Goal: Task Accomplishment & Management: Manage account settings

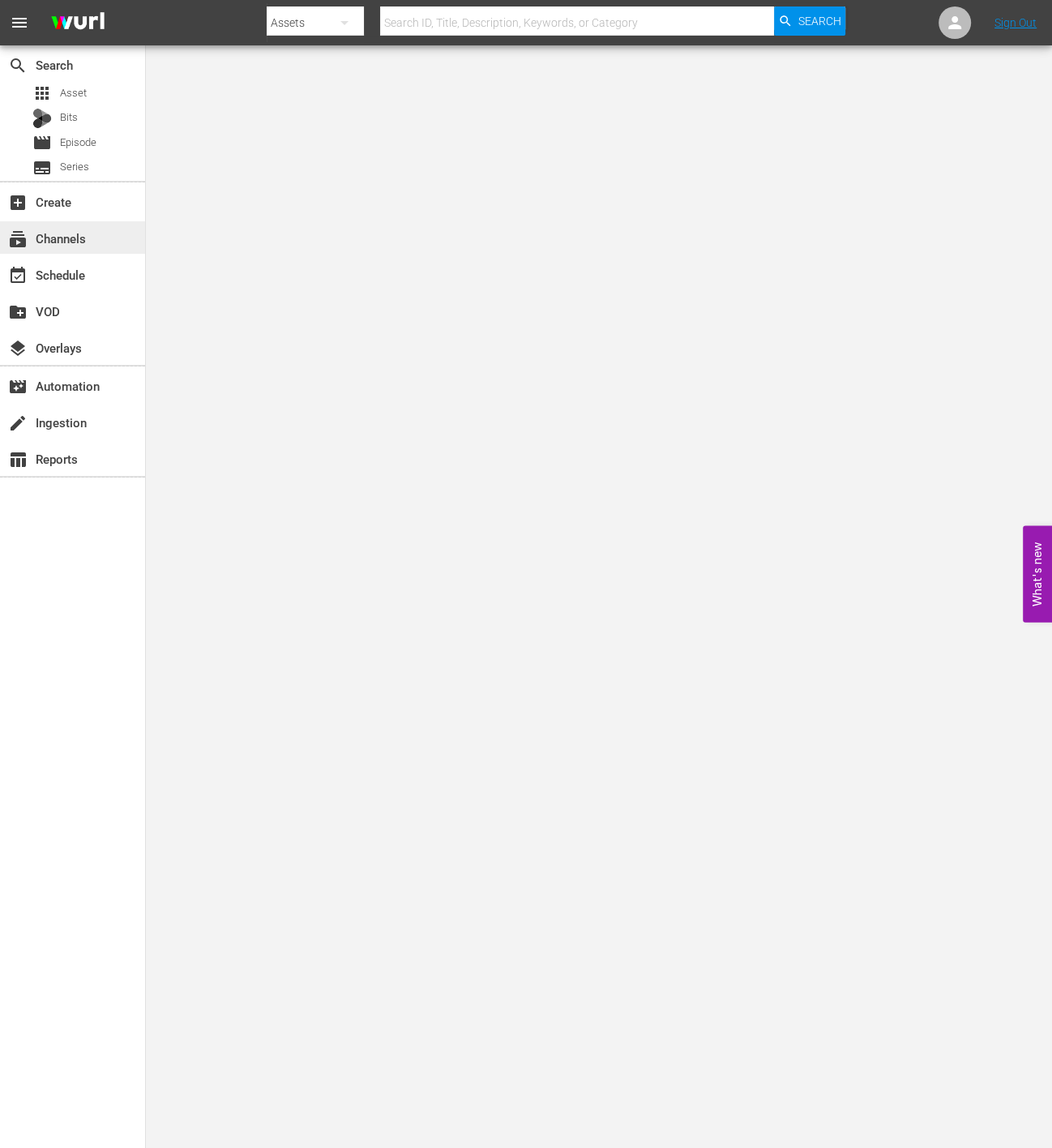
click at [80, 224] on div "subscriptions Channels" at bounding box center [73, 237] width 145 height 33
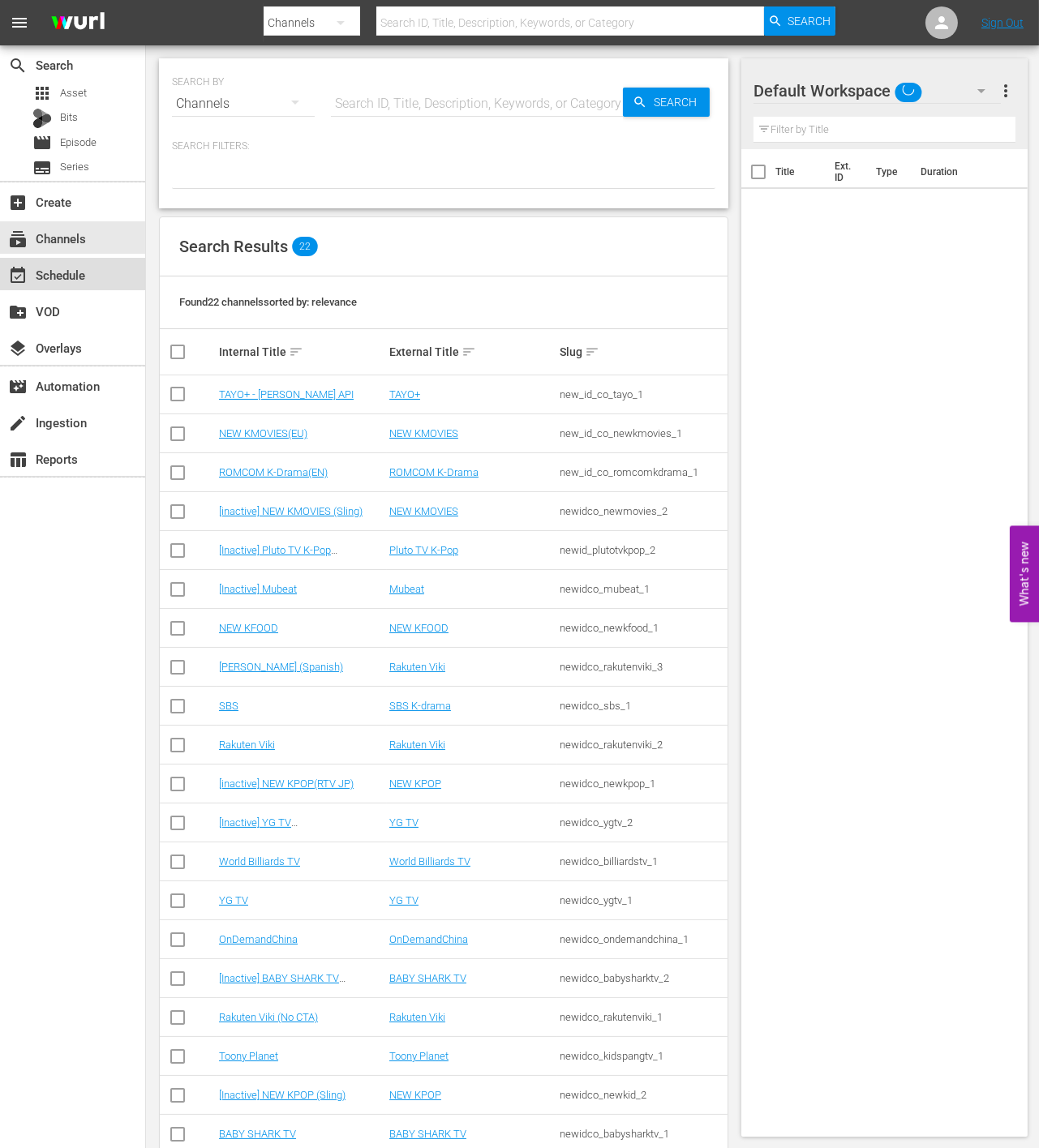
click at [81, 279] on div "event_available Schedule" at bounding box center [45, 272] width 91 height 15
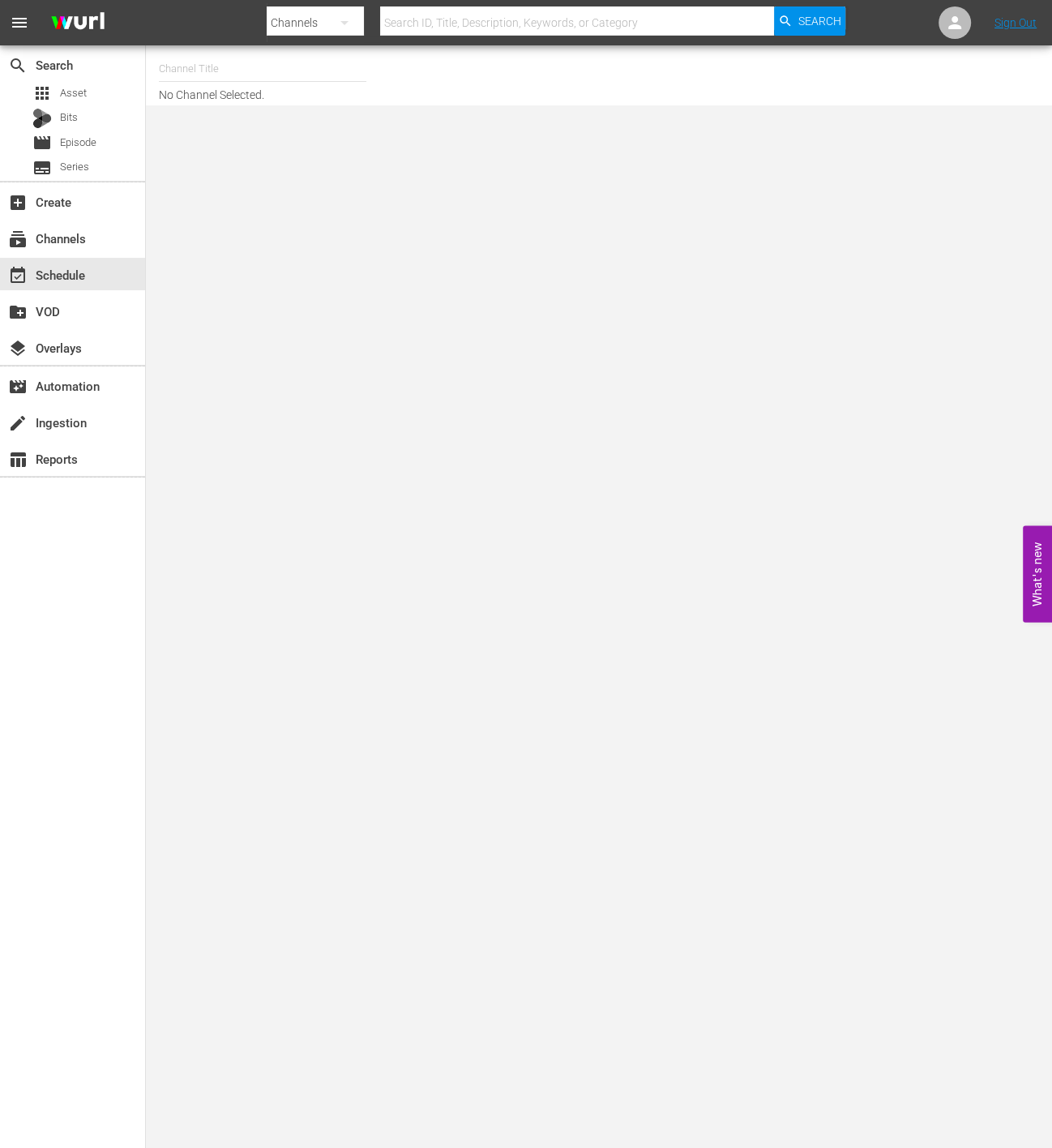
click at [205, 64] on input "text" at bounding box center [263, 68] width 207 height 39
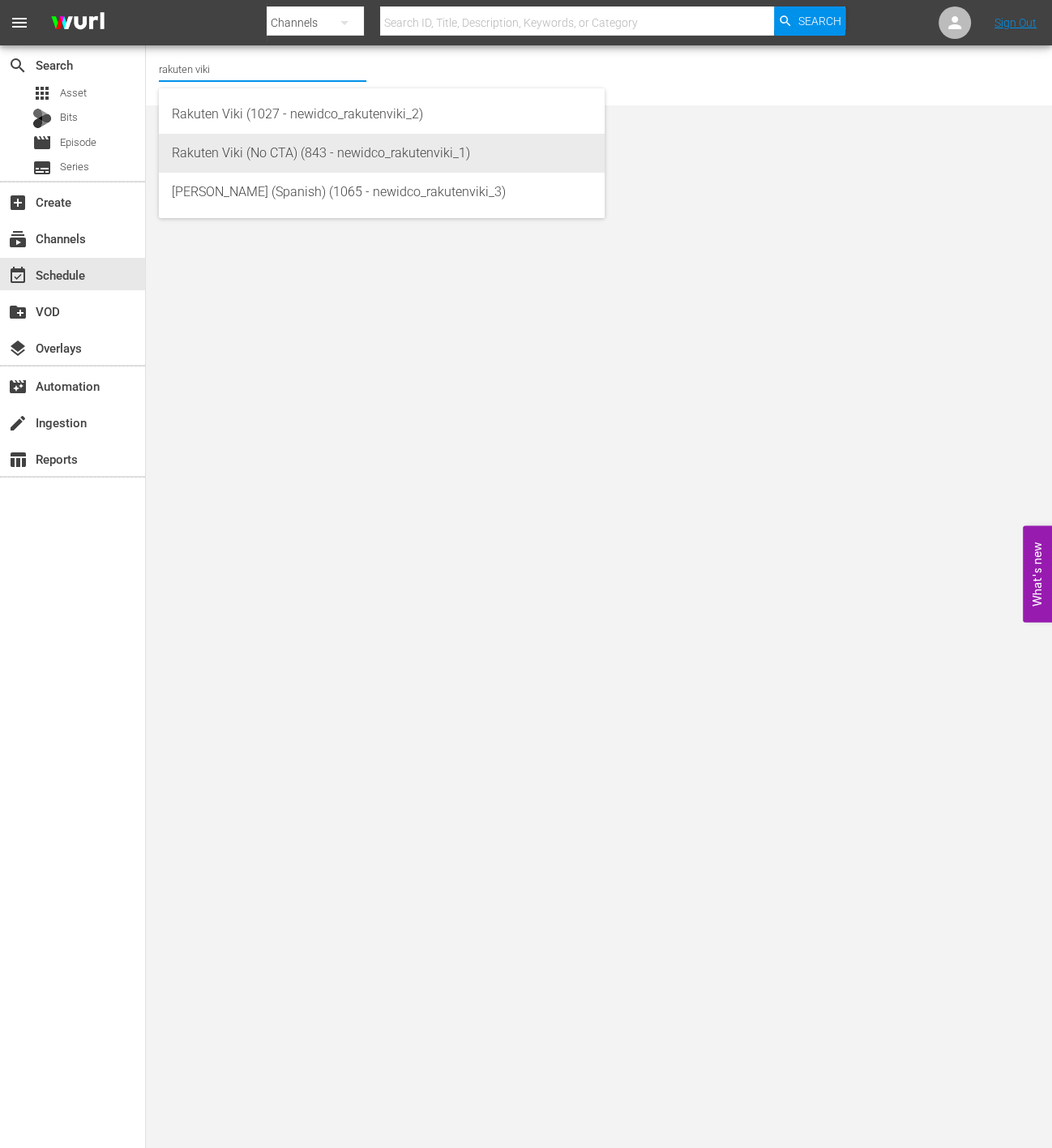
click at [356, 130] on div "Rakuten Viki (1027 - newidco_rakutenviki_2)" at bounding box center [382, 114] width 420 height 39
type input "Rakuten Viki (1027 - newidco_rakutenviki_2)"
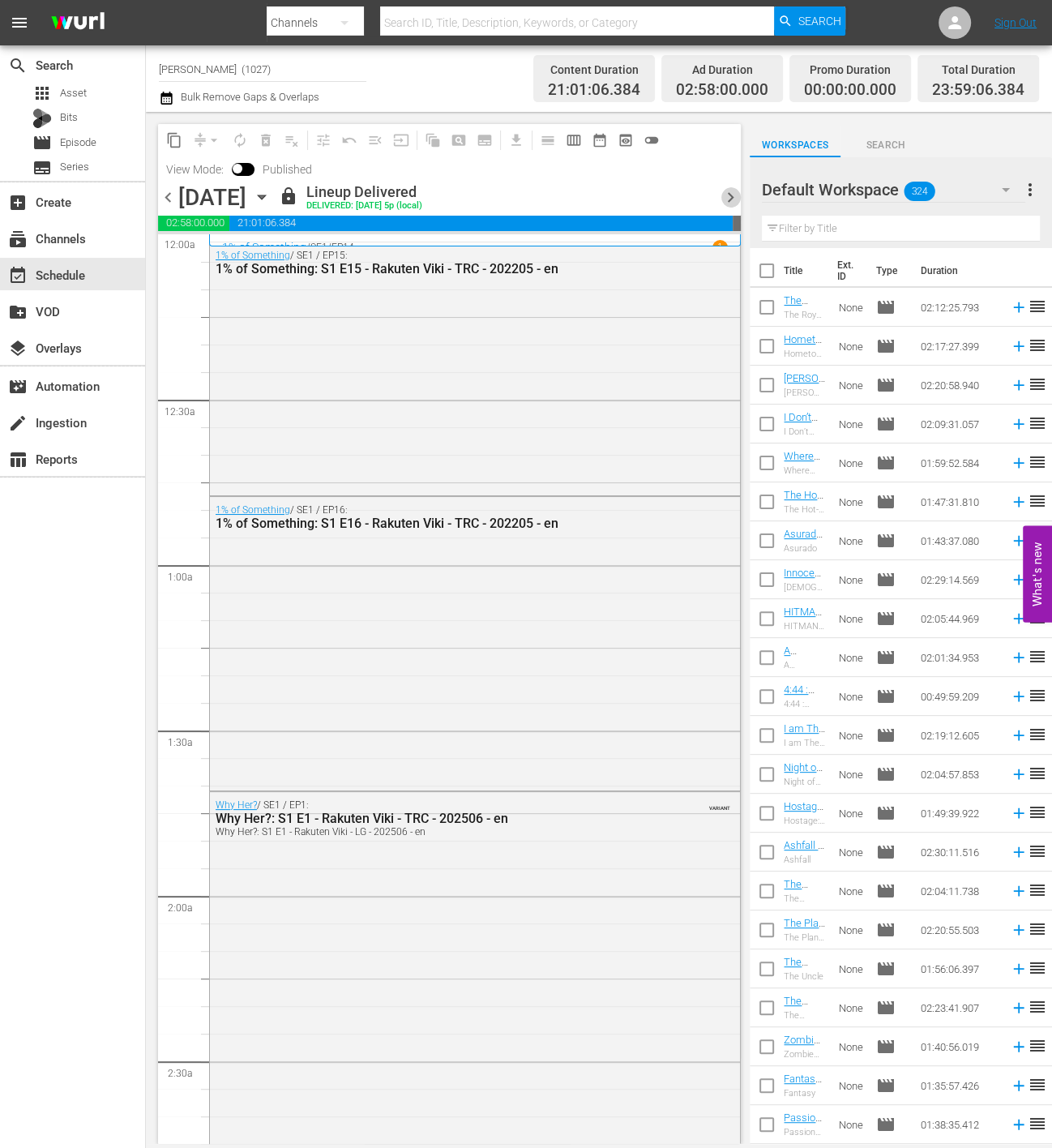
click at [726, 191] on span "chevron_right" at bounding box center [730, 197] width 20 height 20
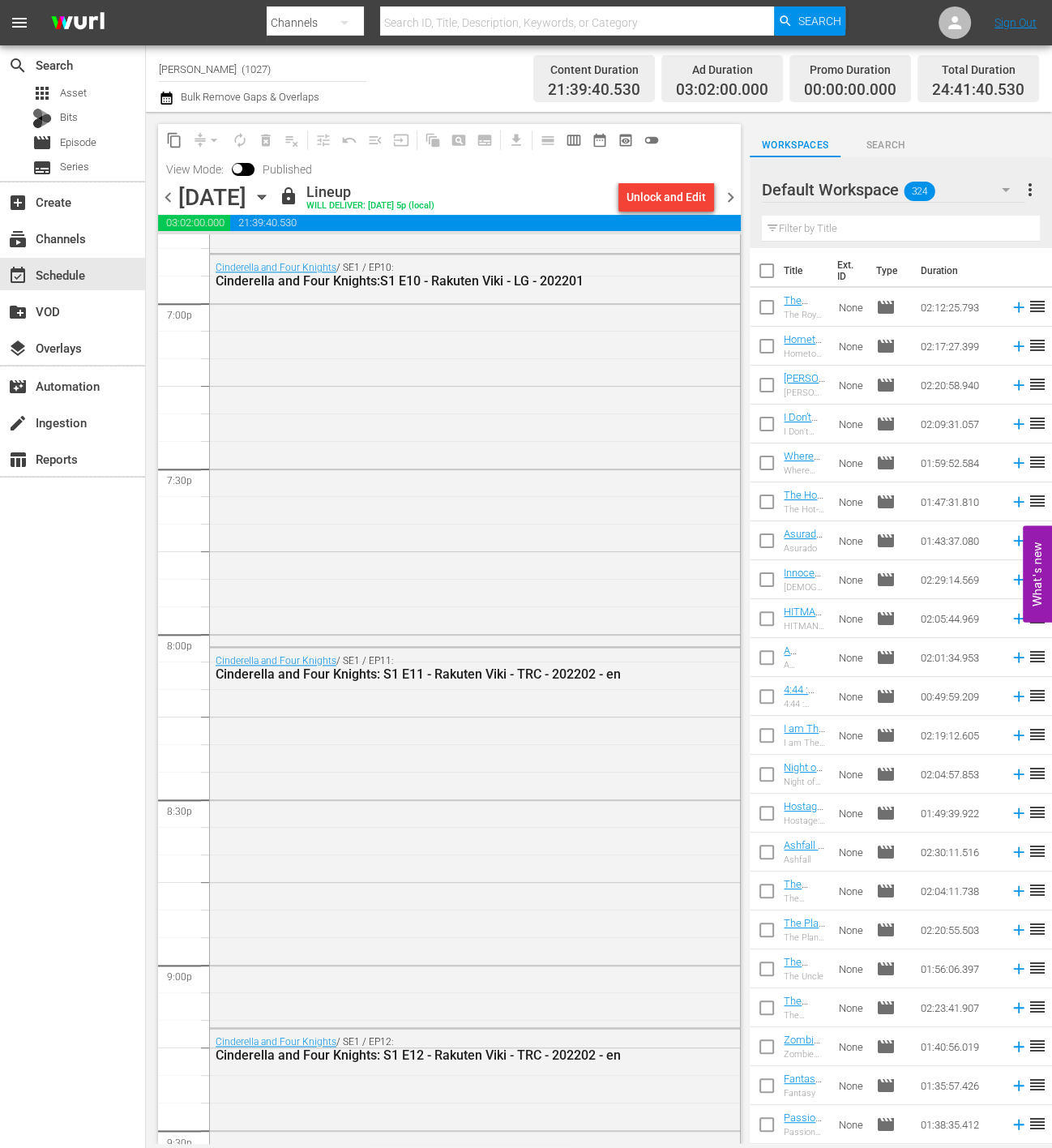
scroll to position [7260, 0]
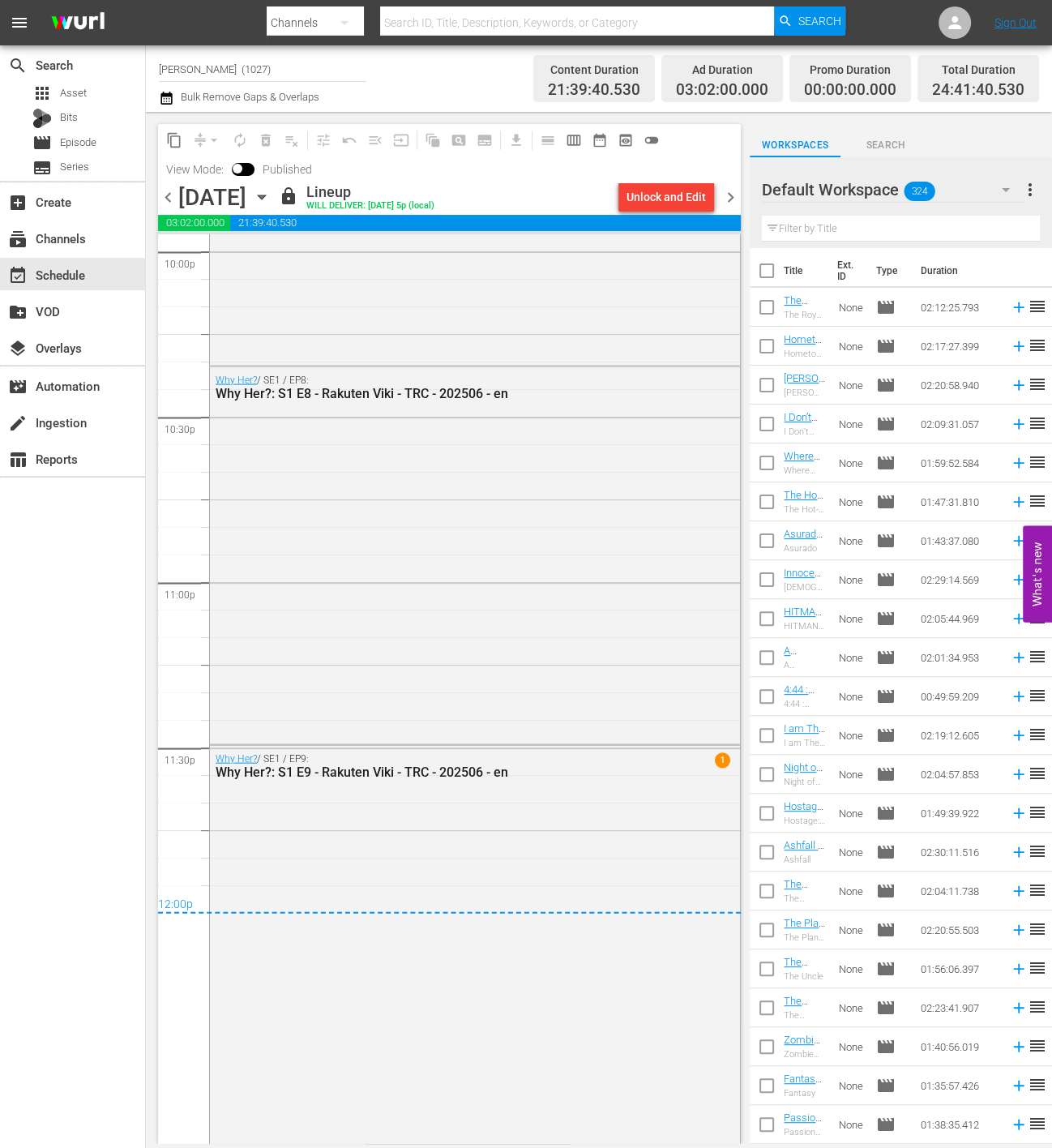
click at [734, 196] on span "chevron_right" at bounding box center [730, 197] width 20 height 20
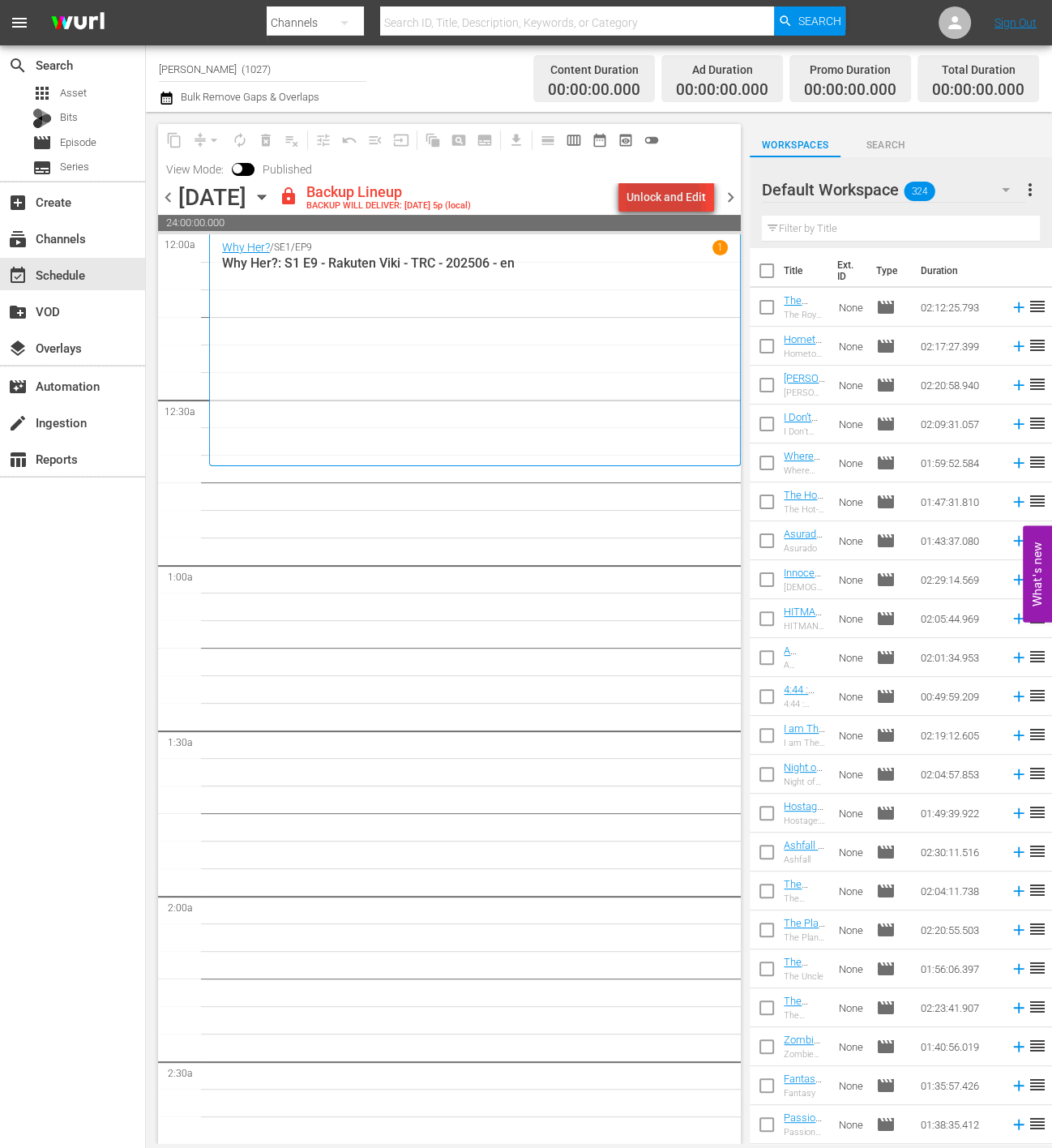
click at [655, 203] on div "Unlock and Edit" at bounding box center [666, 197] width 79 height 29
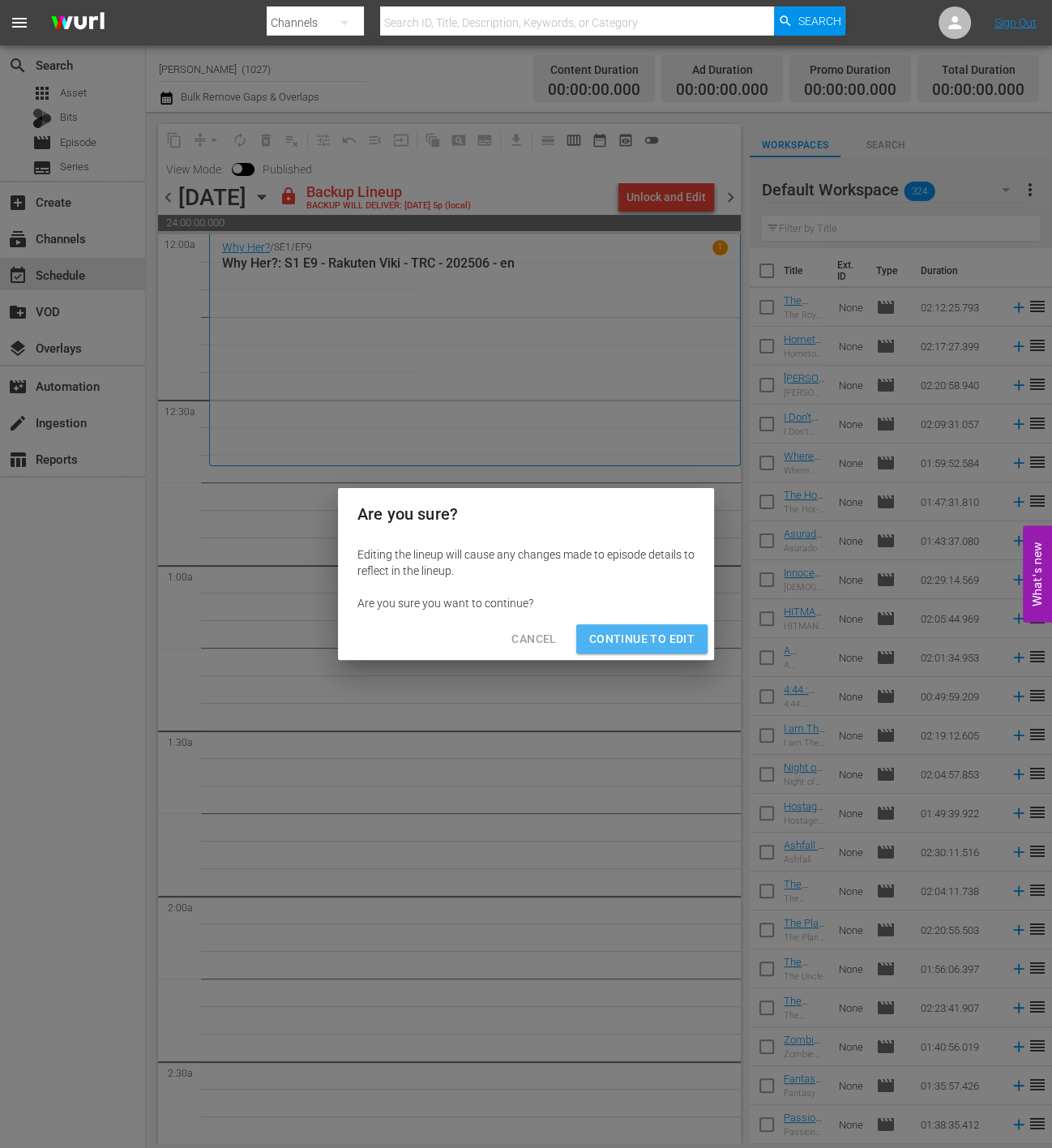
click at [672, 632] on span "Continue to Edit" at bounding box center [642, 639] width 105 height 20
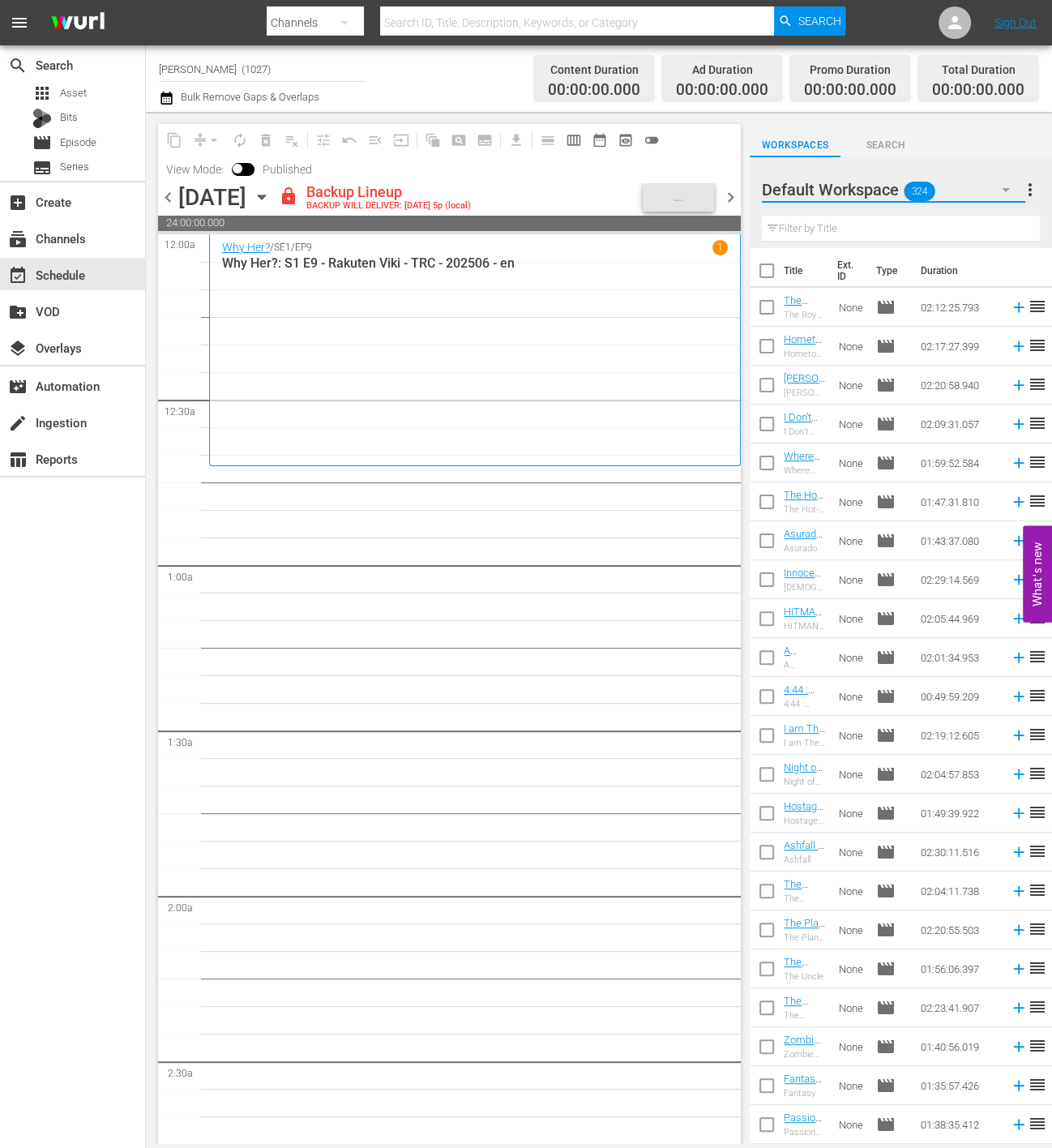
click at [990, 180] on button "button" at bounding box center [1006, 189] width 39 height 39
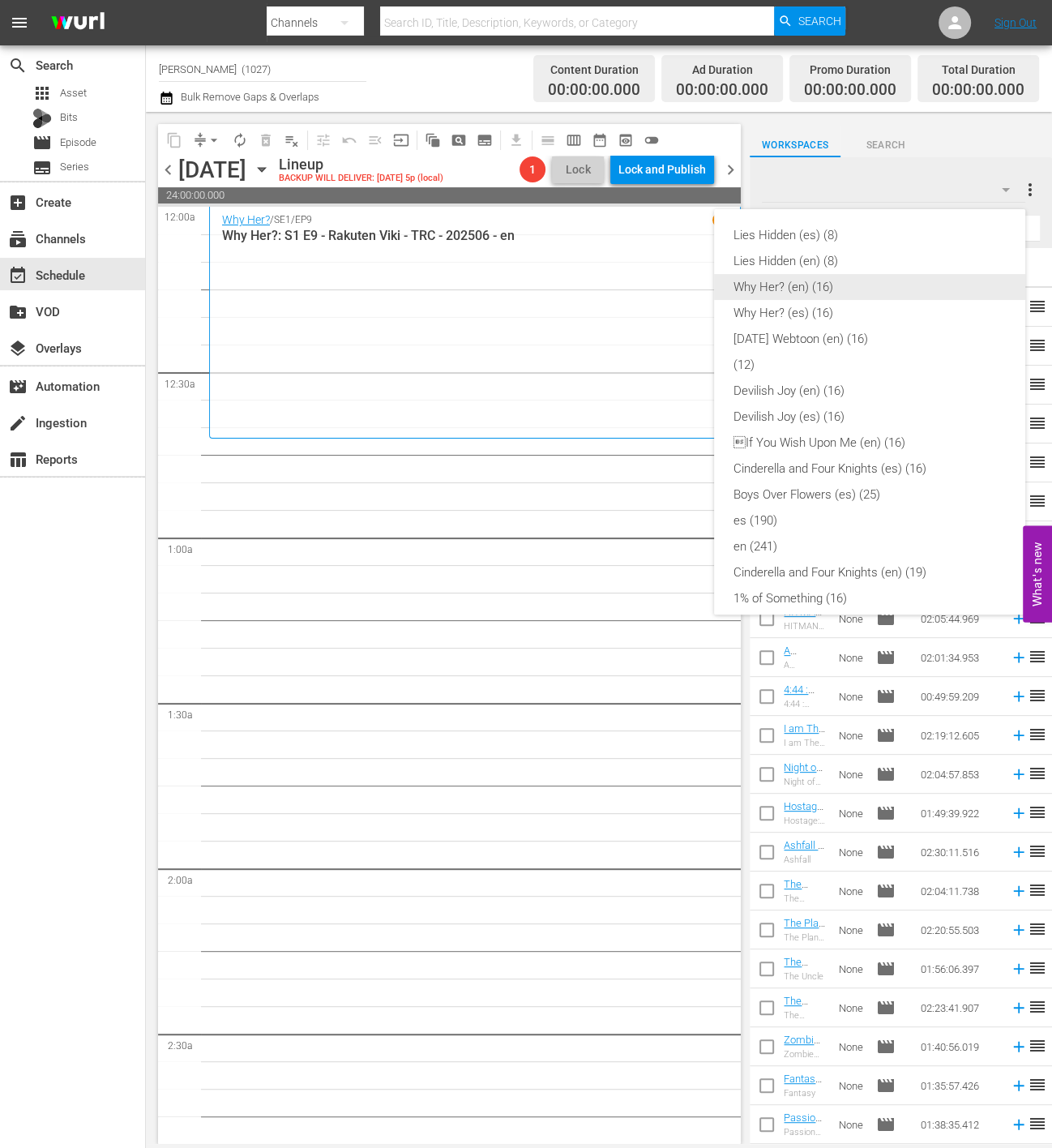
click at [876, 296] on div "Why Her? (en) (16)" at bounding box center [869, 287] width 272 height 26
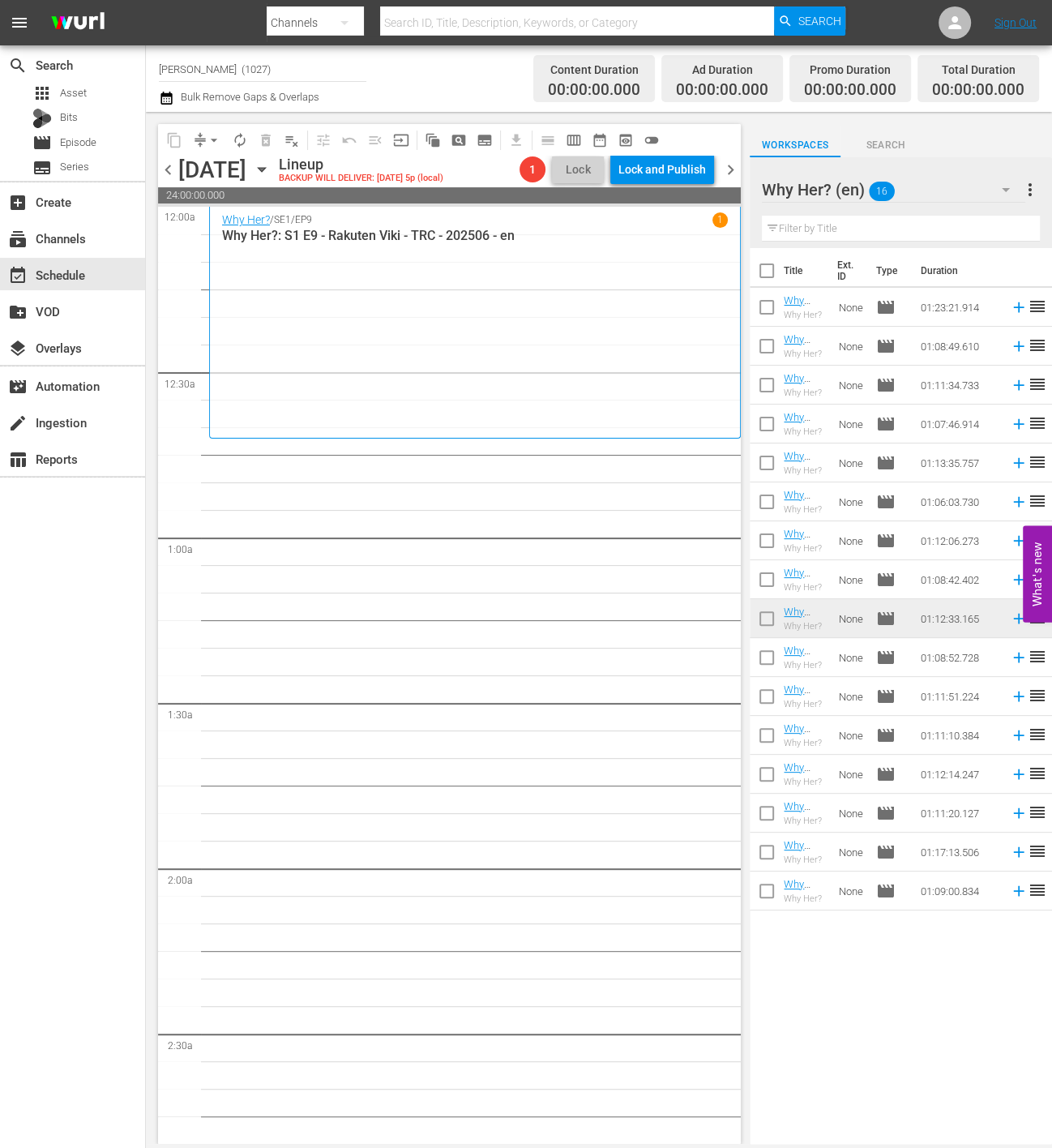
click at [1003, 656] on td at bounding box center [1015, 657] width 25 height 39
click at [1009, 655] on icon at bounding box center [1018, 658] width 18 height 18
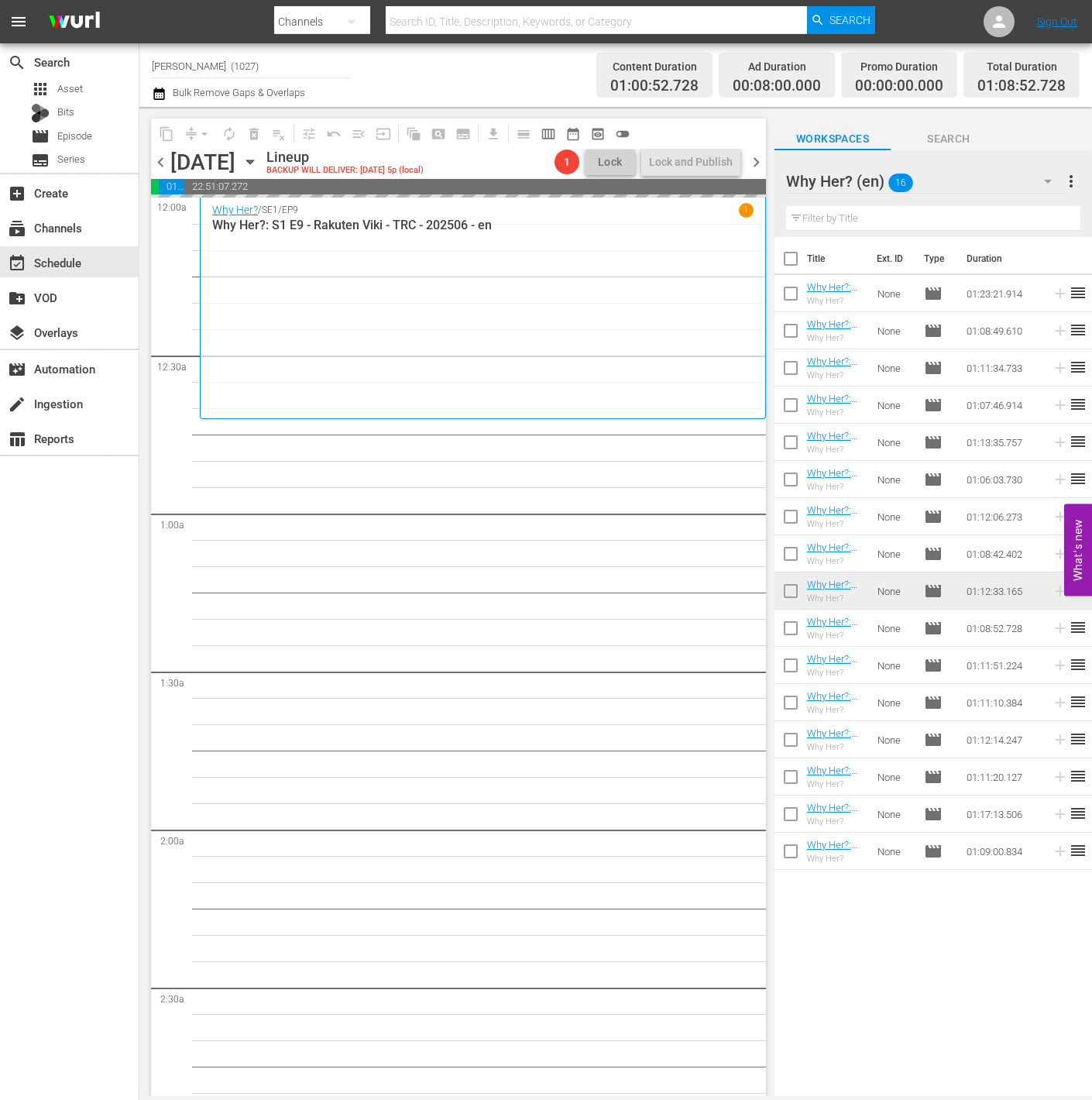
scroll to position [160, 0]
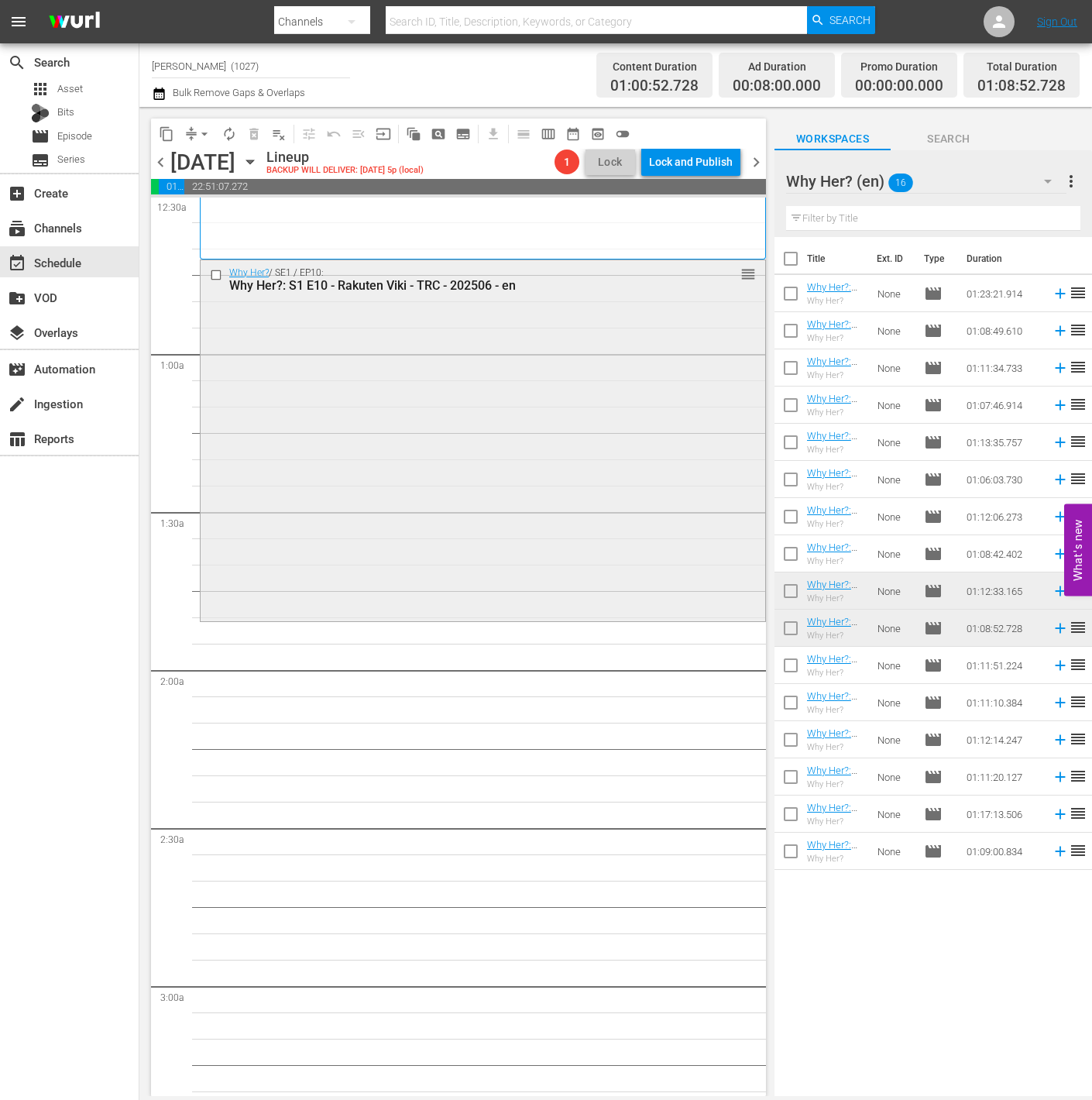
click at [580, 519] on div "Why Her? / SE1 / EP10: Why Her?: S1 E10 - Rakuten Viki - TRC - 202506 - en reor…" at bounding box center [483, 439] width 565 height 358
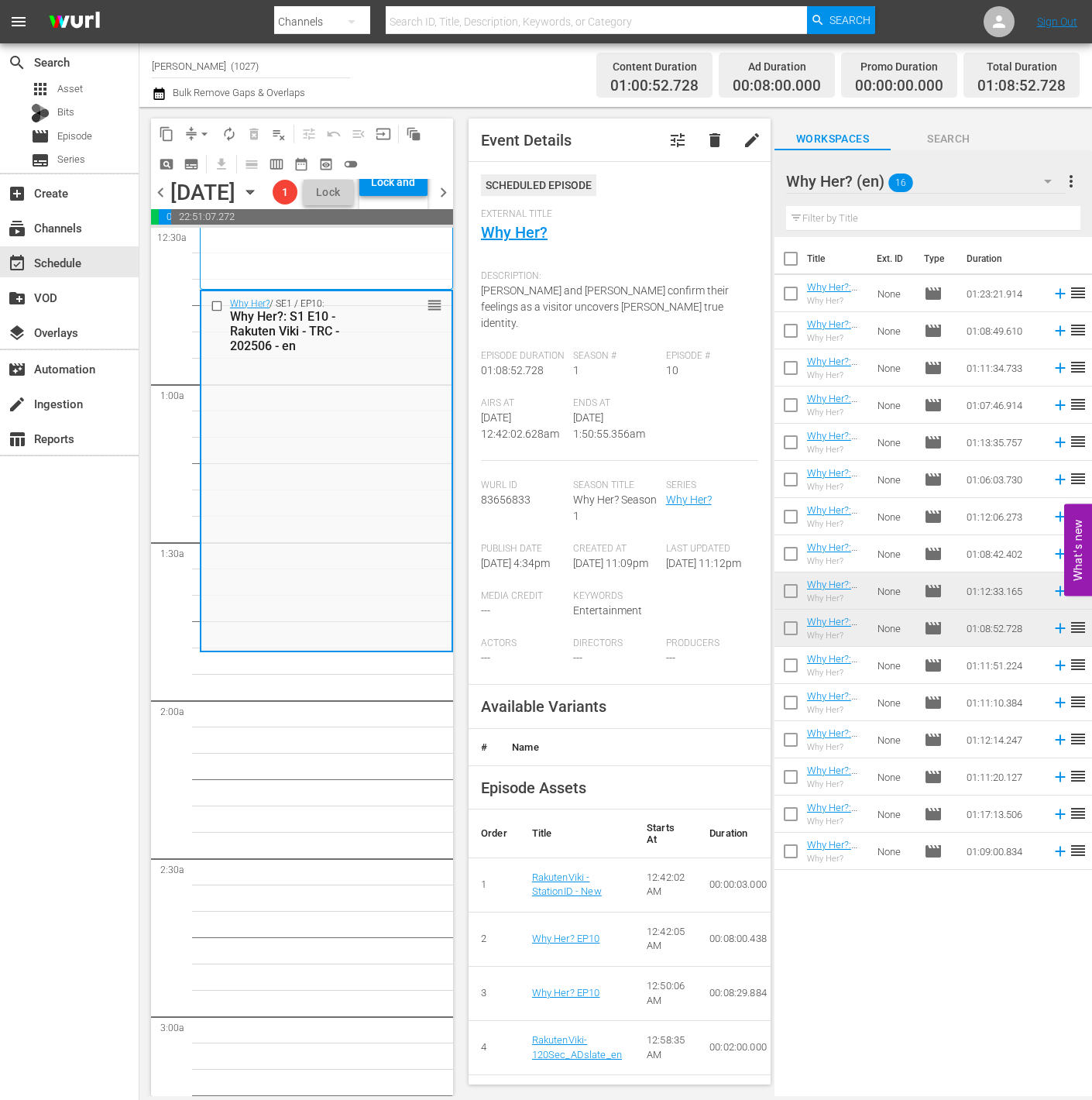
click at [787, 660] on input "checkbox" at bounding box center [790, 667] width 32 height 32
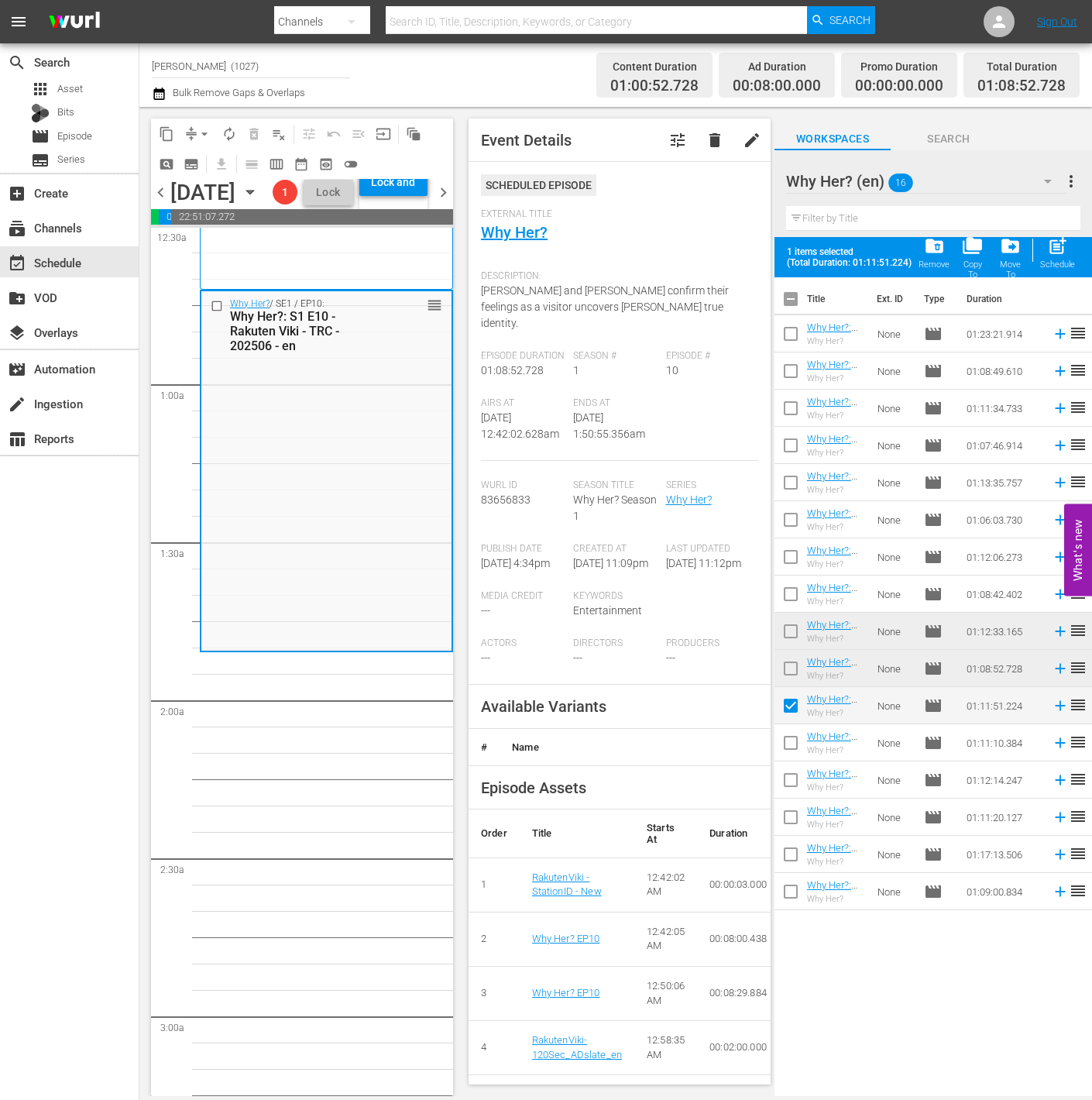
click at [786, 713] on input "checkbox" at bounding box center [790, 708] width 32 height 32
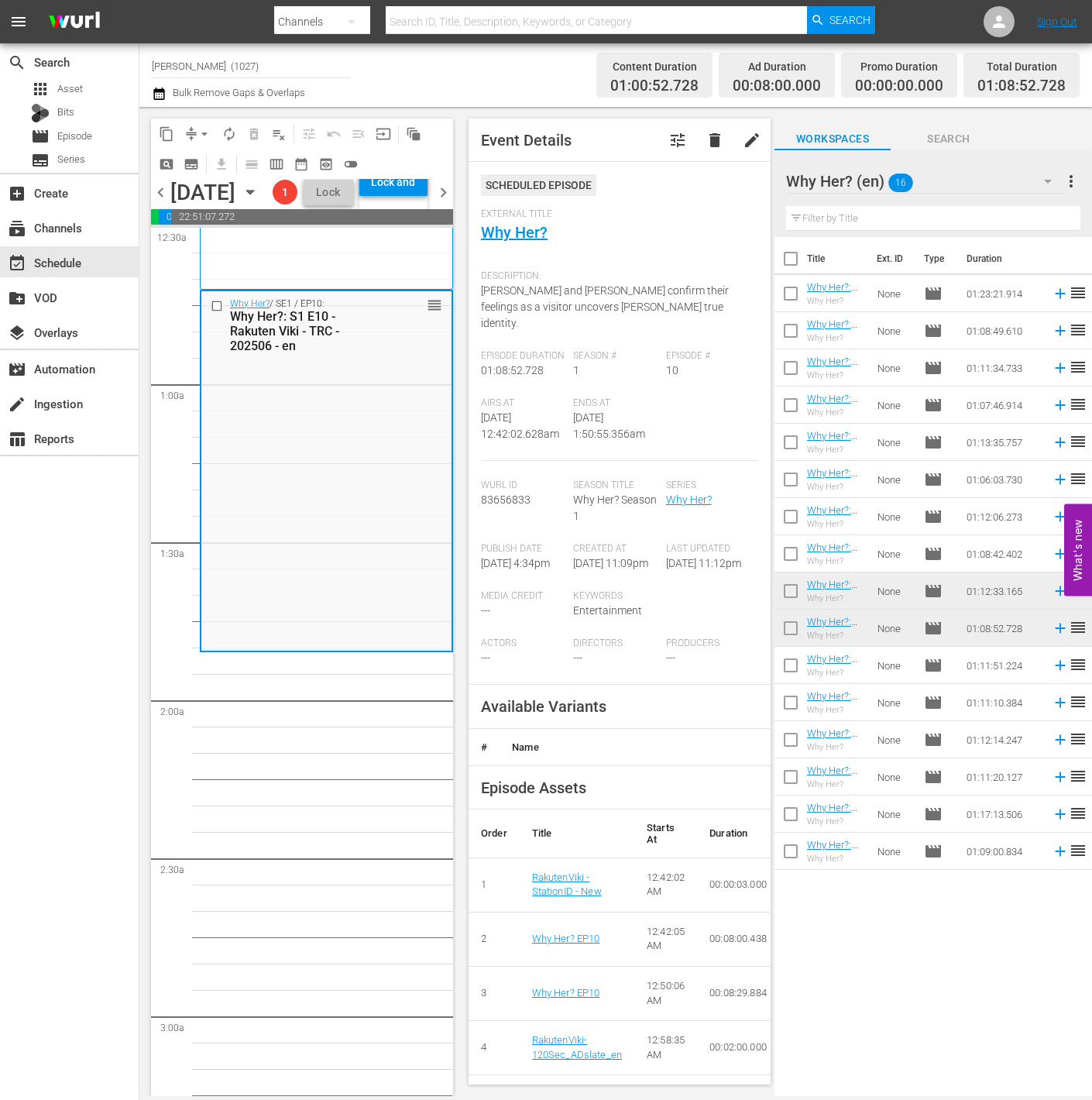
click at [790, 669] on input "checkbox" at bounding box center [790, 667] width 32 height 32
checkbox input "true"
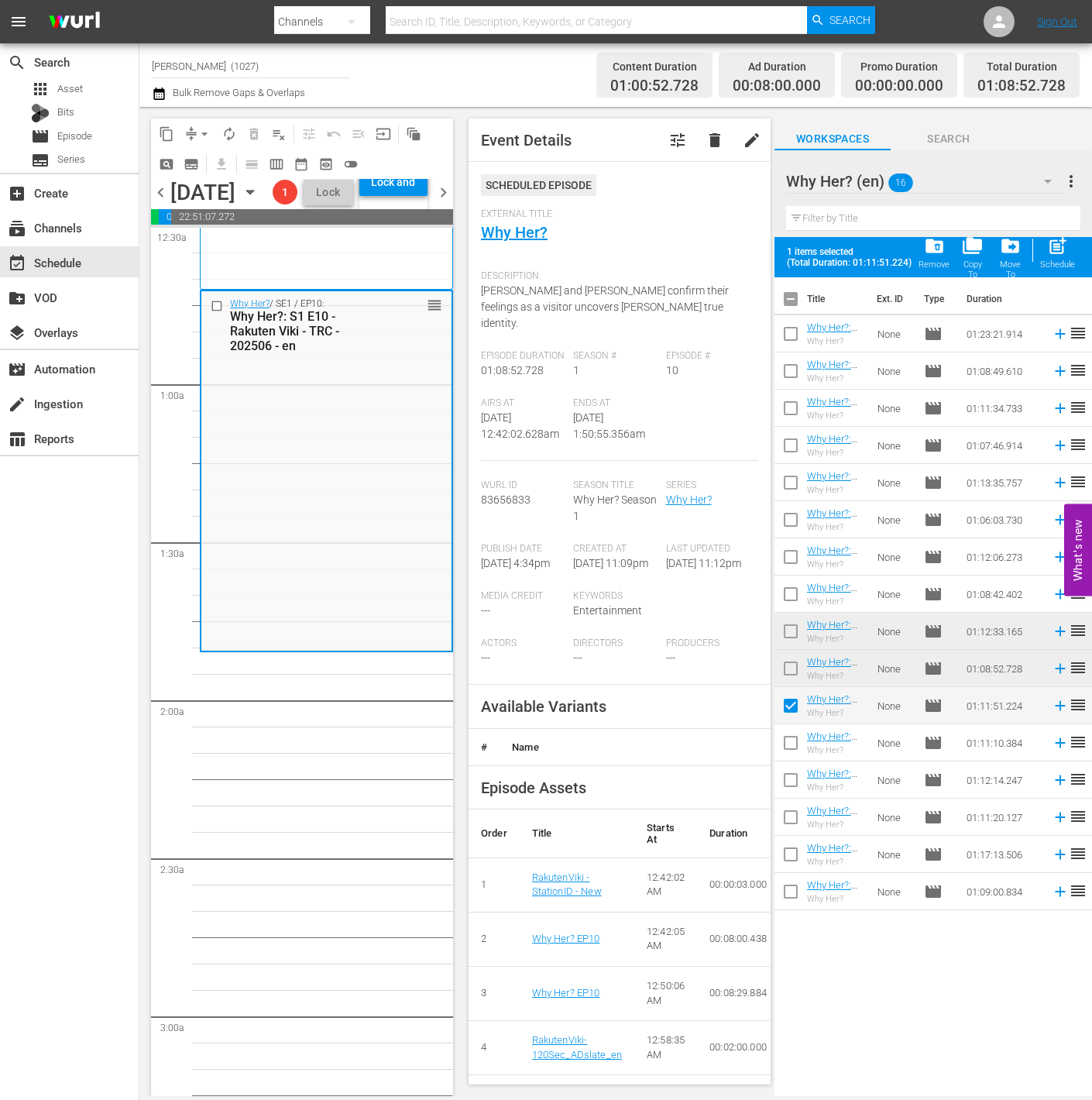
click at [790, 751] on input "checkbox" at bounding box center [790, 745] width 32 height 32
checkbox input "true"
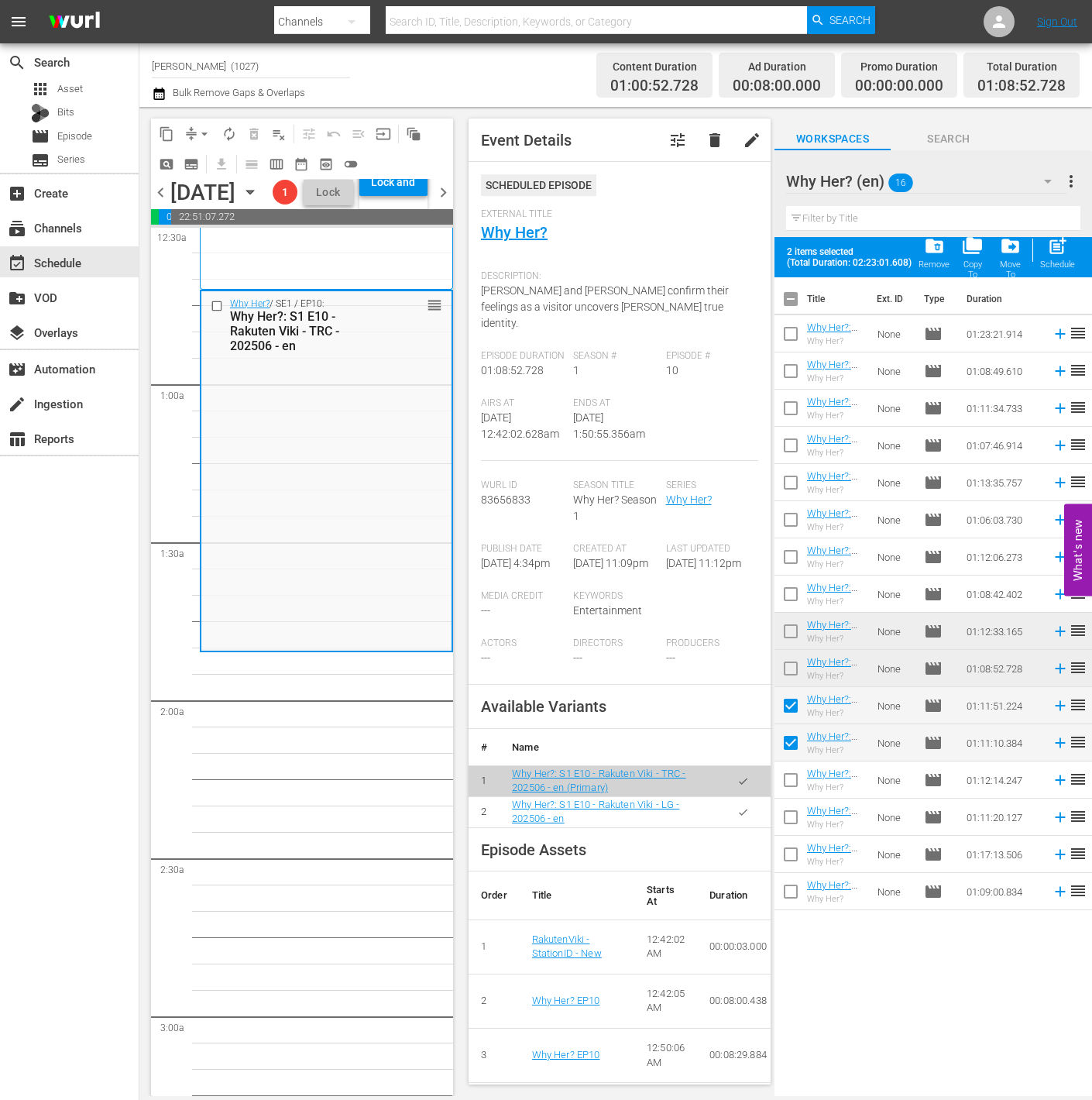
click at [728, 821] on button "button" at bounding box center [743, 812] width 30 height 30
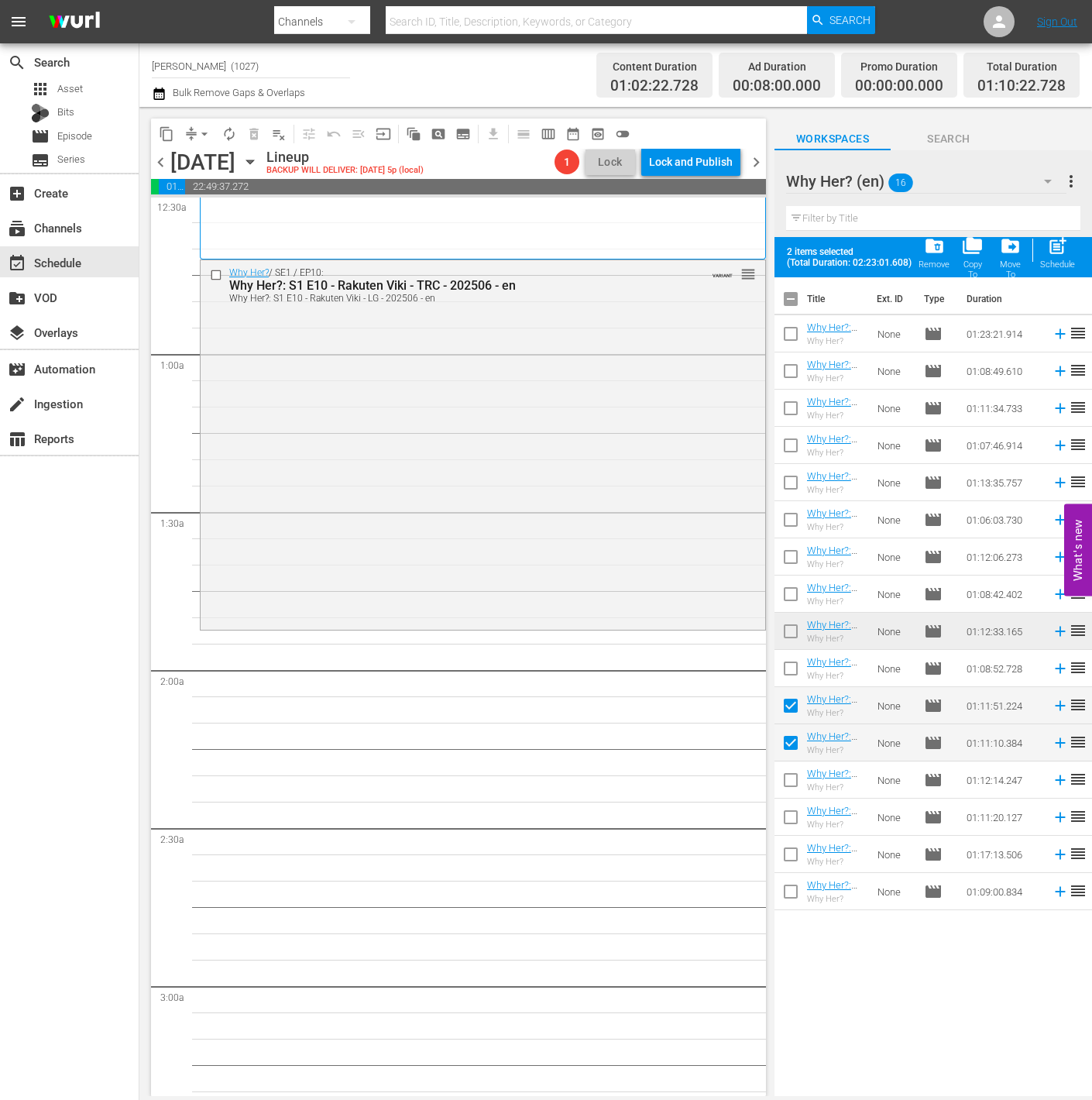
click at [792, 792] on input "checkbox" at bounding box center [790, 782] width 32 height 32
checkbox input "true"
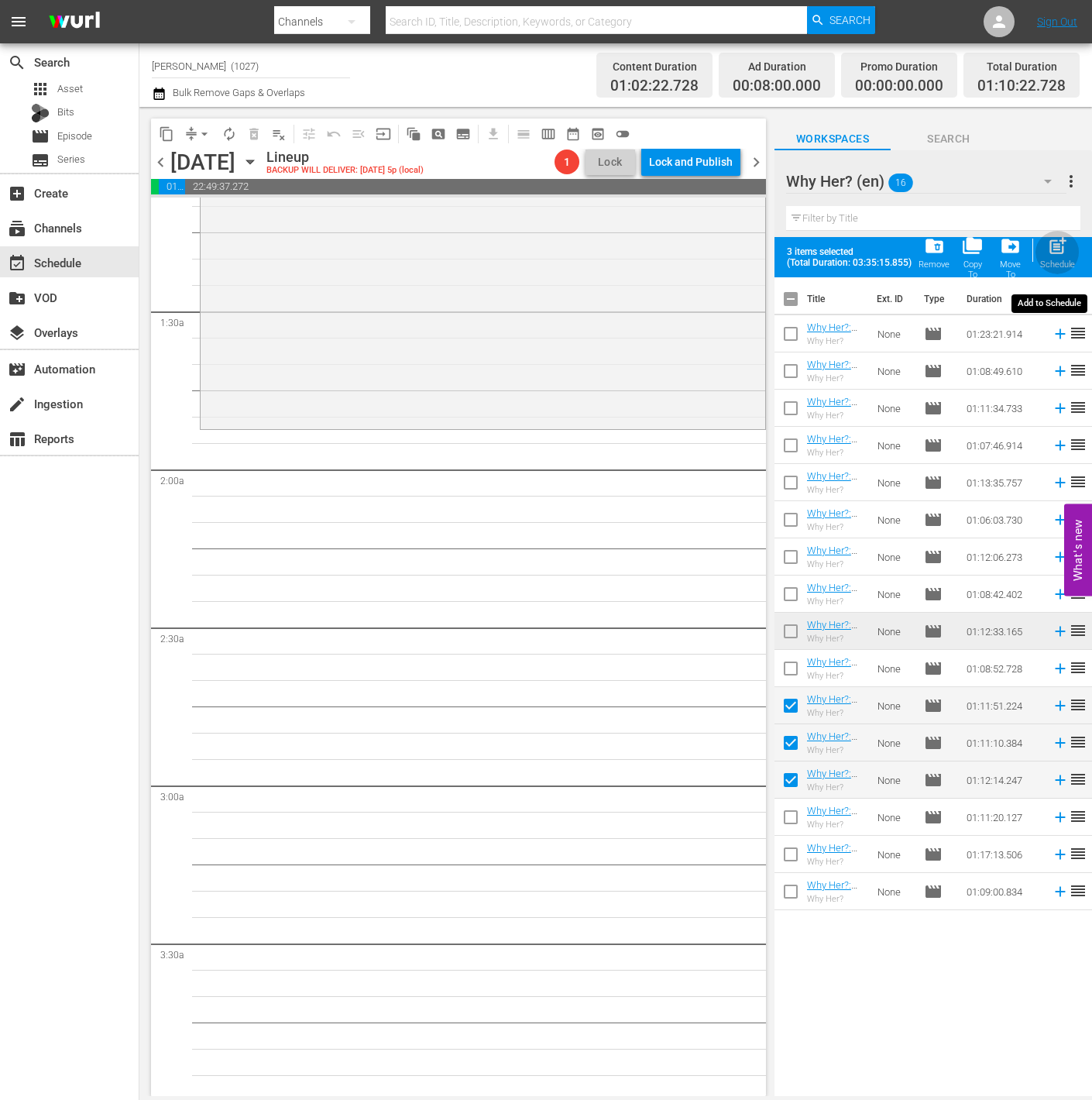
click at [1004, 267] on div "Schedule" at bounding box center [1057, 265] width 35 height 10
checkbox input "false"
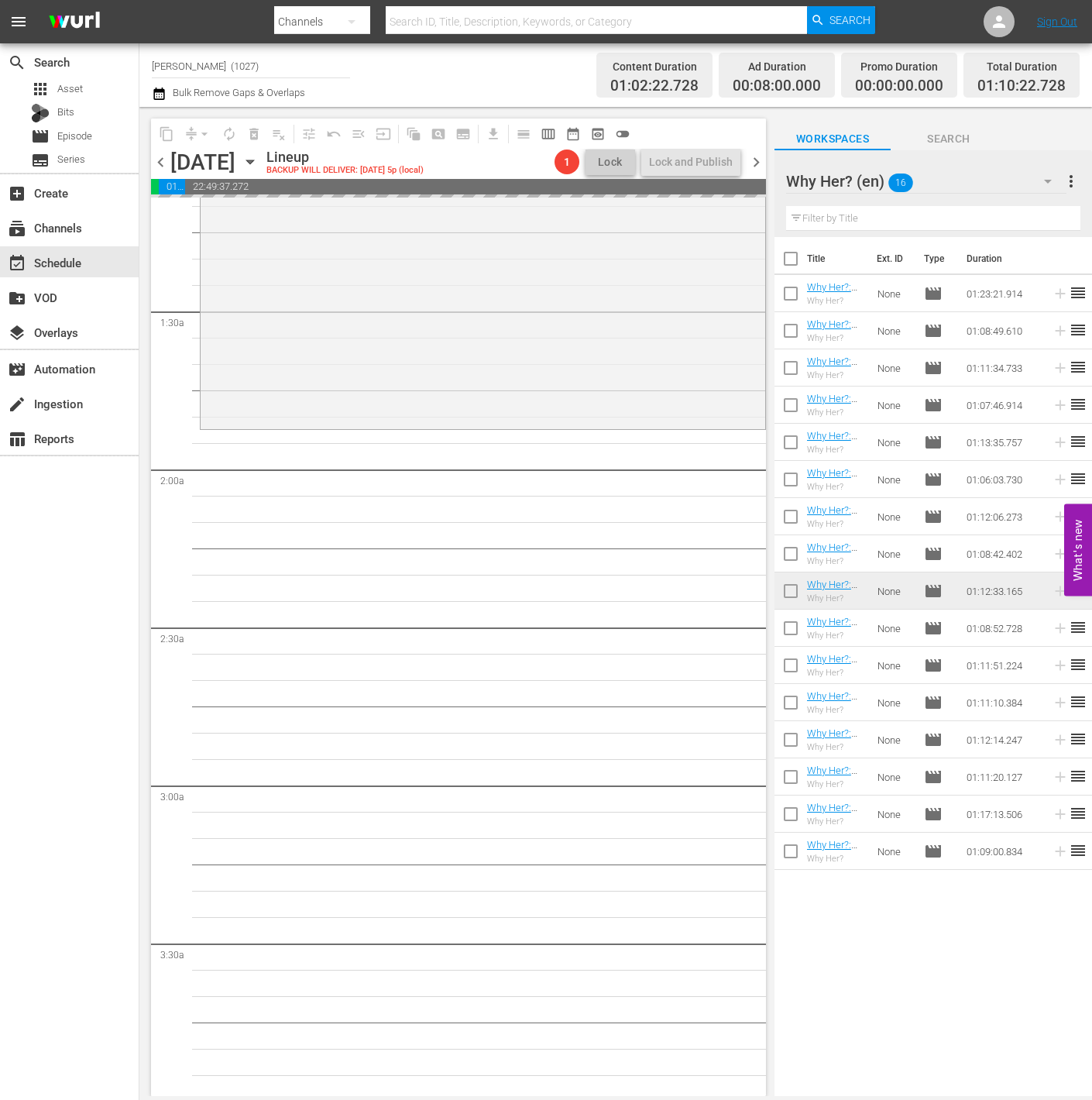
click at [983, 174] on div "Why Her? (en) 16" at bounding box center [926, 182] width 281 height 43
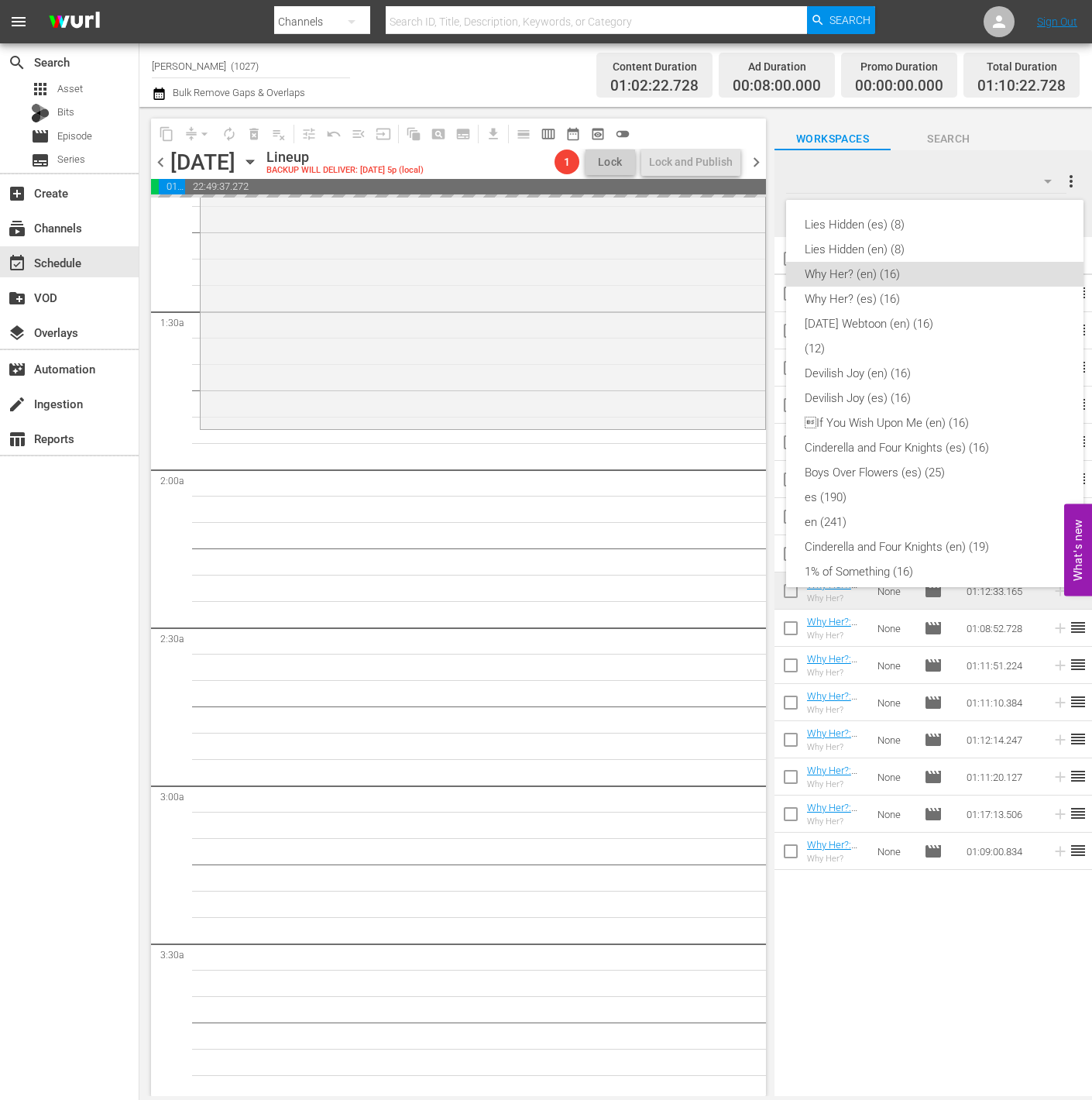
scroll to position [36, 0]
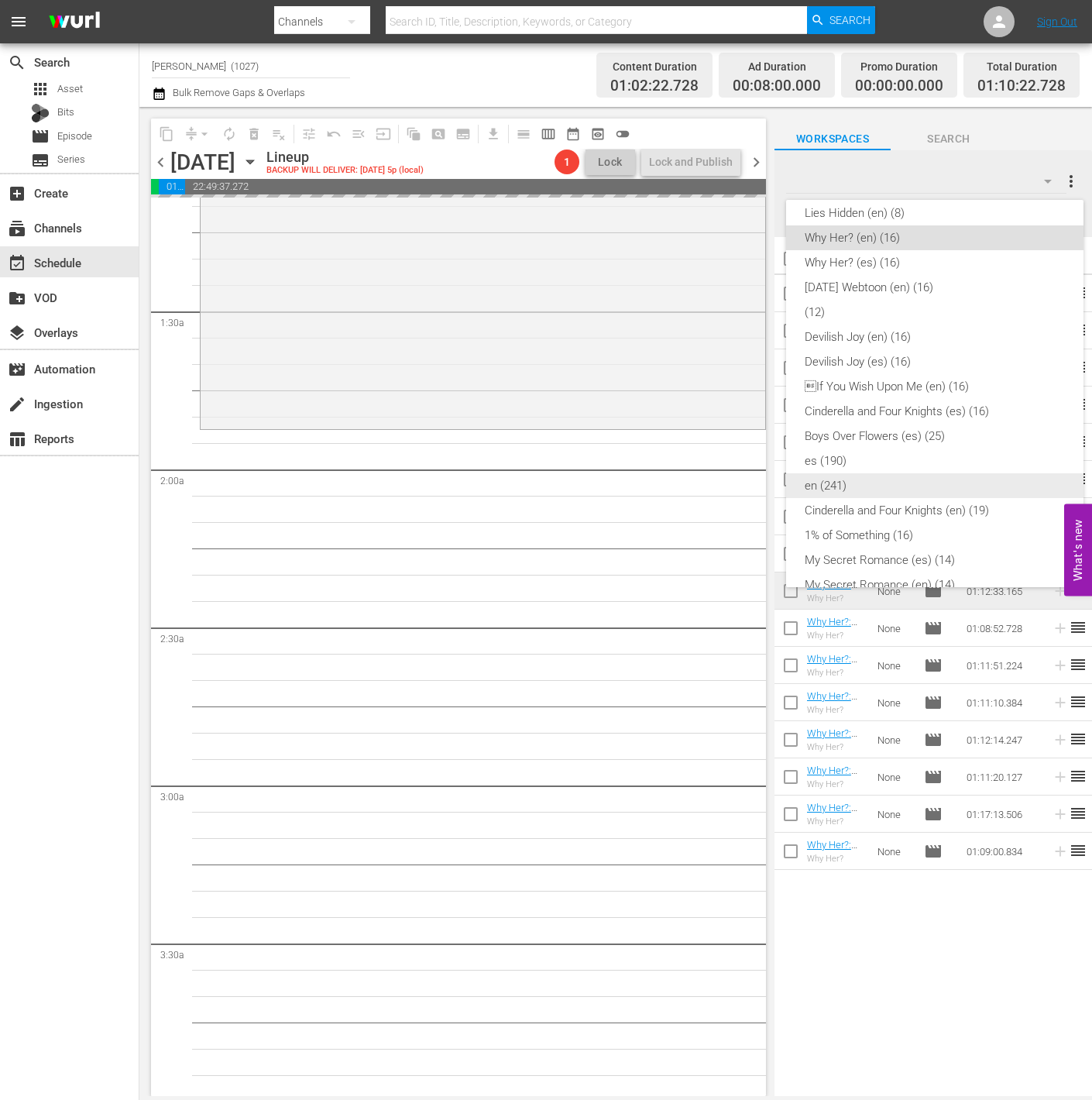
click at [899, 476] on div "en (241)" at bounding box center [934, 486] width 260 height 25
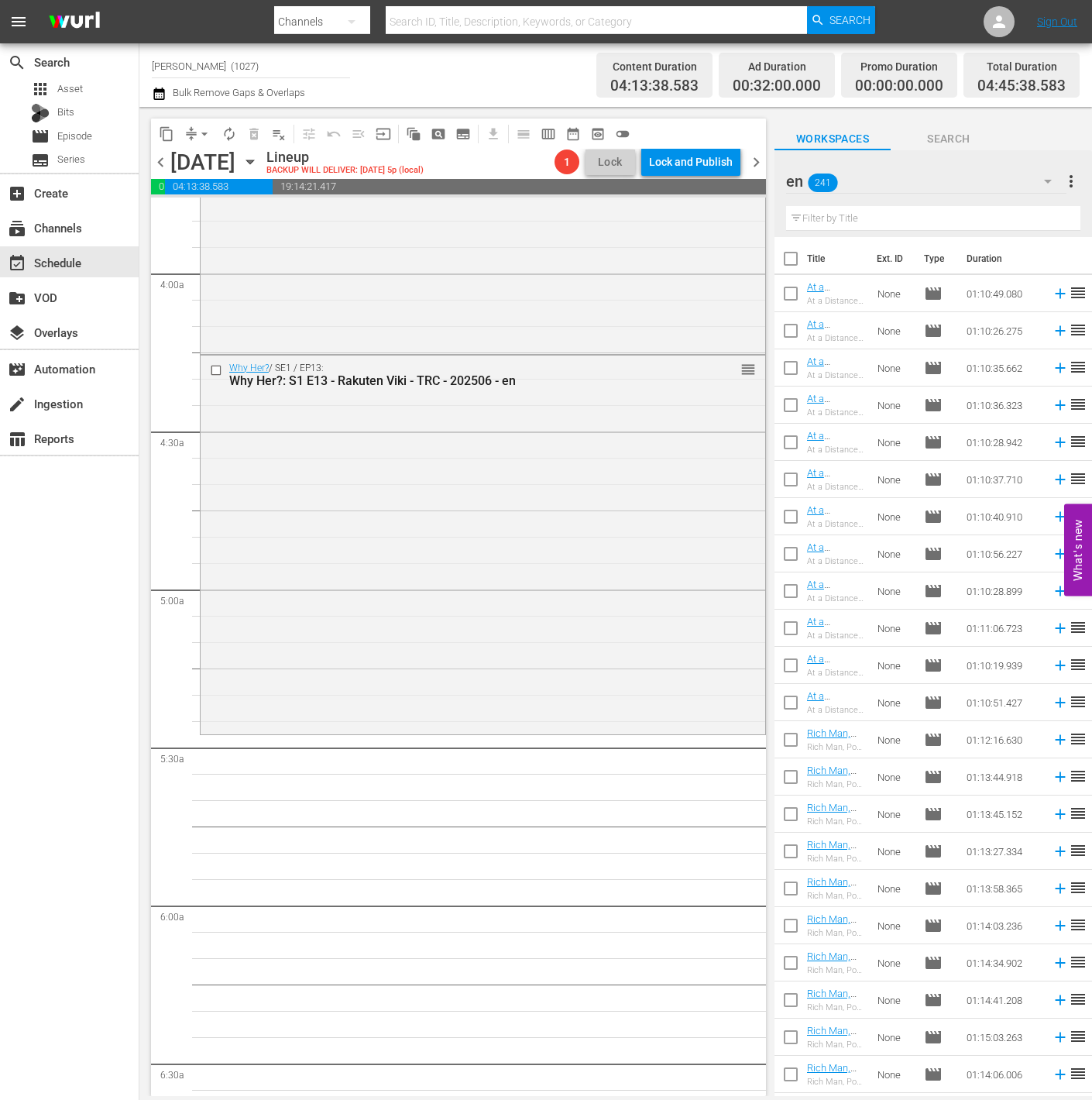
scroll to position [1178, 0]
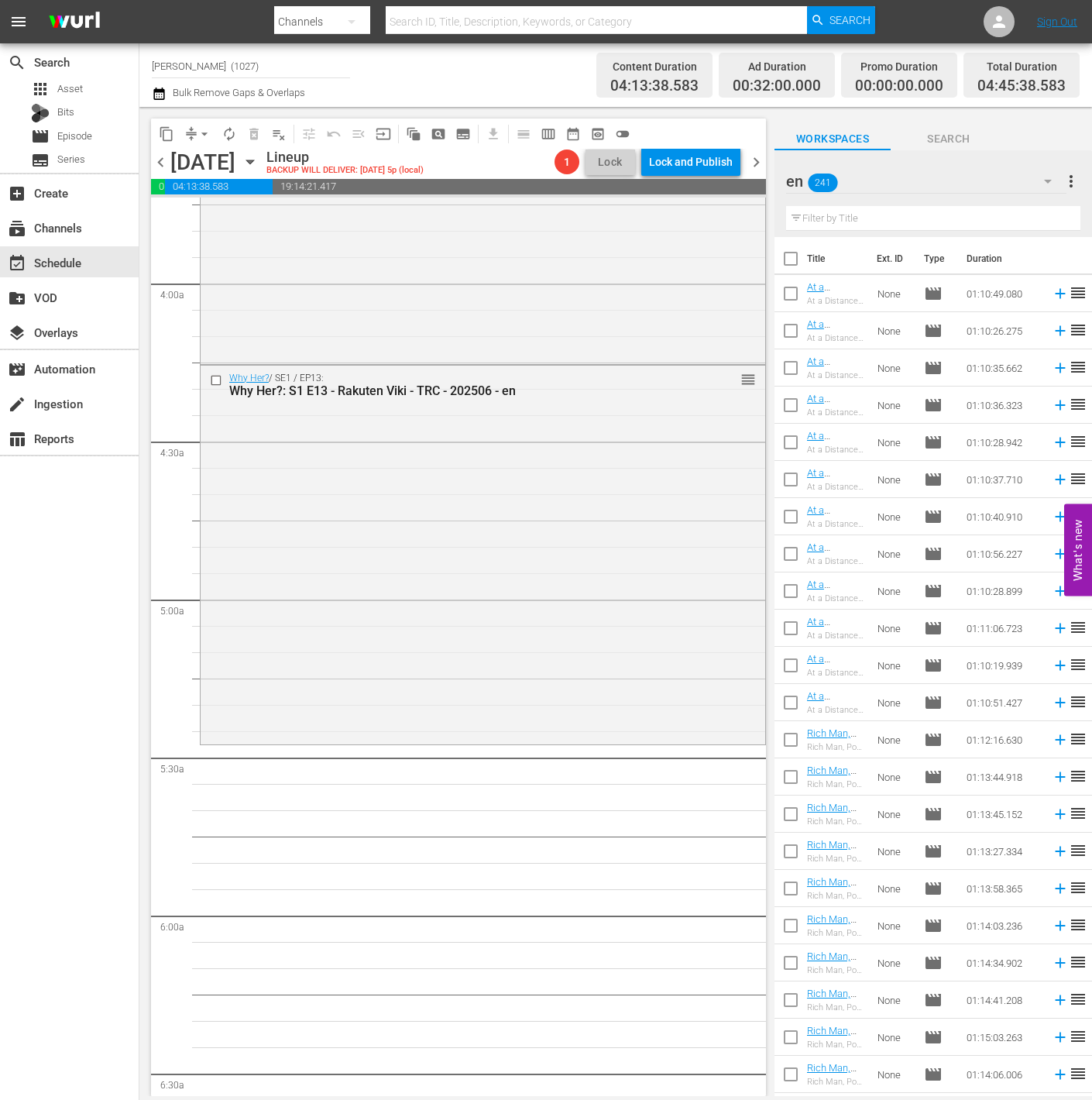
click at [790, 740] on input "checkbox" at bounding box center [790, 742] width 32 height 32
checkbox input "true"
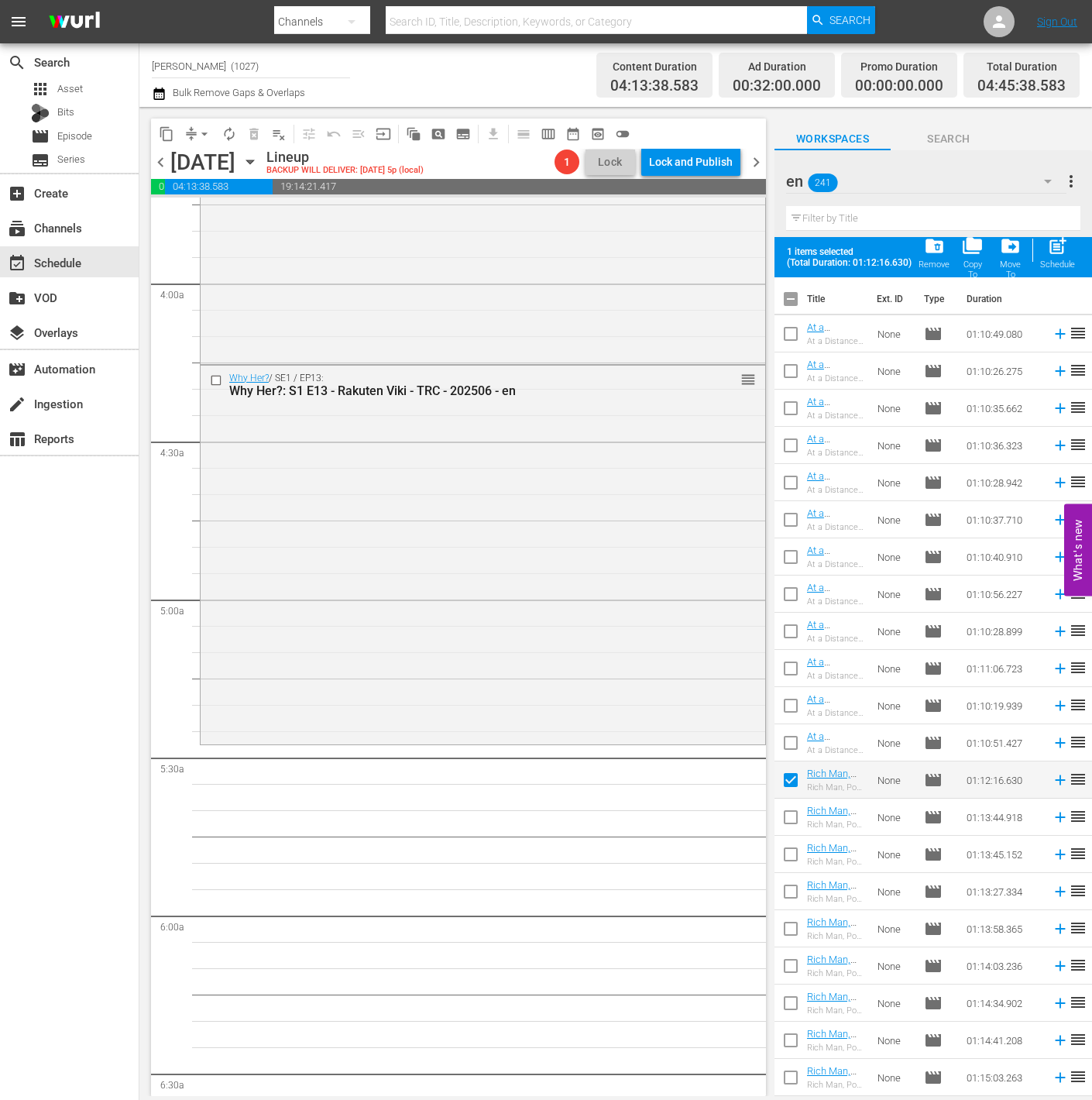
click at [790, 821] on input "checkbox" at bounding box center [790, 819] width 32 height 32
checkbox input "true"
click at [791, 859] on input "checkbox" at bounding box center [790, 857] width 32 height 32
checkbox input "true"
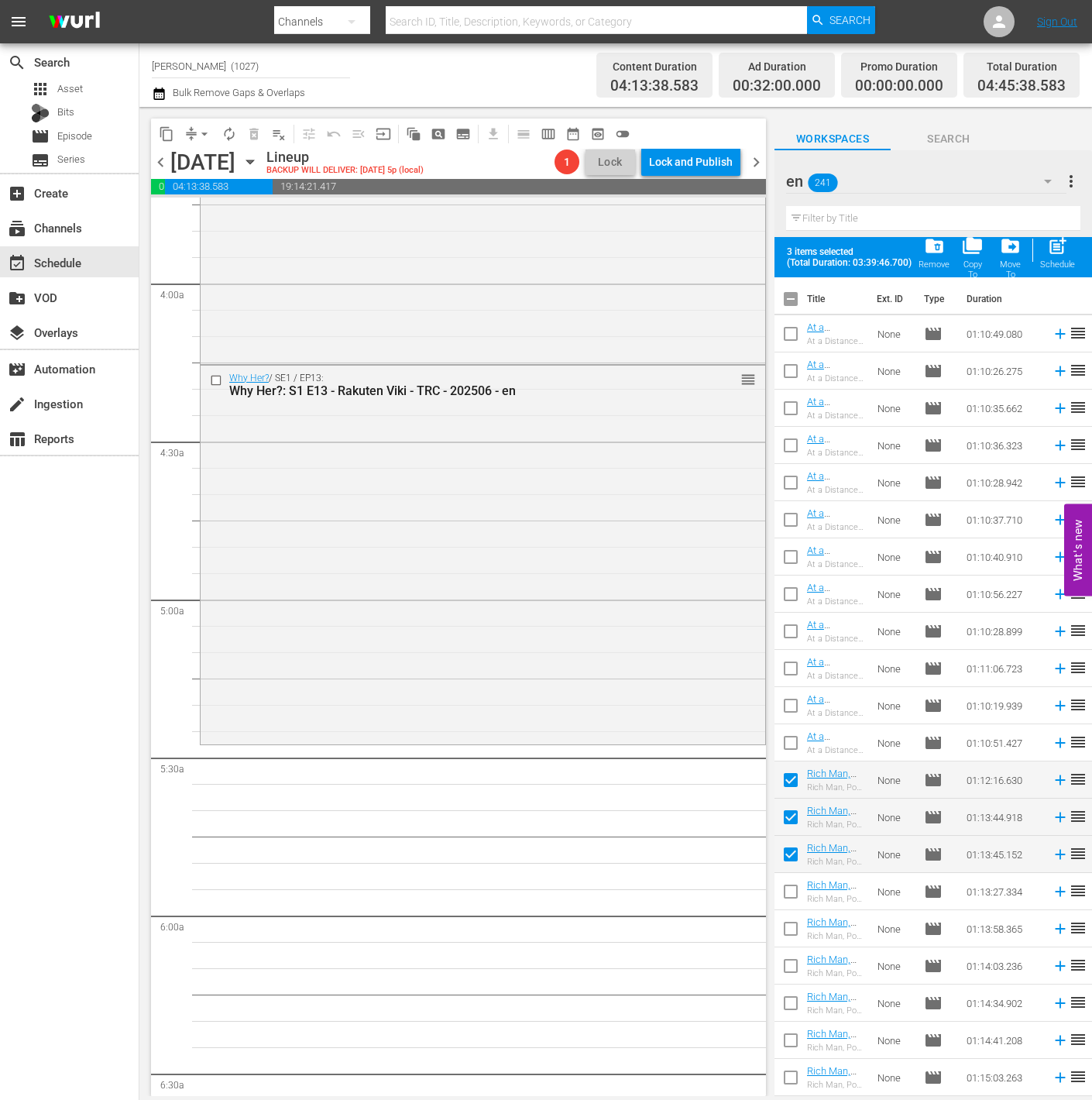
click at [791, 906] on input "checkbox" at bounding box center [790, 894] width 32 height 32
checkbox input "true"
click at [789, 936] on input "checkbox" at bounding box center [790, 931] width 32 height 32
checkbox input "true"
click at [1004, 259] on div "post_add Schedule" at bounding box center [1057, 252] width 35 height 34
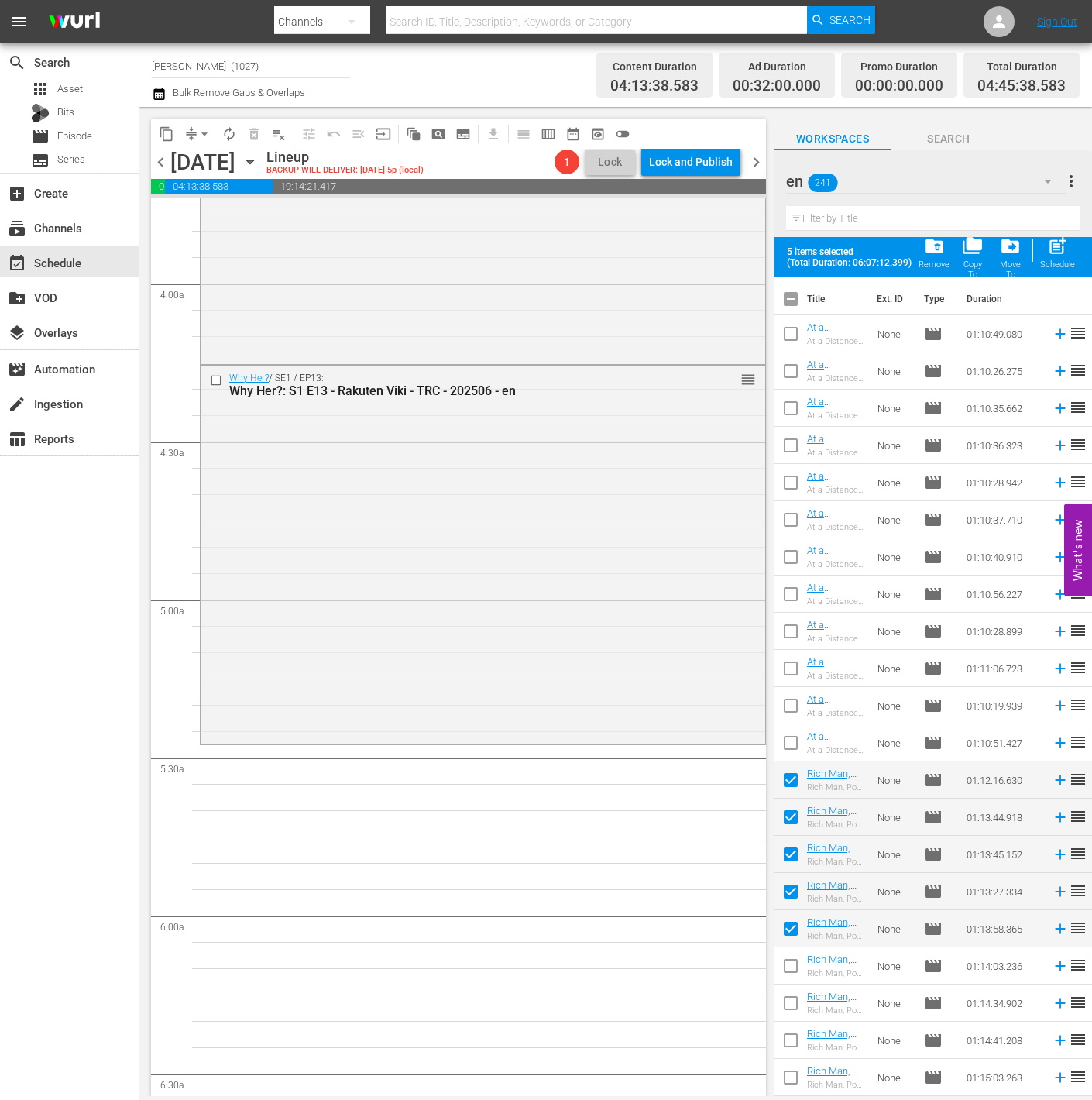
checkbox input "false"
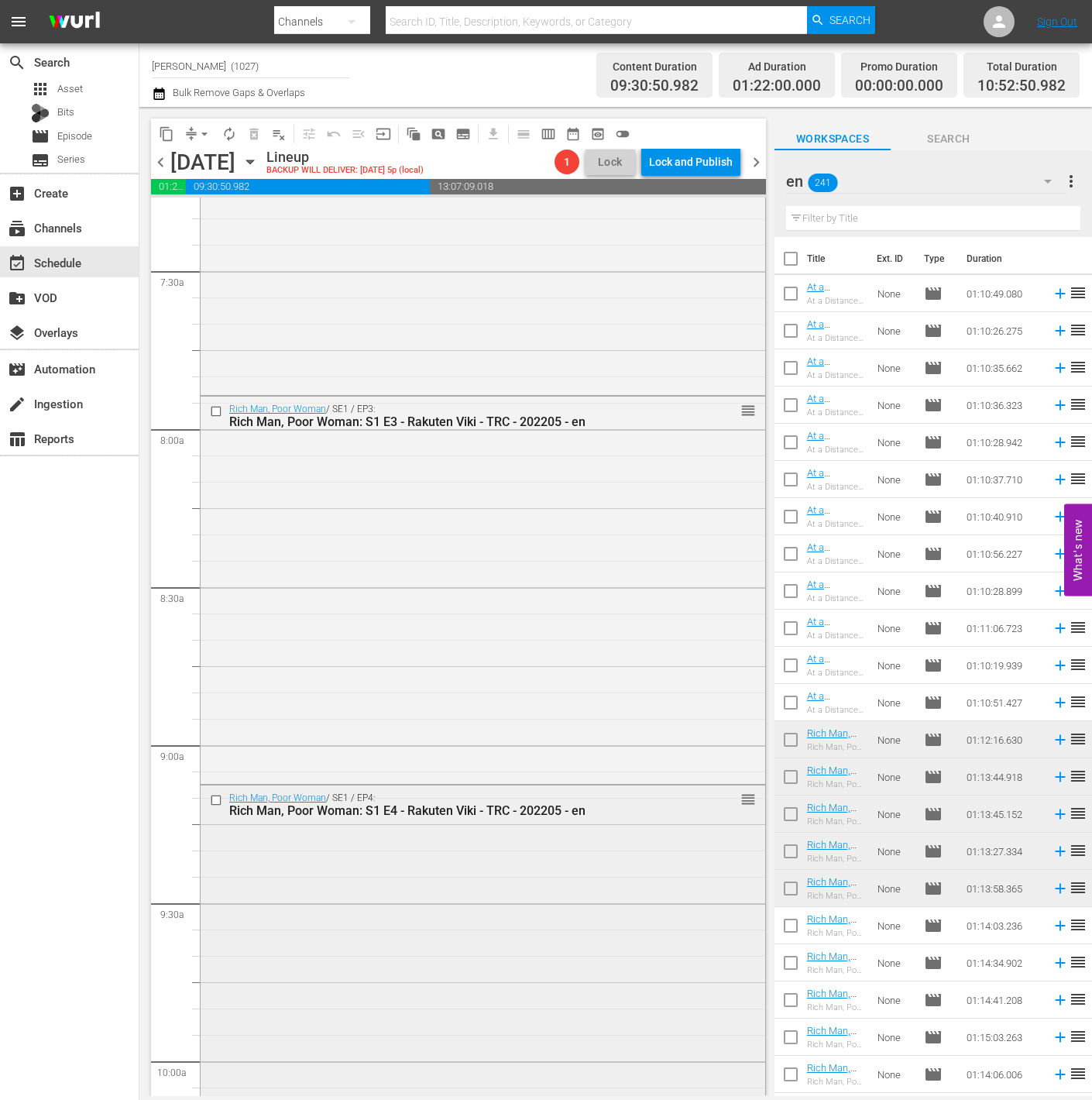
scroll to position [2723, 0]
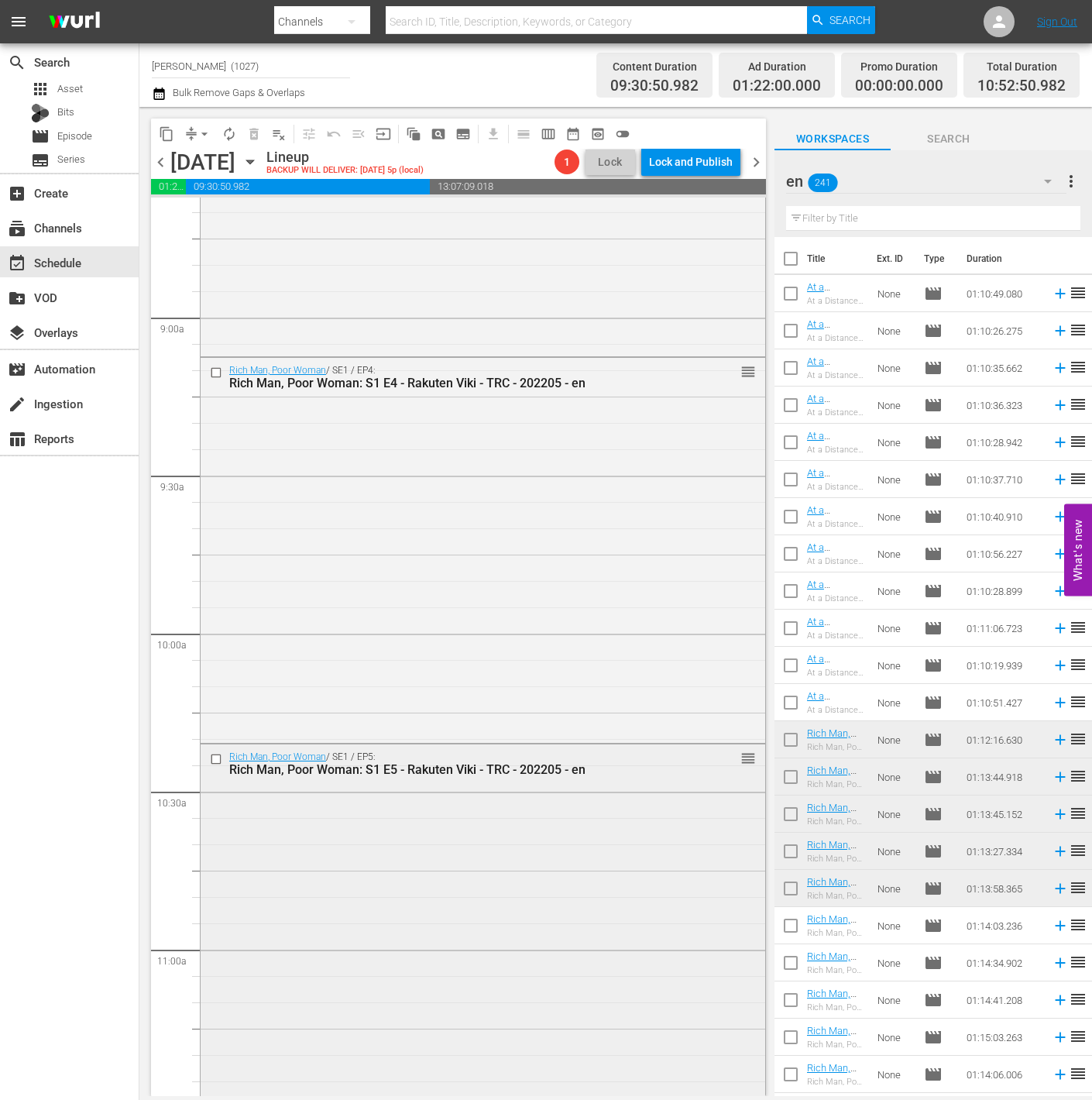
click at [417, 843] on div "Rich Man, Poor Woman / SE1 / EP5: Rich Man, Poor Woman: S1 E5 - Rakuten Viki - …" at bounding box center [483, 936] width 565 height 385
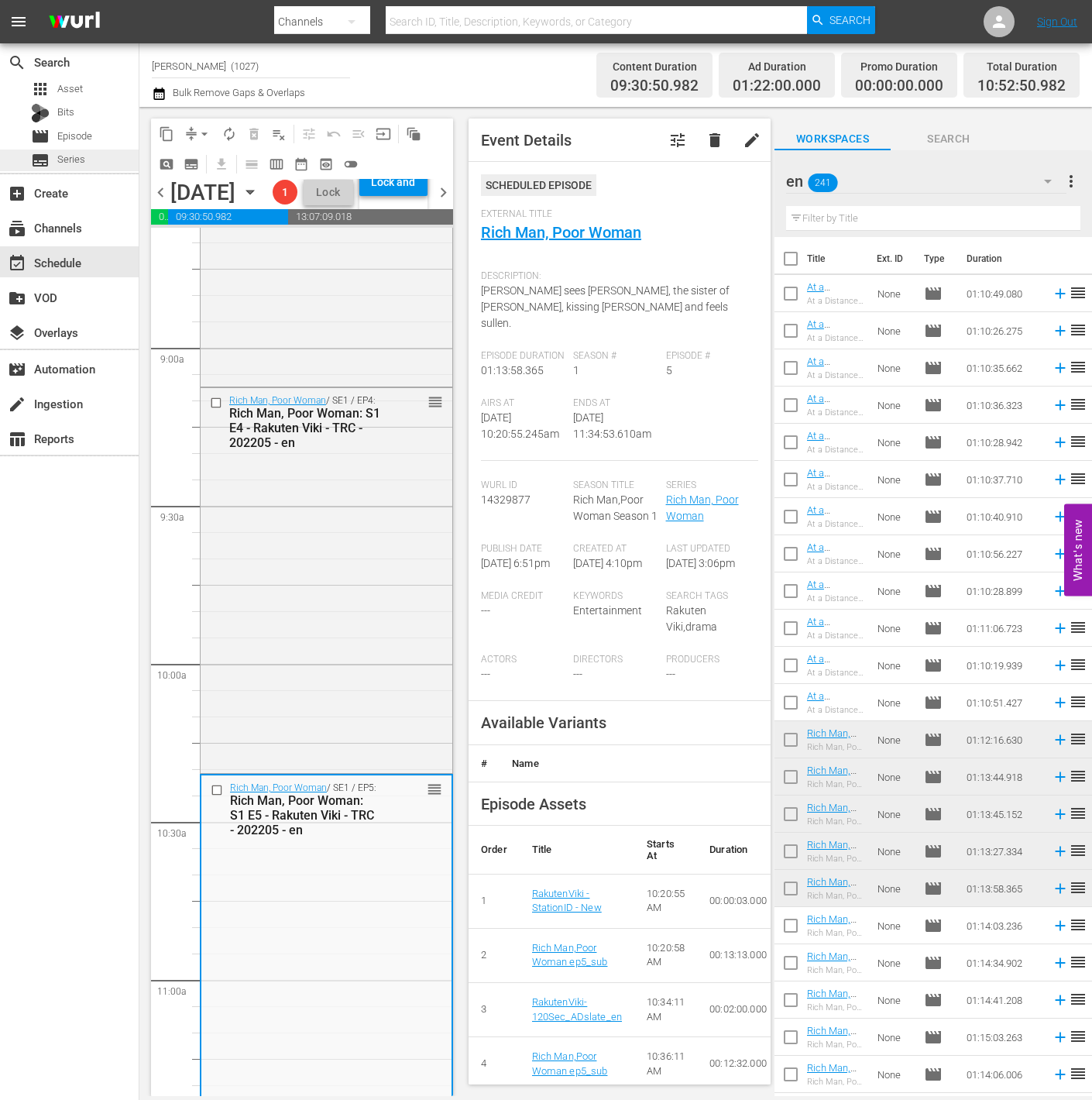
scroll to position [33, 0]
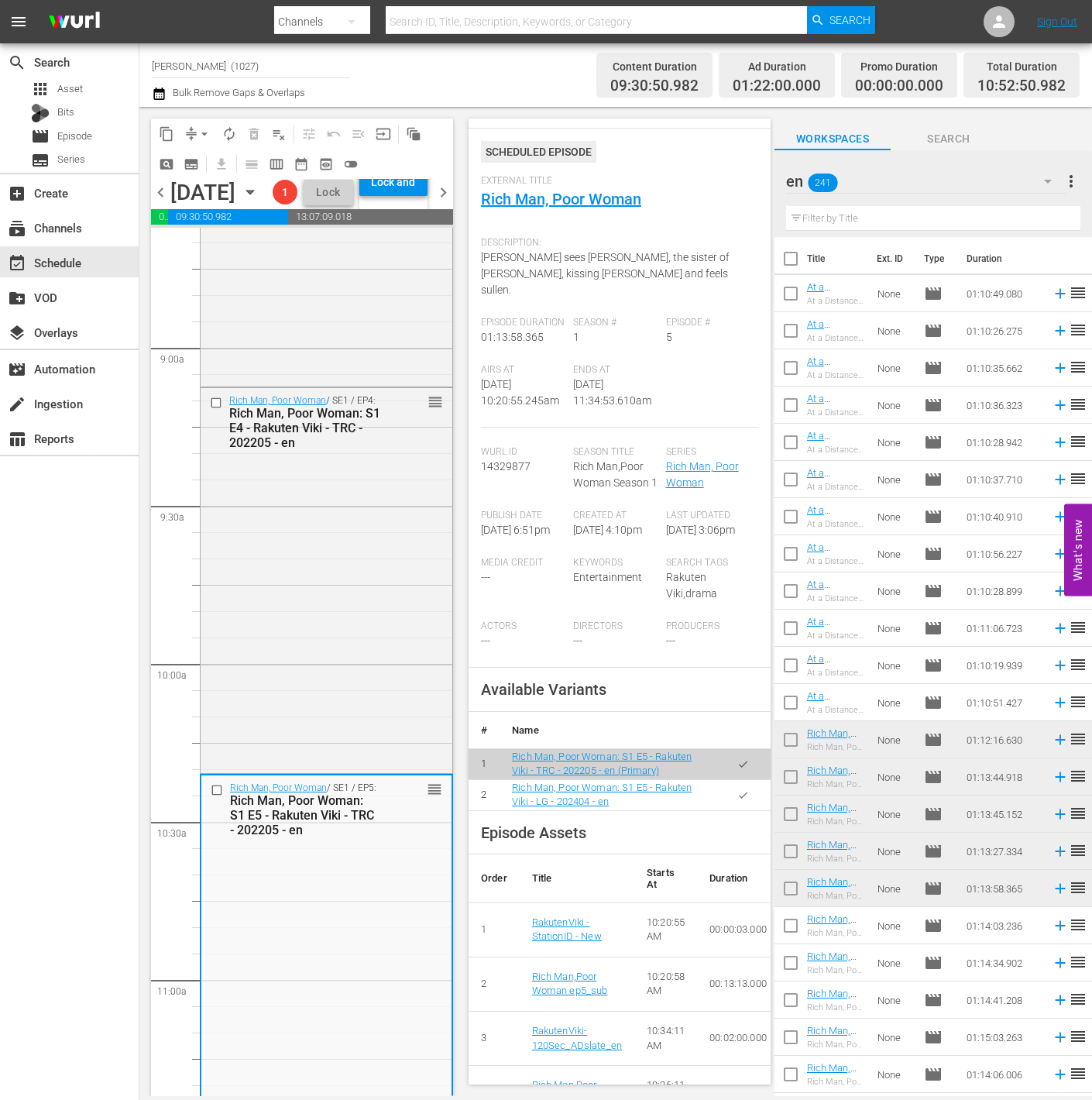
click at [737, 801] on icon "button" at bounding box center [742, 794] width 11 height 11
click at [783, 926] on input "checkbox" at bounding box center [790, 928] width 32 height 32
checkbox input "true"
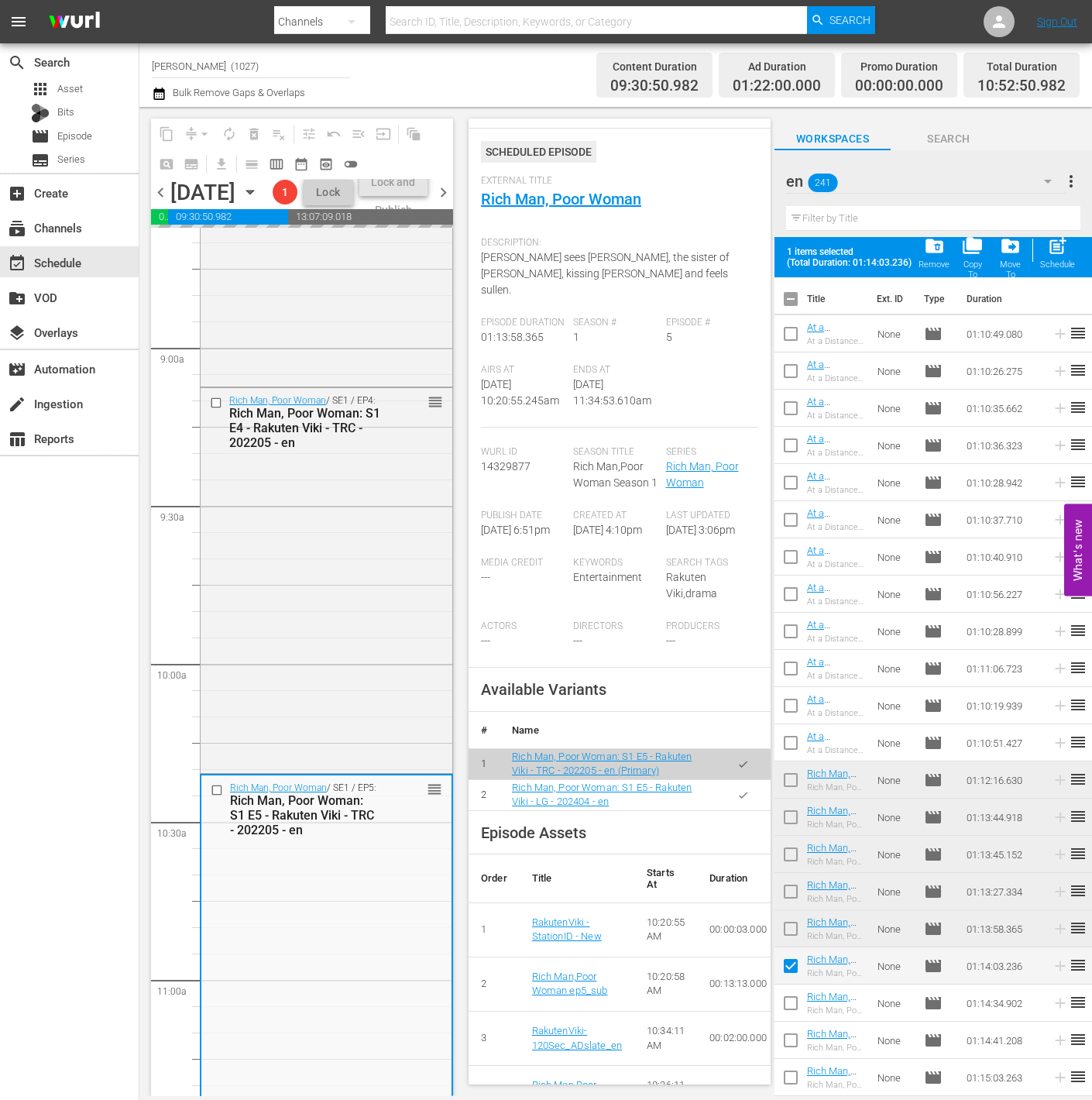
click at [788, 988] on span at bounding box center [790, 1002] width 32 height 32
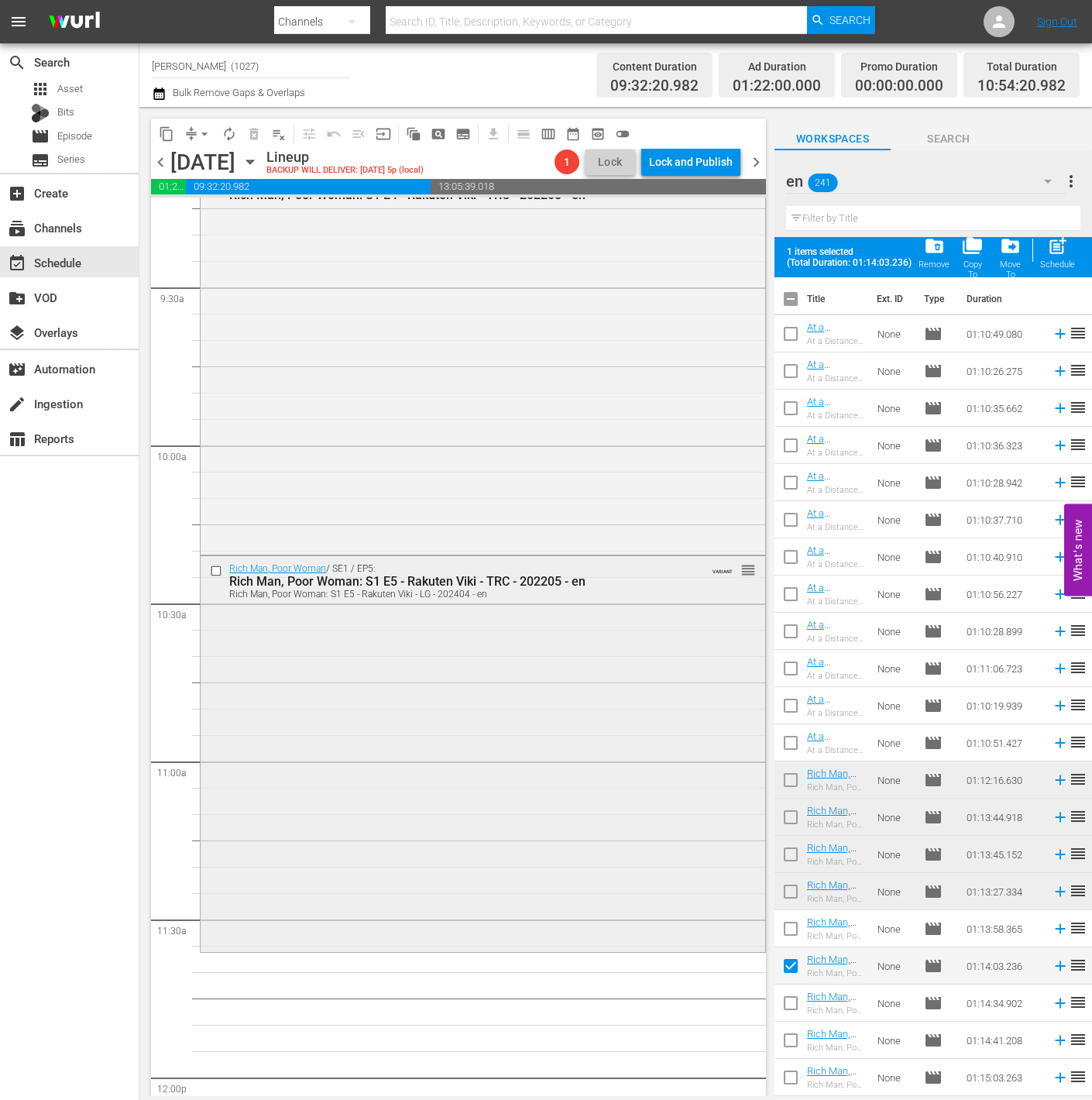
scroll to position [3017, 0]
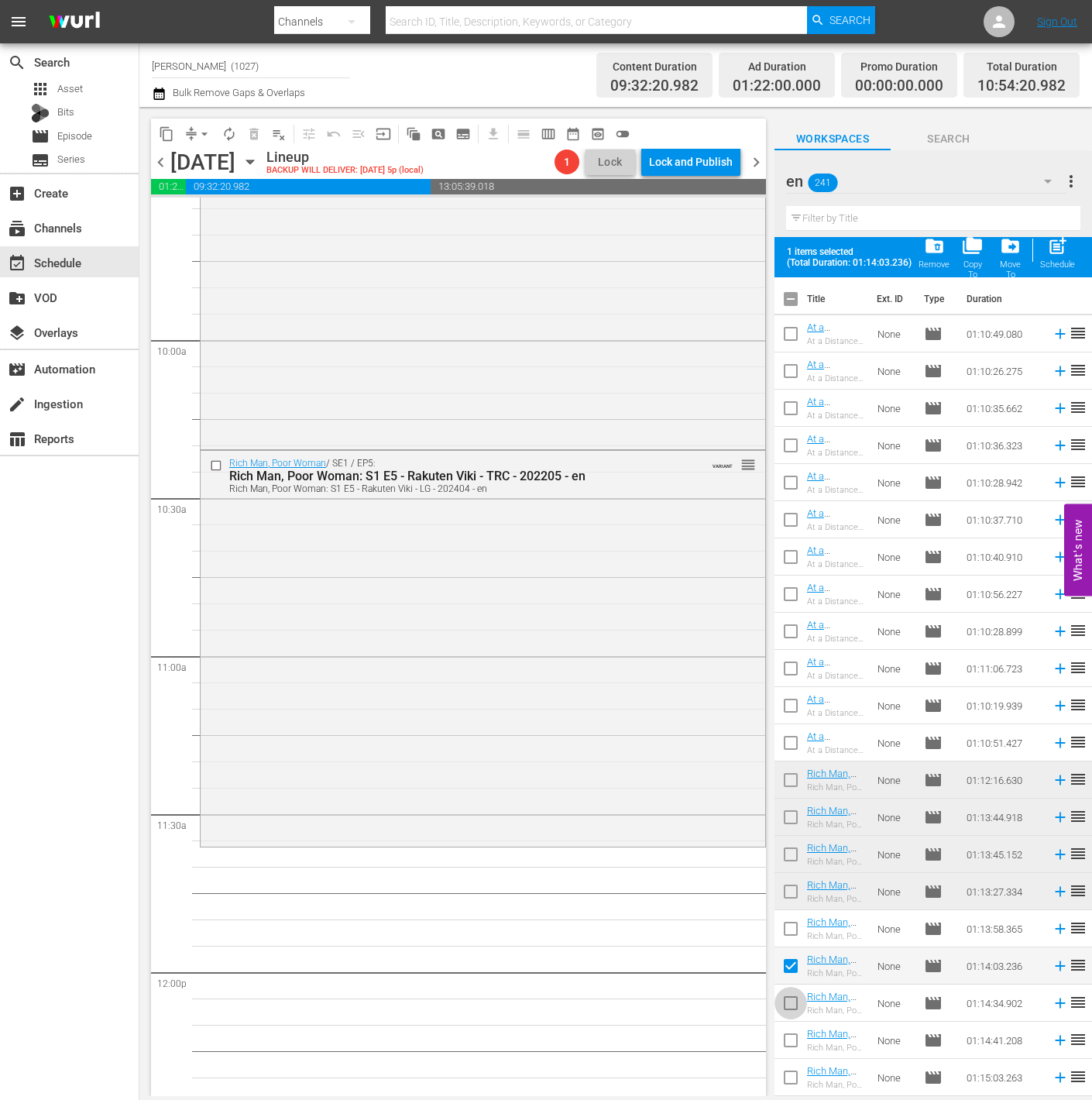
click at [795, 1002] on input "checkbox" at bounding box center [790, 1005] width 32 height 32
checkbox input "true"
click at [1004, 260] on div "Schedule" at bounding box center [1057, 265] width 35 height 10
checkbox input "false"
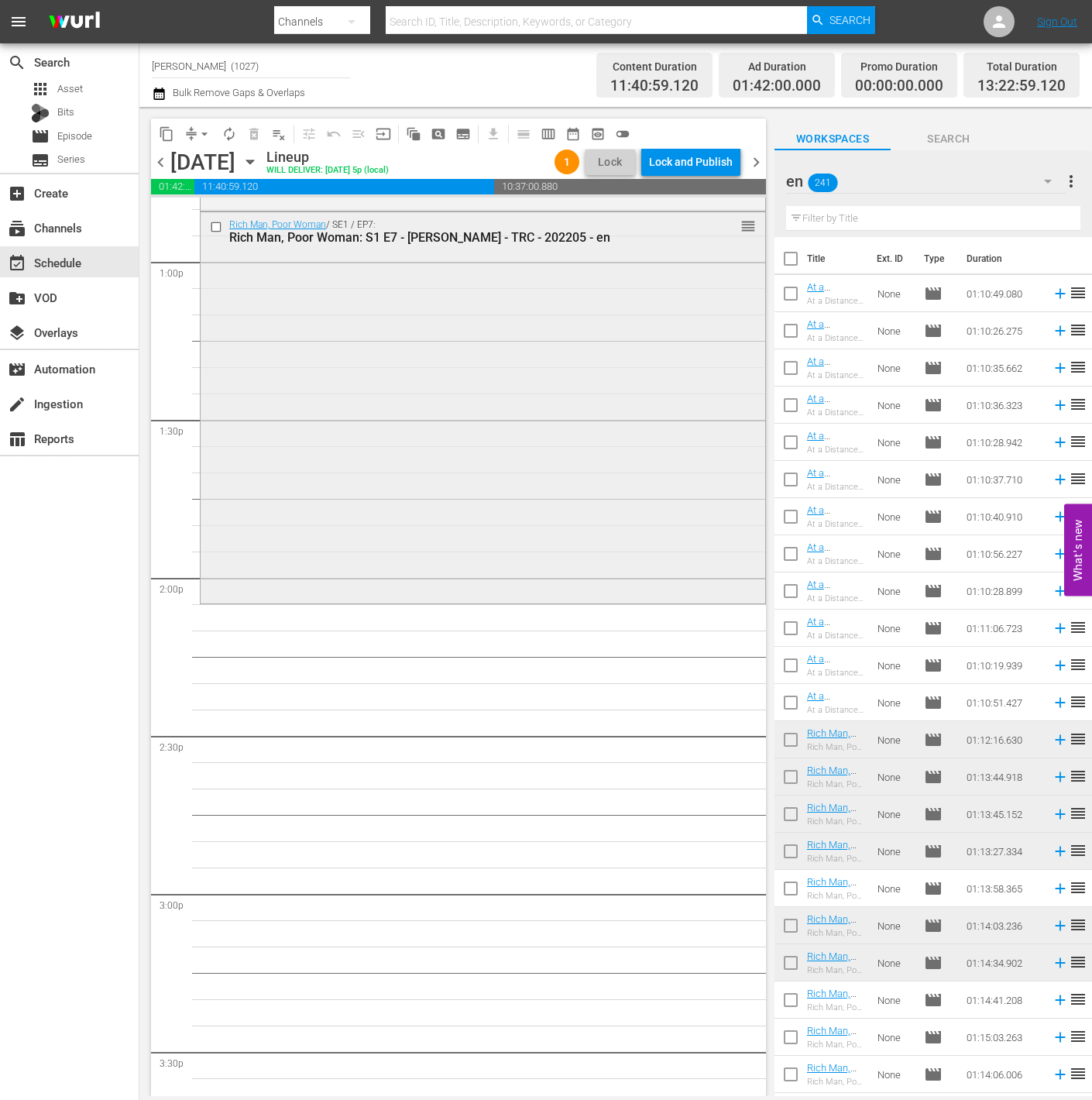
scroll to position [3791, 0]
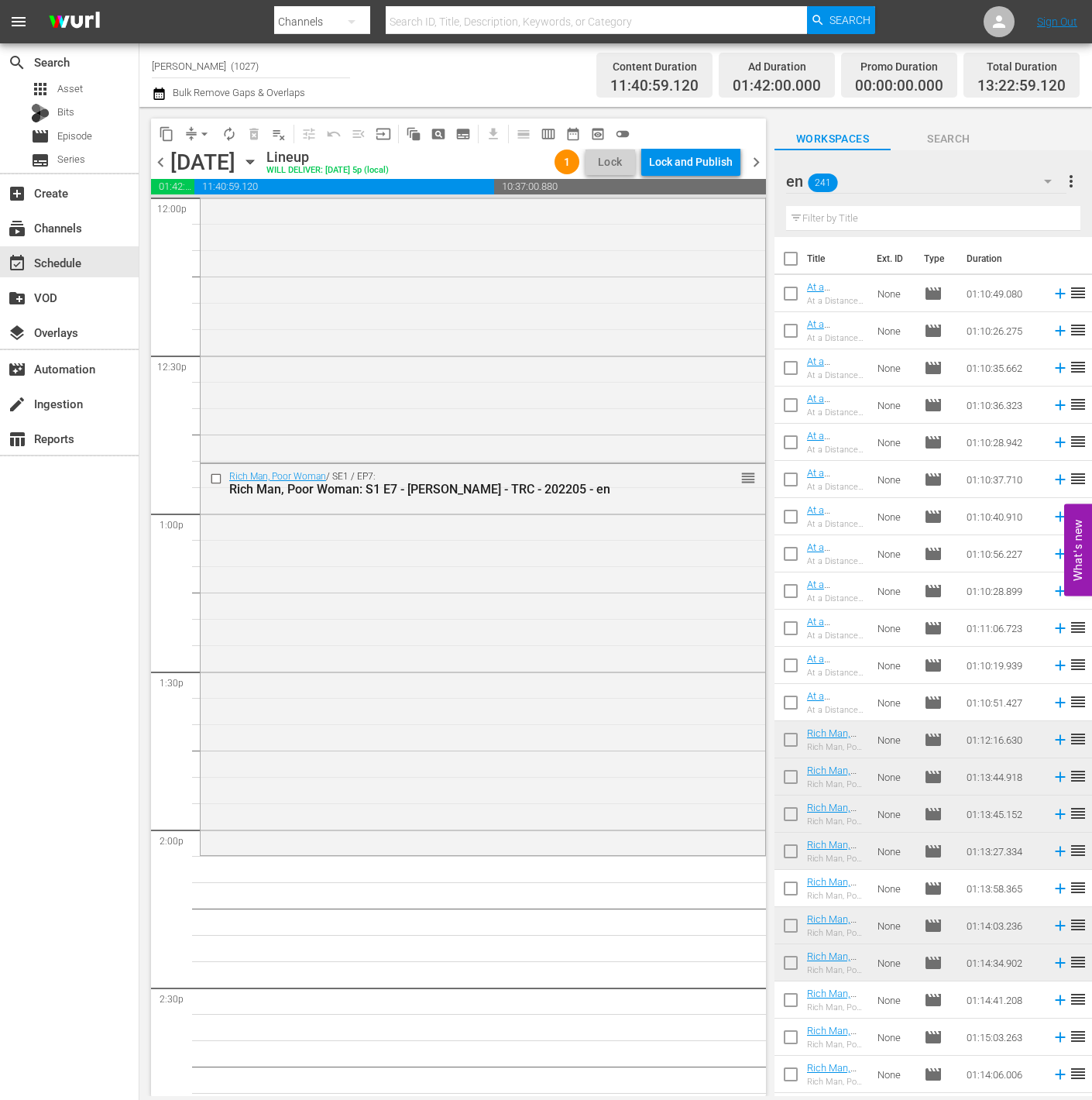
click at [988, 193] on div "en 241" at bounding box center [926, 181] width 281 height 37
click at [976, 162] on div "en 241" at bounding box center [926, 182] width 281 height 43
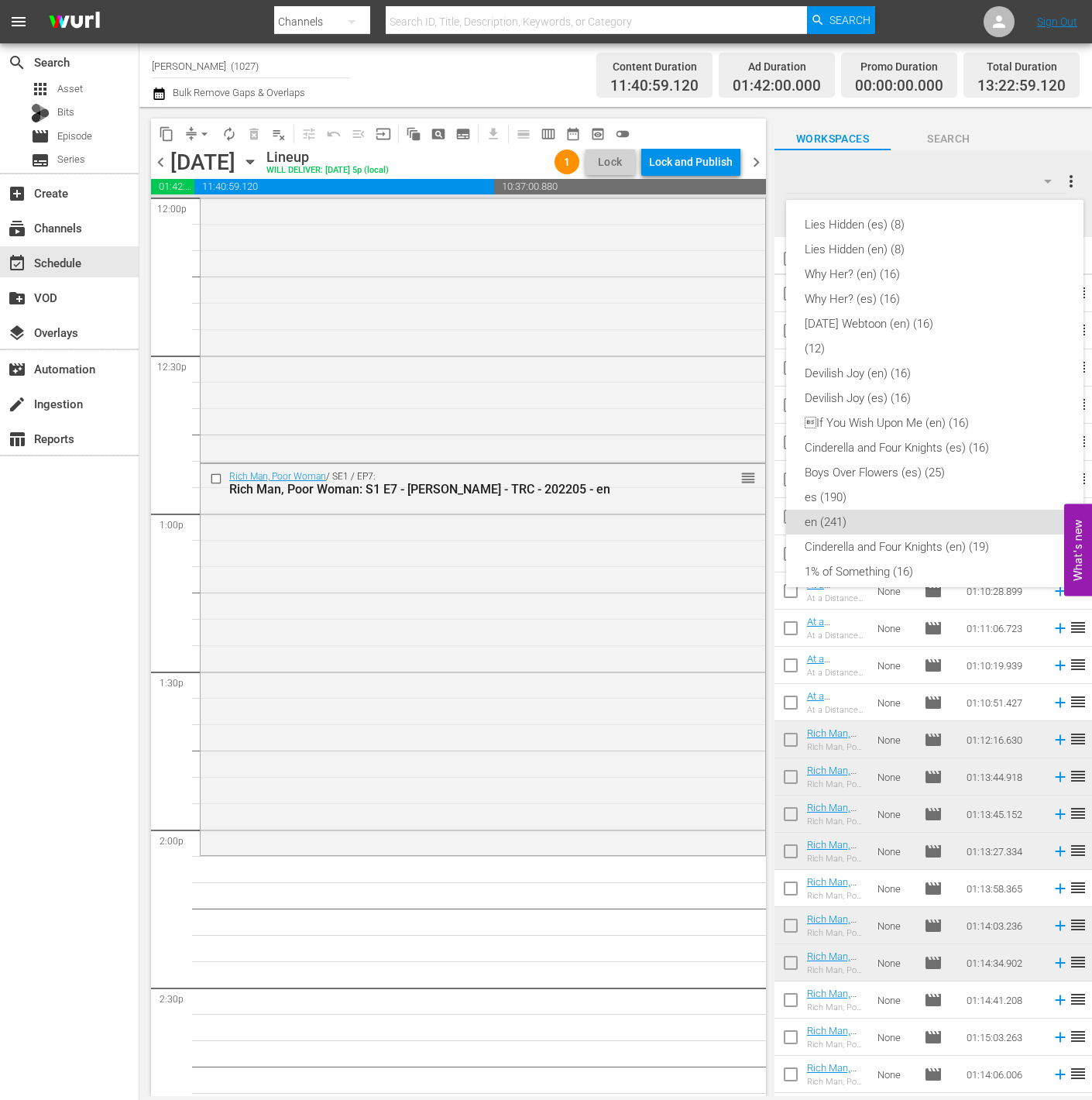
scroll to position [284, 0]
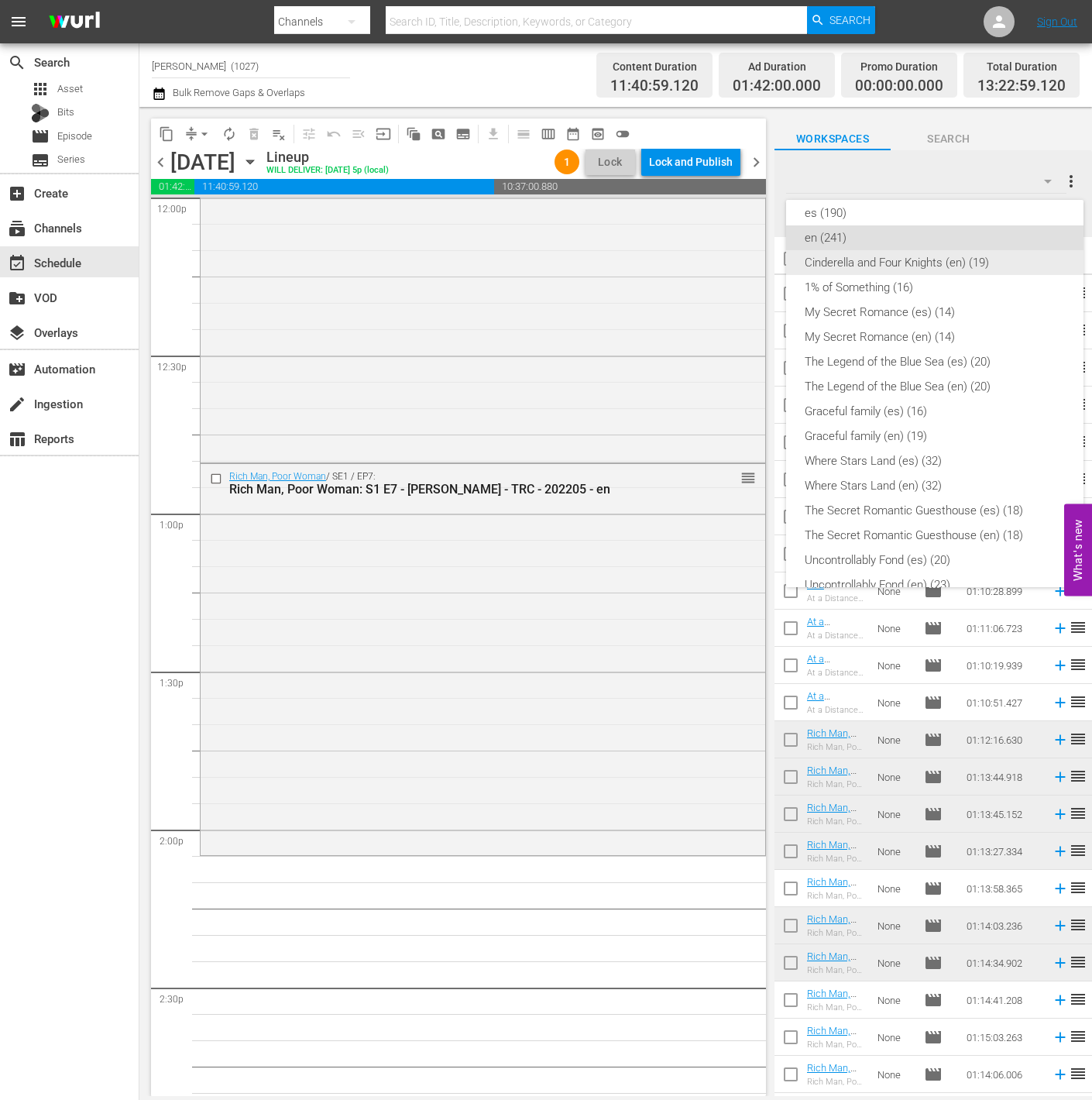
click at [968, 262] on div "Cinderella and Four Knights (en) (19)" at bounding box center [934, 262] width 260 height 25
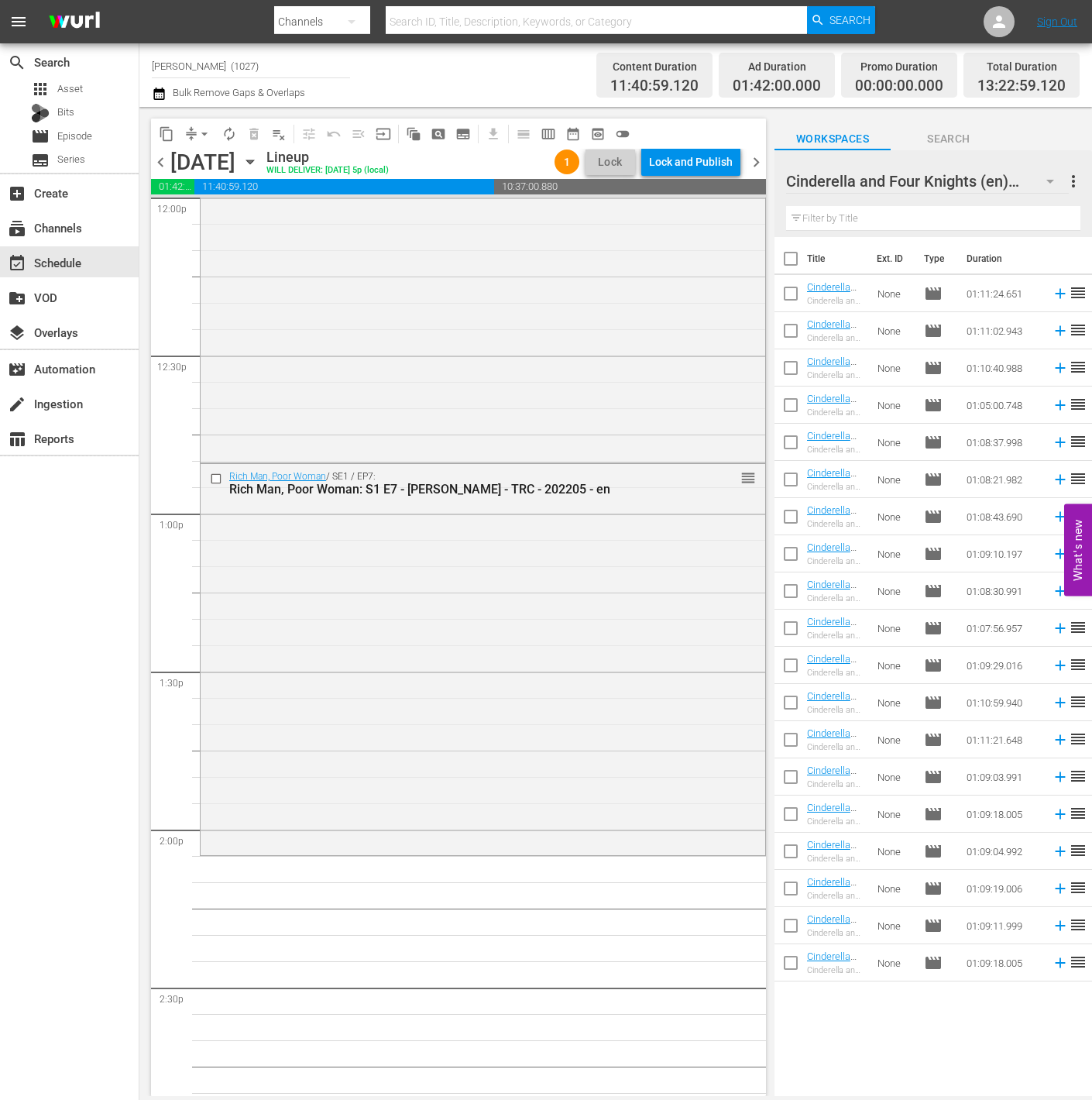
click at [791, 770] on input "checkbox" at bounding box center [790, 779] width 32 height 32
checkbox input "true"
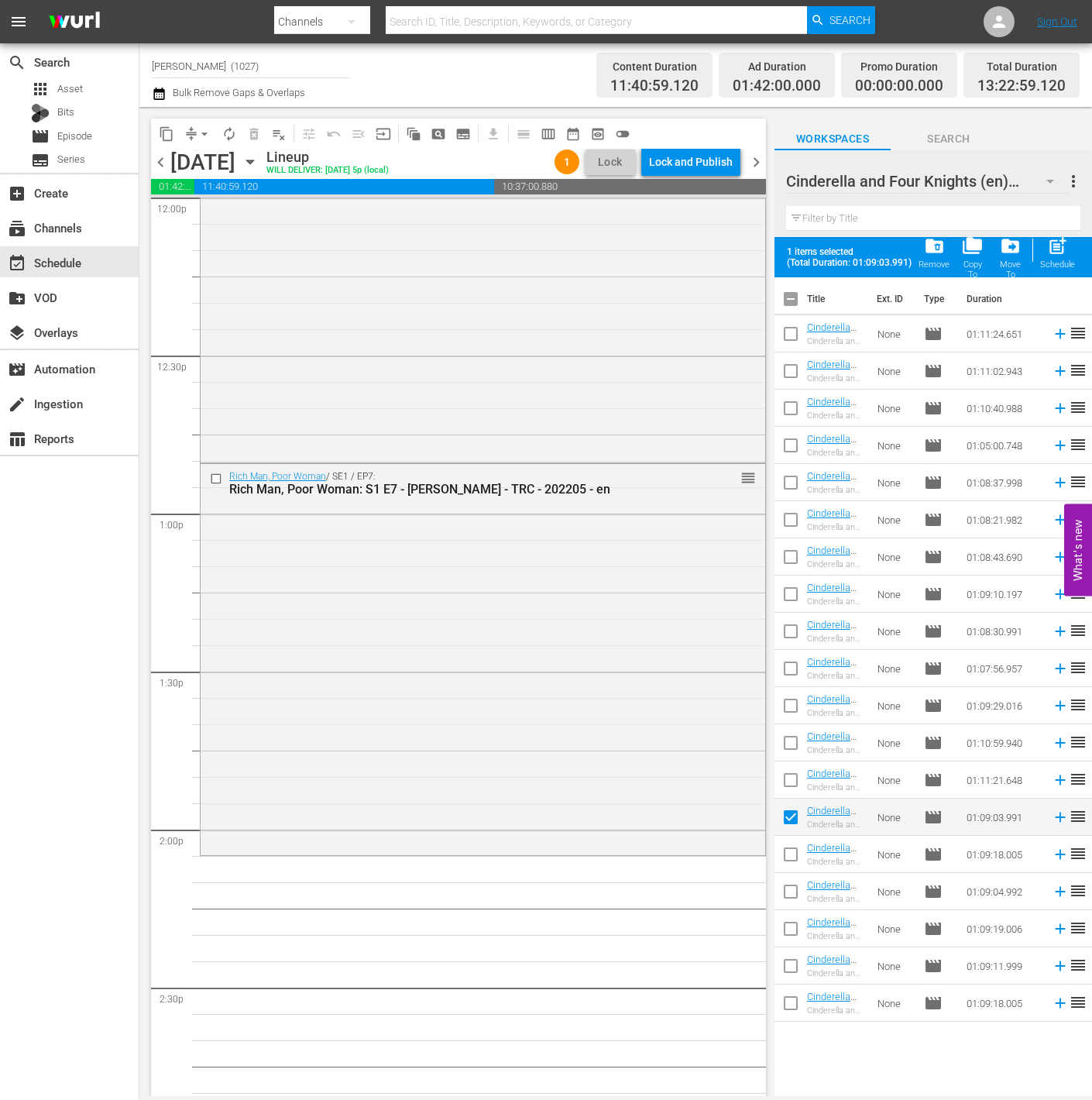
click at [798, 858] on input "checkbox" at bounding box center [790, 857] width 32 height 32
checkbox input "true"
click at [785, 889] on input "checkbox" at bounding box center [790, 894] width 32 height 32
checkbox input "true"
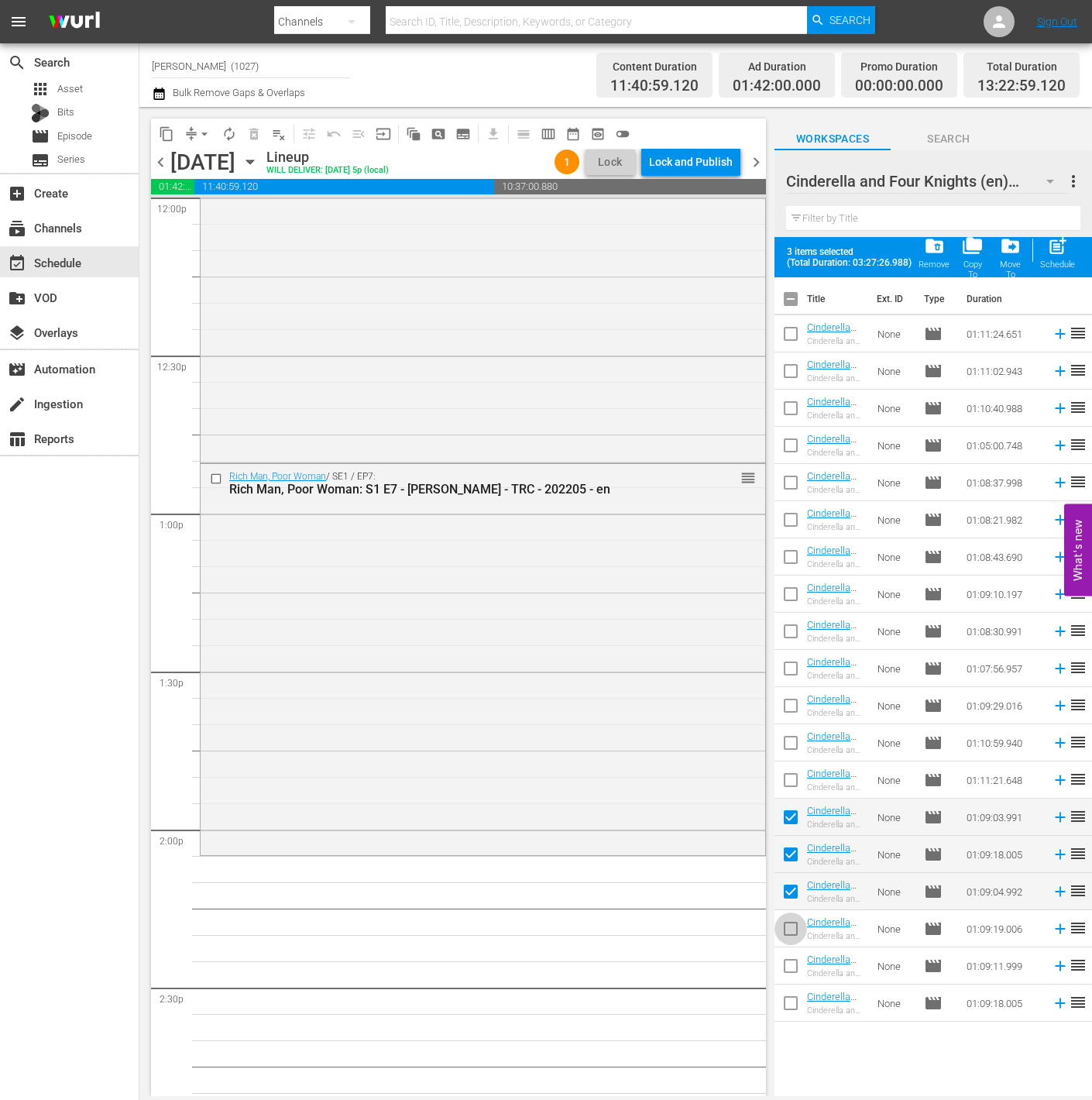
click at [787, 922] on input "checkbox" at bounding box center [790, 931] width 32 height 32
checkbox input "true"
click at [790, 962] on input "checkbox" at bounding box center [790, 968] width 32 height 32
checkbox input "true"
click at [796, 1000] on input "checkbox" at bounding box center [790, 1005] width 32 height 32
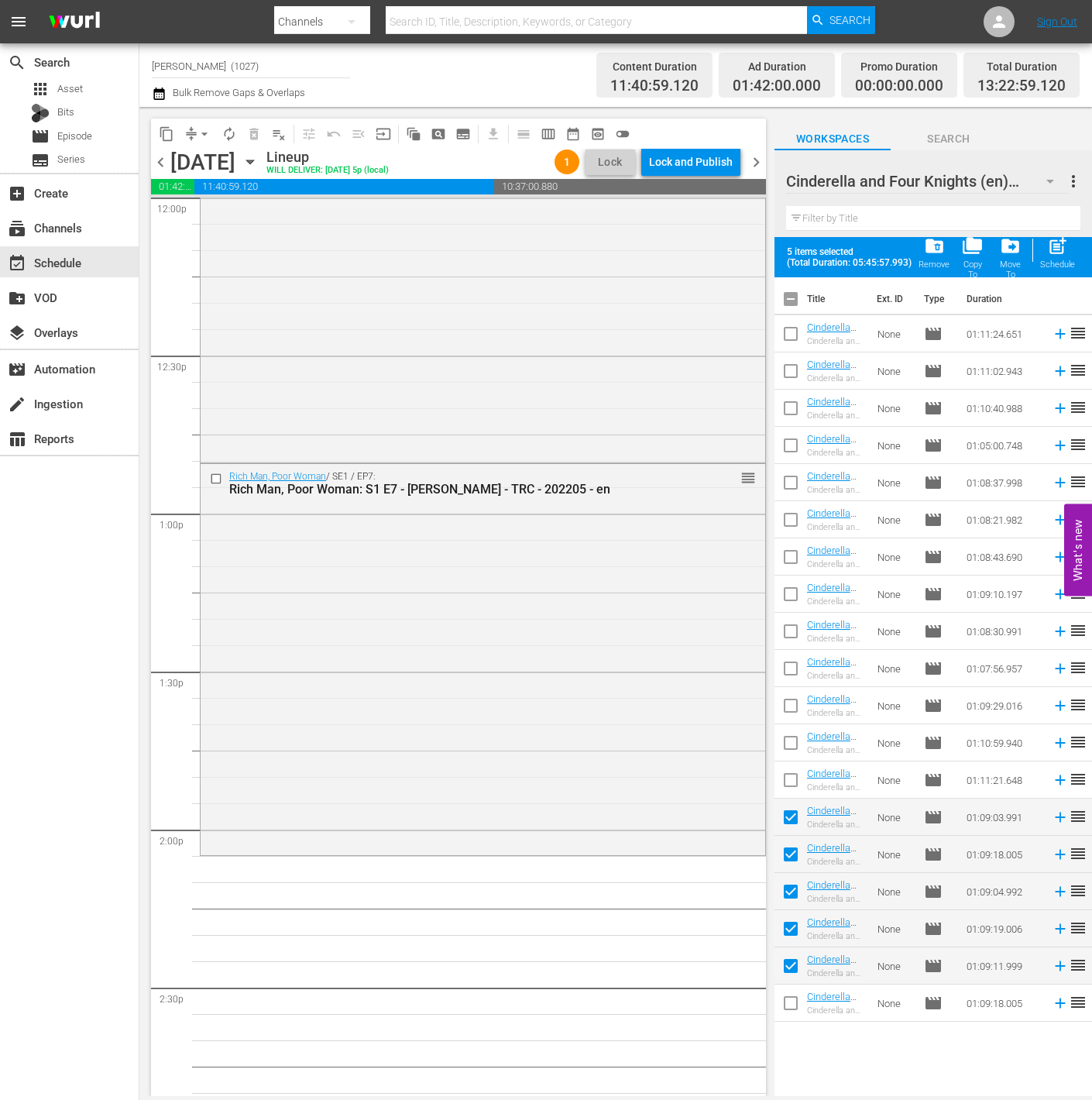
checkbox input "true"
click at [1004, 253] on span "post_add" at bounding box center [1057, 246] width 21 height 21
checkbox input "false"
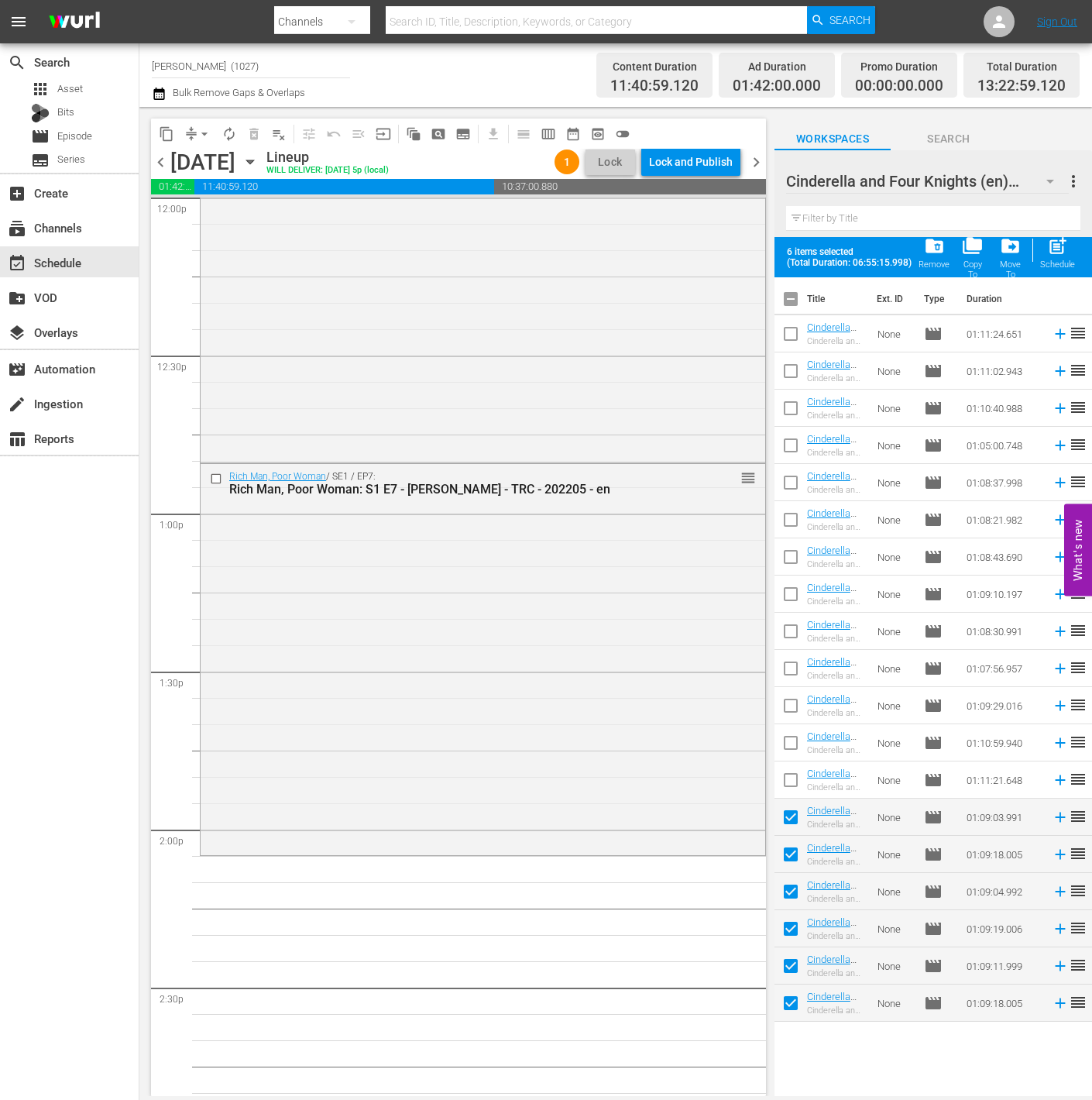
checkbox input "false"
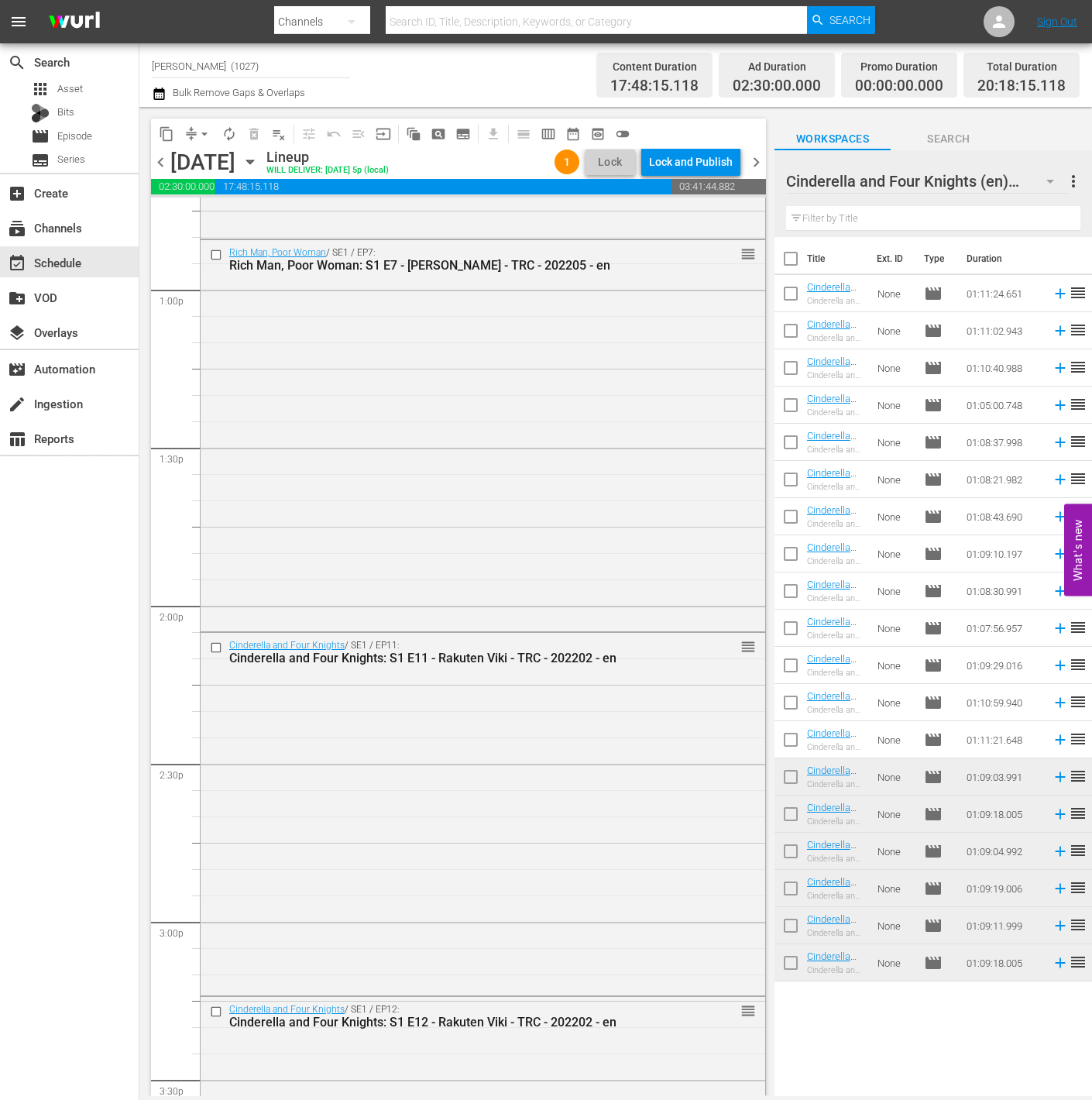
scroll to position [3807, 0]
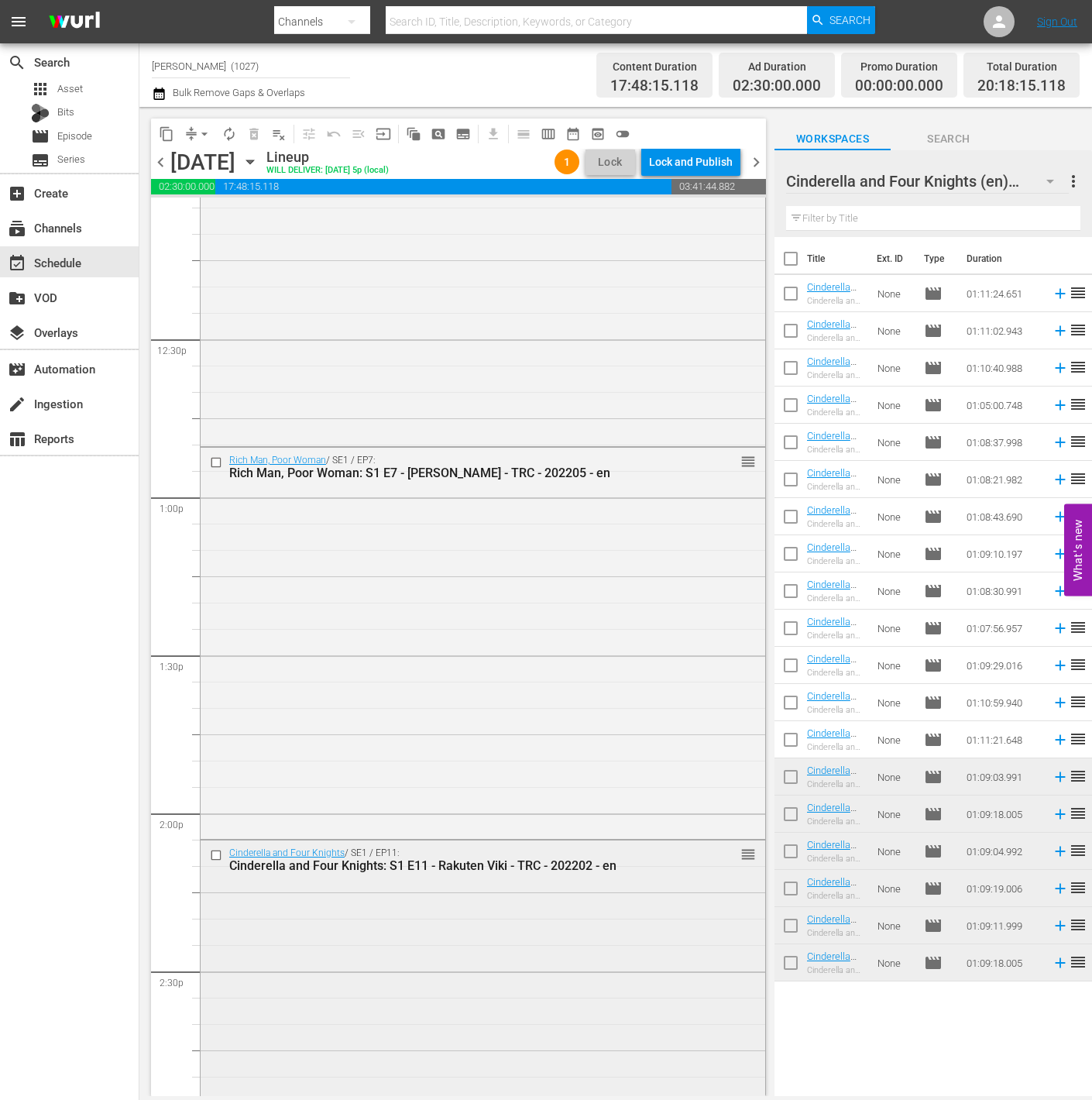
click at [210, 854] on input "checkbox" at bounding box center [218, 854] width 17 height 13
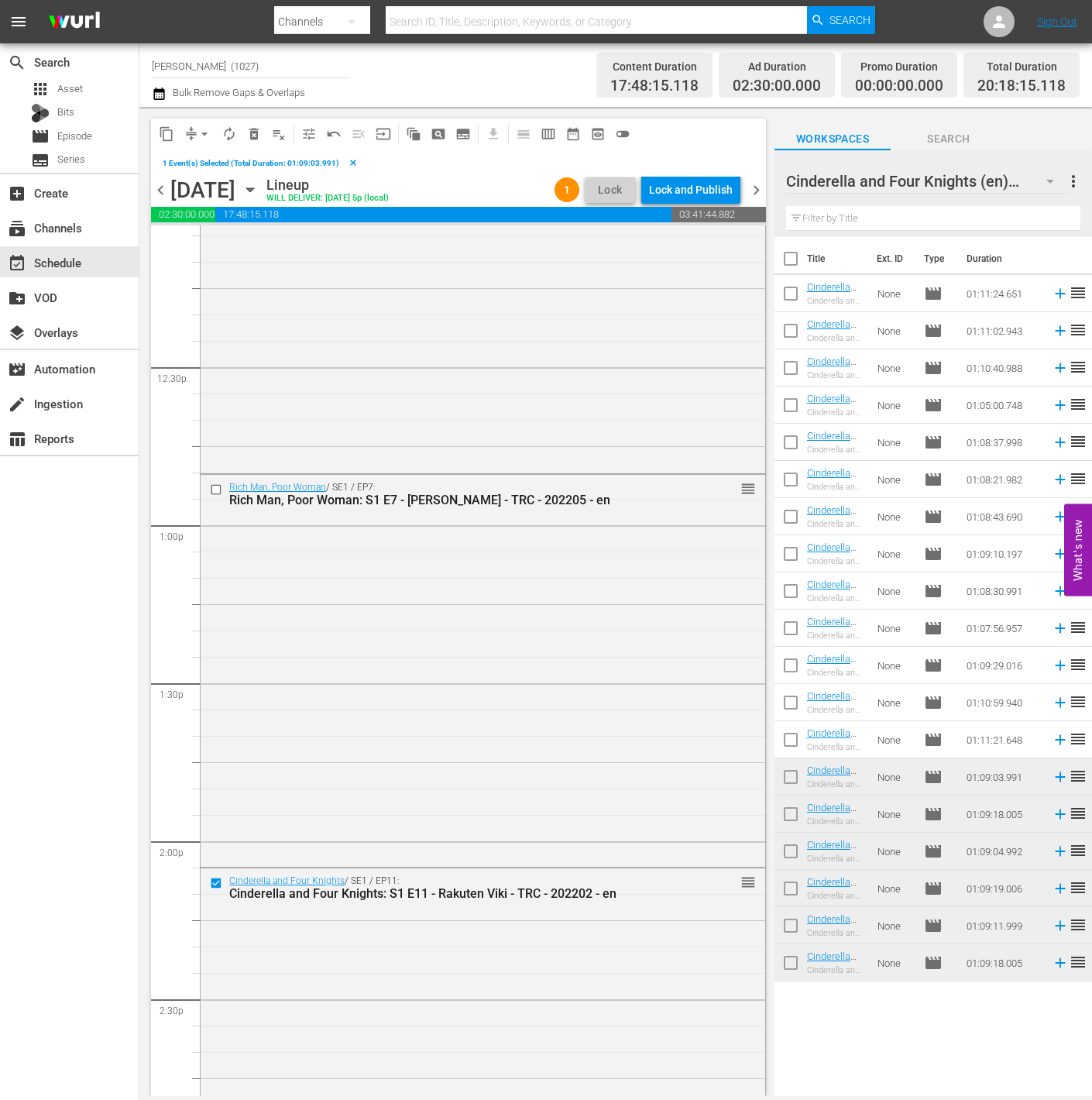
click at [253, 134] on span "delete_forever_outlined" at bounding box center [254, 134] width 16 height 16
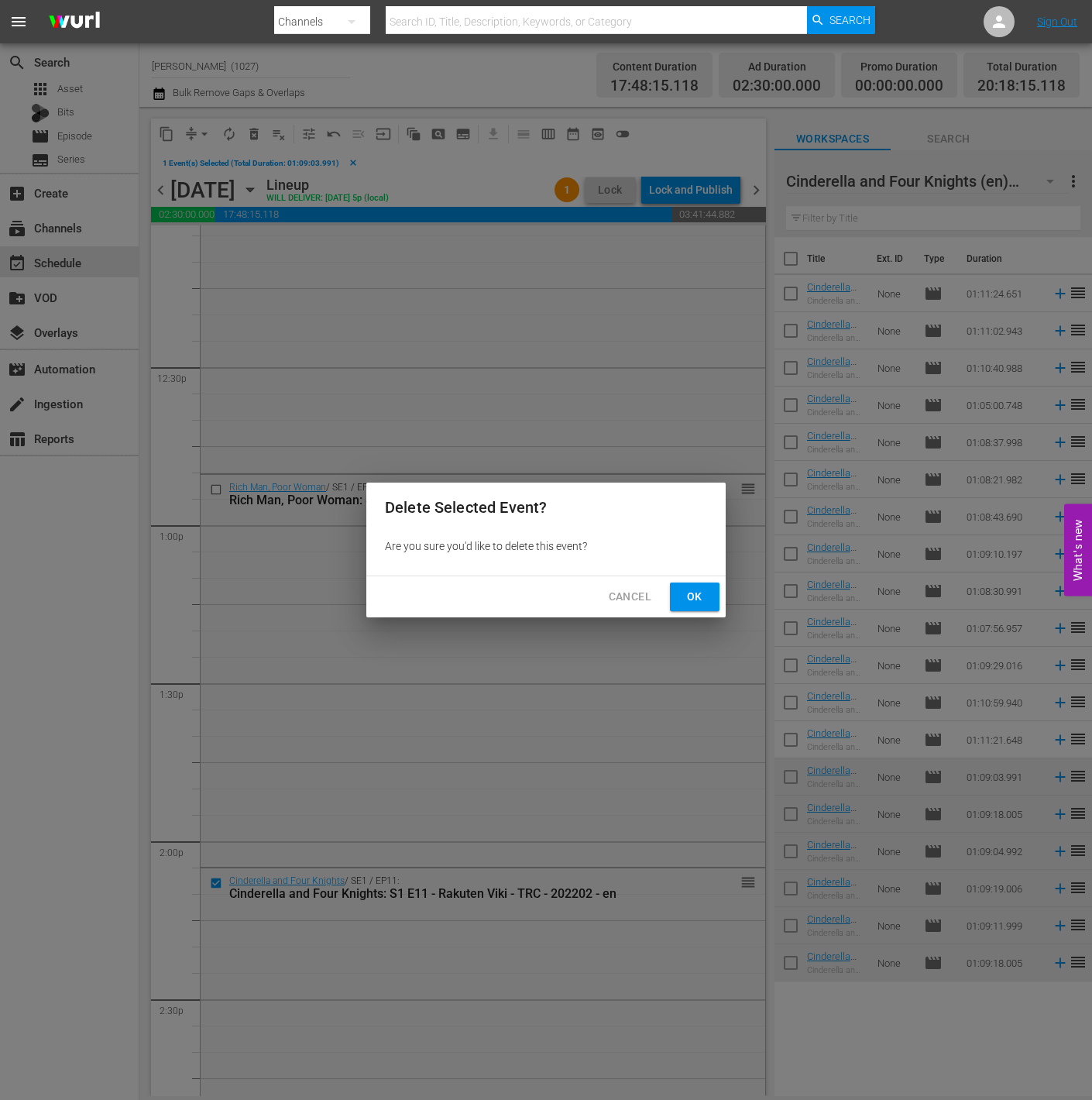
click at [705, 601] on span "Ok" at bounding box center [694, 597] width 25 height 19
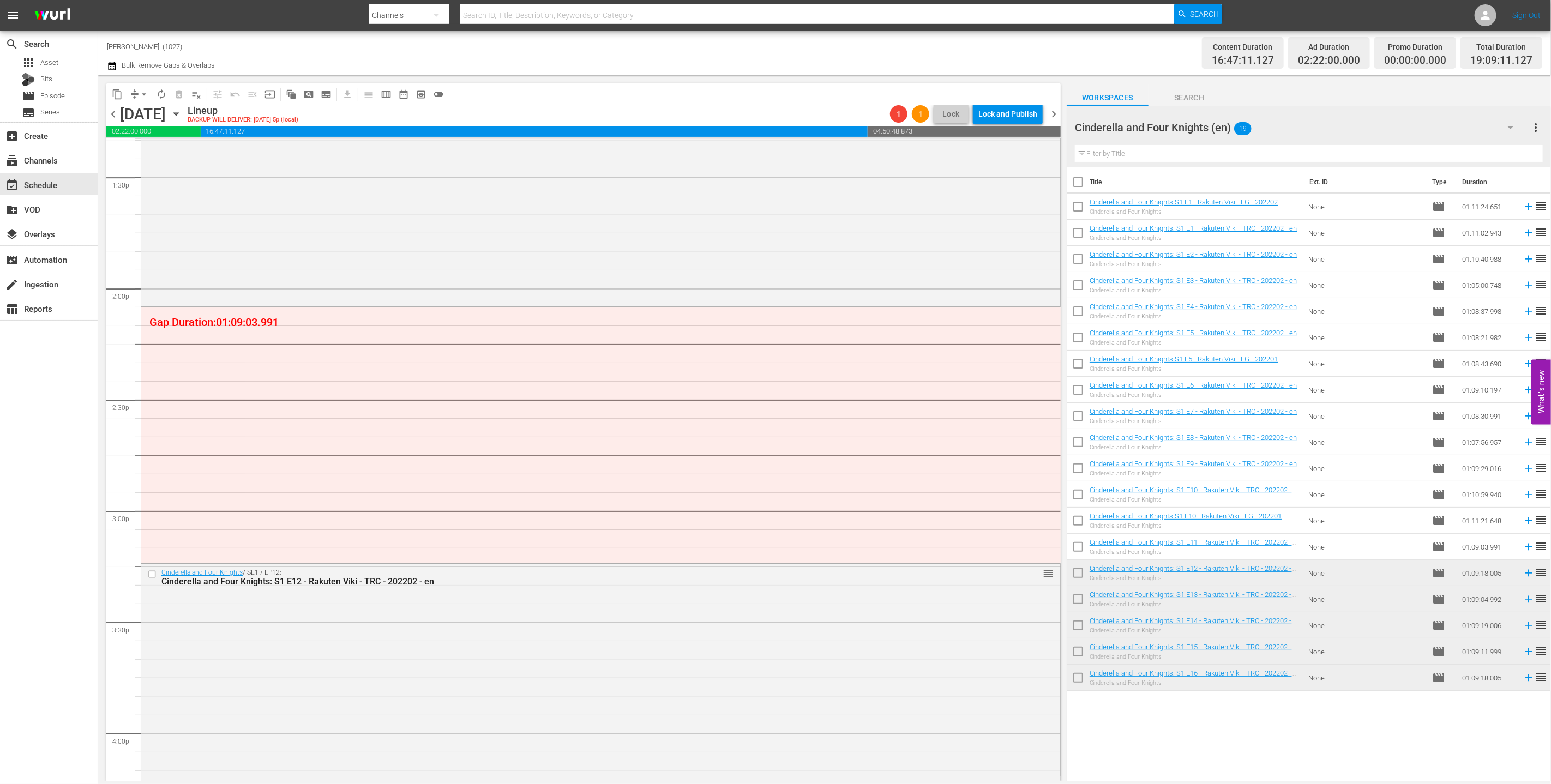
scroll to position [3026, 0]
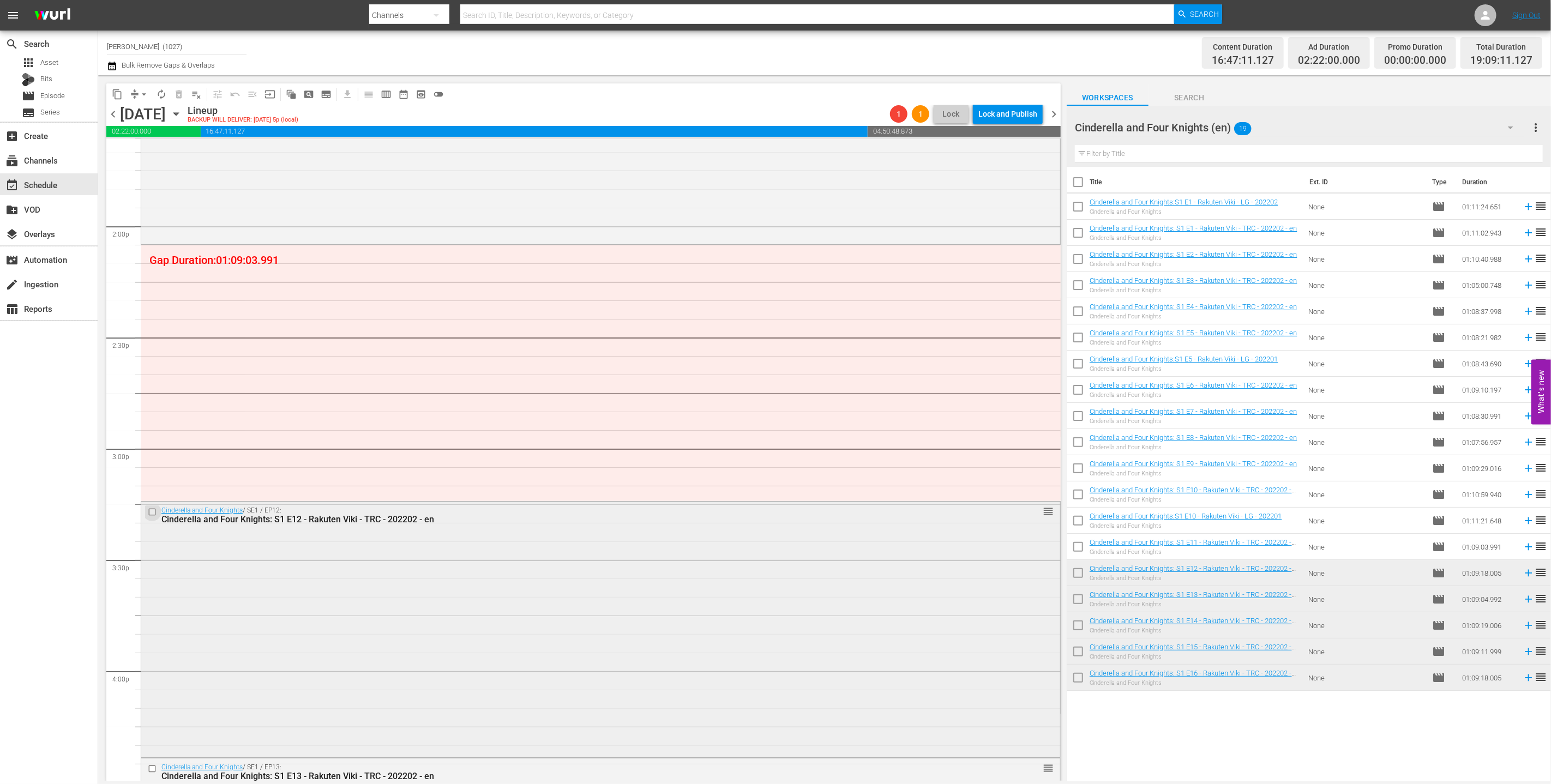
click at [152, 511] on input "checkbox" at bounding box center [154, 511] width 12 height 9
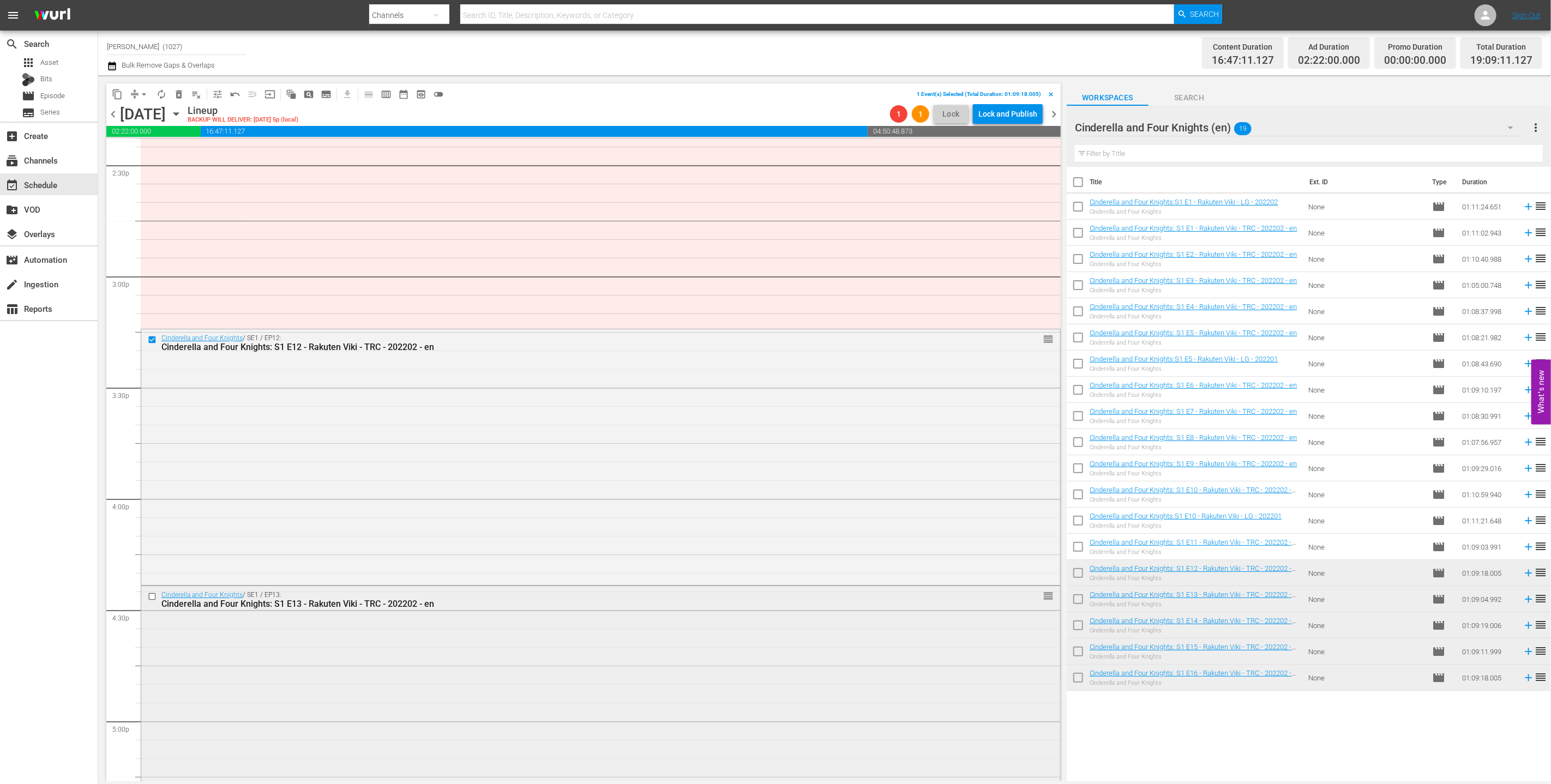
click at [151, 597] on input "checkbox" at bounding box center [154, 596] width 12 height 9
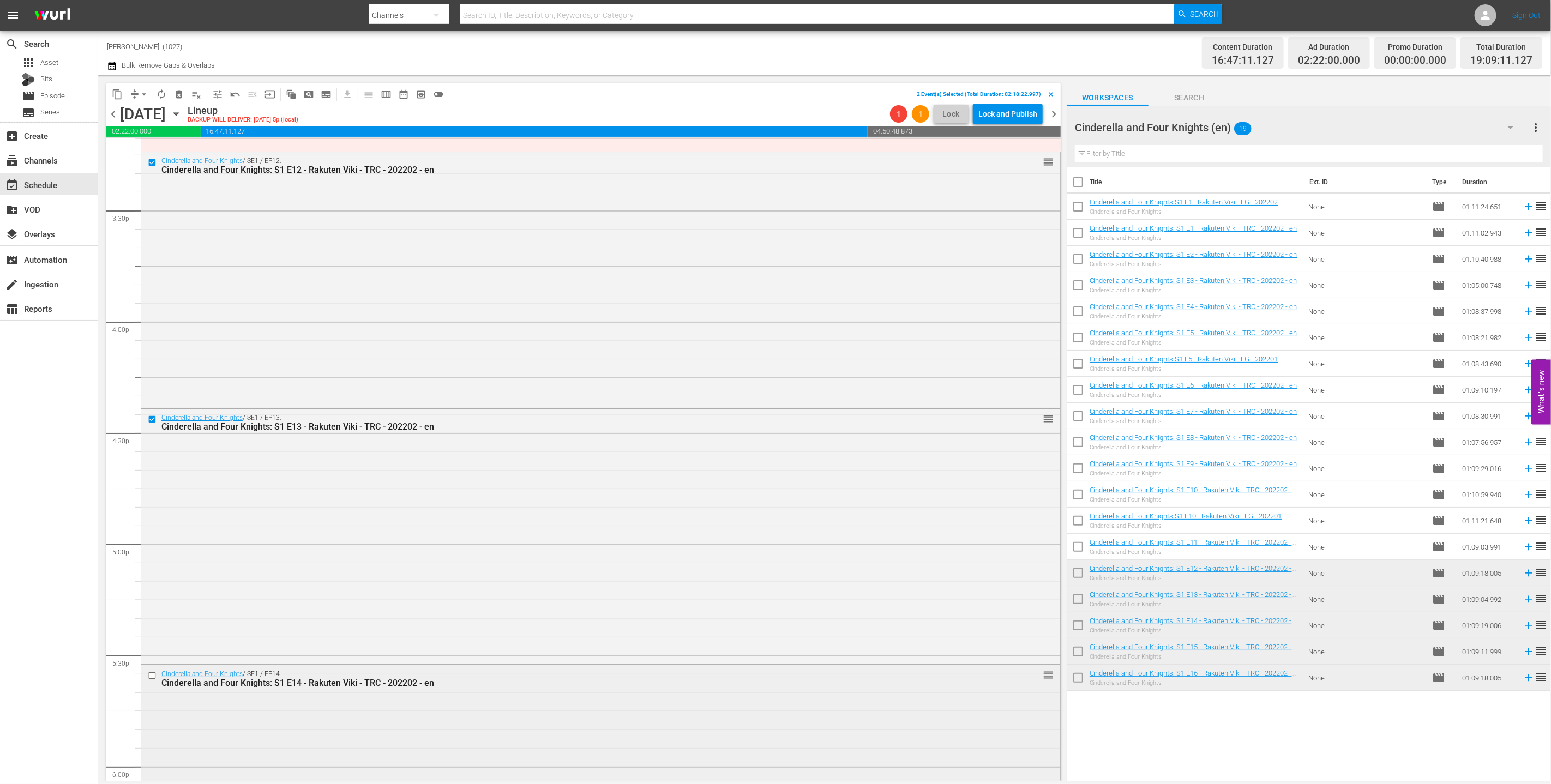
click at [151, 672] on input "checkbox" at bounding box center [154, 675] width 12 height 9
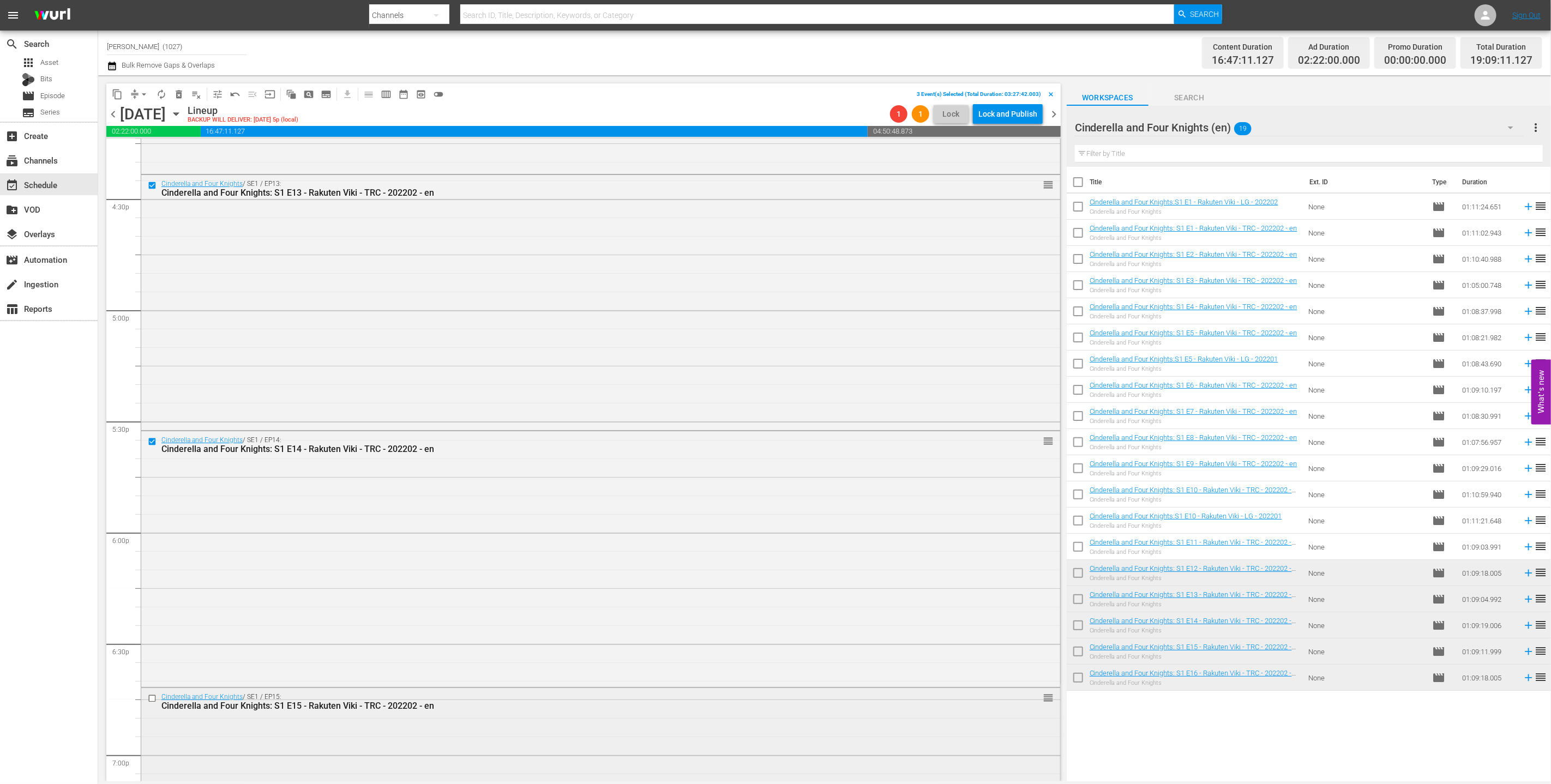
click at [153, 697] on input "checkbox" at bounding box center [154, 698] width 12 height 9
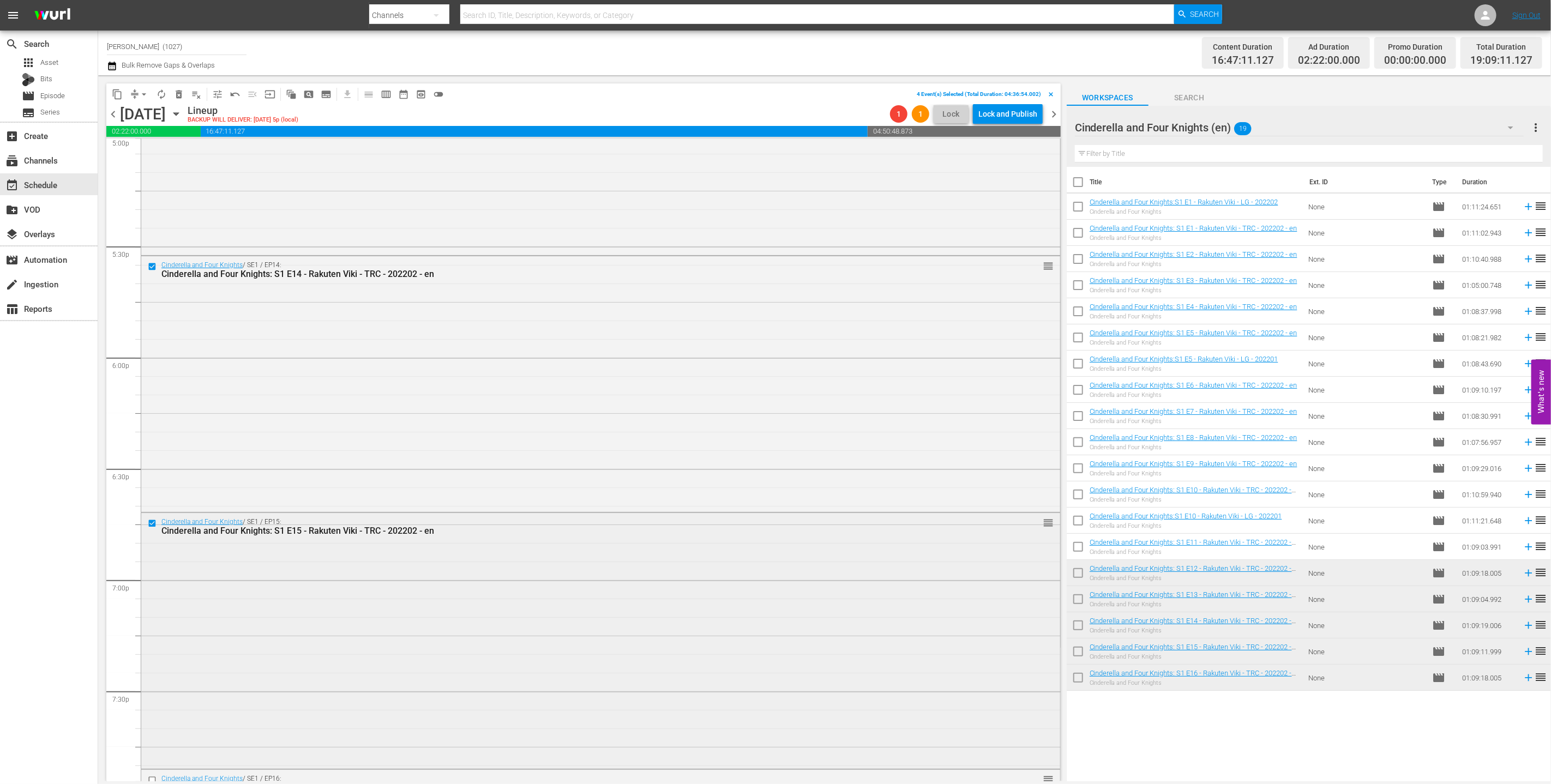
scroll to position [3979, 0]
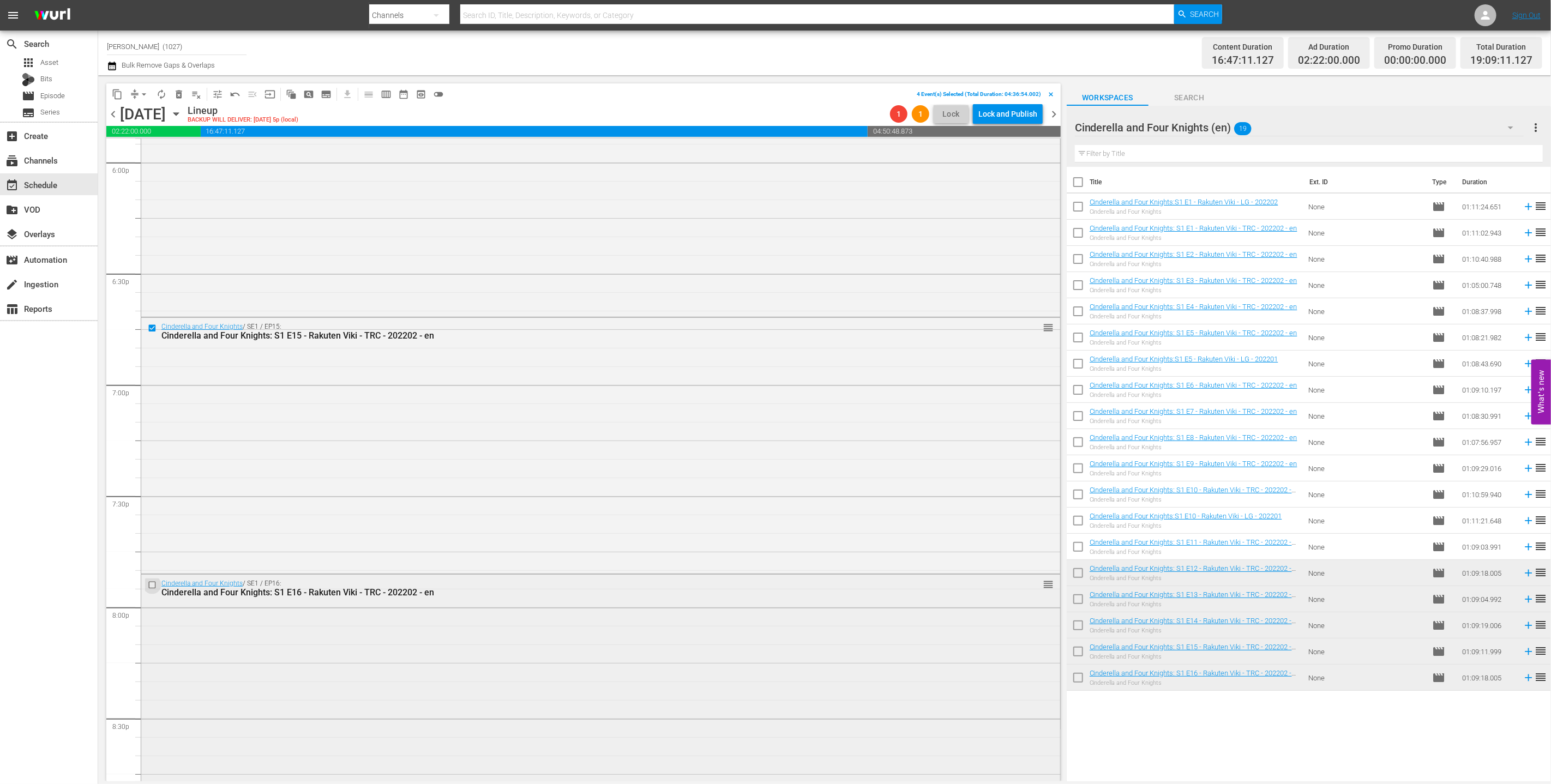
click at [153, 586] on input "checkbox" at bounding box center [154, 584] width 12 height 9
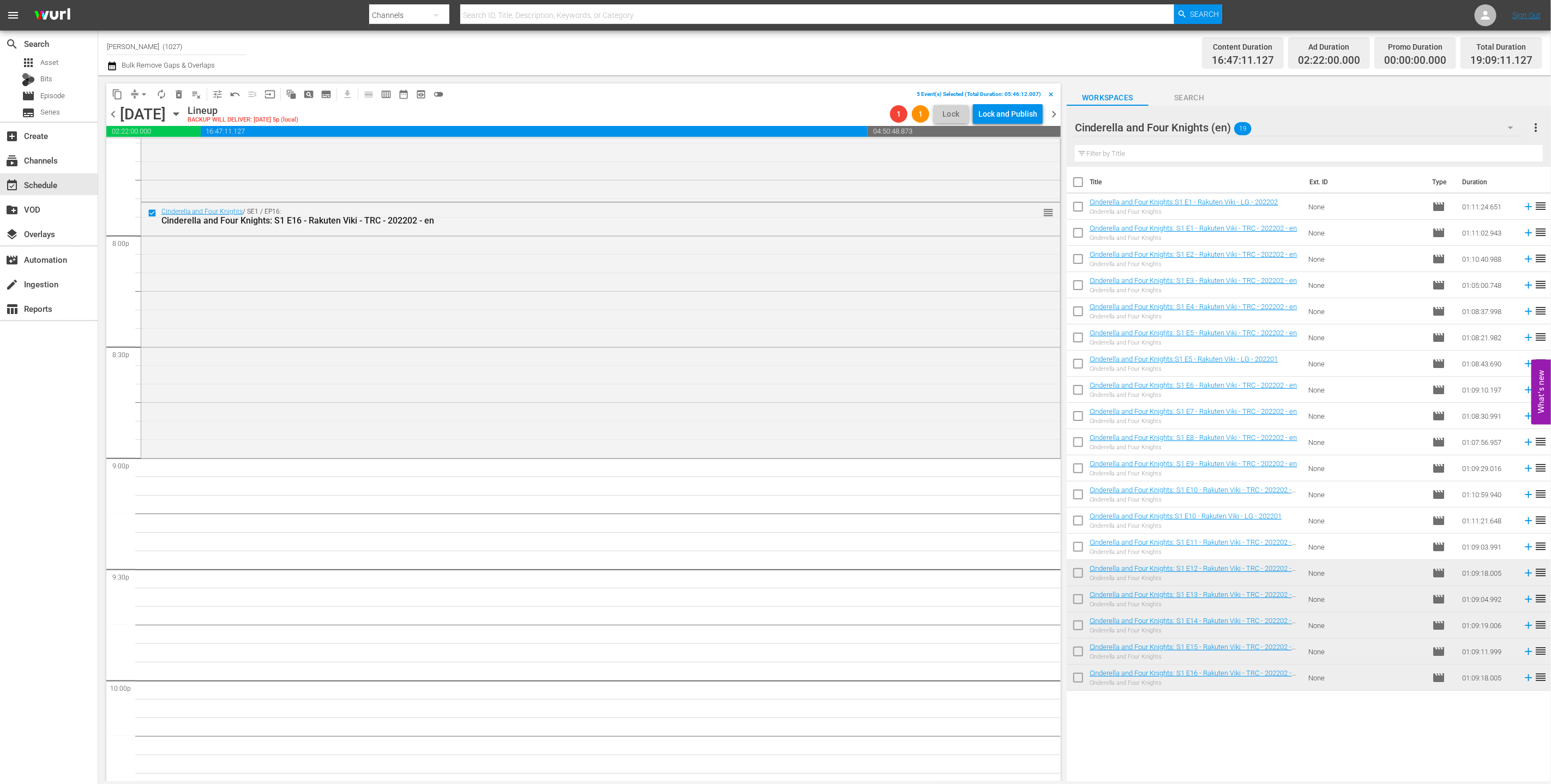
scroll to position [3927, 0]
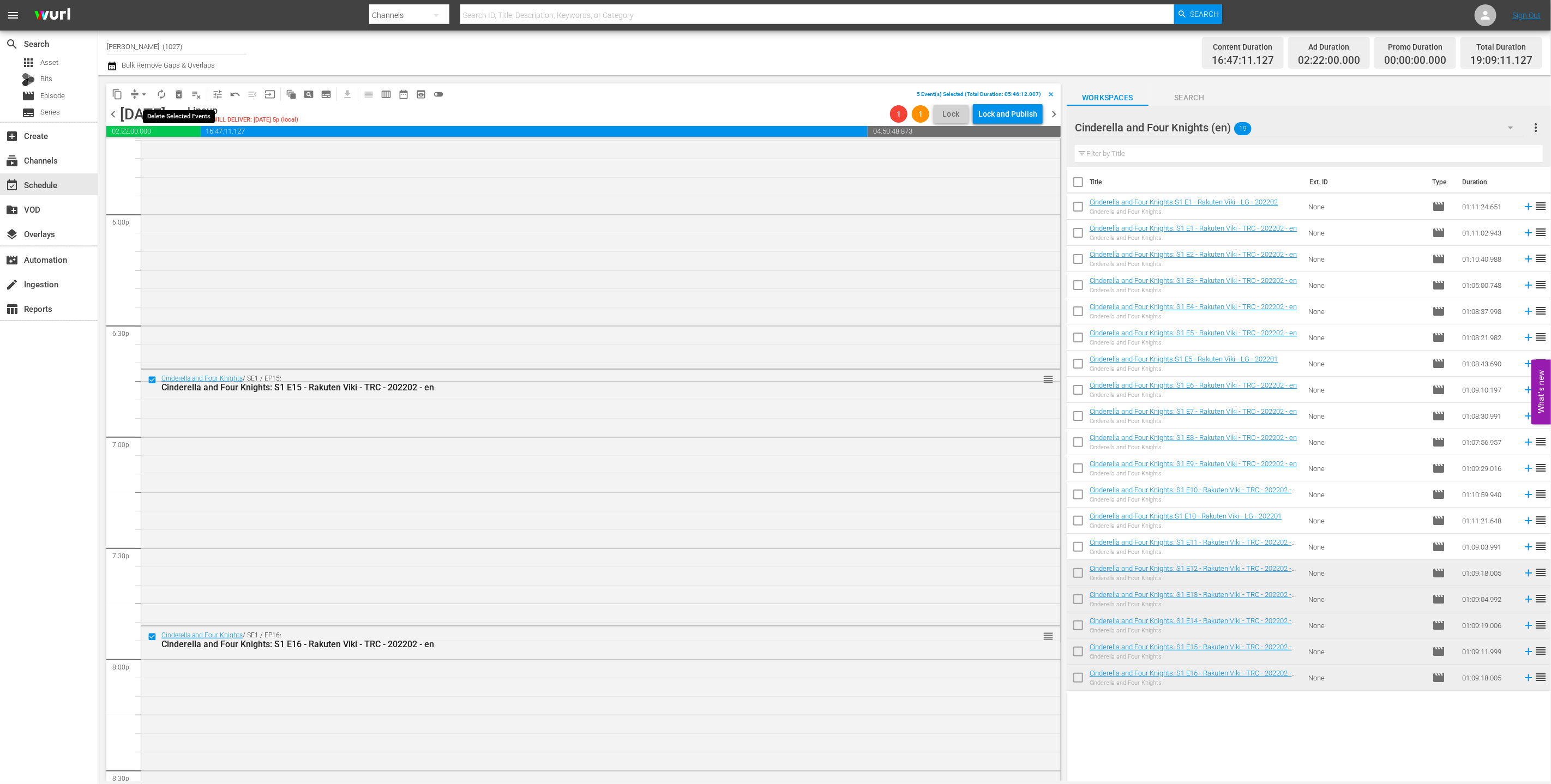
click at [176, 95] on span "delete_forever_outlined" at bounding box center [179, 94] width 11 height 11
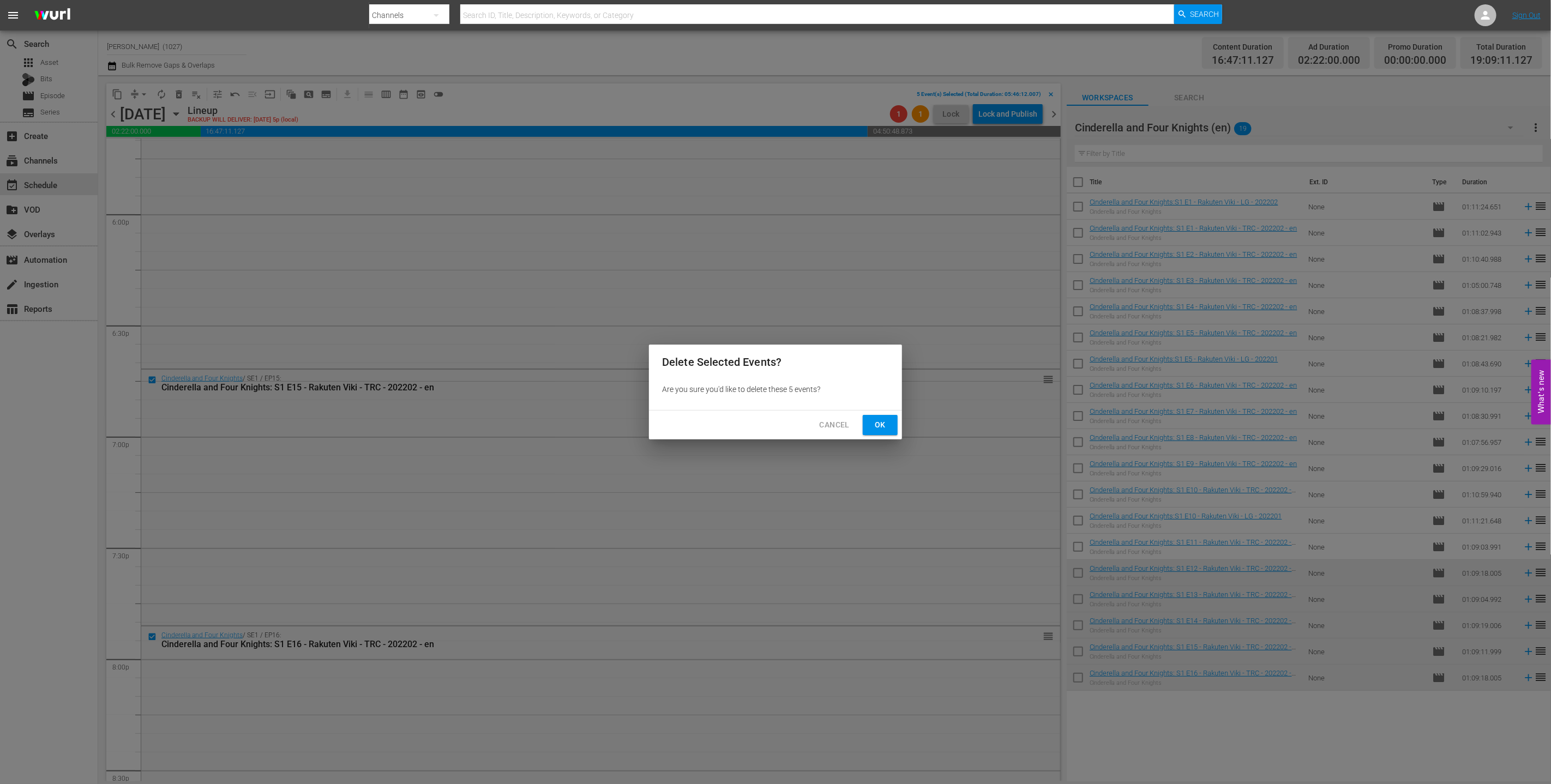
click at [707, 415] on button "Ok" at bounding box center [880, 424] width 35 height 20
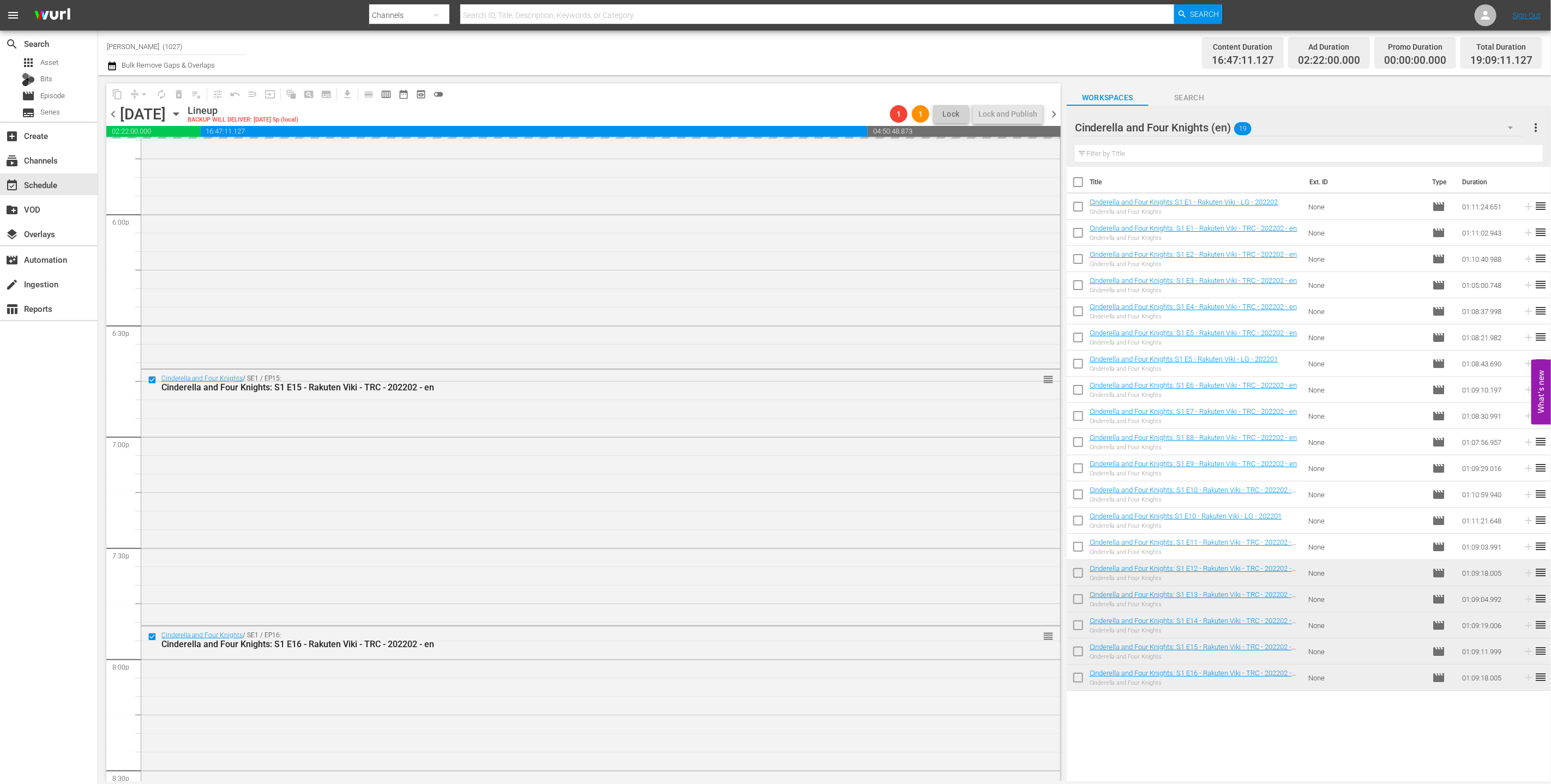
click at [707, 136] on div "Cinderella and Four Knights (en) 19" at bounding box center [1300, 128] width 449 height 31
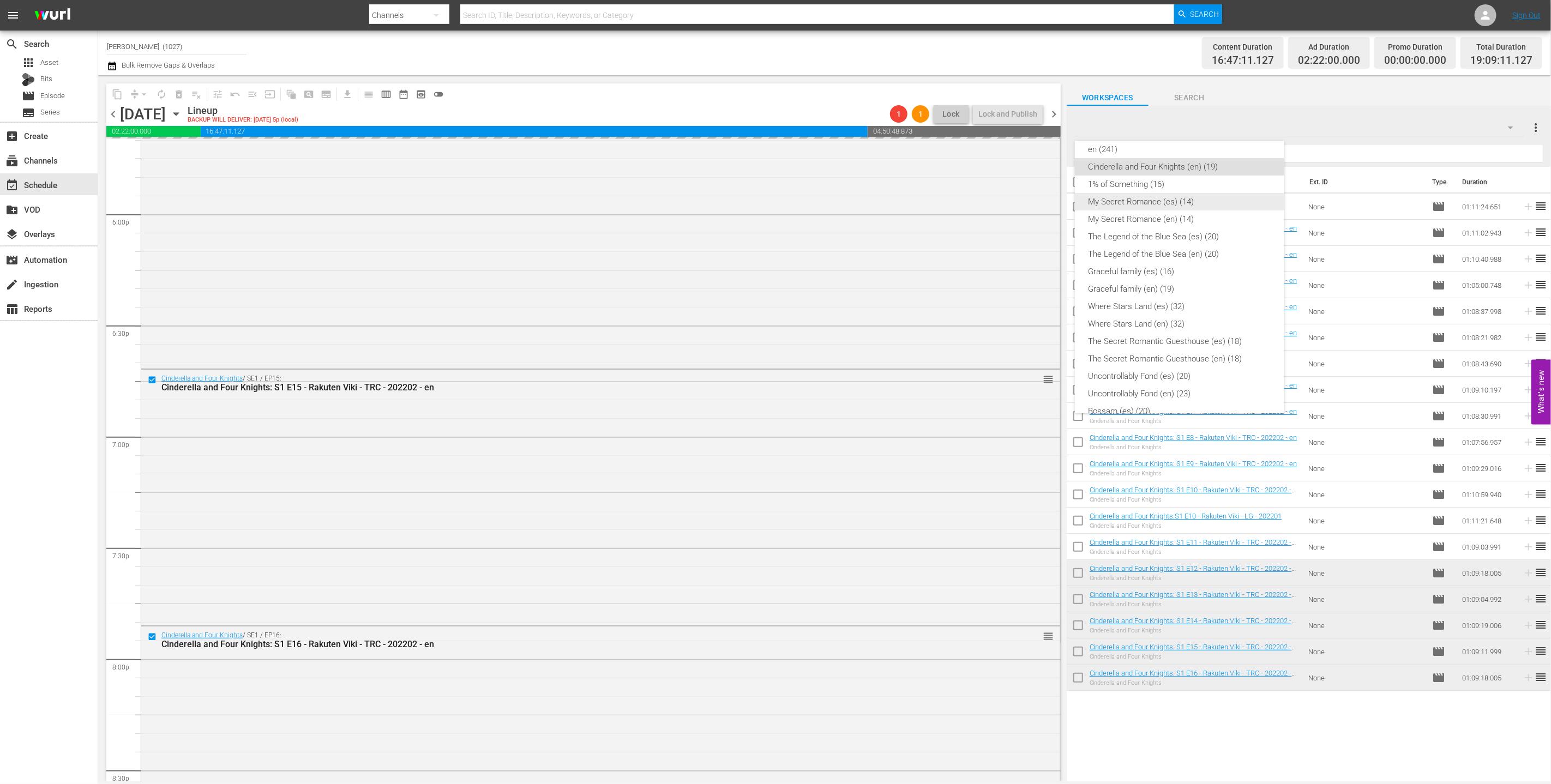
scroll to position [105, 0]
click at [707, 260] on div "en (241)" at bounding box center [1179, 262] width 183 height 18
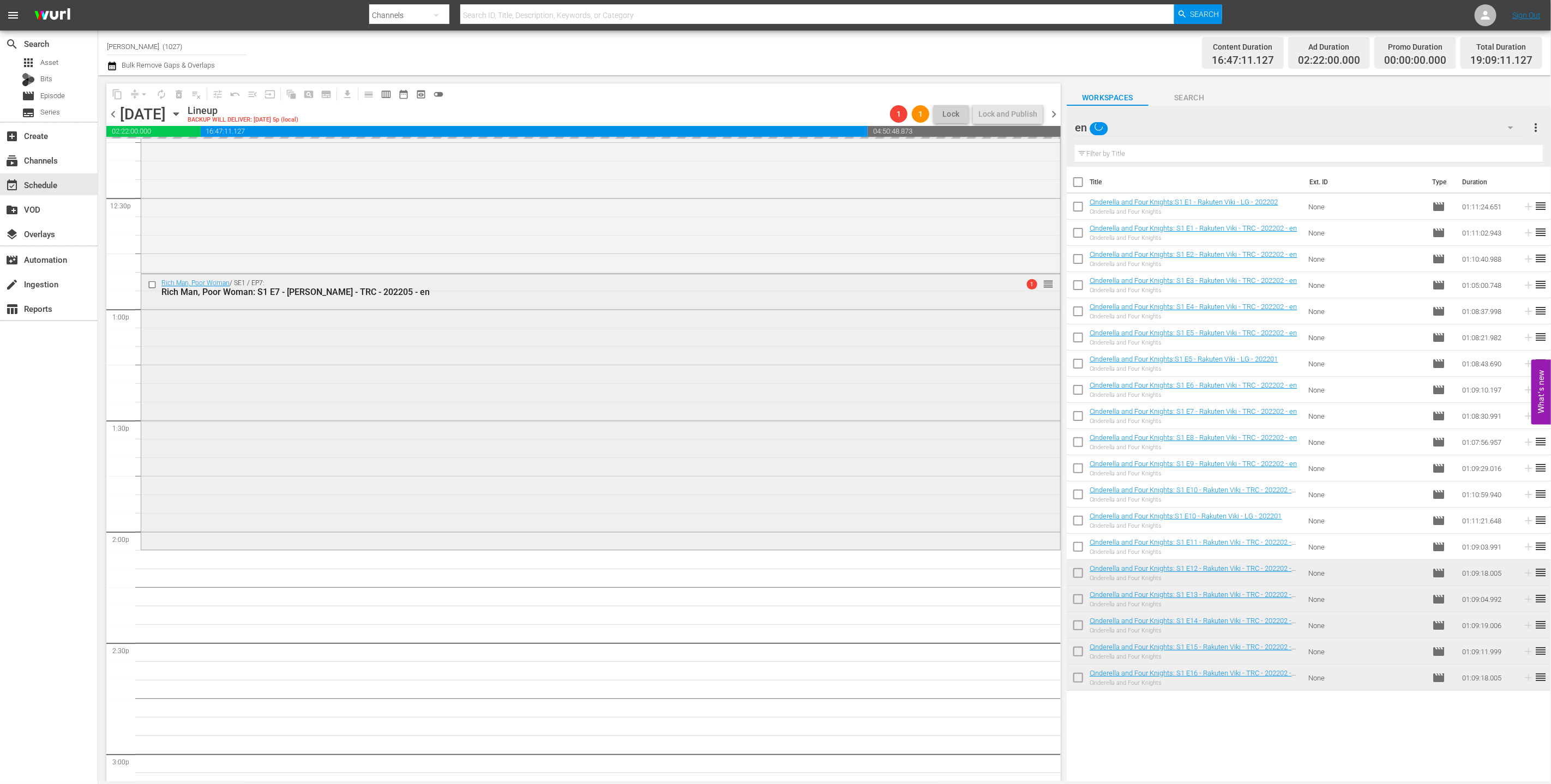
scroll to position [2670, 0]
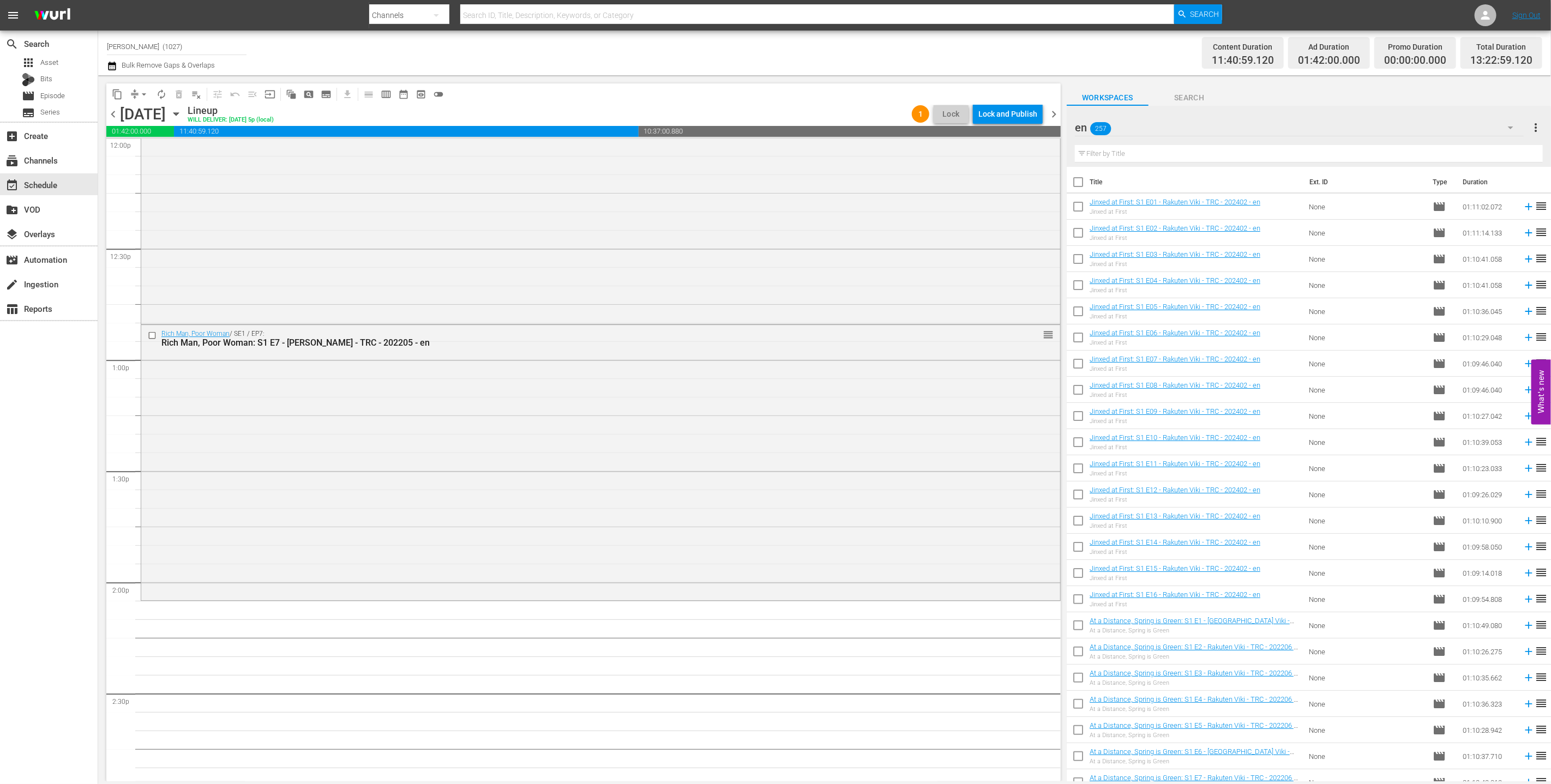
click at [707, 207] on input "checkbox" at bounding box center [1077, 209] width 23 height 23
checkbox input "true"
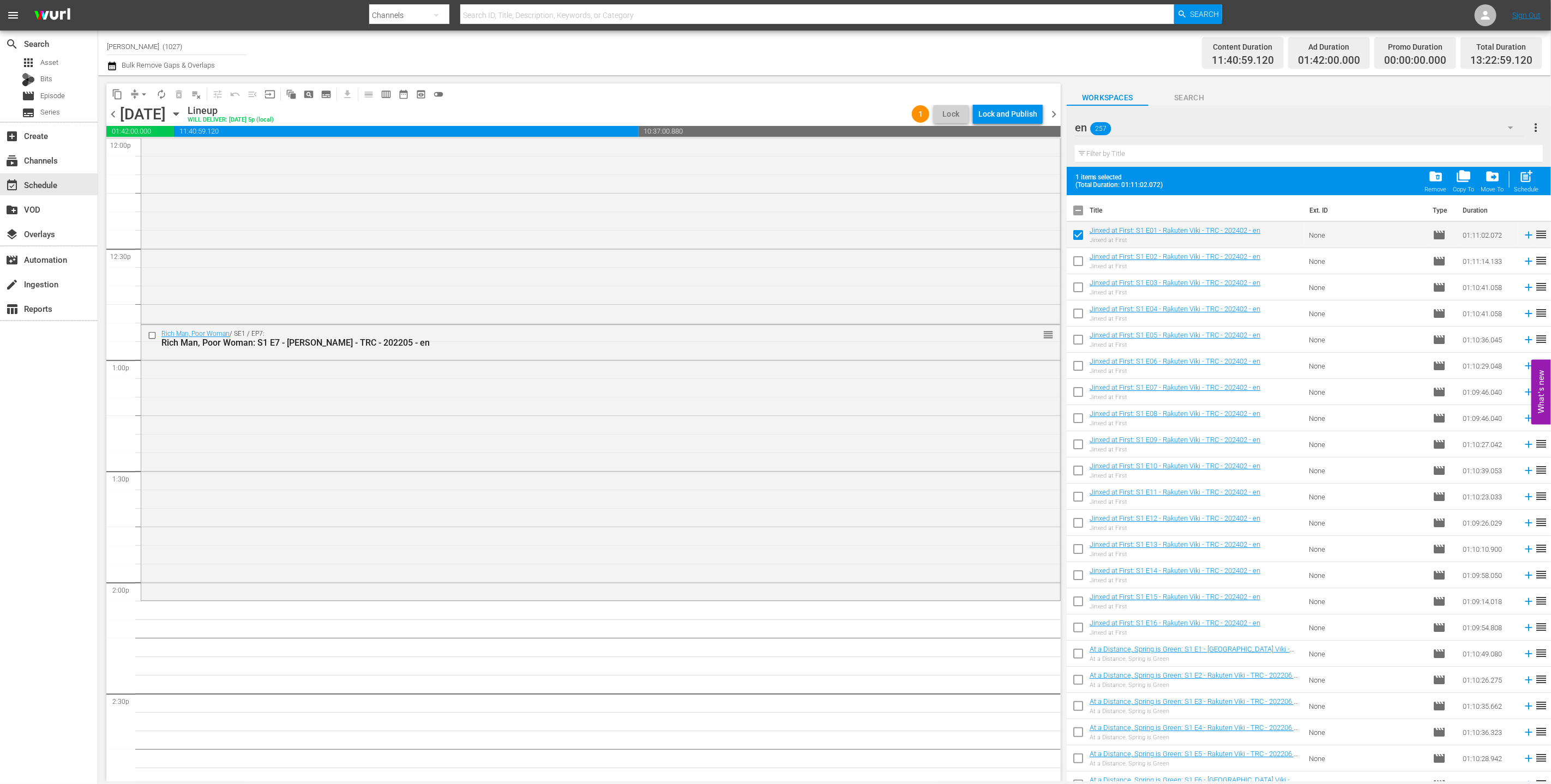
click at [707, 267] on input "checkbox" at bounding box center [1077, 263] width 23 height 23
checkbox input "true"
click at [707, 283] on input "checkbox" at bounding box center [1077, 289] width 23 height 23
checkbox input "true"
click at [152, 330] on input "checkbox" at bounding box center [154, 335] width 12 height 9
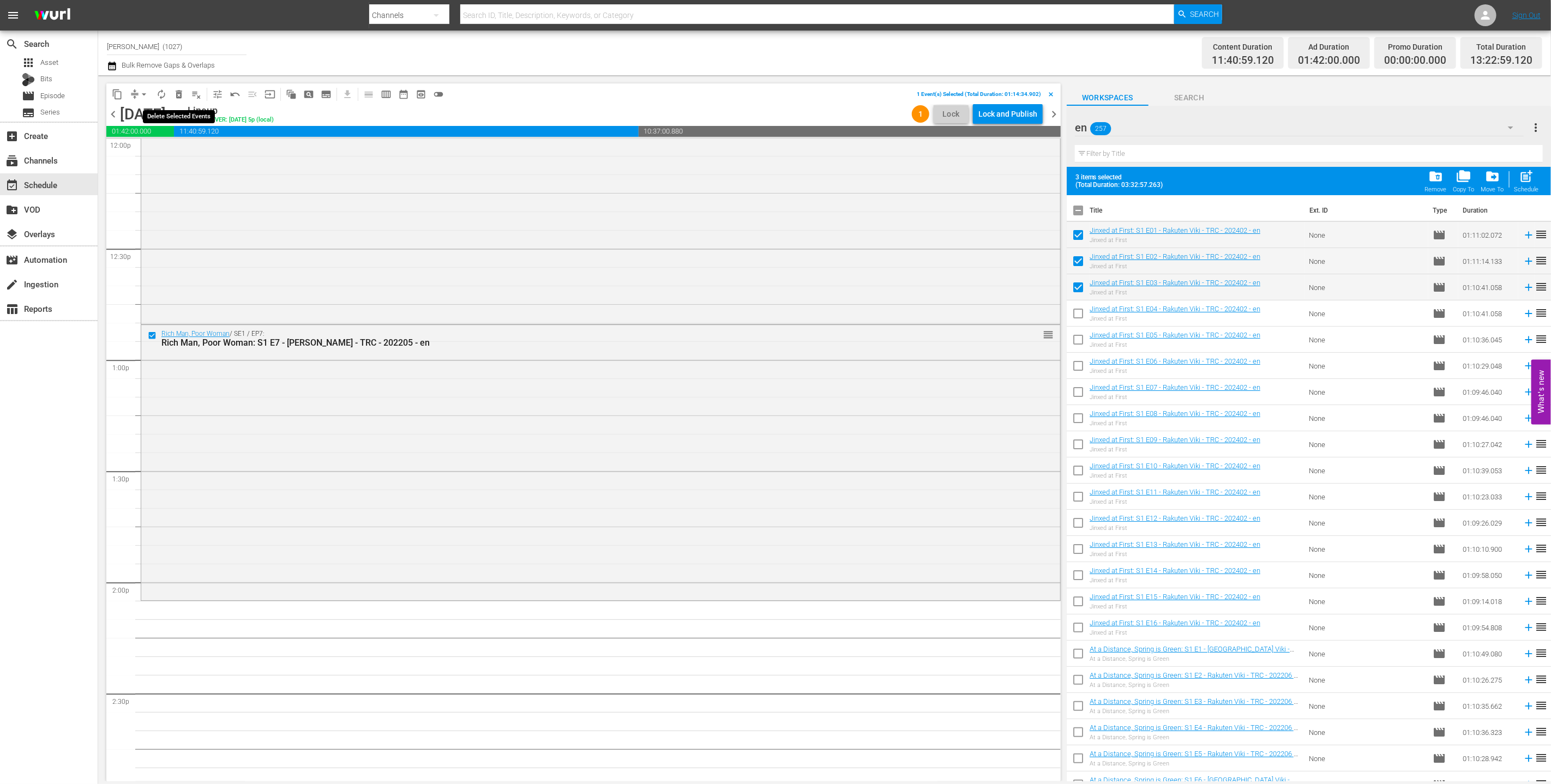
click at [178, 93] on span "delete_forever_outlined" at bounding box center [179, 94] width 11 height 11
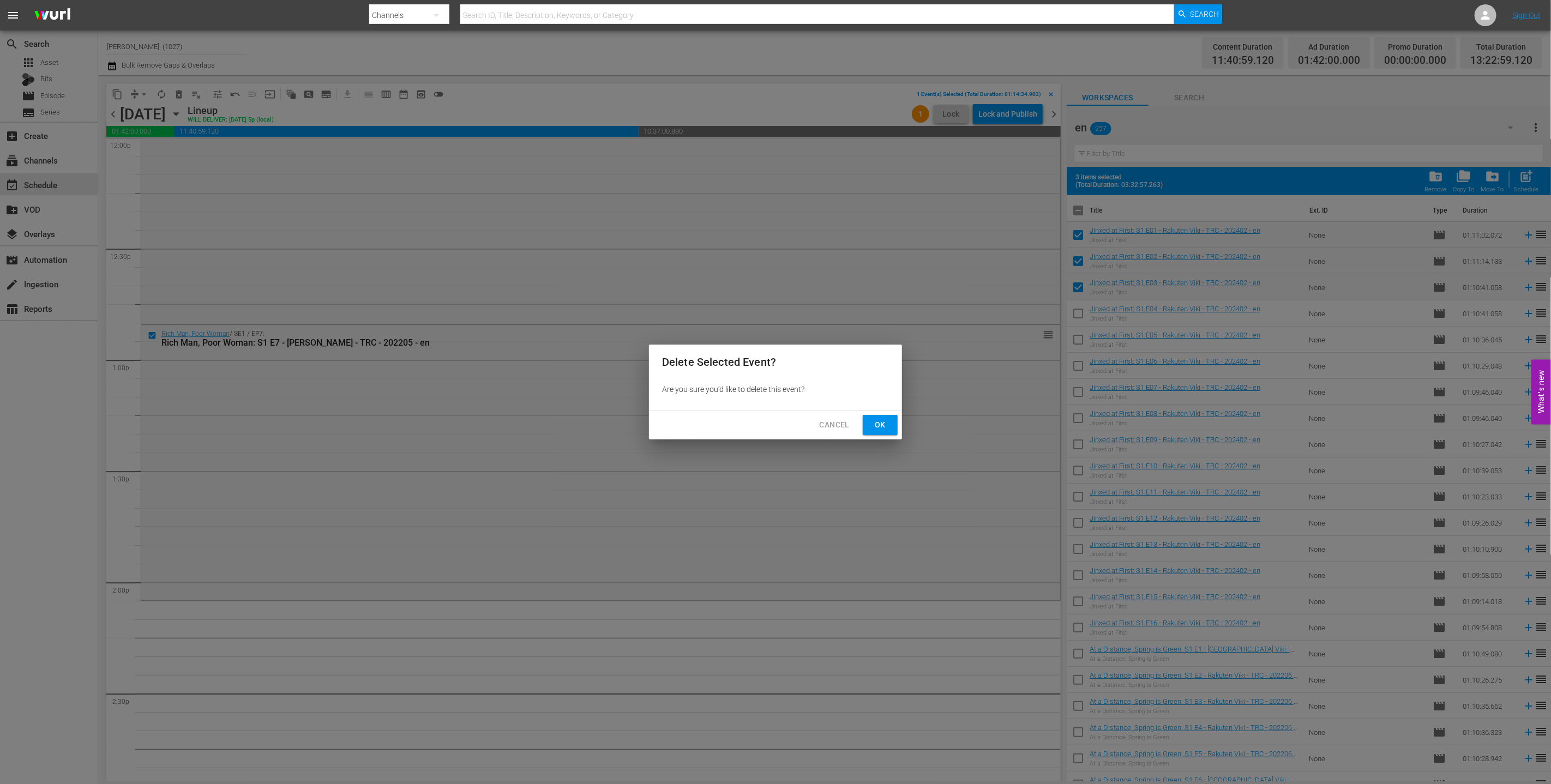
click at [707, 432] on button "Ok" at bounding box center [880, 424] width 35 height 20
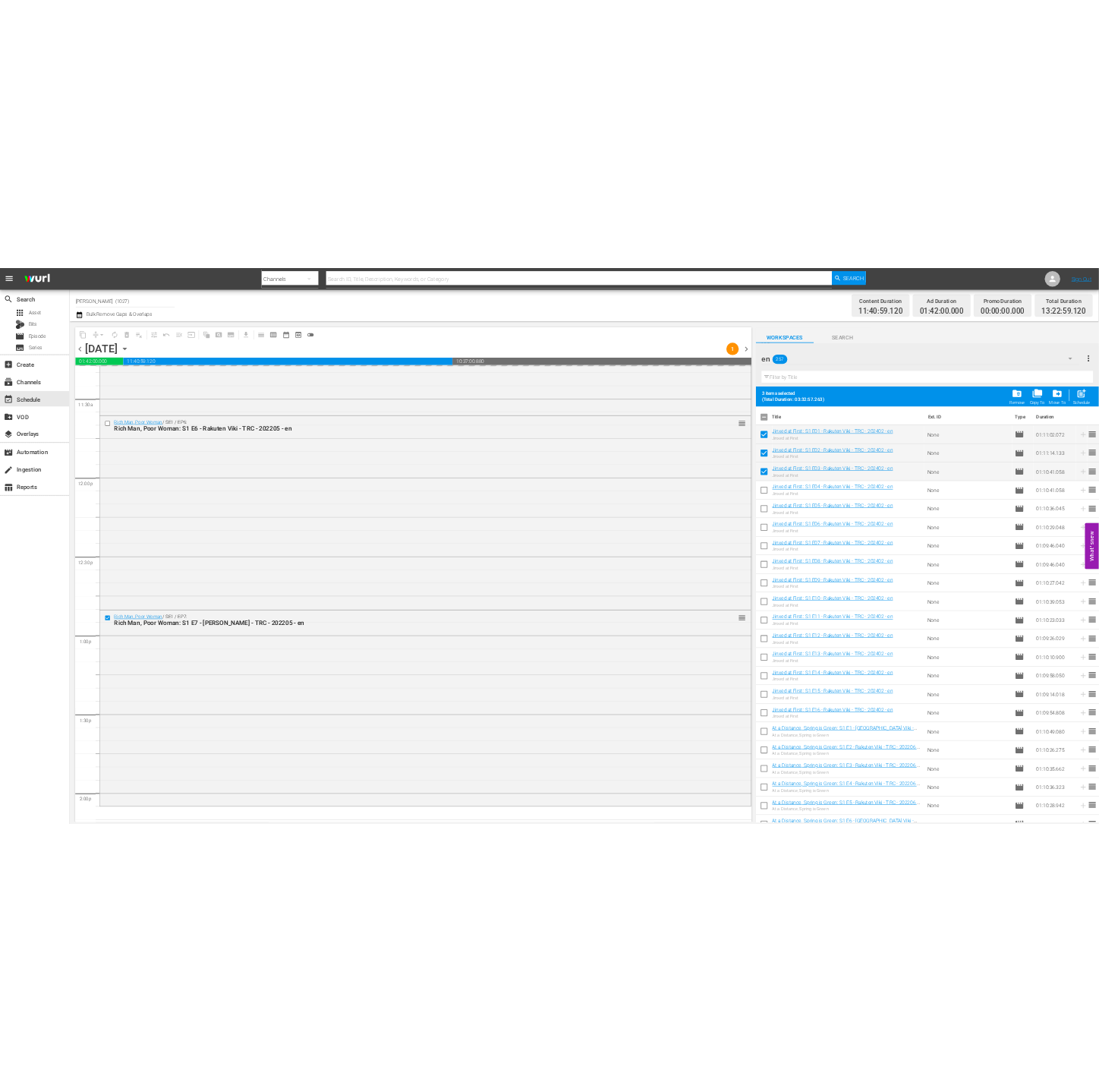
scroll to position [3591, 0]
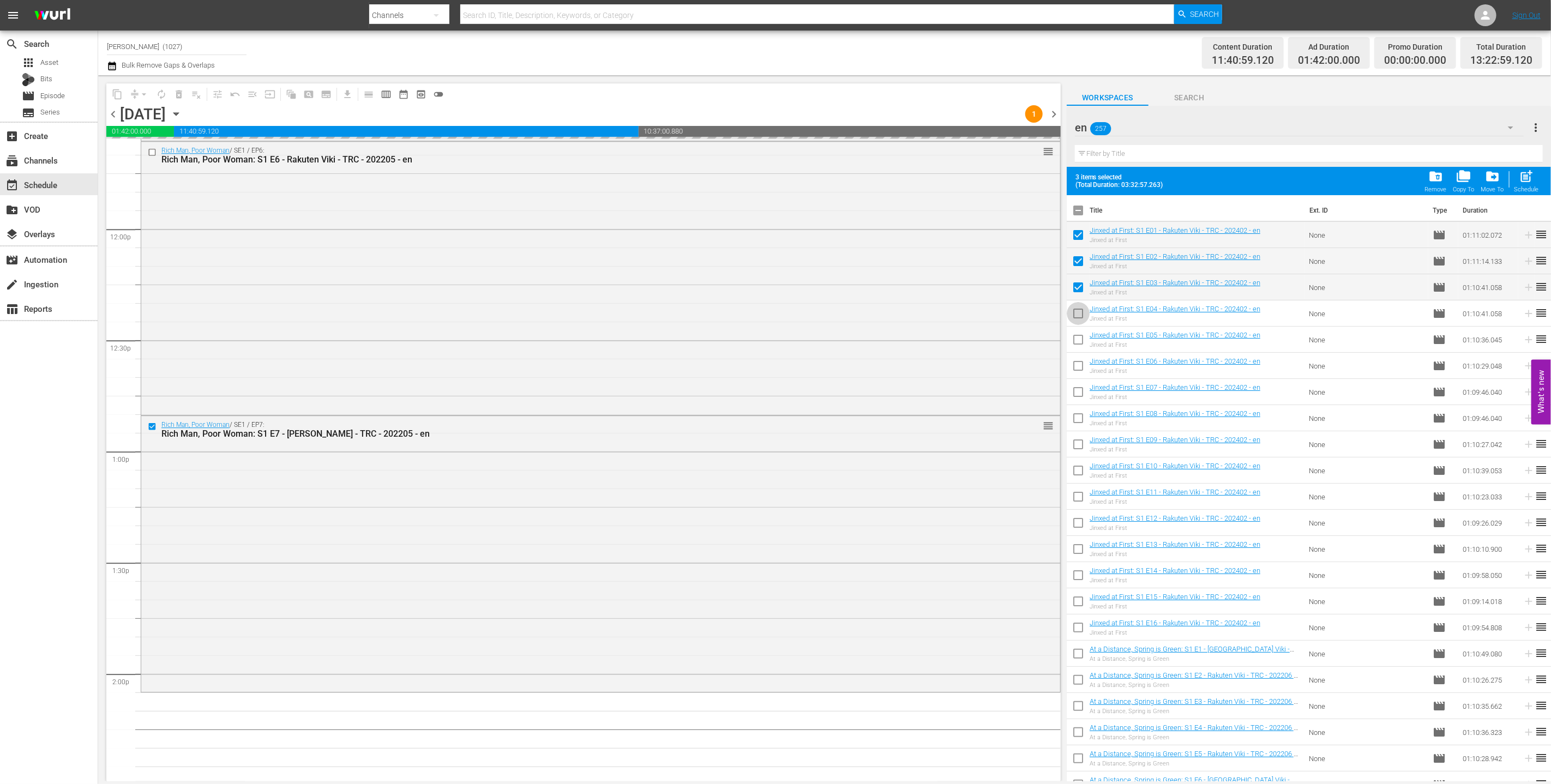
click at [707, 308] on input "checkbox" at bounding box center [1077, 315] width 23 height 23
checkbox input "true"
click at [707, 346] on input "checkbox" at bounding box center [1077, 341] width 23 height 23
checkbox input "true"
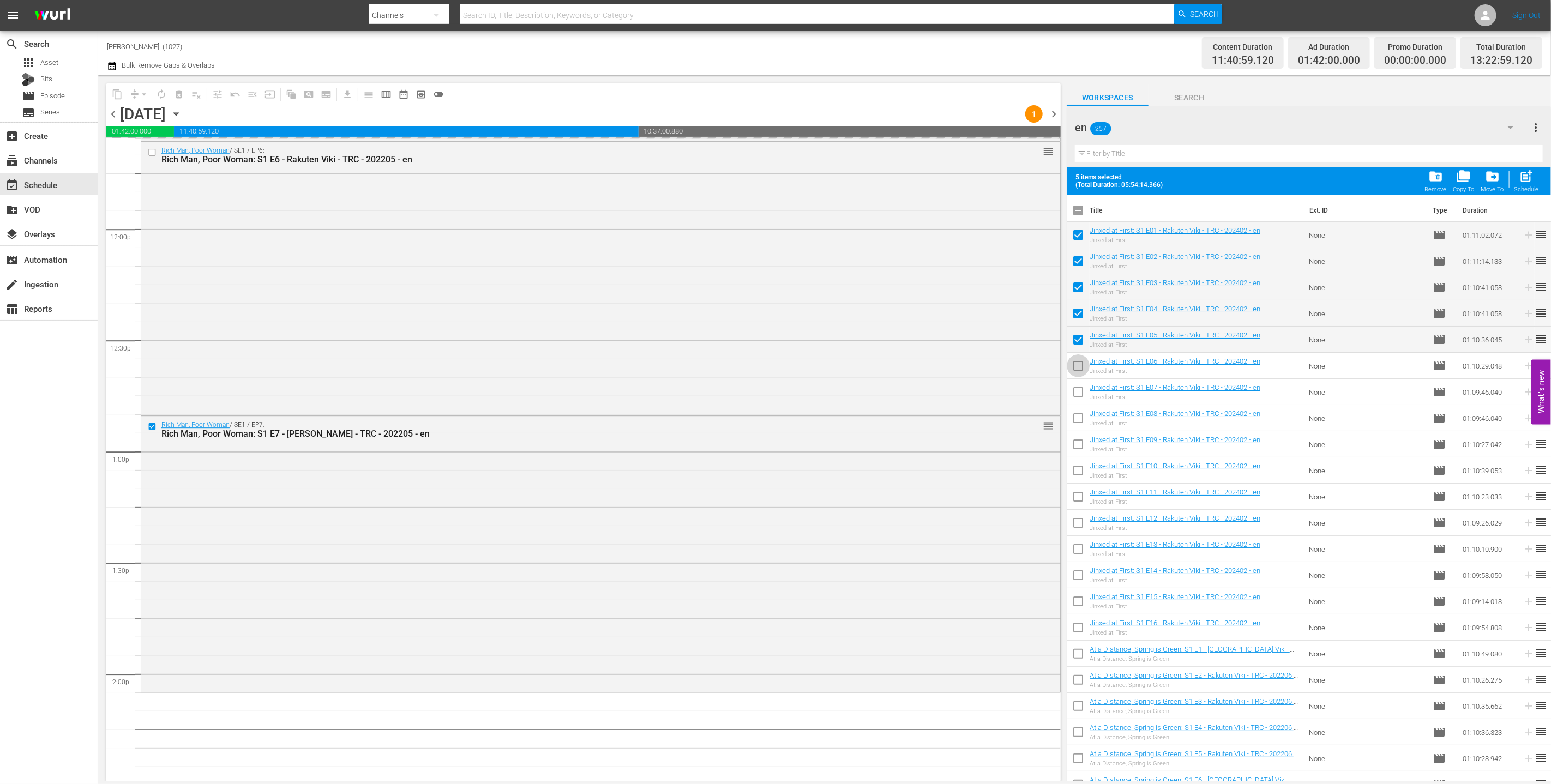
click at [707, 357] on input "checkbox" at bounding box center [1077, 368] width 23 height 23
checkbox input "true"
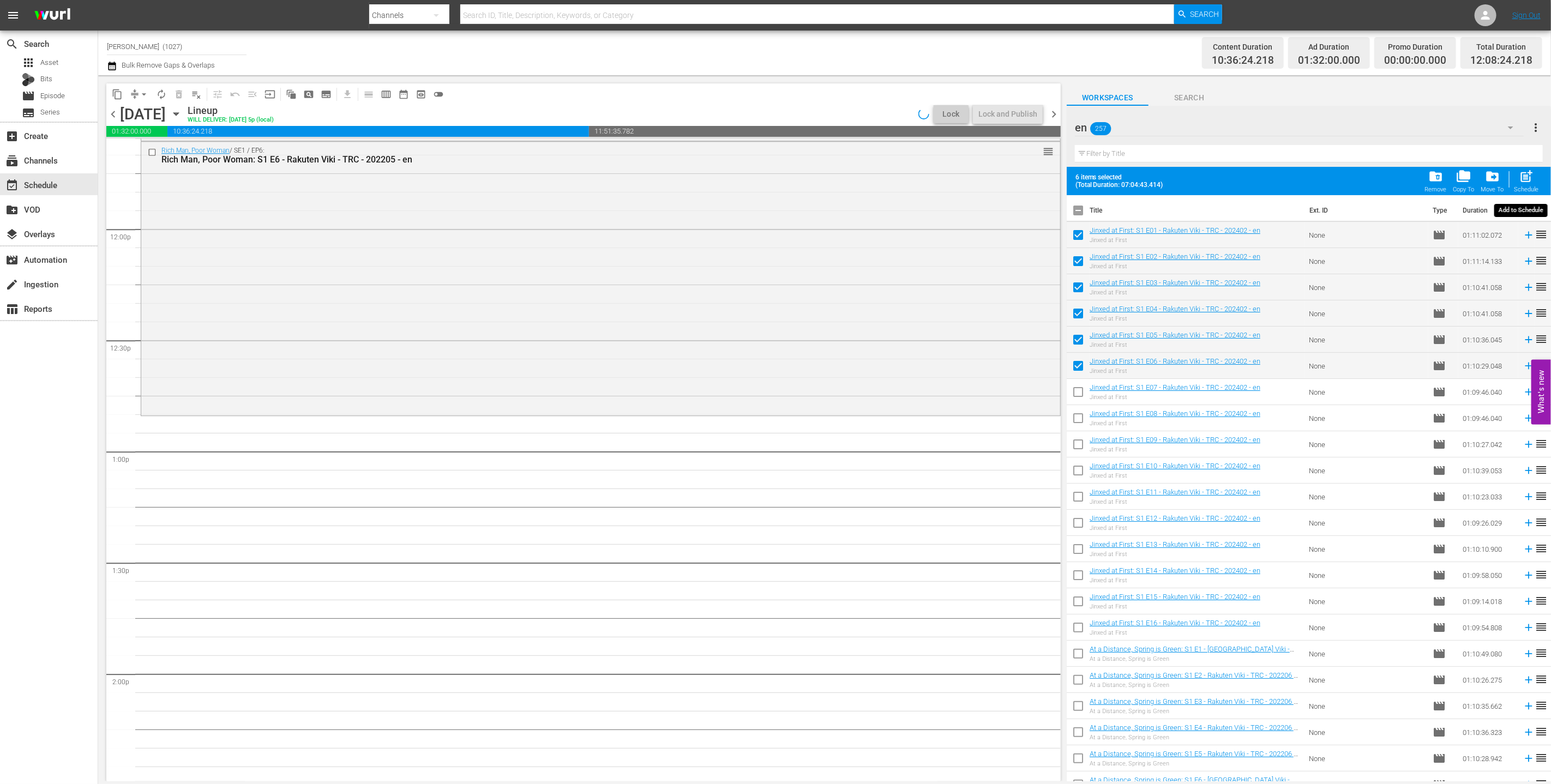
click at [707, 174] on span "post_add" at bounding box center [1527, 176] width 15 height 15
checkbox input "false"
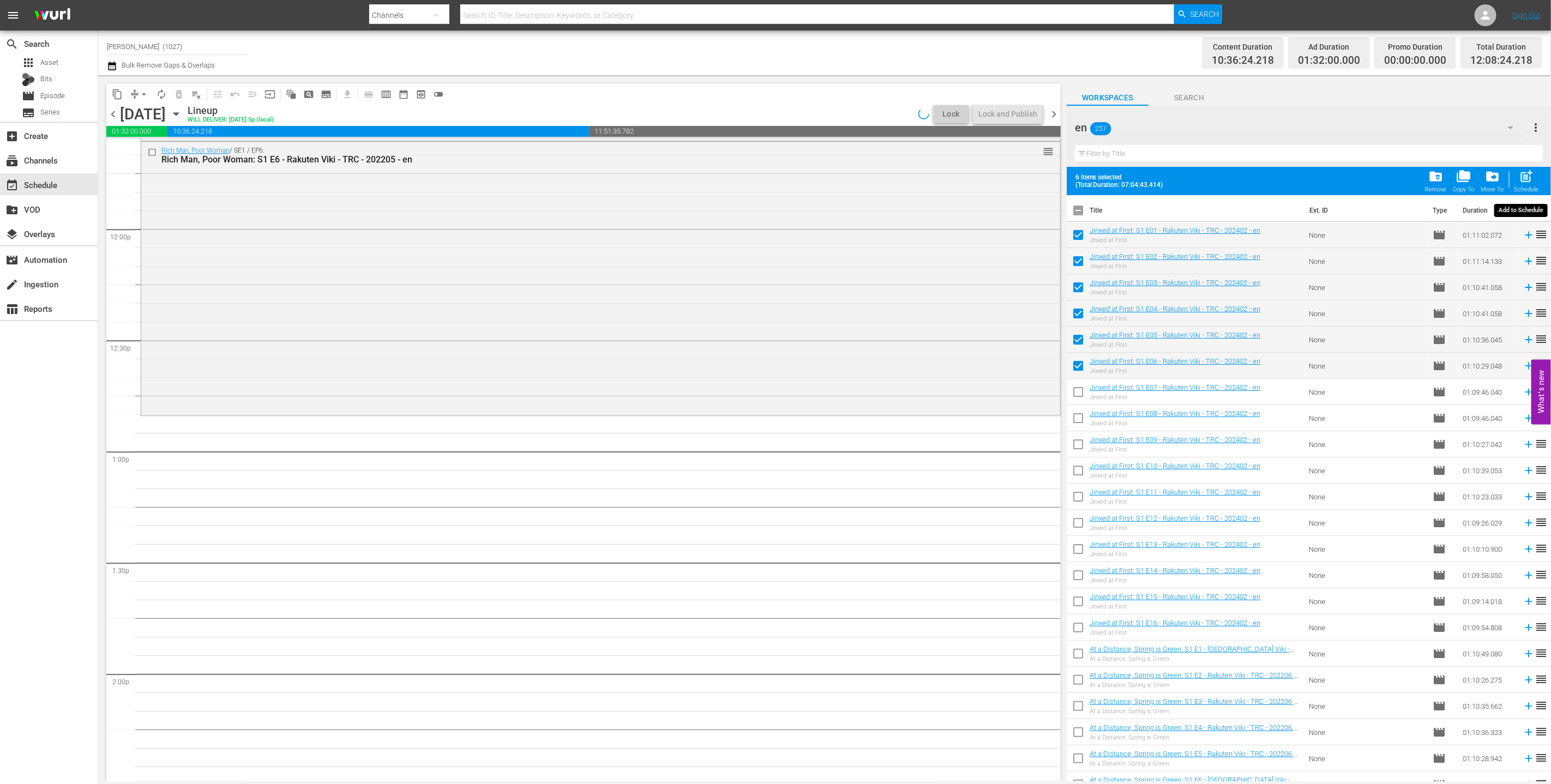
checkbox input "false"
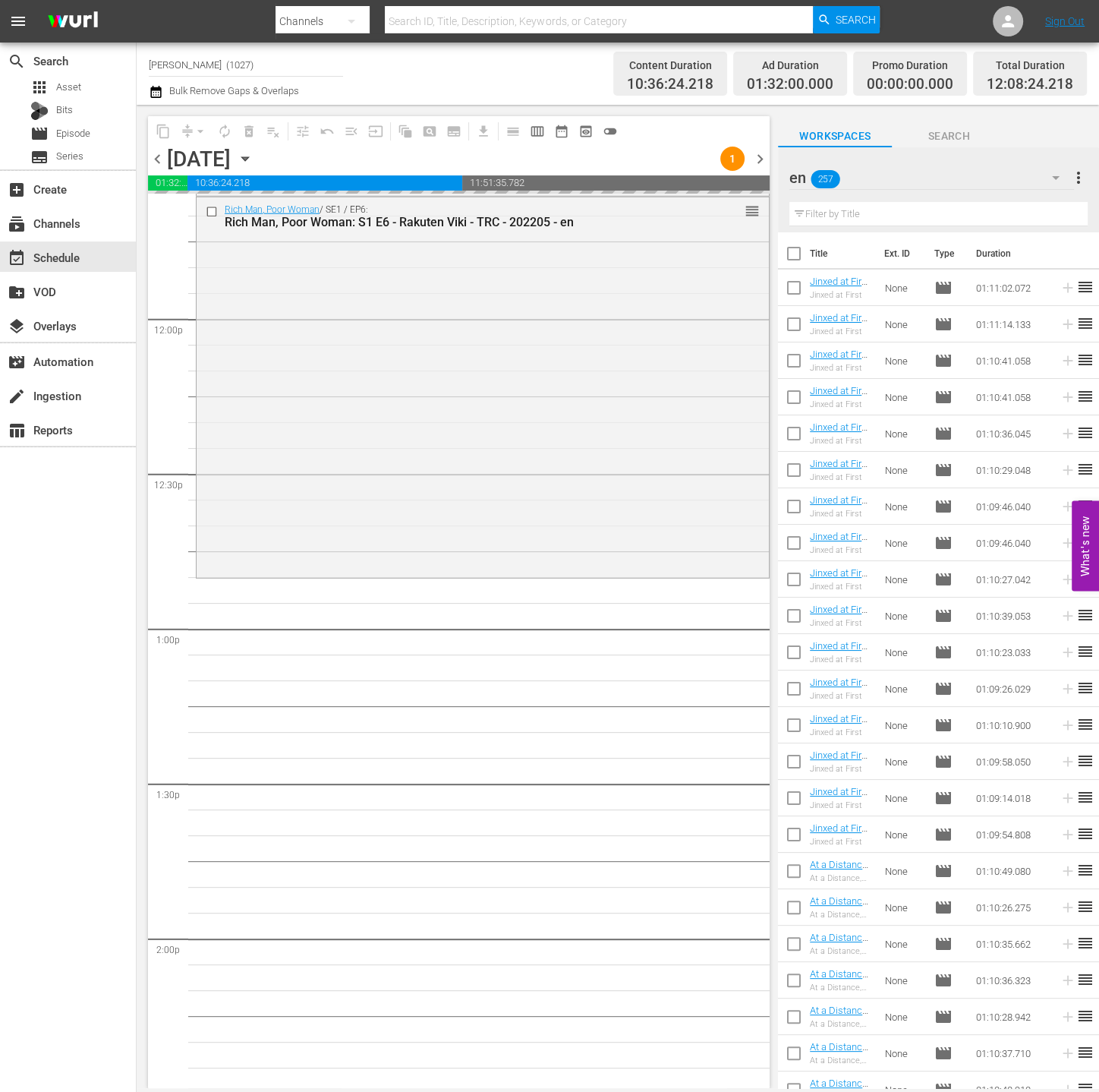
click at [952, 173] on div "en 257" at bounding box center [932, 178] width 285 height 43
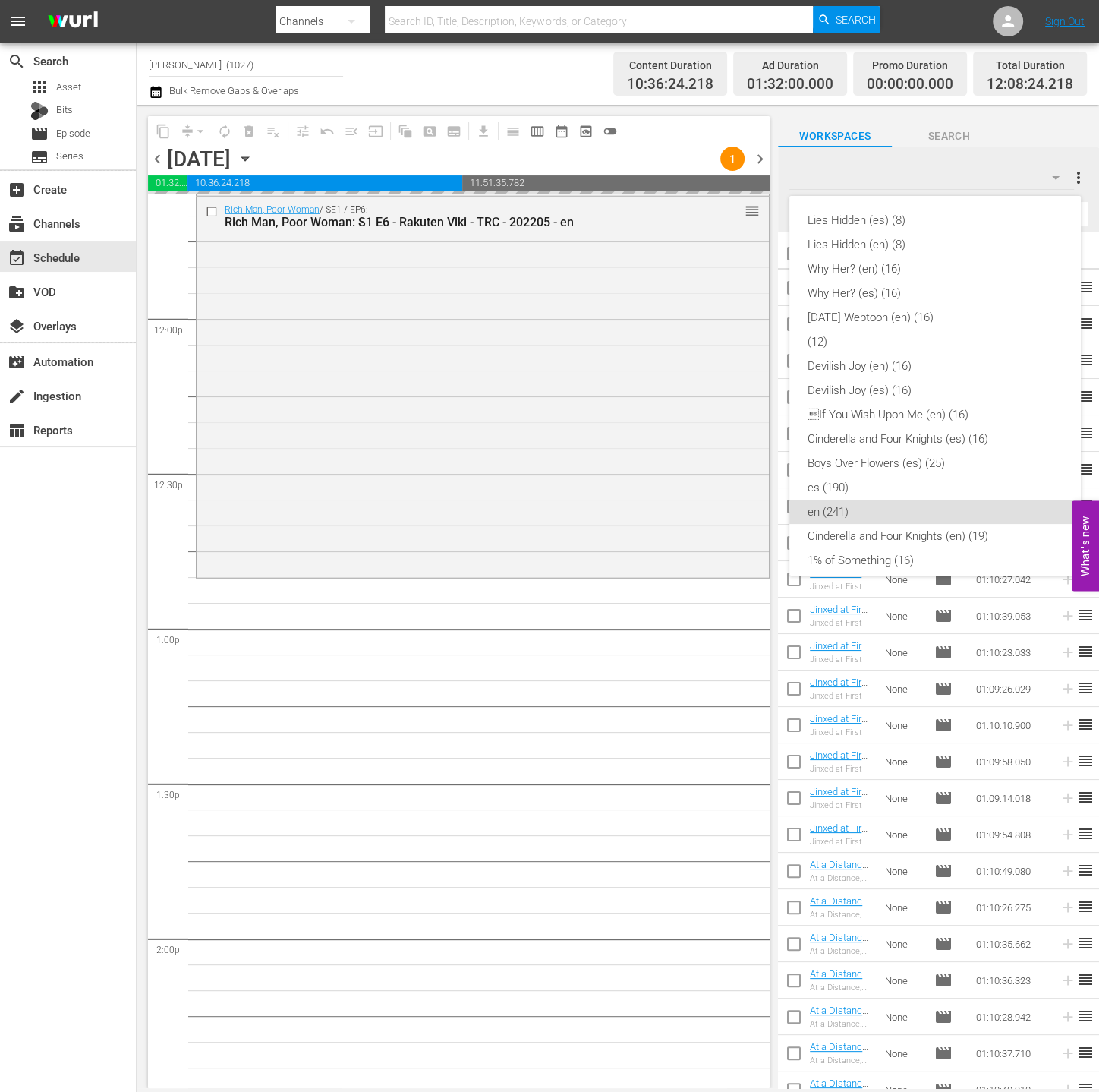
scroll to position [279, 0]
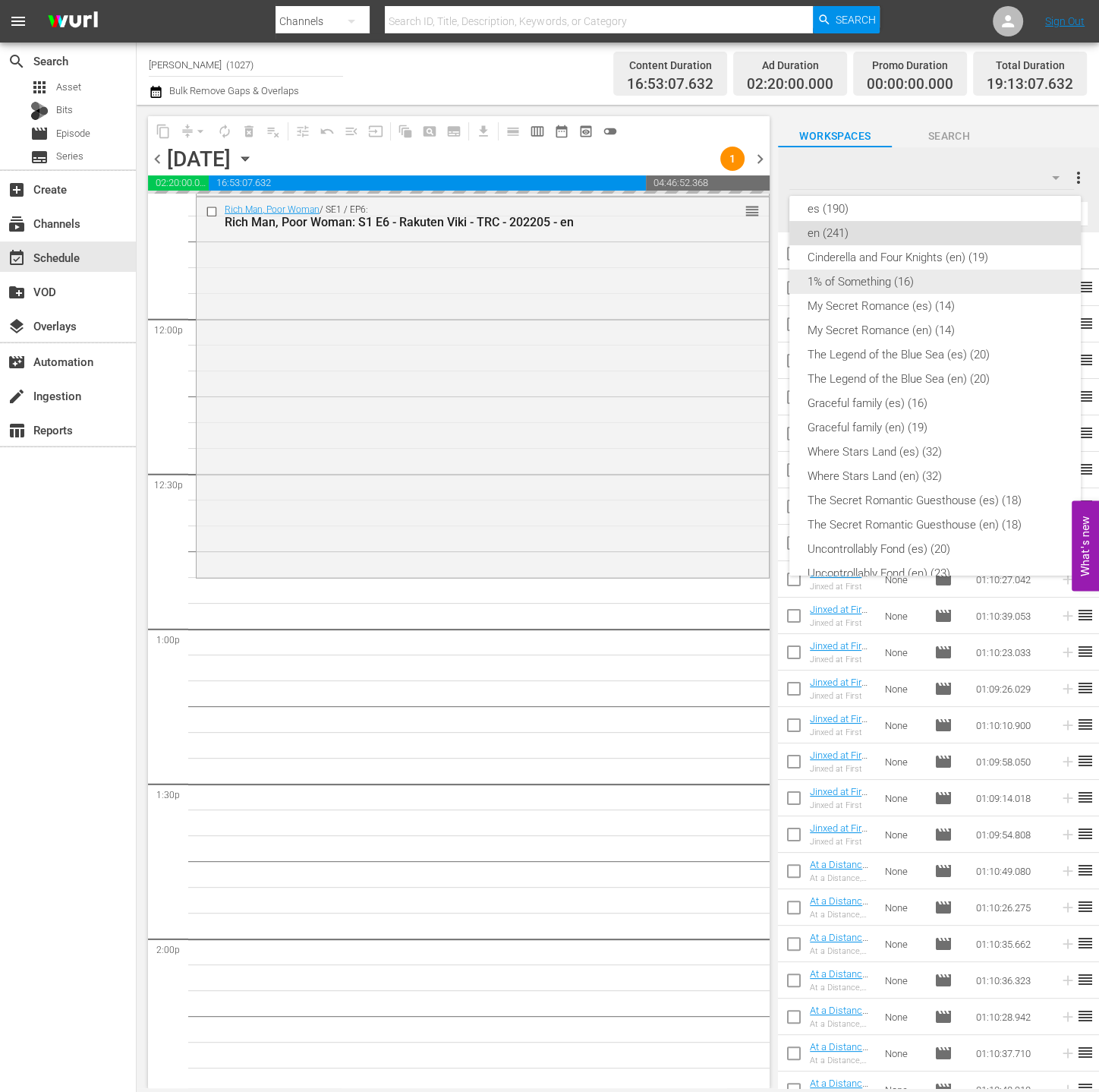
click at [974, 263] on div "Cinderella and Four Knights (en) (19)" at bounding box center [935, 257] width 255 height 25
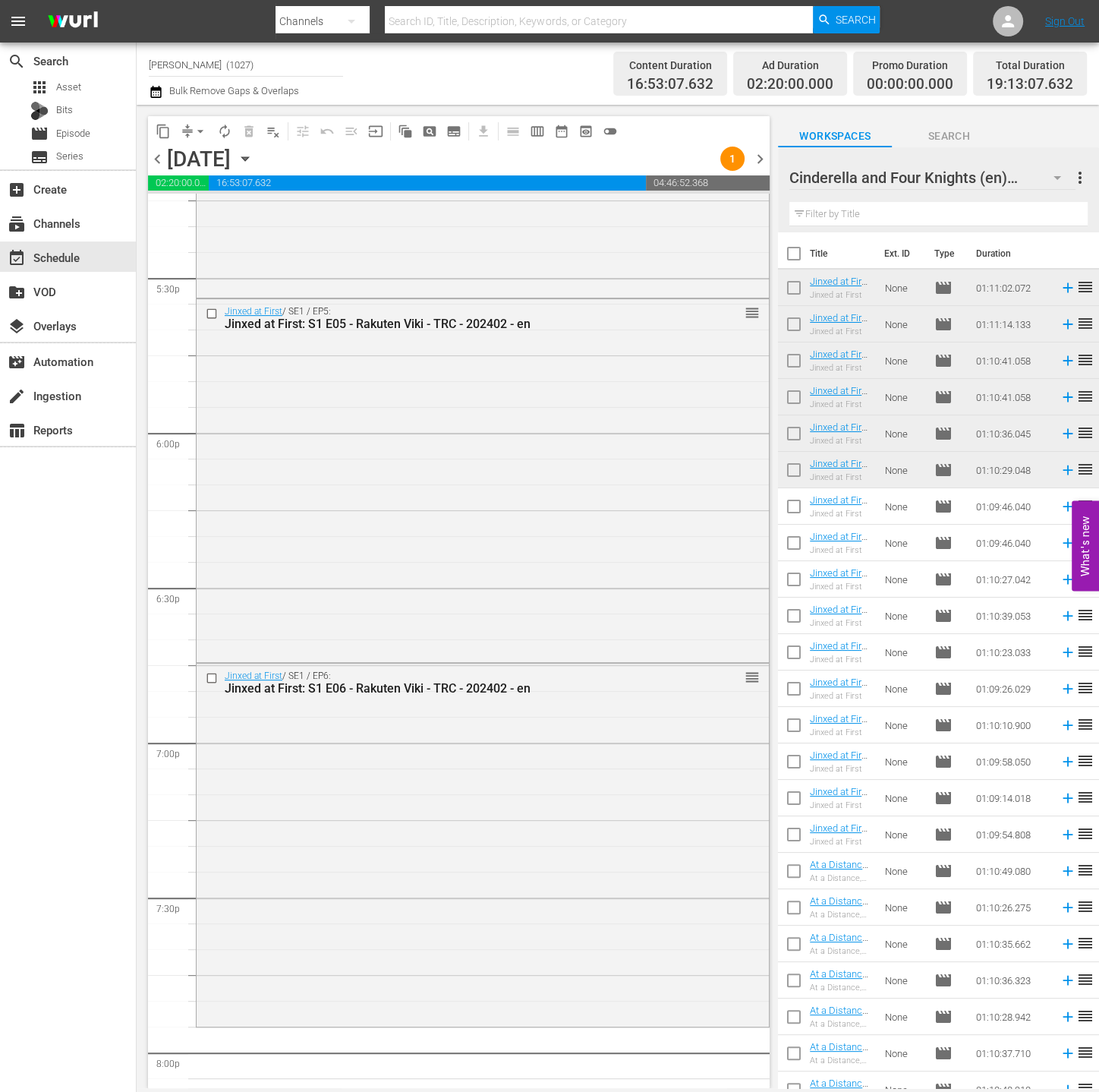
scroll to position [5423, 0]
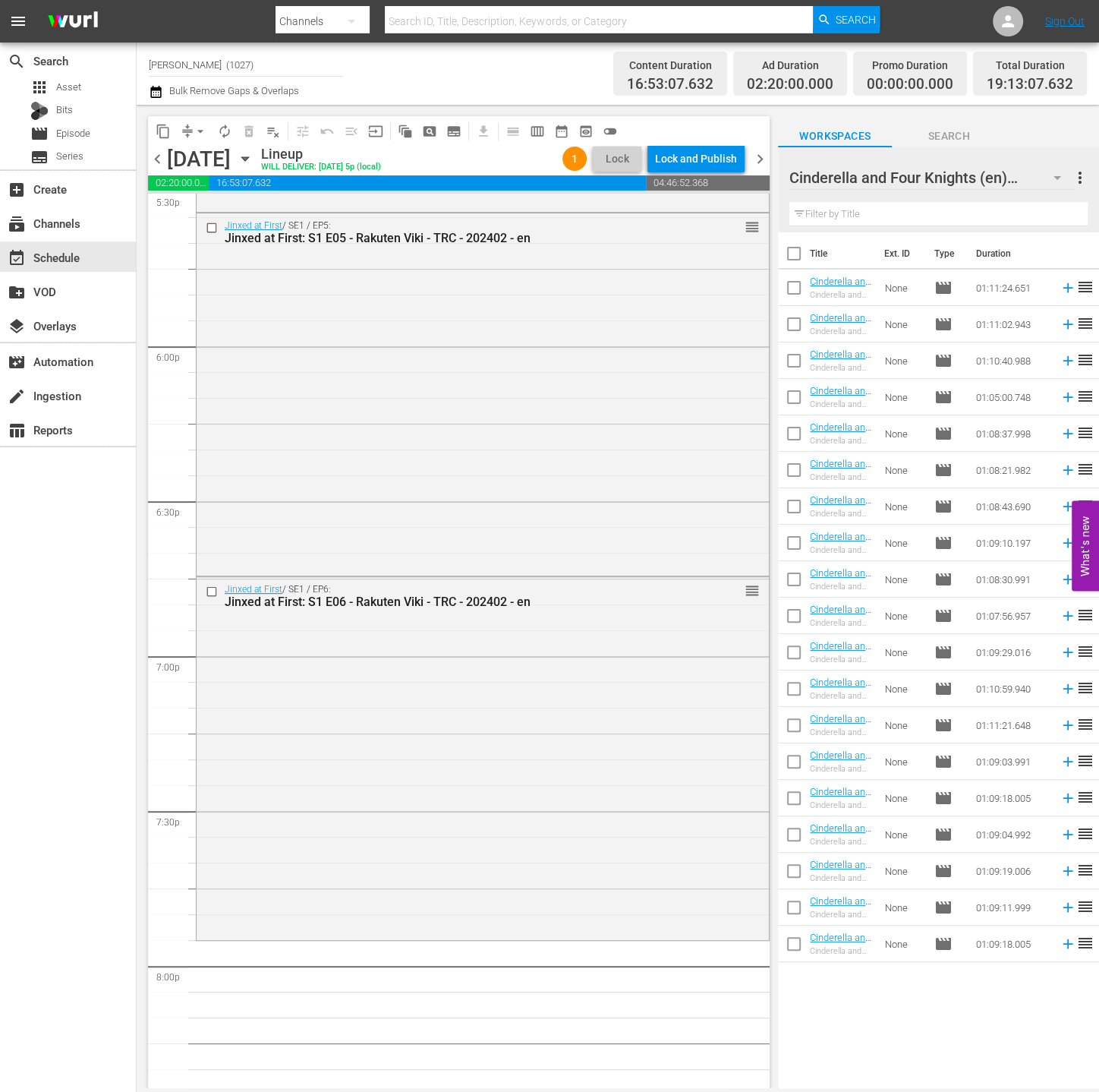
drag, startPoint x: 791, startPoint y: 800, endPoint x: 800, endPoint y: 812, distance: 15.0
click at [791, 800] on input "checkbox" at bounding box center [794, 801] width 32 height 32
checkbox input "true"
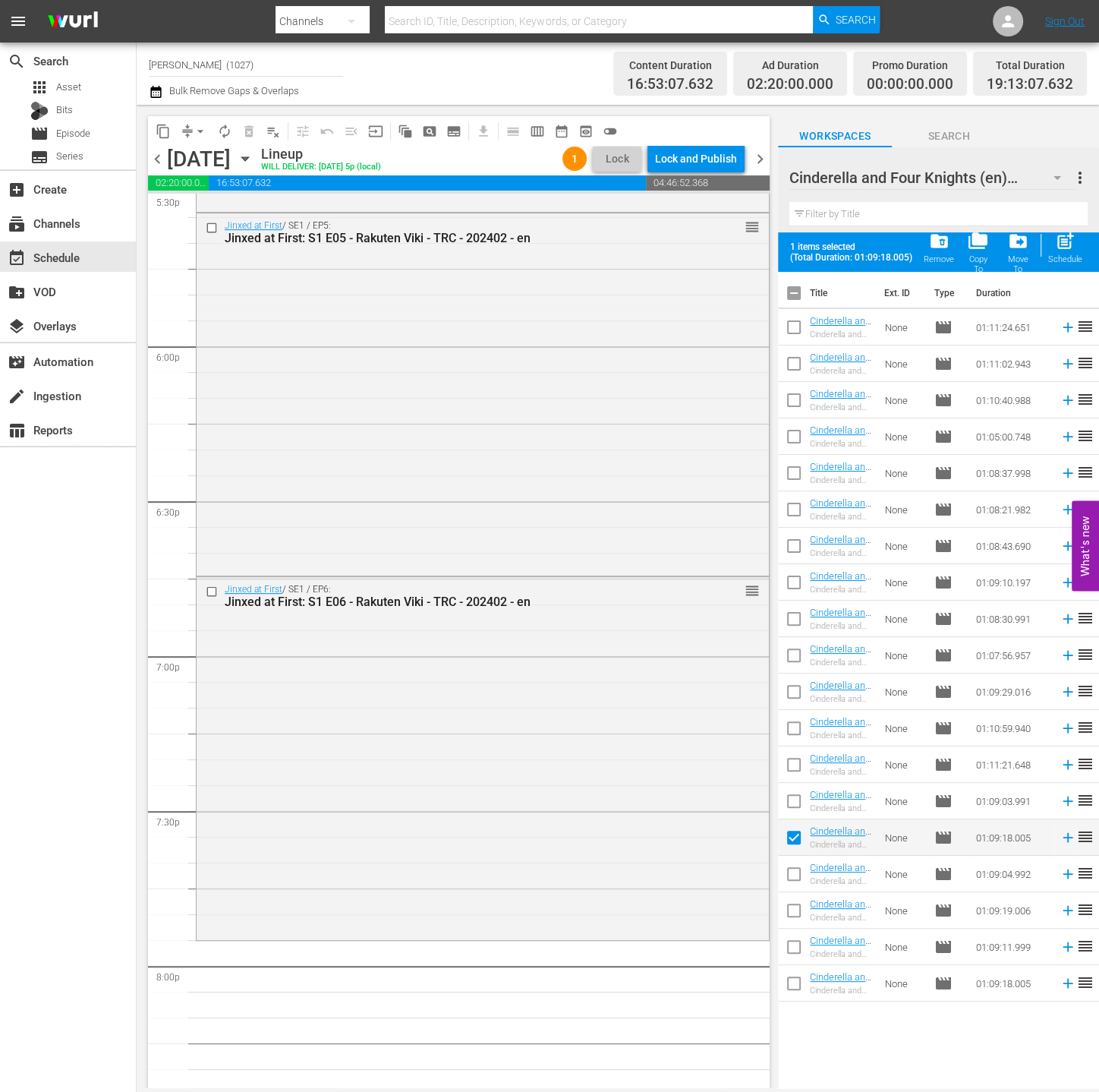
click at [798, 876] on input "checkbox" at bounding box center [794, 876] width 32 height 32
checkbox input "true"
click at [797, 901] on input "checkbox" at bounding box center [794, 912] width 32 height 32
checkbox input "true"
click at [789, 945] on input "checkbox" at bounding box center [794, 949] width 32 height 32
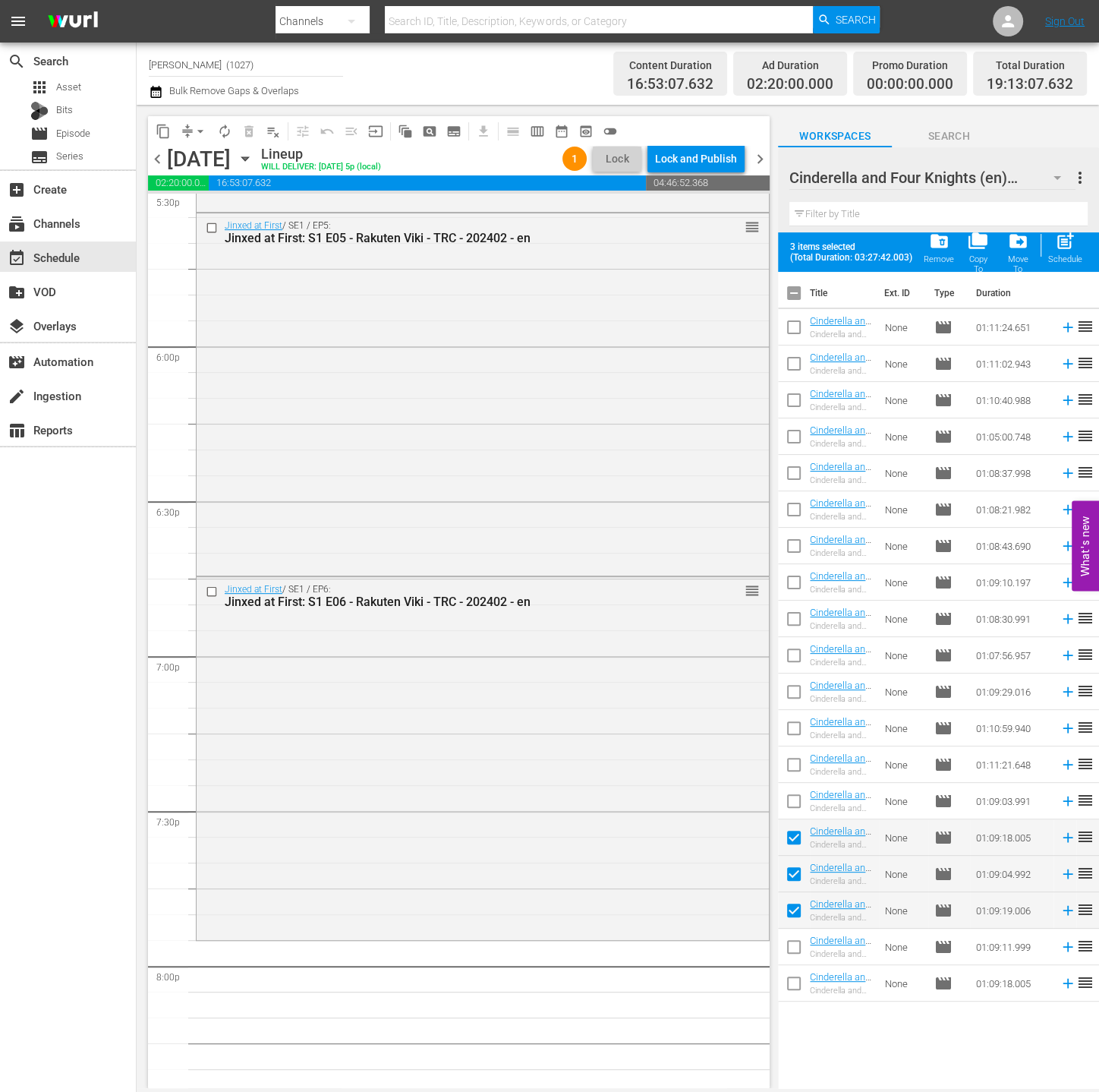
checkbox input "true"
click at [798, 974] on input "checkbox" at bounding box center [794, 986] width 32 height 32
checkbox input "true"
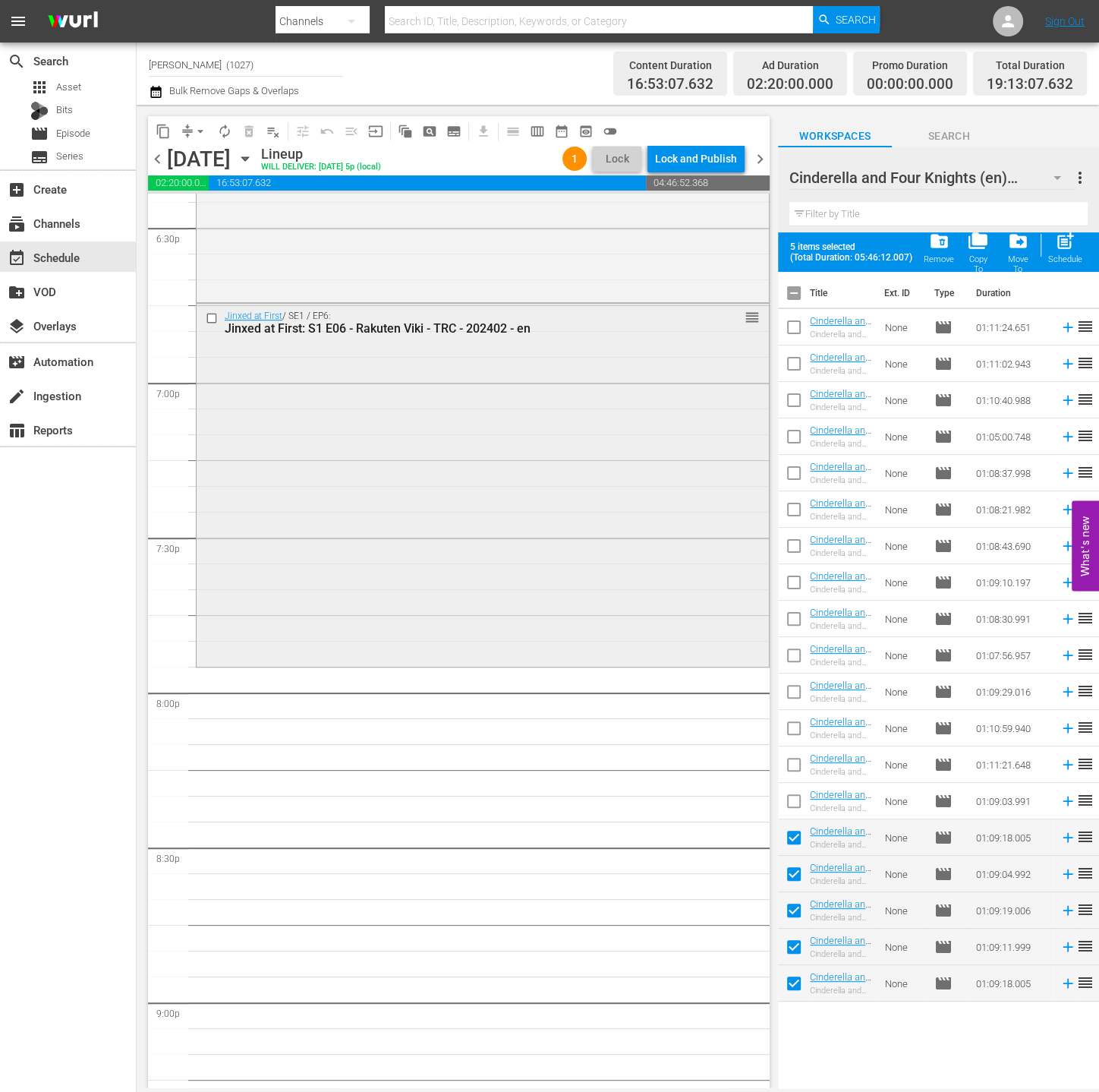
scroll to position [5283, 0]
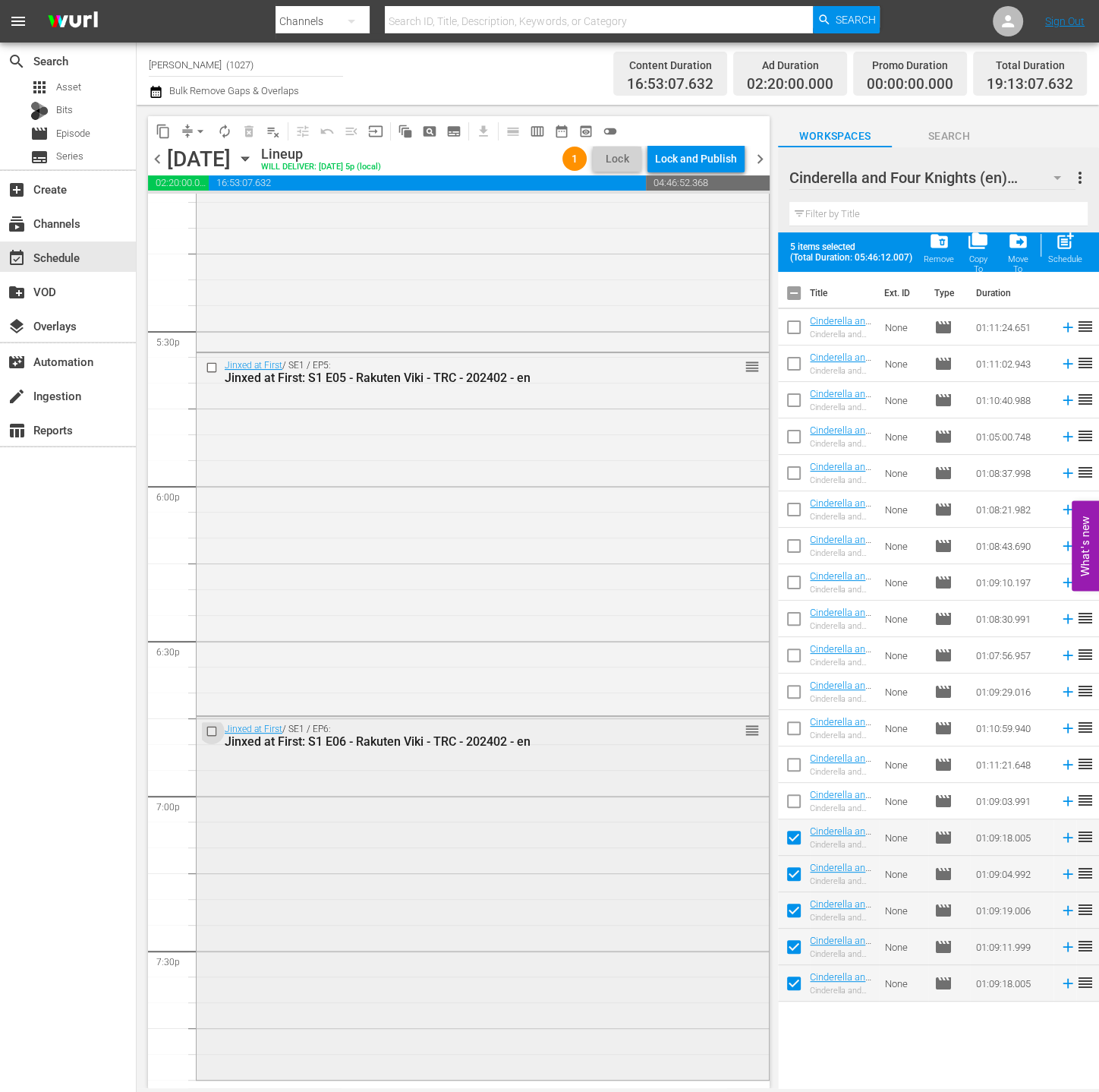
click at [210, 727] on input "checkbox" at bounding box center [214, 731] width 16 height 13
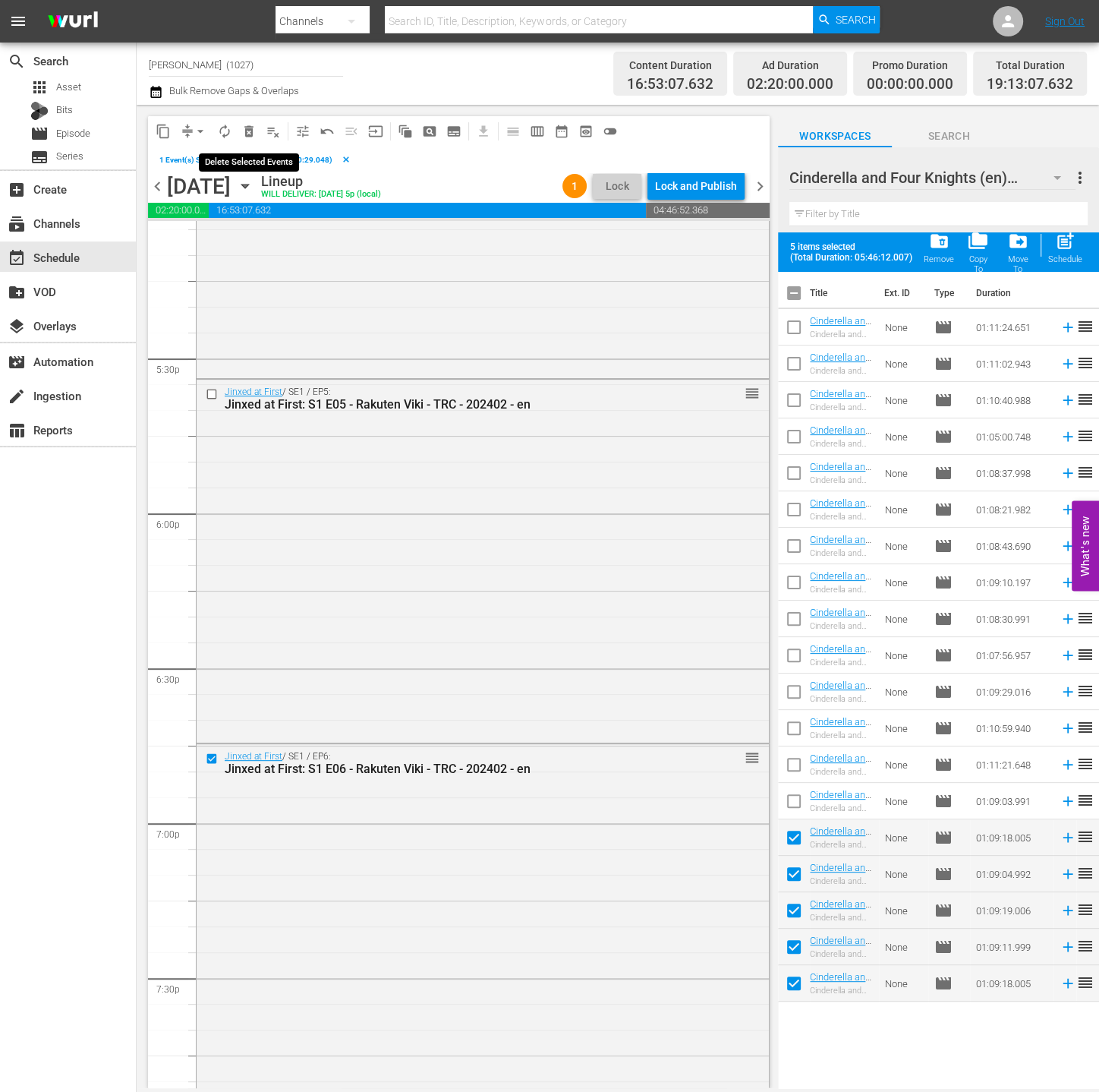
click at [245, 129] on span "delete_forever_outlined" at bounding box center [249, 131] width 15 height 15
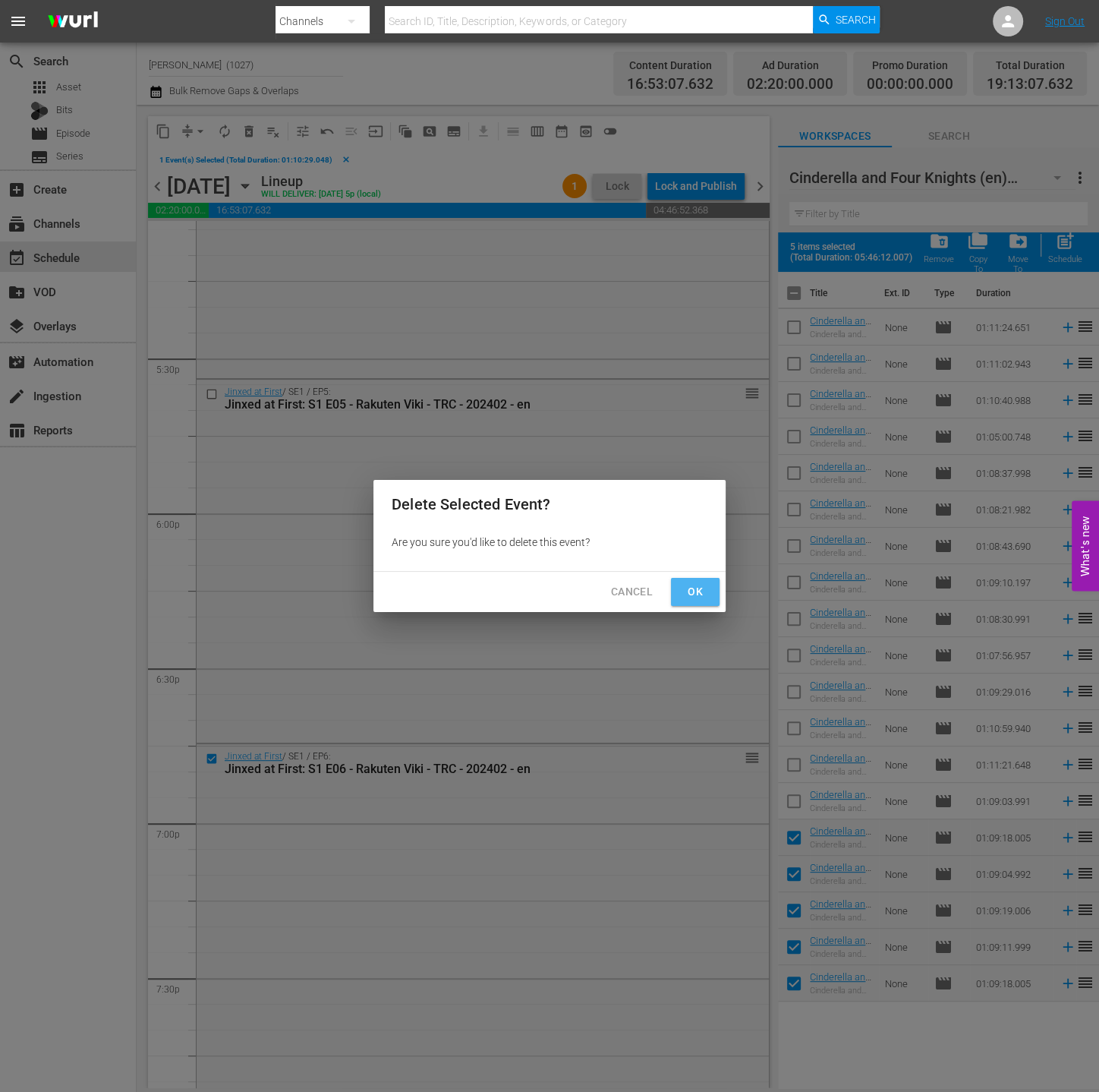
click at [709, 594] on button "Ok" at bounding box center [695, 591] width 49 height 28
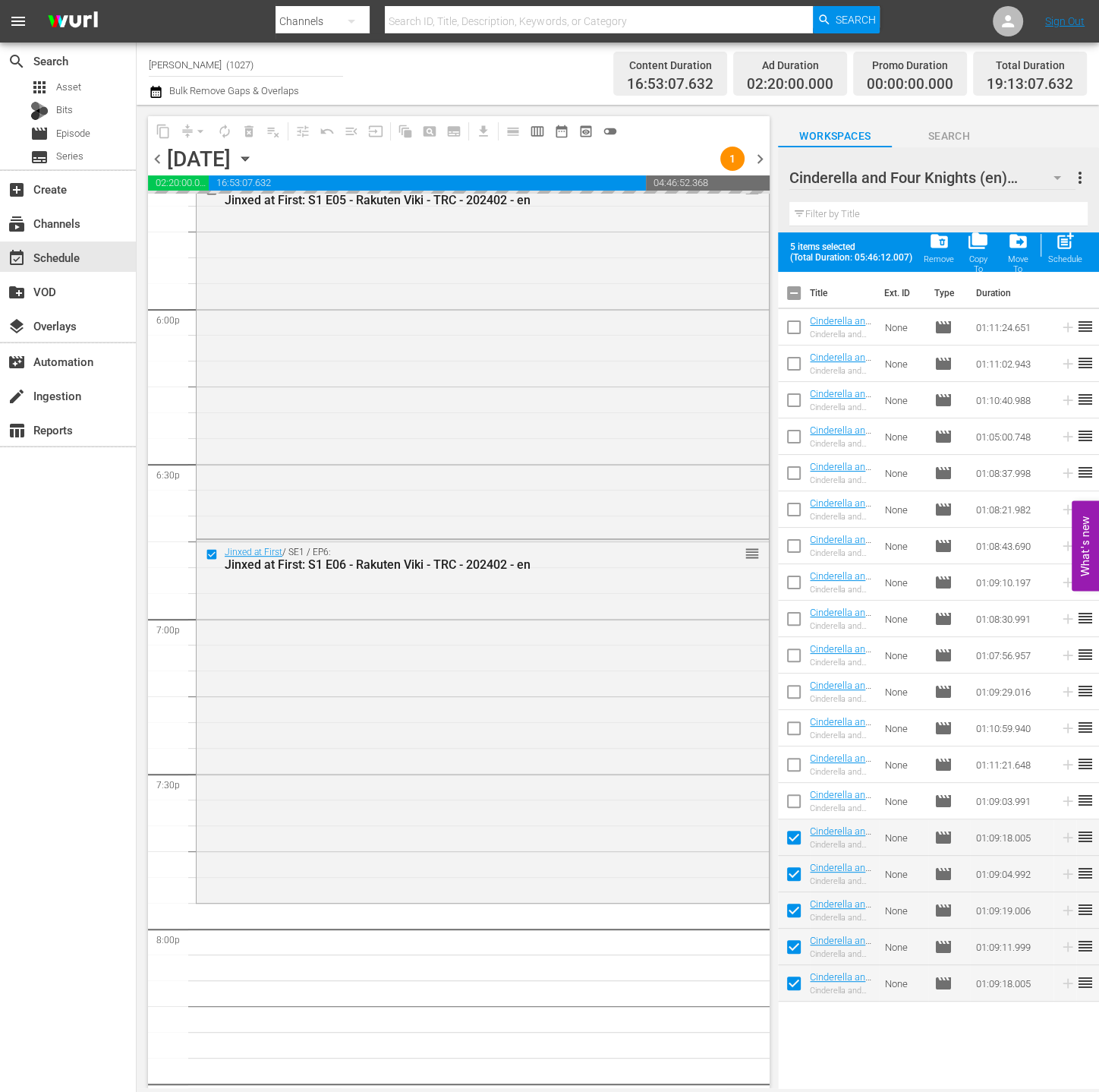
scroll to position [5547, 0]
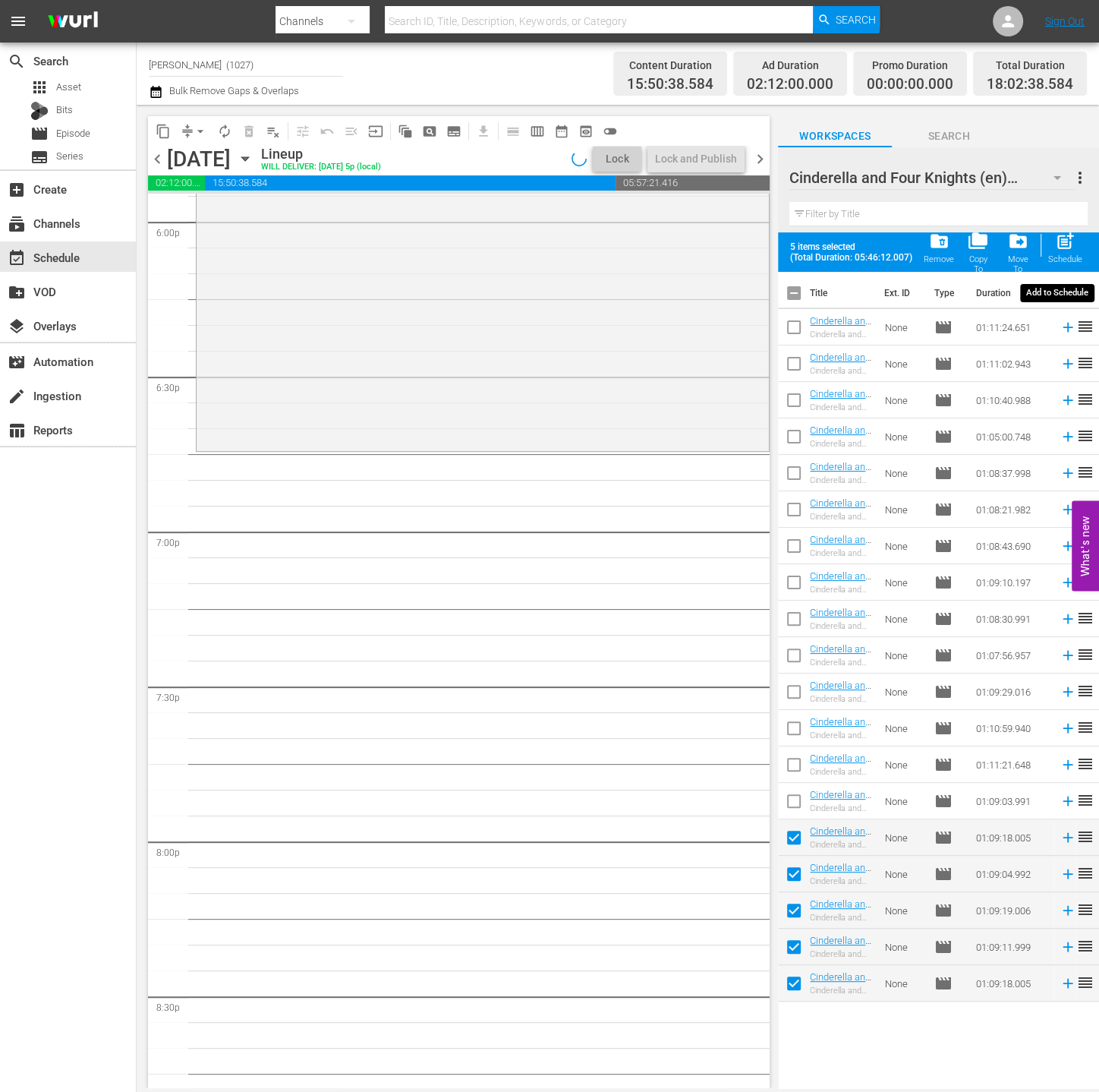
click at [985, 251] on span "post_add" at bounding box center [1066, 241] width 20 height 20
checkbox input "false"
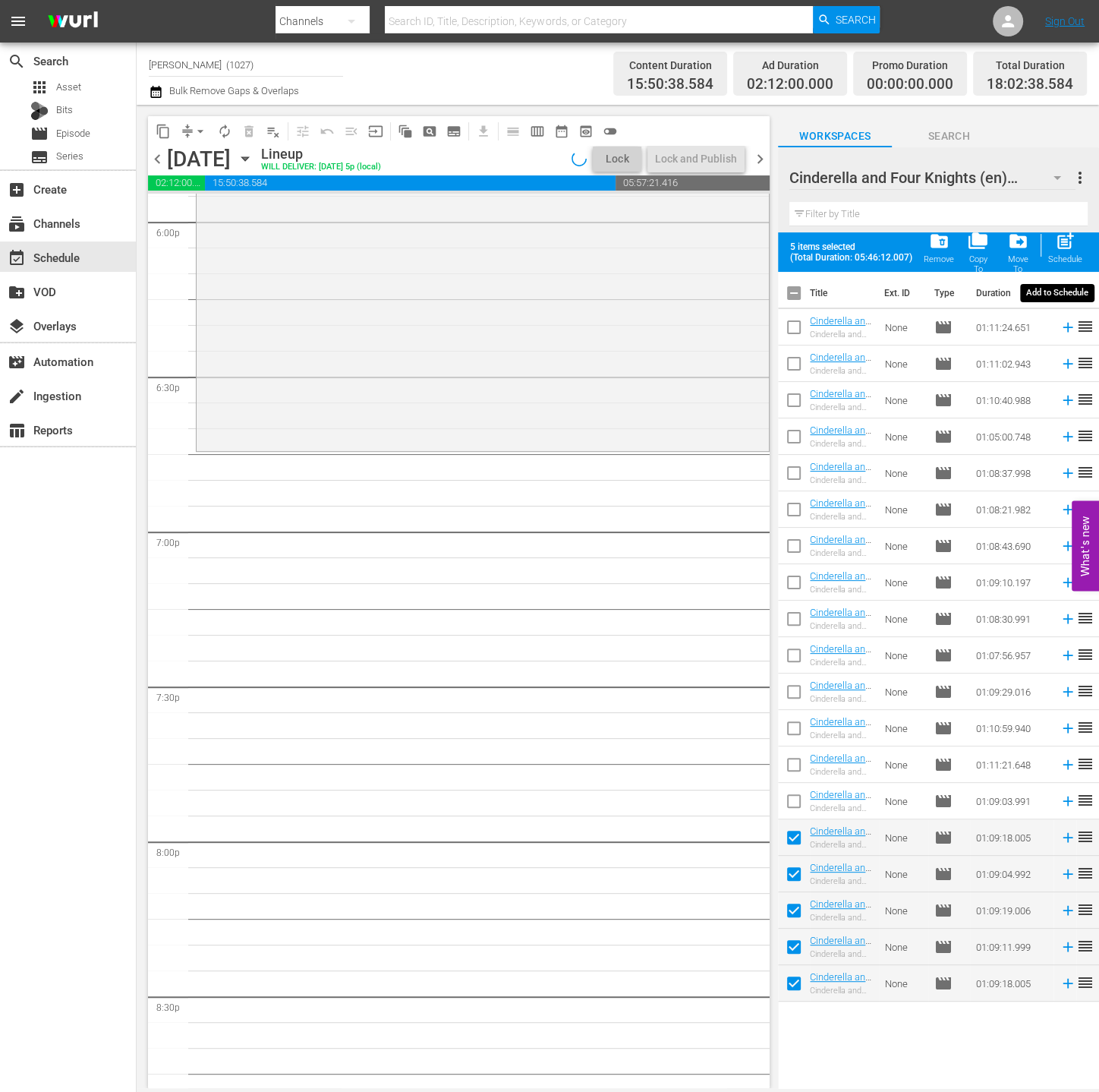
checkbox input "false"
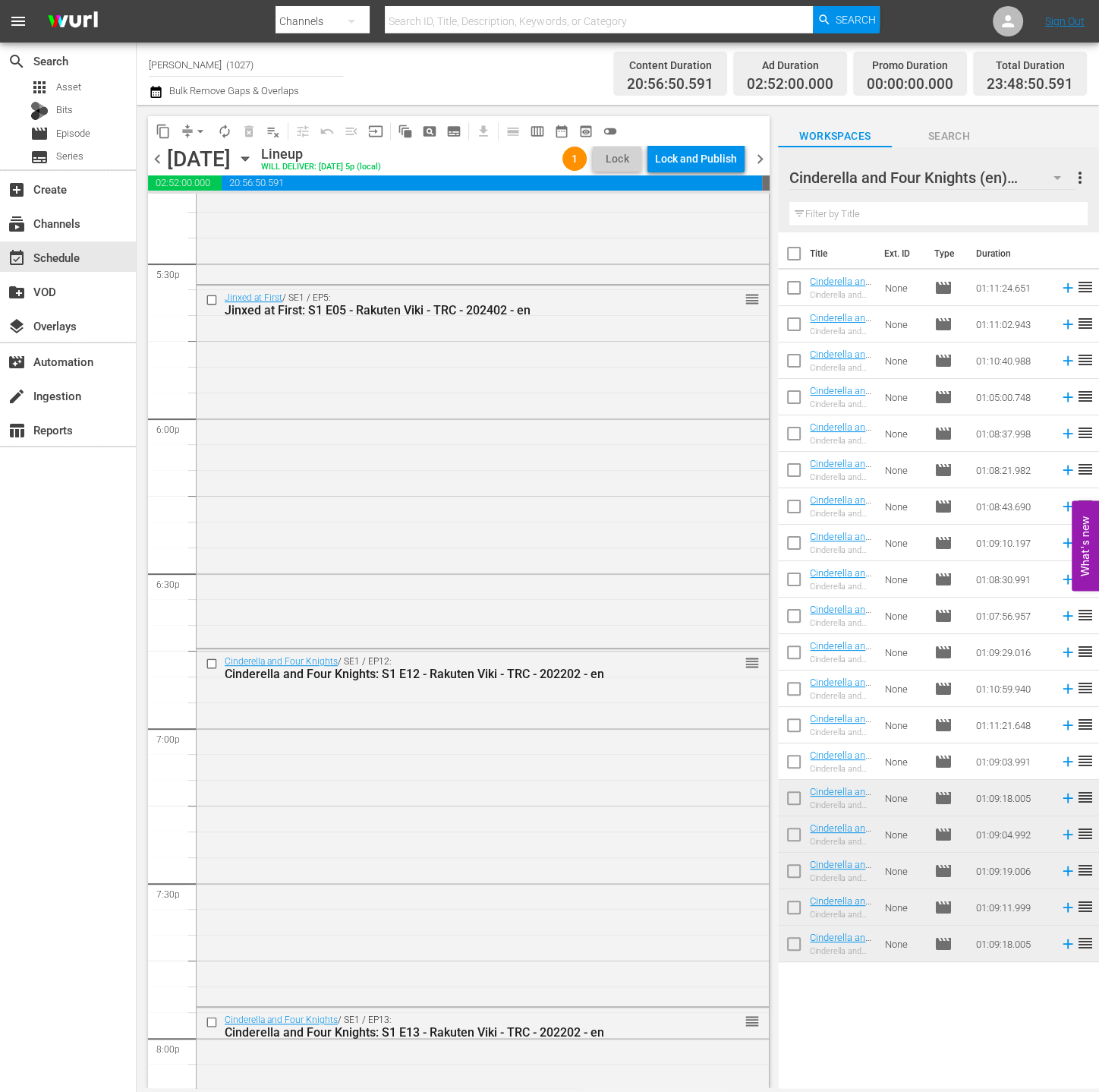
scroll to position [4993, 0]
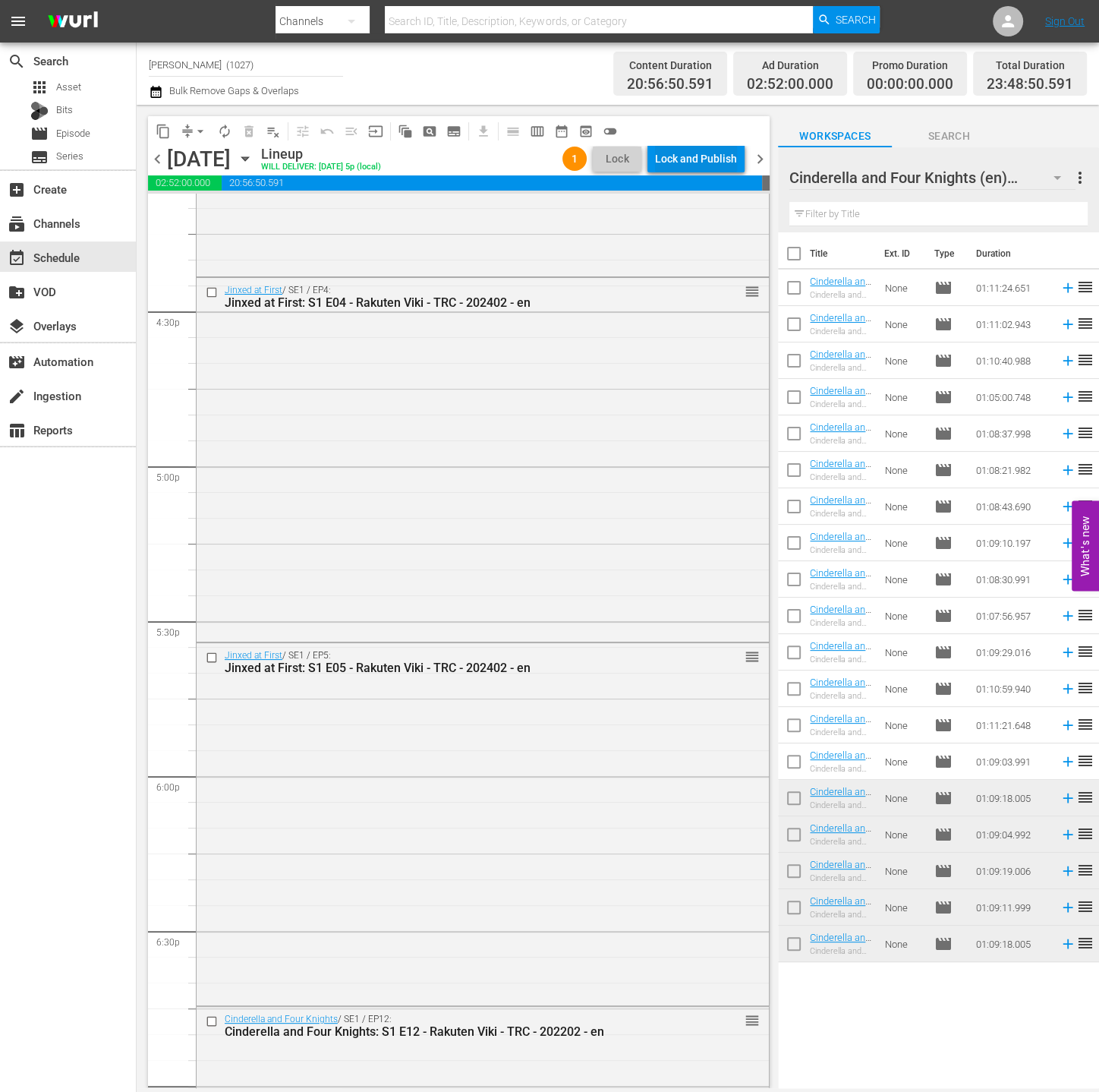
click at [705, 153] on div "Lock and Publish" at bounding box center [696, 158] width 82 height 27
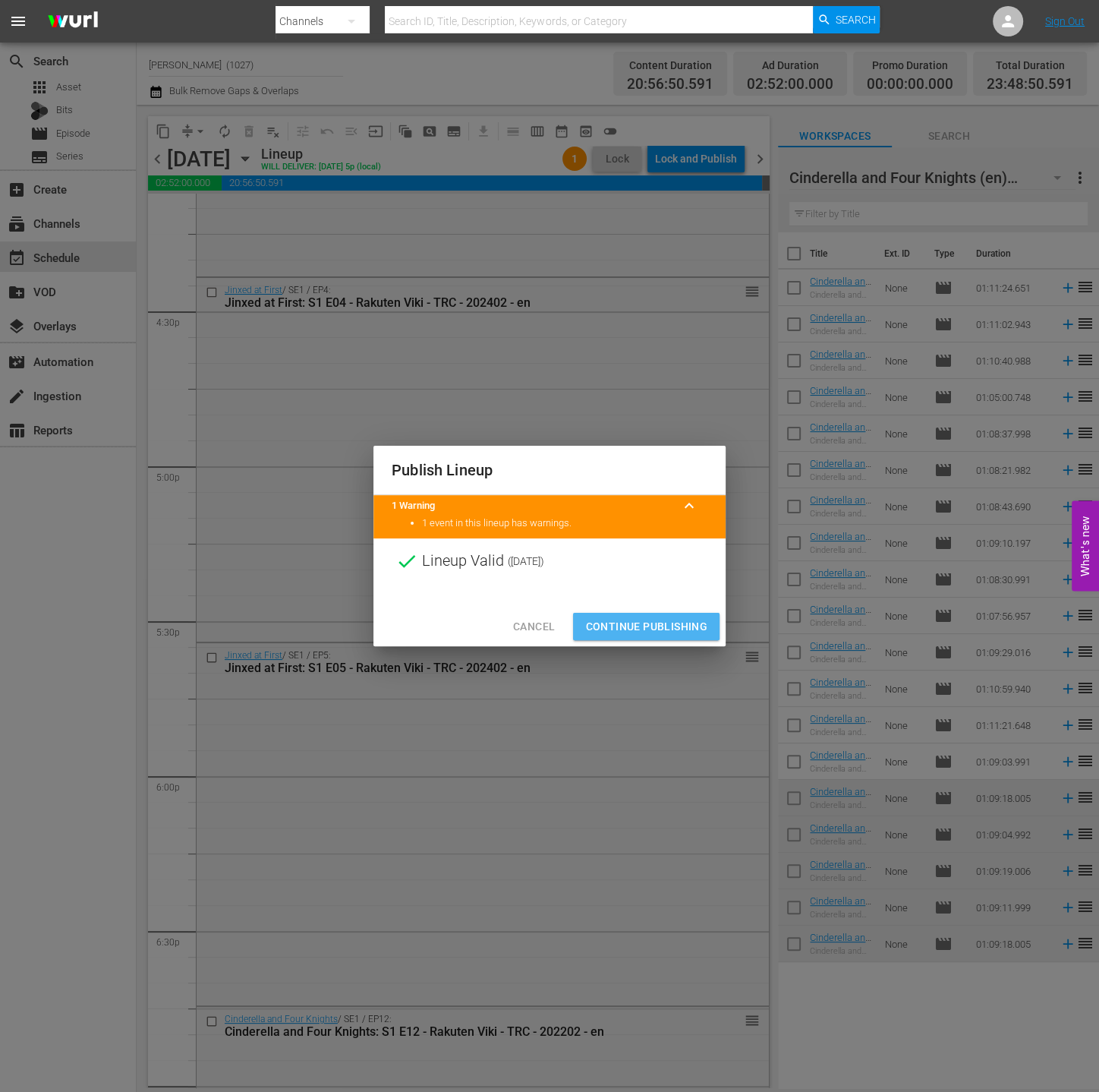
click at [681, 619] on span "Continue Publishing" at bounding box center [646, 627] width 122 height 19
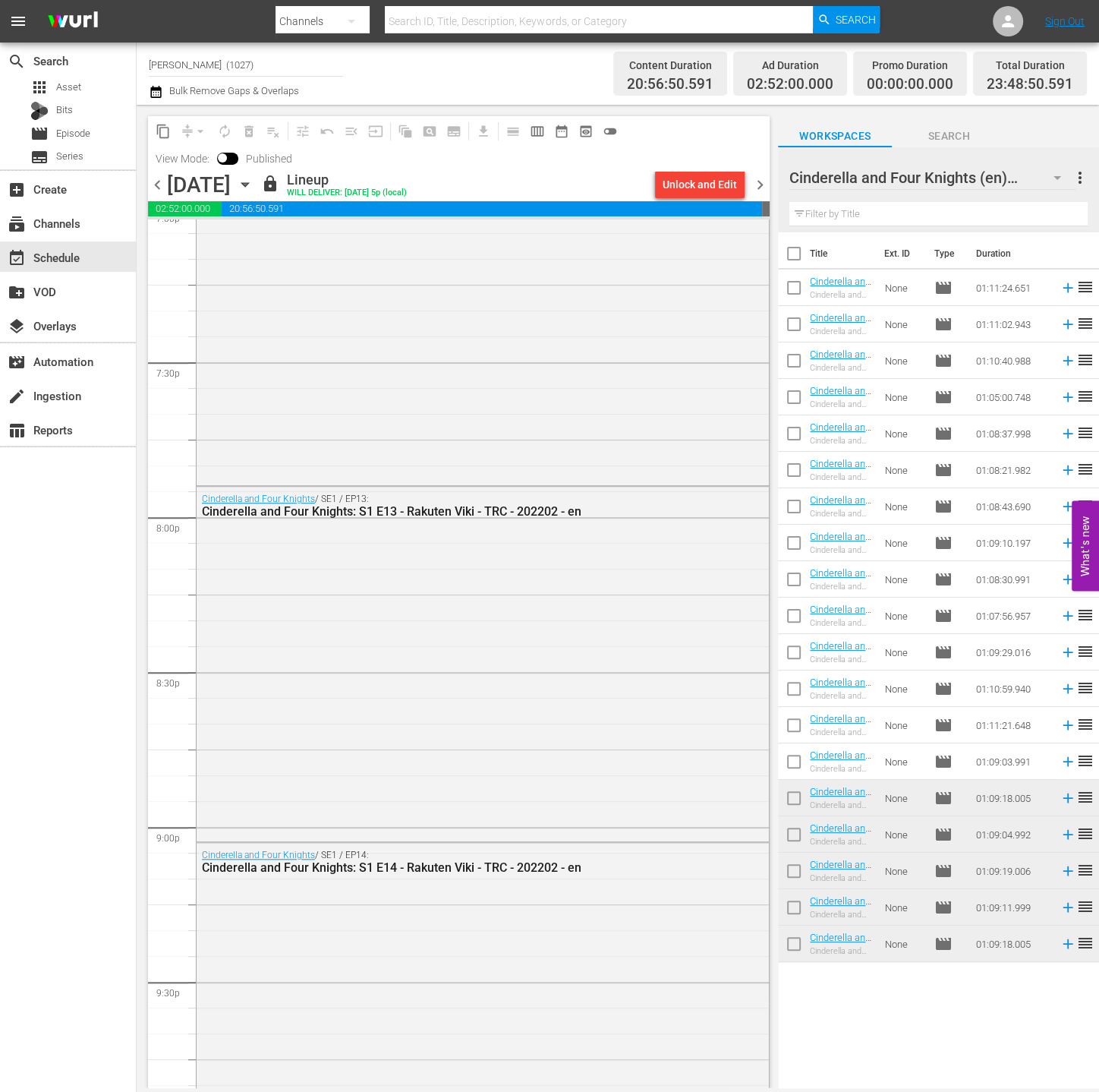
scroll to position [6724, 0]
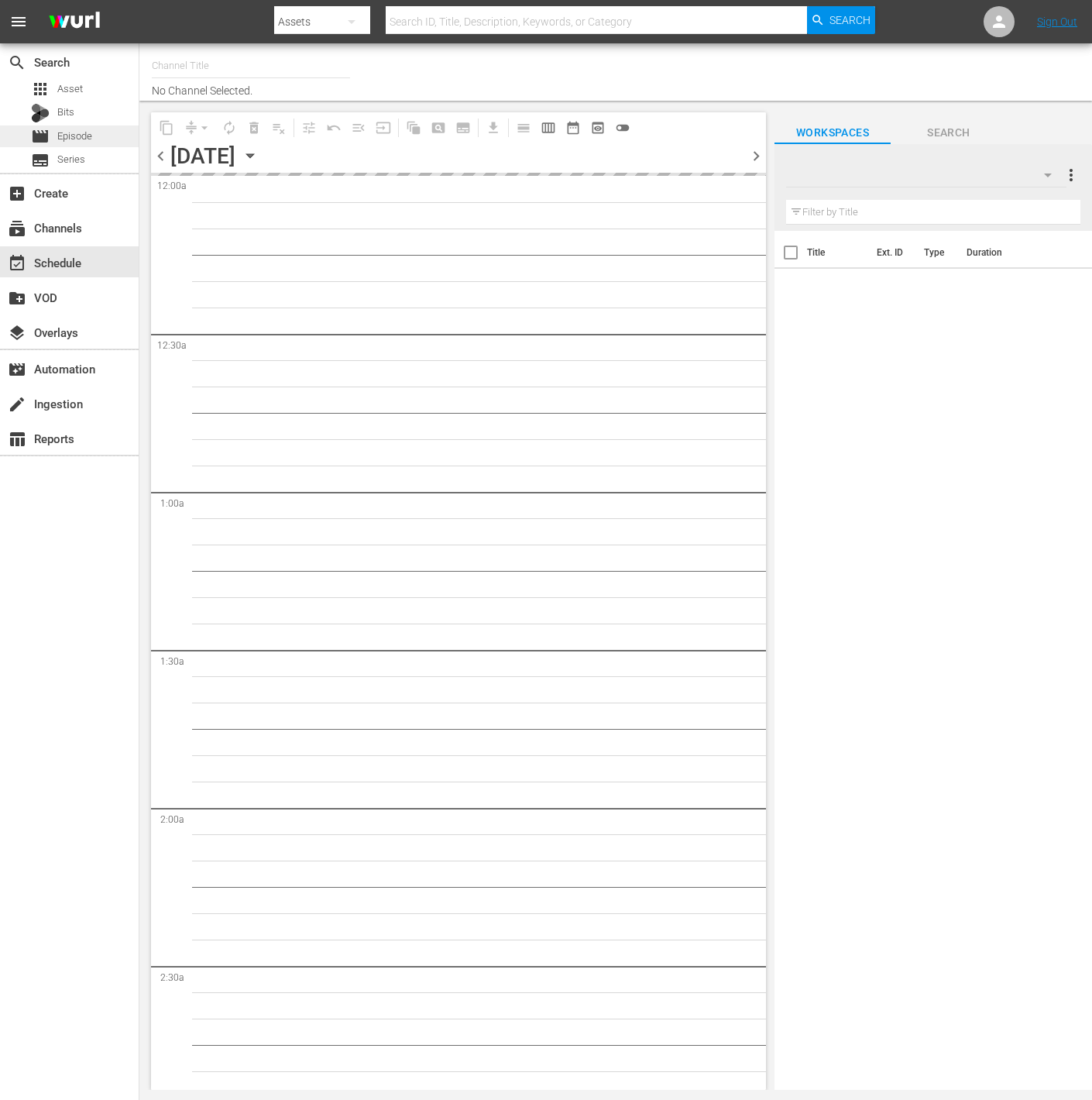
click at [101, 133] on div "movie Episode" at bounding box center [69, 136] width 139 height 22
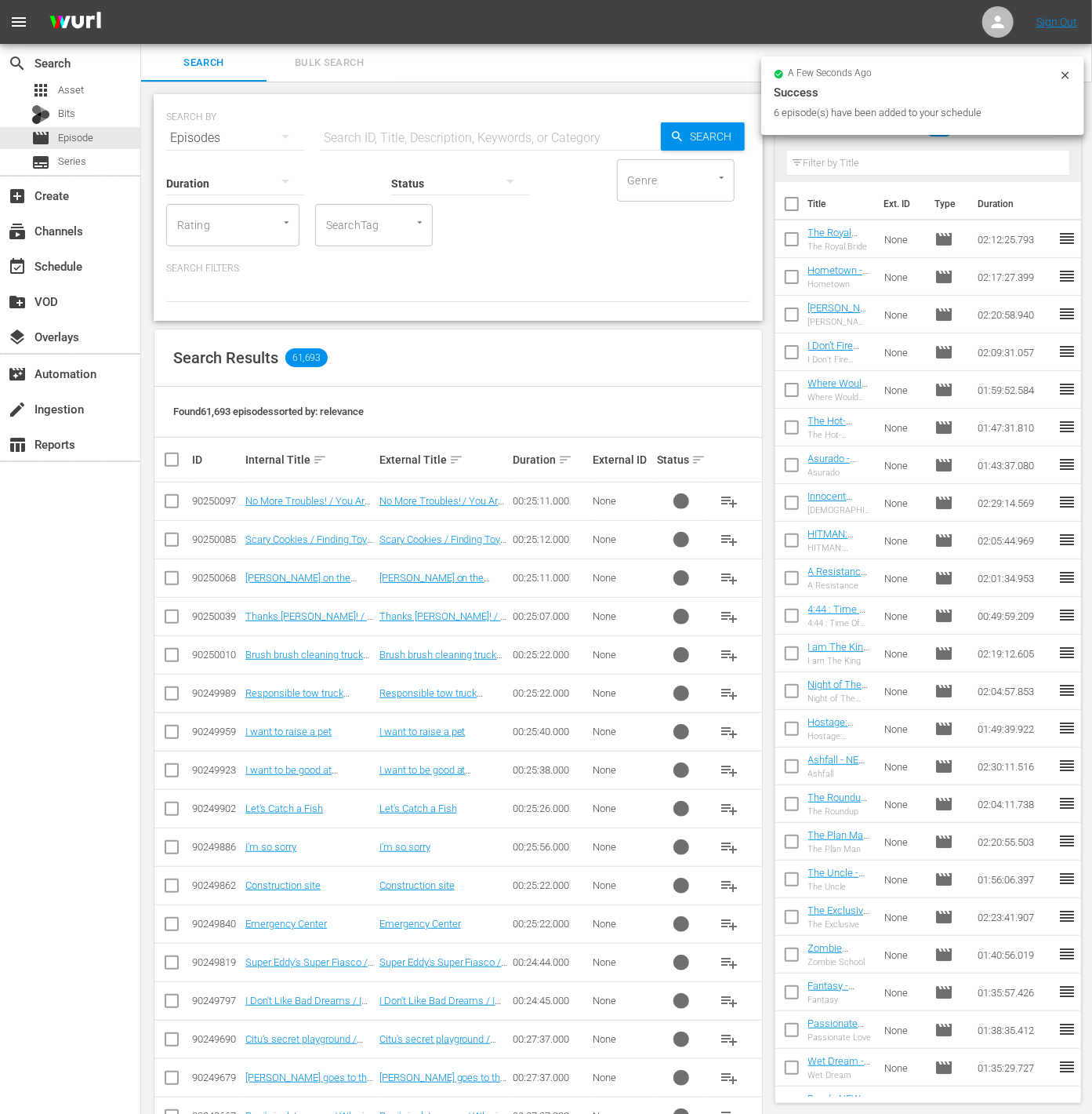
click at [371, 145] on input "text" at bounding box center [491, 137] width 341 height 38
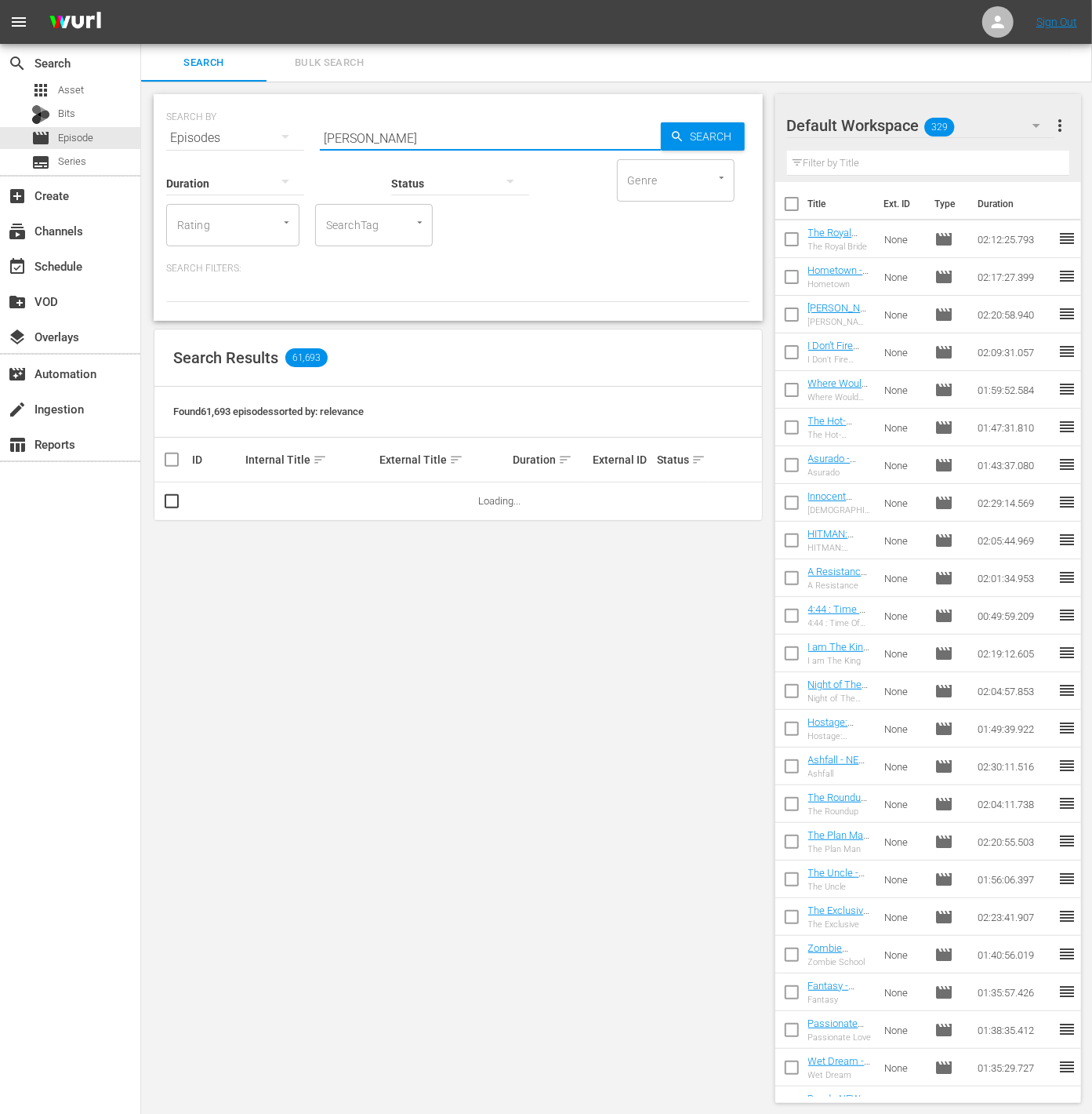
type input "Jinxed at First"
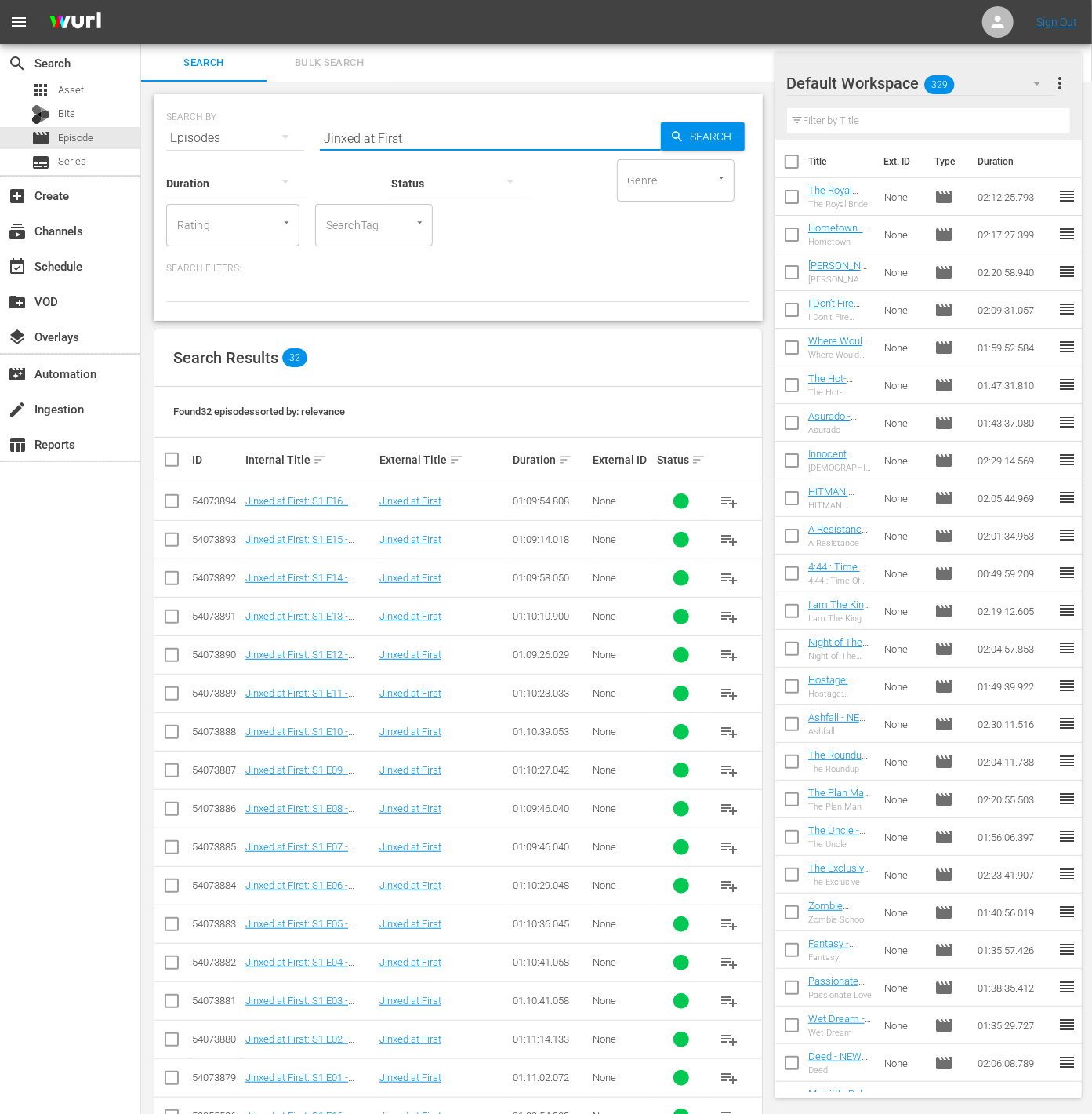
scroll to position [194, 0]
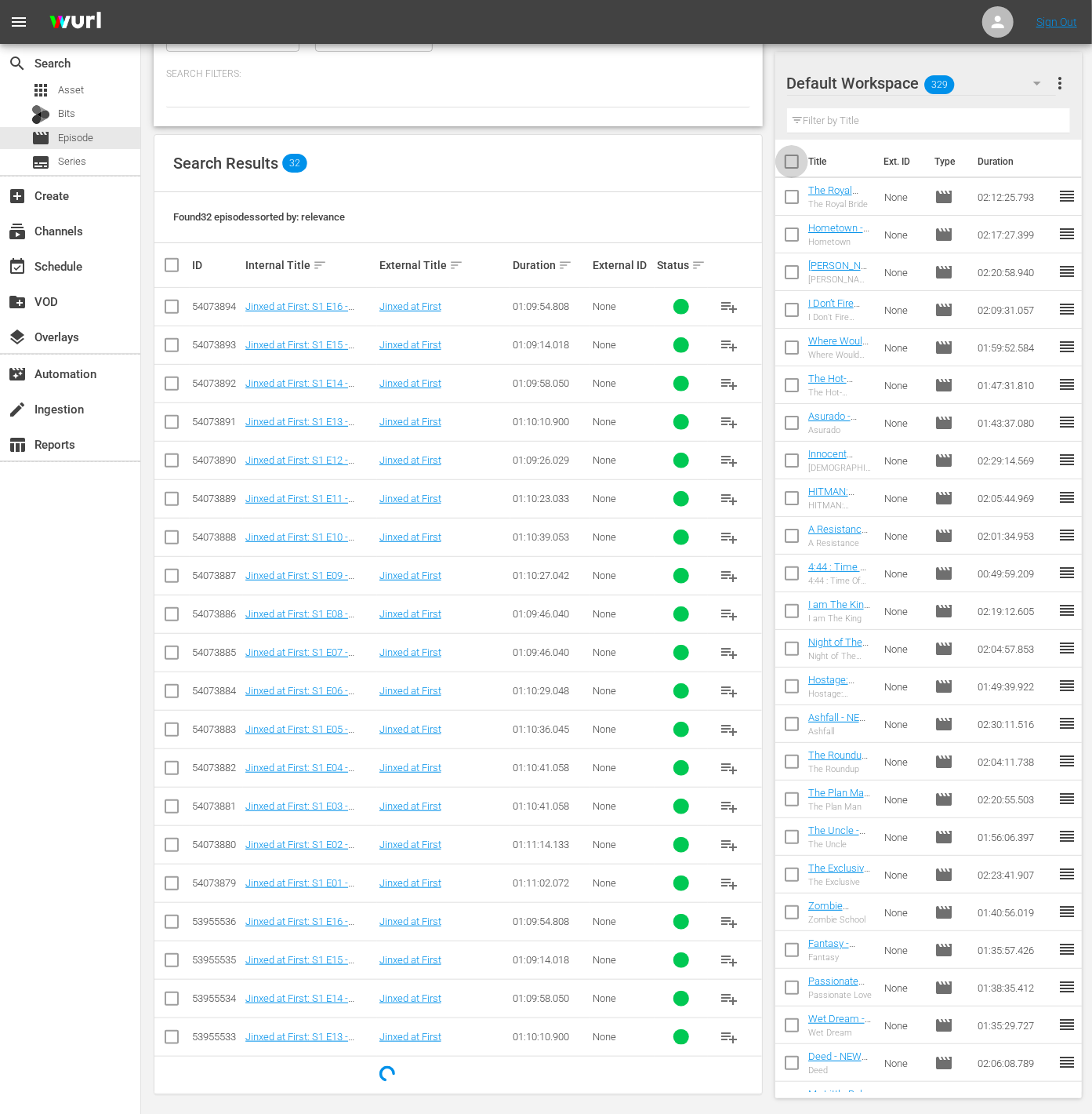
click at [796, 153] on input "checkbox" at bounding box center [791, 164] width 33 height 33
checkbox input "true"
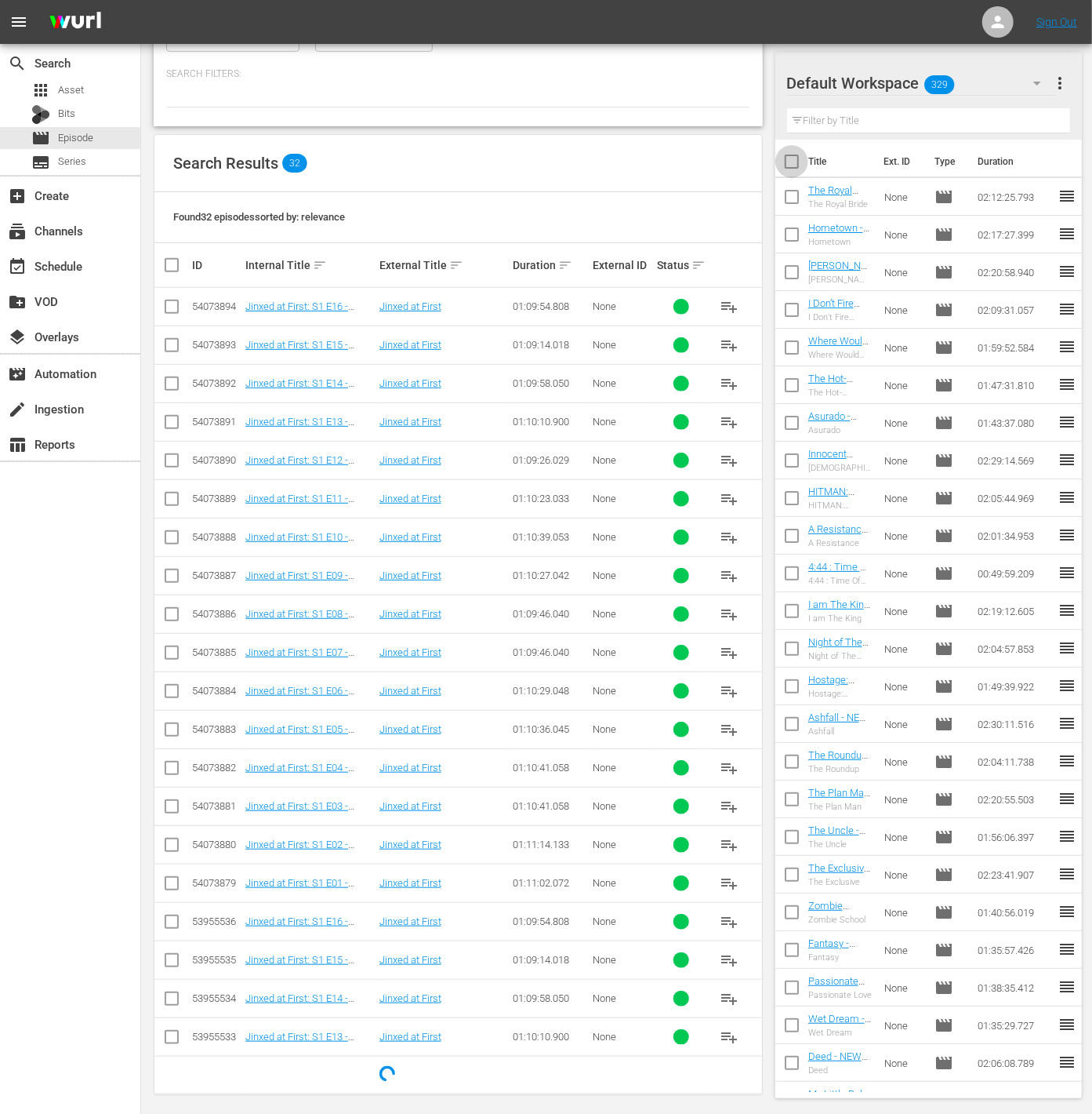
checkbox input "true"
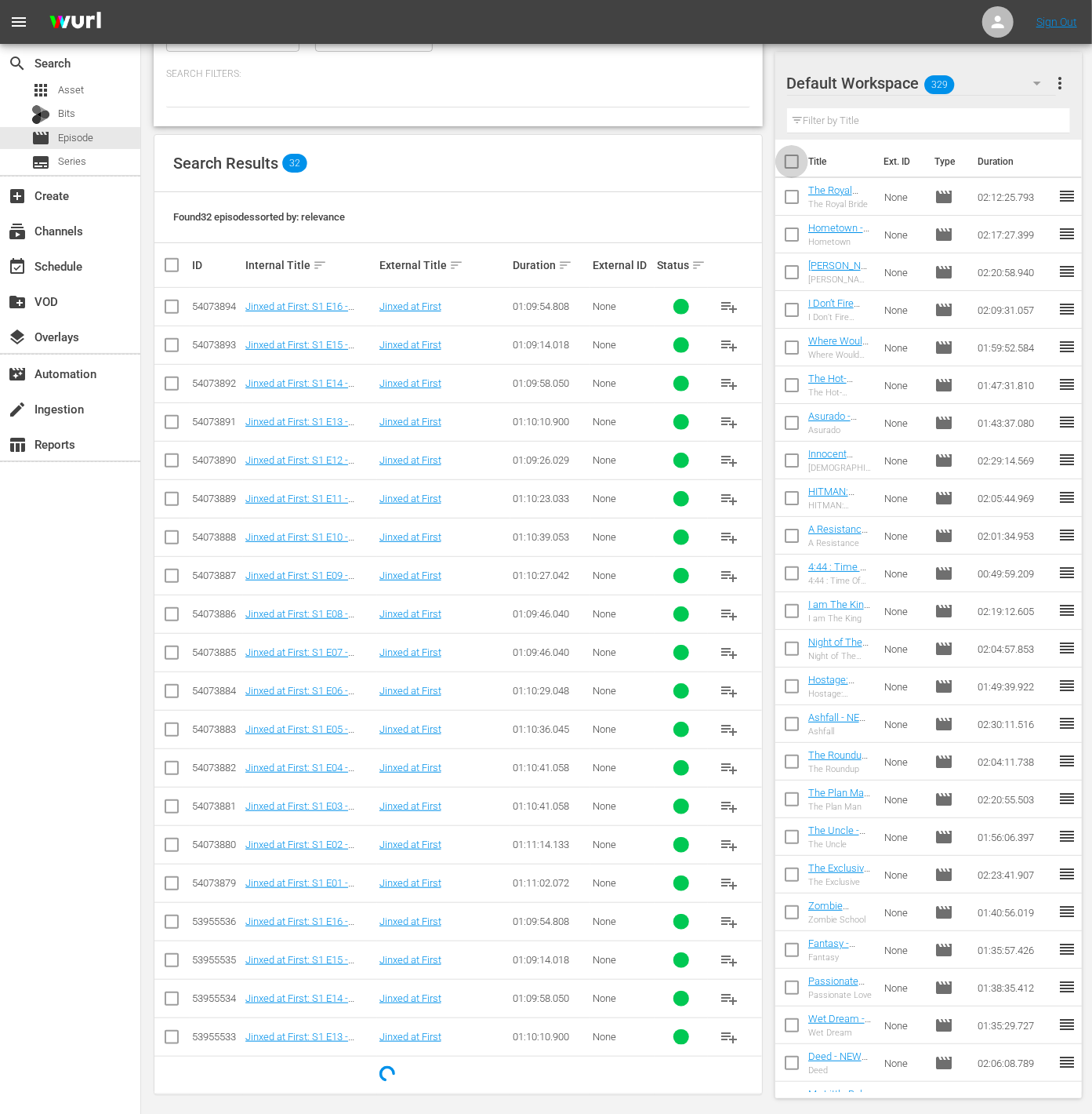
checkbox input "true"
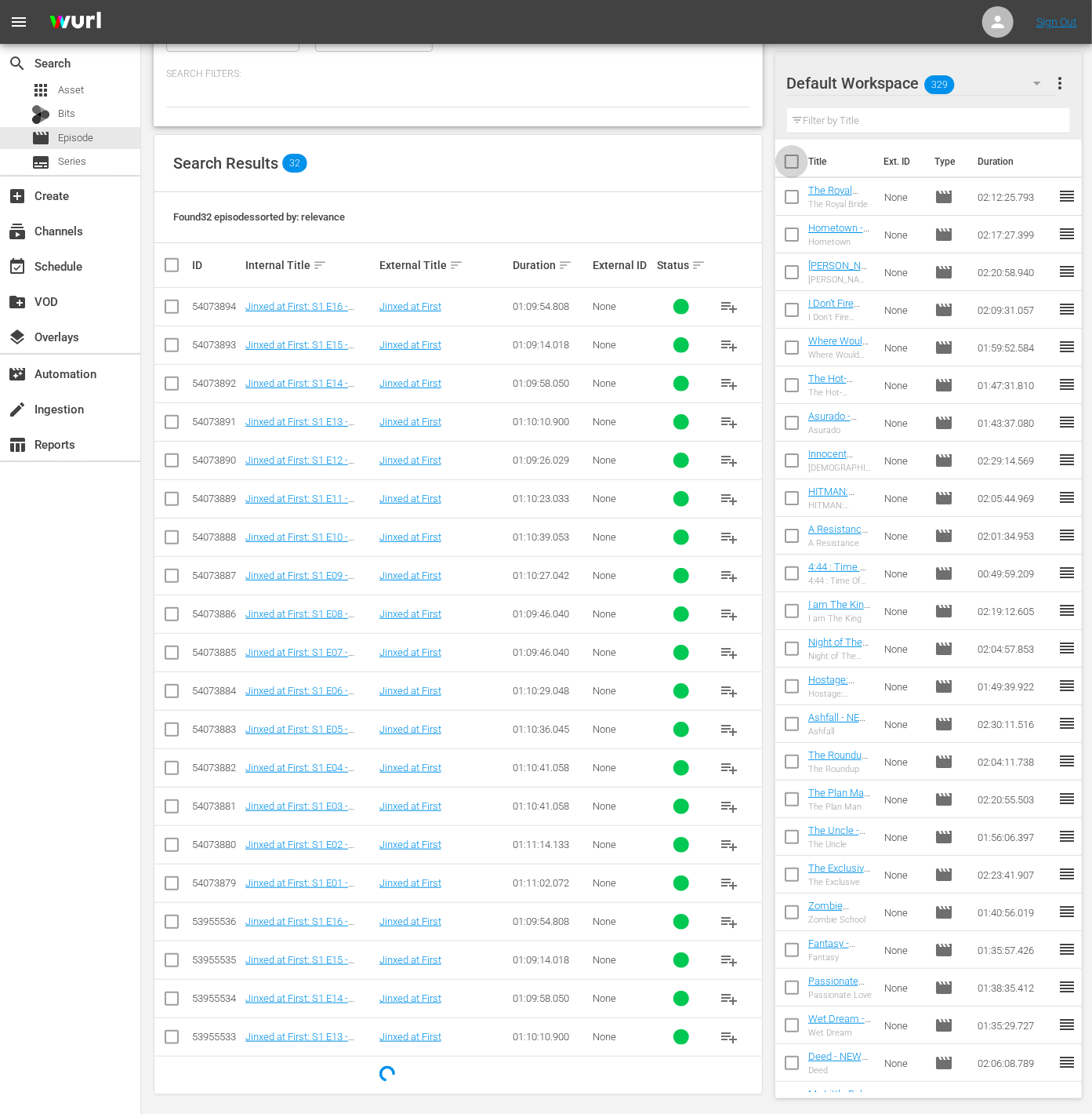
checkbox input "true"
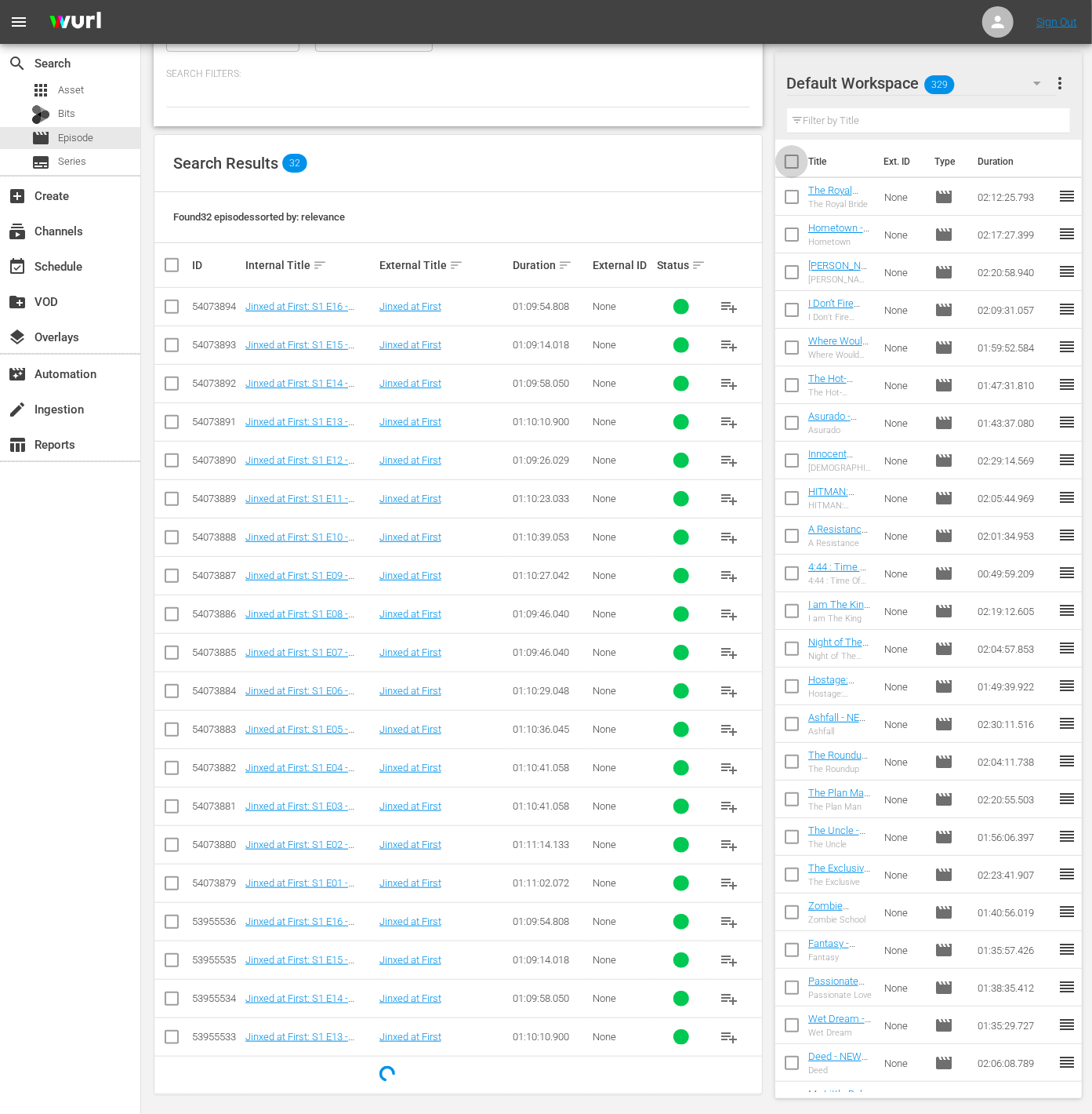
checkbox input "true"
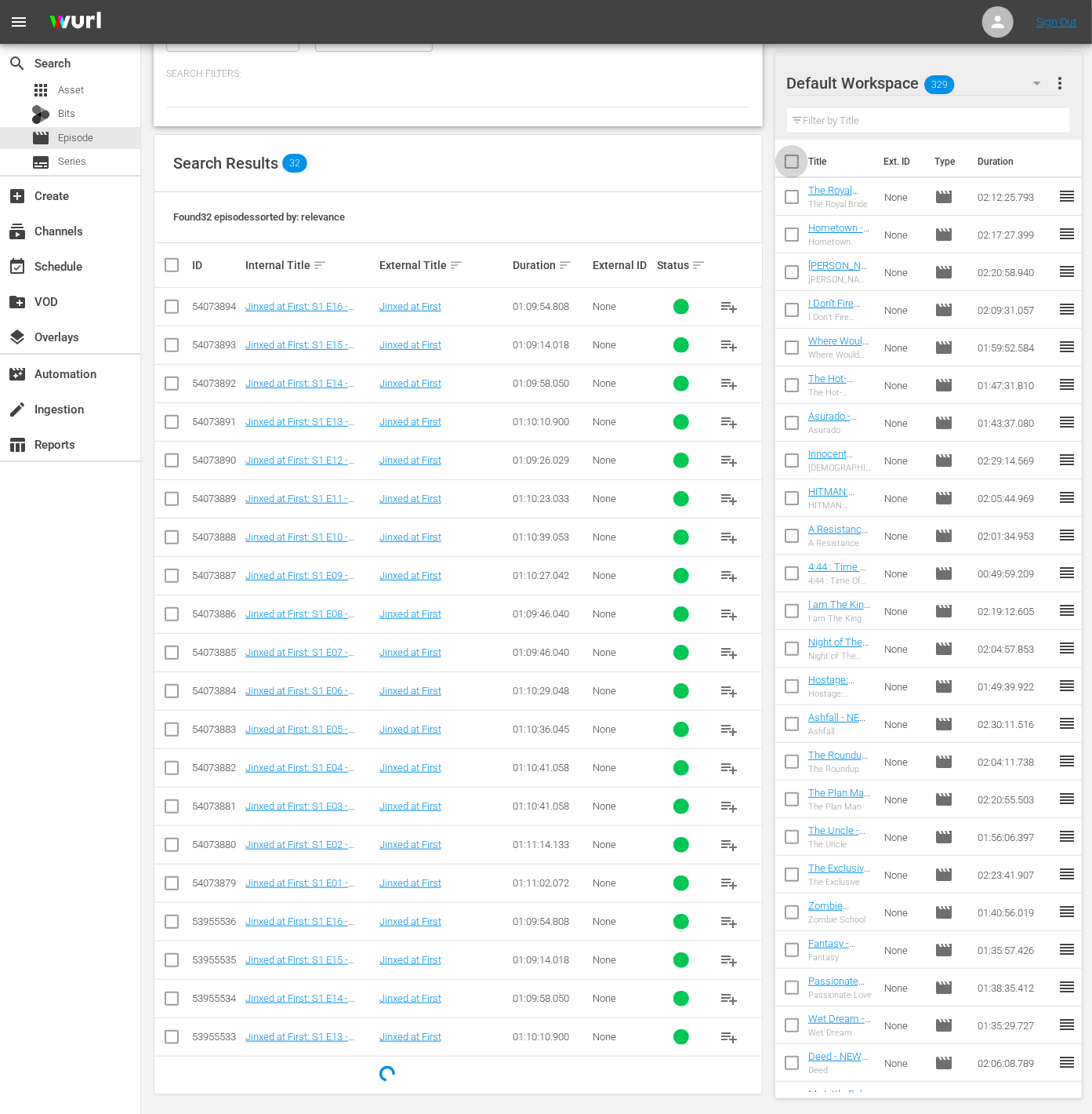
checkbox input "true"
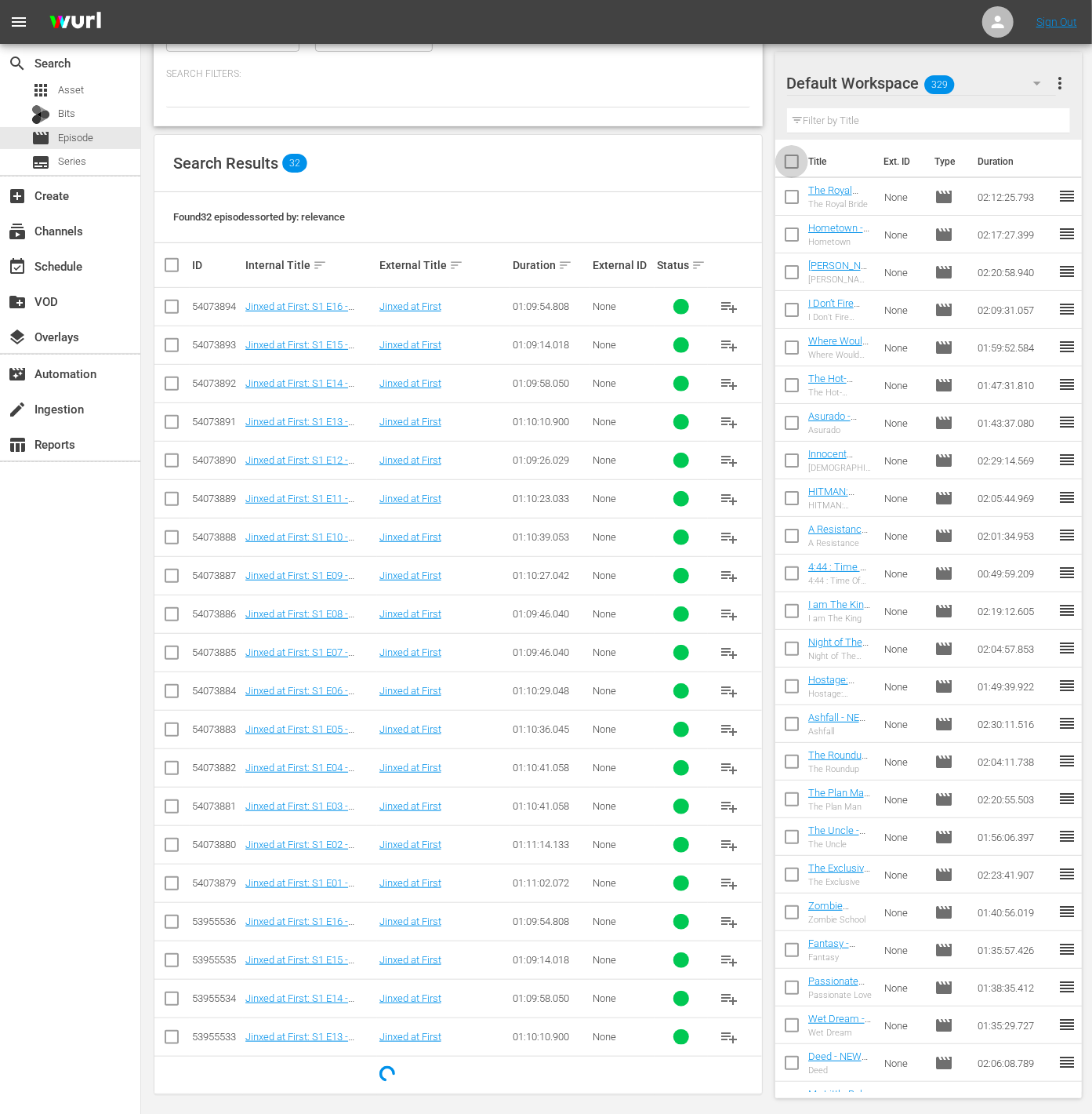
checkbox input "true"
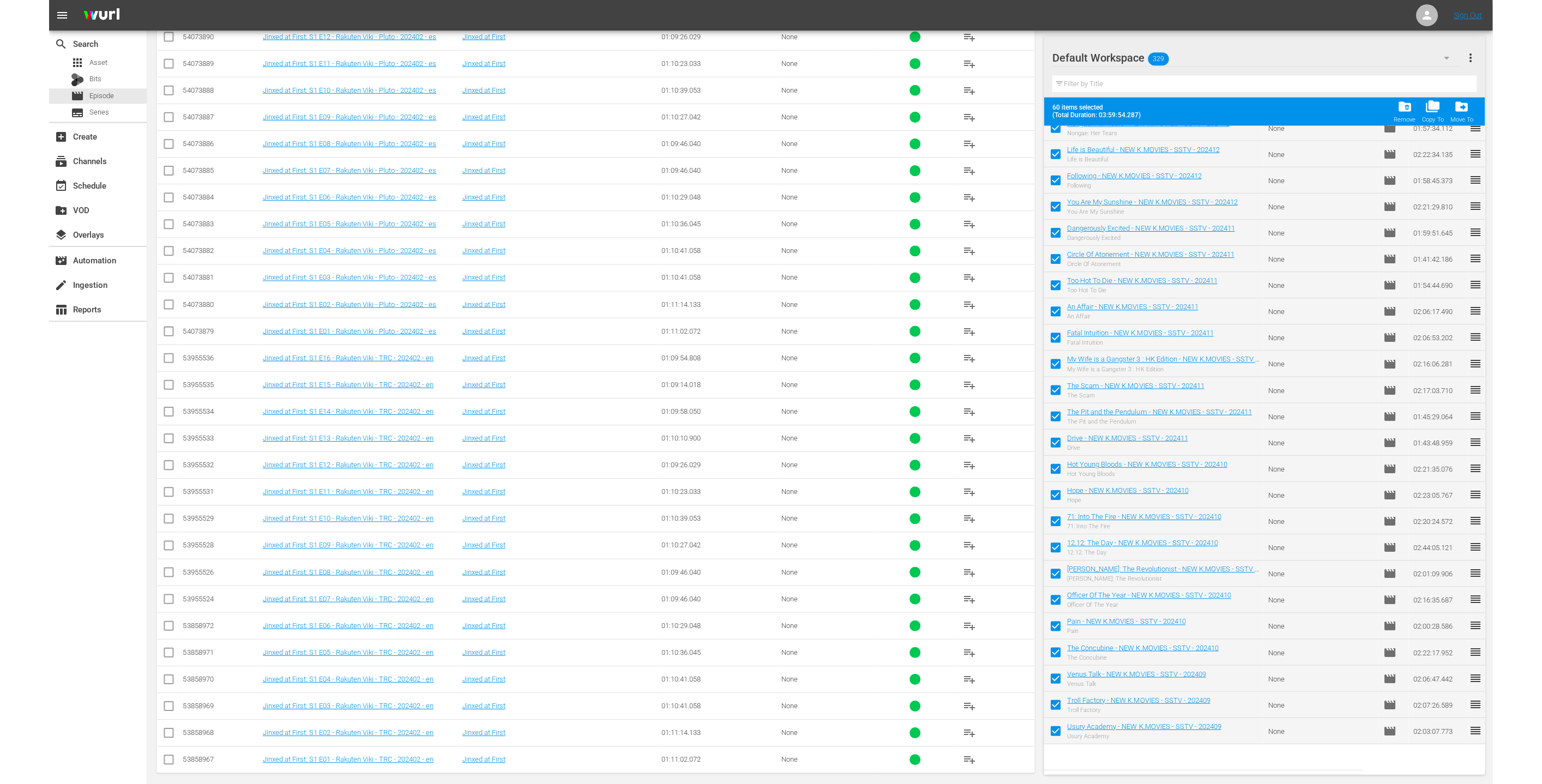
scroll to position [386, 0]
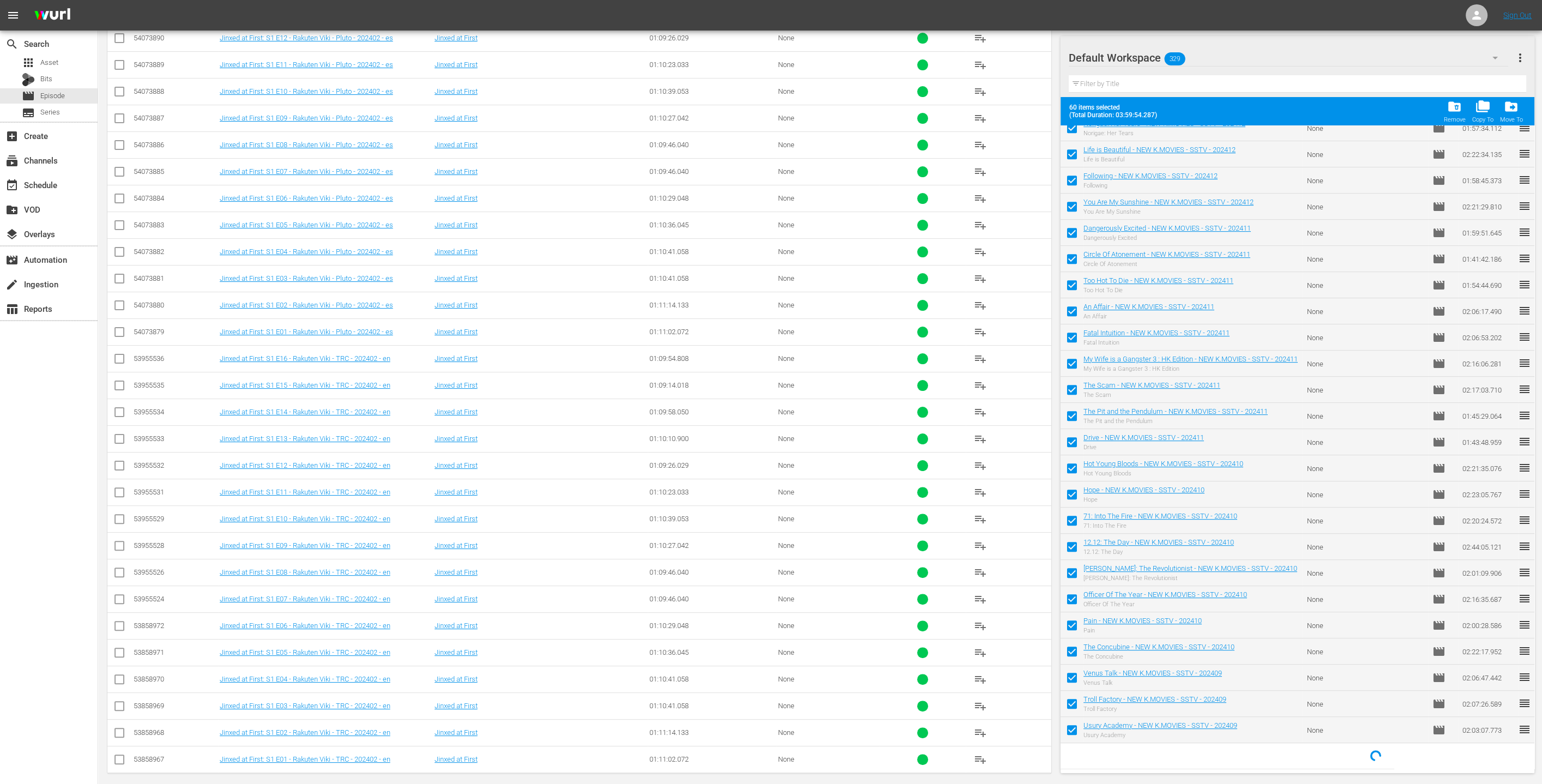
click at [114, 755] on input "checkbox" at bounding box center [119, 761] width 13 height 13
click at [119, 755] on input "checkbox" at bounding box center [119, 761] width 13 height 13
checkbox input "false"
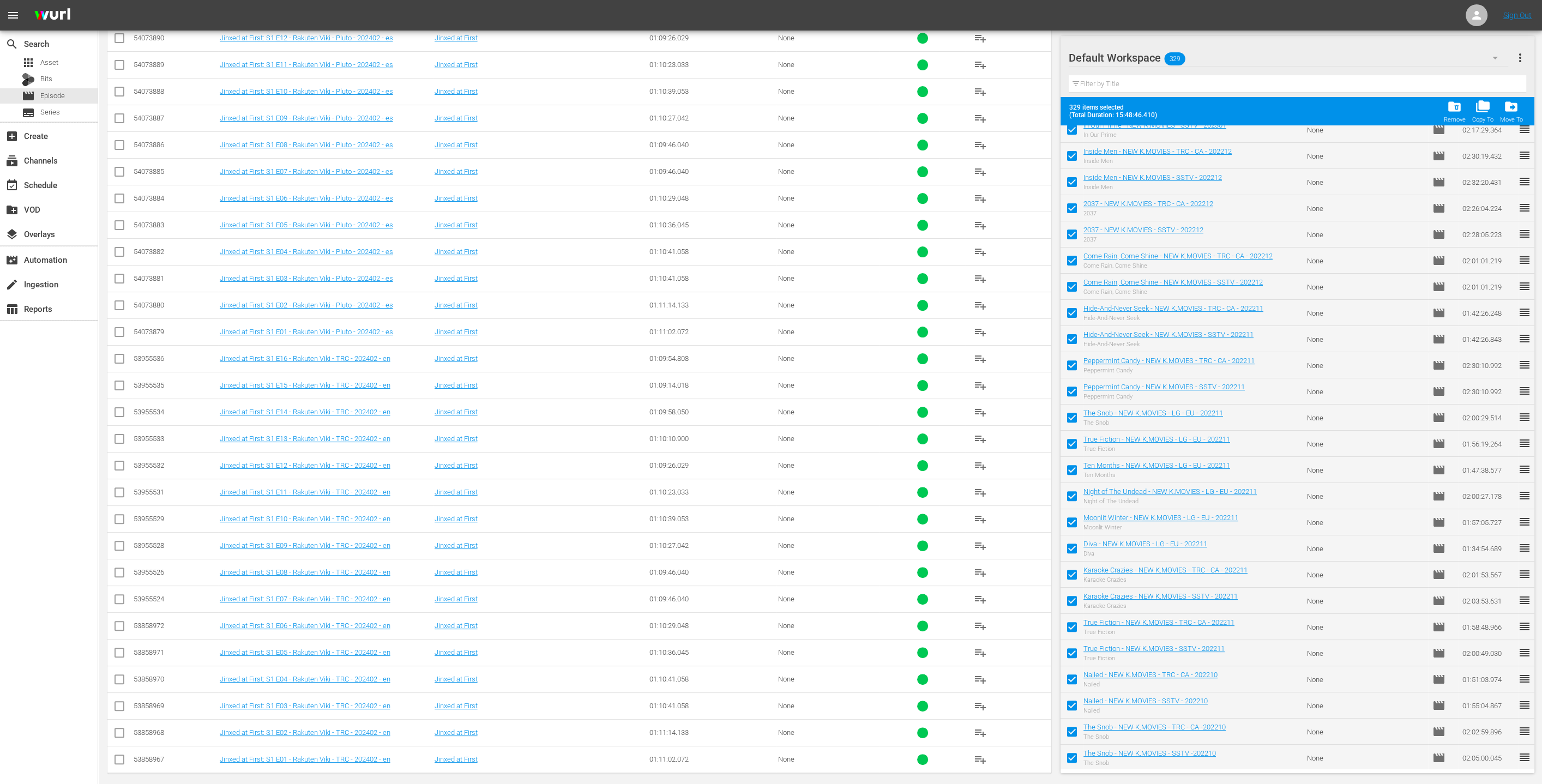
scroll to position [7989, 0]
click at [769, 629] on input "checkbox" at bounding box center [1071, 628] width 23 height 23
checkbox input "false"
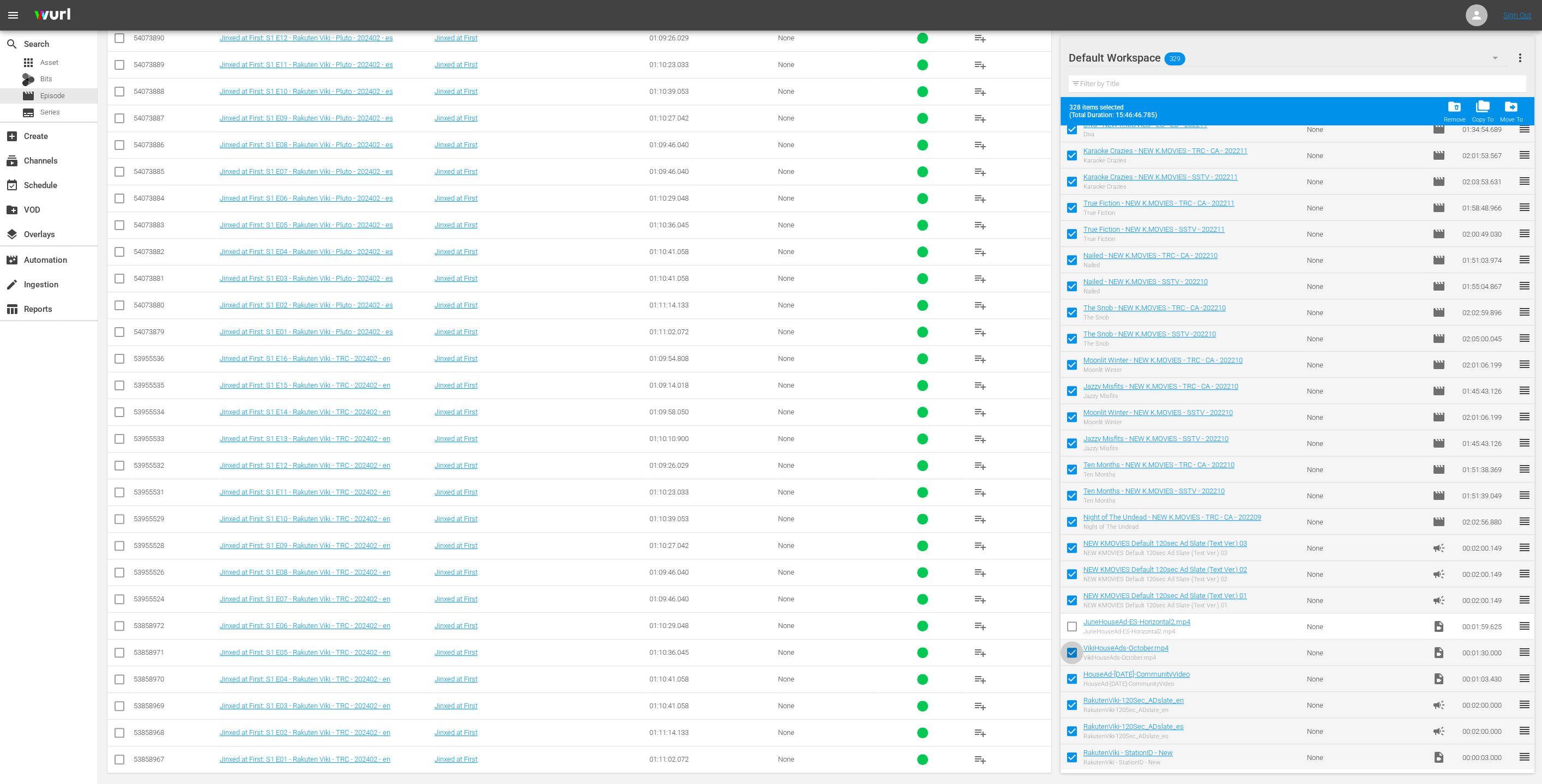
click at [769, 662] on input "checkbox" at bounding box center [1071, 654] width 23 height 23
checkbox input "false"
click at [769, 682] on input "checkbox" at bounding box center [1071, 680] width 23 height 23
checkbox input "false"
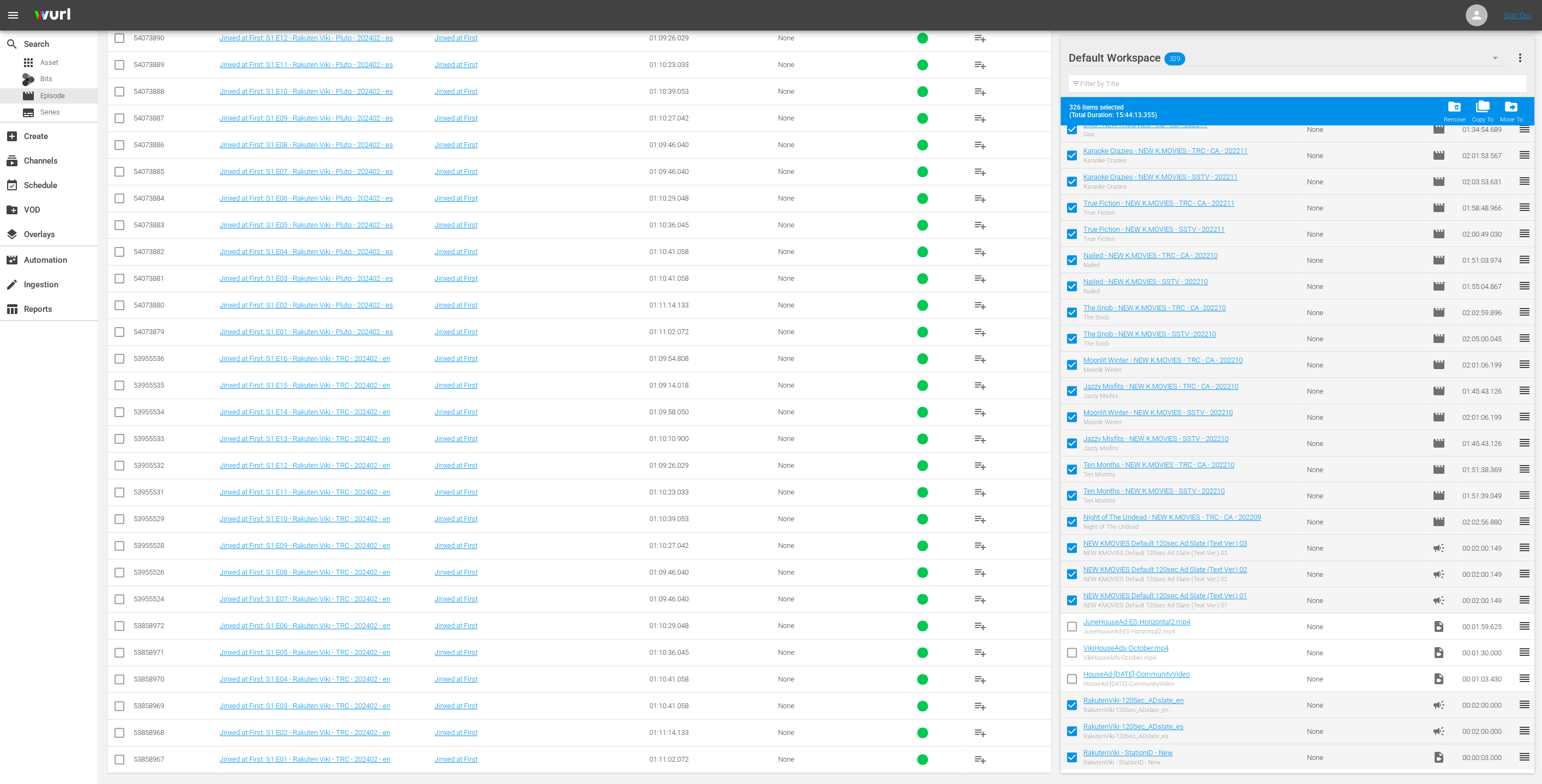
click at [769, 702] on input "checkbox" at bounding box center [1071, 706] width 23 height 23
checkbox input "false"
click at [769, 729] on input "checkbox" at bounding box center [1071, 733] width 23 height 23
checkbox input "false"
click at [769, 768] on input "checkbox" at bounding box center [1071, 759] width 23 height 23
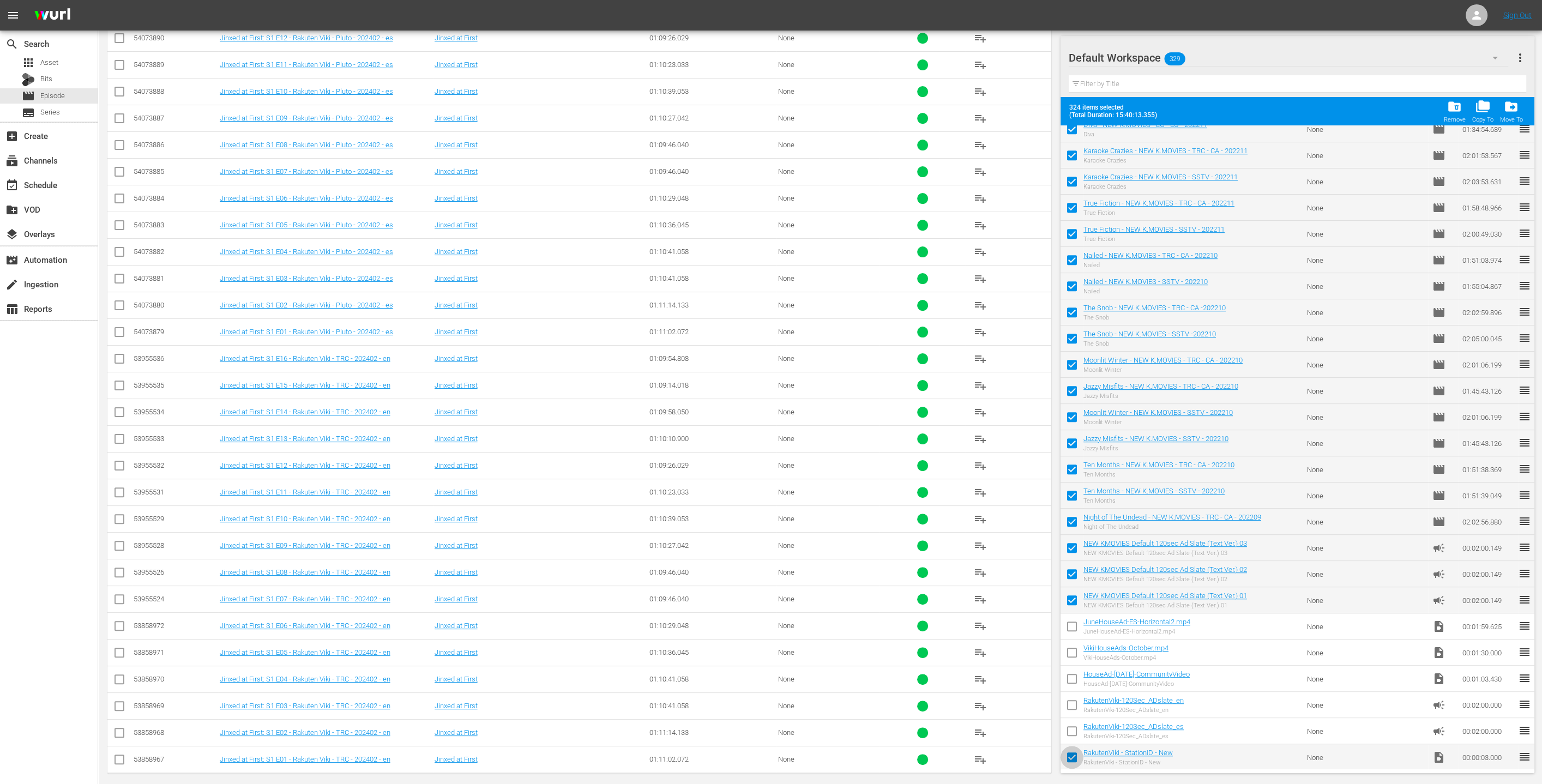
checkbox input "false"
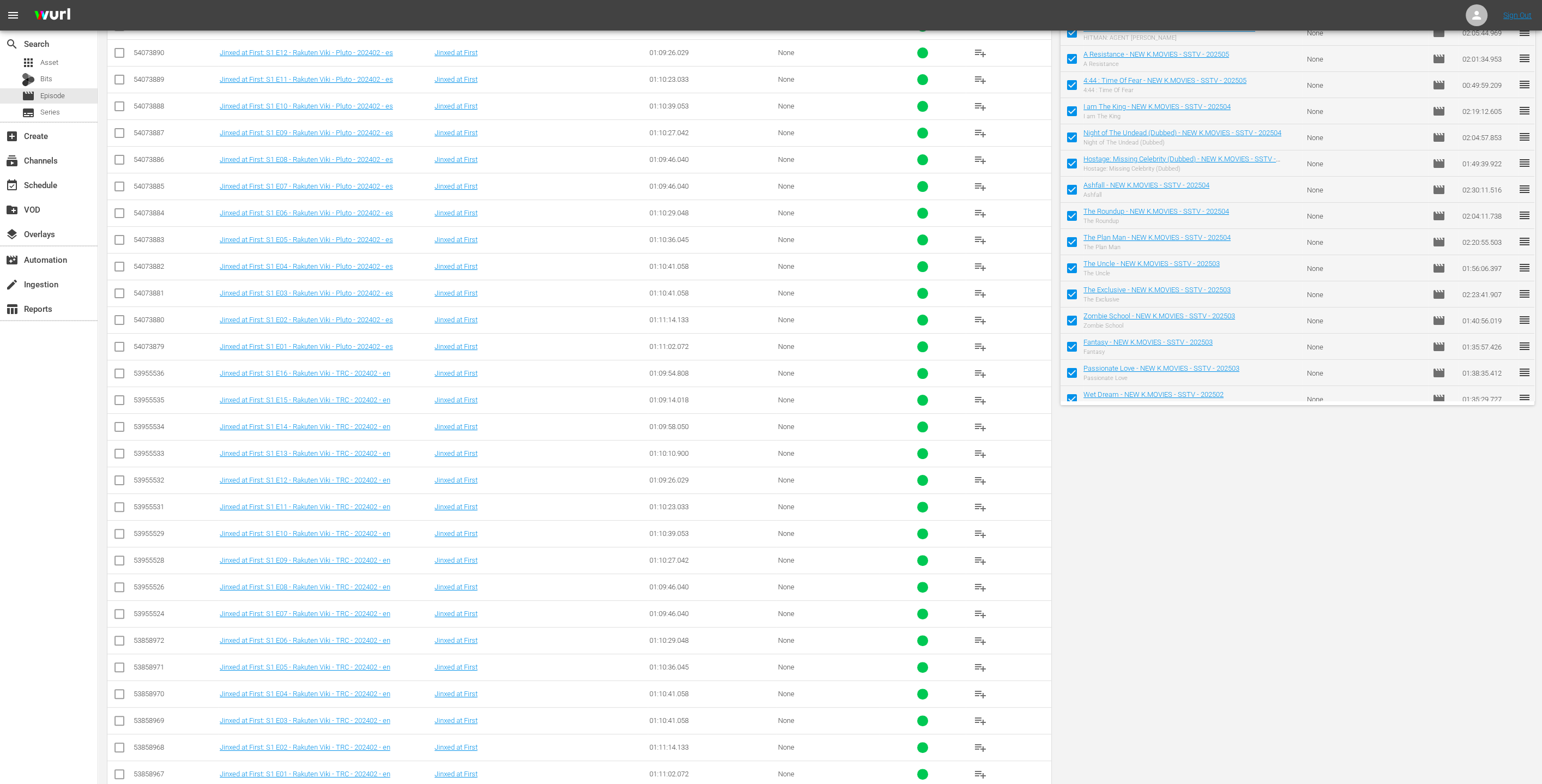
scroll to position [0, 0]
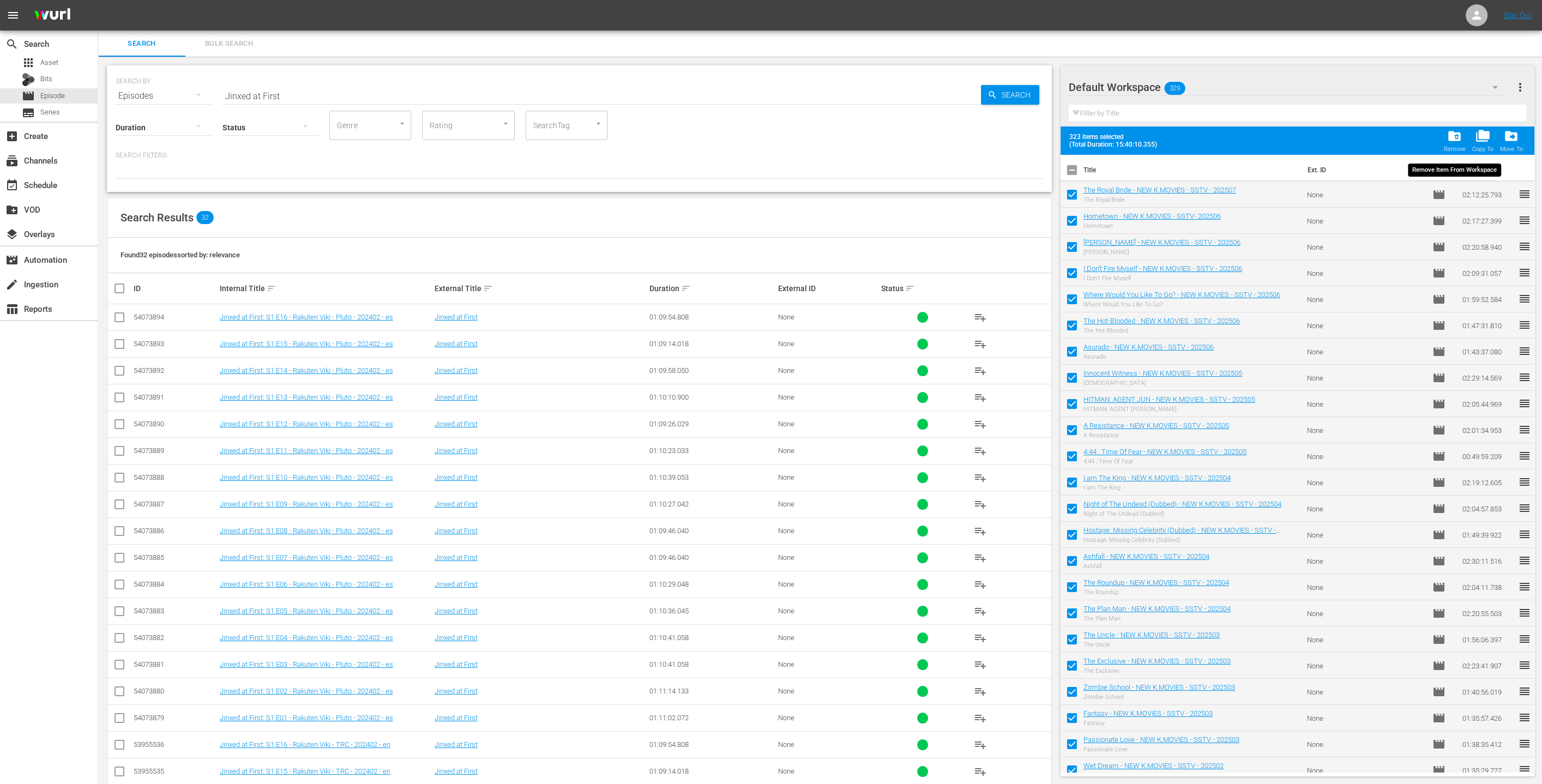
click at [769, 141] on span "folder_delete" at bounding box center [1454, 136] width 15 height 15
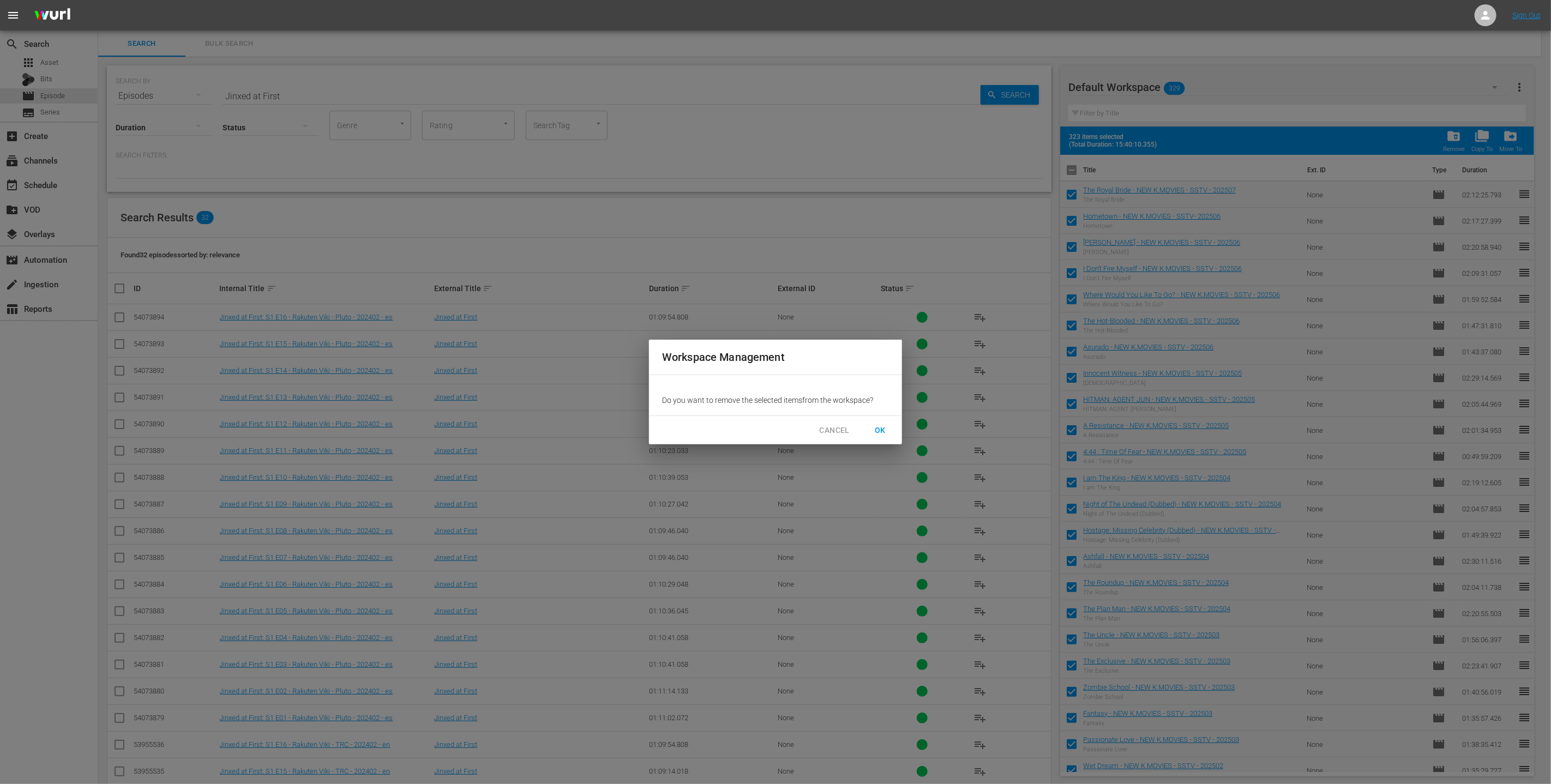
click at [768, 415] on hr at bounding box center [776, 415] width 253 height 1
click at [768, 427] on span "OK" at bounding box center [880, 430] width 18 height 13
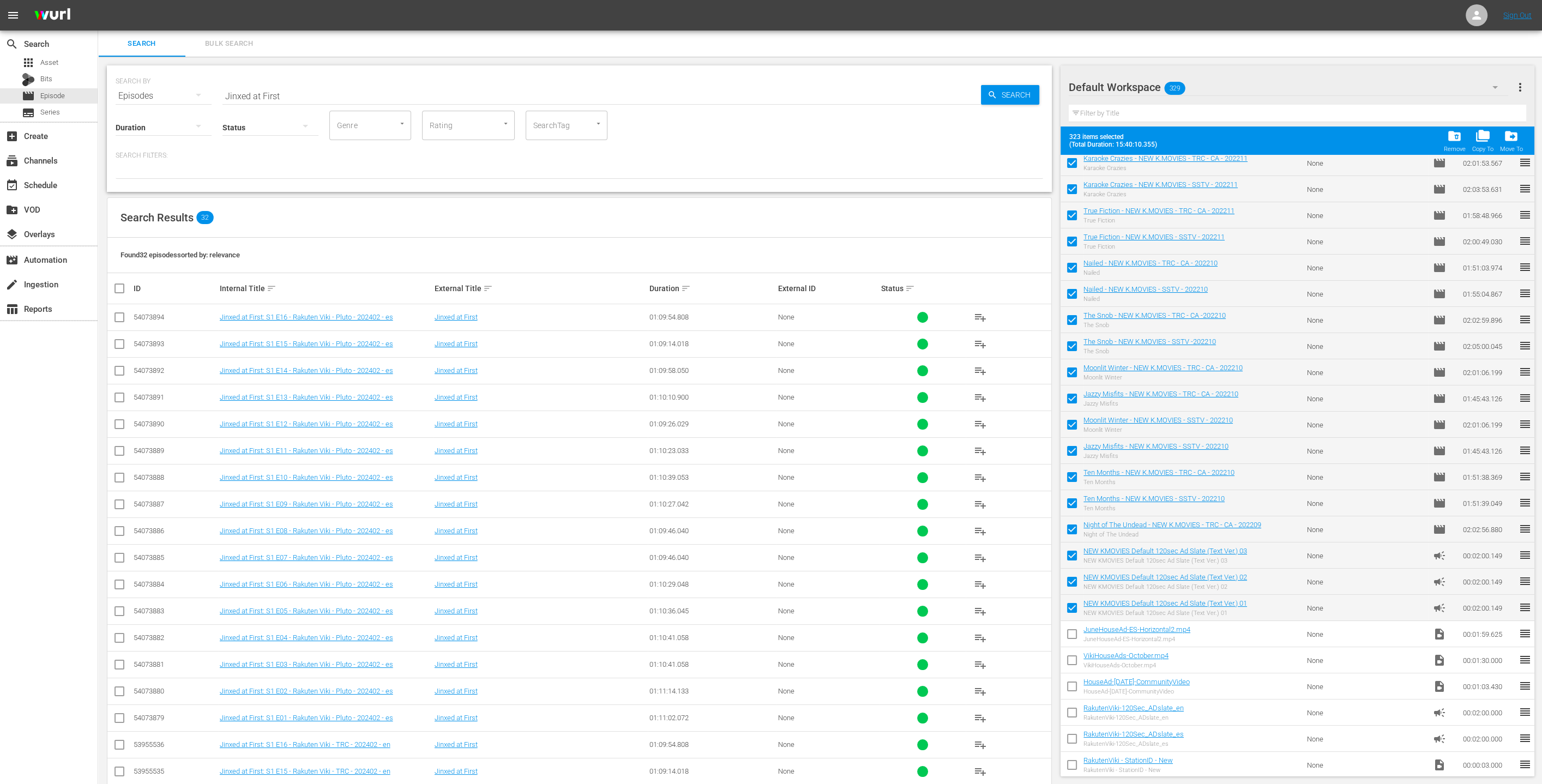
scroll to position [8015, 0]
click at [769, 627] on link "JuneHouseAd-ES-Horizontal2.mp4" at bounding box center [1137, 624] width 107 height 8
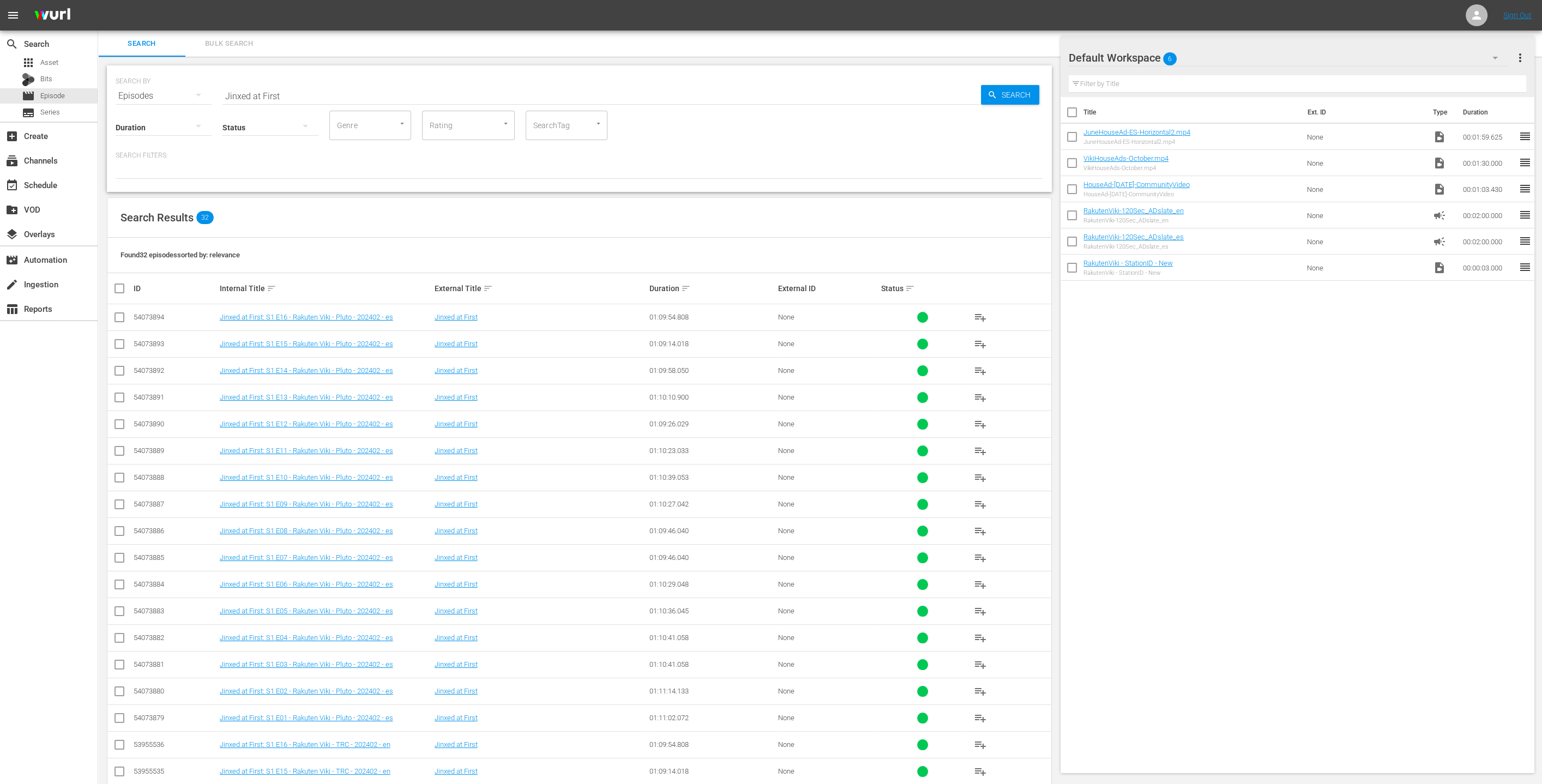
scroll to position [95, 0]
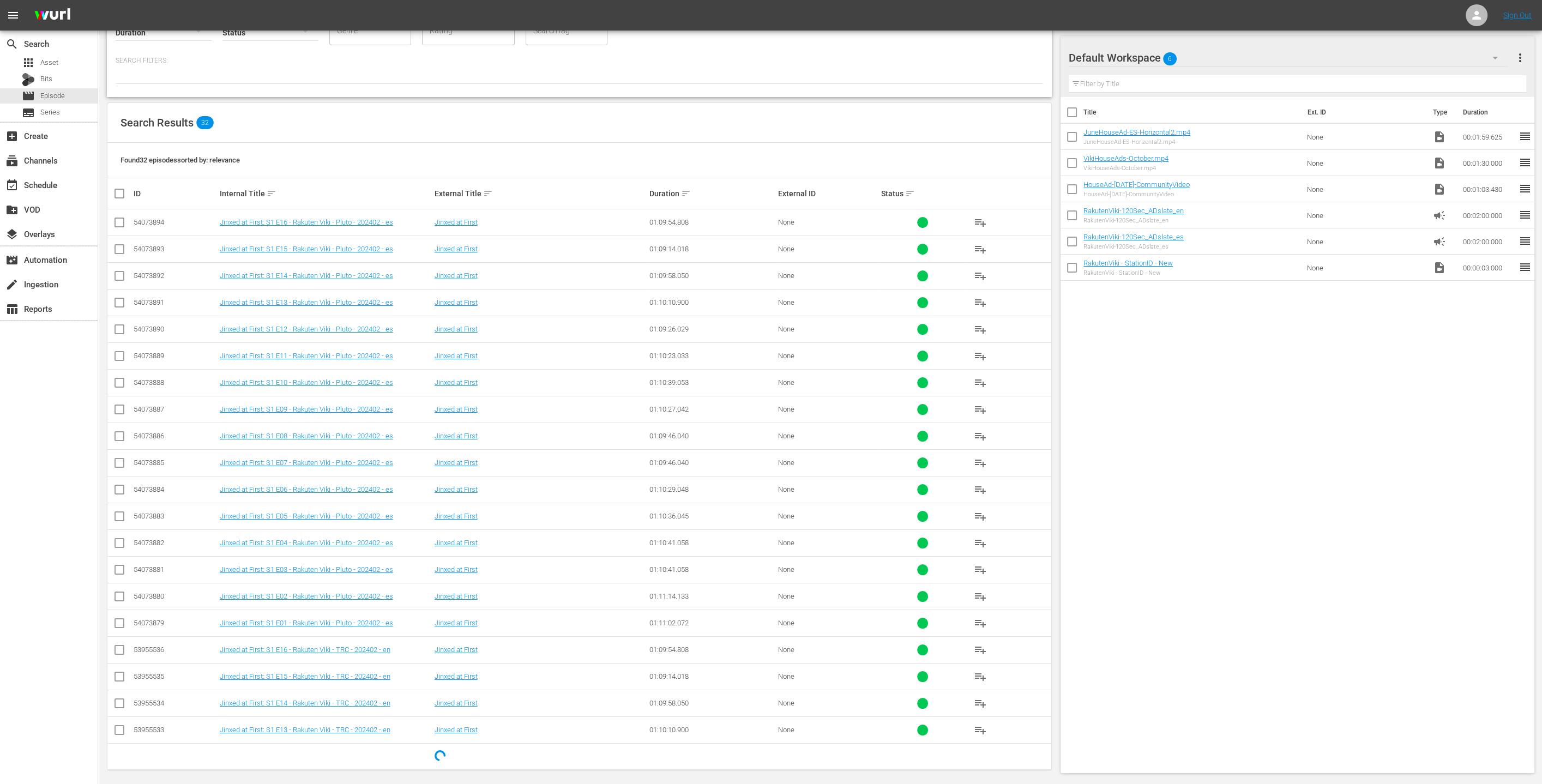
click at [769, 67] on div "Default Workspace 6" at bounding box center [1289, 58] width 439 height 31
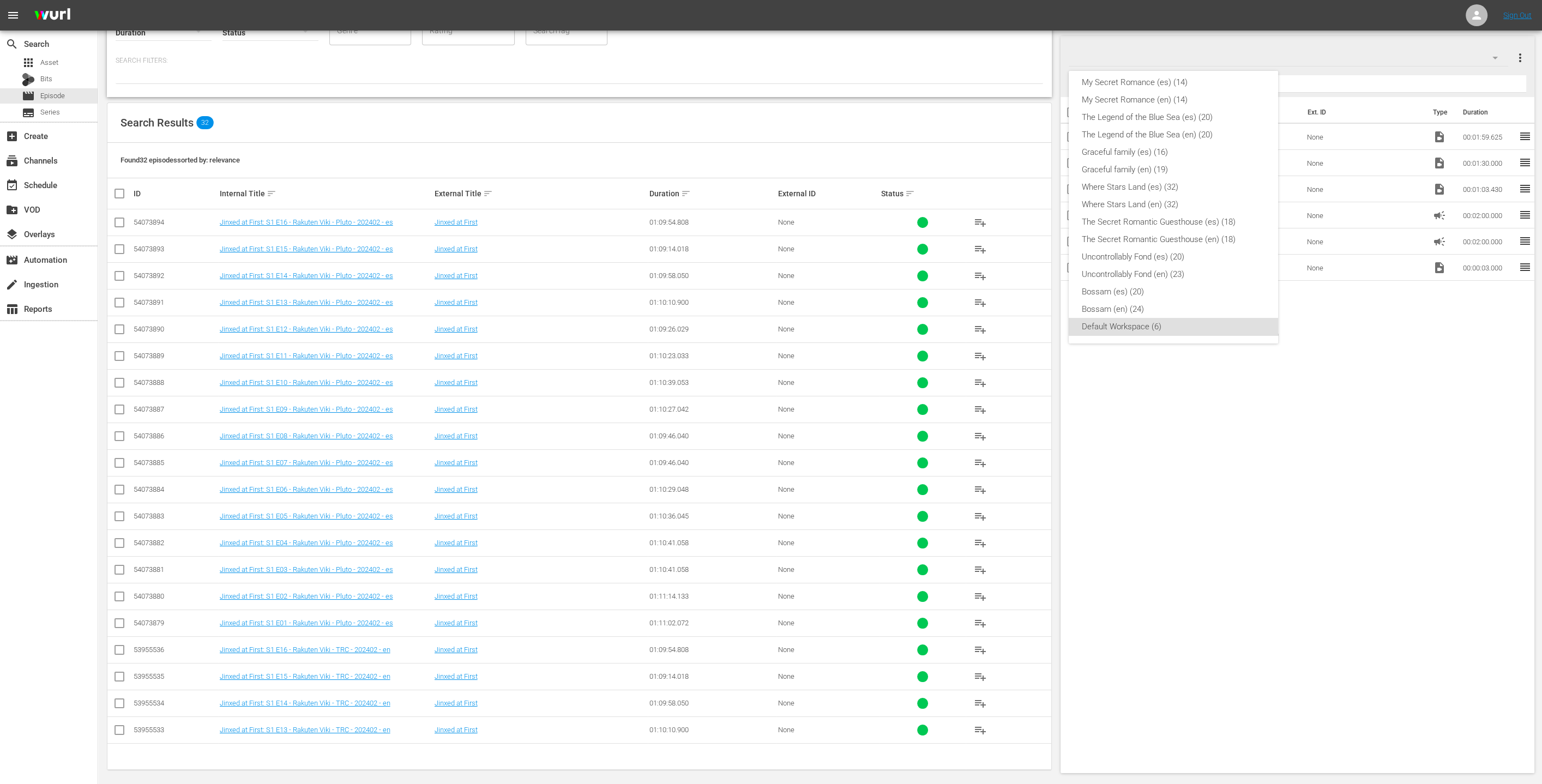
scroll to position [0, 0]
click at [769, 302] on div "en (241)" at bounding box center [1173, 297] width 183 height 18
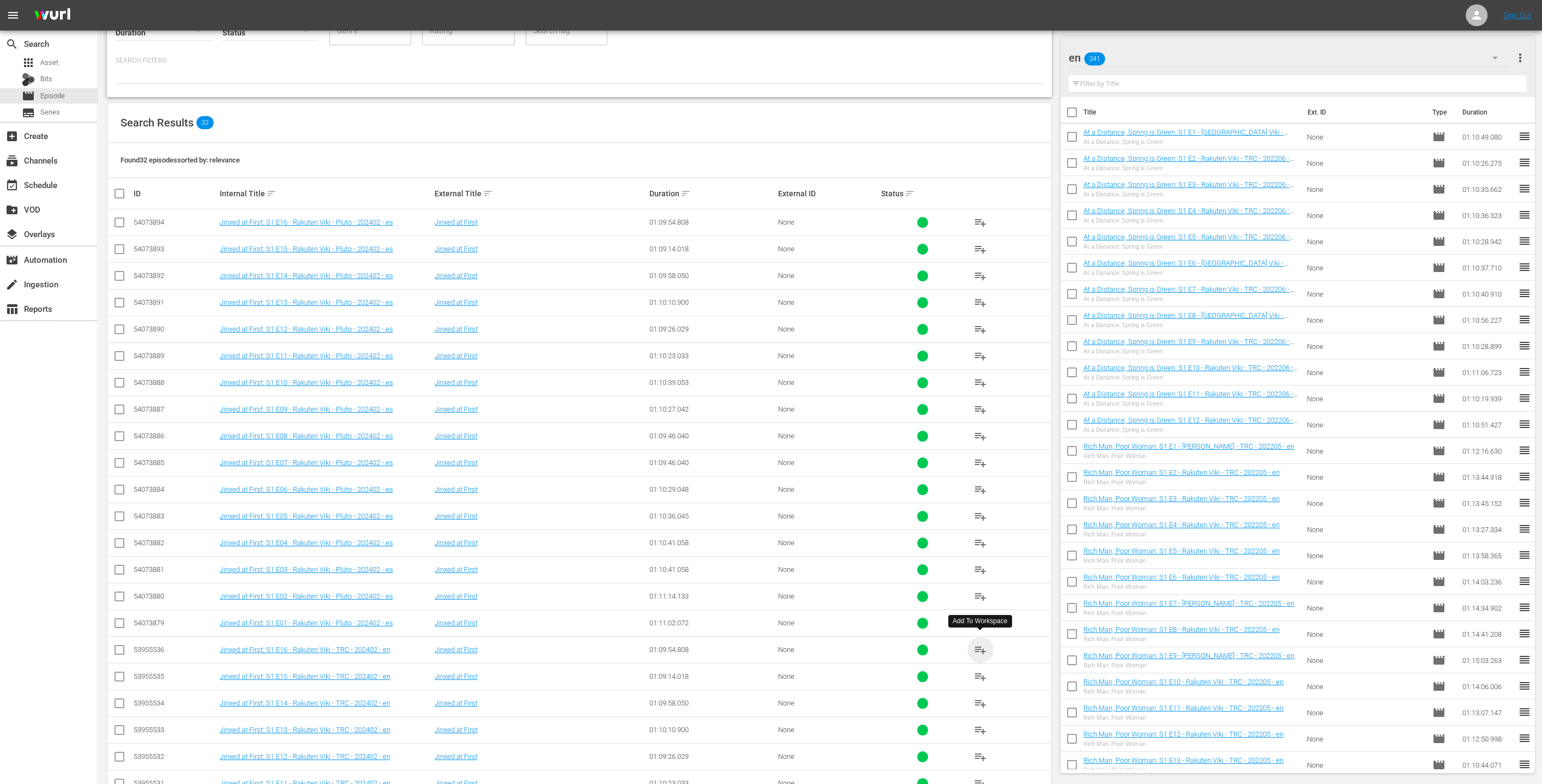
click at [769, 643] on span "playlist_add" at bounding box center [980, 649] width 13 height 13
click at [769, 674] on span "playlist_add" at bounding box center [980, 676] width 13 height 13
click at [769, 703] on span "playlist_add" at bounding box center [980, 703] width 13 height 13
click at [769, 724] on span "playlist_add" at bounding box center [980, 730] width 13 height 13
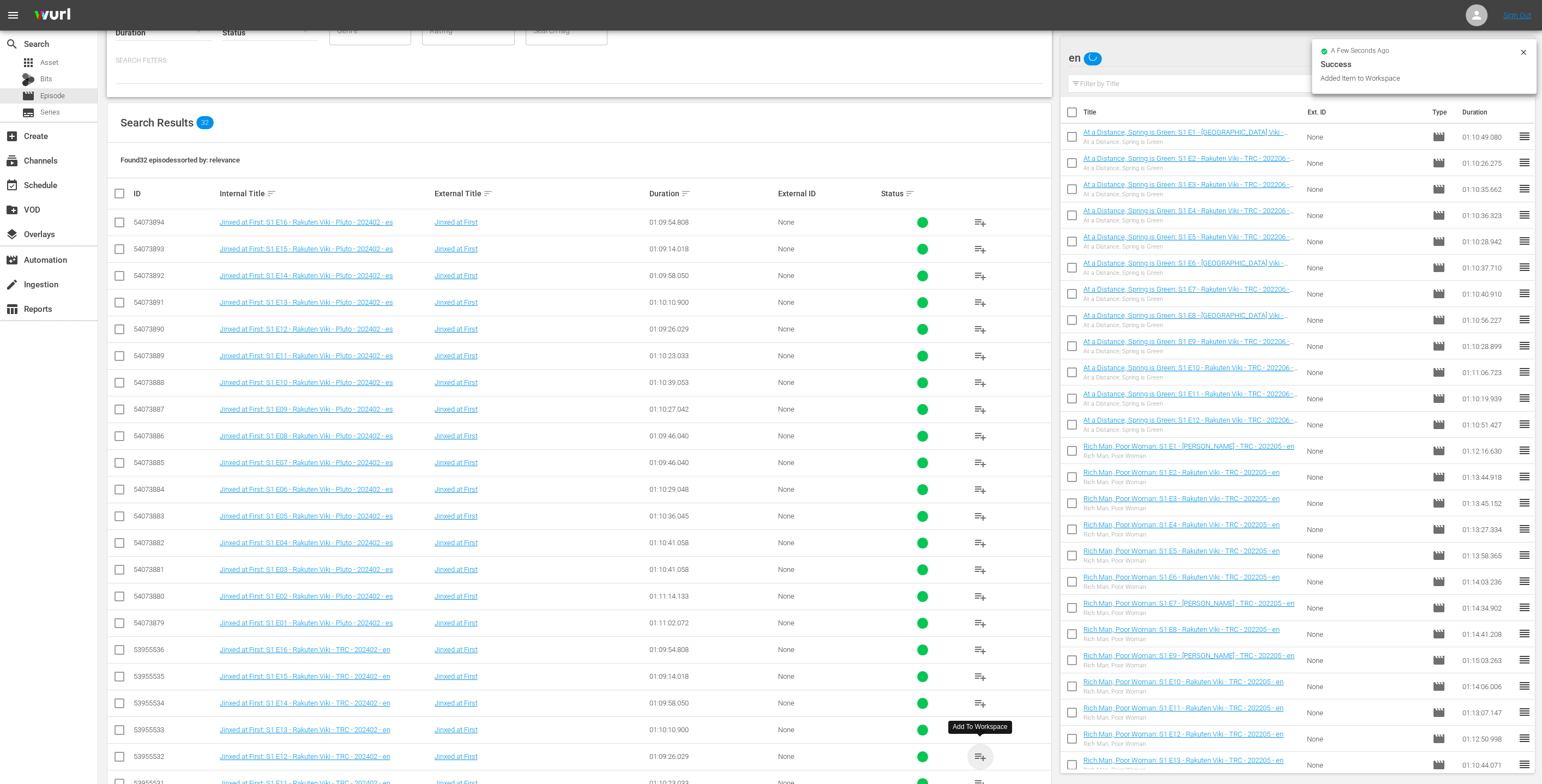
click at [769, 753] on span "playlist_add" at bounding box center [980, 756] width 13 height 13
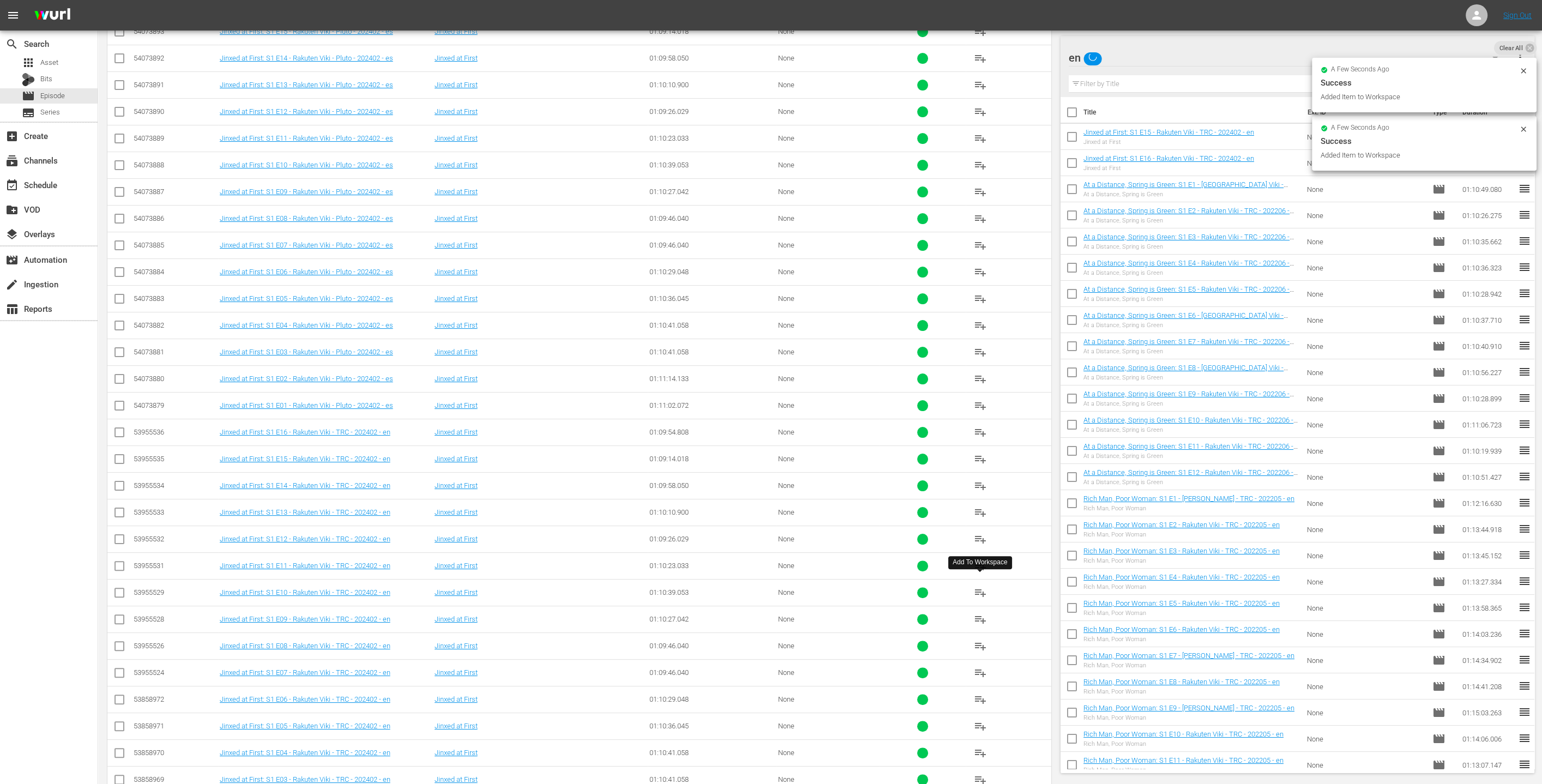
scroll to position [341, 0]
click at [769, 531] on span "playlist_add" at bounding box center [980, 537] width 13 height 13
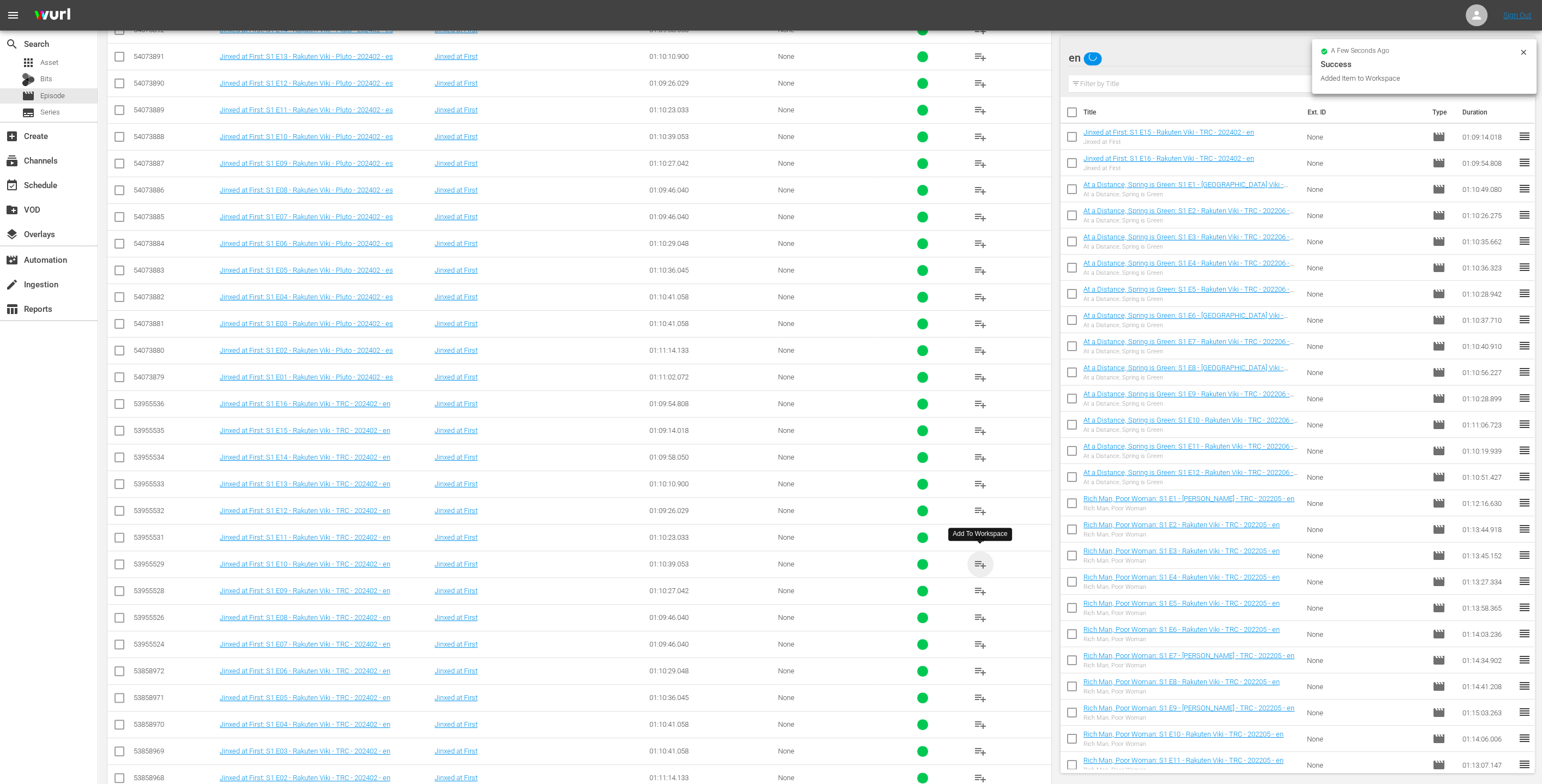
click at [769, 563] on span "playlist_add" at bounding box center [980, 564] width 13 height 13
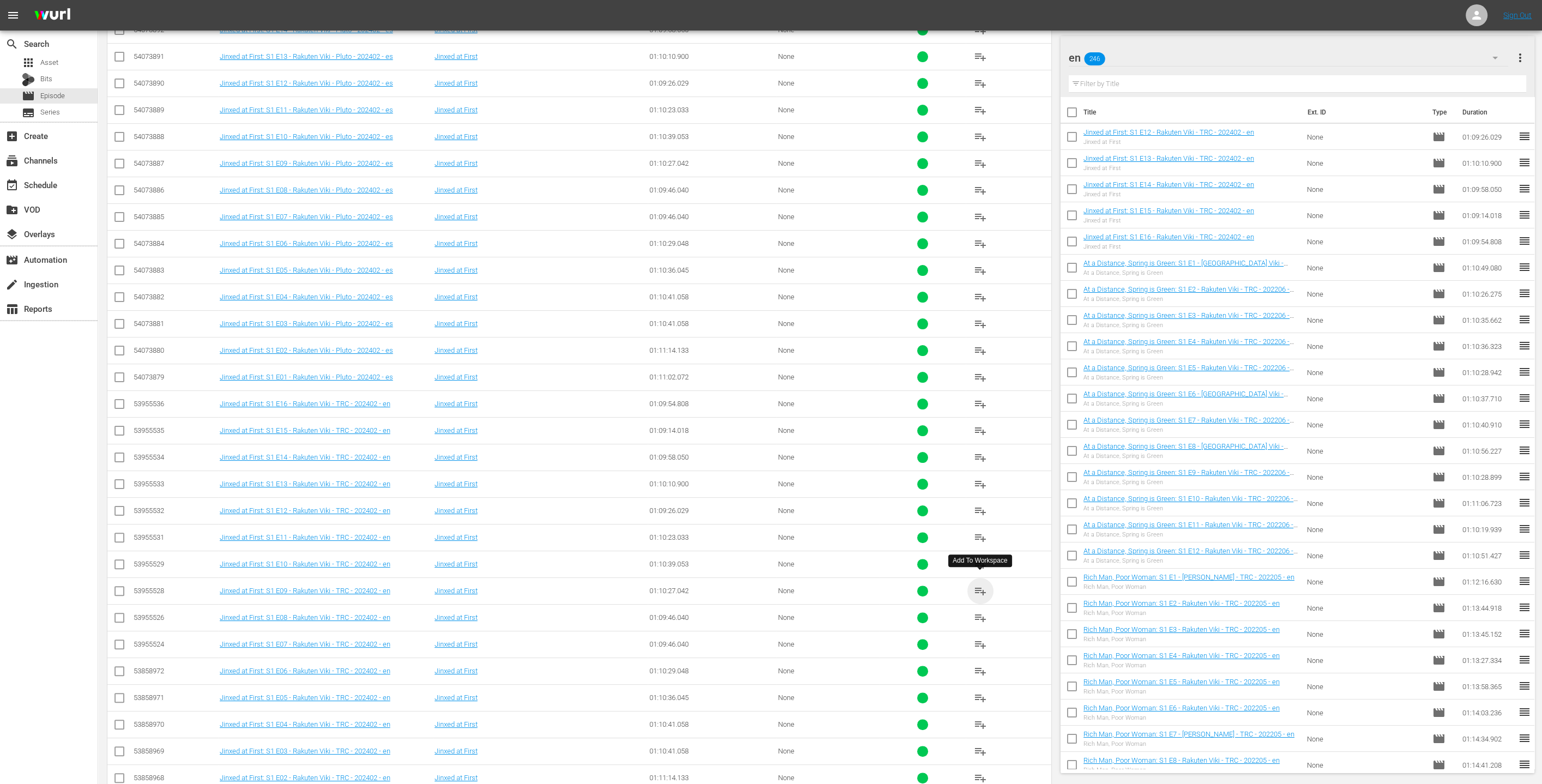
click at [769, 584] on span "playlist_add" at bounding box center [980, 590] width 13 height 13
click at [769, 614] on span "playlist_add" at bounding box center [980, 617] width 13 height 13
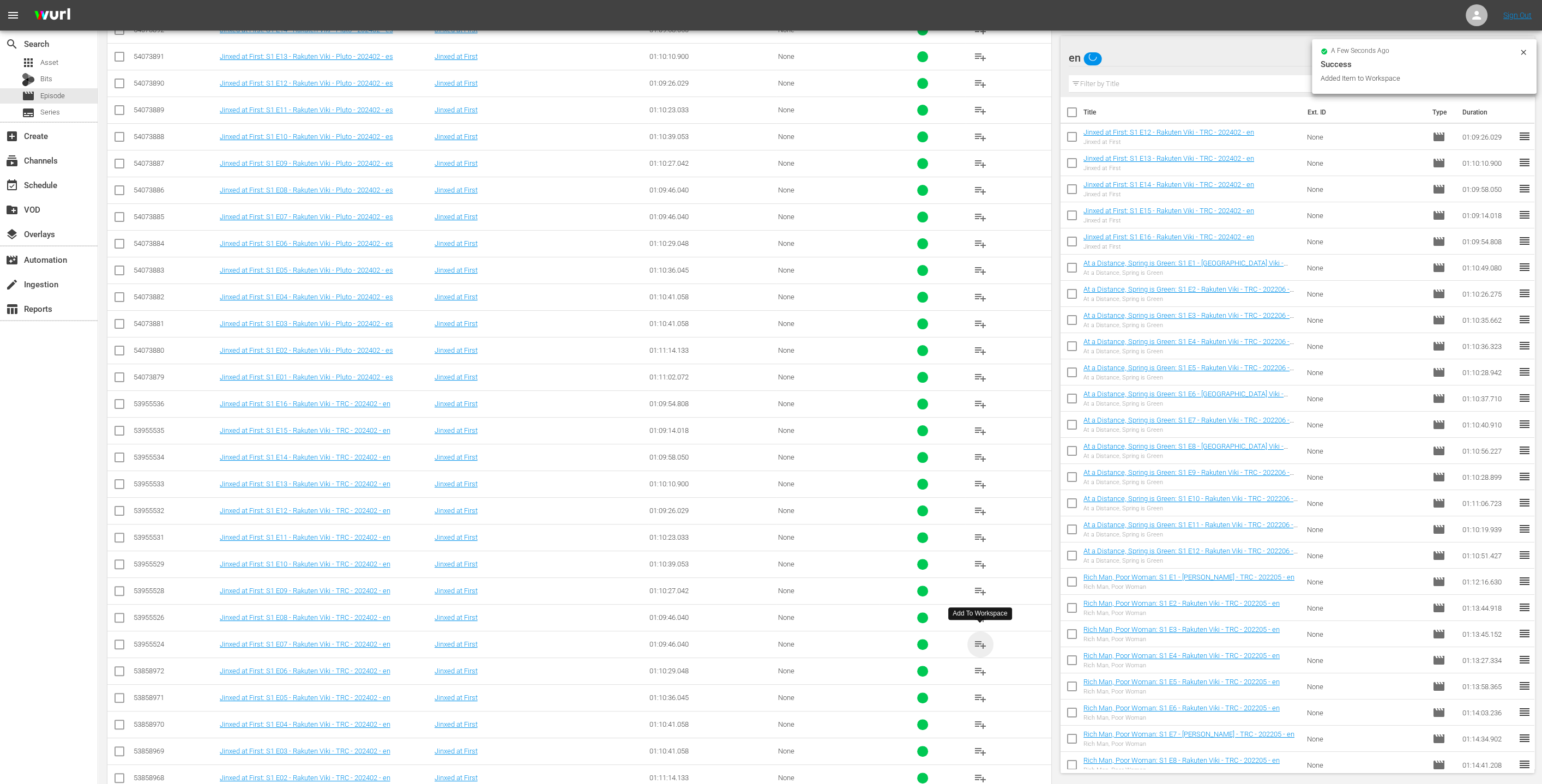
click at [769, 638] on span "playlist_add" at bounding box center [980, 644] width 13 height 13
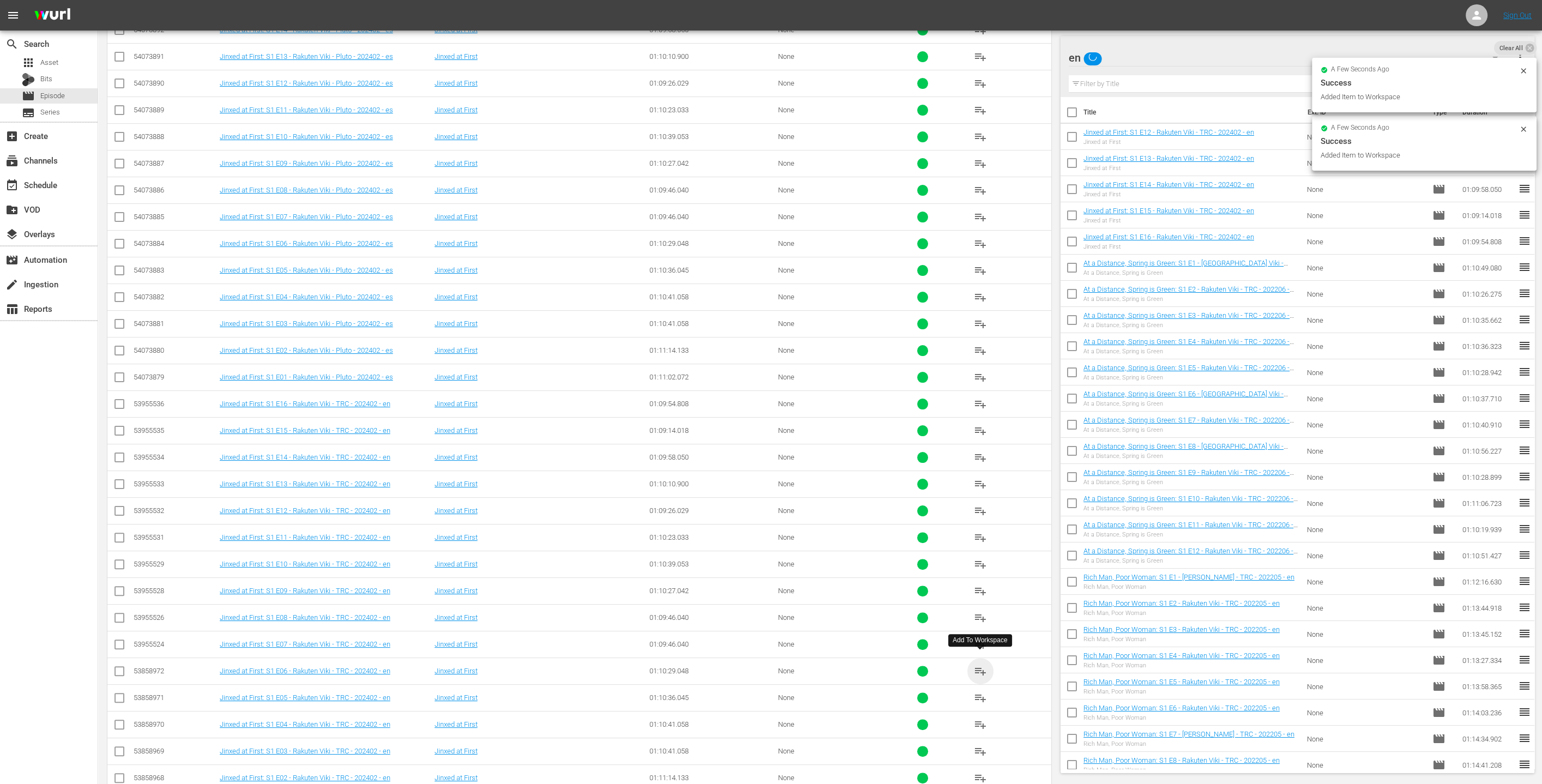
click at [769, 665] on span "playlist_add" at bounding box center [980, 670] width 13 height 13
click at [769, 693] on span "playlist_add" at bounding box center [980, 697] width 13 height 13
click at [769, 721] on span "playlist_add" at bounding box center [980, 724] width 13 height 13
click at [769, 744] on span "playlist_add" at bounding box center [980, 750] width 13 height 13
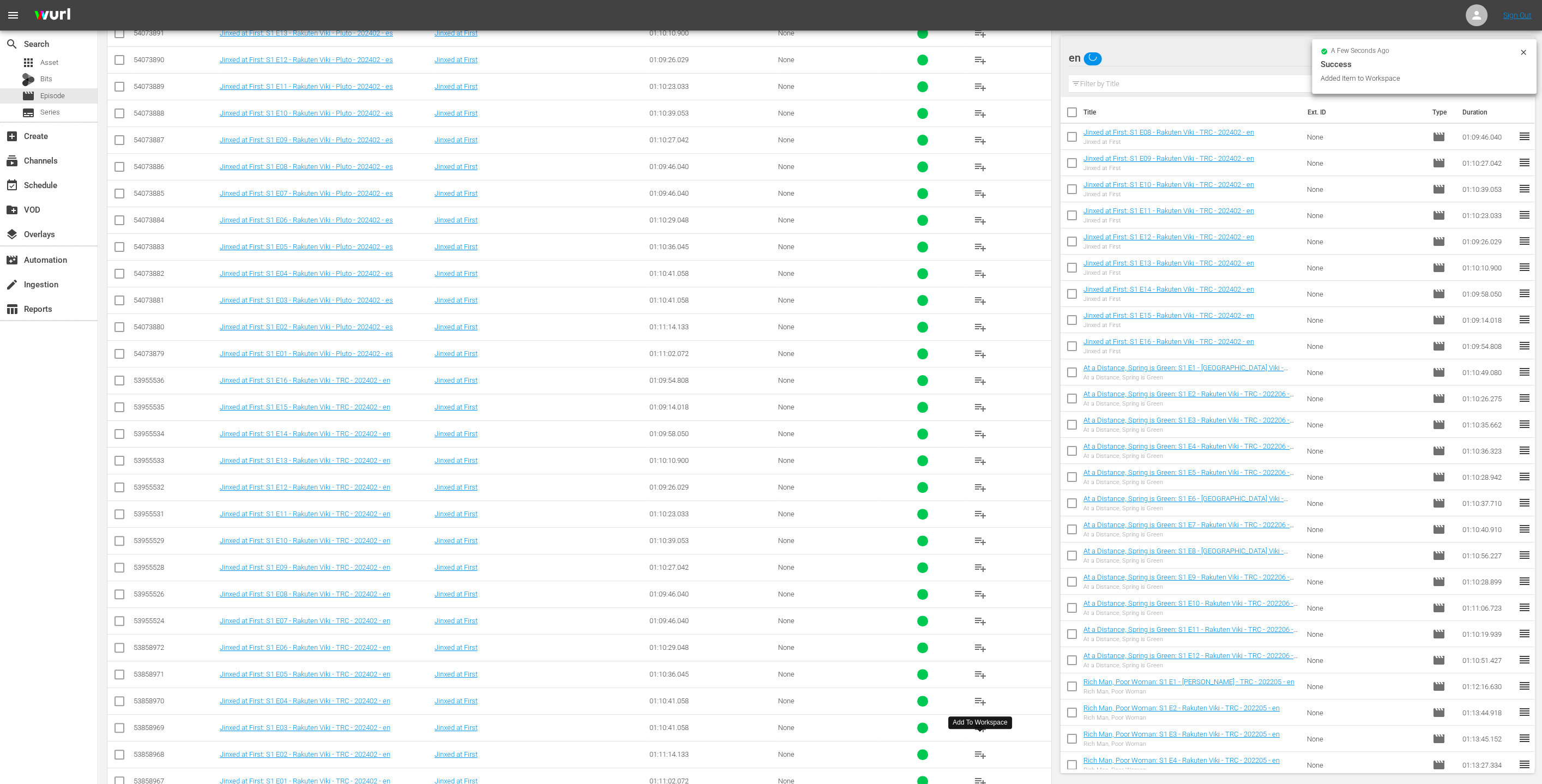
scroll to position [386, 0]
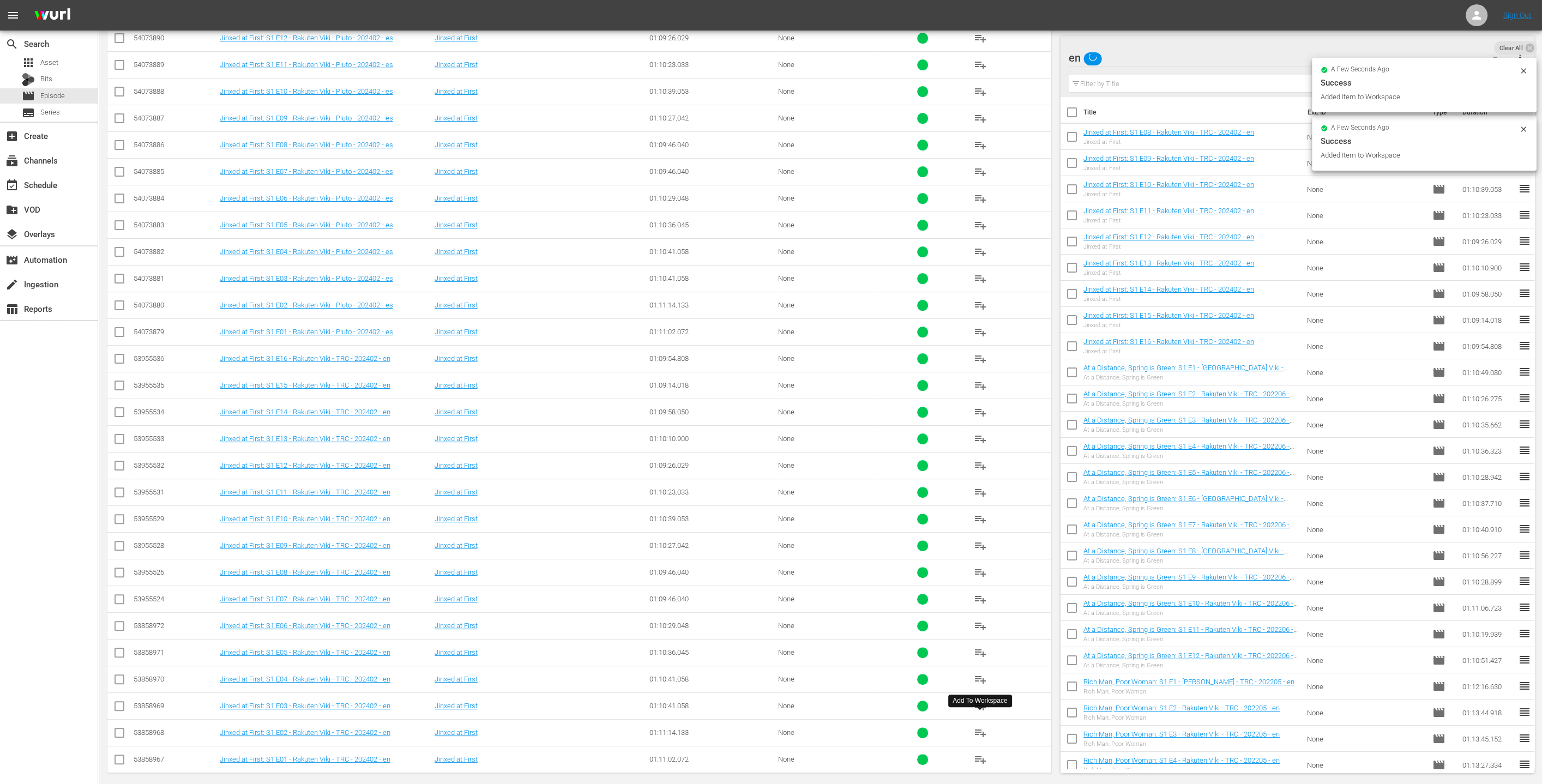
click at [769, 729] on span "playlist_add" at bounding box center [980, 732] width 13 height 13
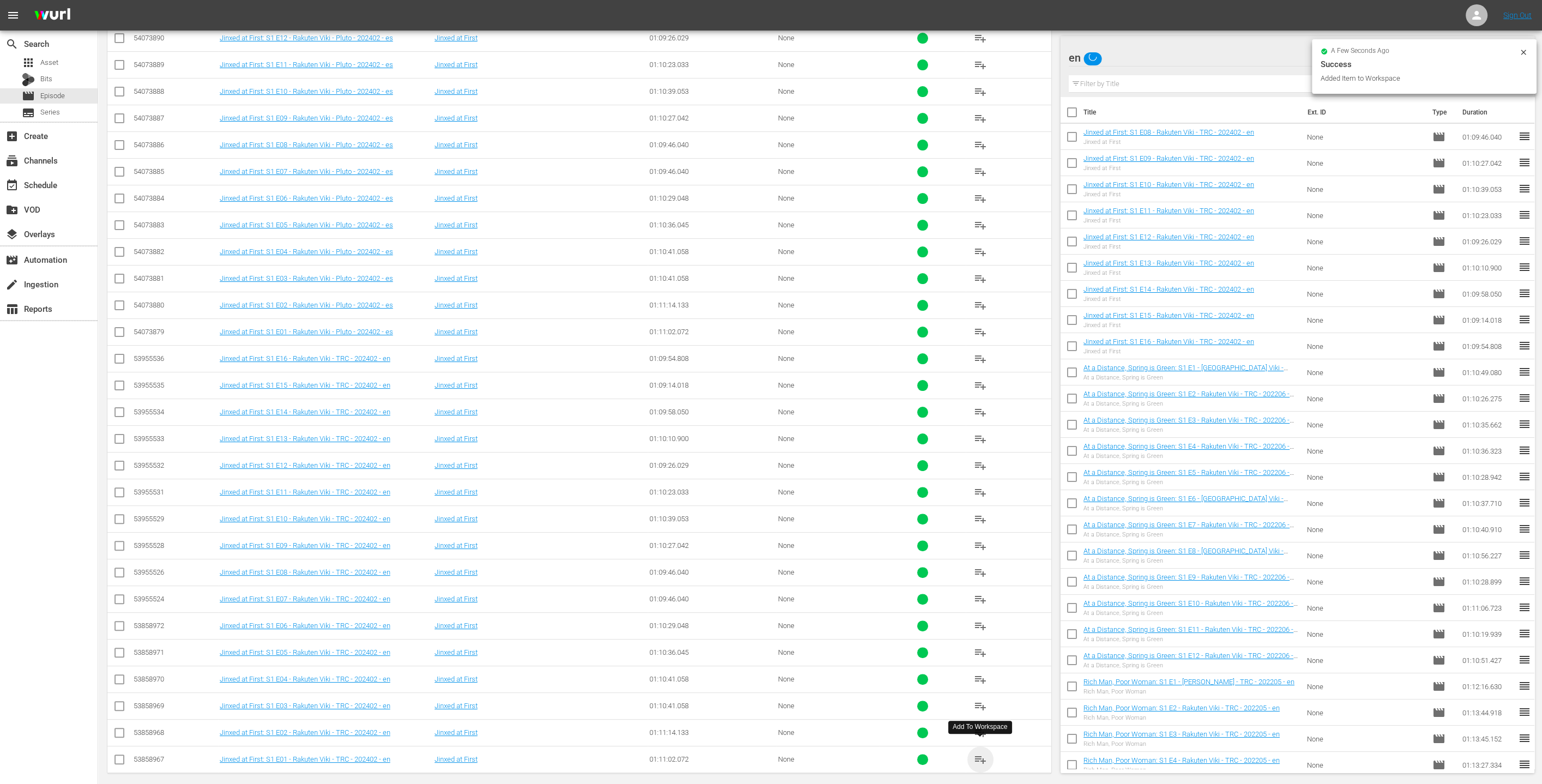
click at [769, 753] on span "playlist_add" at bounding box center [980, 759] width 13 height 13
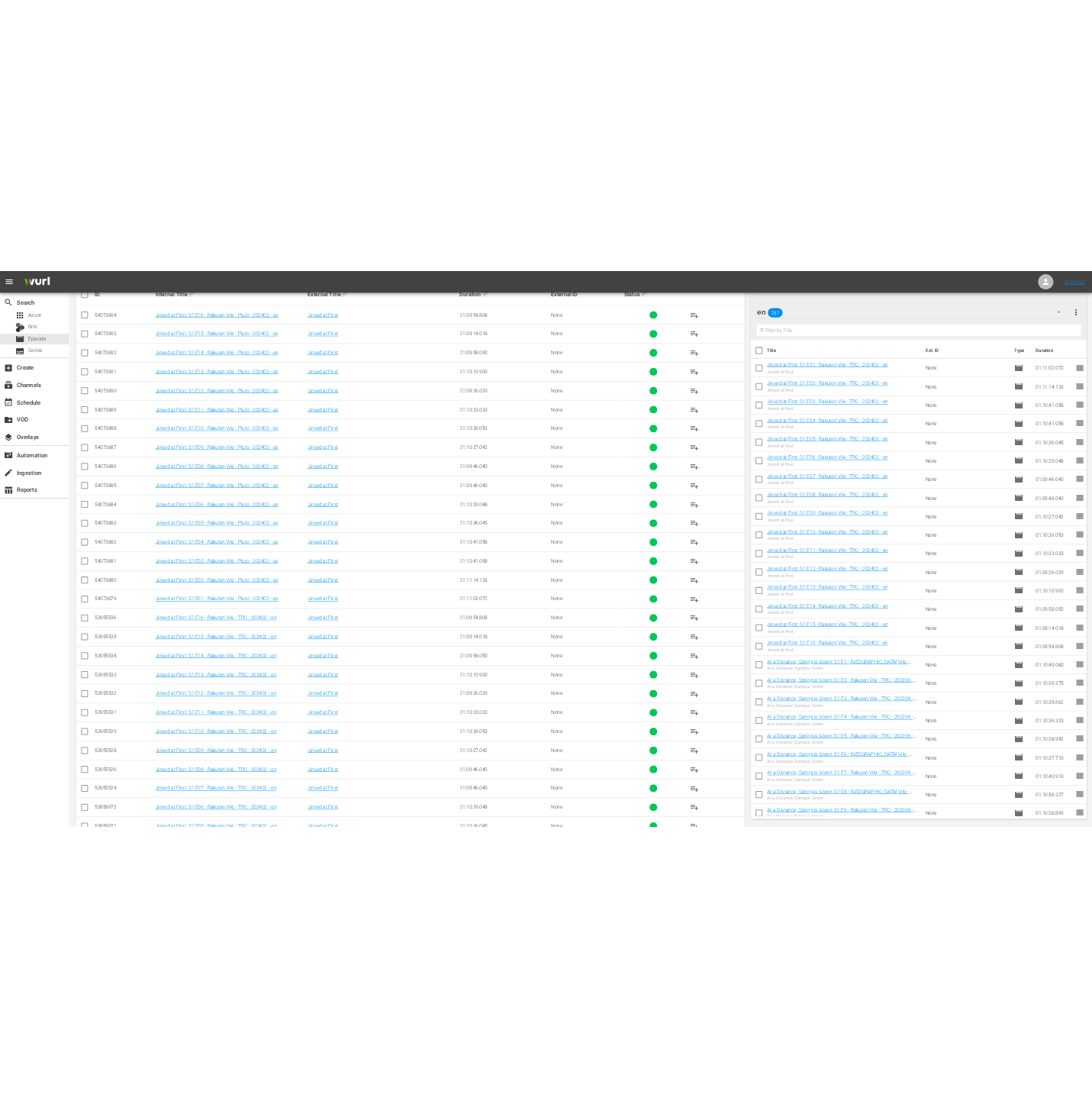
scroll to position [402, 0]
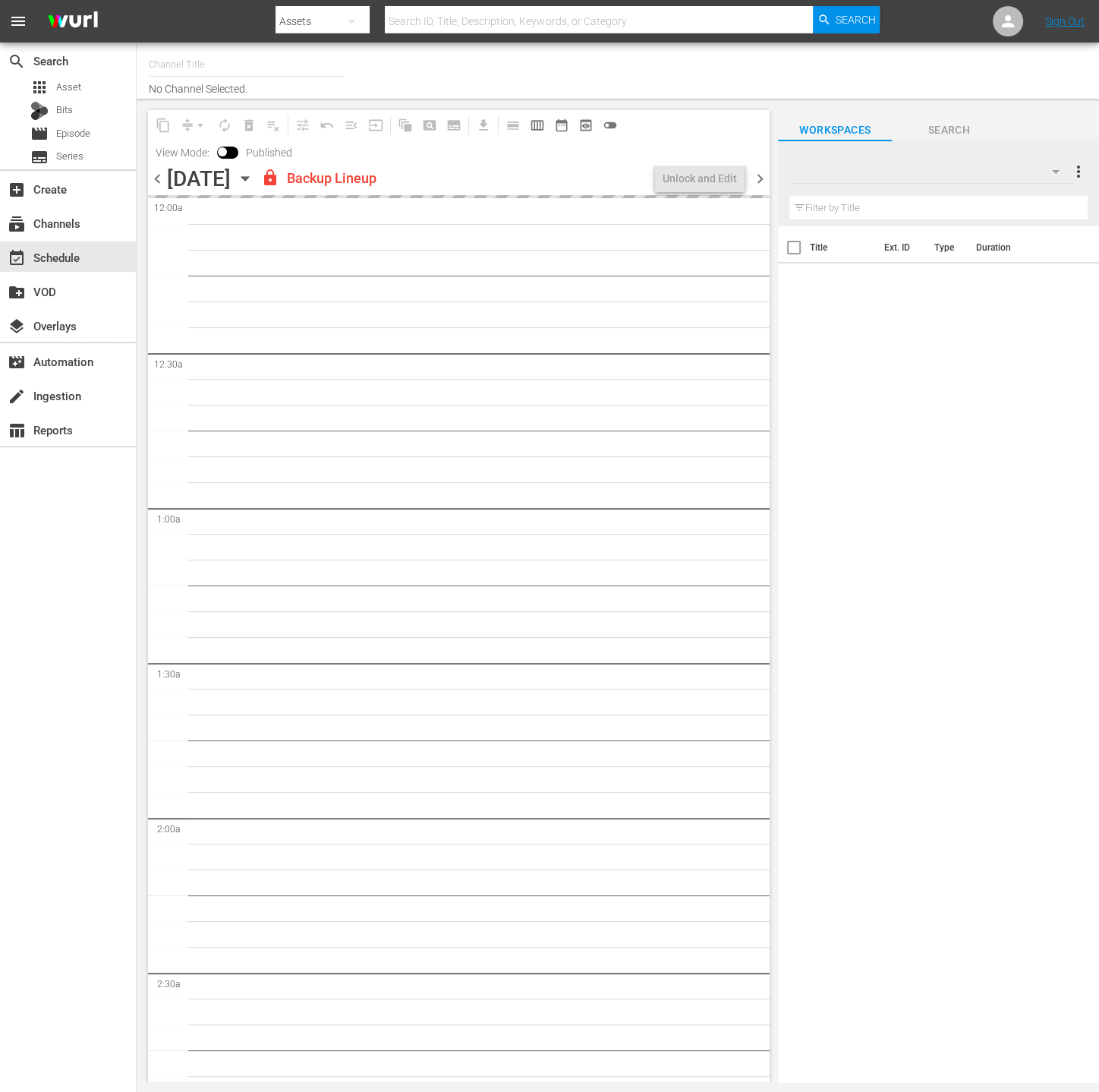
type input "Rakuten Viki (Spanish) (1065)"
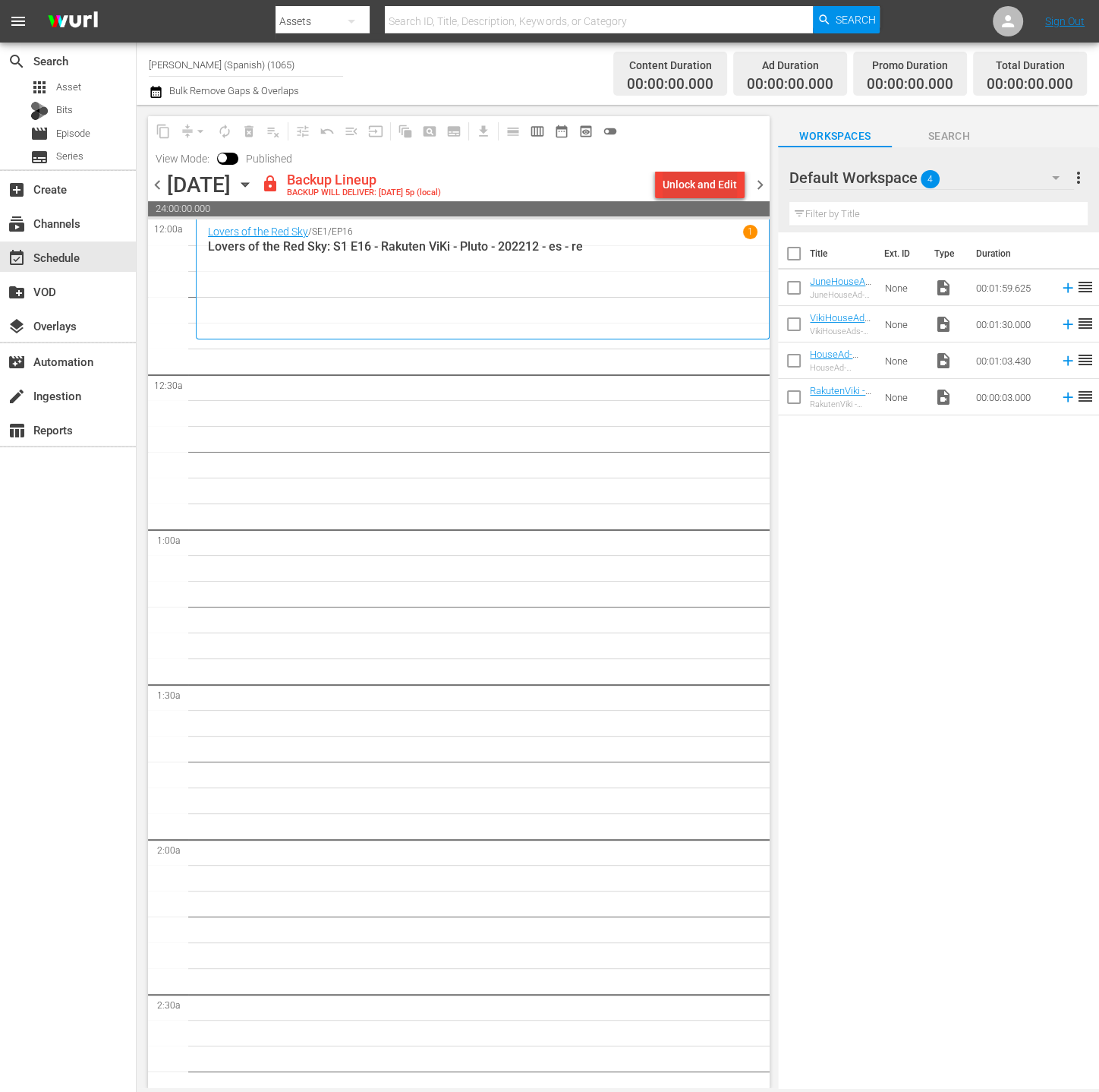
click at [711, 192] on div "Unlock and Edit" at bounding box center [699, 185] width 74 height 27
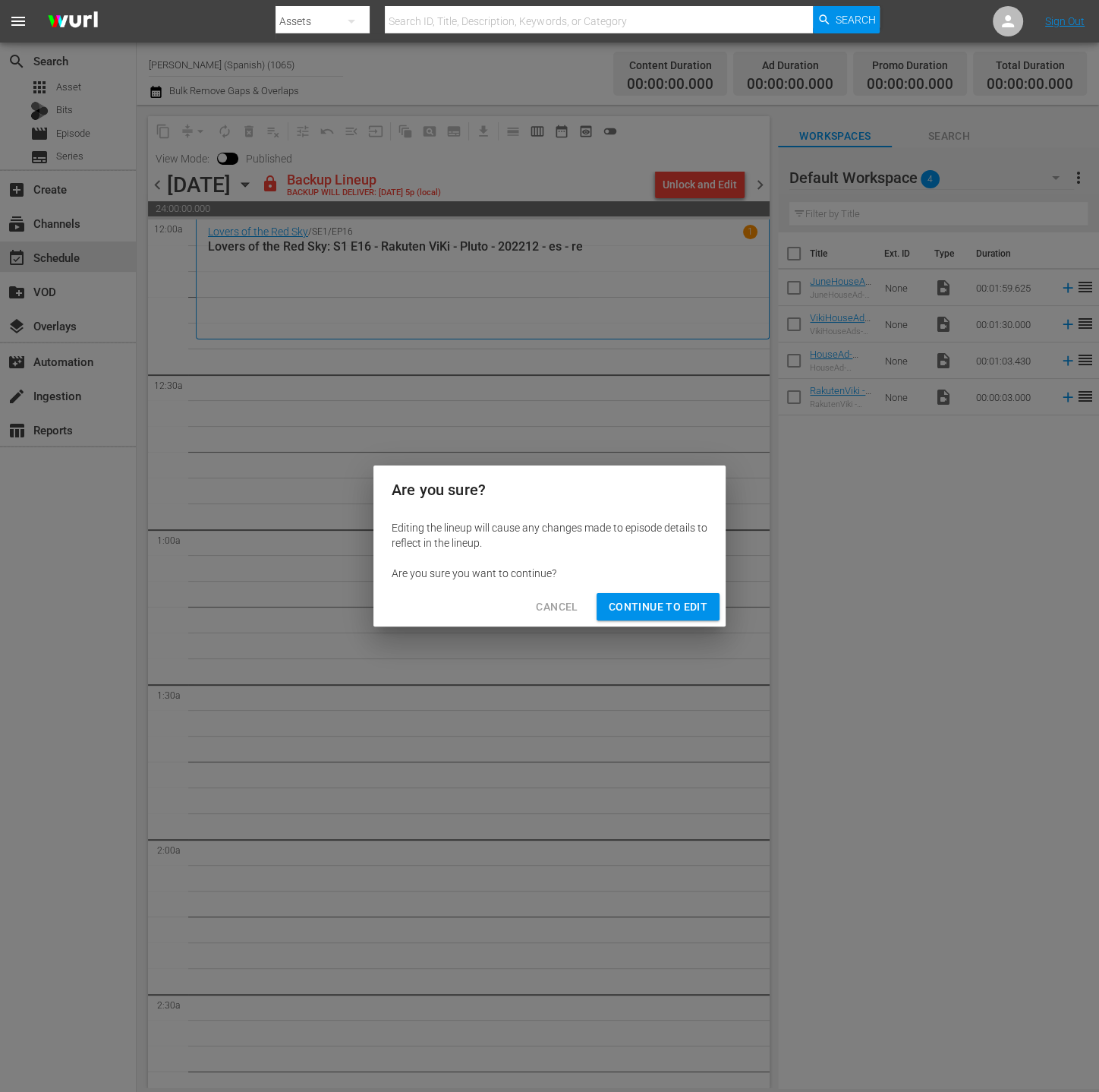
click at [648, 611] on span "Continue to Edit" at bounding box center [659, 606] width 99 height 19
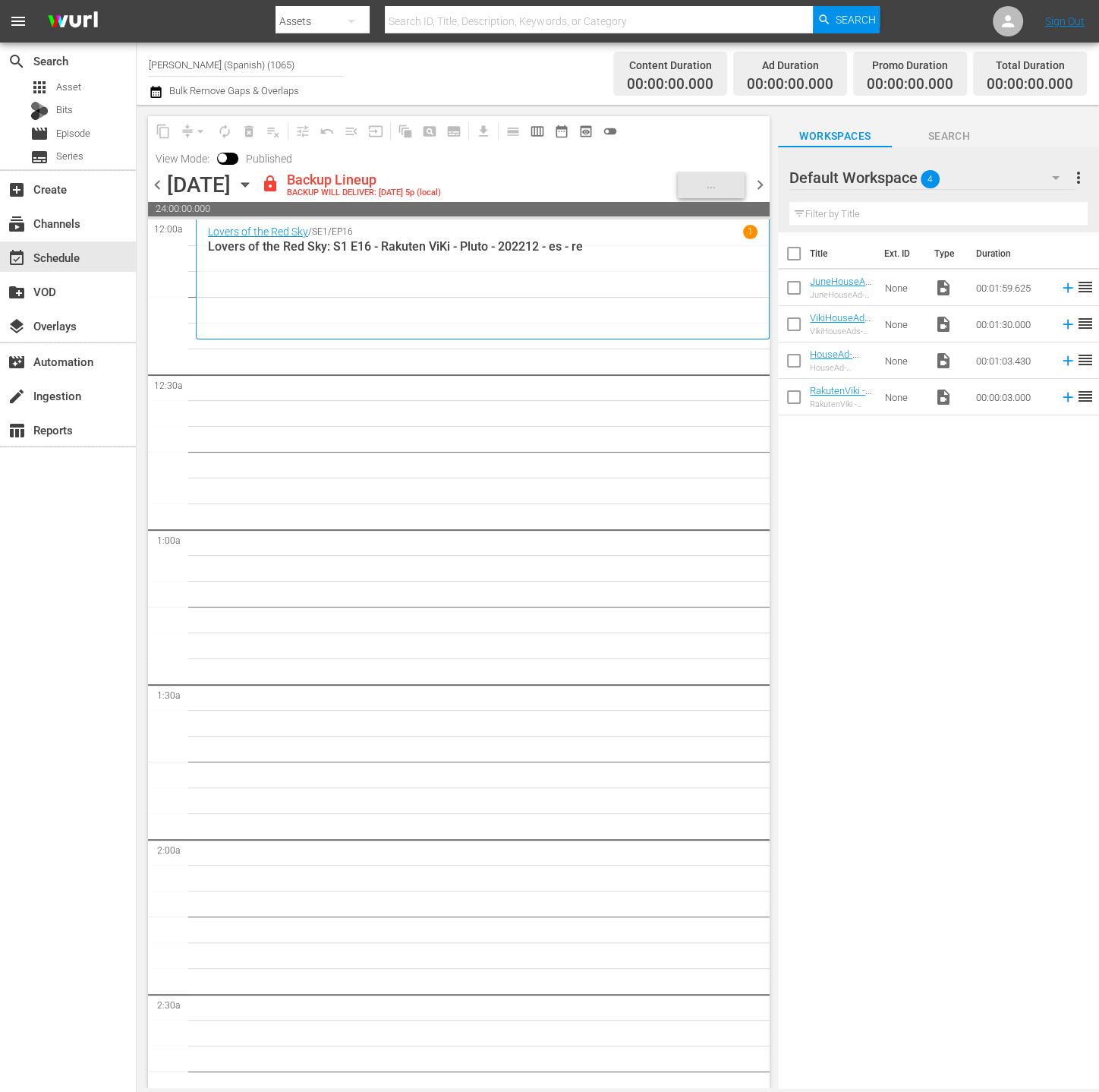
click at [994, 186] on div "Default Workspace 4" at bounding box center [932, 178] width 285 height 43
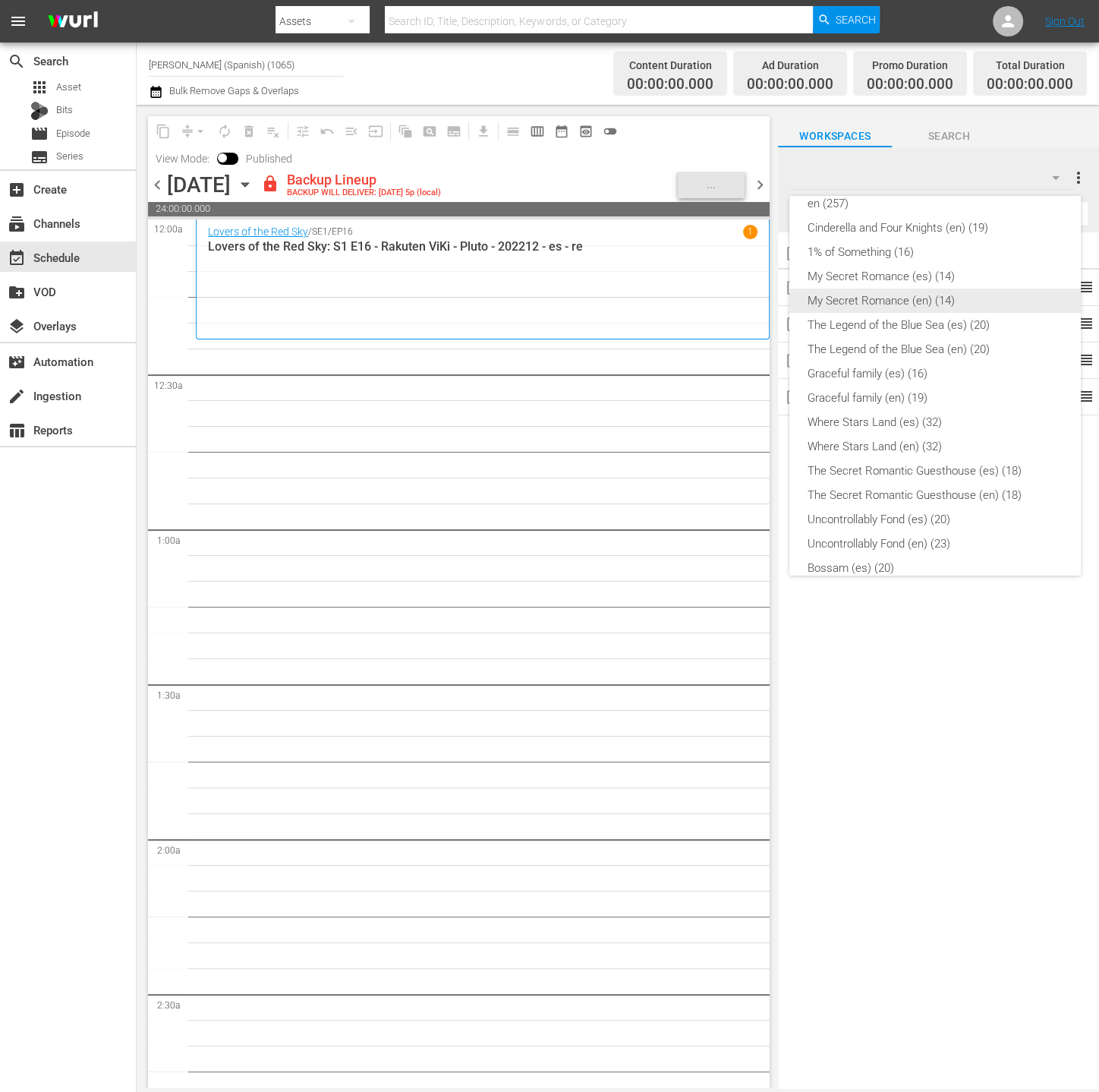
scroll to position [241, 0]
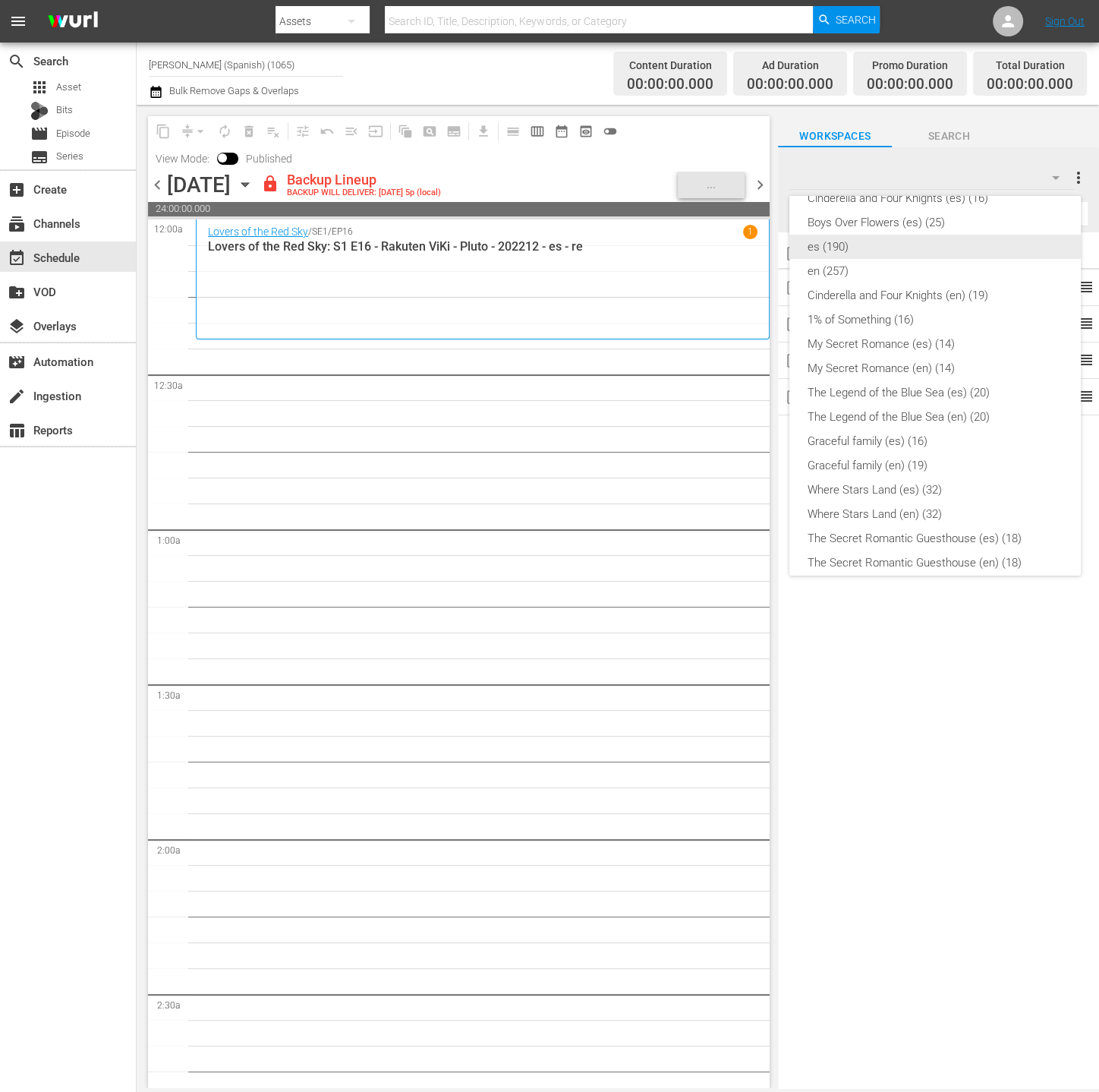
click at [905, 254] on div "es (190)" at bounding box center [935, 246] width 255 height 25
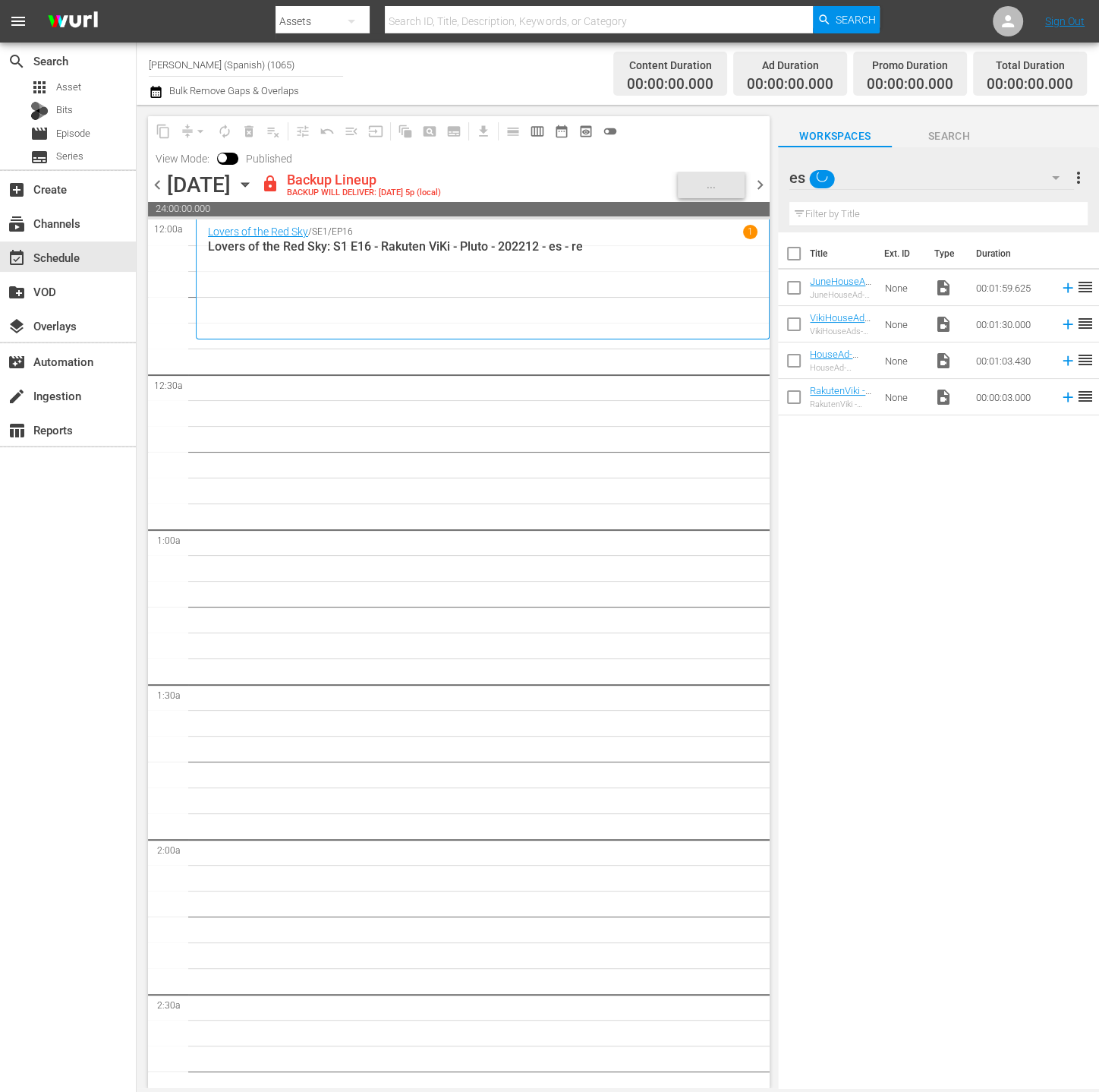
scroll to position [101, 0]
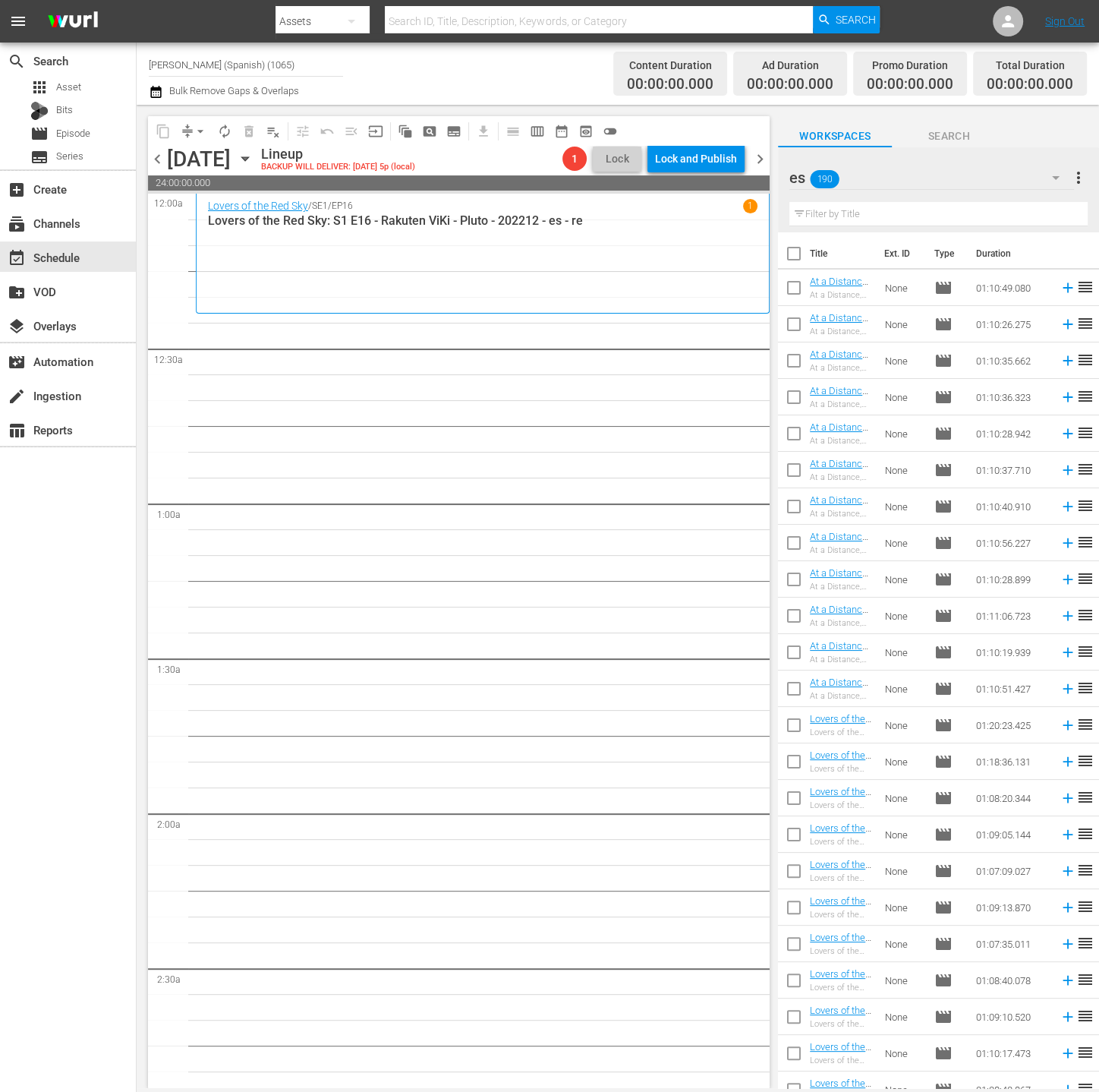
click at [954, 185] on div "es 190" at bounding box center [932, 178] width 285 height 43
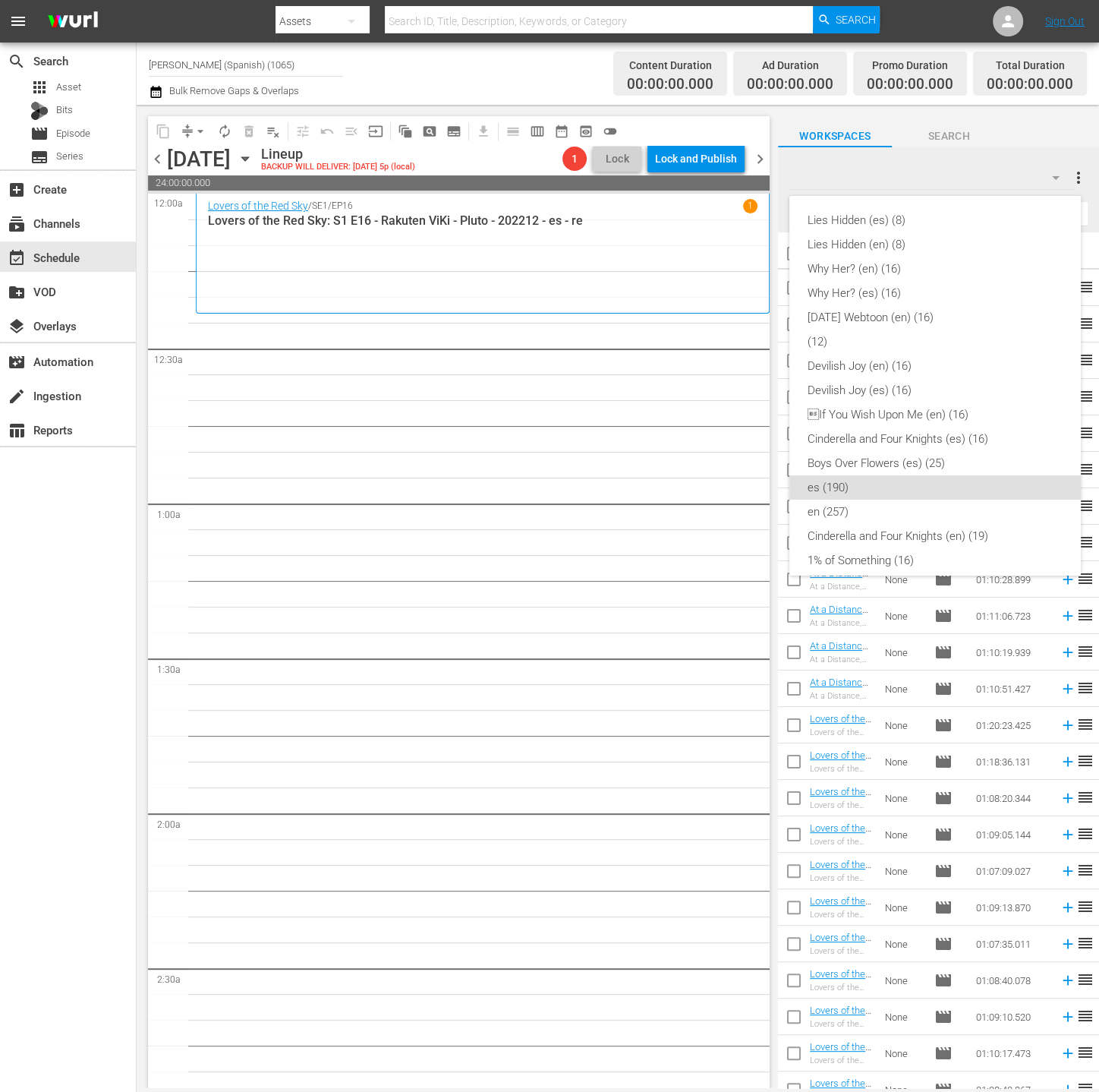
scroll to position [255, 0]
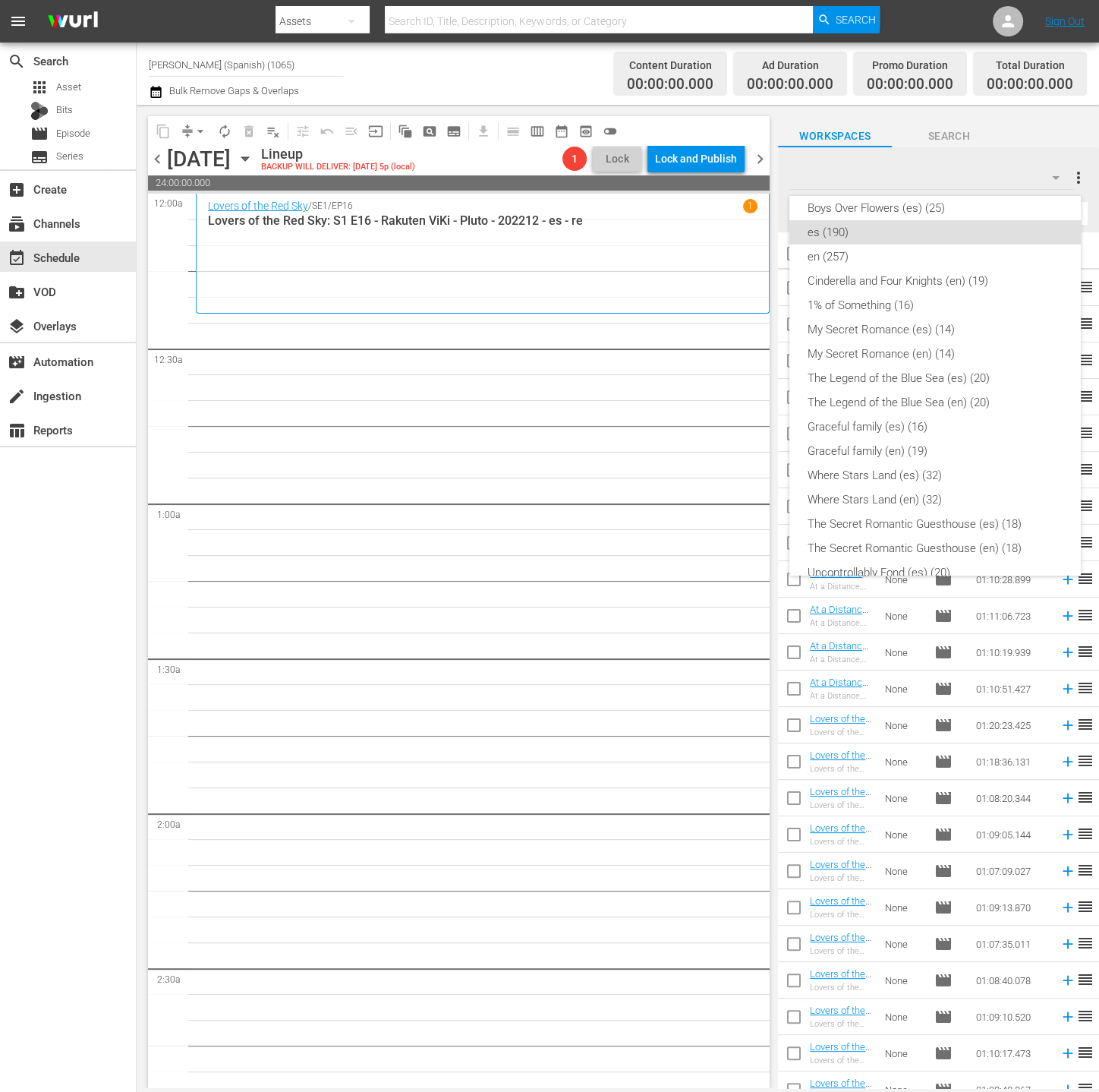
click at [971, 171] on div "Lies Hidden (es) (8) Lies Hidden (en) (8) Why Her? (en) (16) Why Her? (es) (16)…" at bounding box center [550, 546] width 1099 height 1092
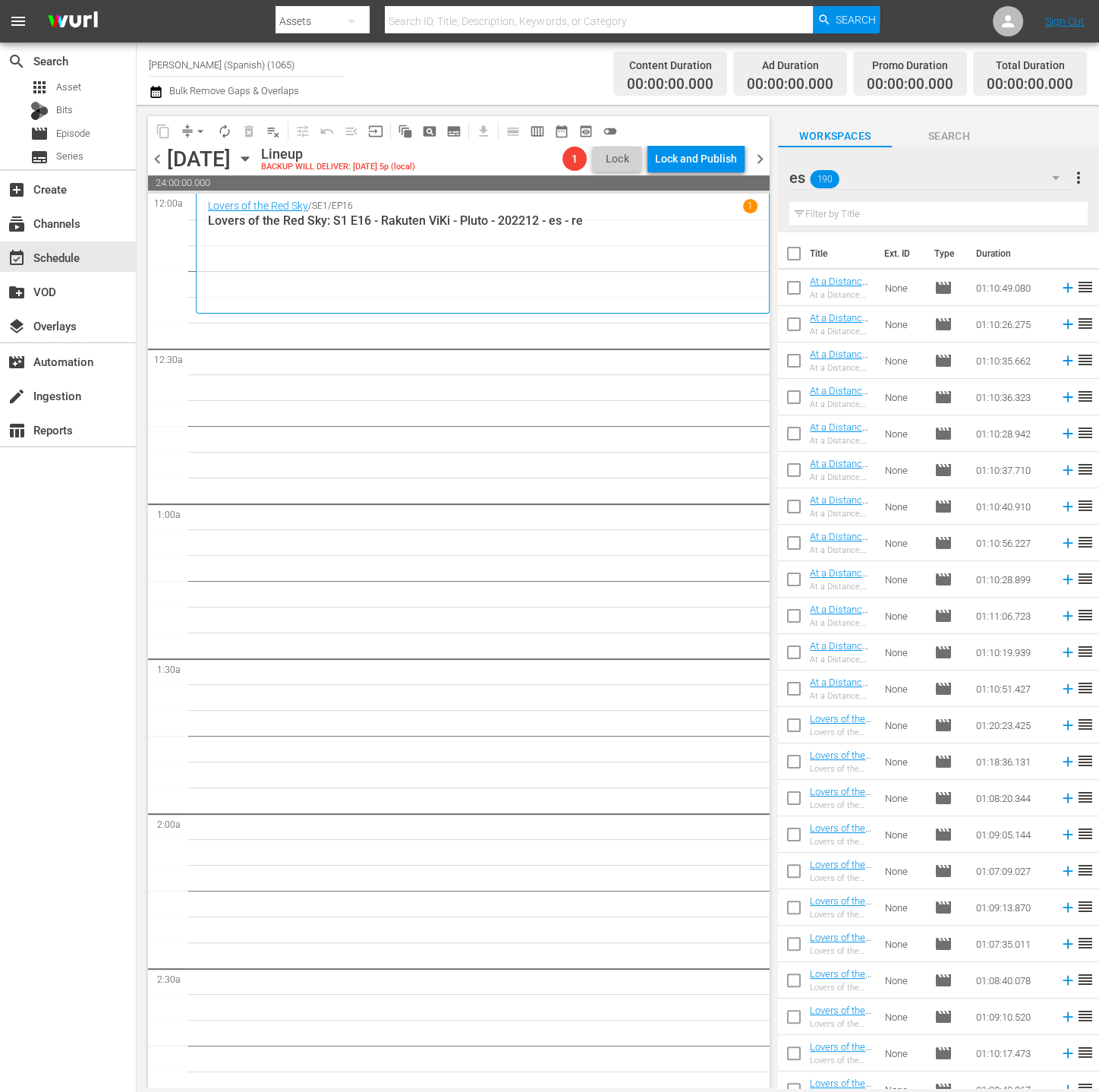
click at [926, 226] on div "Lies Hidden (es) (8) Lies Hidden (en) (8) Why Her? (en) (16) Why Her? (es) (16)…" at bounding box center [550, 546] width 1099 height 1092
click at [935, 216] on input "text" at bounding box center [939, 214] width 298 height 25
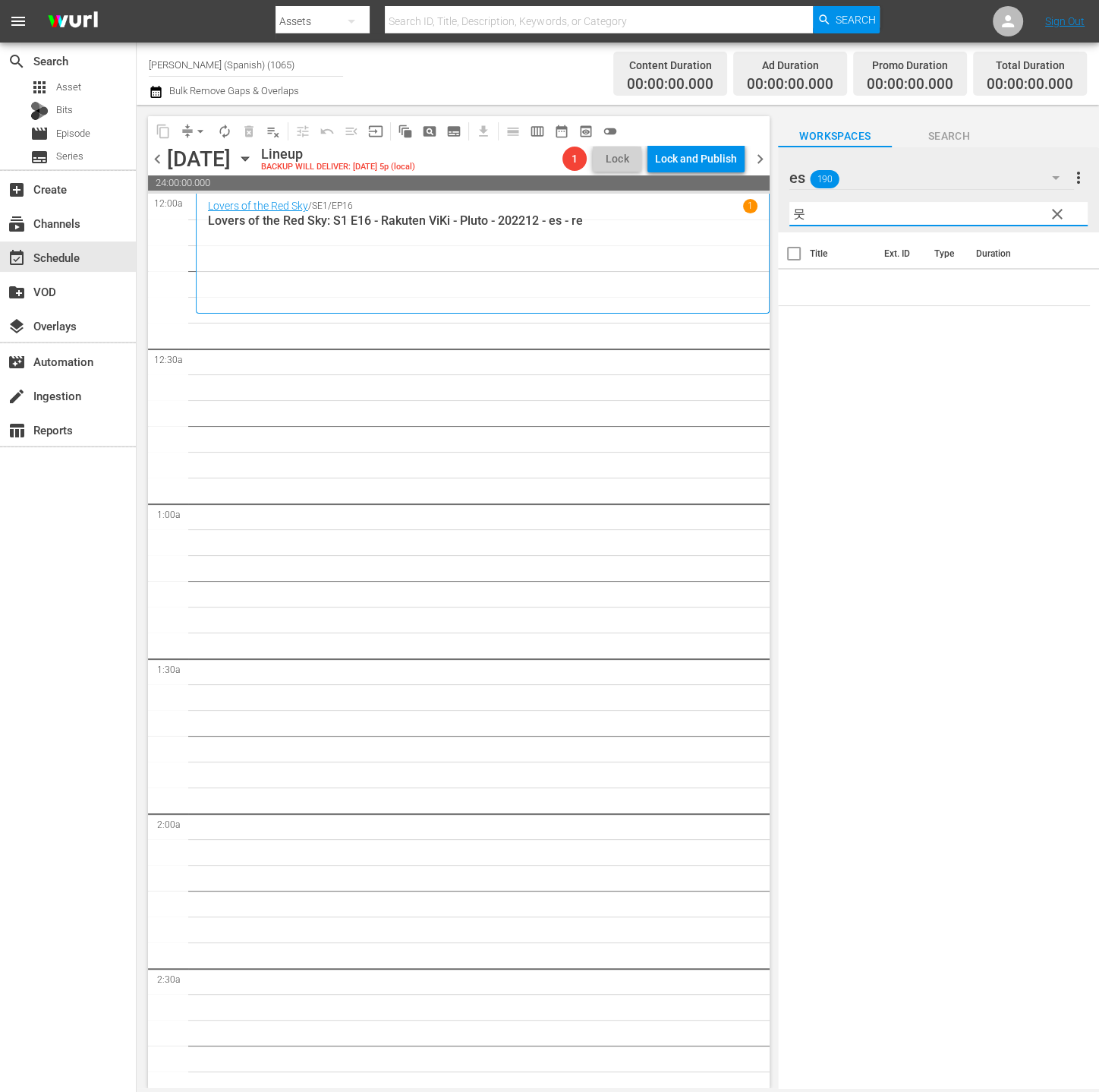
type input "무샤"
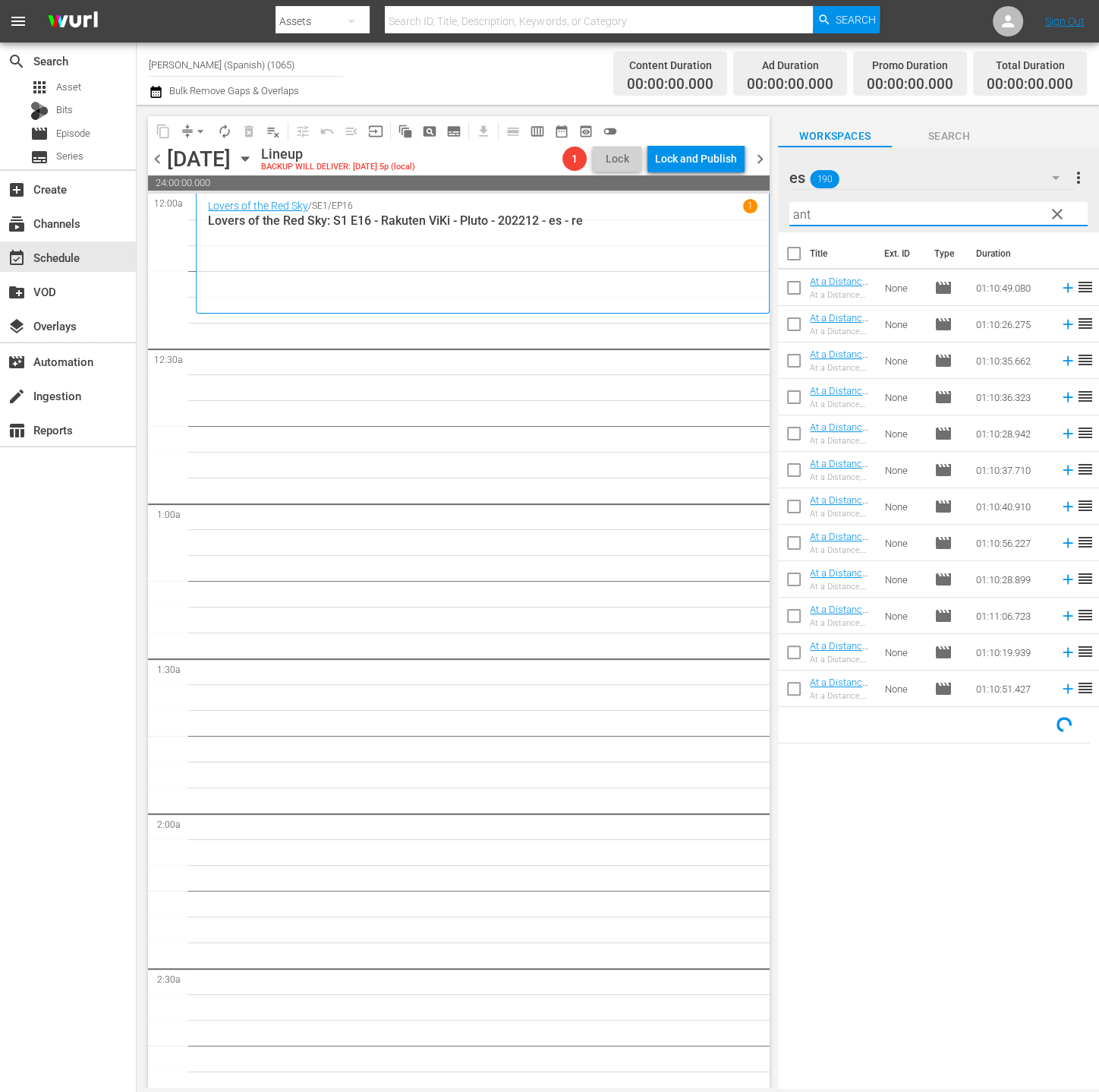
type input "anti"
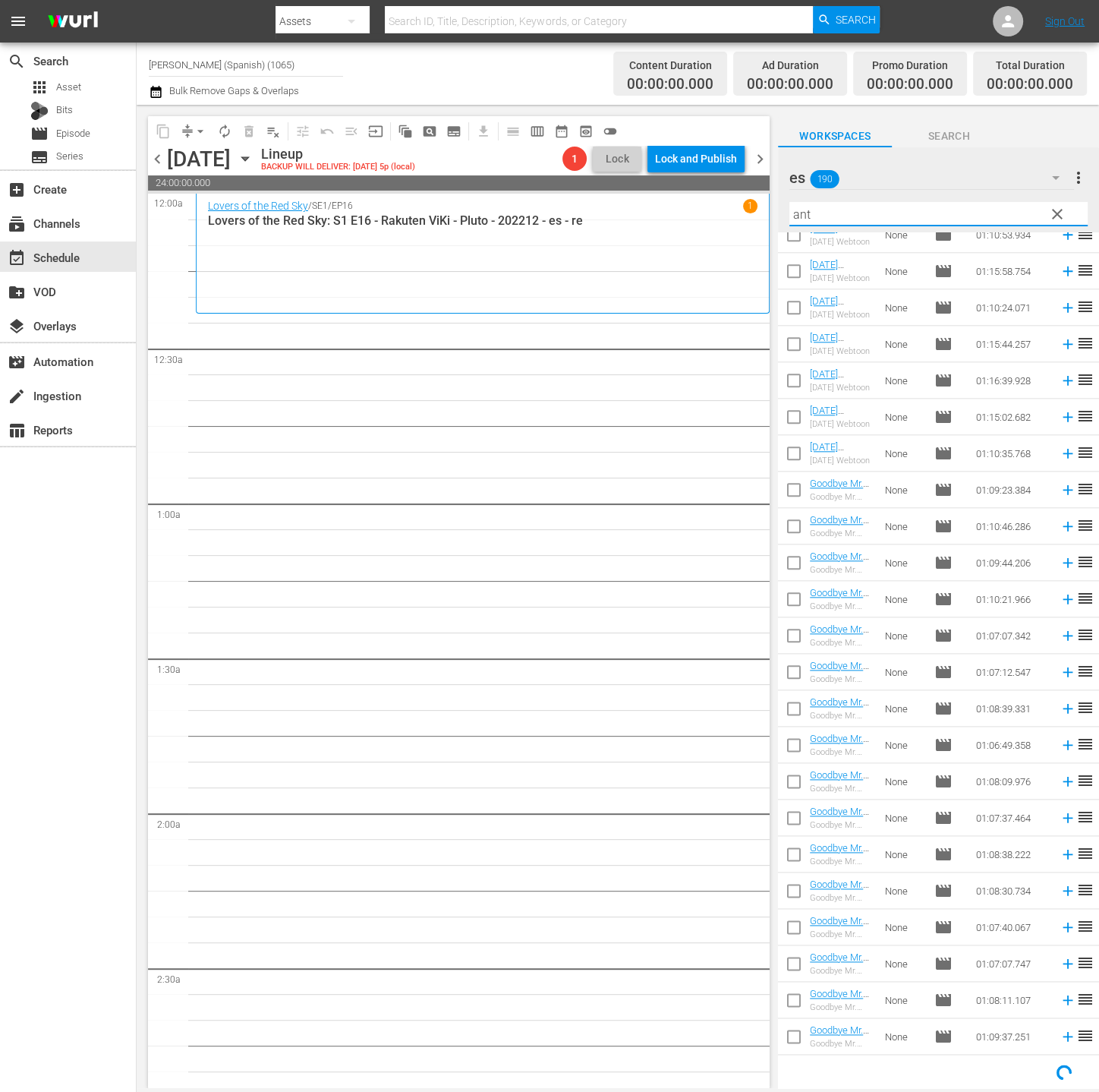
scroll to position [0, 0]
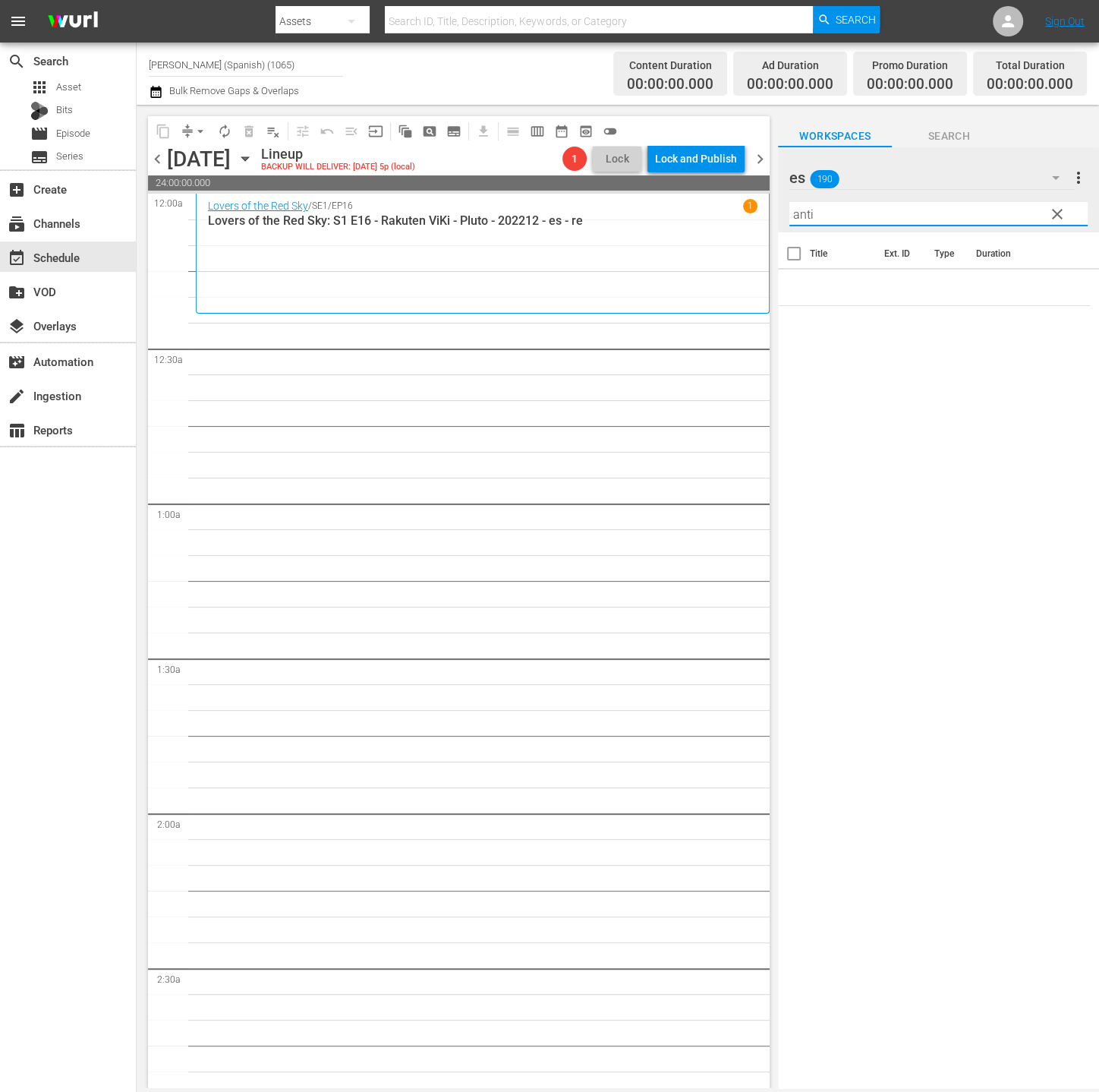
type input "anti"
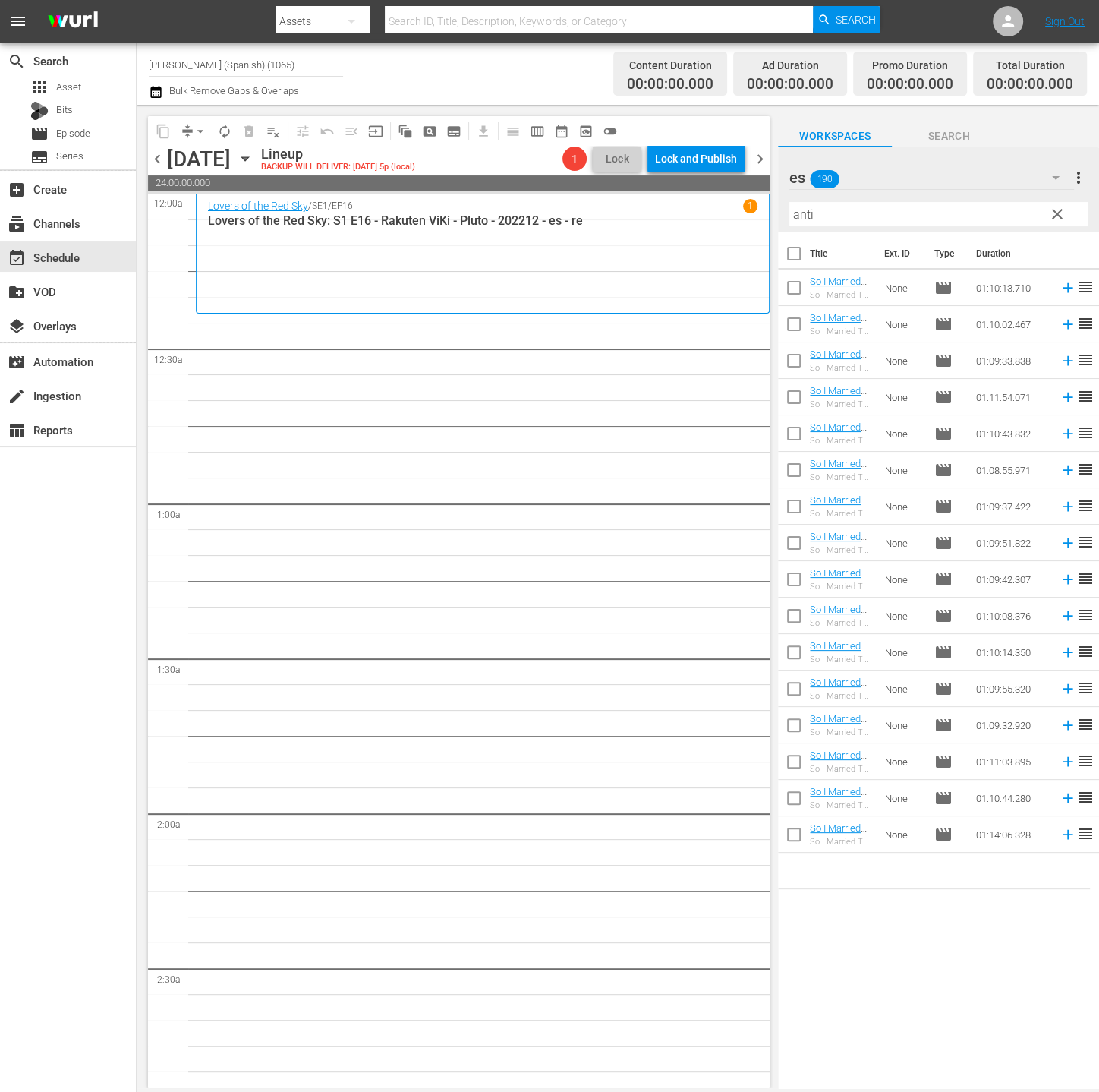
click at [1014, 171] on div "es 190" at bounding box center [932, 178] width 285 height 43
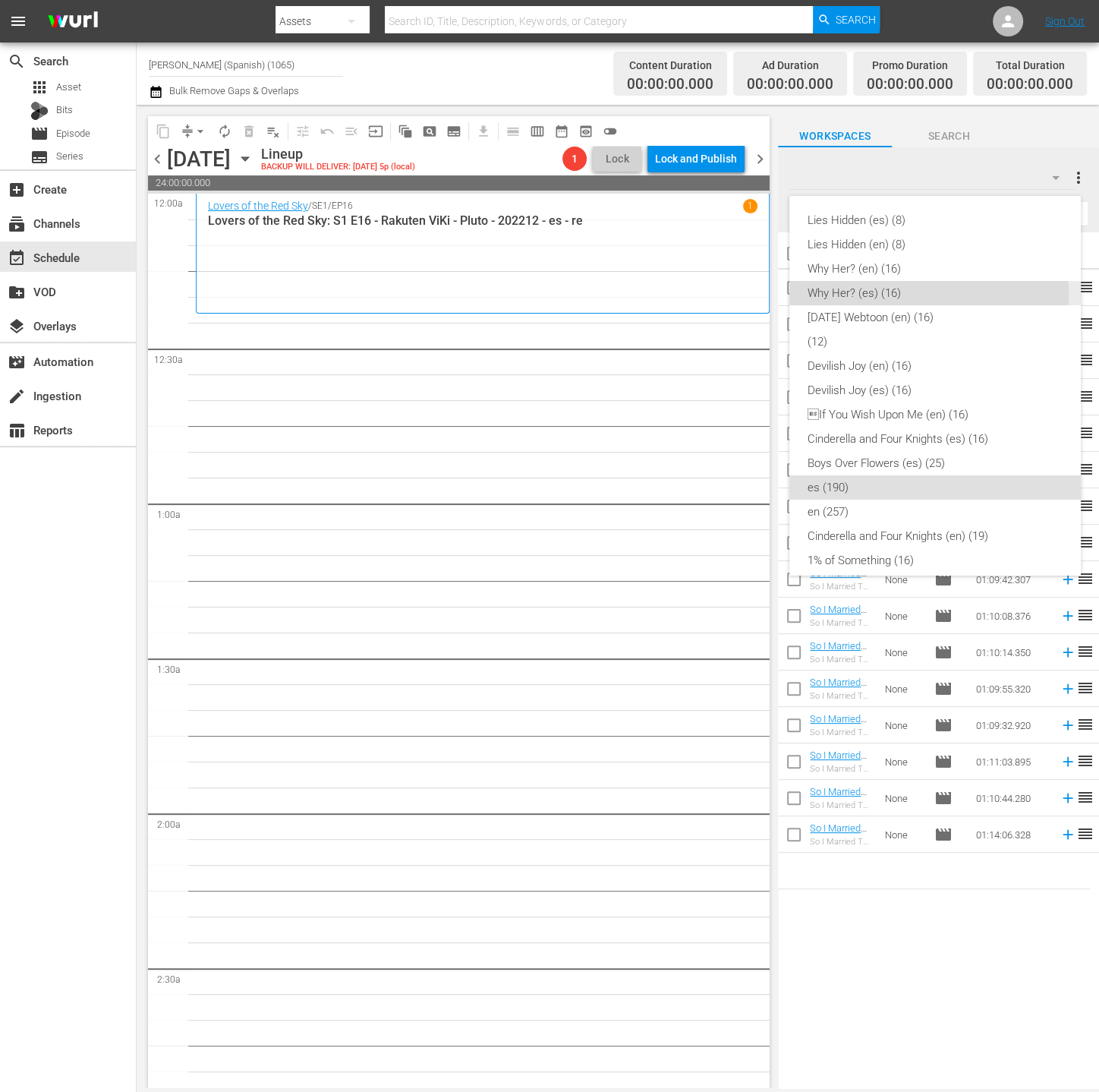
click at [870, 294] on div "Why Her? (es) (16)" at bounding box center [935, 293] width 255 height 25
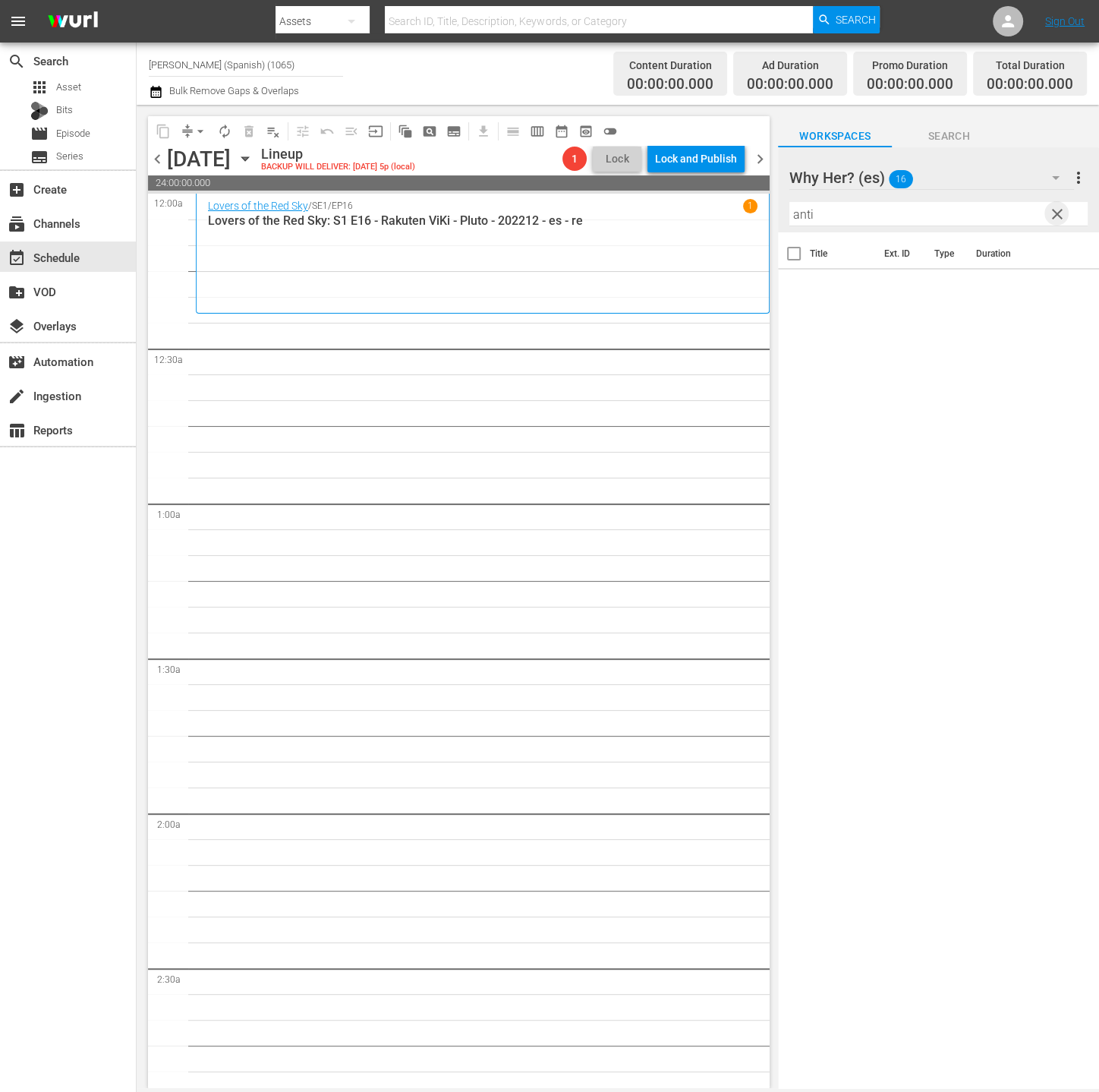
click at [1053, 213] on span "clear" at bounding box center [1057, 214] width 18 height 18
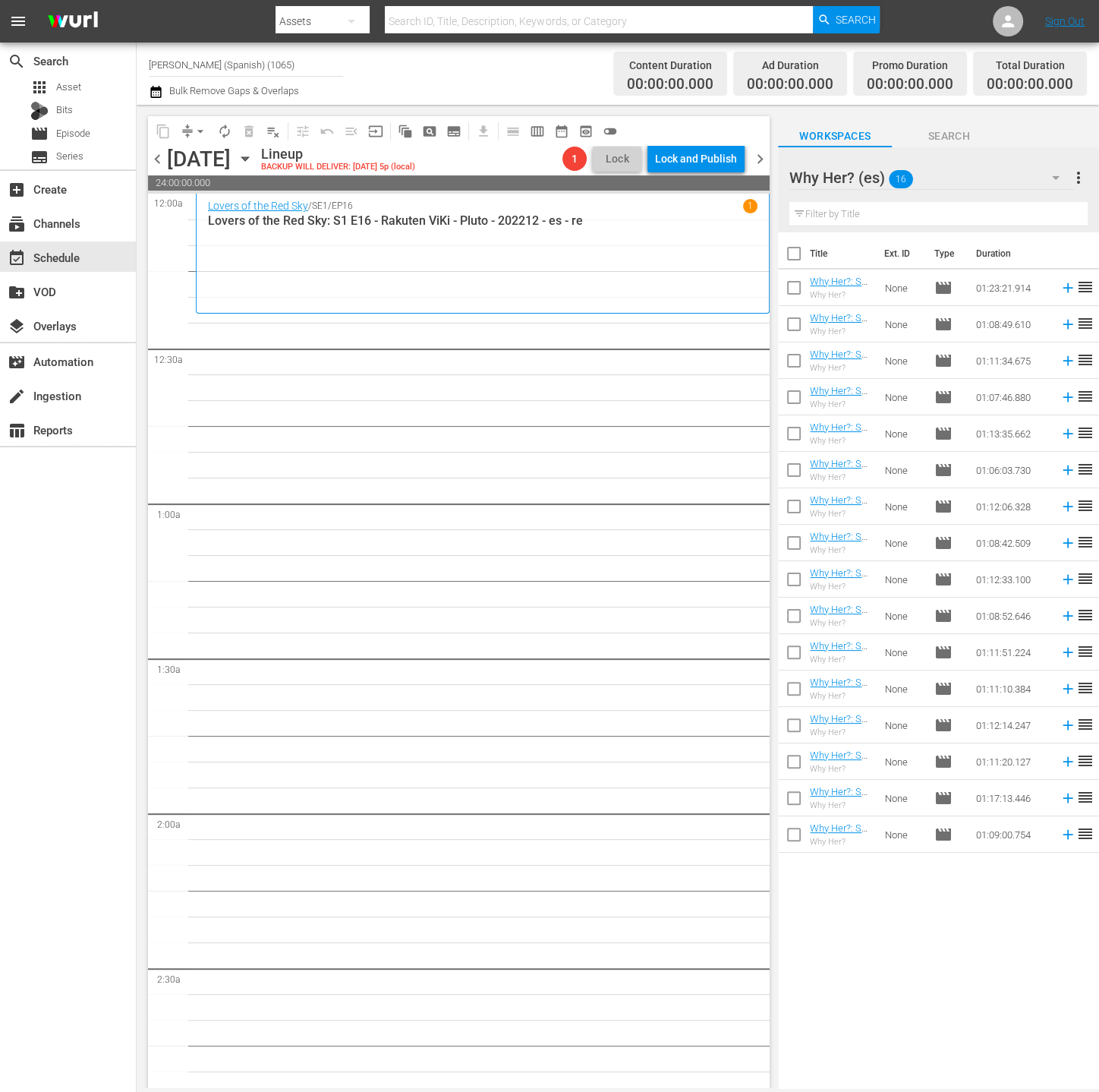
click at [789, 256] on input "checkbox" at bounding box center [794, 256] width 32 height 32
checkbox input "true"
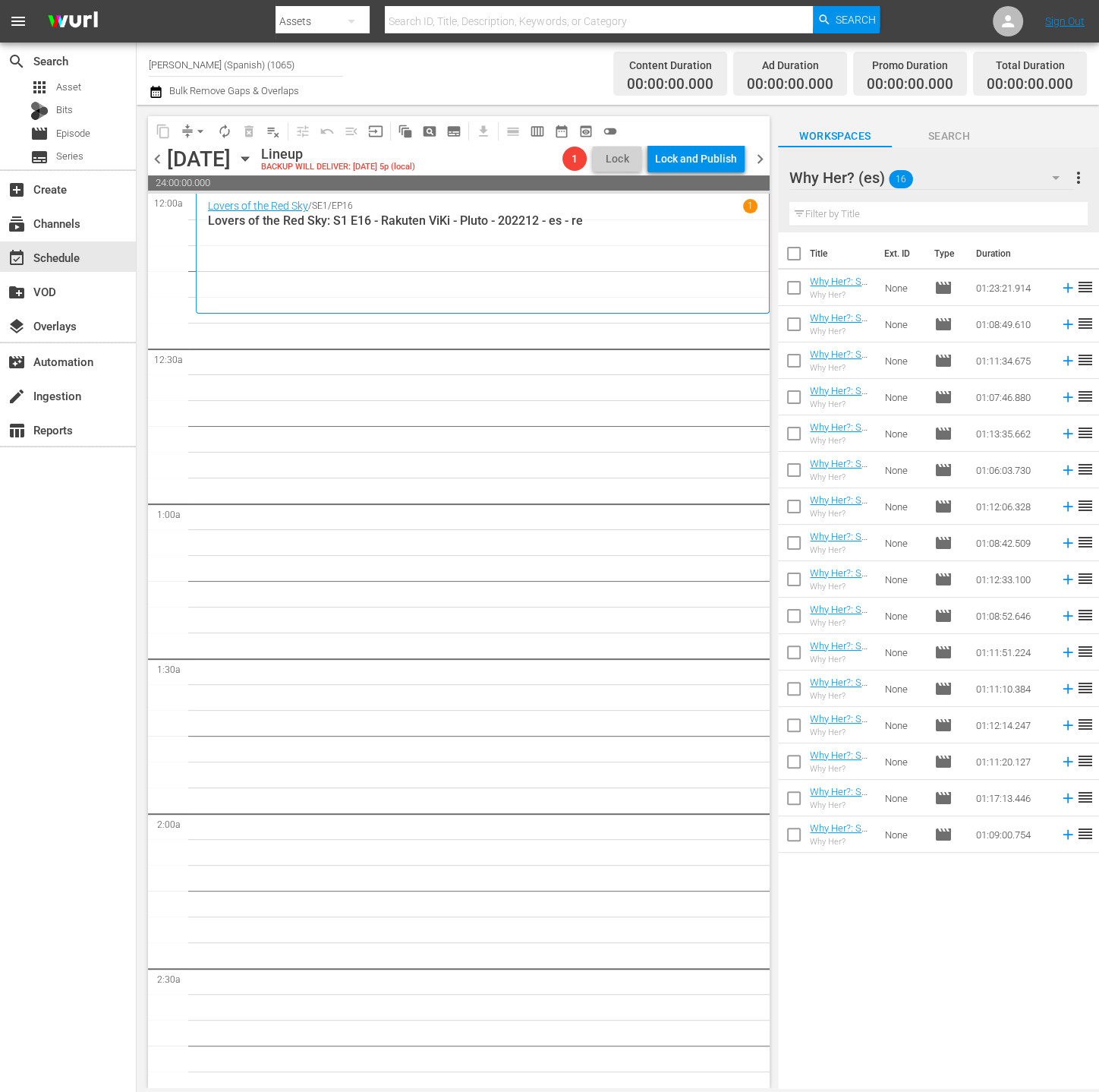
checkbox input "true"
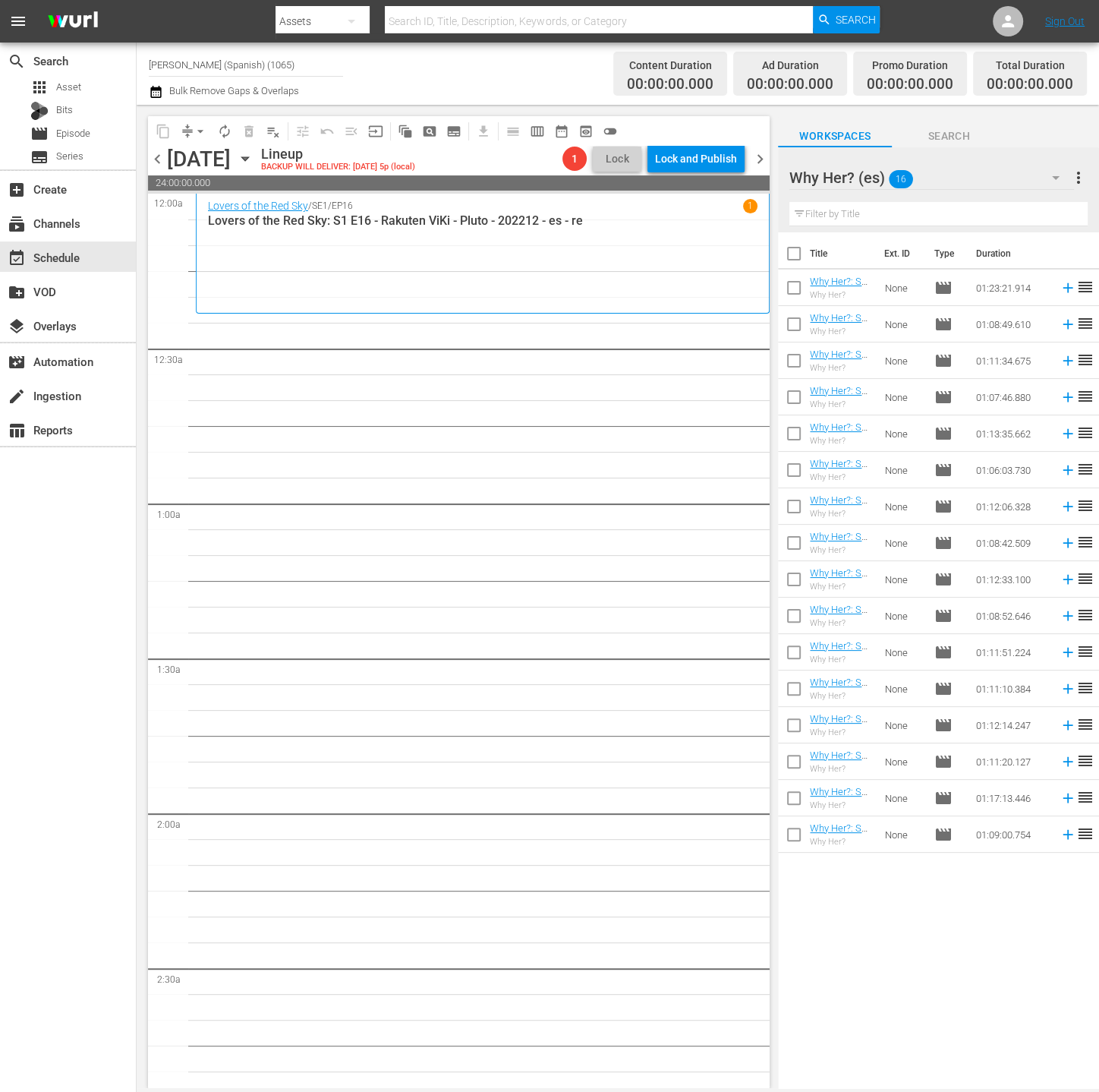
checkbox input "true"
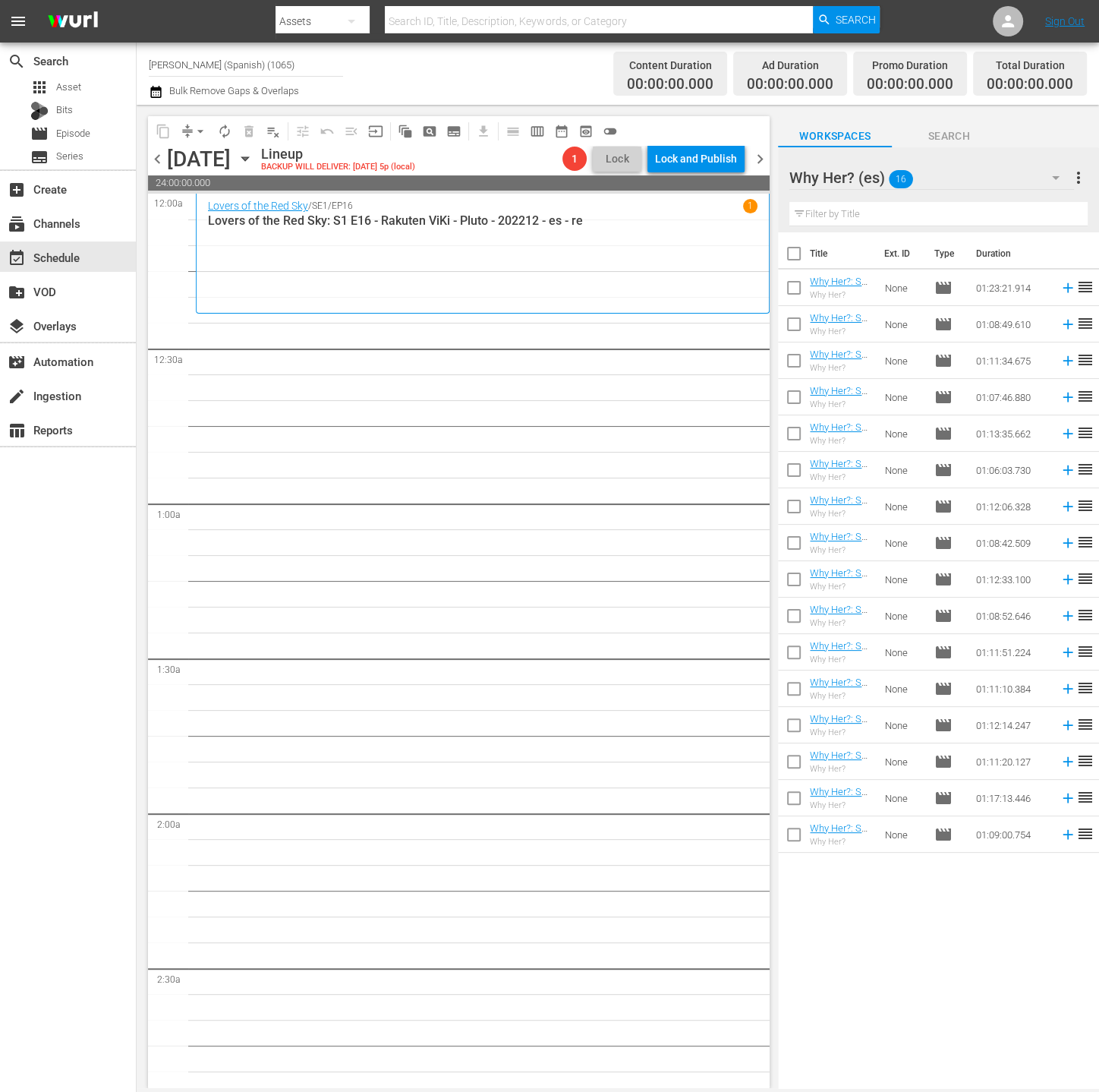
checkbox input "true"
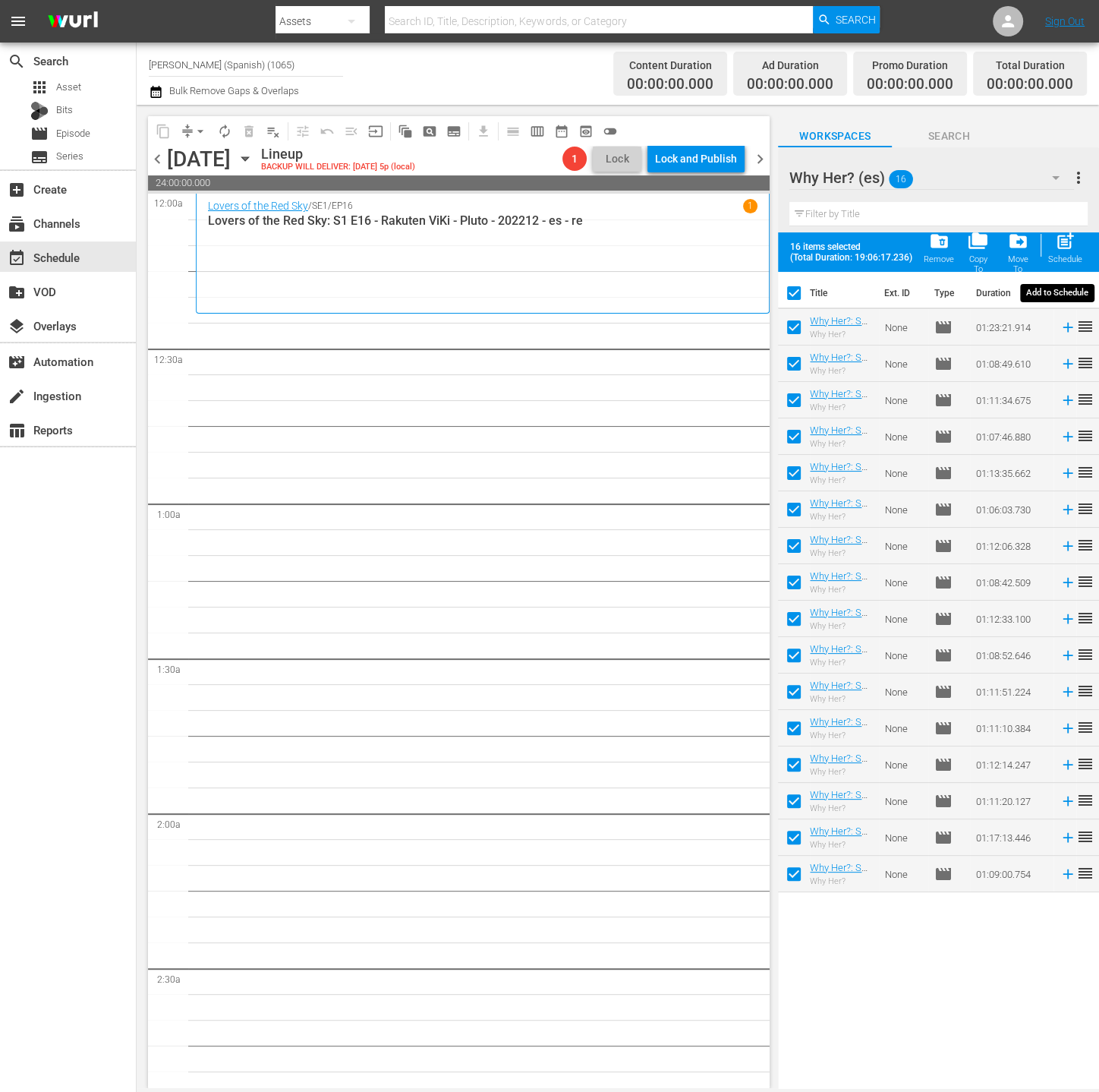
click at [1057, 250] on span "post_add" at bounding box center [1066, 241] width 20 height 20
checkbox input "false"
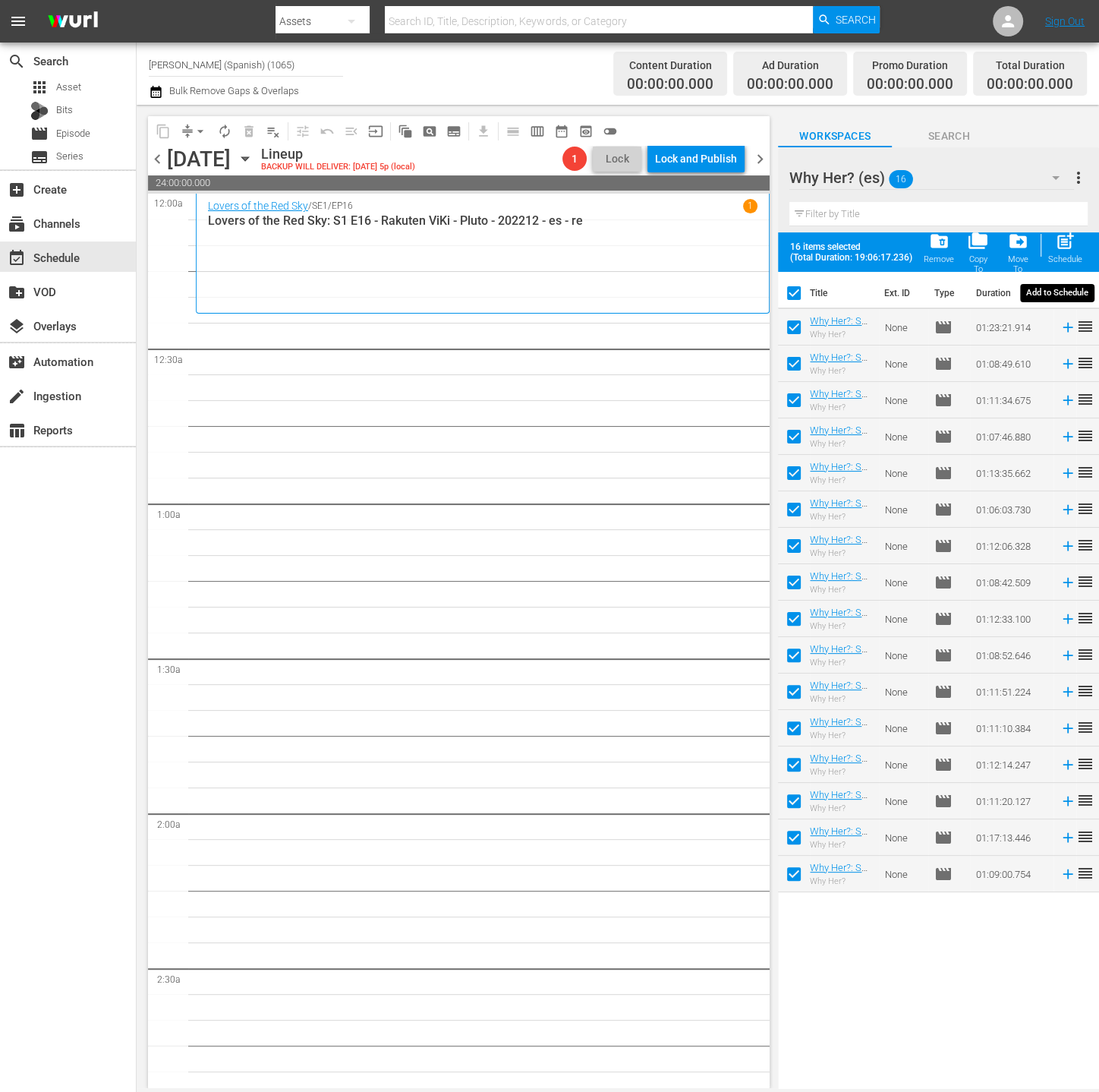
checkbox input "false"
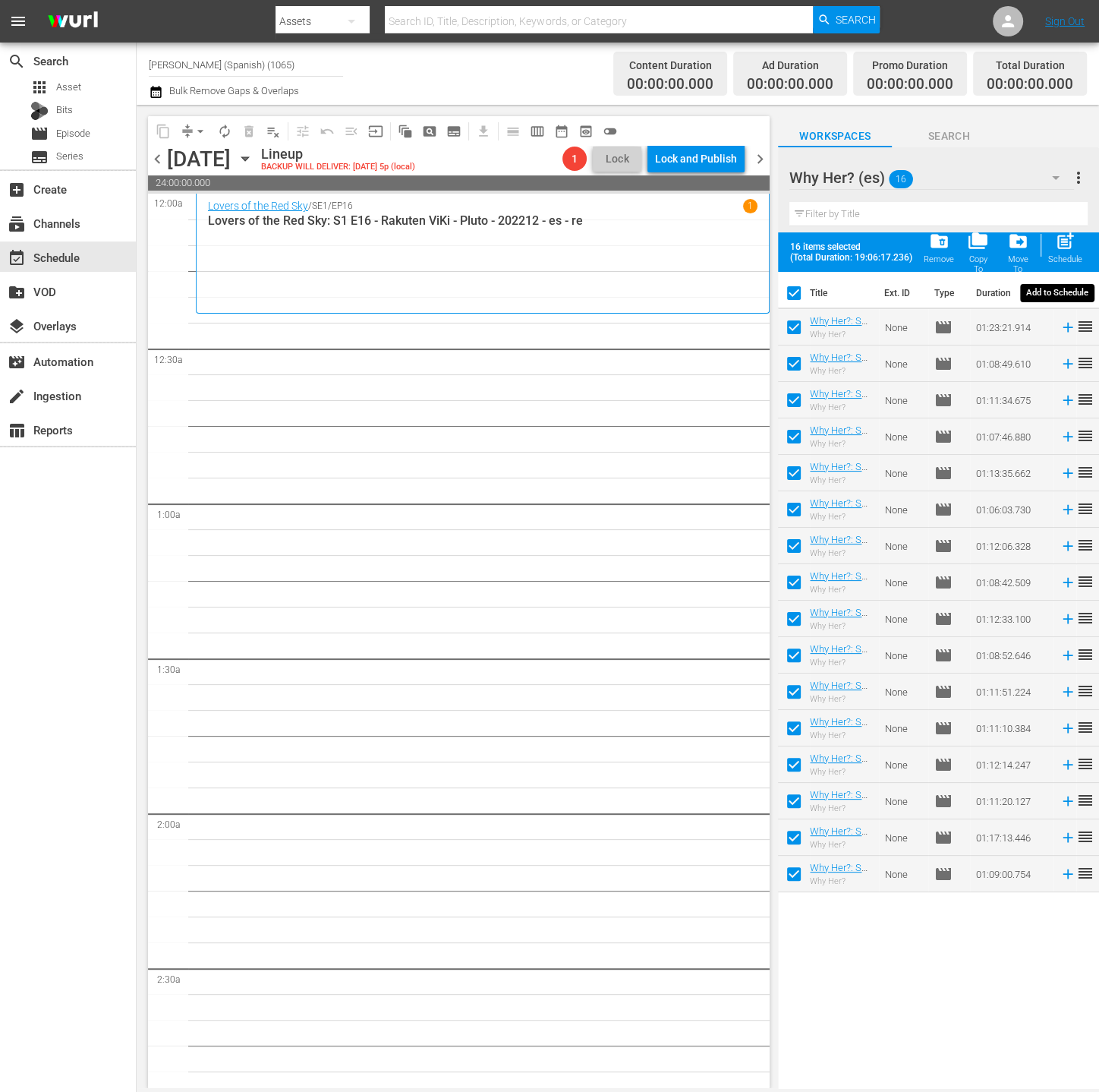
checkbox input "false"
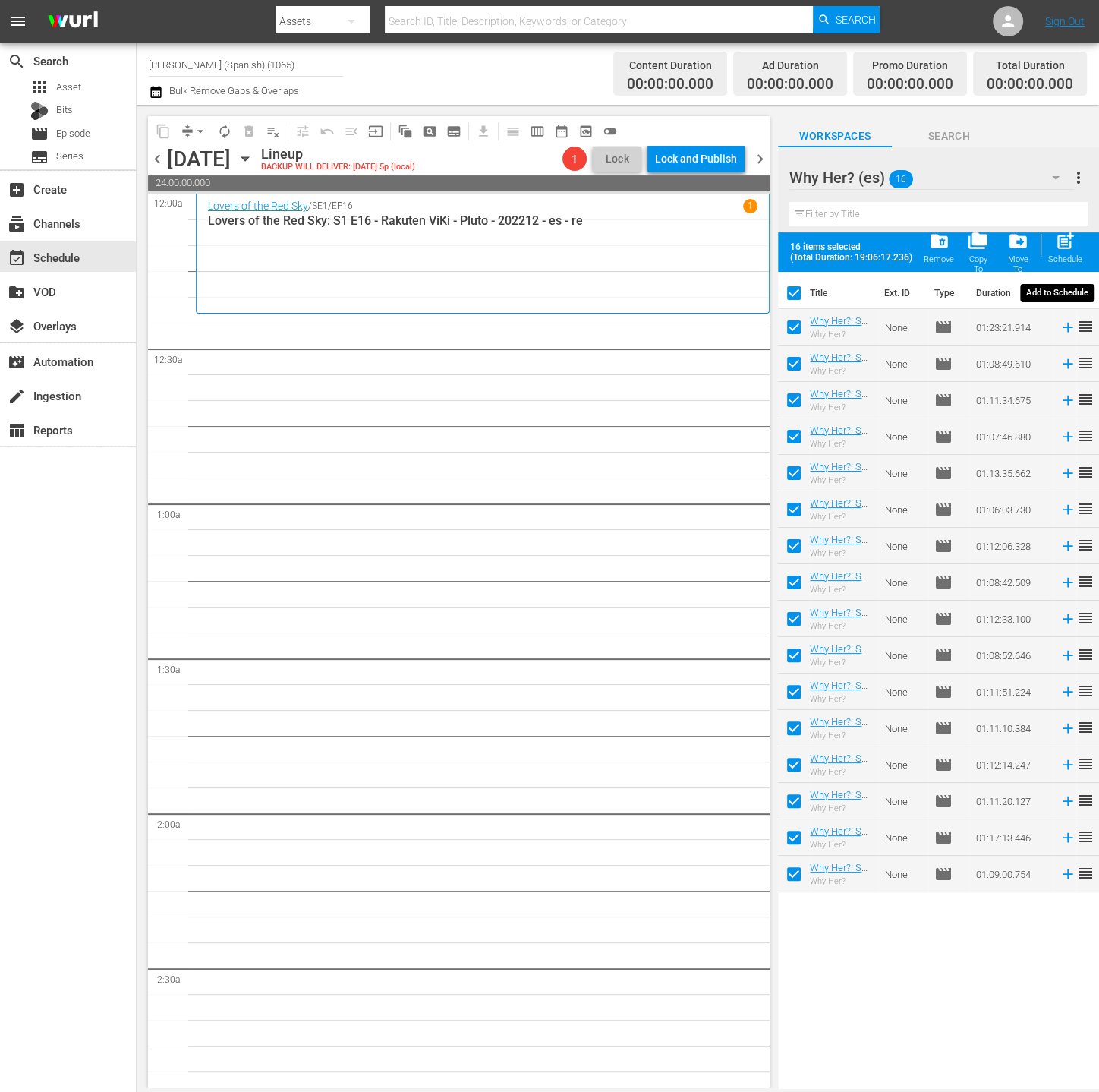
checkbox input "false"
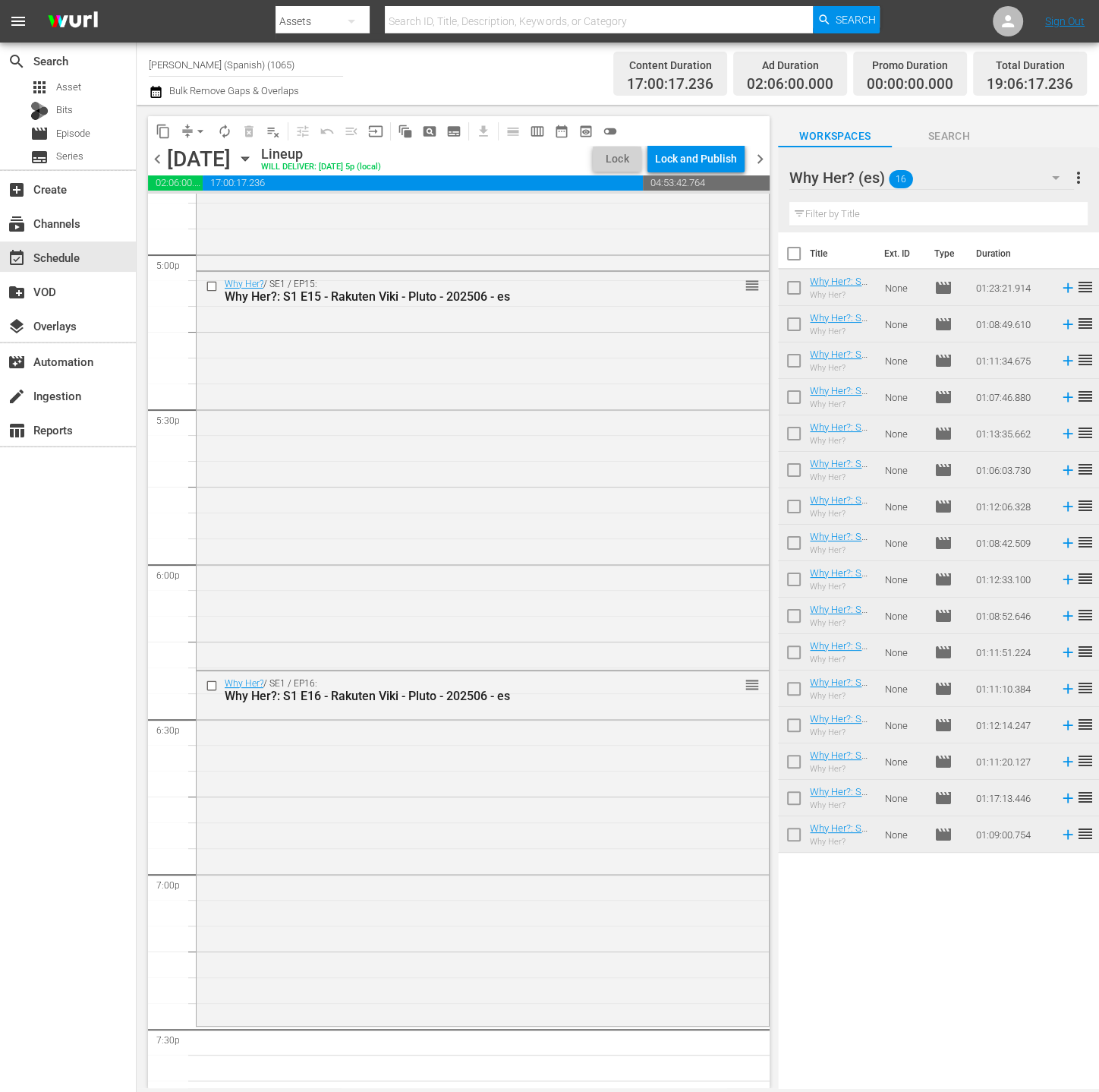
scroll to position [5588, 0]
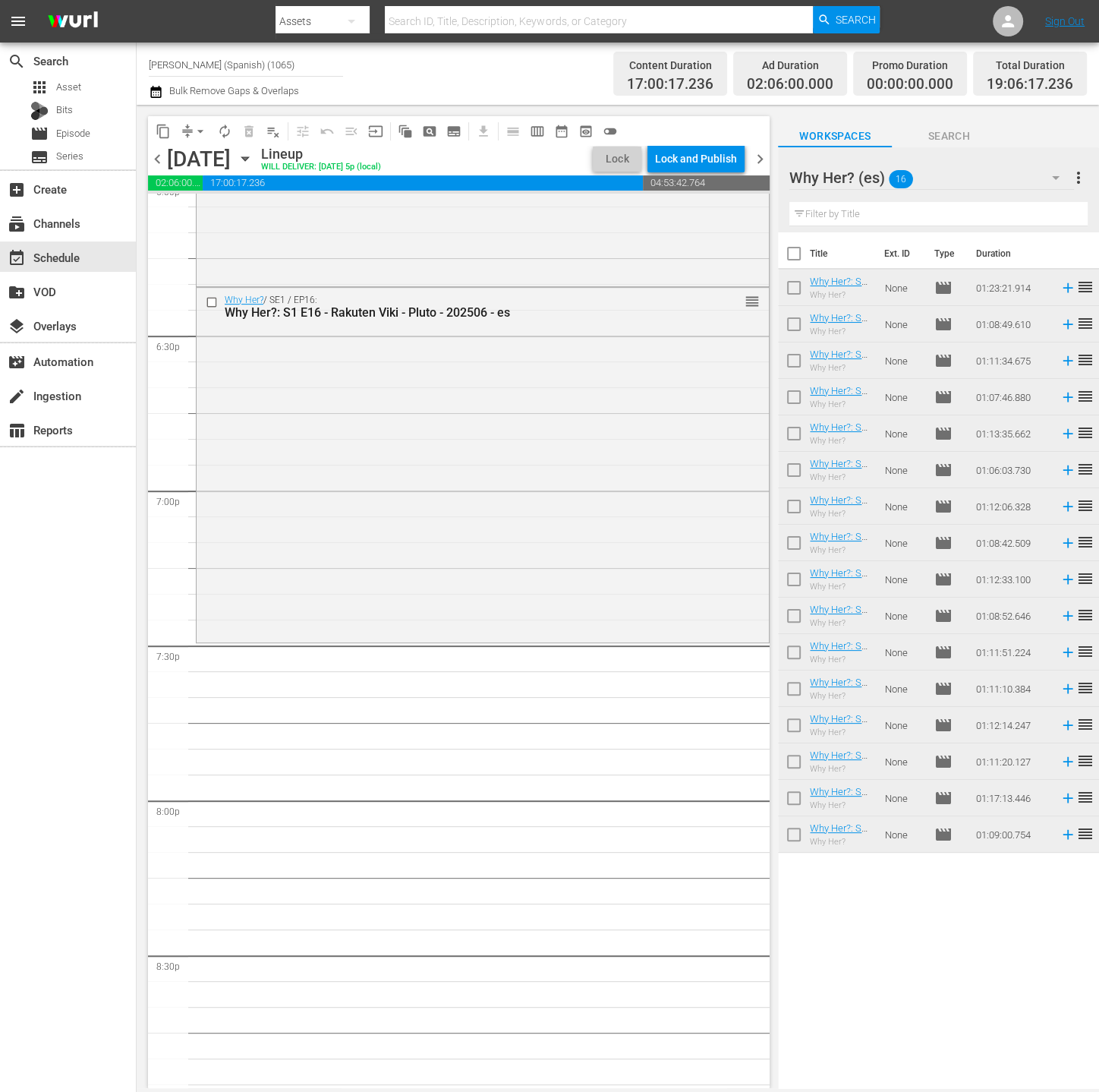
click at [986, 178] on div "Why Her? (es) 16" at bounding box center [932, 178] width 285 height 43
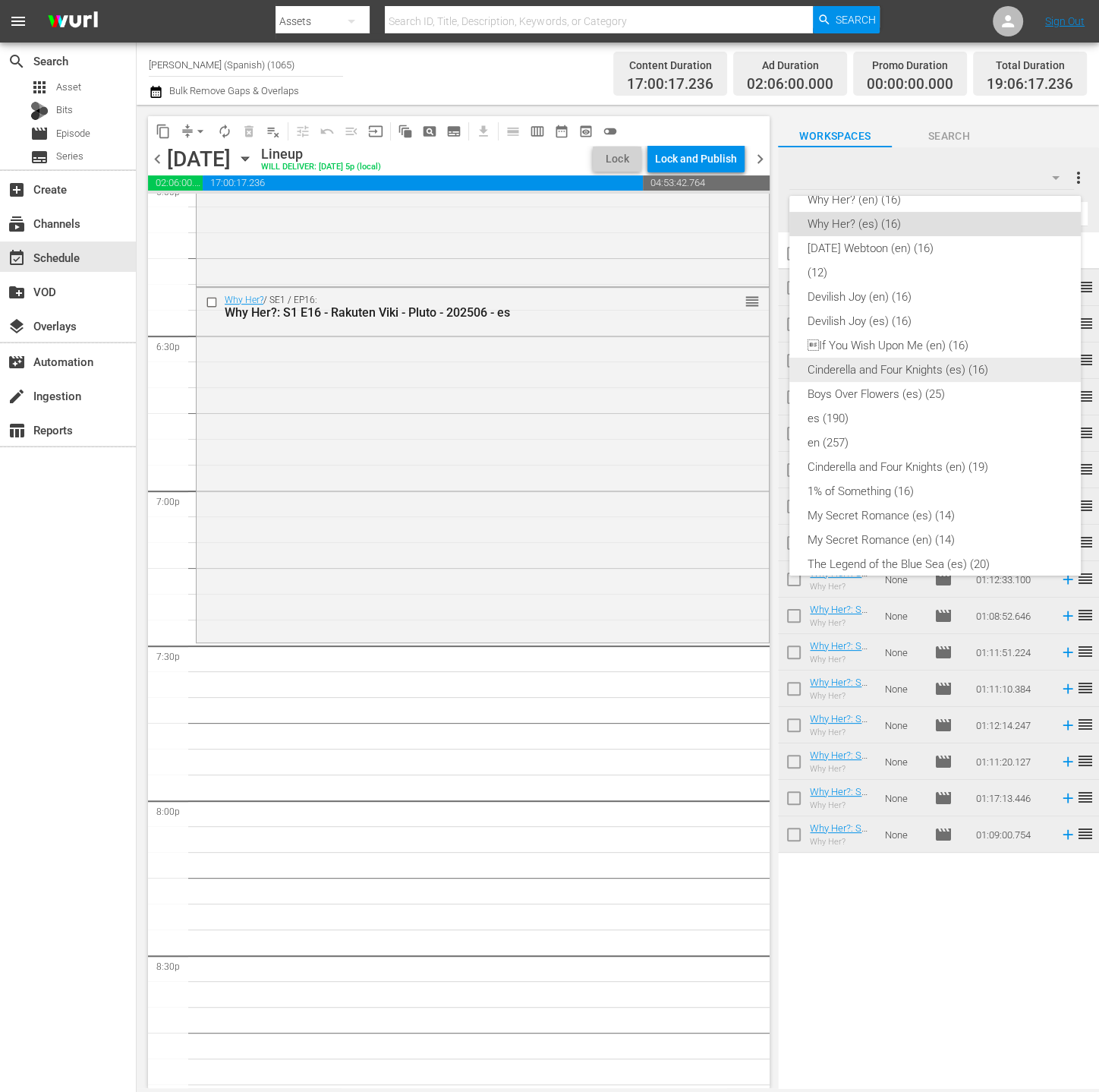
scroll to position [0, 0]
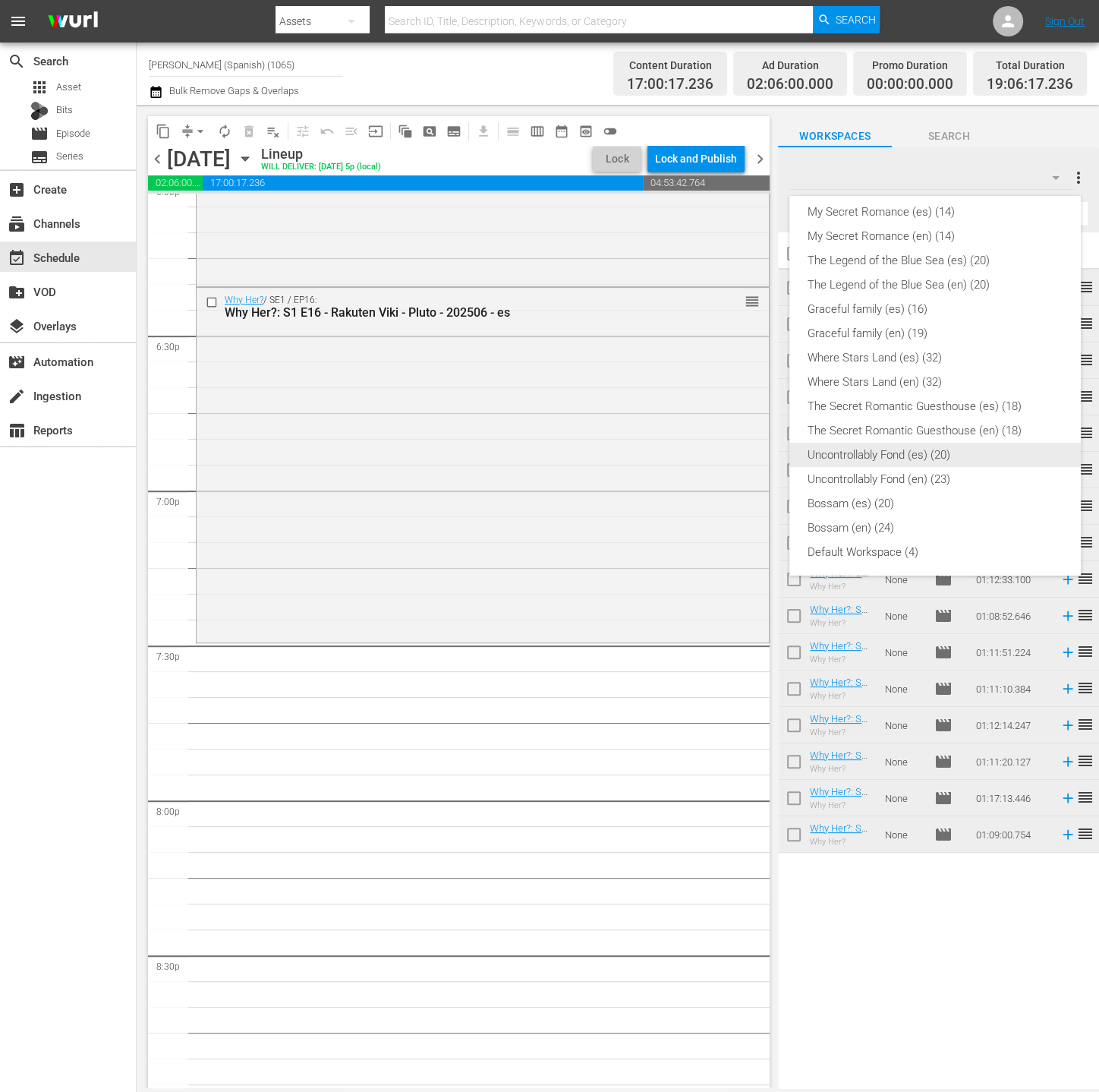
click at [982, 463] on div "Uncontrollably Fond (es) (20)" at bounding box center [935, 455] width 255 height 25
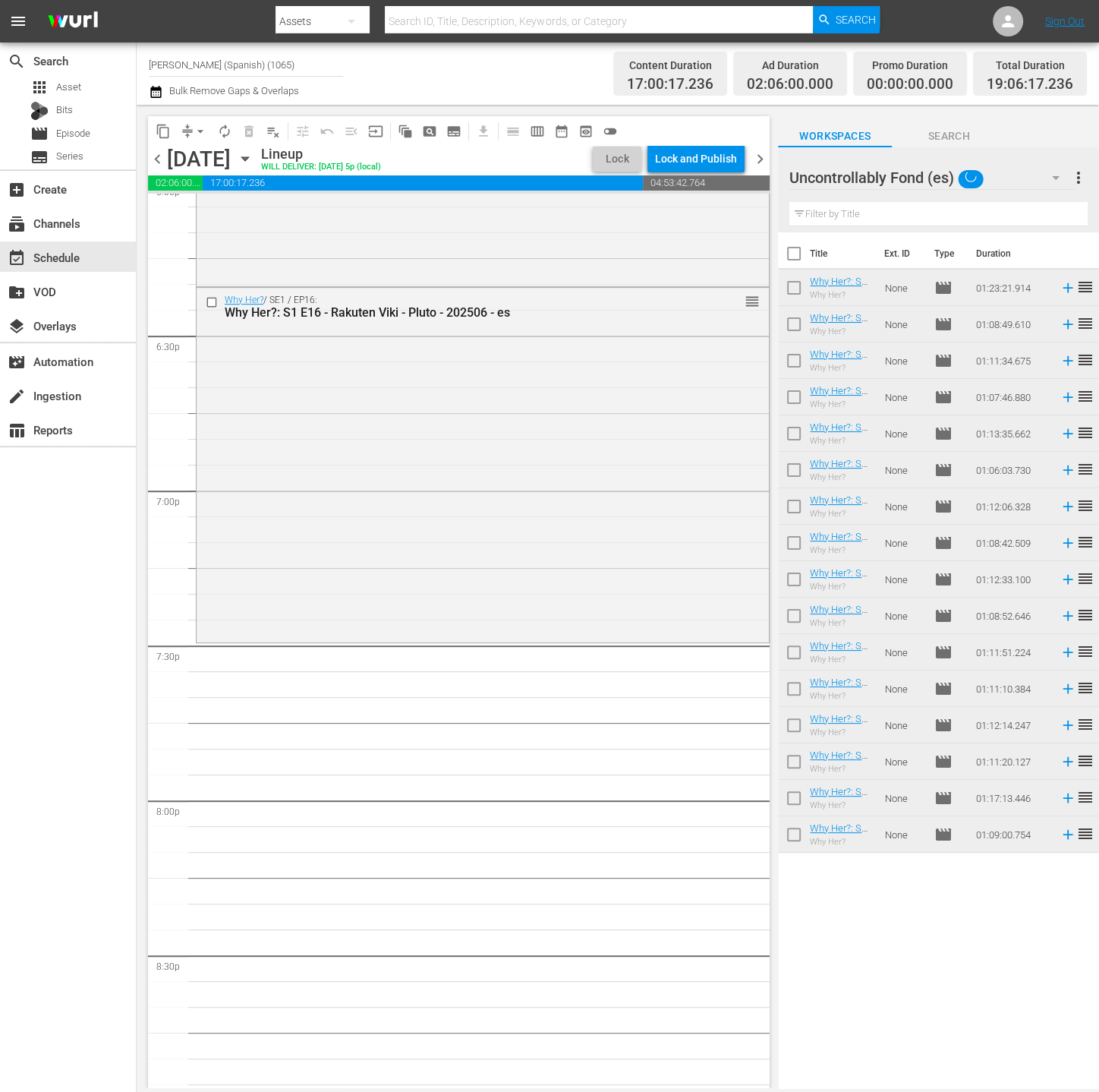
scroll to position [373, 0]
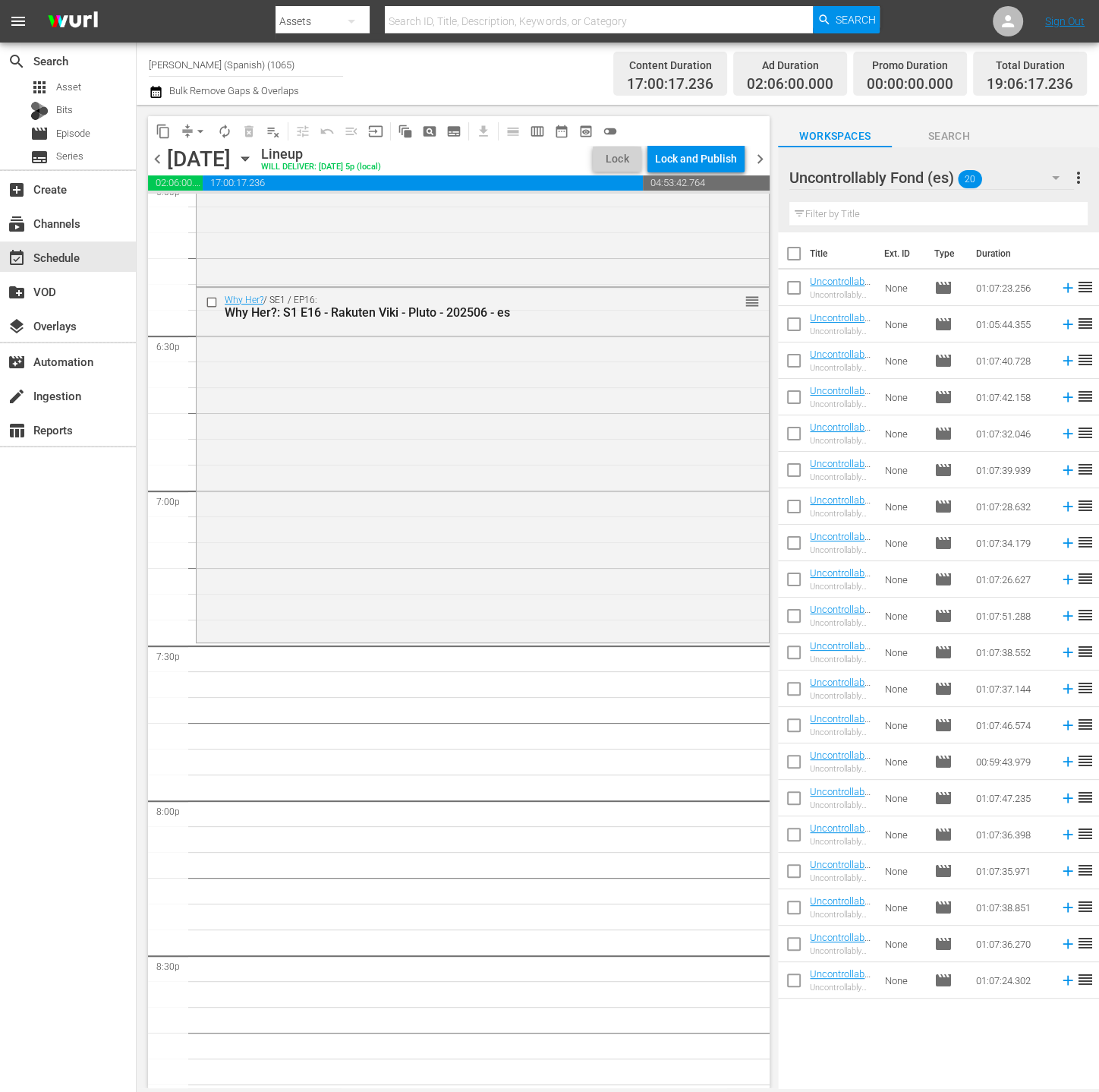
click at [785, 252] on input "checkbox" at bounding box center [794, 256] width 32 height 32
checkbox input "true"
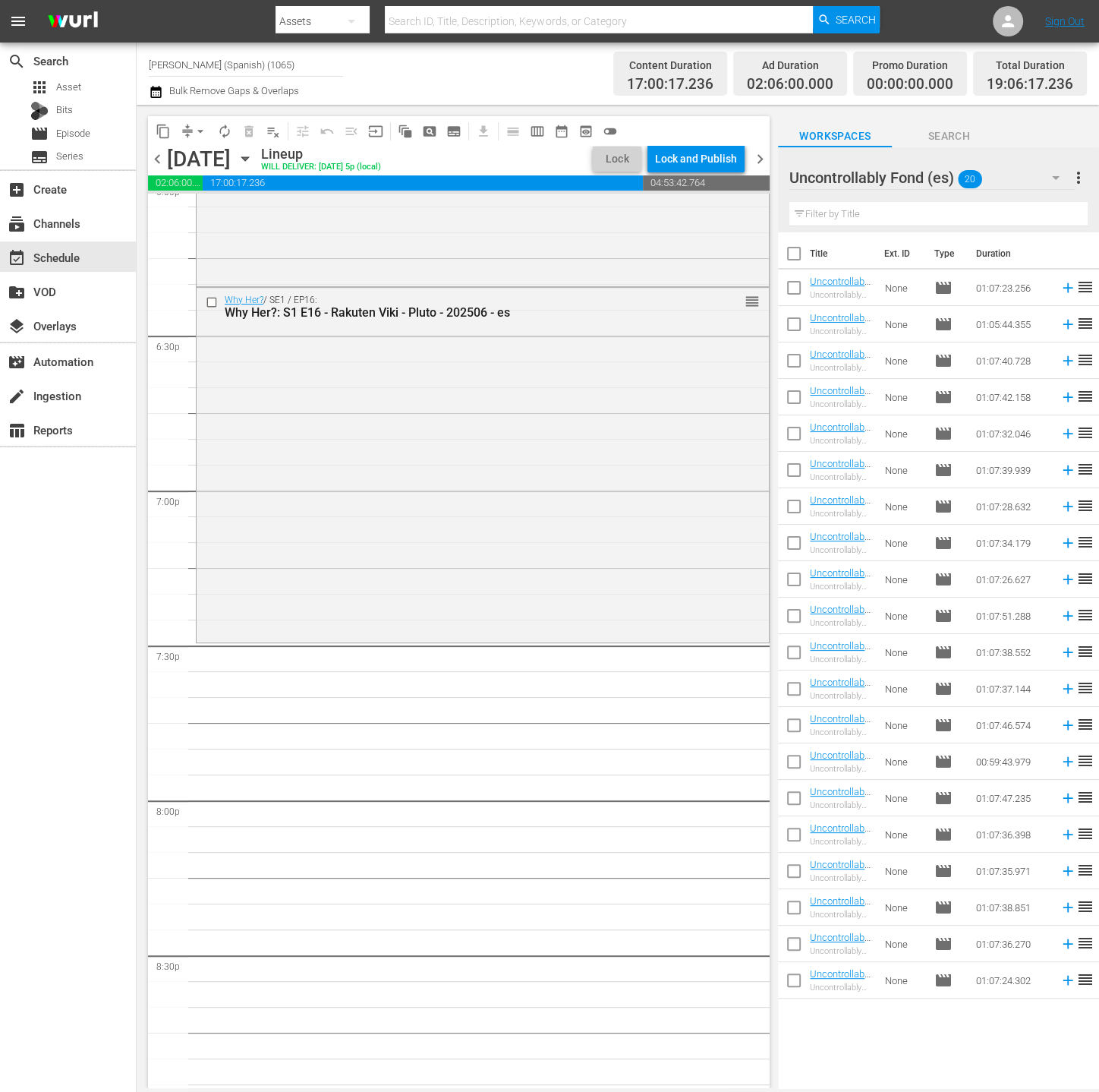
checkbox input "true"
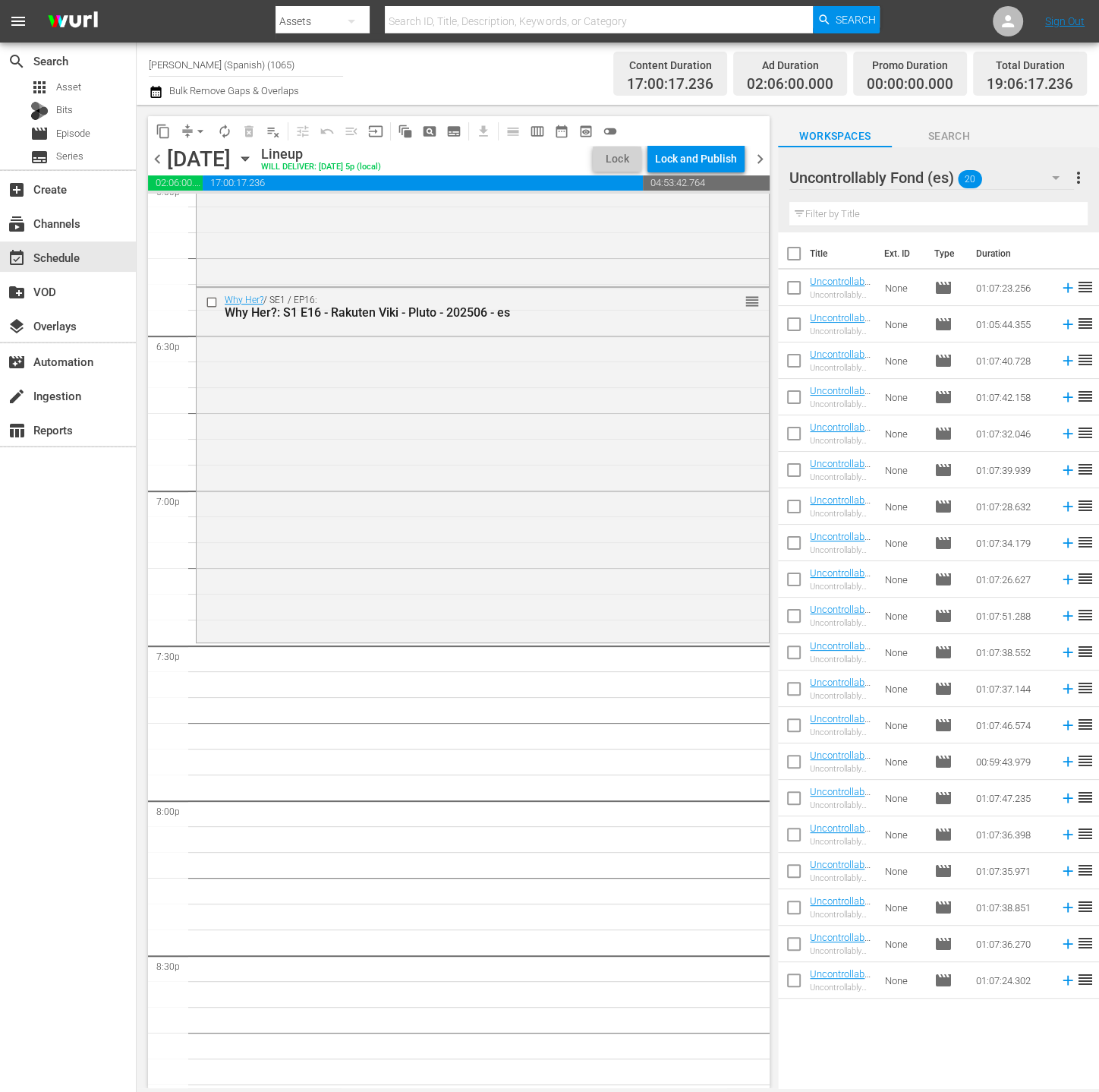
checkbox input "true"
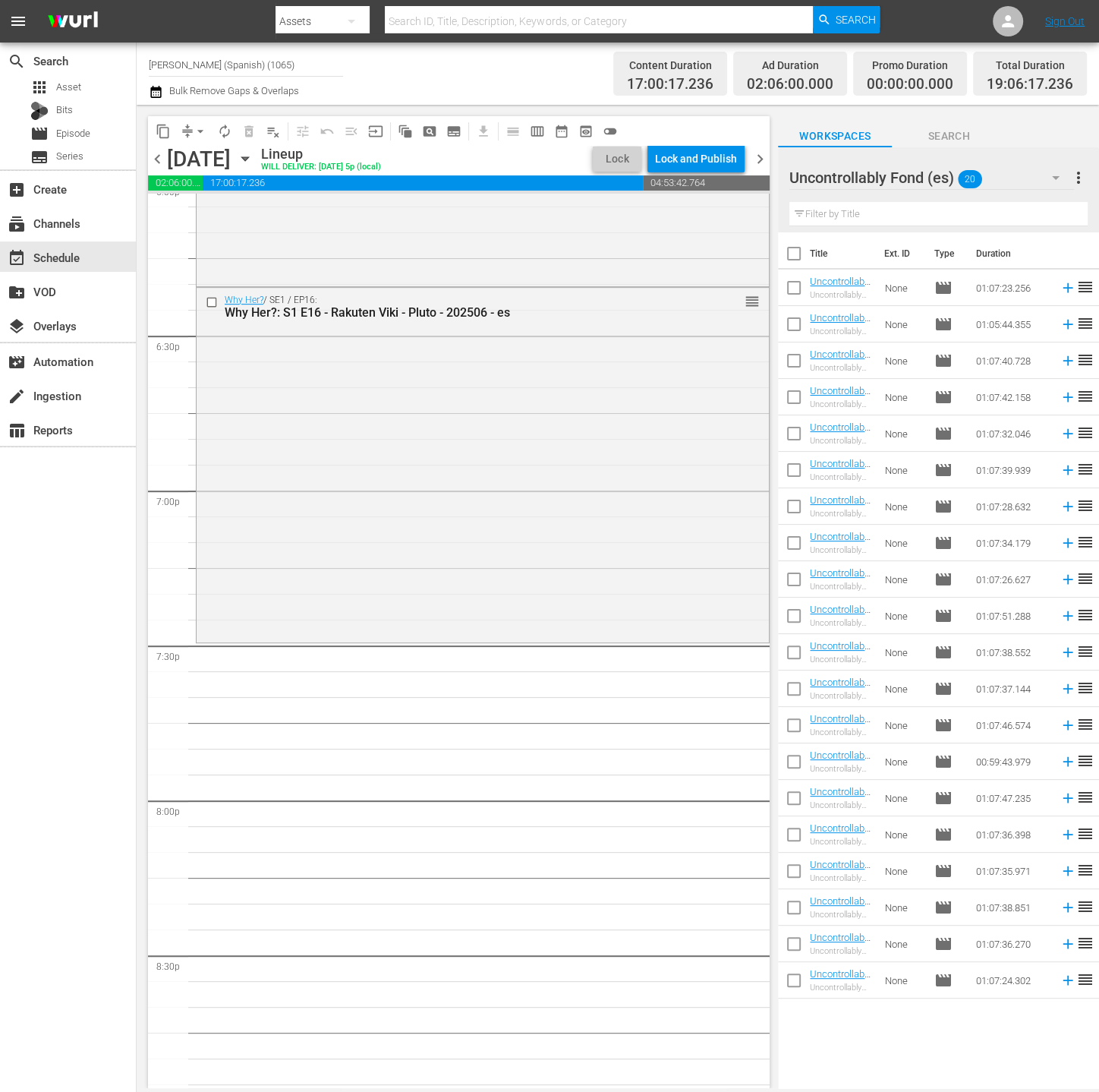
checkbox input "true"
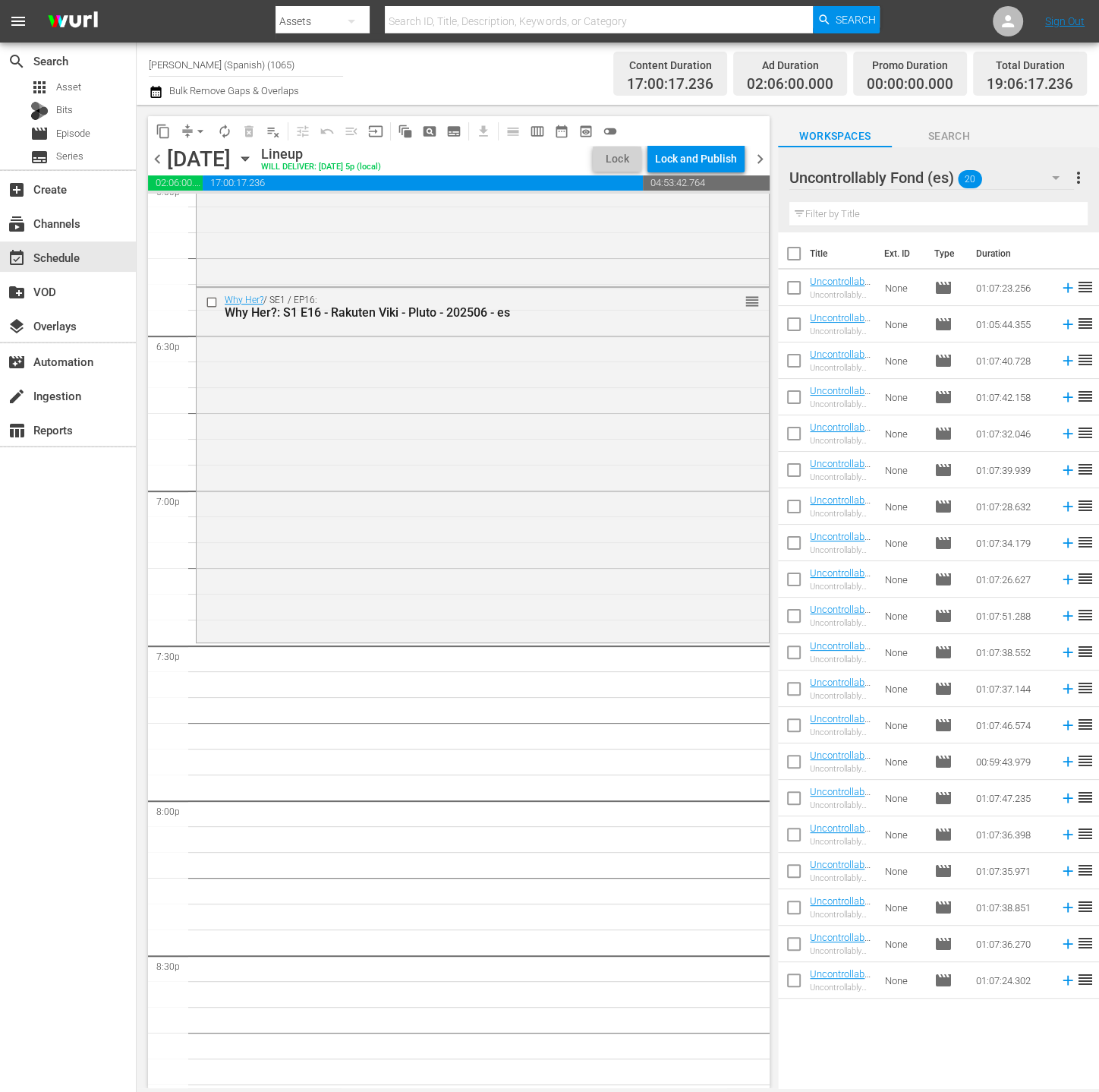
checkbox input "true"
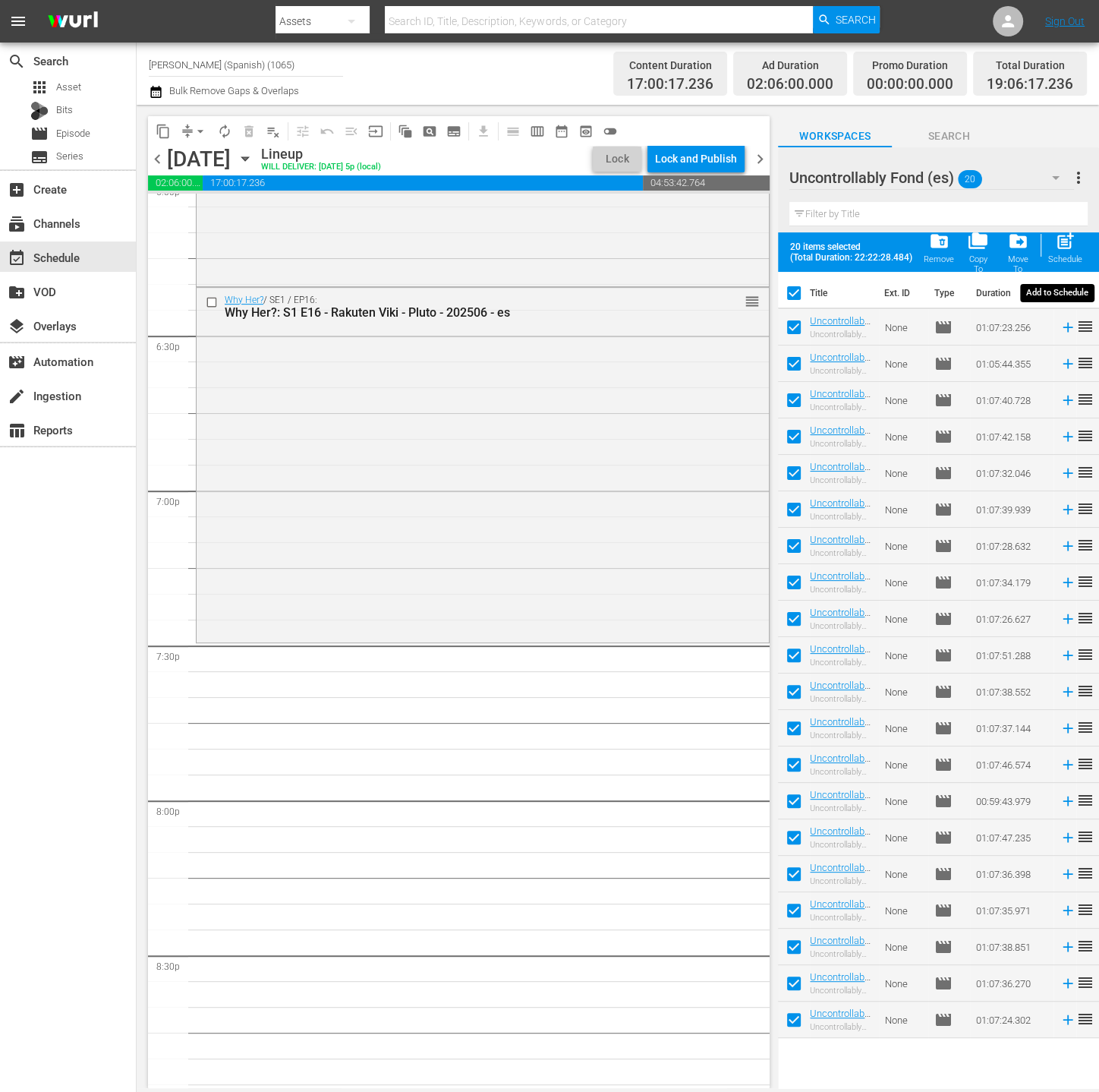
click at [1078, 241] on div "post_add Schedule" at bounding box center [1066, 247] width 34 height 33
checkbox input "false"
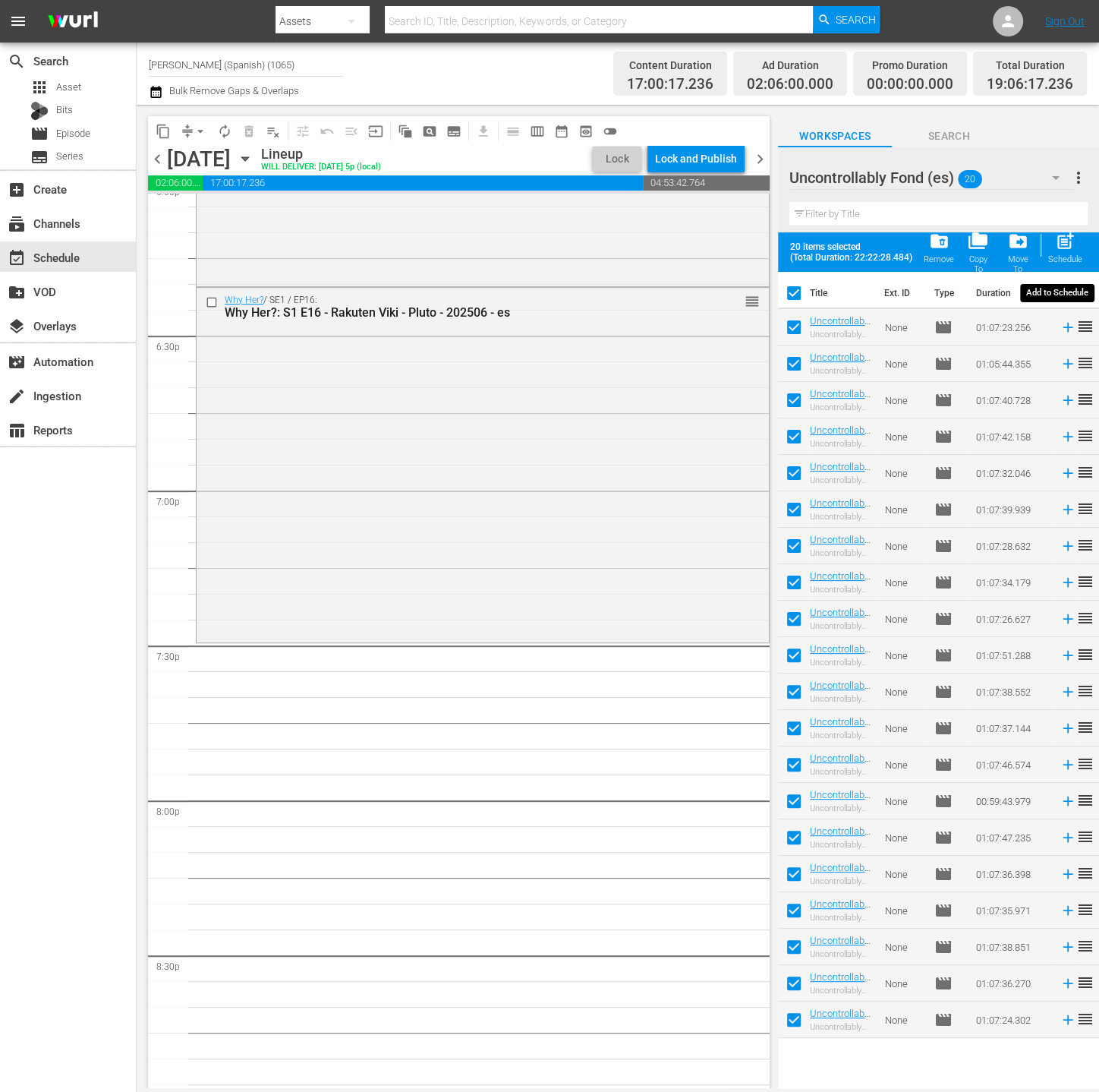
checkbox input "false"
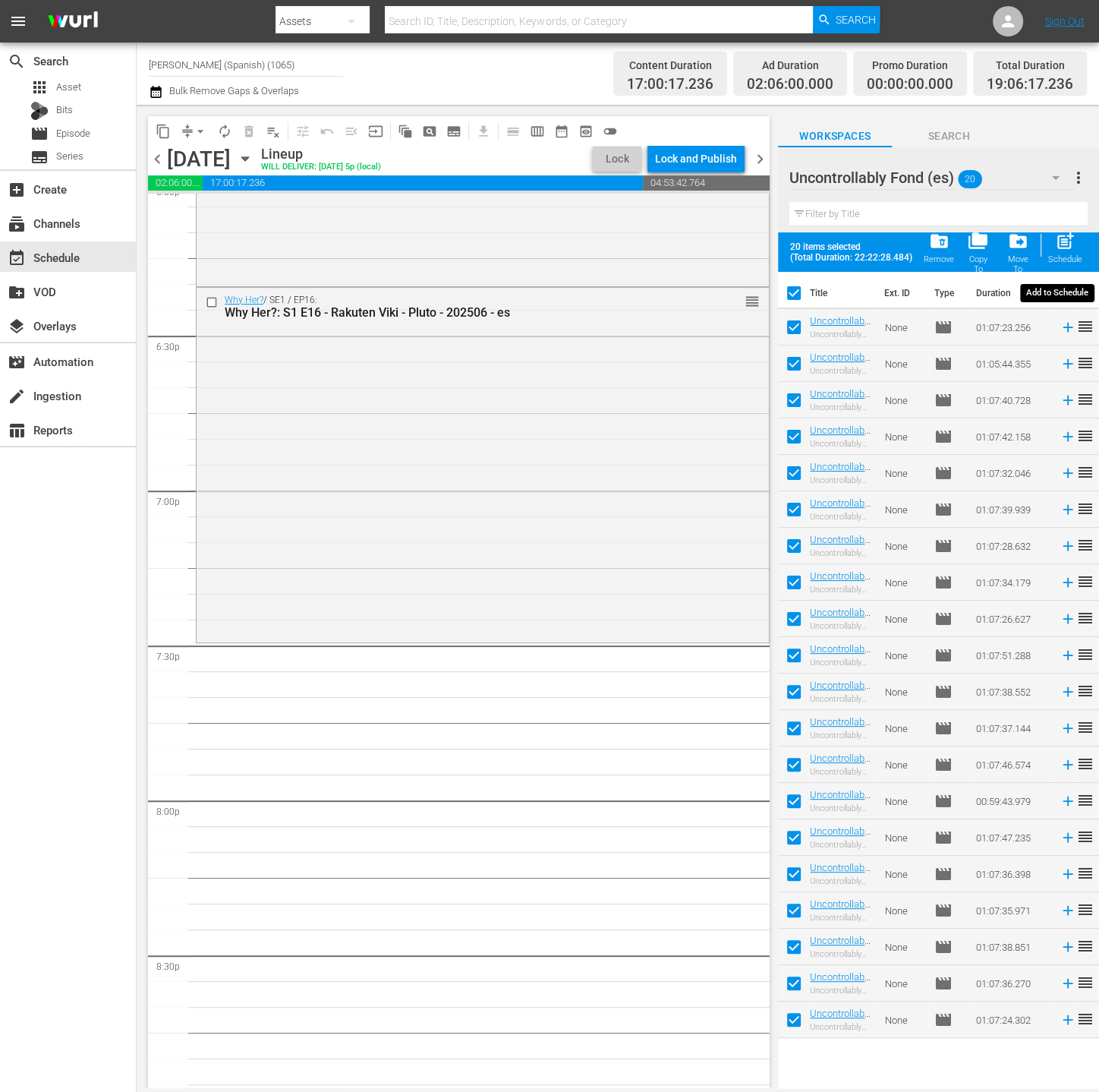
checkbox input "false"
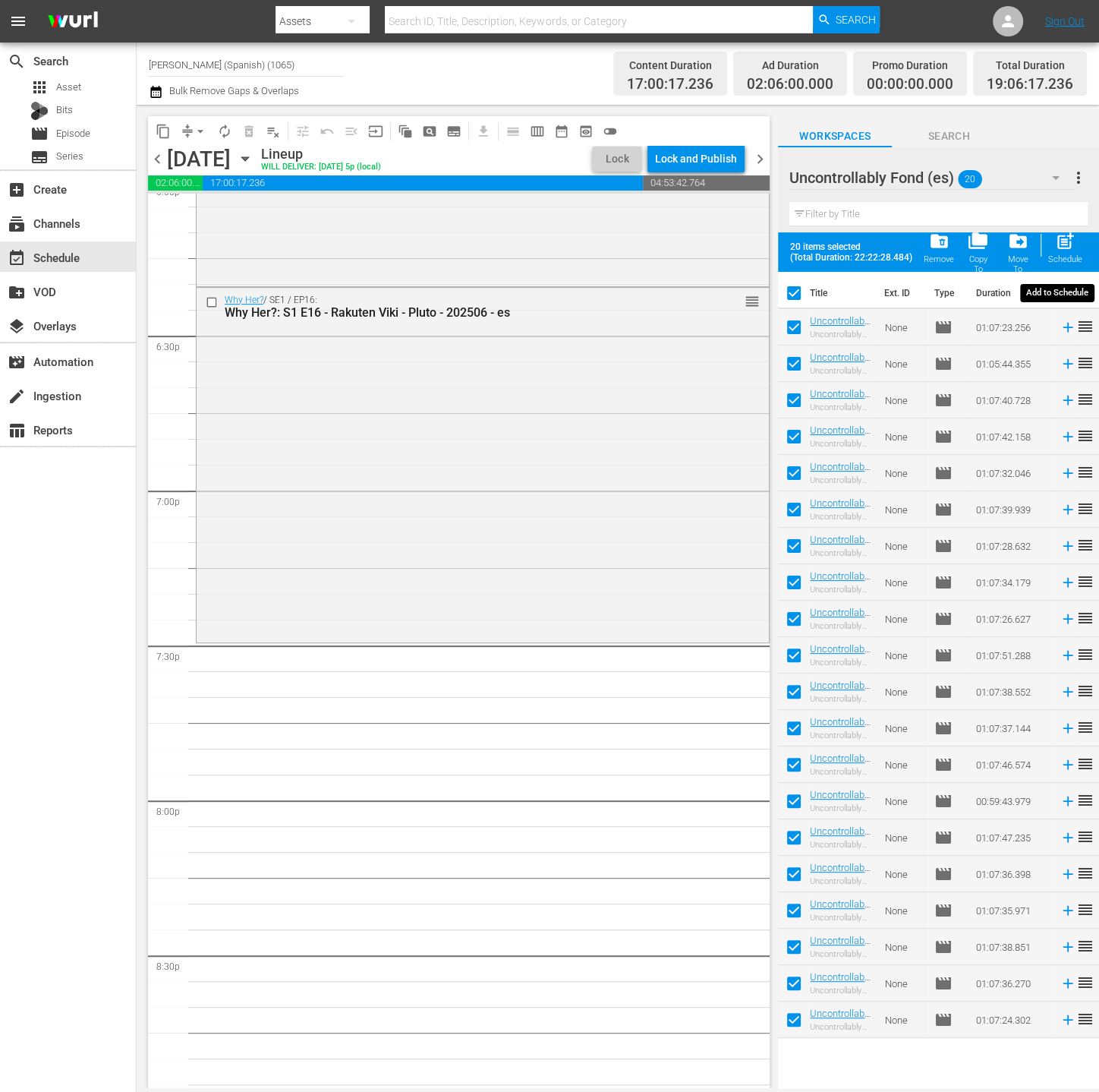
checkbox input "false"
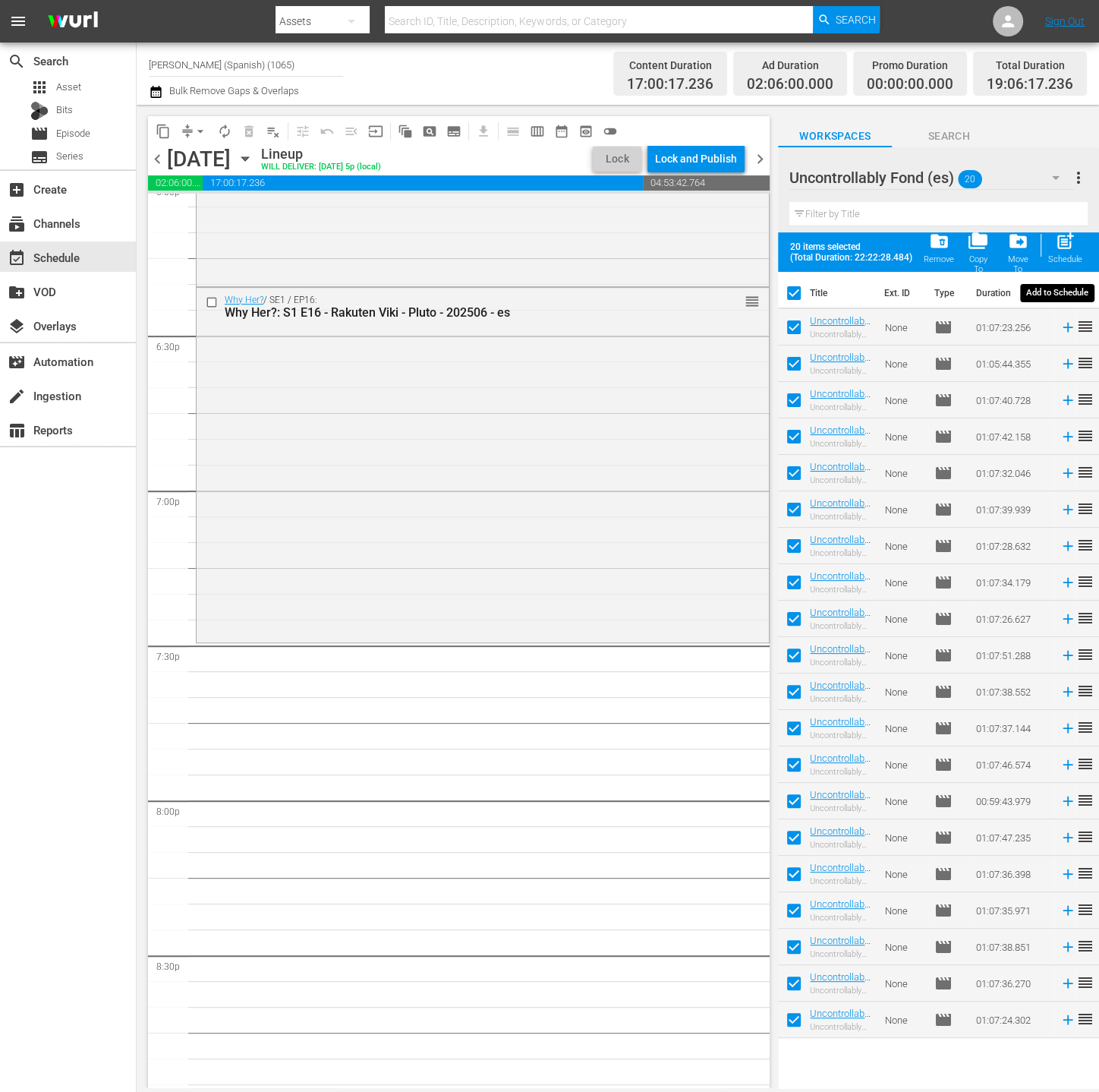
checkbox input "false"
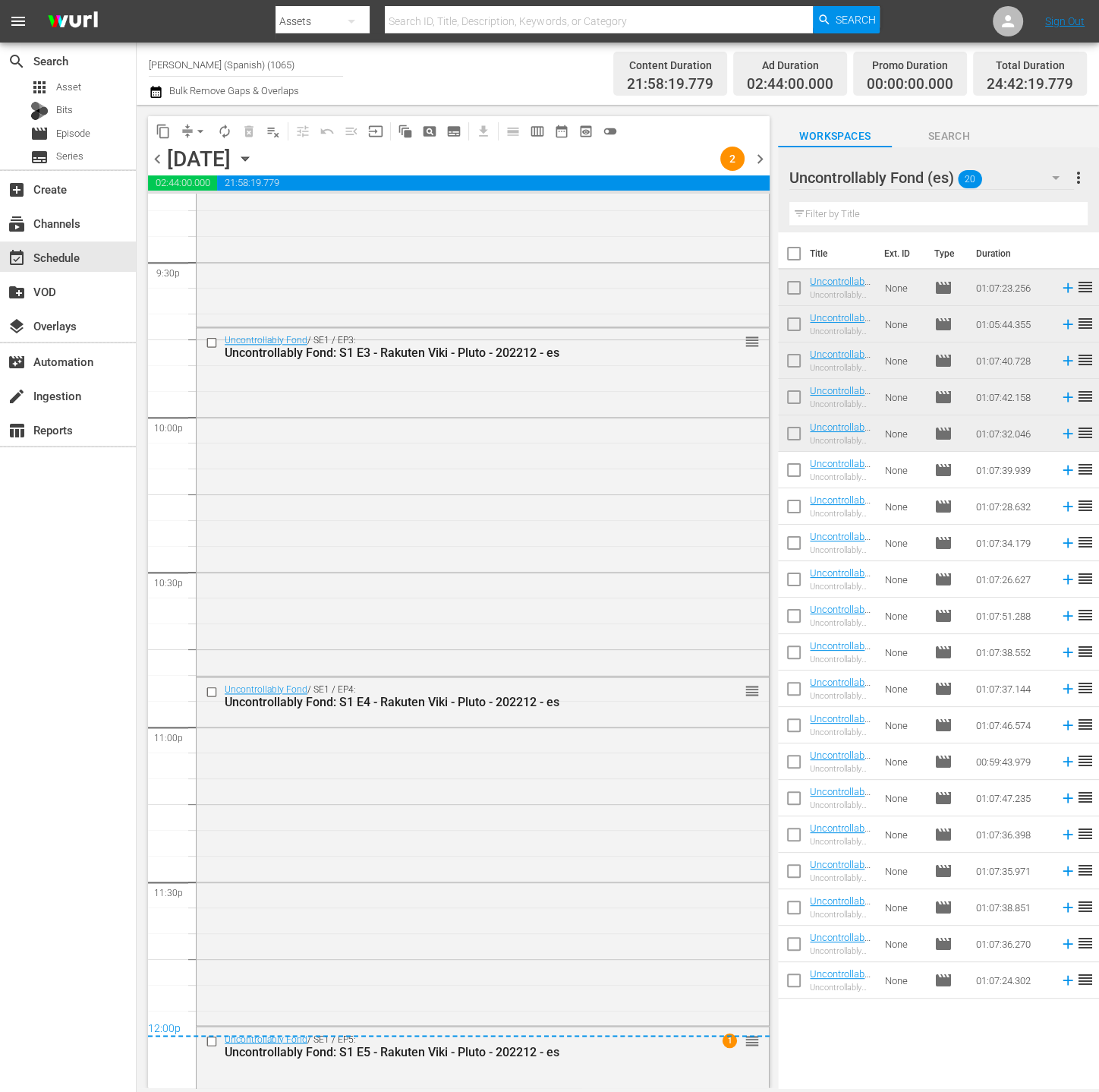
scroll to position [6877, 0]
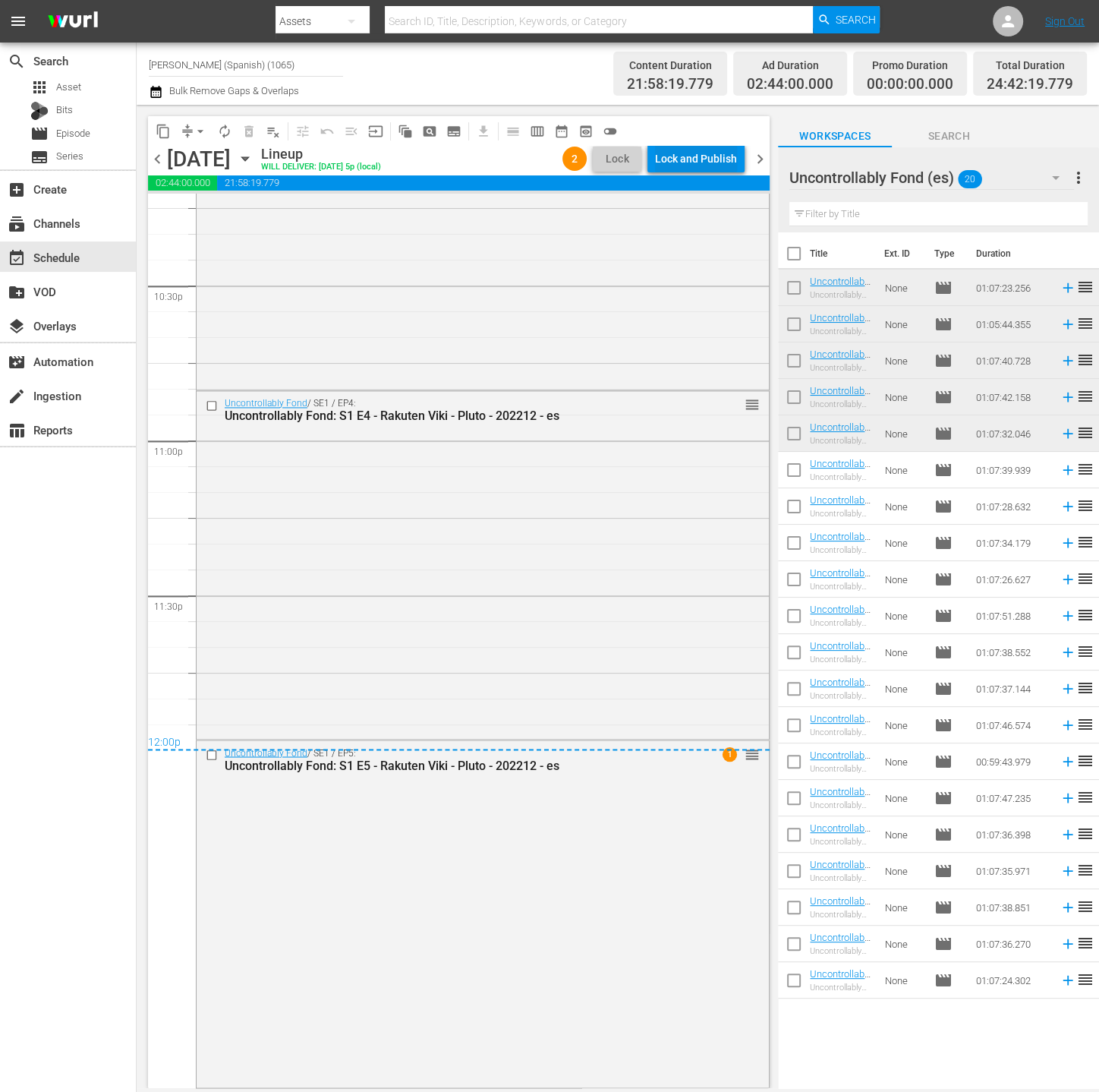
click at [711, 157] on div "Lock and Publish" at bounding box center [696, 158] width 82 height 27
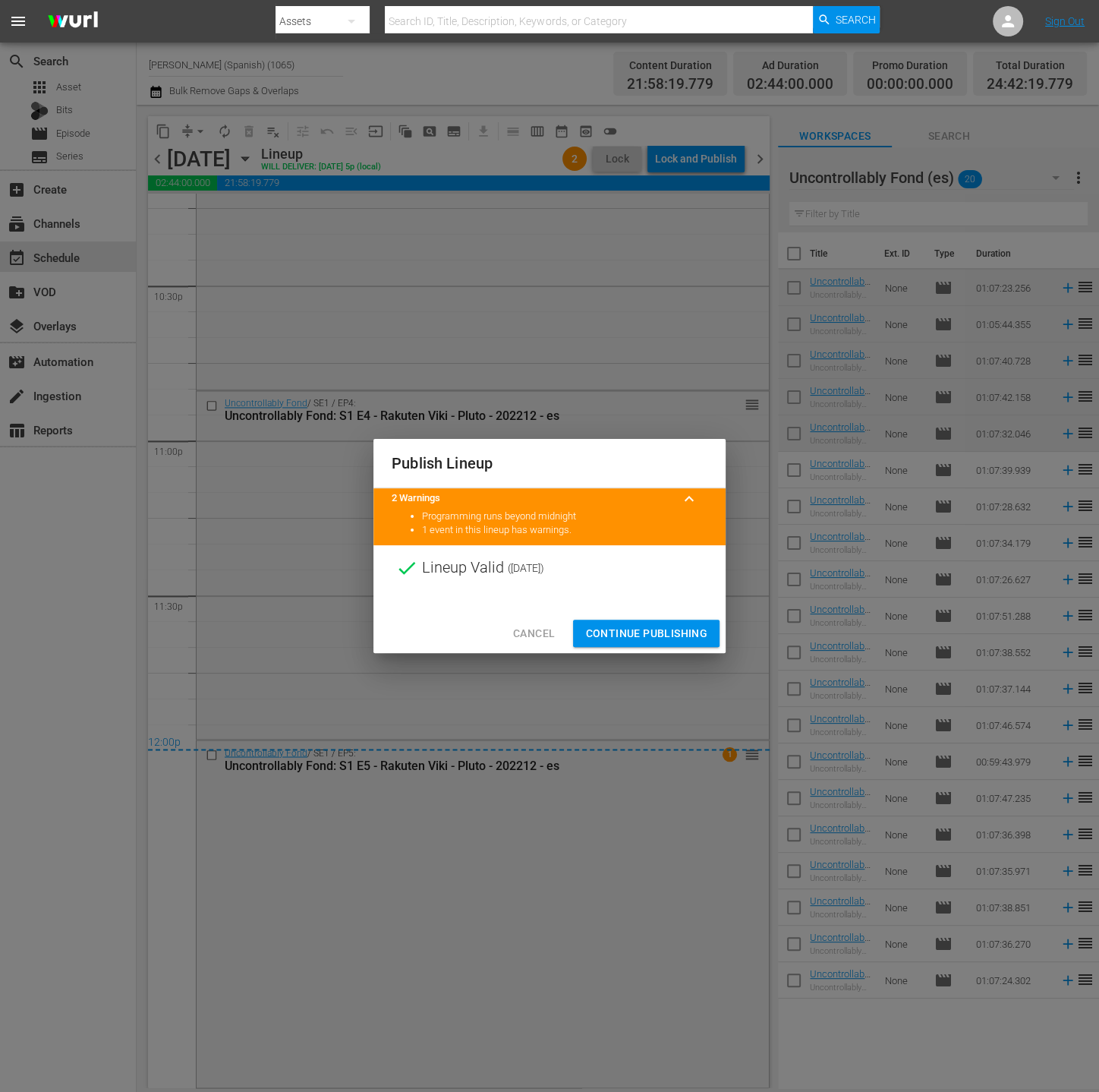
click at [699, 641] on span "Continue Publishing" at bounding box center [646, 634] width 122 height 19
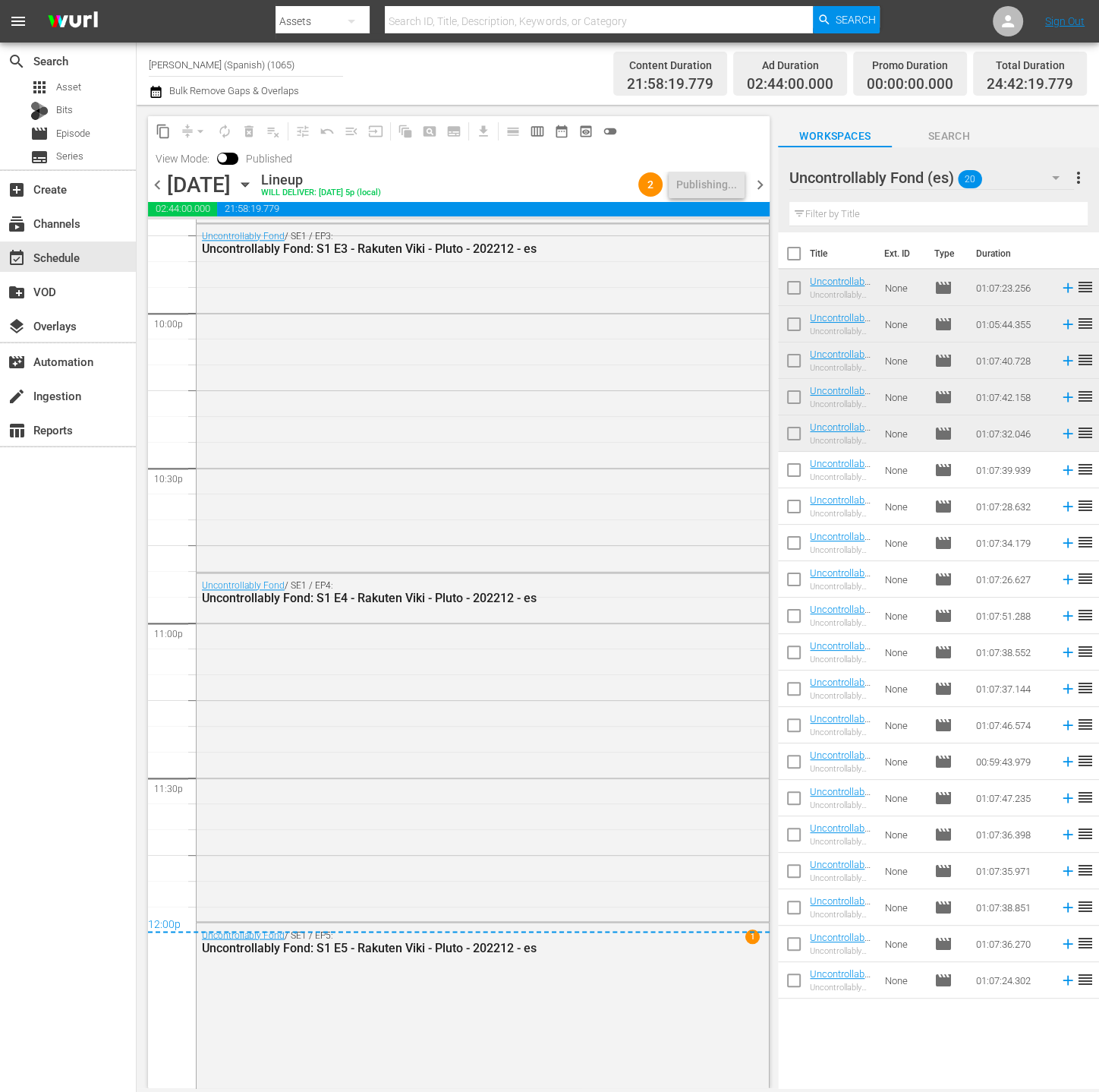
scroll to position [6903, 0]
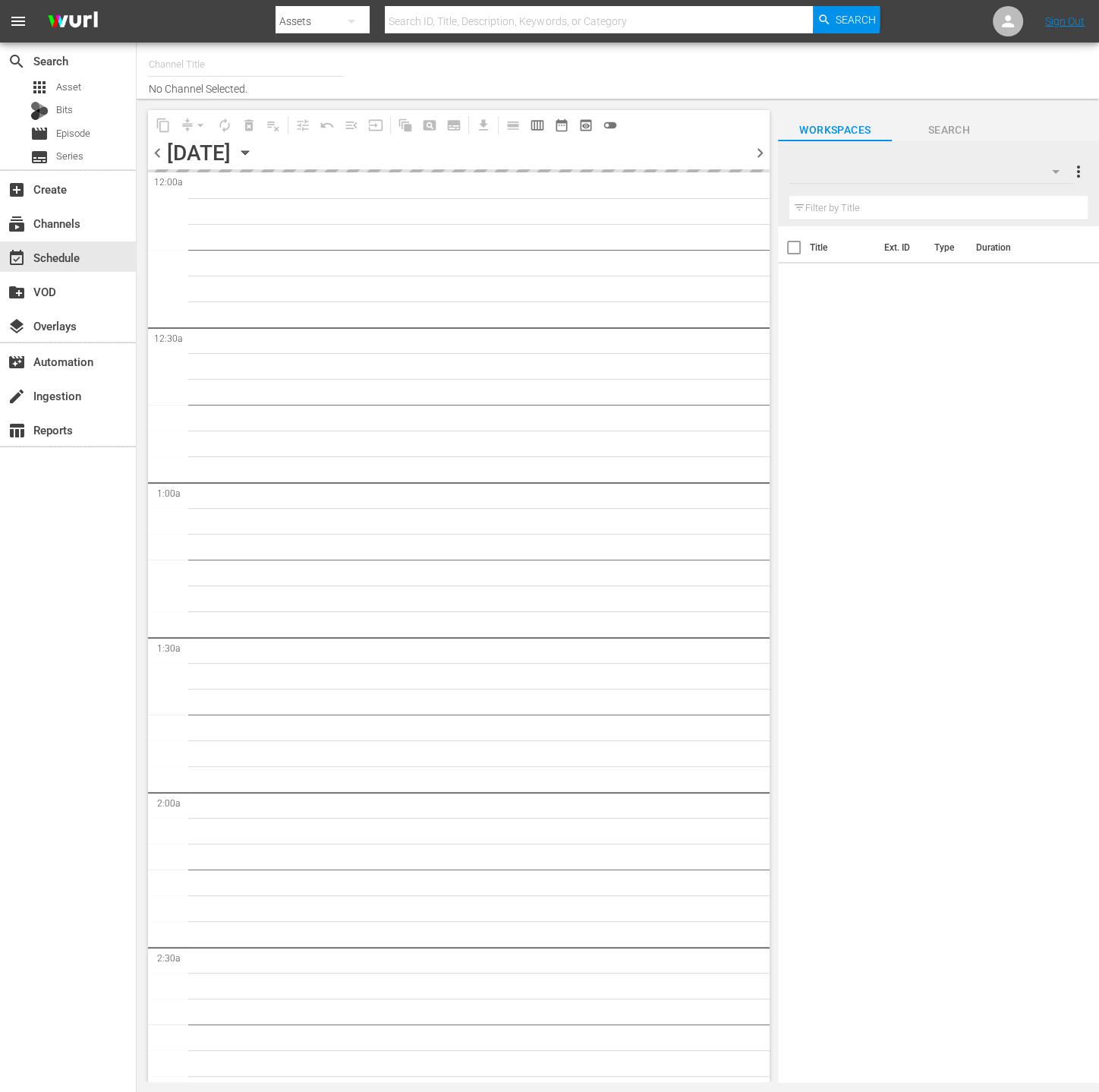
type input "Rakuten Viki (No CTA) (843)"
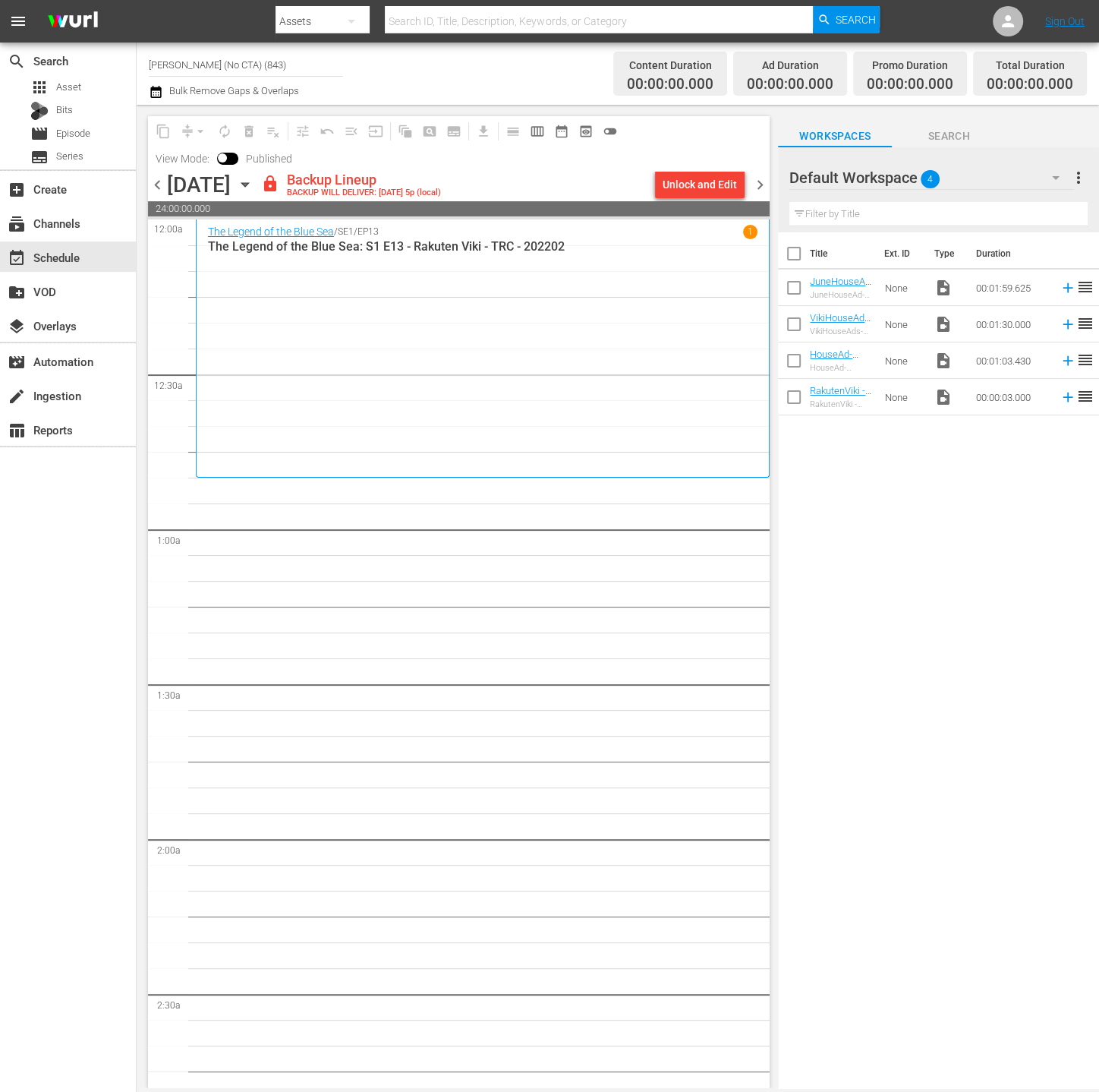
click at [677, 186] on div "Unlock and Edit" at bounding box center [699, 185] width 74 height 27
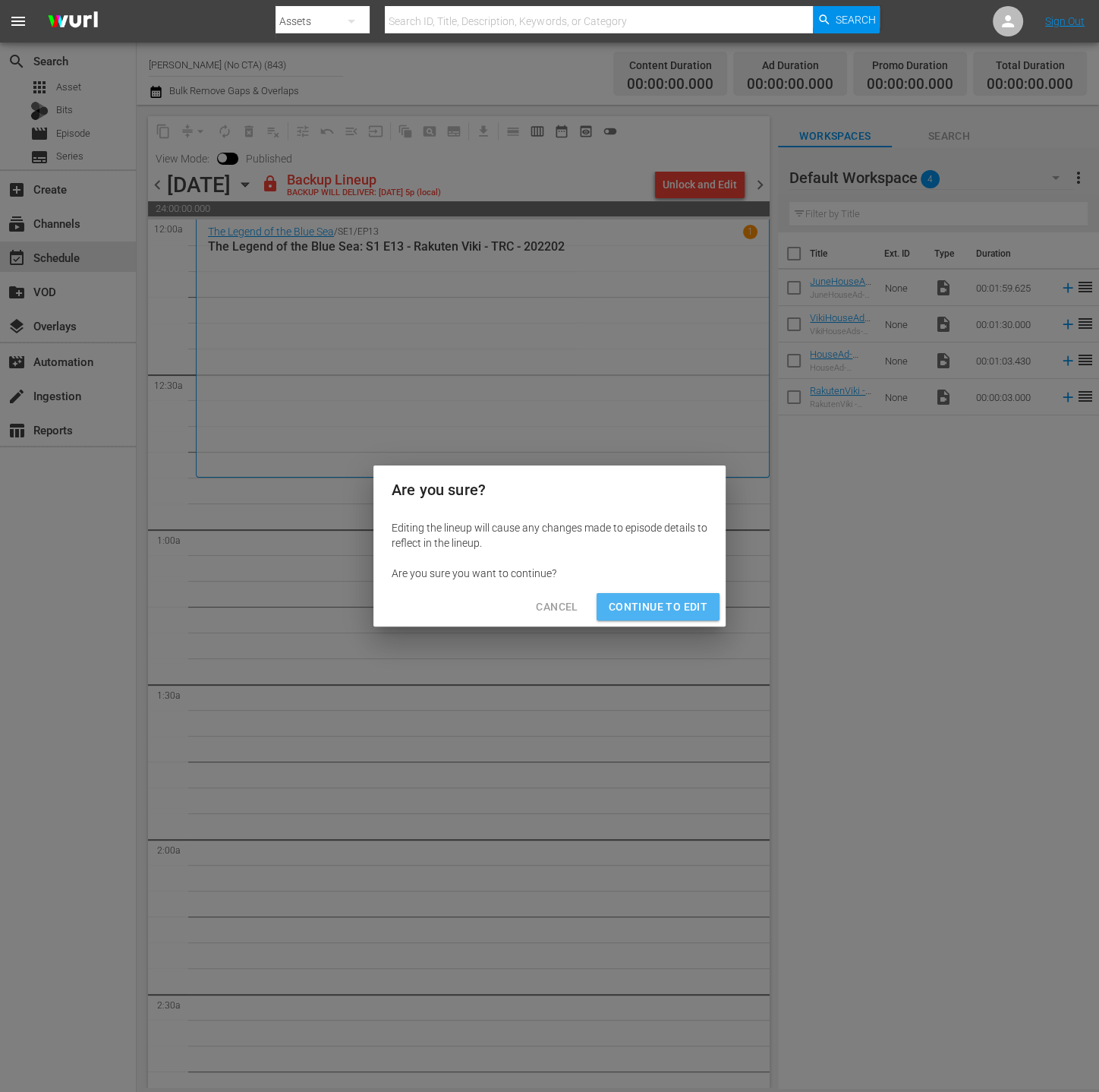
click at [671, 608] on span "Continue to Edit" at bounding box center [659, 606] width 99 height 19
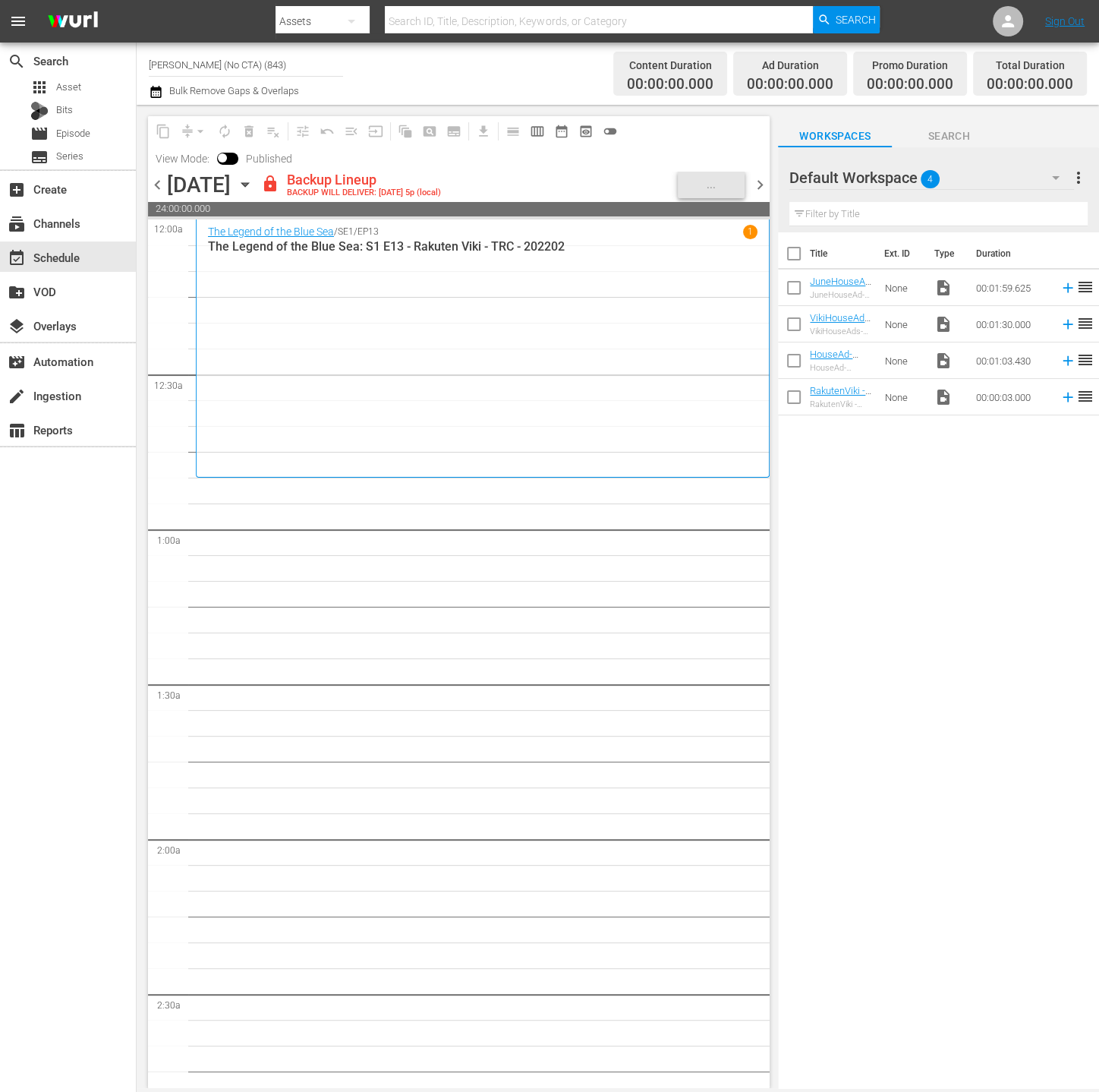
click at [975, 166] on div "Default Workspace 4" at bounding box center [932, 178] width 285 height 43
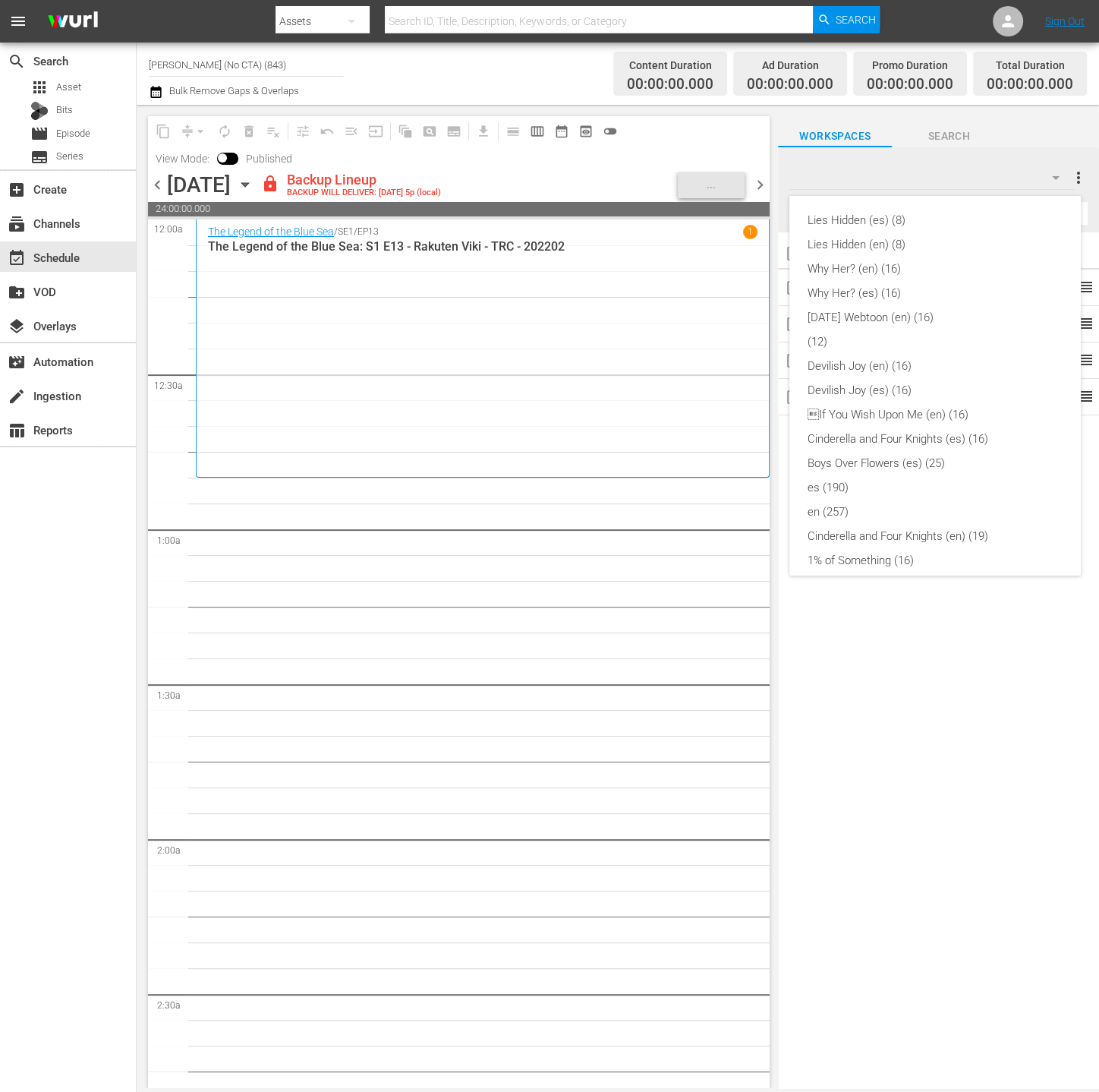
scroll to position [373, 0]
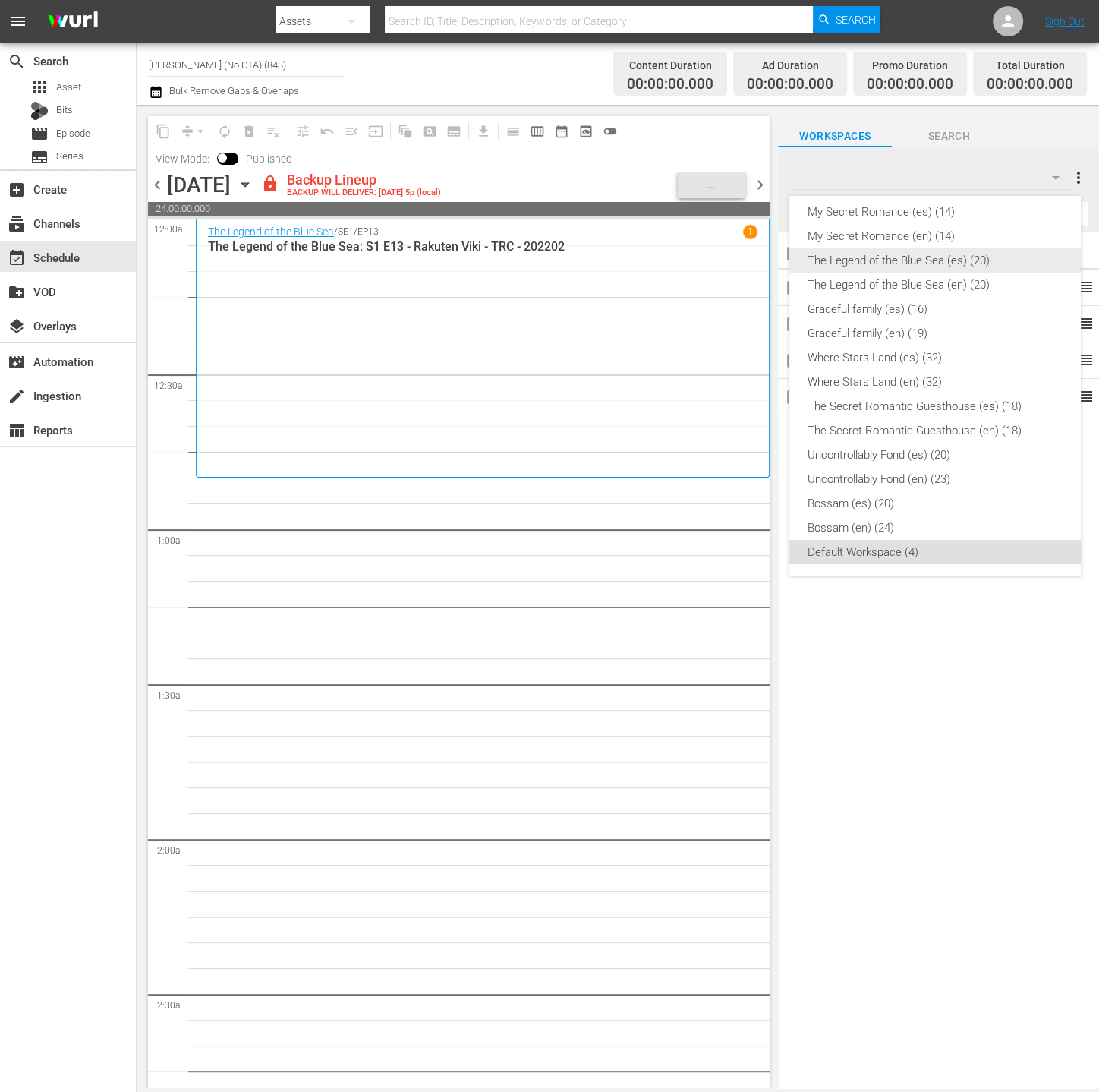
click at [1000, 261] on div "The Legend of the Blue Sea (es) (20)" at bounding box center [935, 260] width 255 height 25
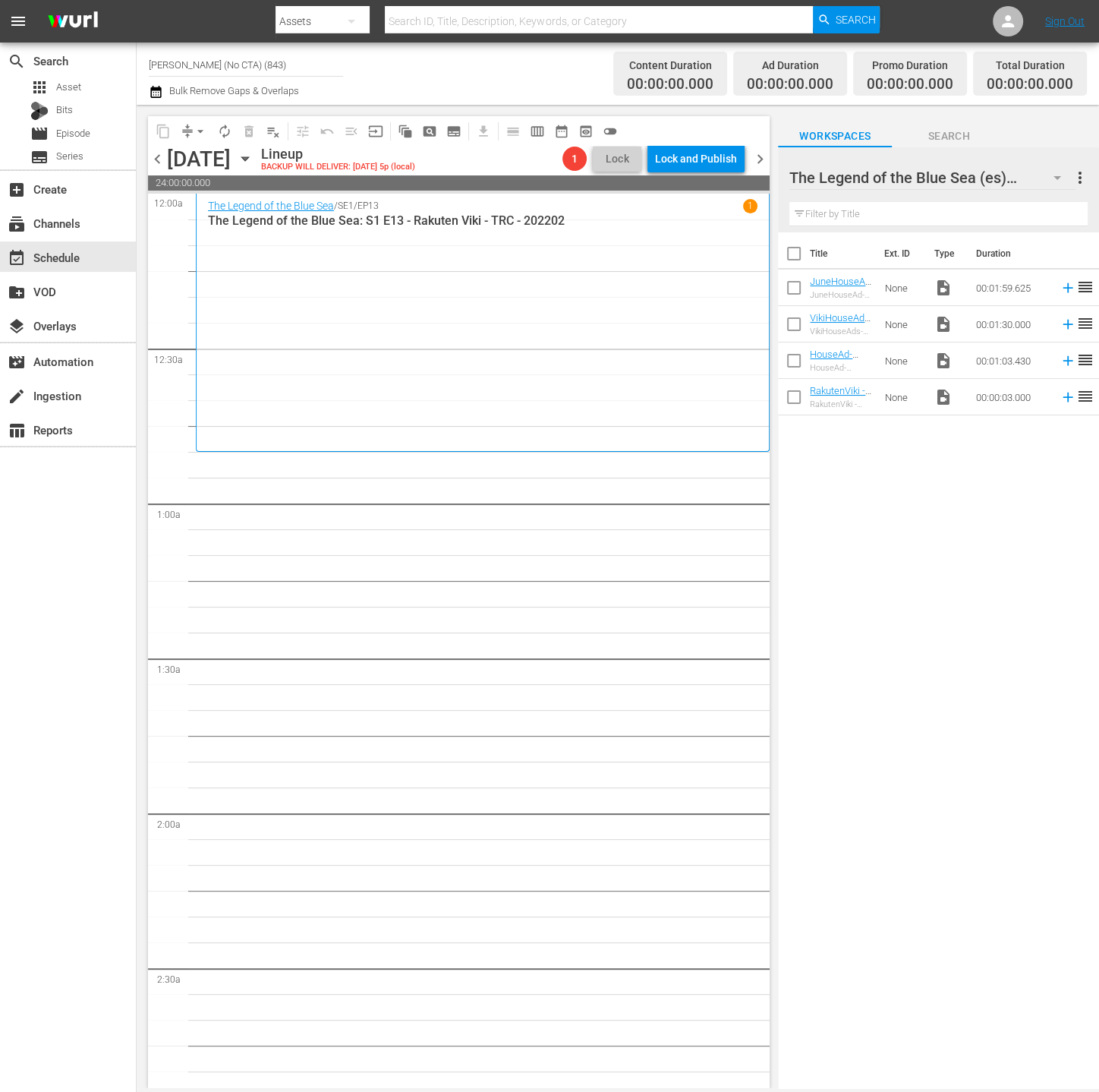
click at [1044, 184] on button "button" at bounding box center [1057, 177] width 37 height 37
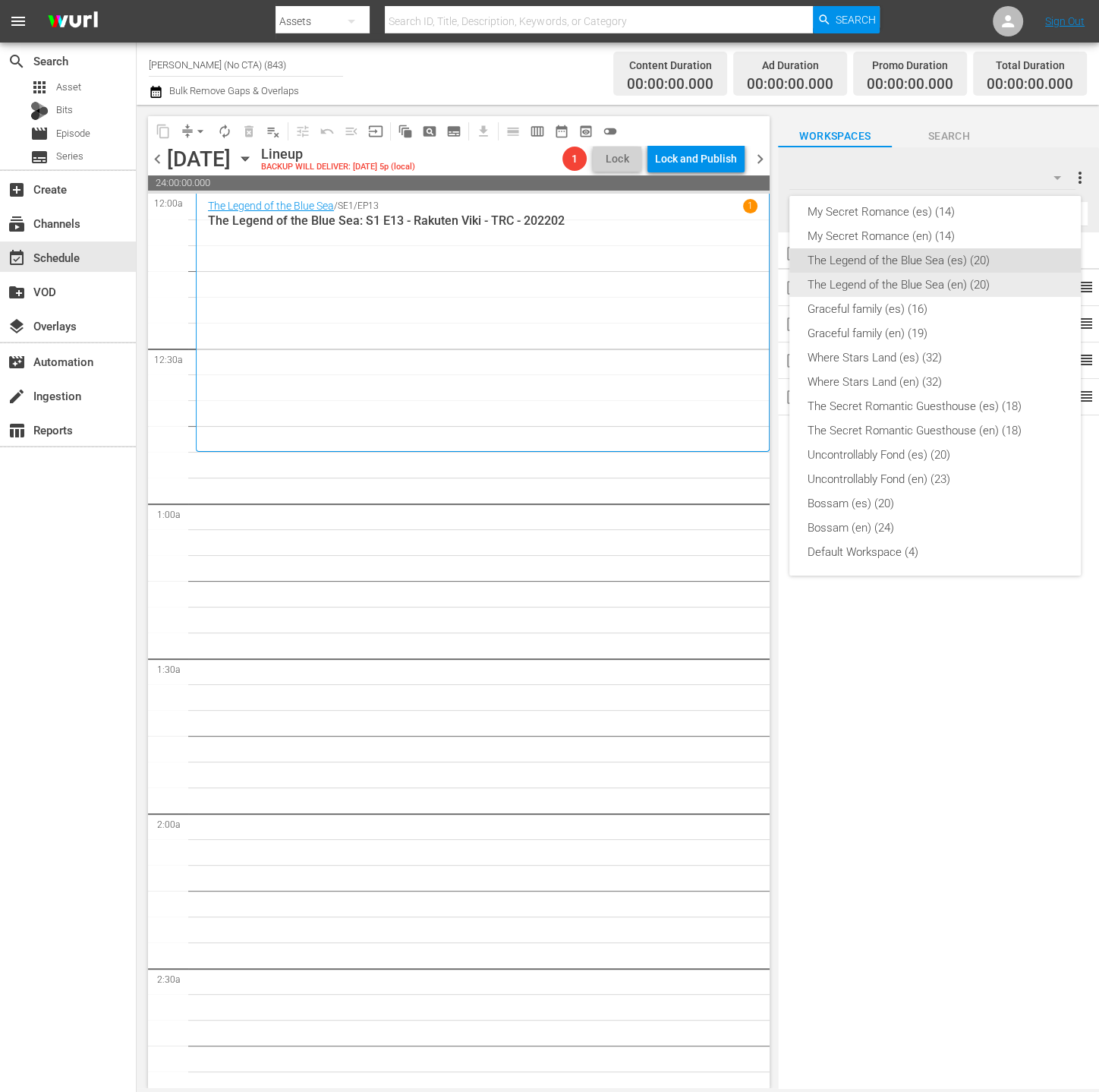
click at [1005, 292] on div "The Legend of the Blue Sea (en) (20)" at bounding box center [935, 284] width 255 height 25
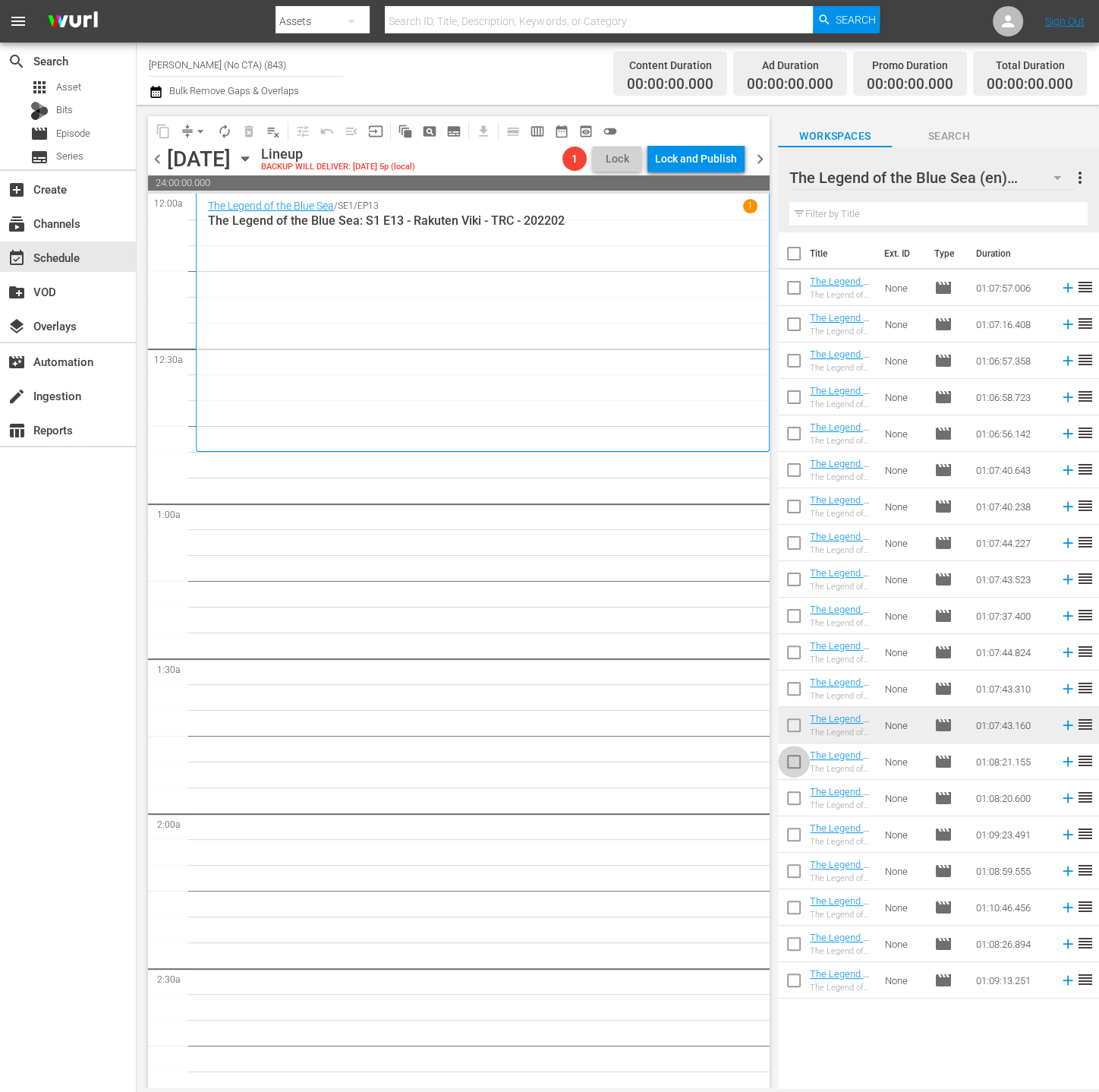
click at [790, 768] on input "checkbox" at bounding box center [794, 764] width 32 height 32
checkbox input "true"
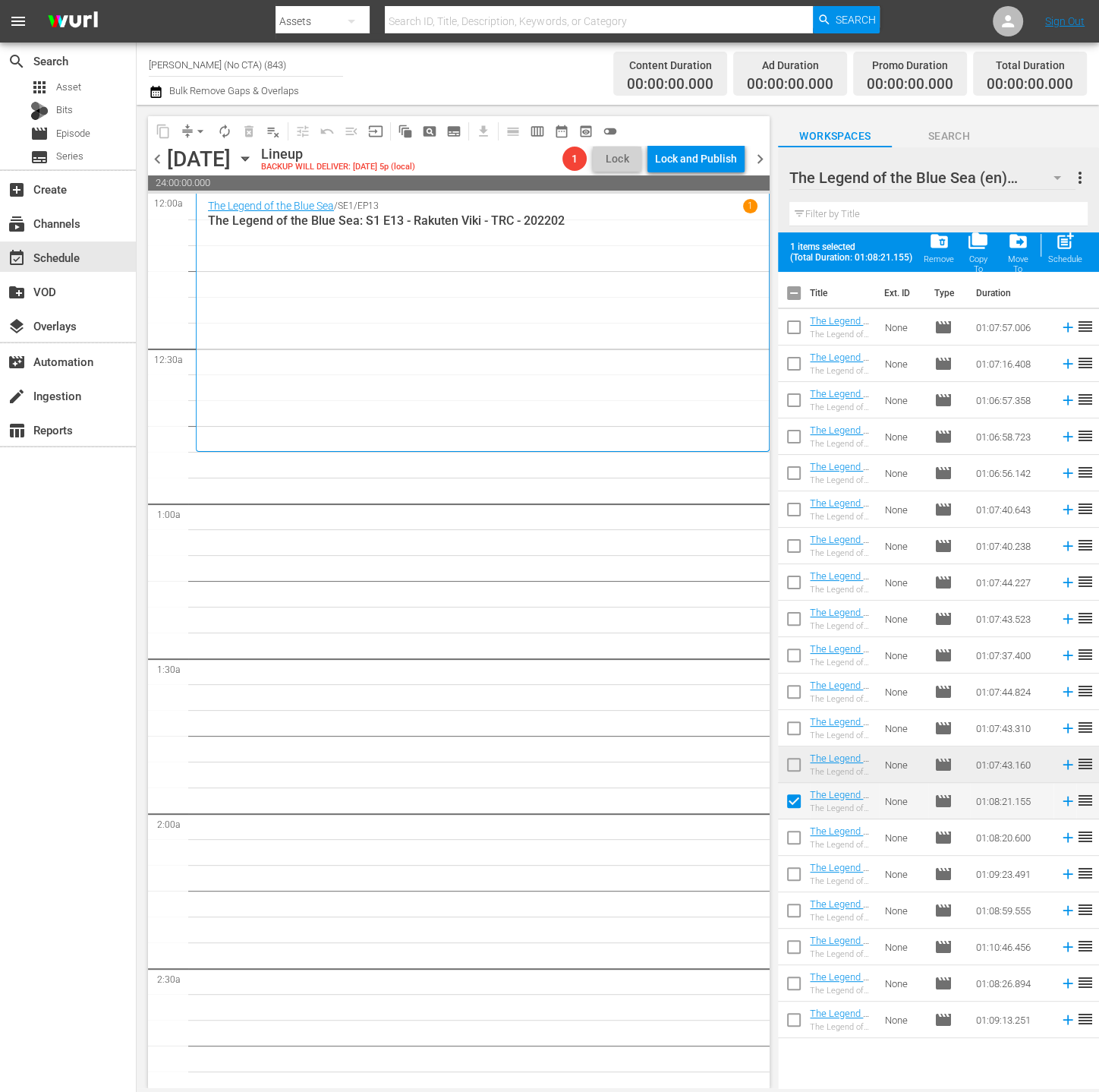
click at [799, 827] on input "checkbox" at bounding box center [794, 840] width 32 height 32
checkbox input "true"
click at [799, 883] on input "checkbox" at bounding box center [794, 876] width 32 height 32
checkbox input "true"
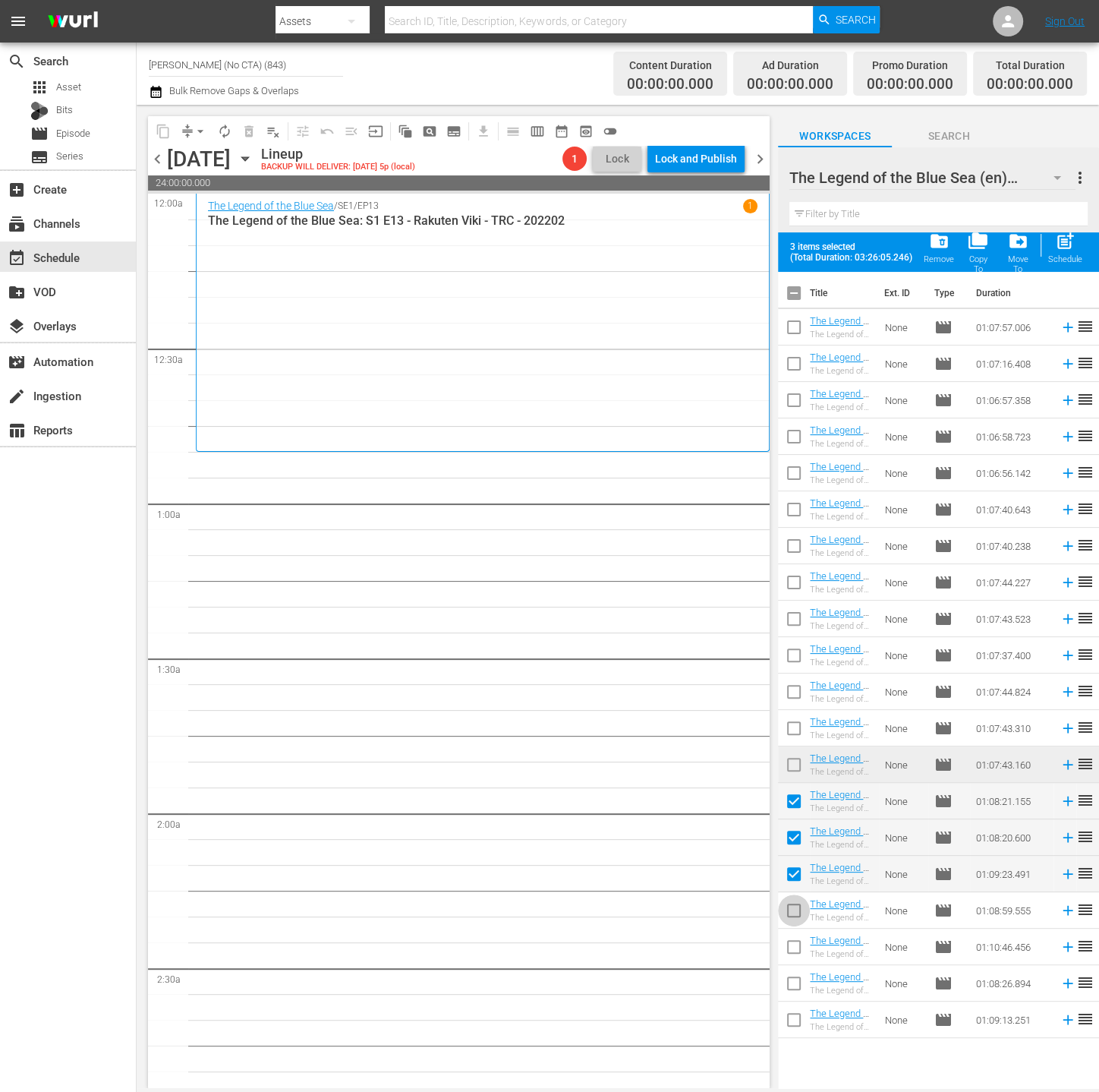
click at [799, 911] on input "checkbox" at bounding box center [794, 912] width 32 height 32
checkbox input "true"
click at [792, 959] on input "checkbox" at bounding box center [794, 949] width 32 height 32
checkbox input "true"
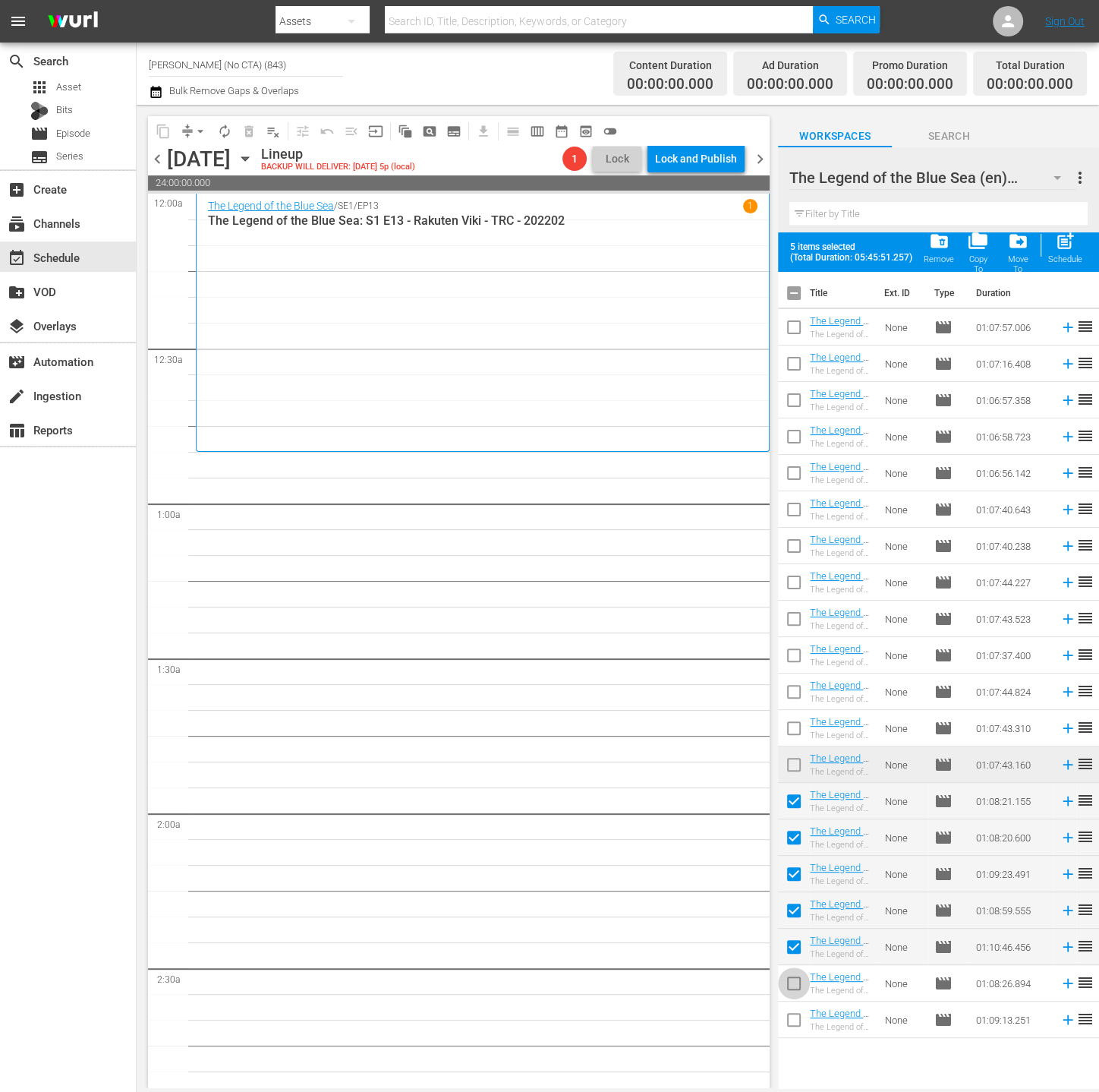
click at [801, 999] on input "checkbox" at bounding box center [794, 986] width 32 height 32
checkbox input "true"
click at [798, 1016] on input "checkbox" at bounding box center [794, 1022] width 32 height 32
checkbox input "true"
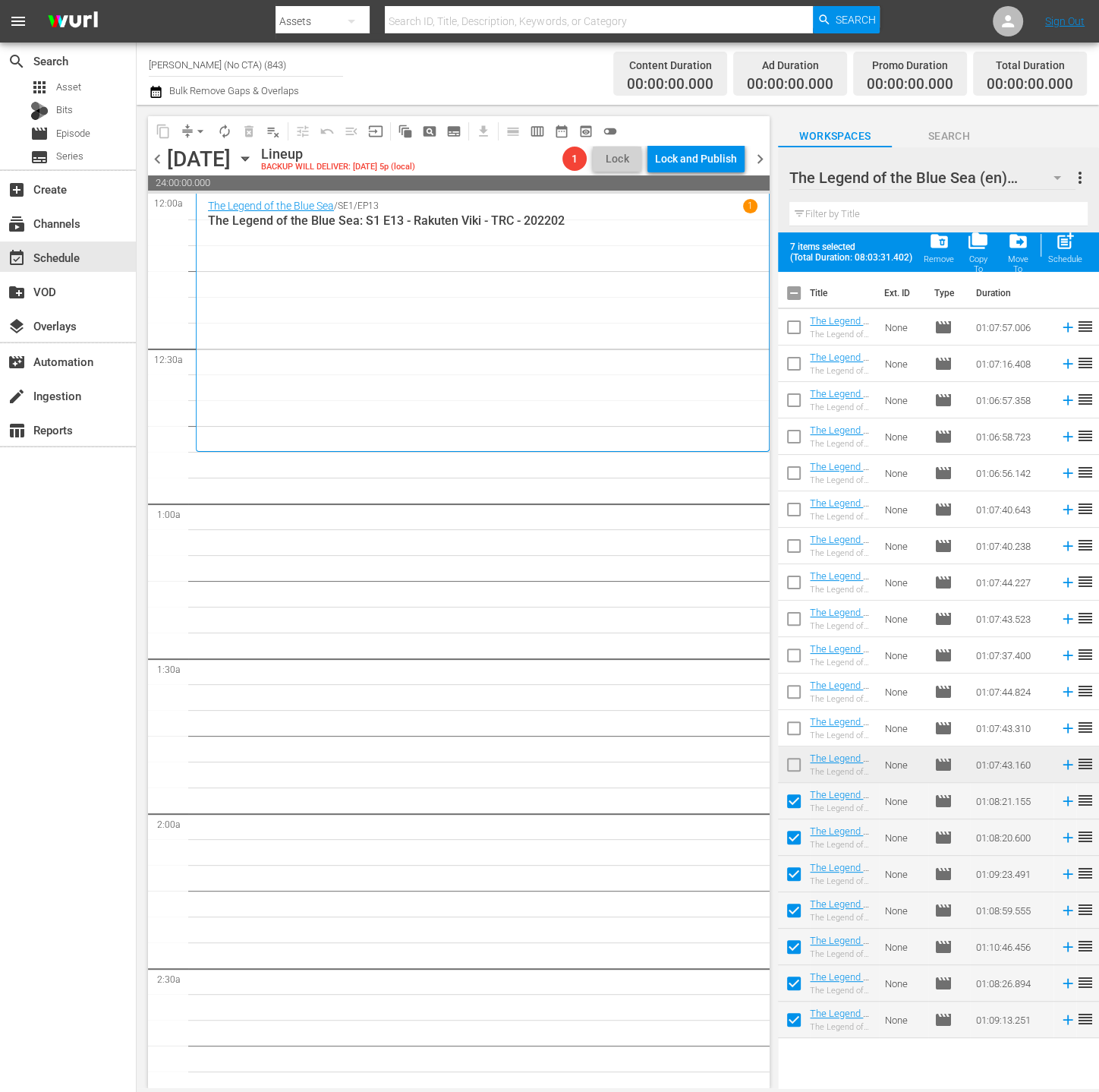
click at [1053, 250] on div "post_add Schedule" at bounding box center [1066, 247] width 34 height 33
checkbox input "false"
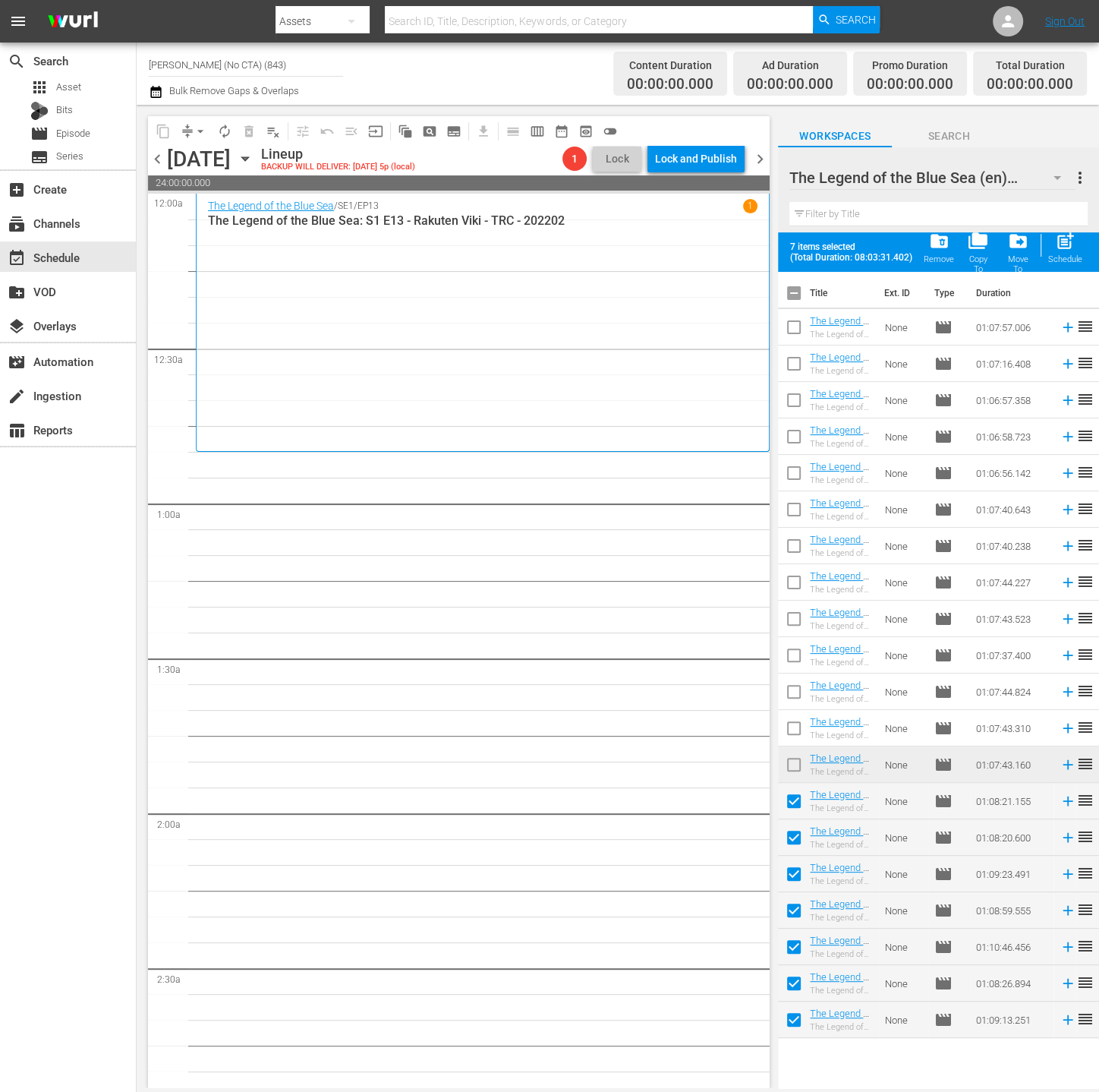
checkbox input "false"
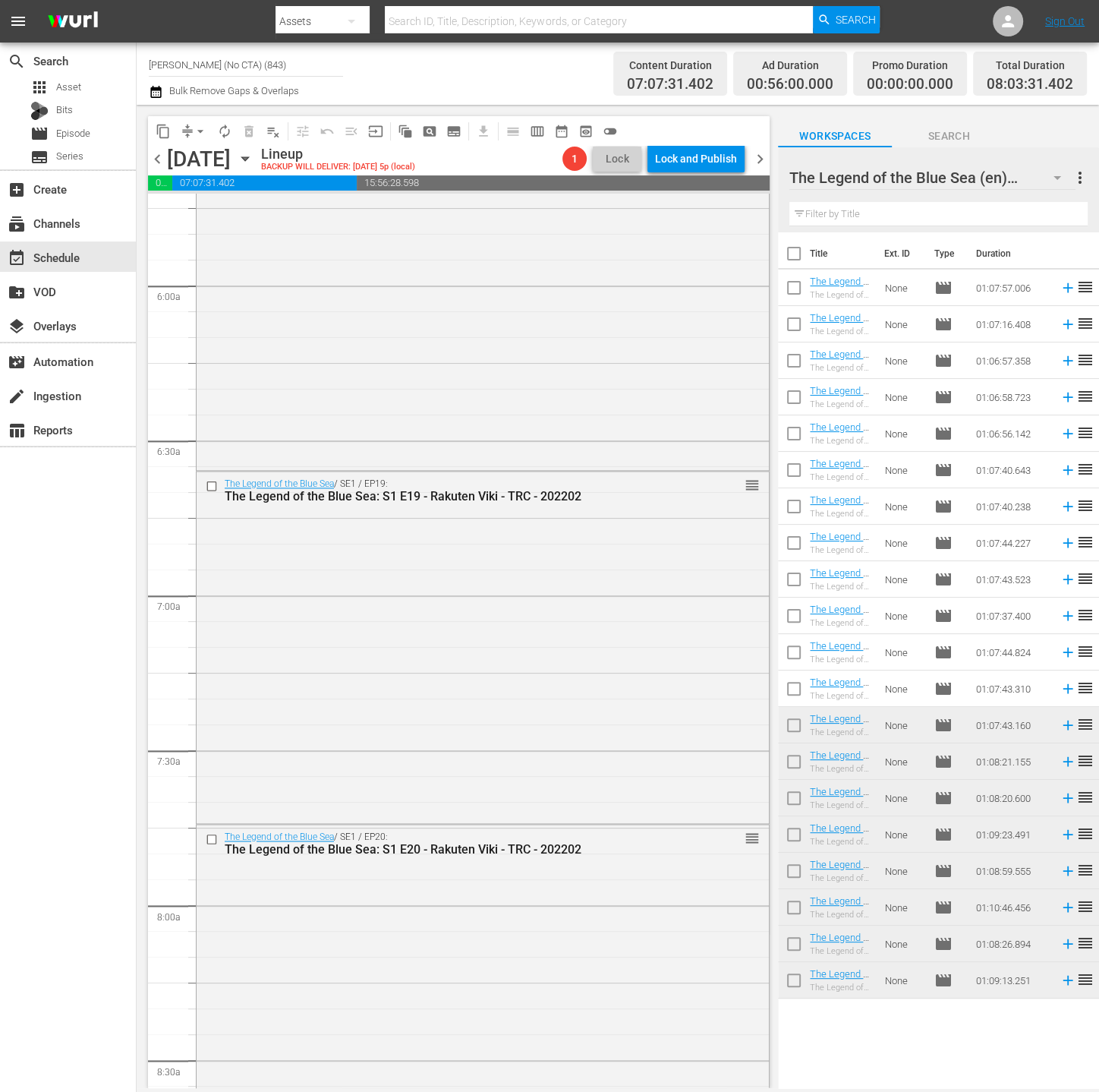
scroll to position [2297, 0]
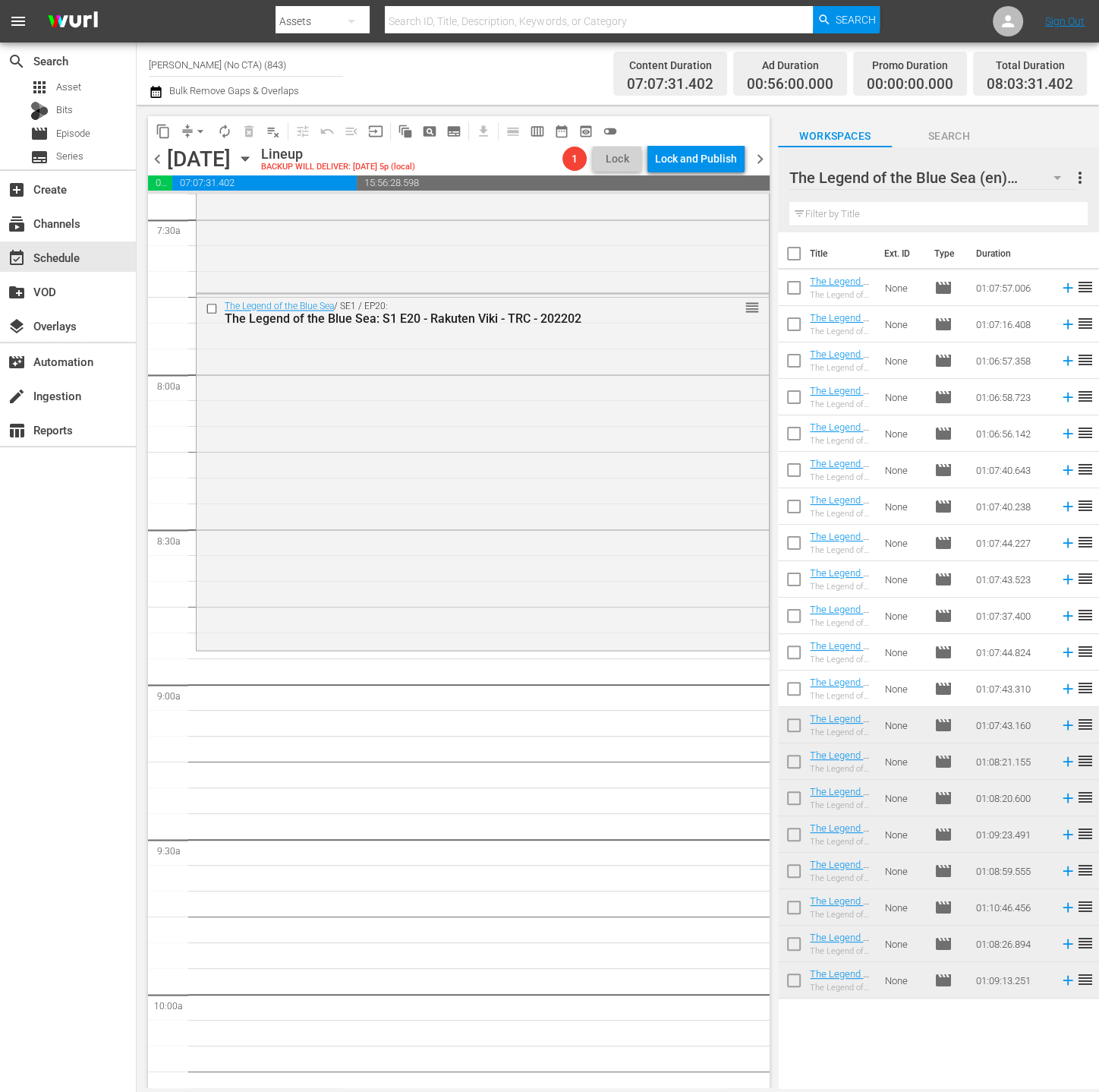
click at [971, 175] on div at bounding box center [901, 178] width 223 height 38
click at [1022, 175] on input "The Legend of the Blue Sea (en)" at bounding box center [932, 177] width 285 height 37
click at [1038, 138] on div "Workspaces Search" at bounding box center [939, 132] width 321 height 31
click at [1044, 178] on button "button" at bounding box center [1057, 177] width 37 height 37
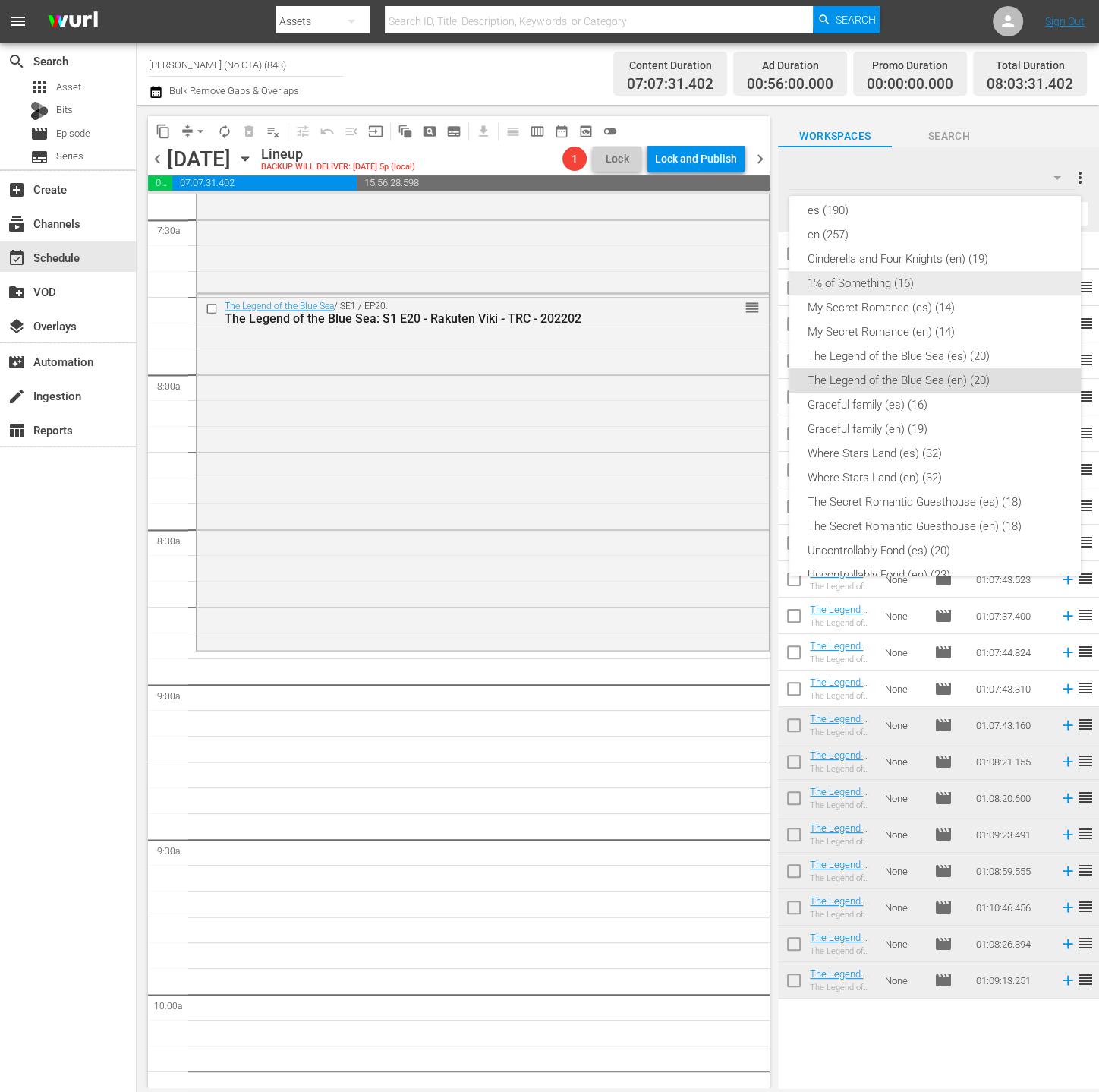
scroll to position [0, 0]
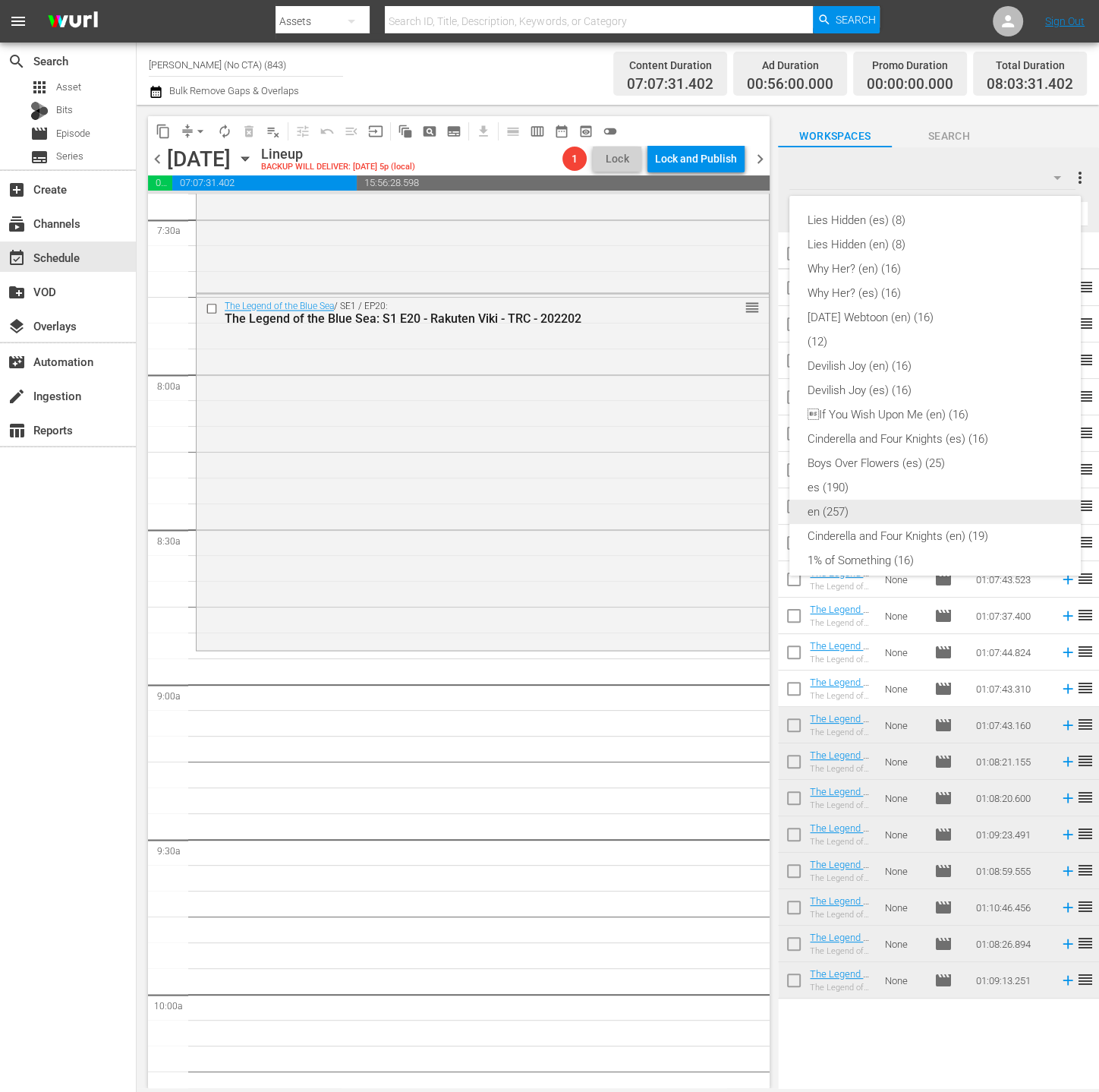
click at [847, 506] on div "en (257)" at bounding box center [935, 511] width 255 height 25
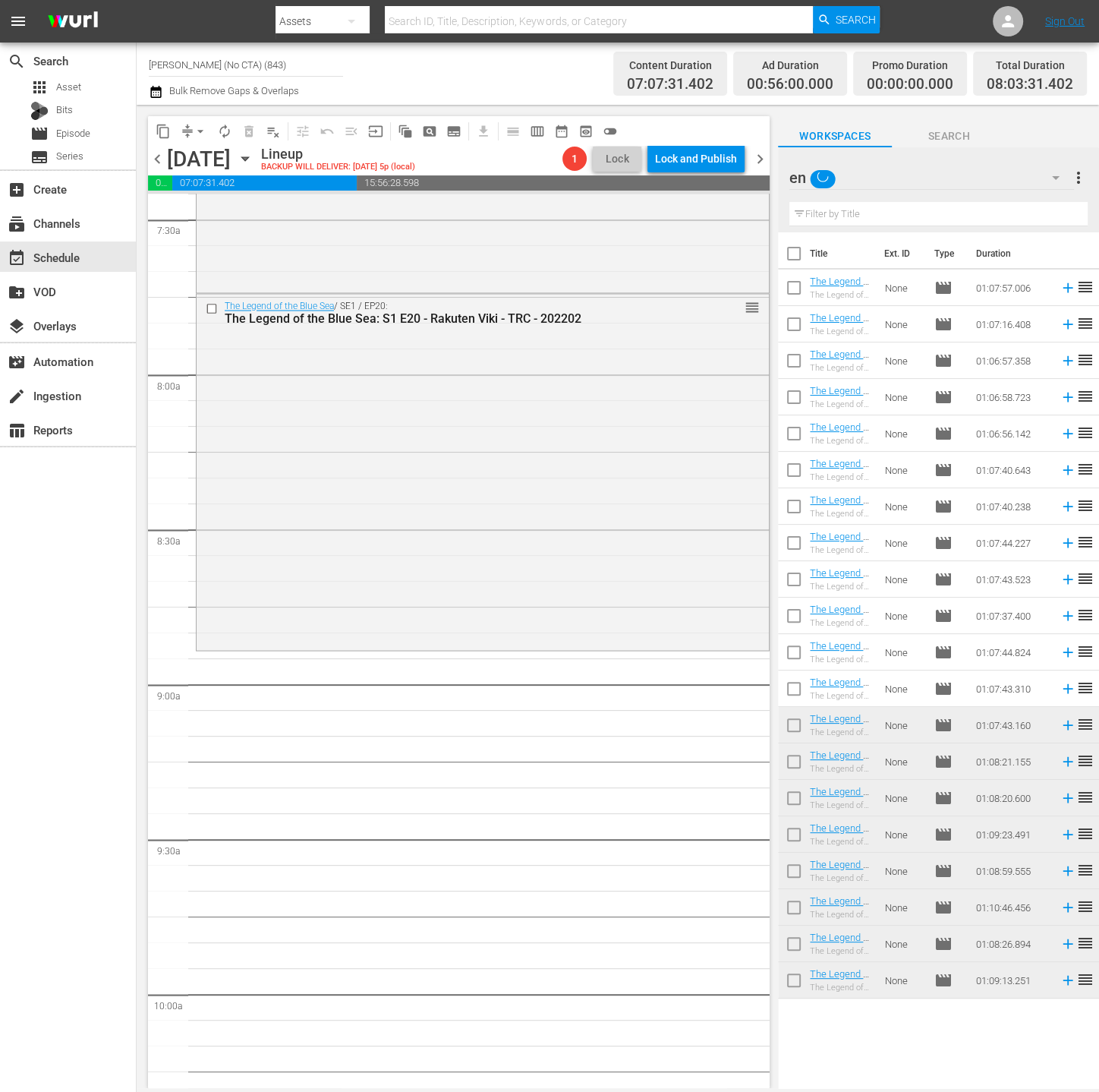
scroll to position [271, 0]
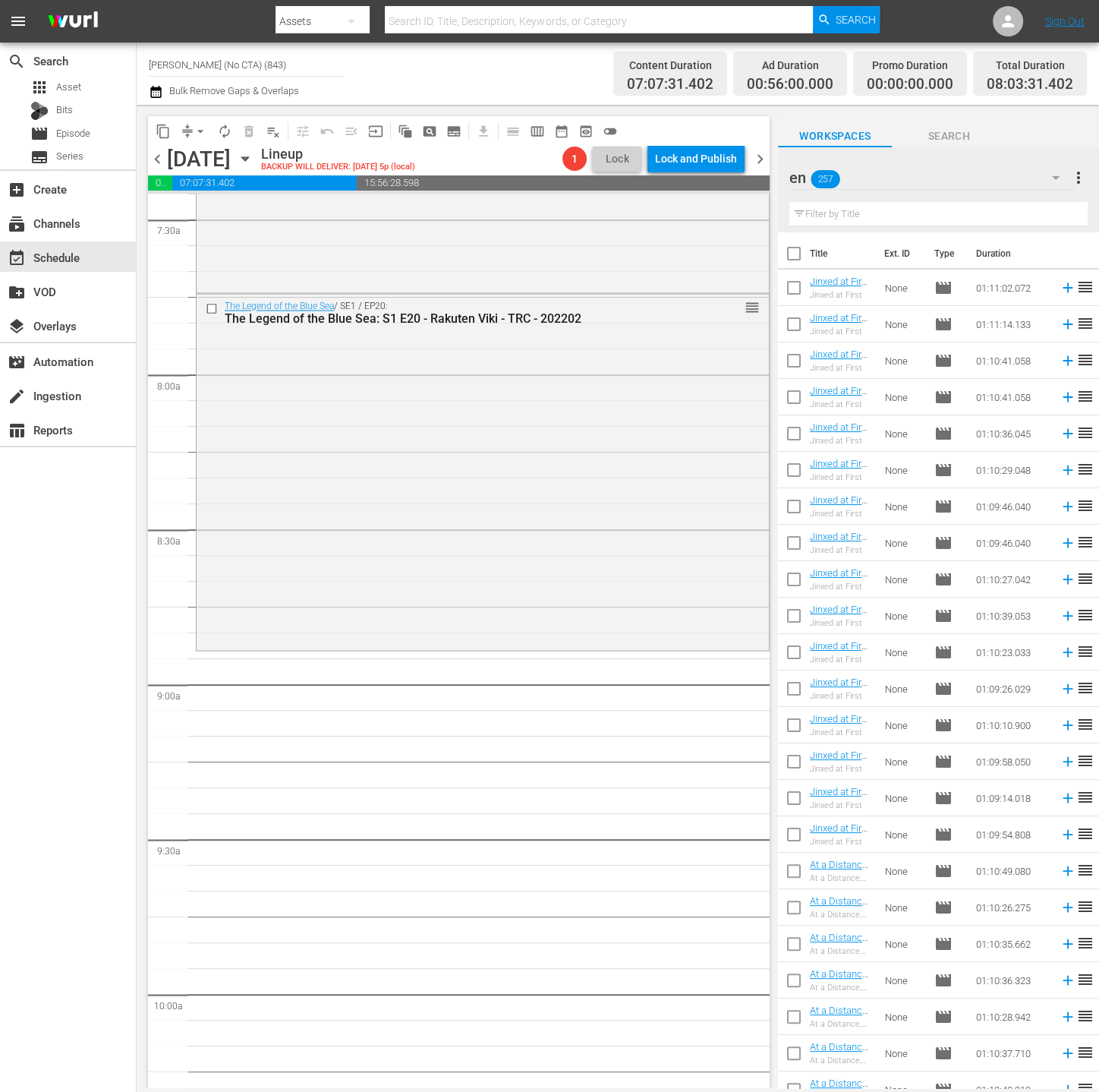
click at [918, 219] on input "text" at bounding box center [939, 214] width 298 height 25
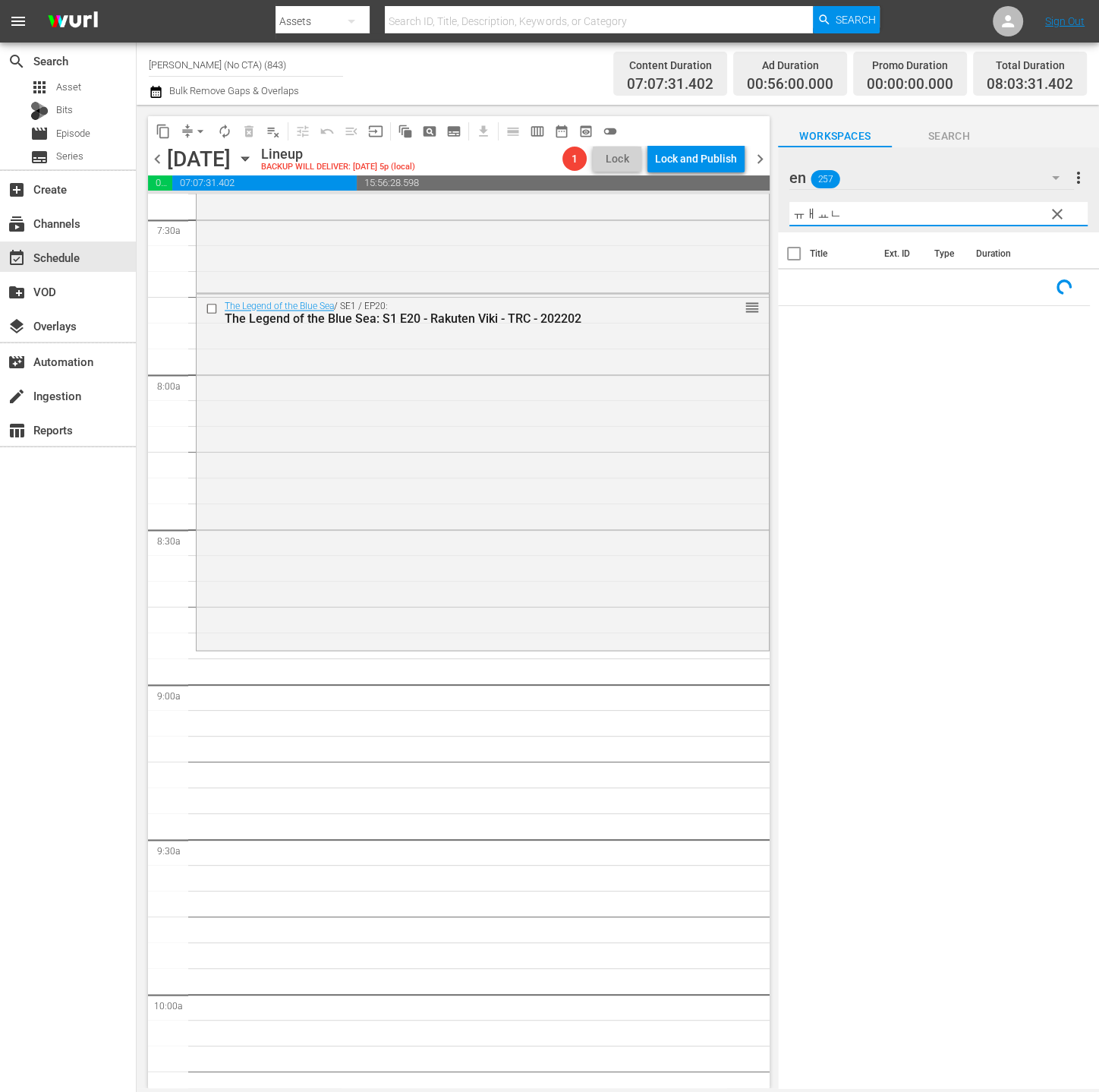
type input "ㅠㅐㅛㄴ"
type input "boys over"
type input "flower"
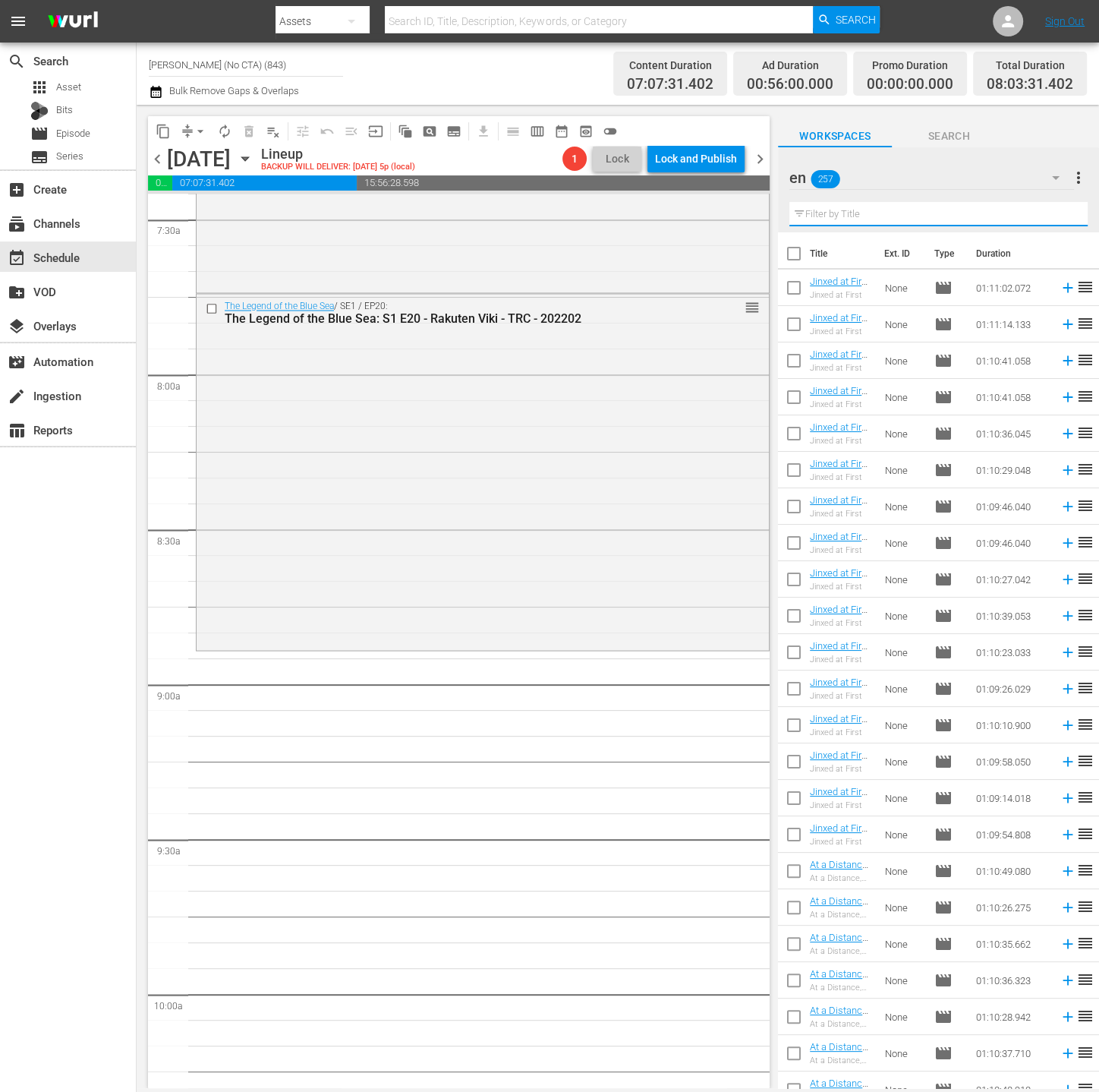
click at [952, 206] on input "text" at bounding box center [939, 214] width 298 height 25
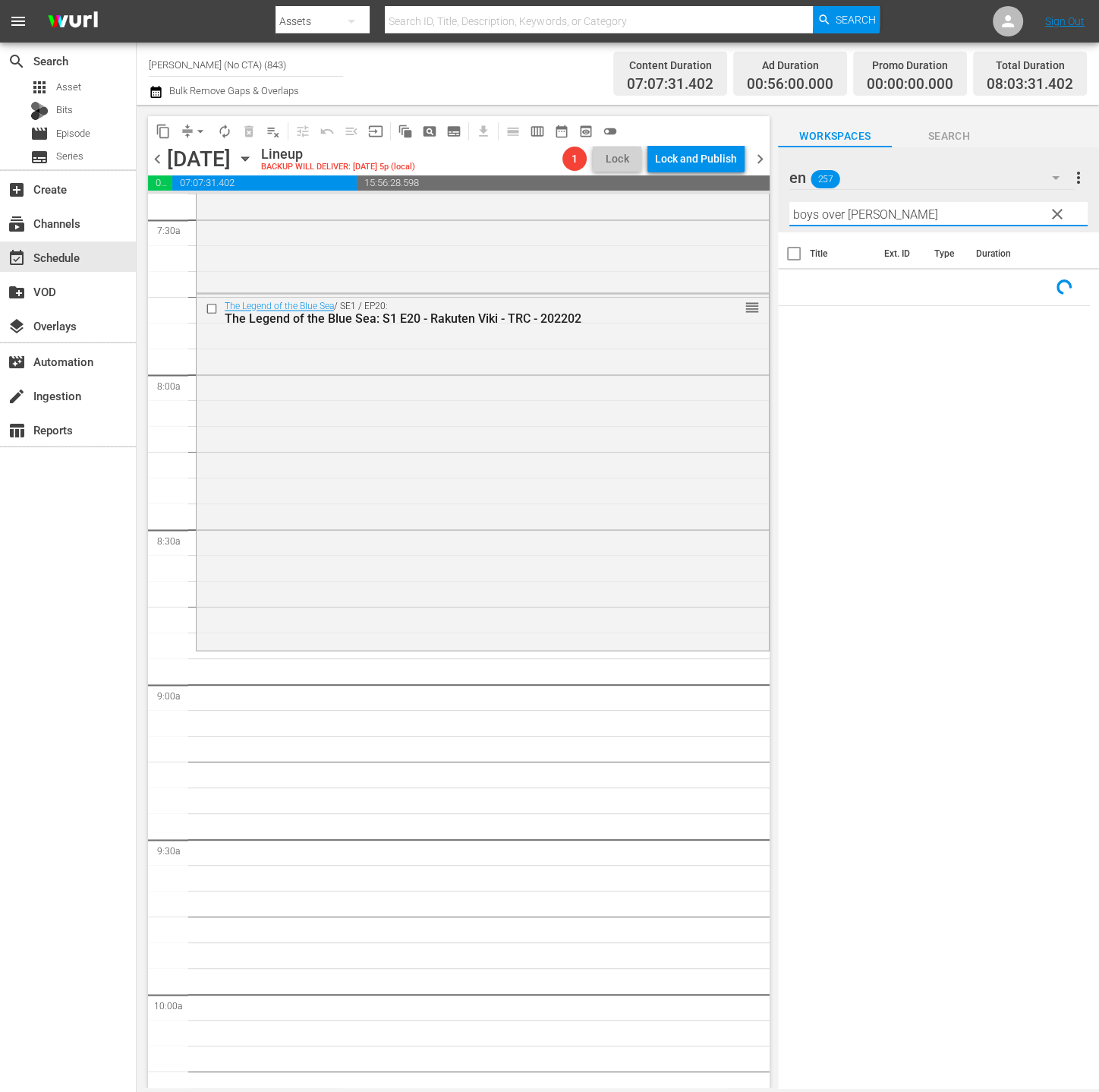
type input "boys over flower"
type input "boy"
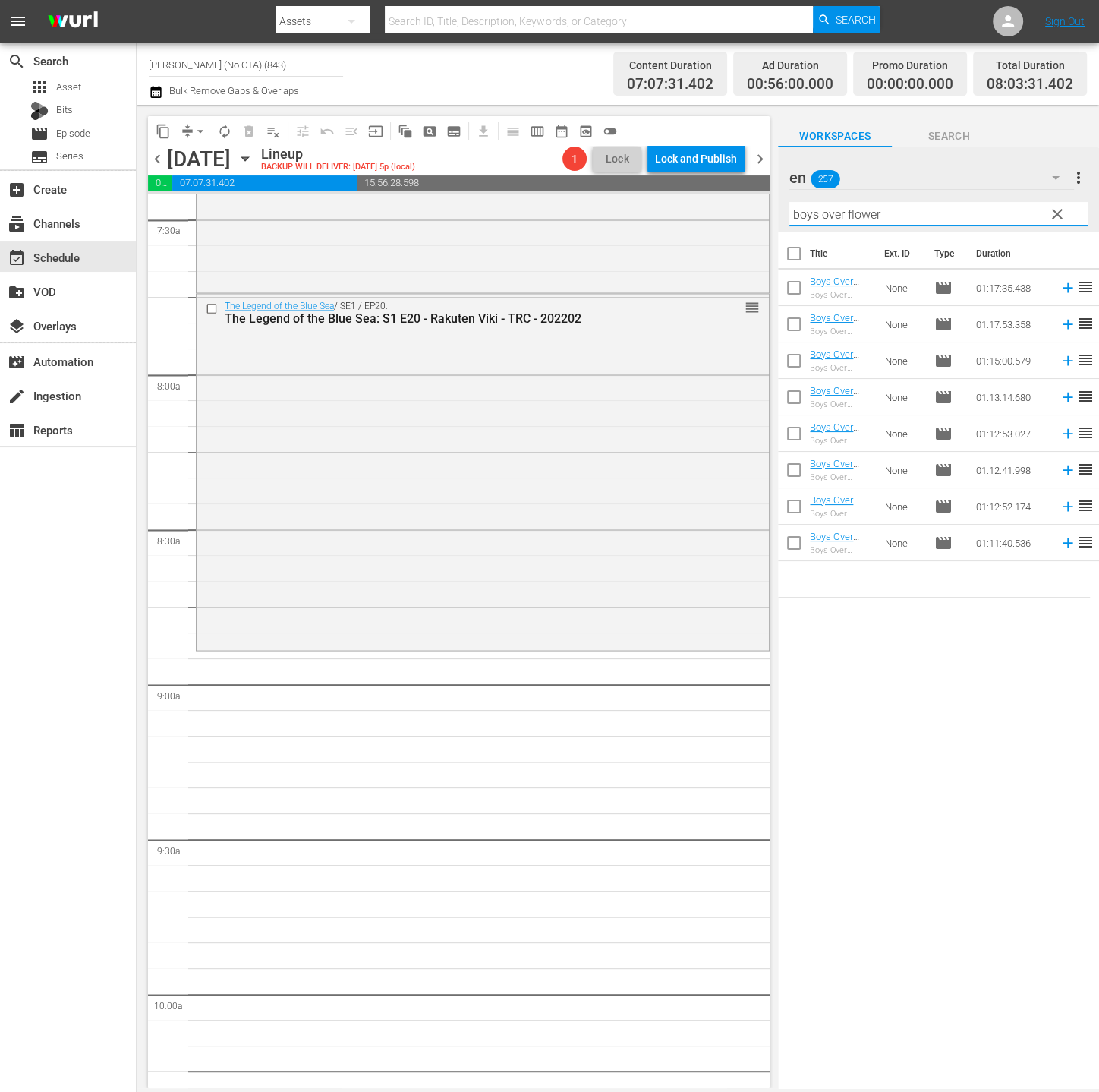
type input "boys over flower"
click at [798, 250] on input "checkbox" at bounding box center [794, 256] width 32 height 32
checkbox input "true"
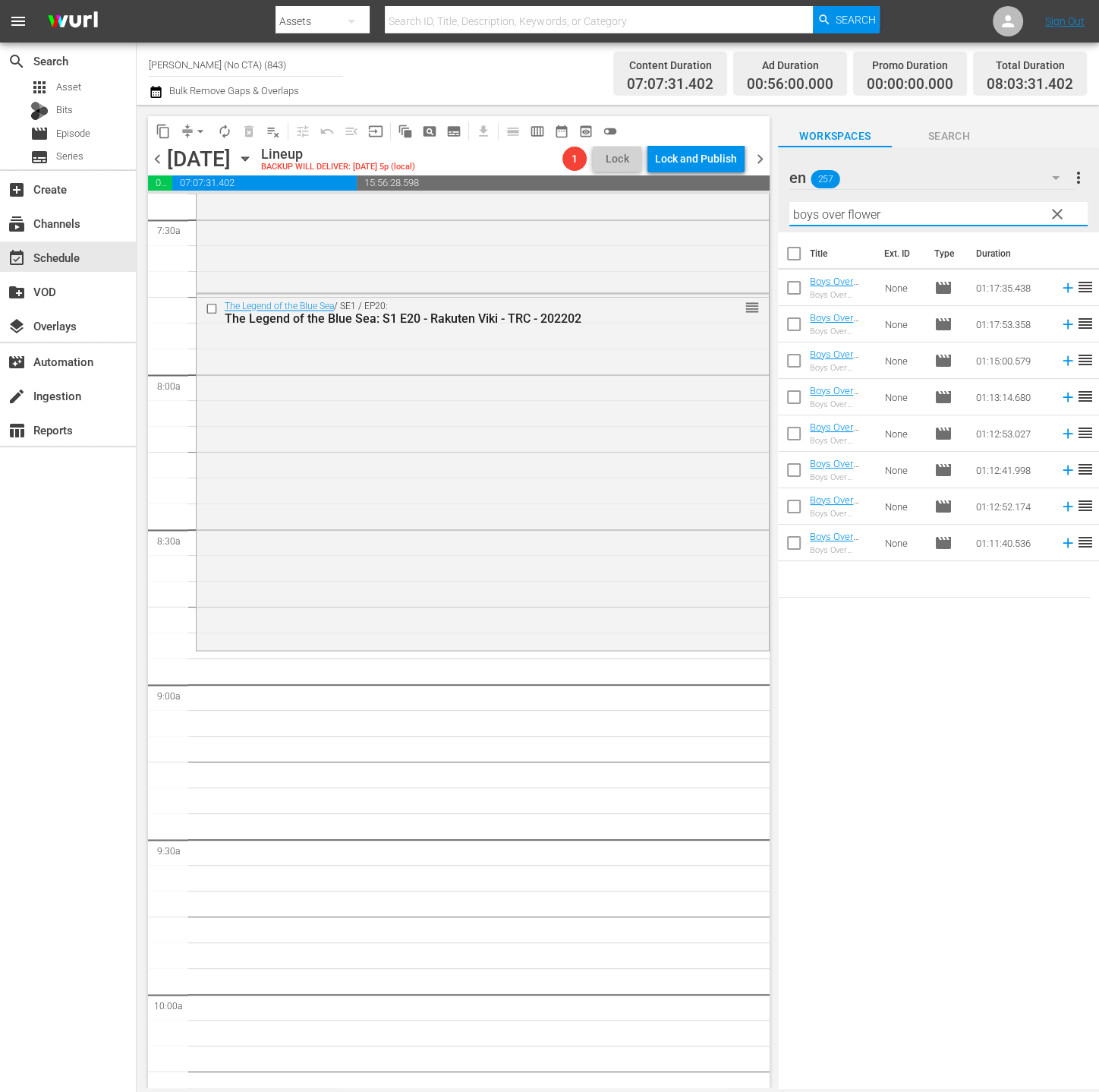
checkbox input "true"
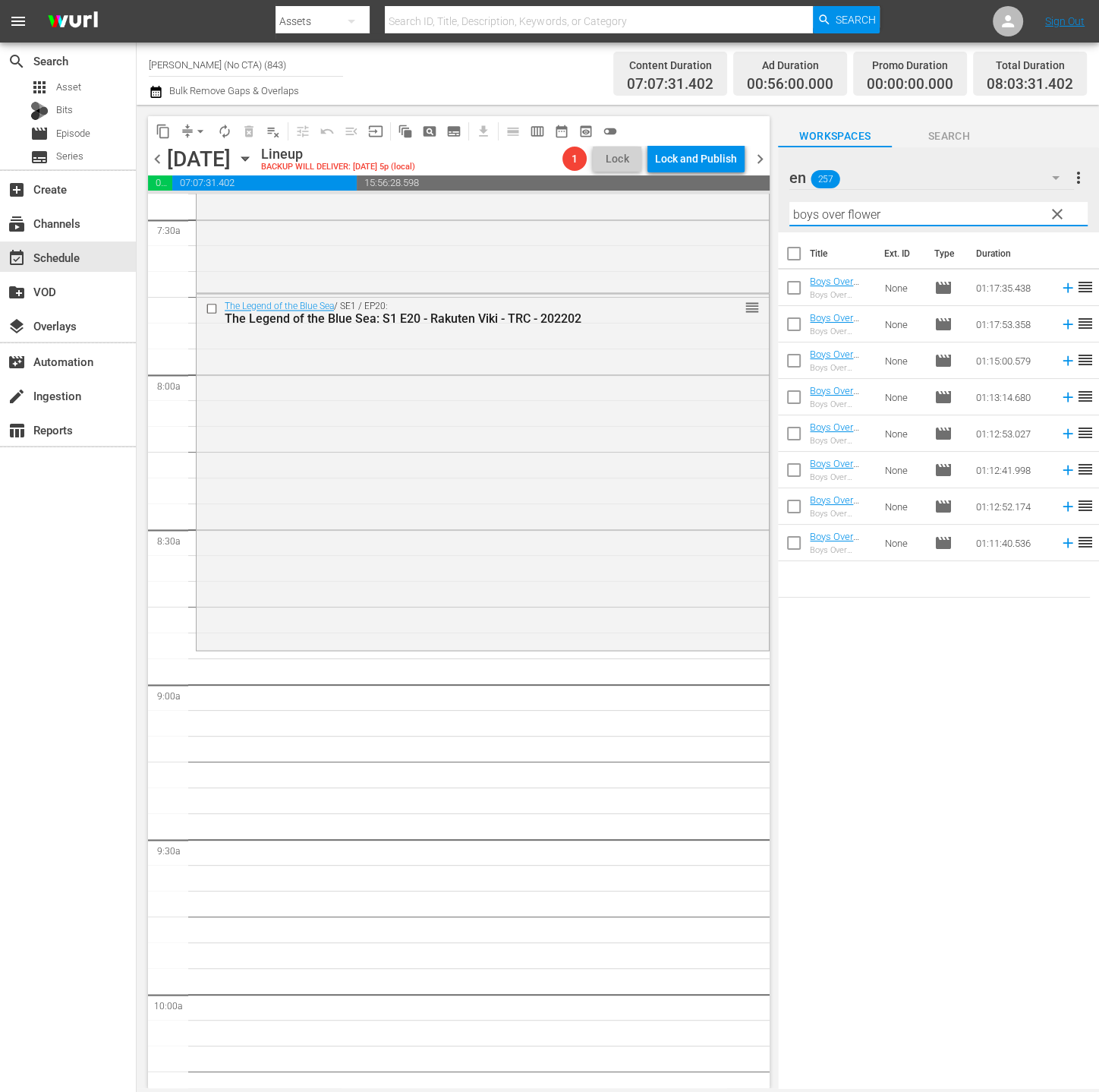
checkbox input "true"
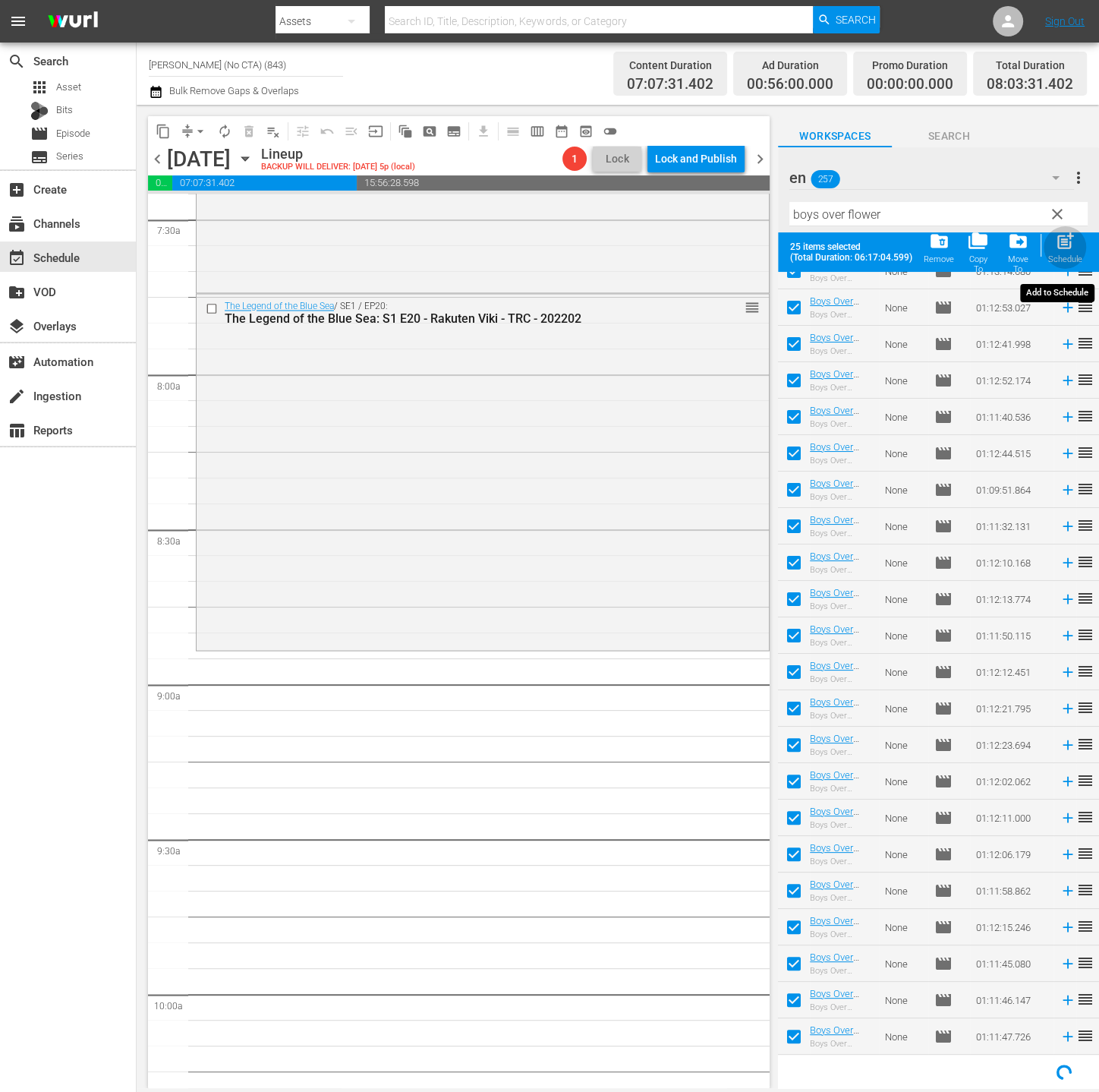
click at [1076, 250] on div "post_add Schedule" at bounding box center [1066, 247] width 34 height 33
checkbox input "false"
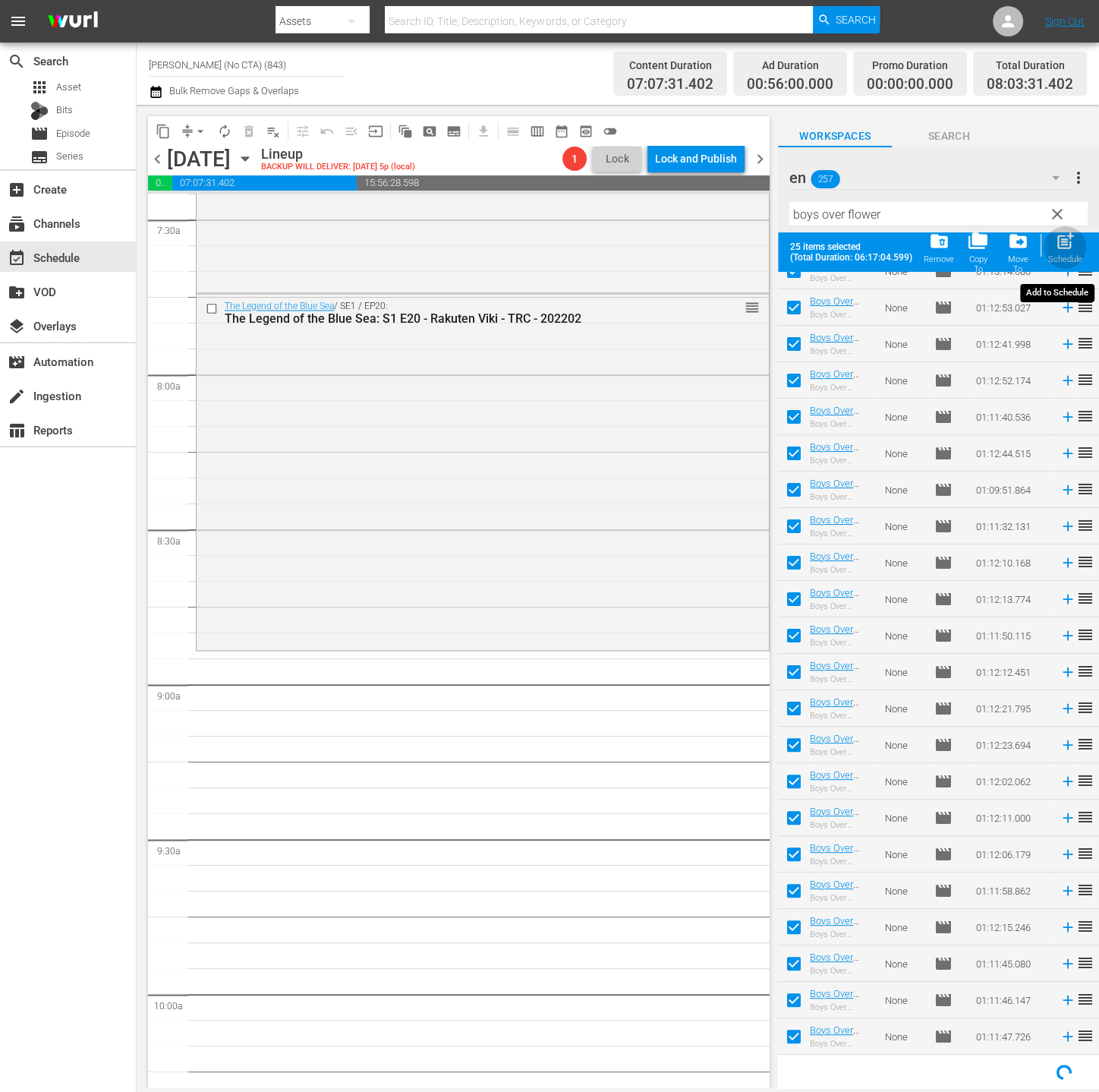
checkbox input "false"
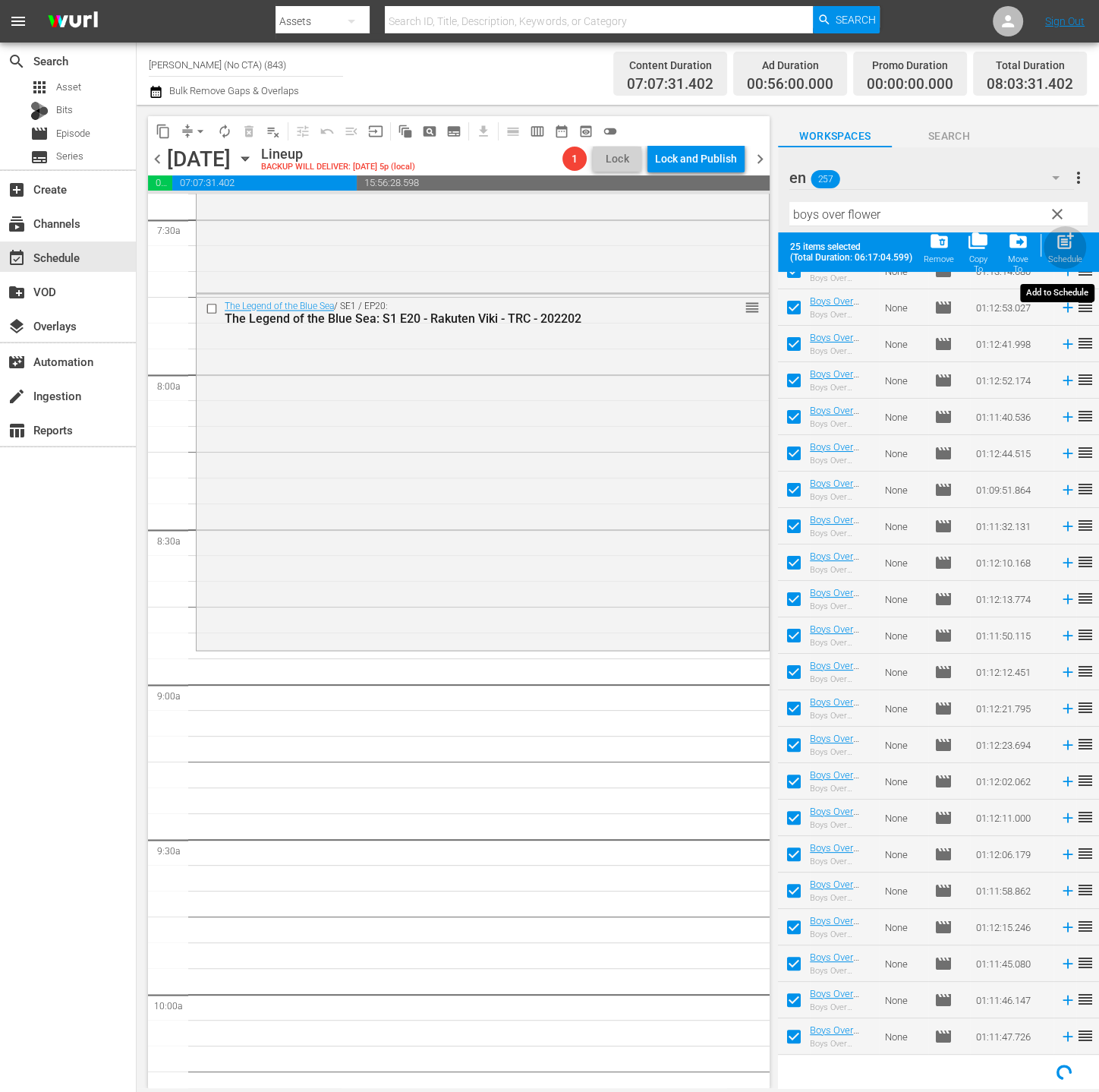
checkbox input "false"
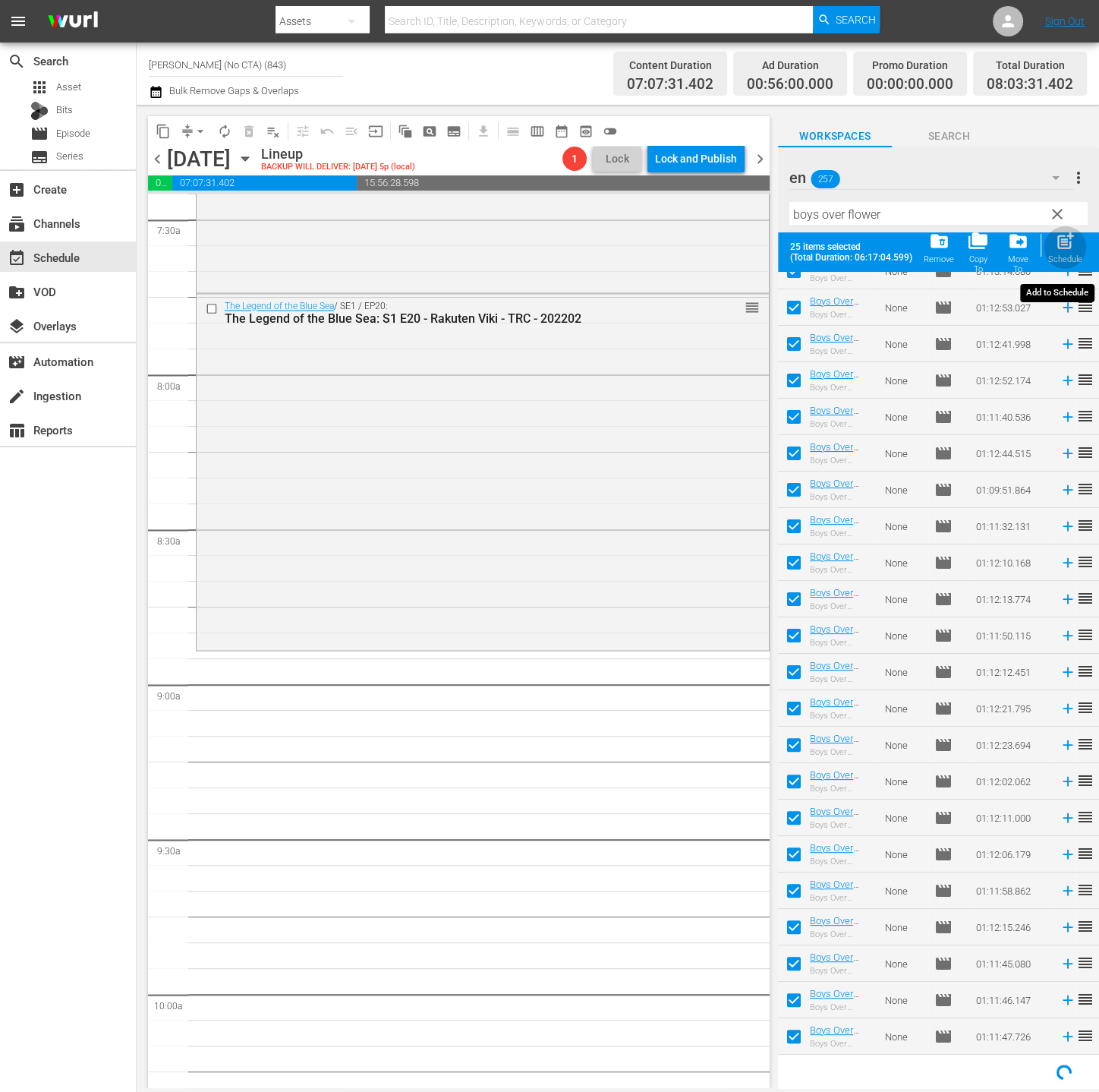
checkbox input "false"
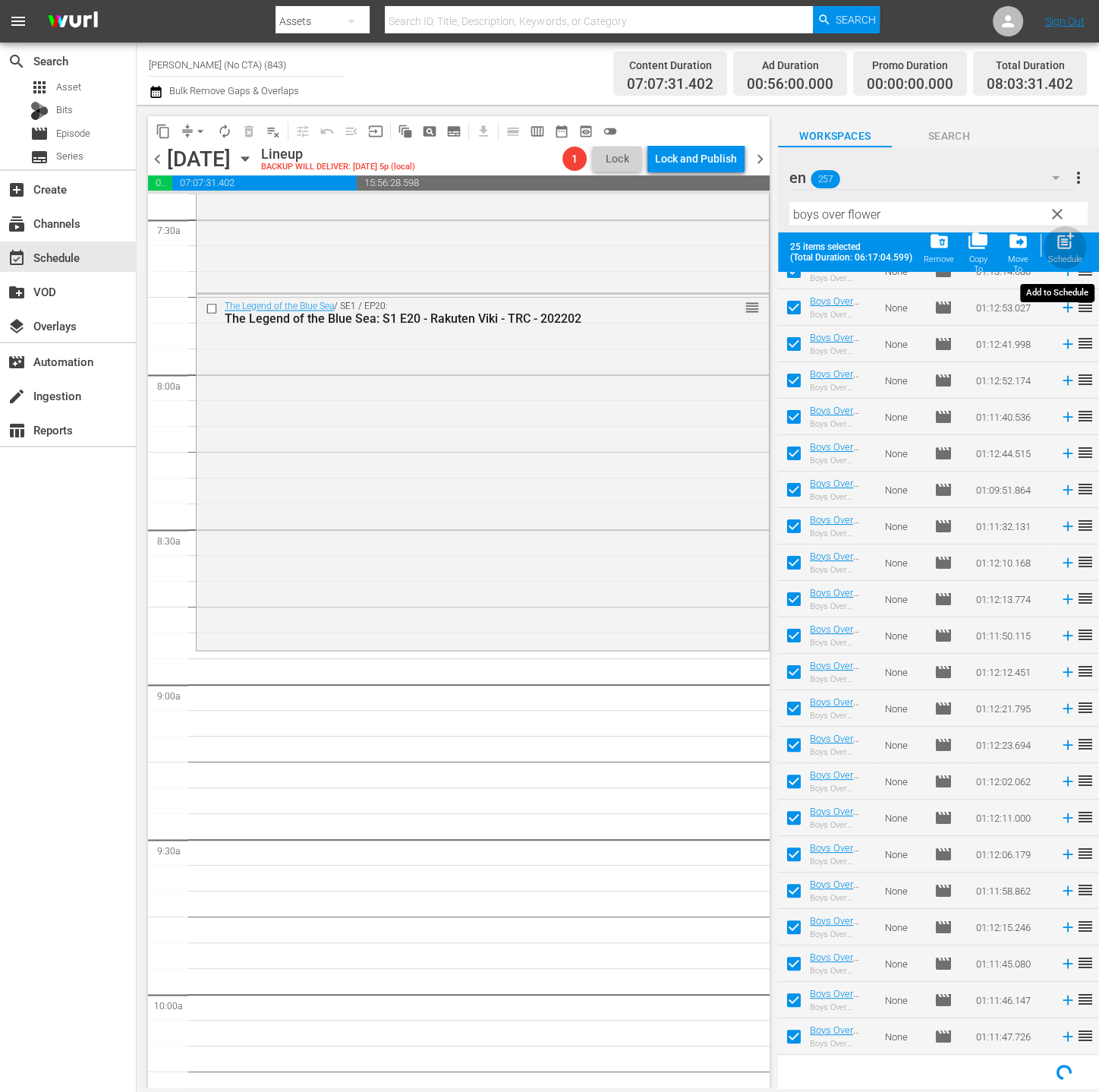
checkbox input "false"
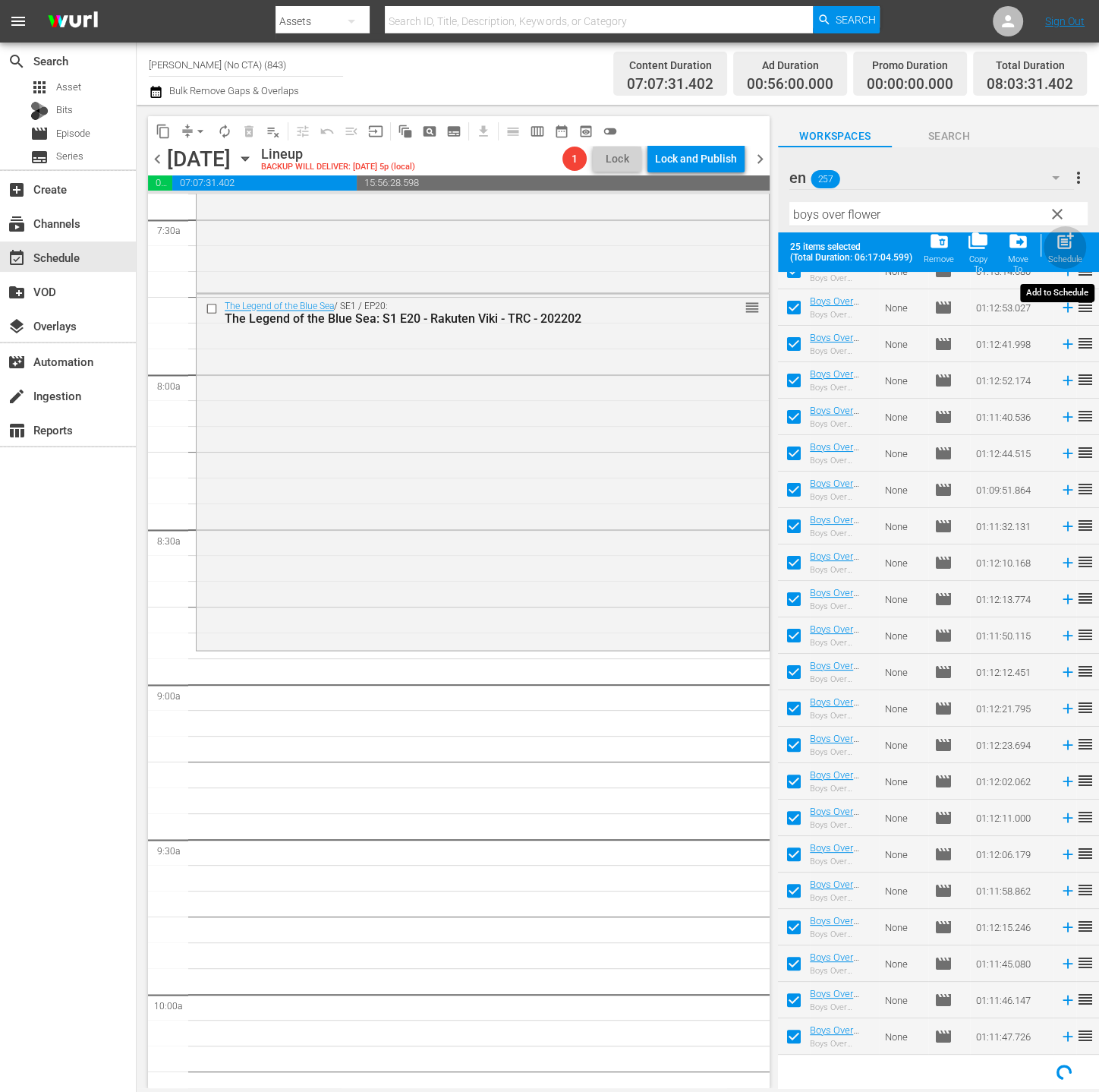
checkbox input "false"
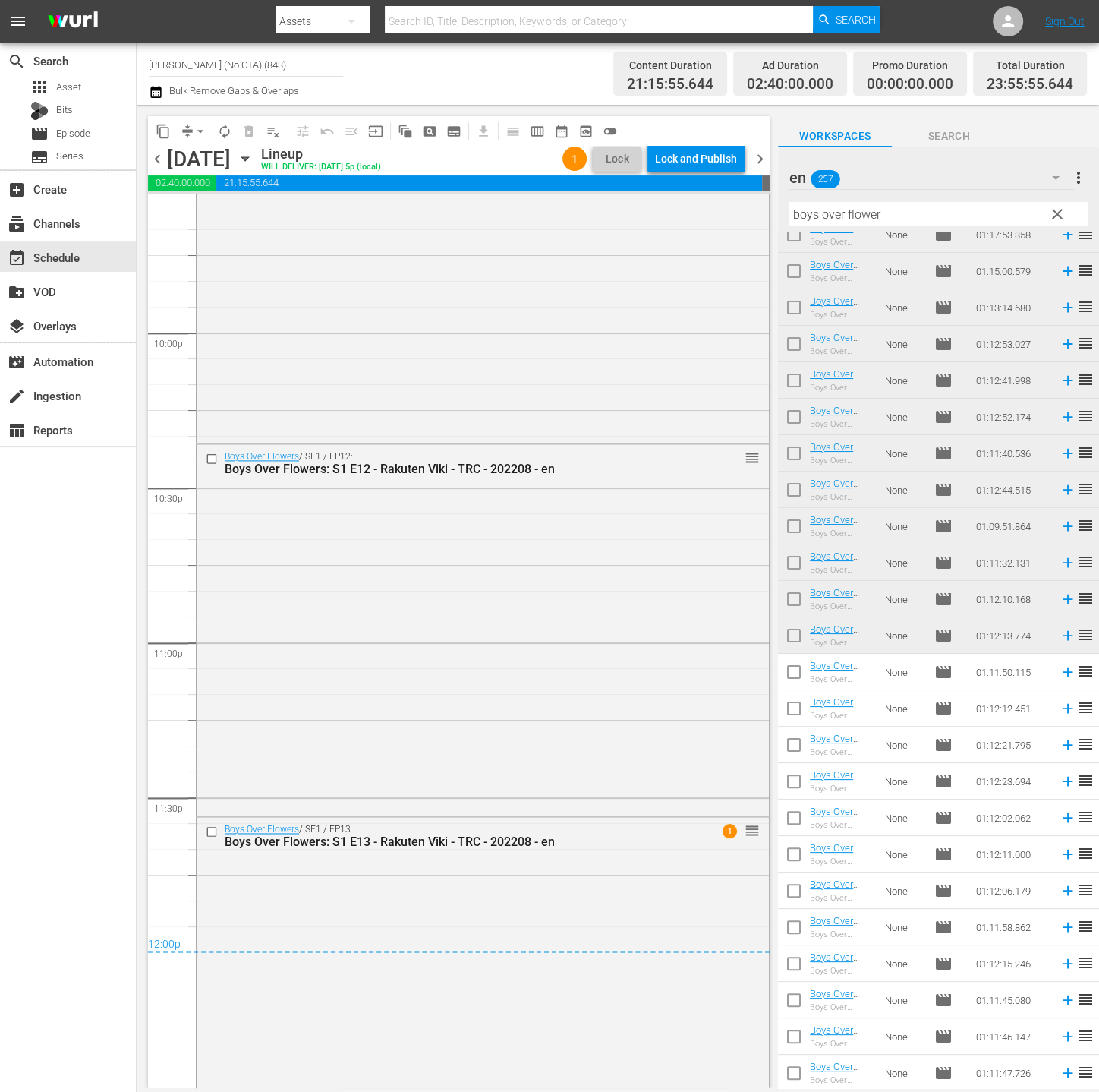
scroll to position [6776, 0]
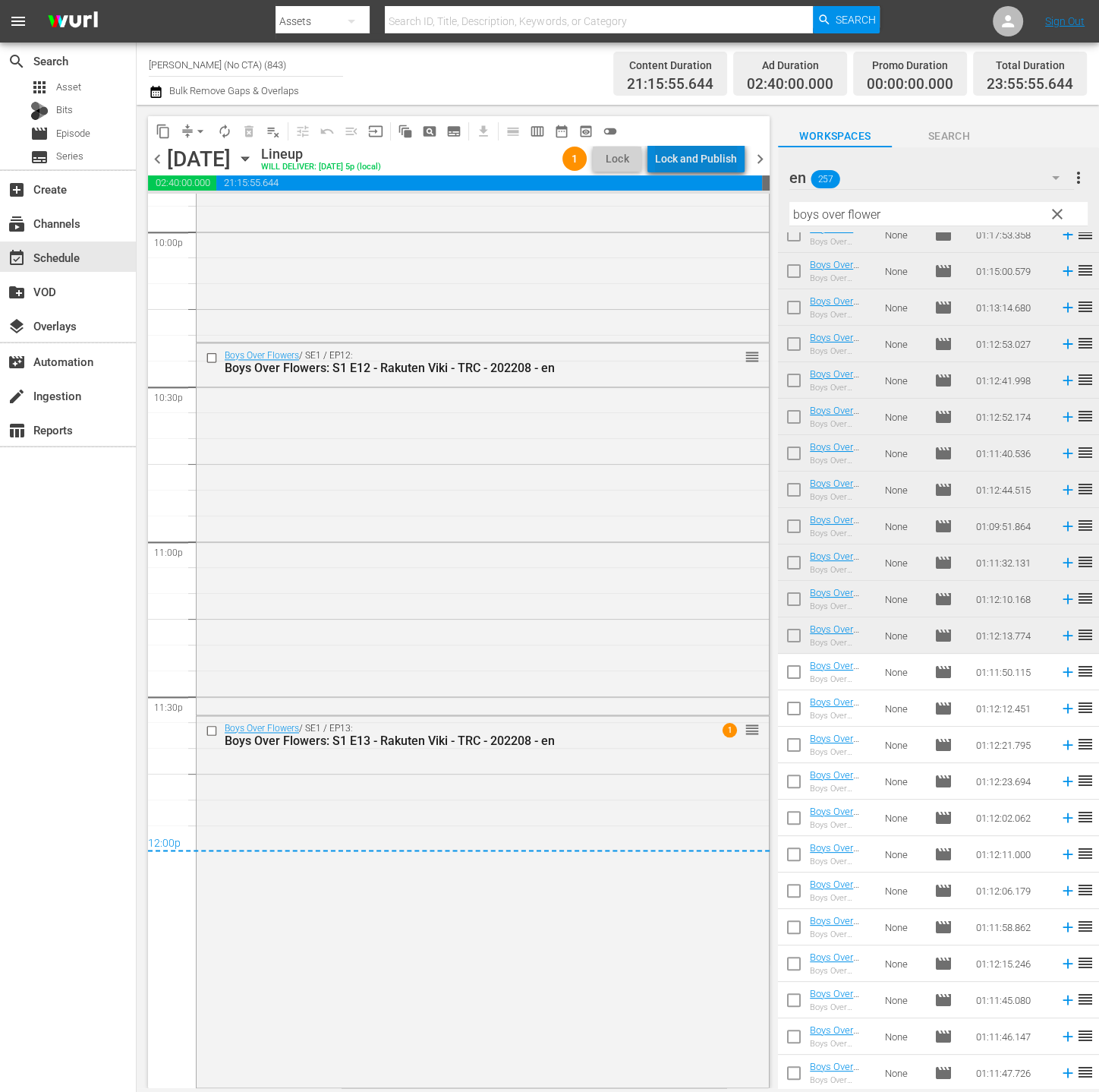
click at [728, 160] on div "Lock and Publish" at bounding box center [696, 158] width 82 height 27
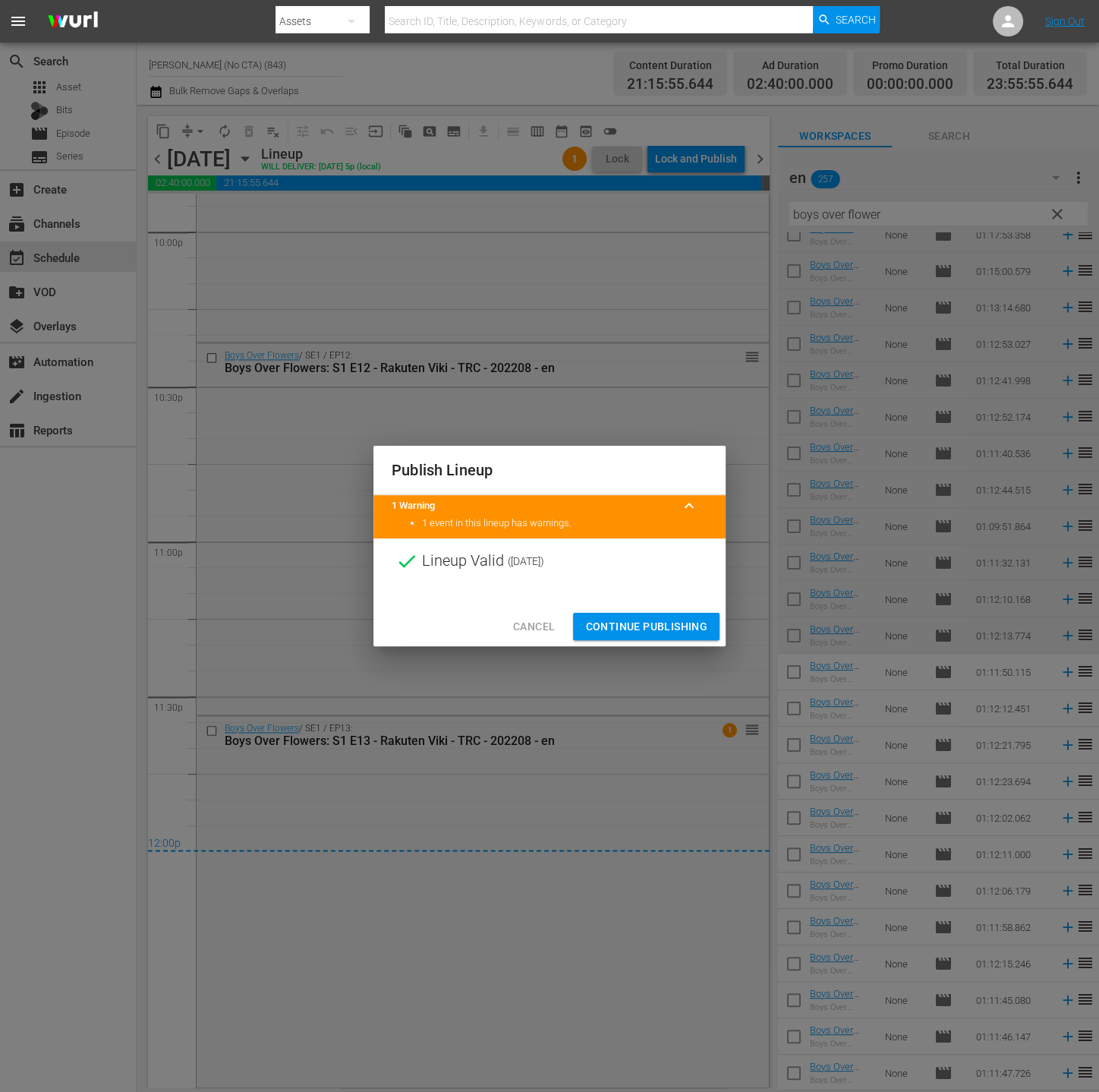
click at [599, 635] on span "Continue Publishing" at bounding box center [646, 627] width 122 height 19
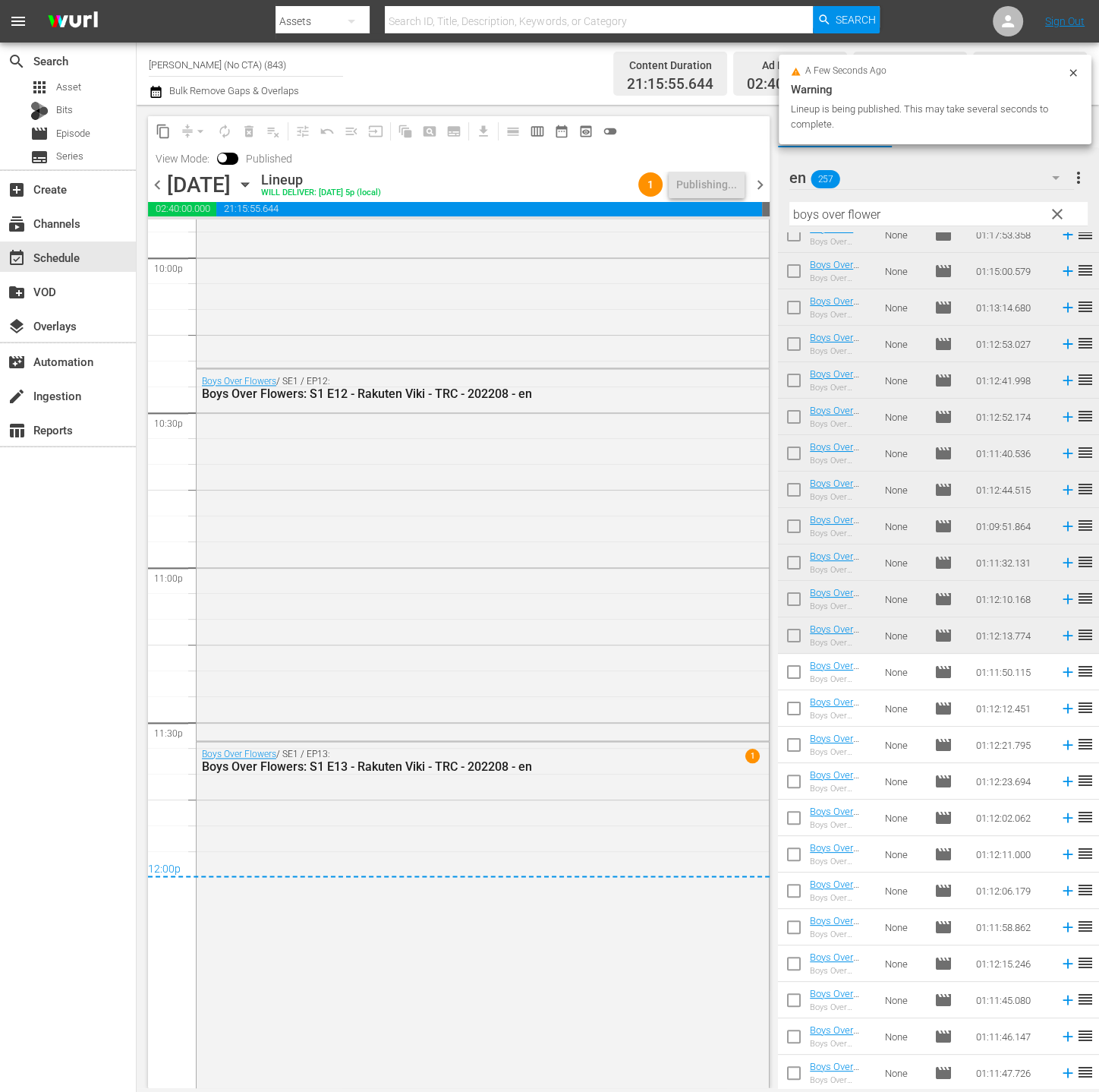
click at [762, 188] on span "chevron_right" at bounding box center [760, 185] width 19 height 19
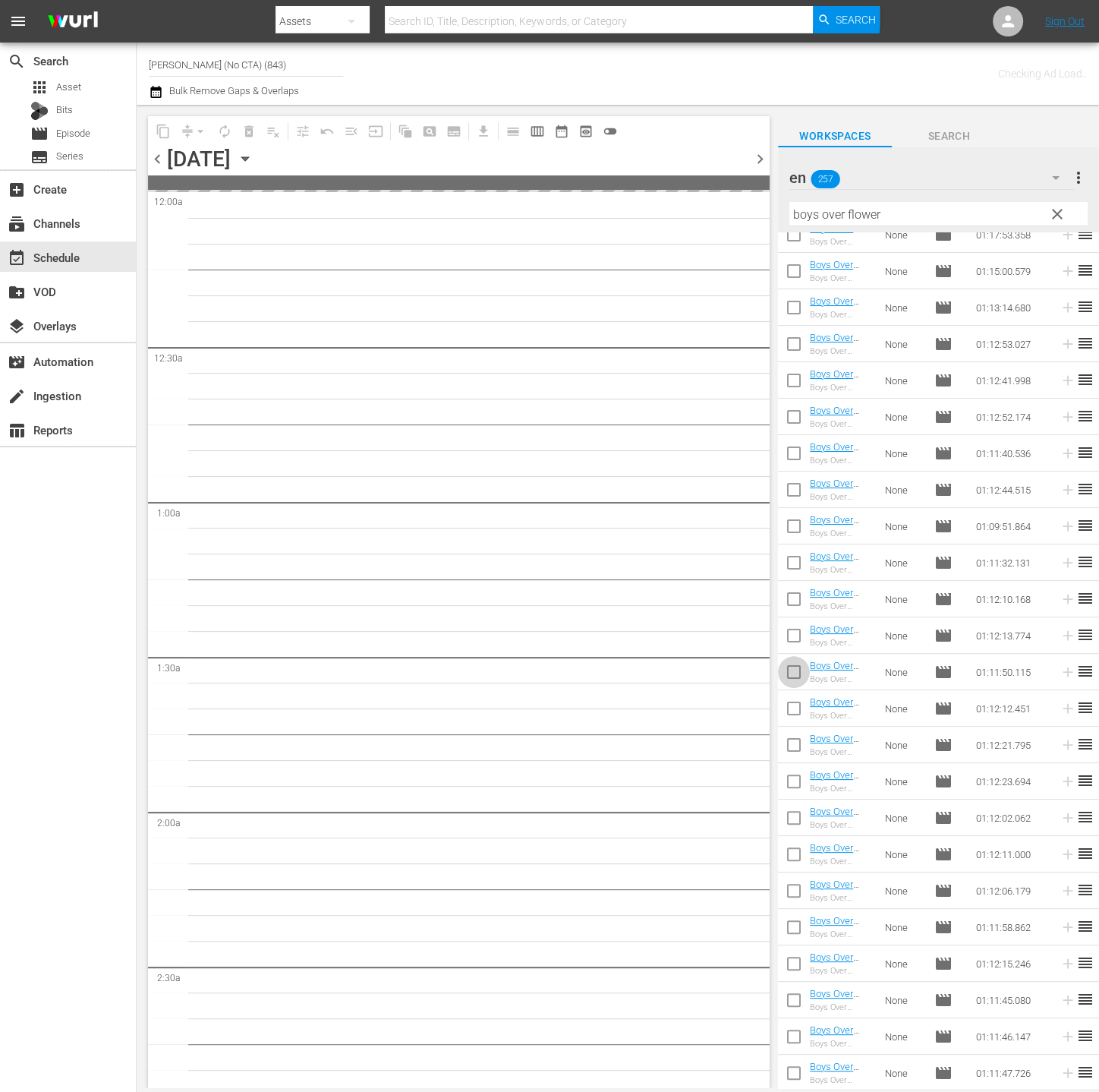
click at [796, 674] on input "checkbox" at bounding box center [794, 675] width 32 height 32
checkbox input "true"
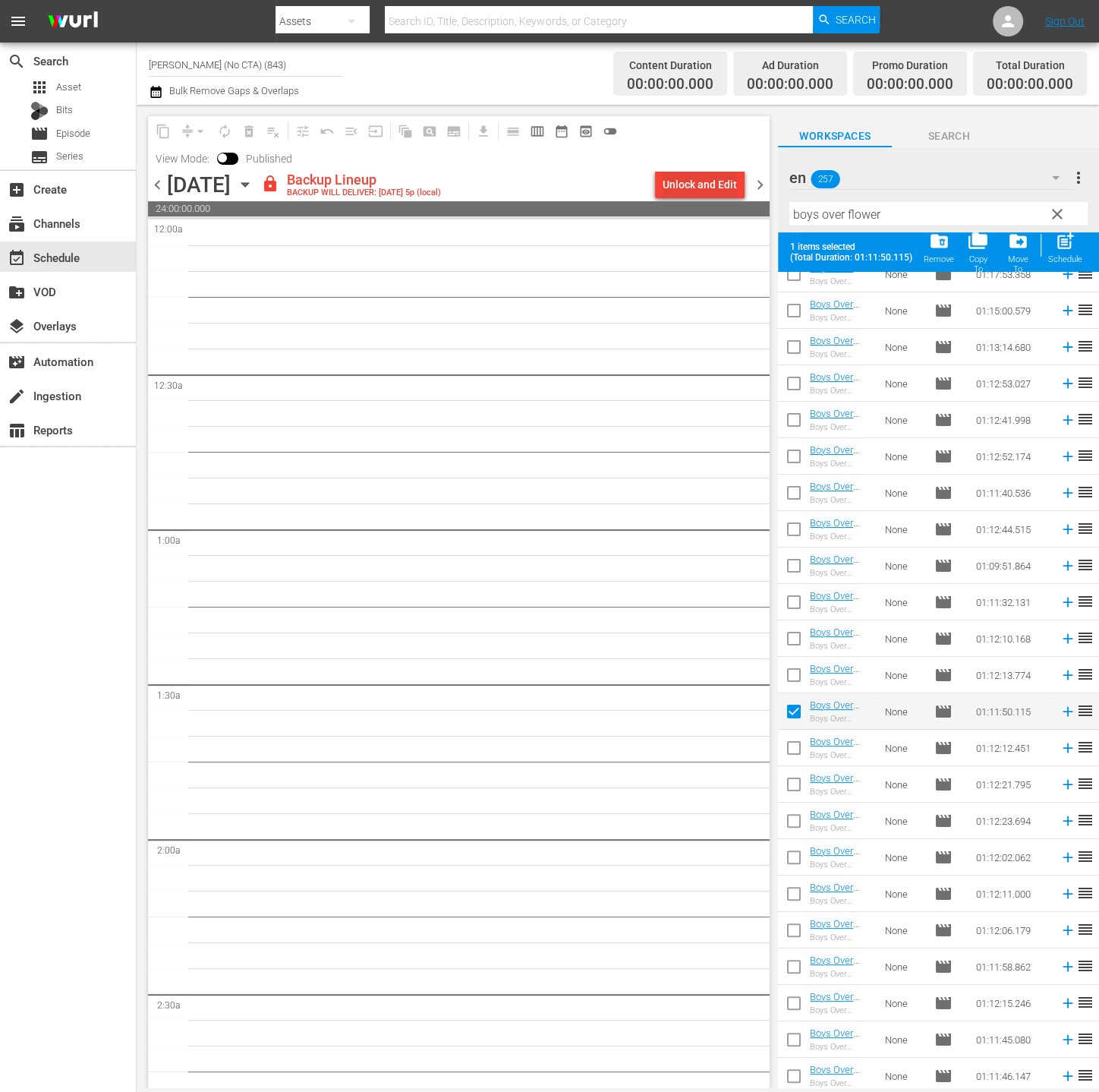
click at [716, 188] on div "Unlock and Edit" at bounding box center [699, 185] width 74 height 27
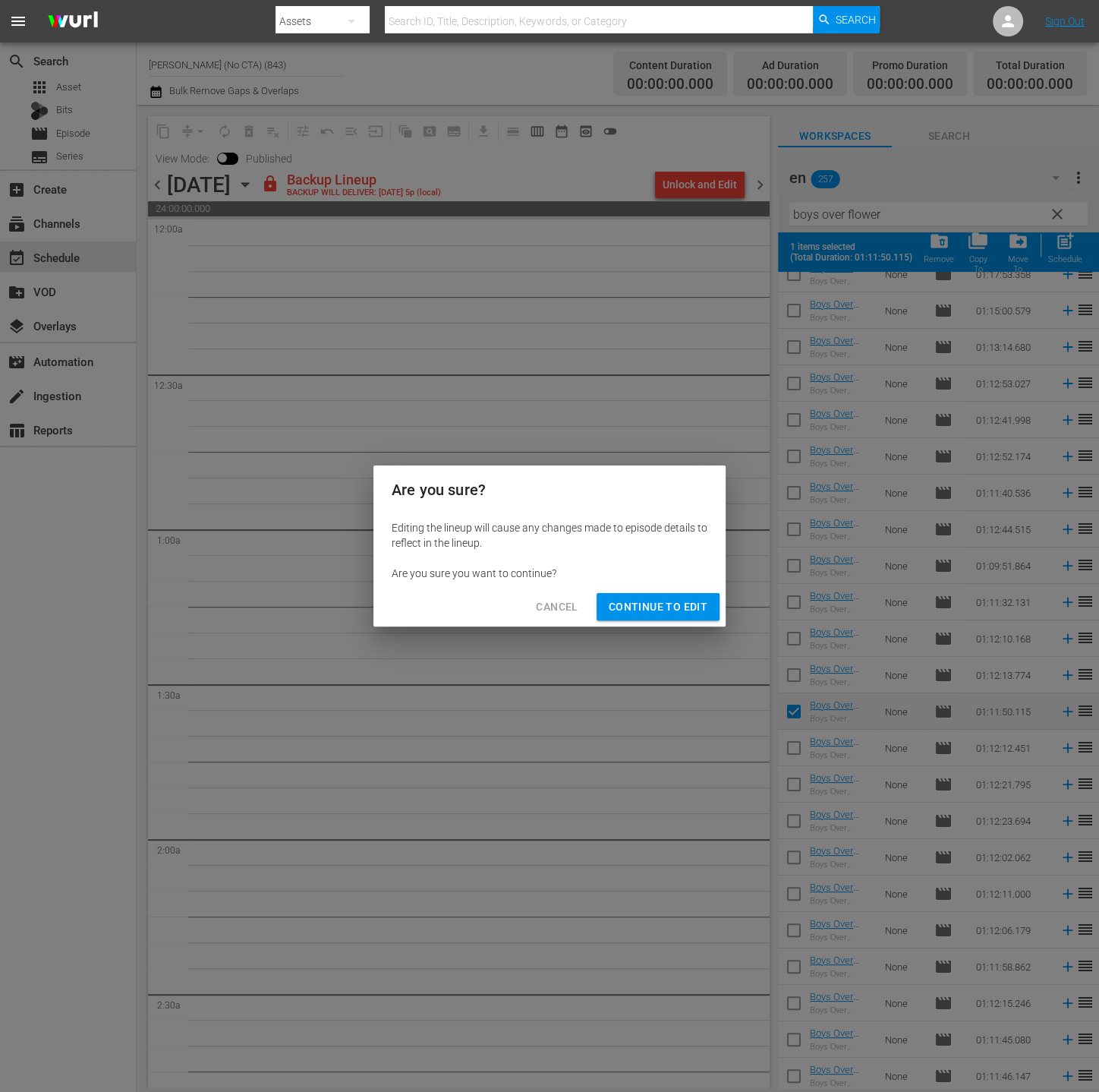
click at [652, 600] on span "Continue to Edit" at bounding box center [659, 606] width 99 height 19
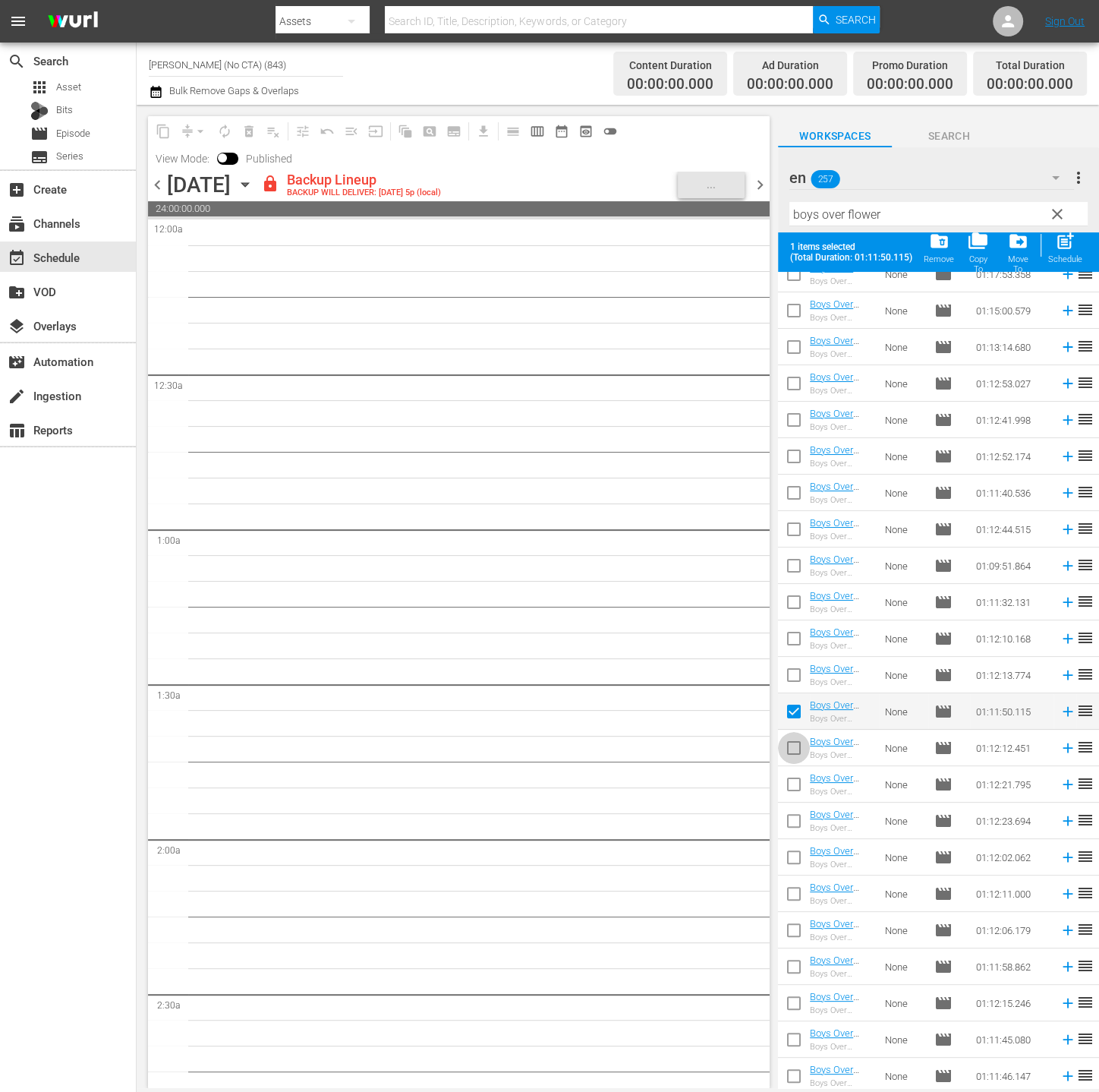
click at [780, 748] on input "checkbox" at bounding box center [794, 750] width 32 height 32
checkbox input "true"
click at [787, 779] on input "checkbox" at bounding box center [794, 786] width 32 height 32
checkbox input "true"
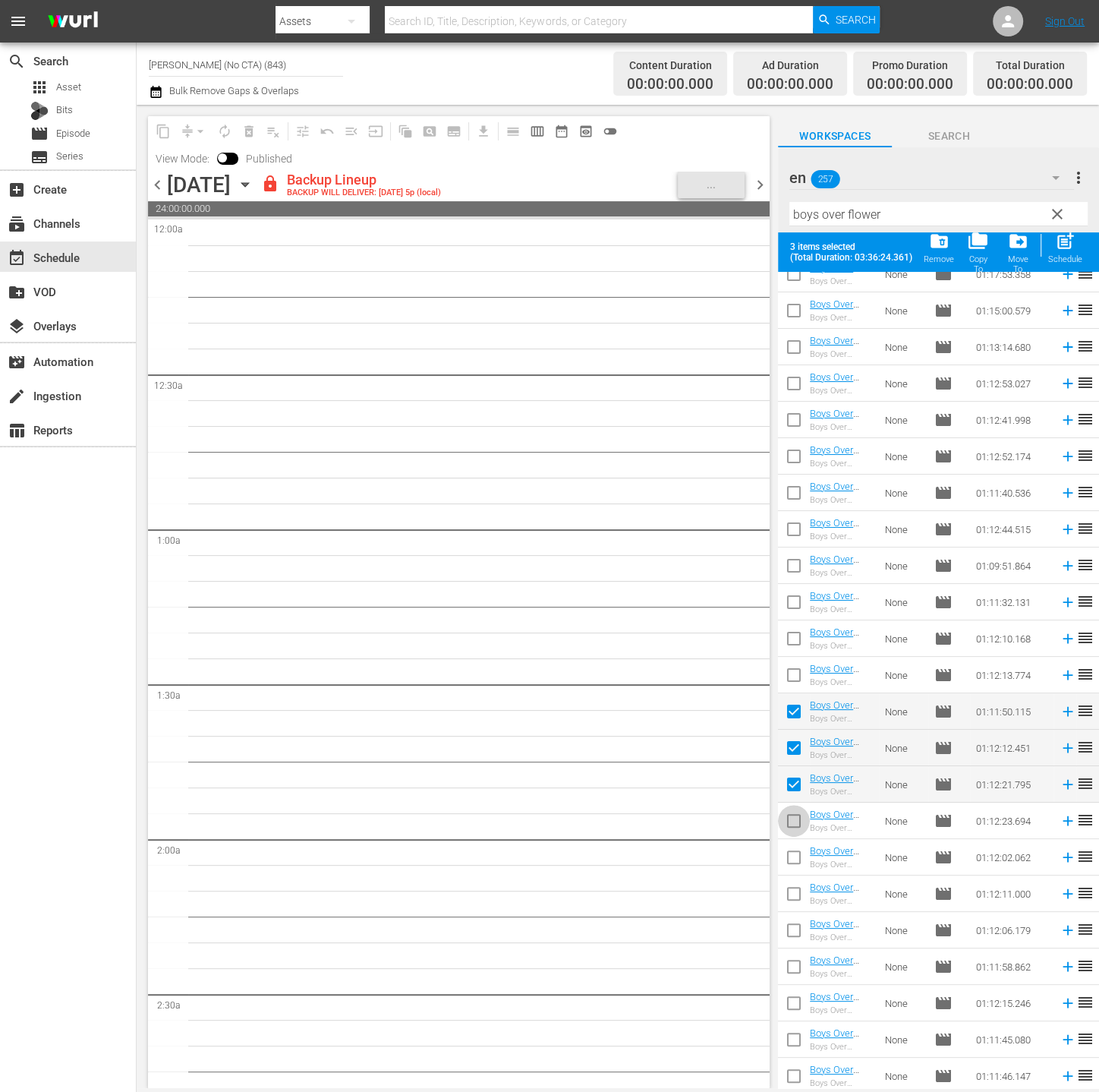
click at [792, 817] on input "checkbox" at bounding box center [794, 823] width 32 height 32
checkbox input "true"
click at [793, 855] on input "checkbox" at bounding box center [794, 859] width 32 height 32
checkbox input "true"
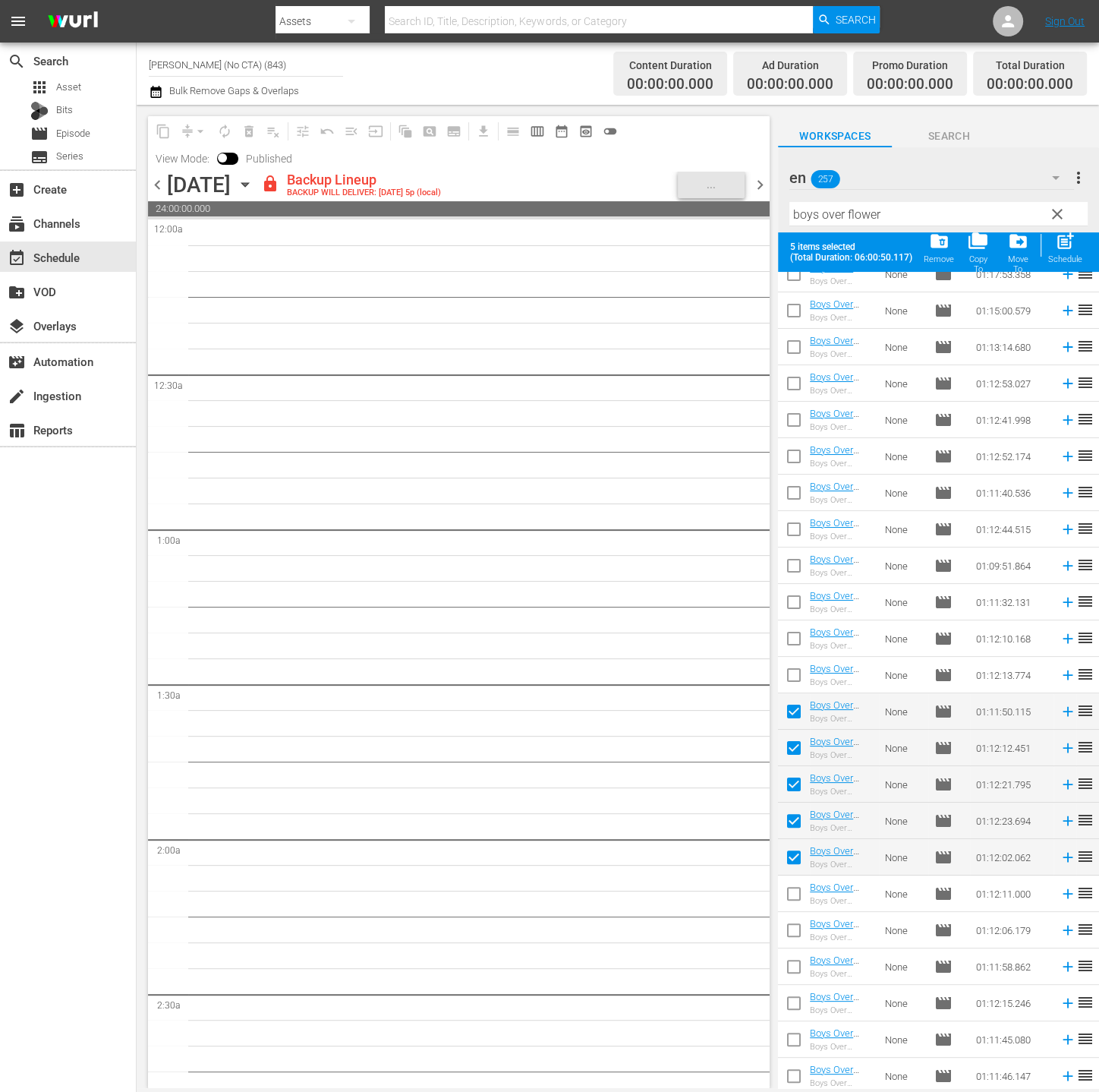
click at [802, 888] on input "checkbox" at bounding box center [794, 896] width 32 height 32
checkbox input "true"
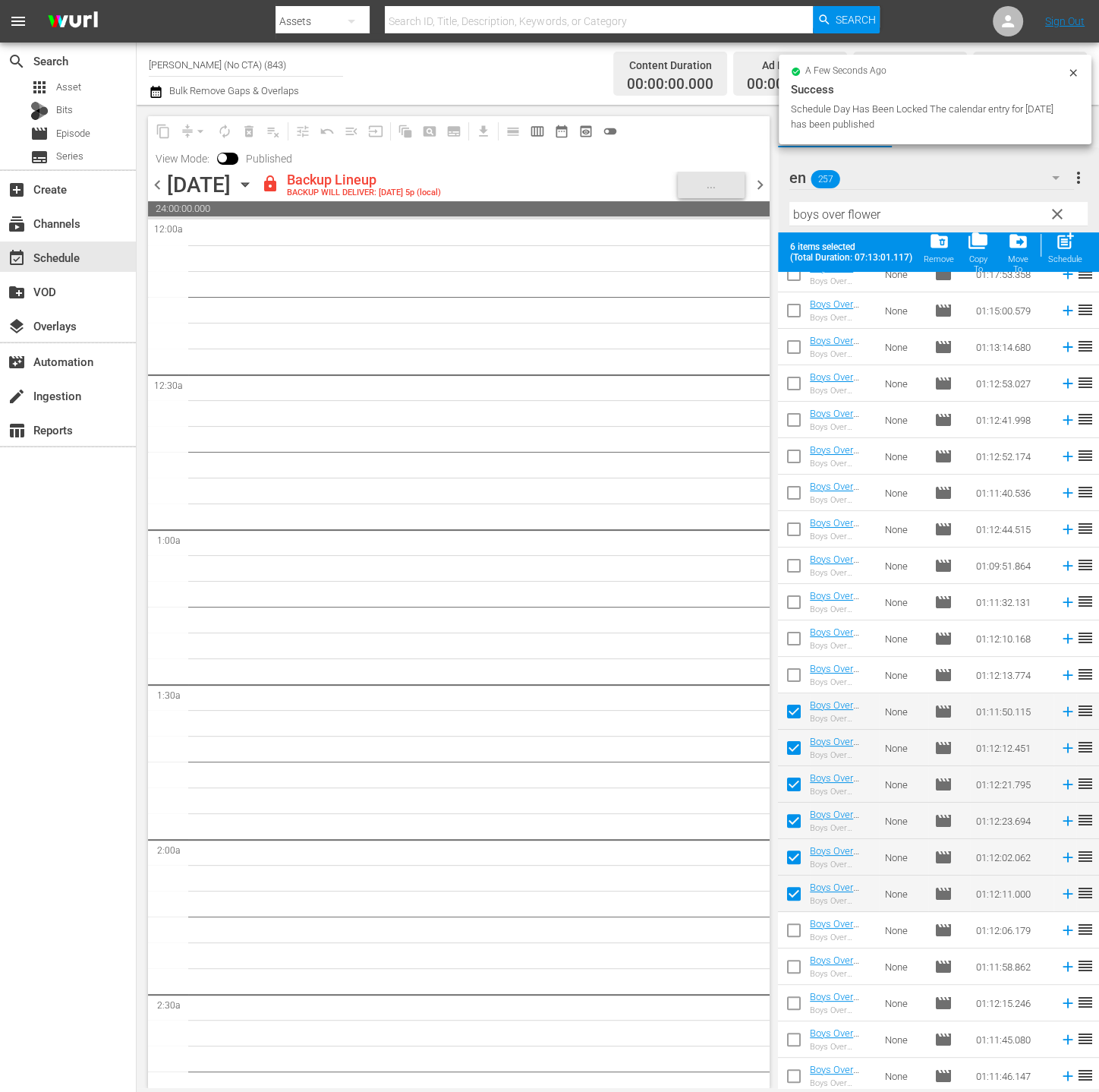
click at [806, 918] on input "checkbox" at bounding box center [794, 933] width 32 height 32
checkbox input "true"
click at [798, 986] on td at bounding box center [794, 1003] width 32 height 37
click at [798, 974] on input "checkbox" at bounding box center [794, 968] width 32 height 32
checkbox input "true"
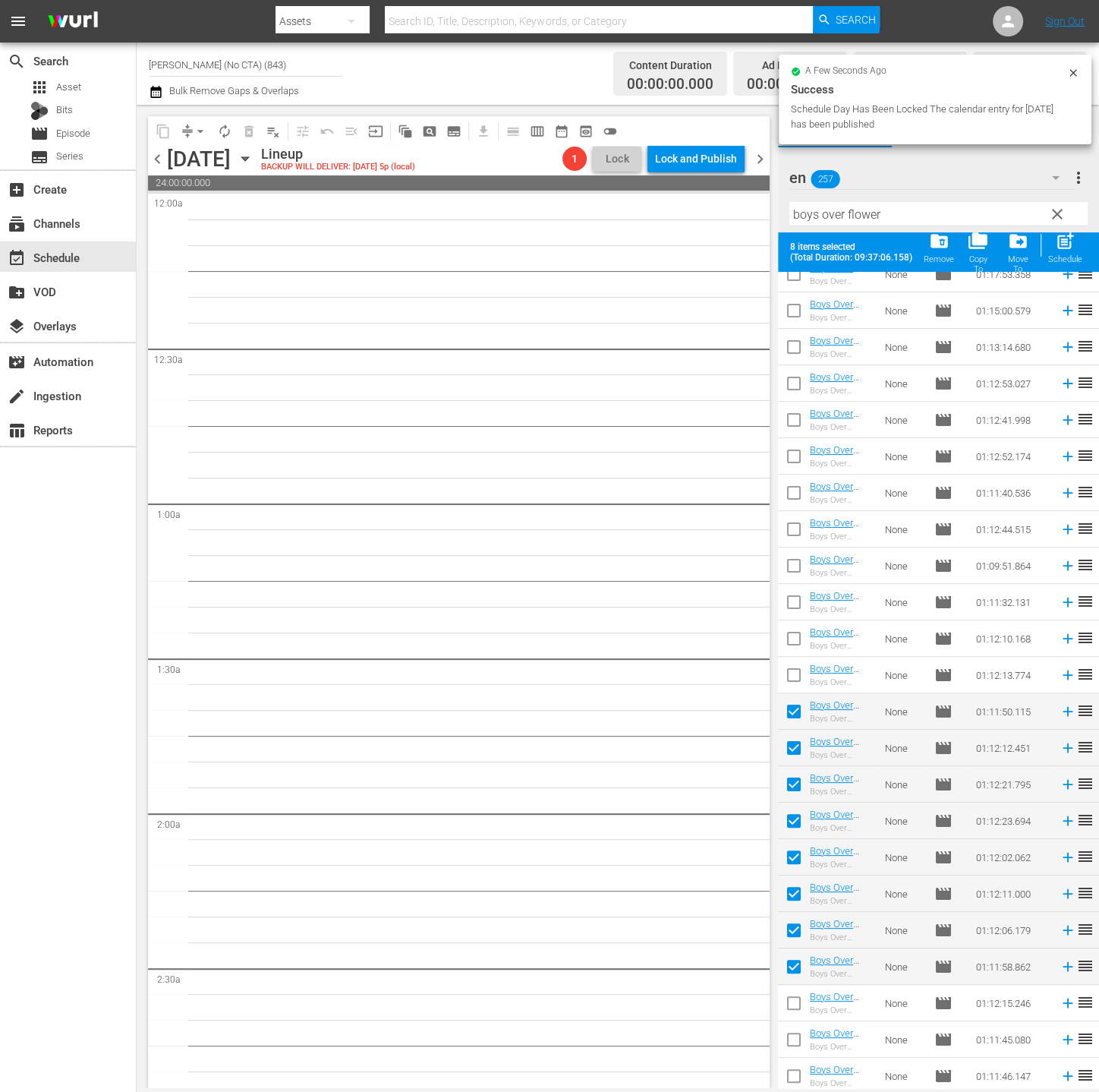
click at [801, 999] on input "checkbox" at bounding box center [794, 1005] width 32 height 32
checkbox input "true"
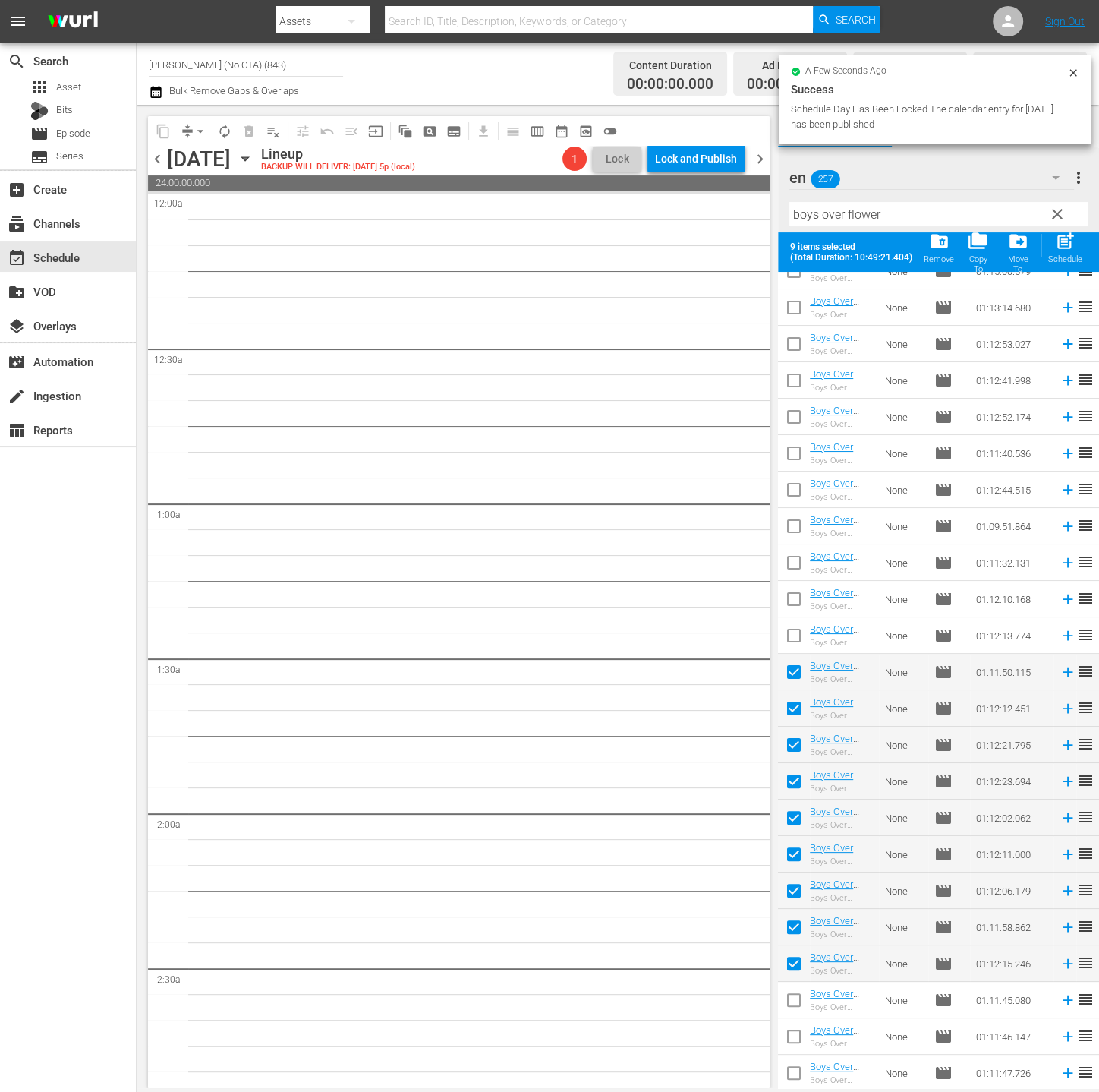
click at [801, 999] on input "checkbox" at bounding box center [794, 1003] width 32 height 32
checkbox input "true"
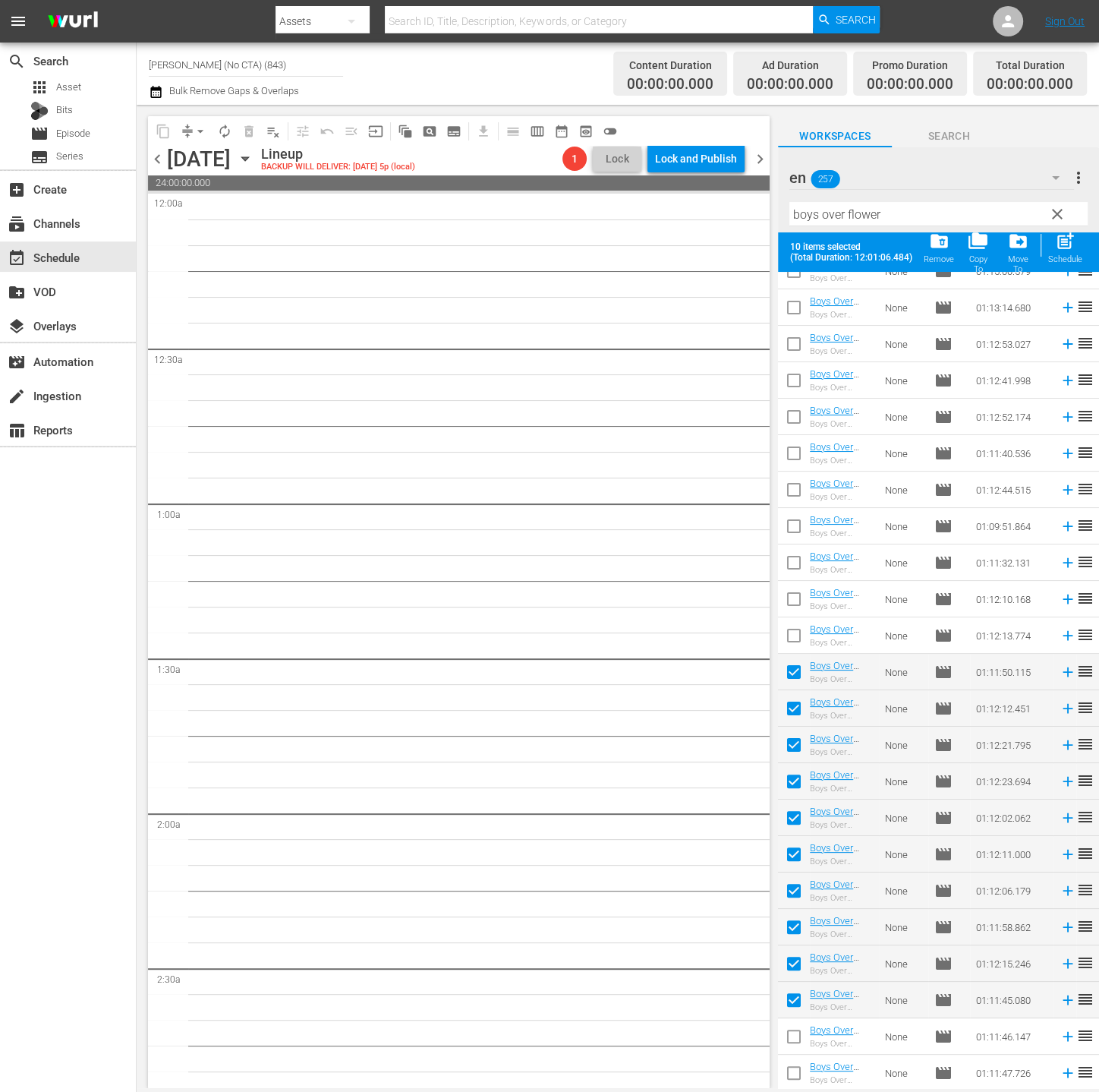
click at [798, 1032] on input "checkbox" at bounding box center [794, 1038] width 32 height 32
checkbox input "true"
click at [802, 1072] on input "checkbox" at bounding box center [794, 1075] width 32 height 32
checkbox input "true"
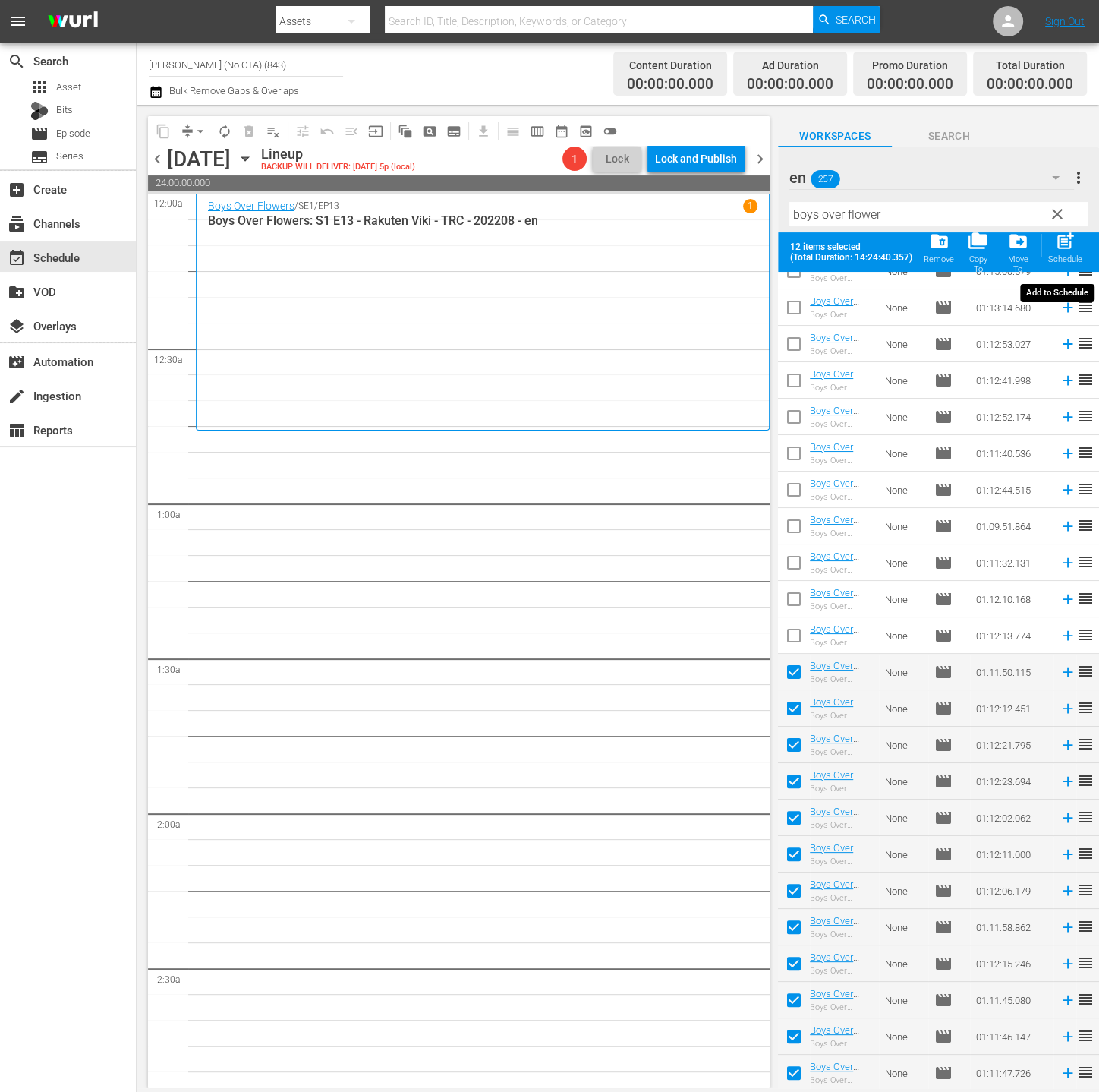
click at [1073, 251] on span "post_add" at bounding box center [1066, 241] width 20 height 20
checkbox input "false"
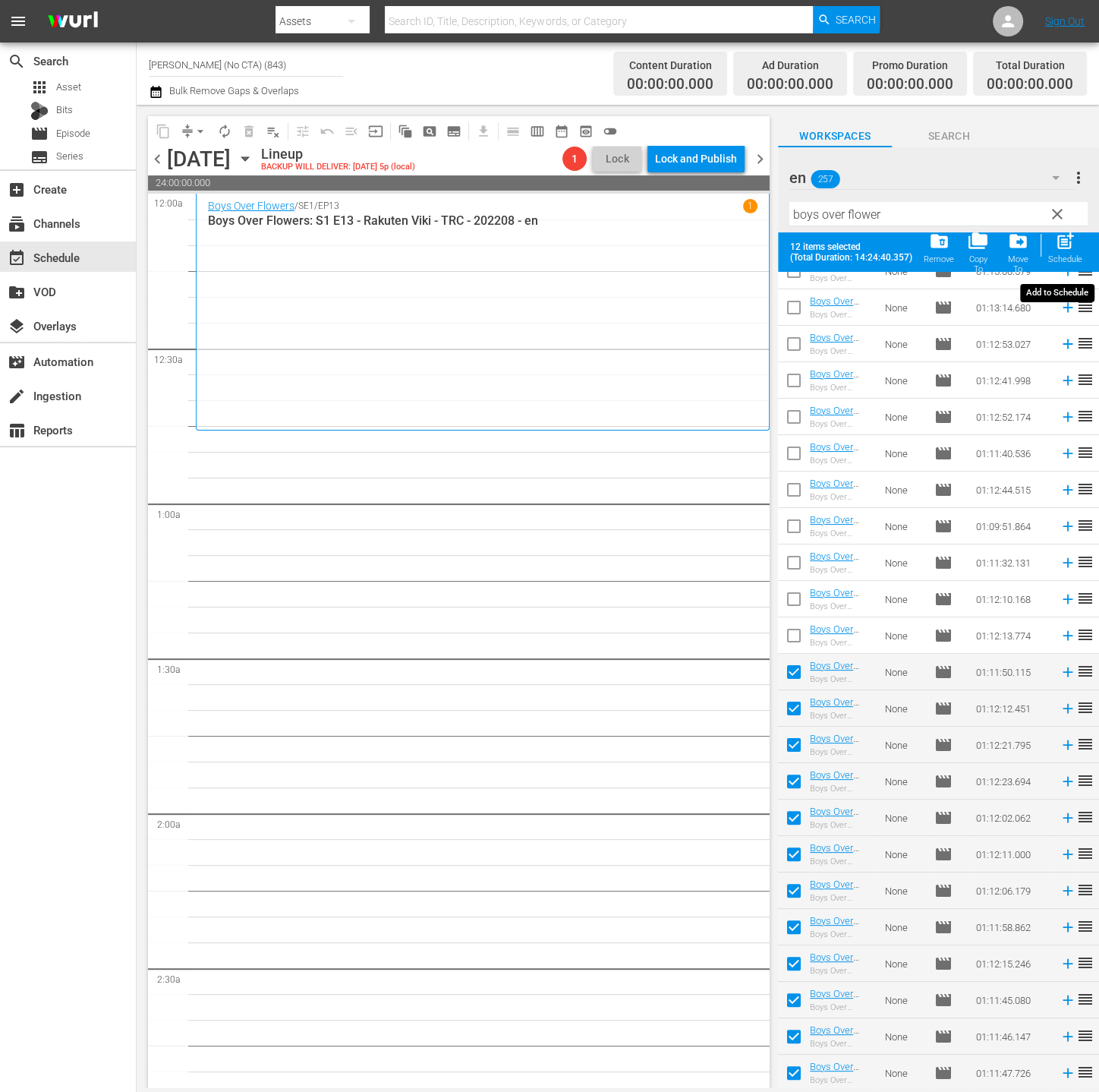
checkbox input "false"
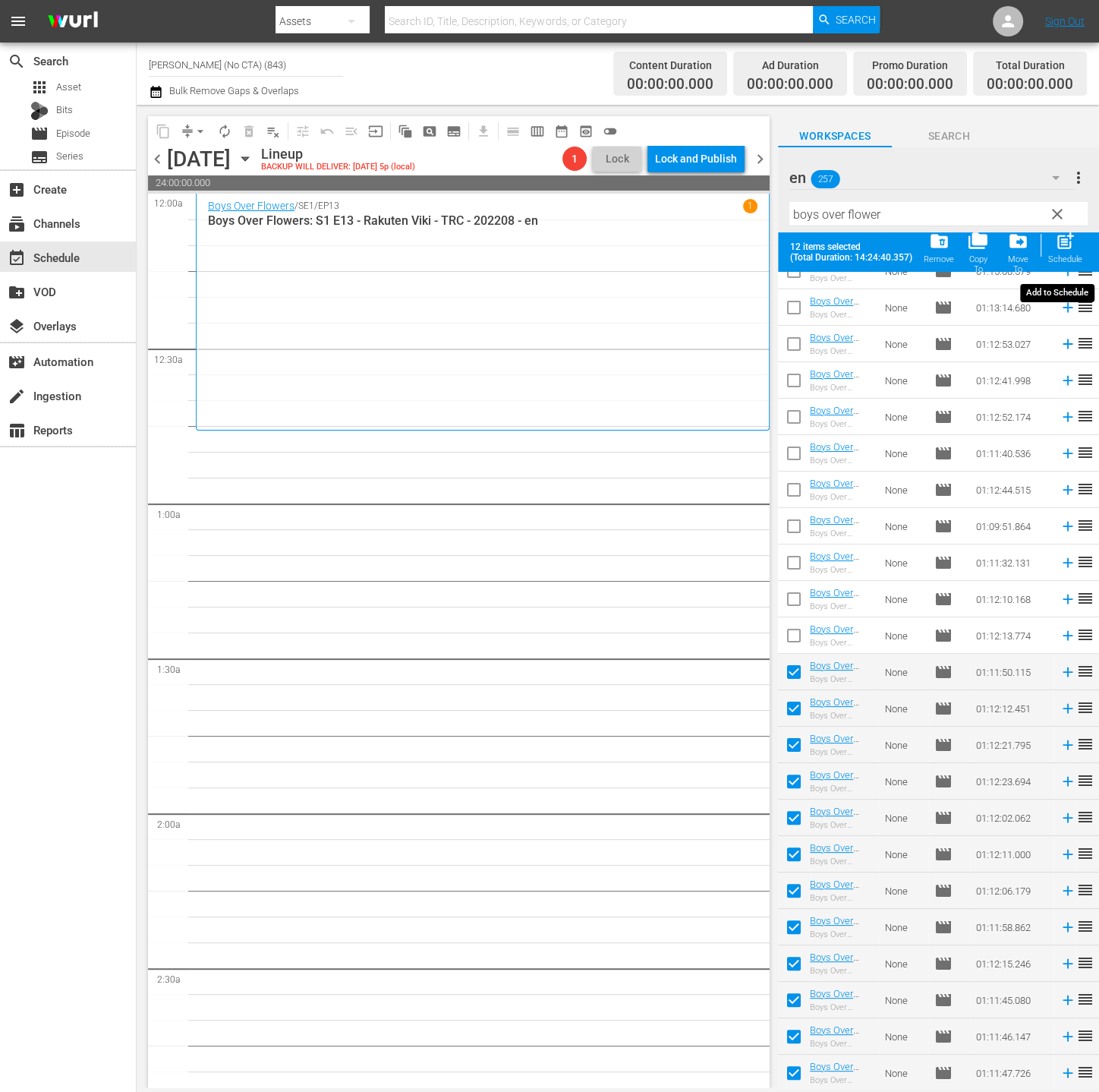
checkbox input "false"
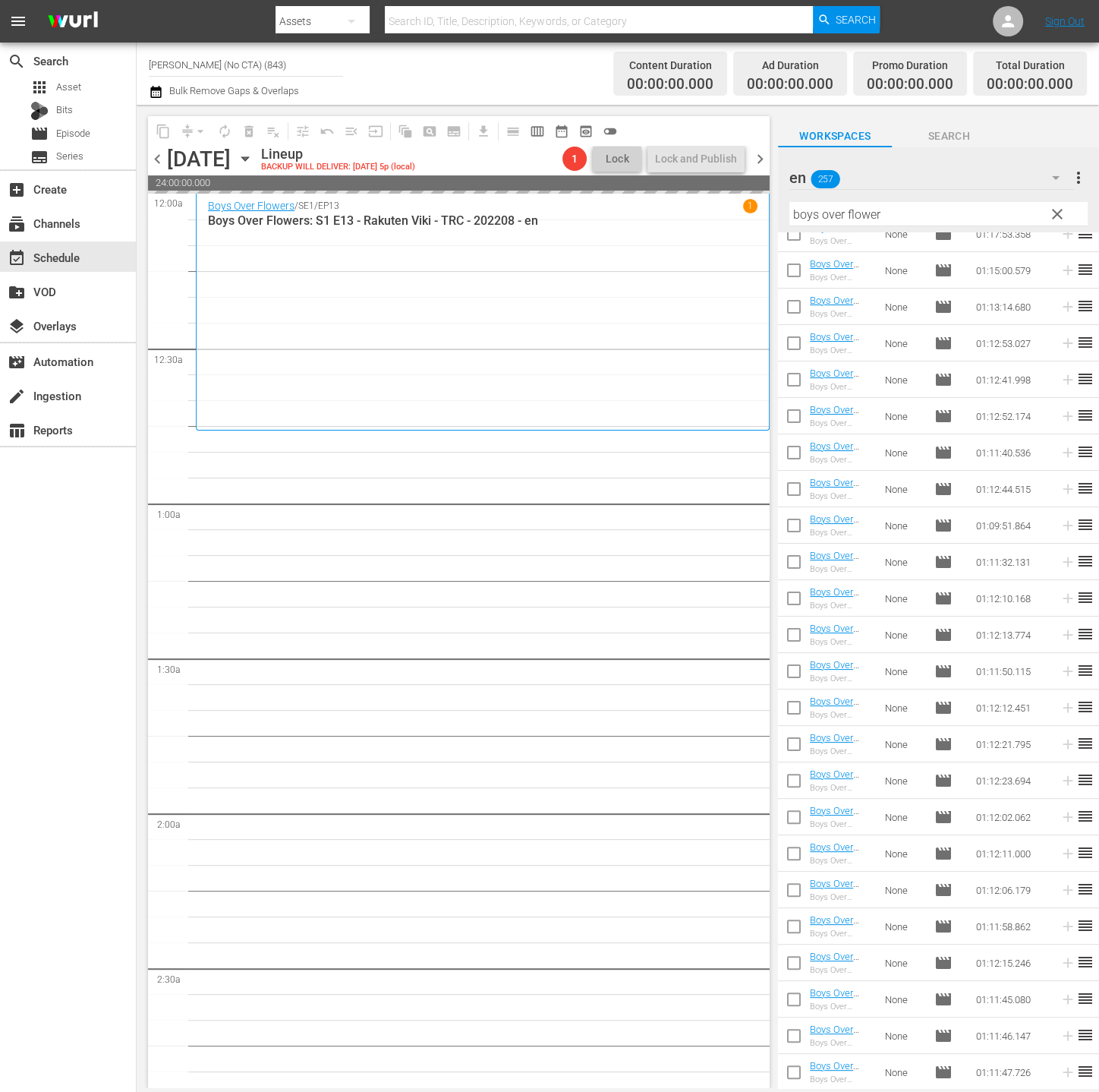
scroll to position [89, 0]
click at [1050, 183] on icon "button" at bounding box center [1056, 177] width 18 height 18
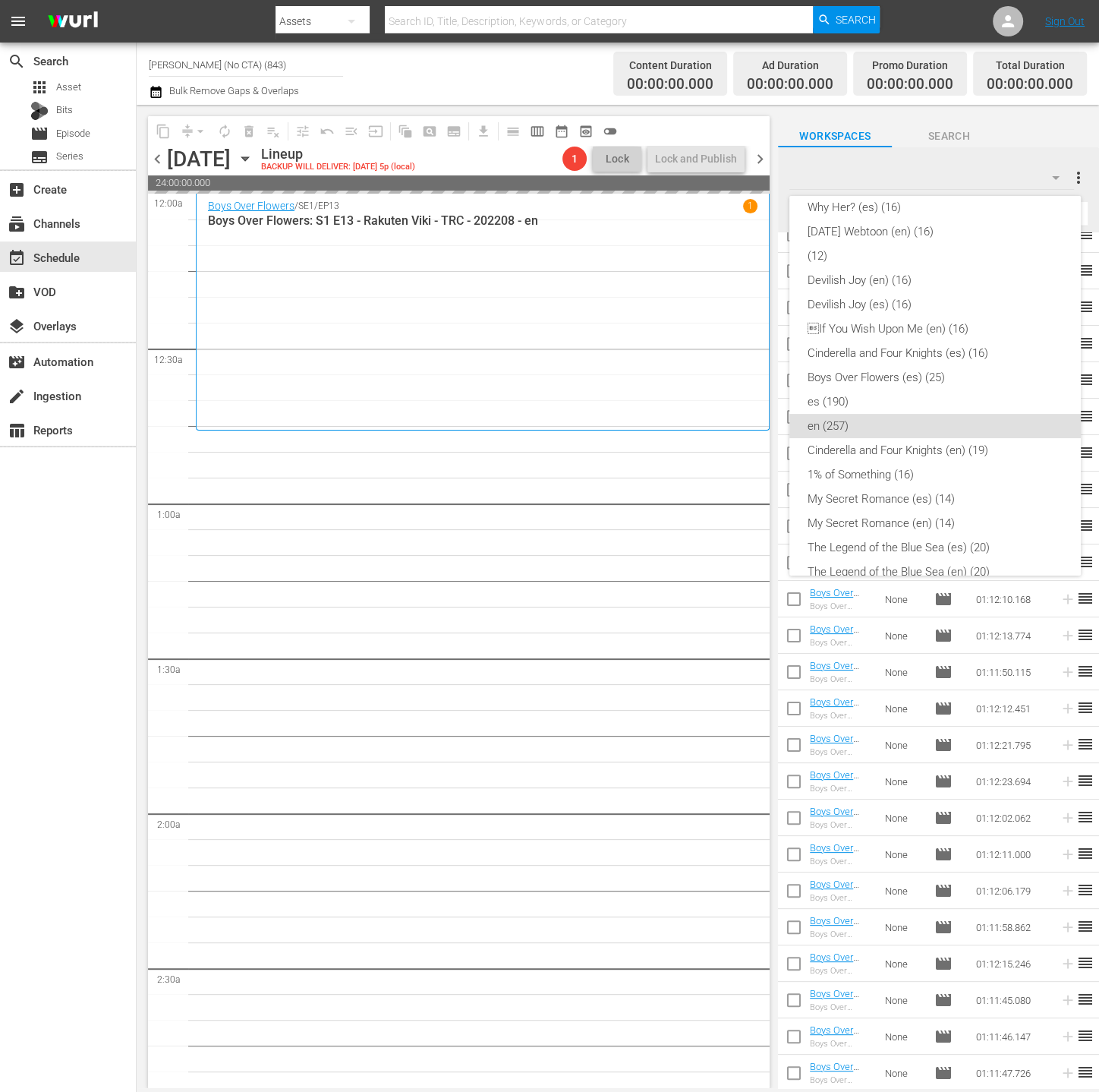
scroll to position [0, 0]
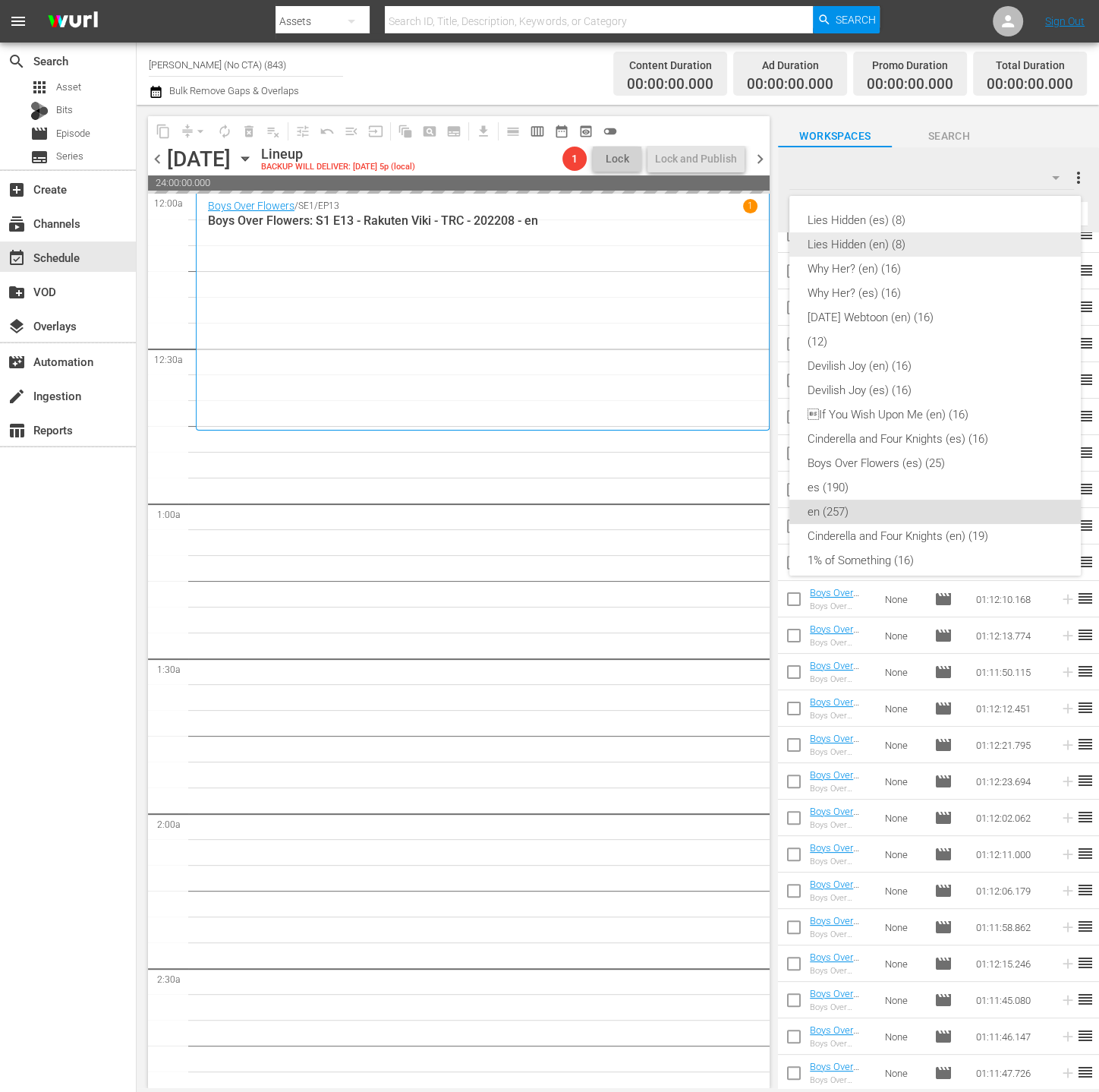
click at [918, 244] on div "Lies Hidden (en) (8)" at bounding box center [935, 244] width 255 height 25
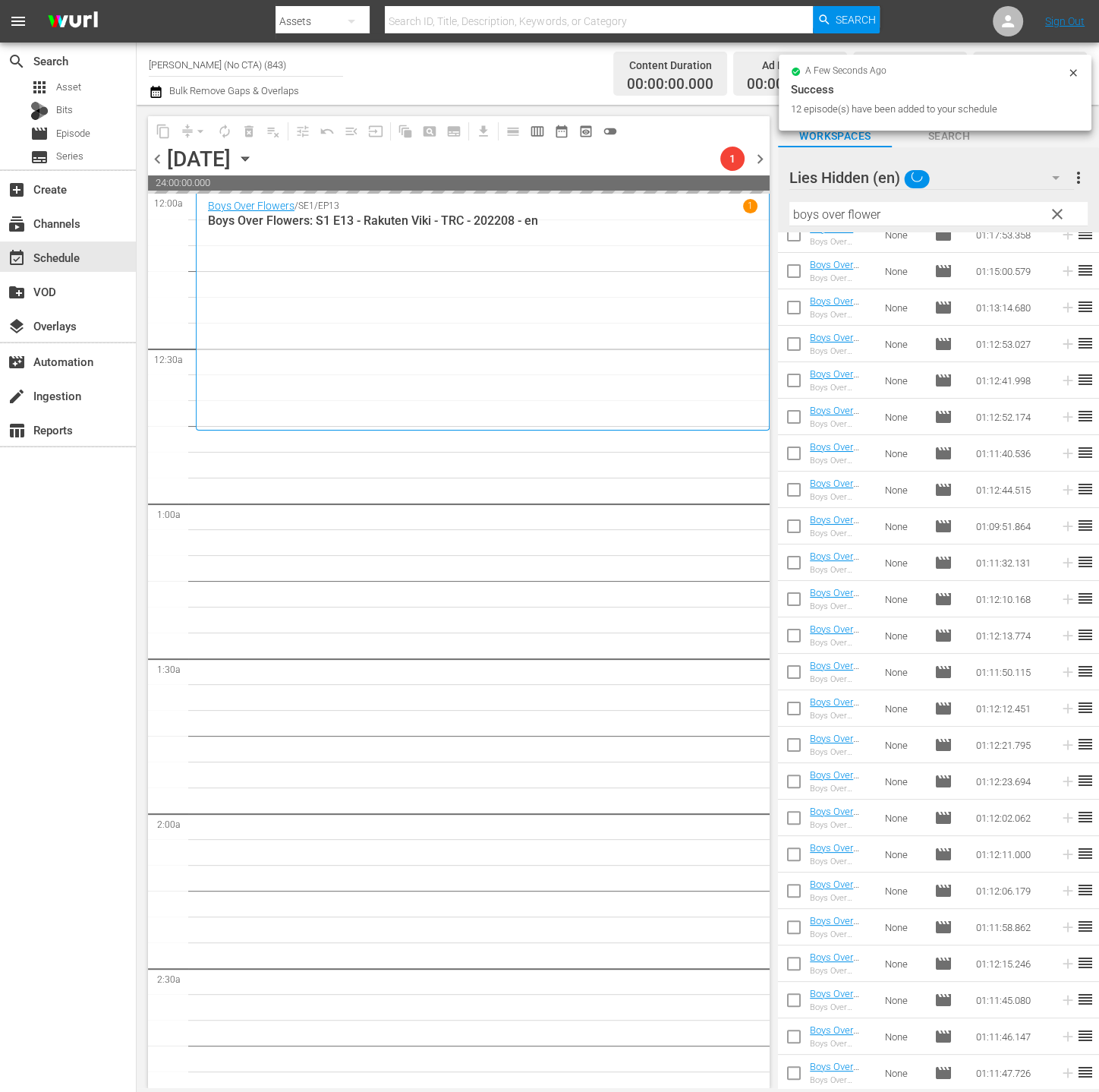
click at [1057, 213] on span "clear" at bounding box center [1057, 214] width 18 height 18
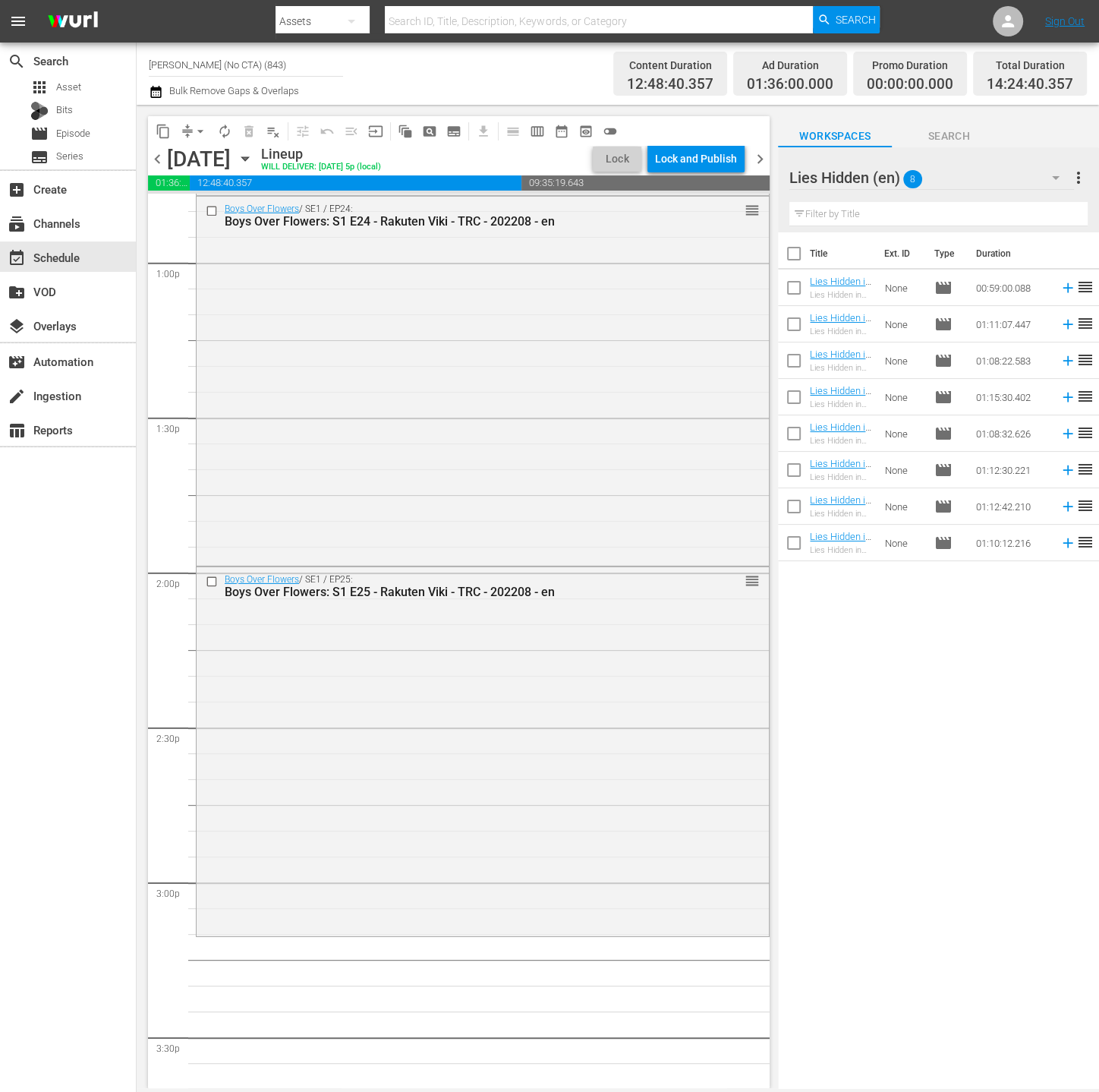
scroll to position [4044, 0]
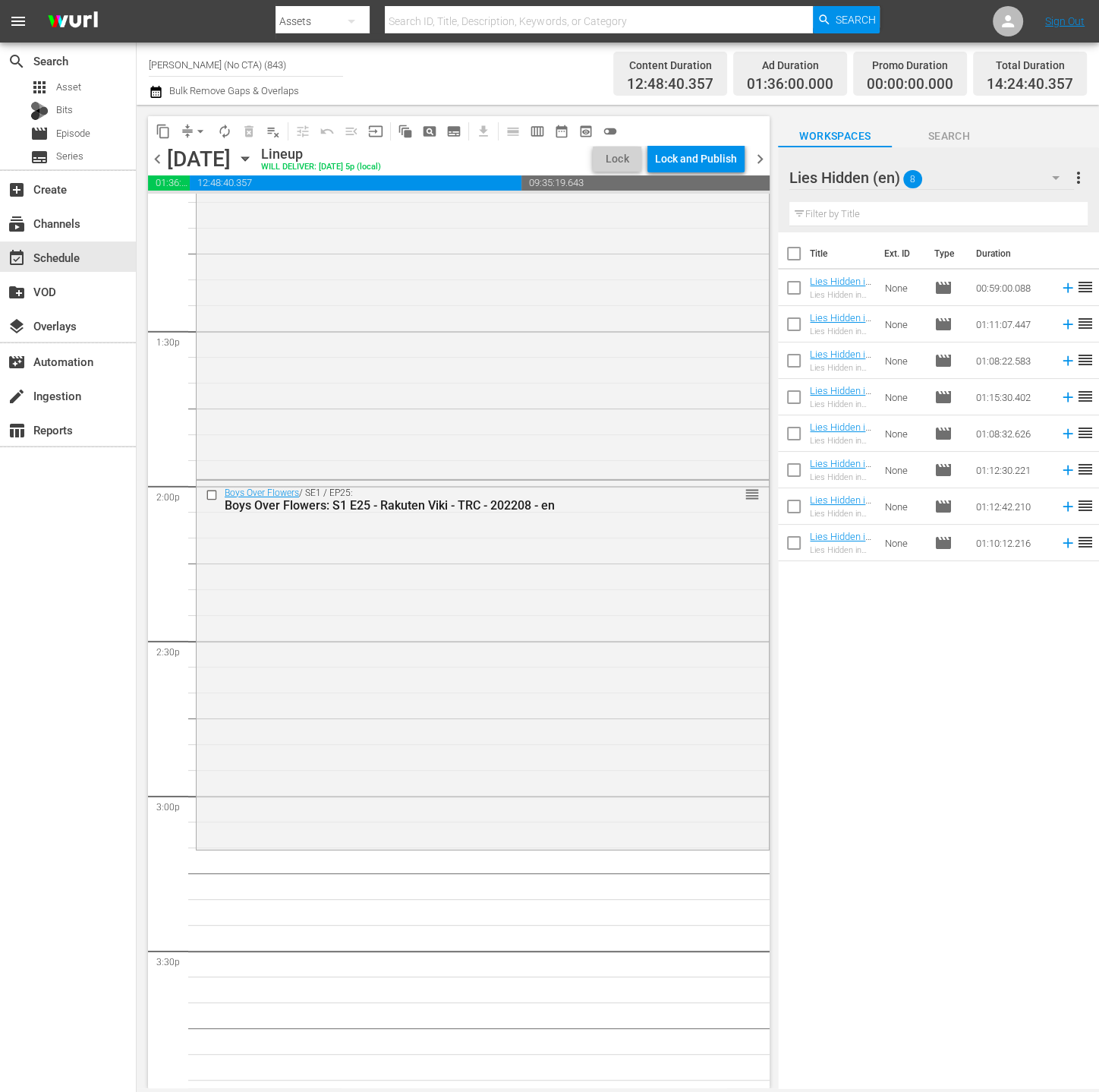
click at [789, 256] on input "checkbox" at bounding box center [794, 256] width 32 height 32
checkbox input "true"
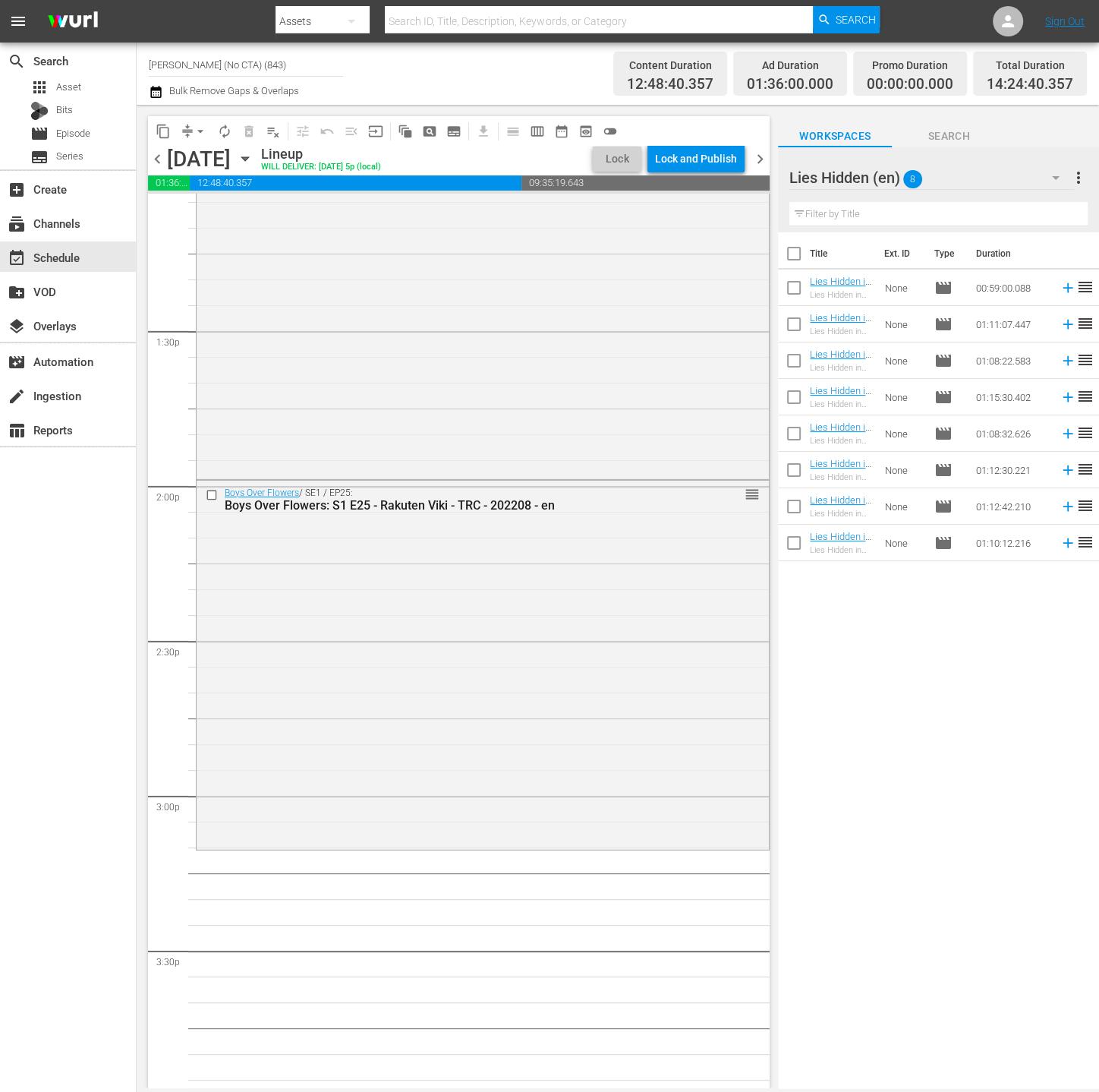
checkbox input "true"
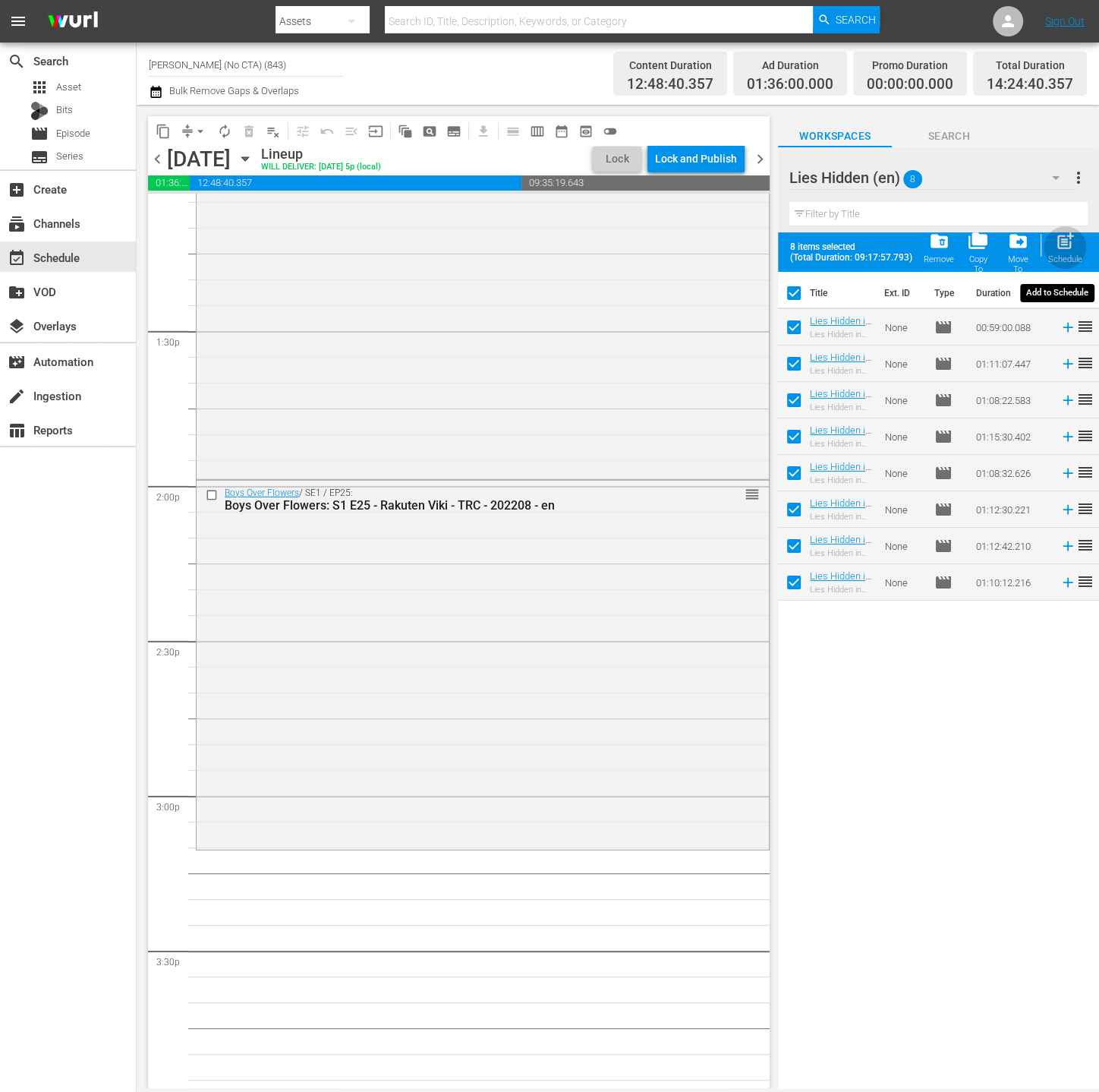
click at [1065, 245] on span "post_add" at bounding box center [1066, 241] width 20 height 20
checkbox input "false"
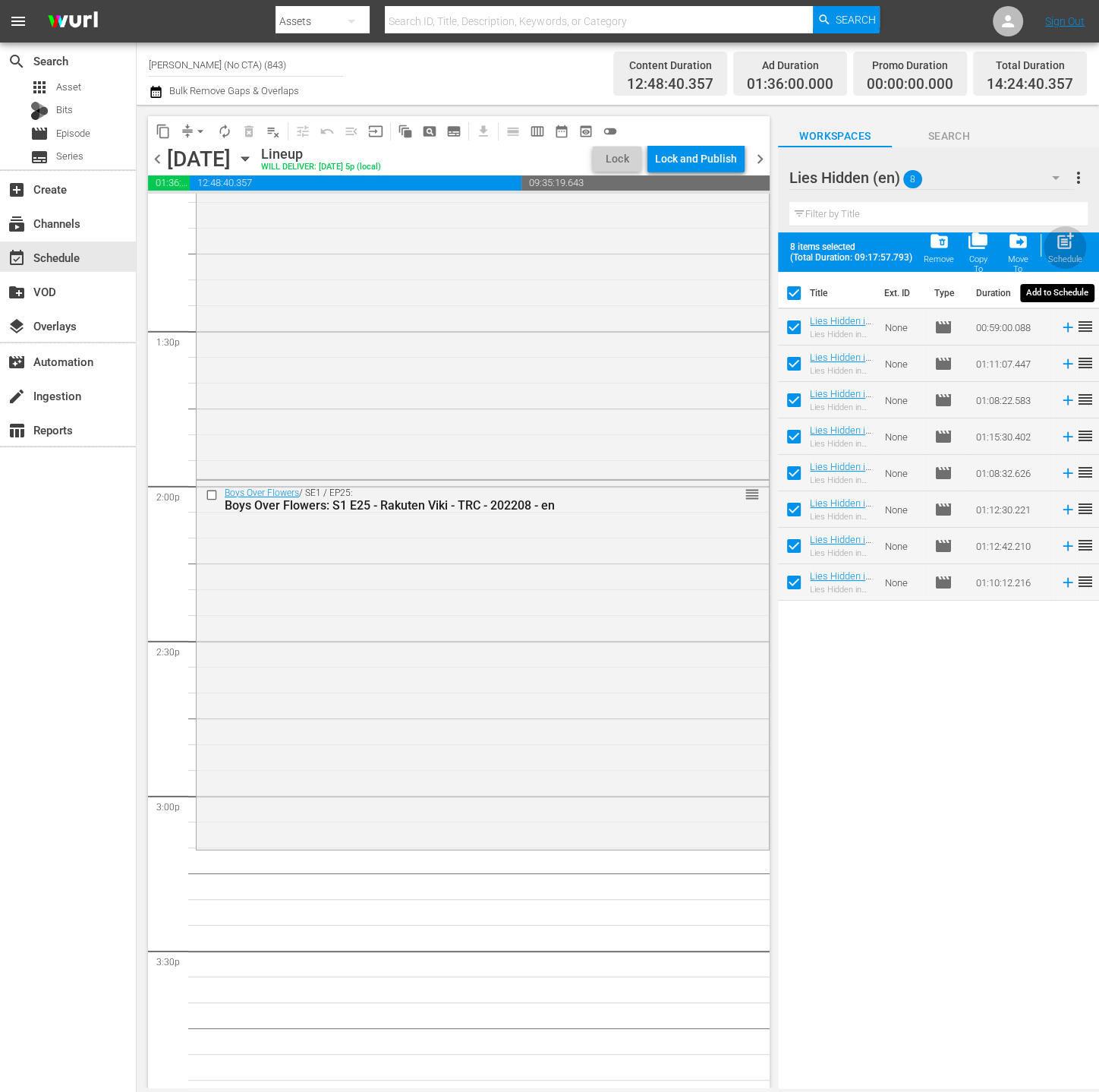
checkbox input "false"
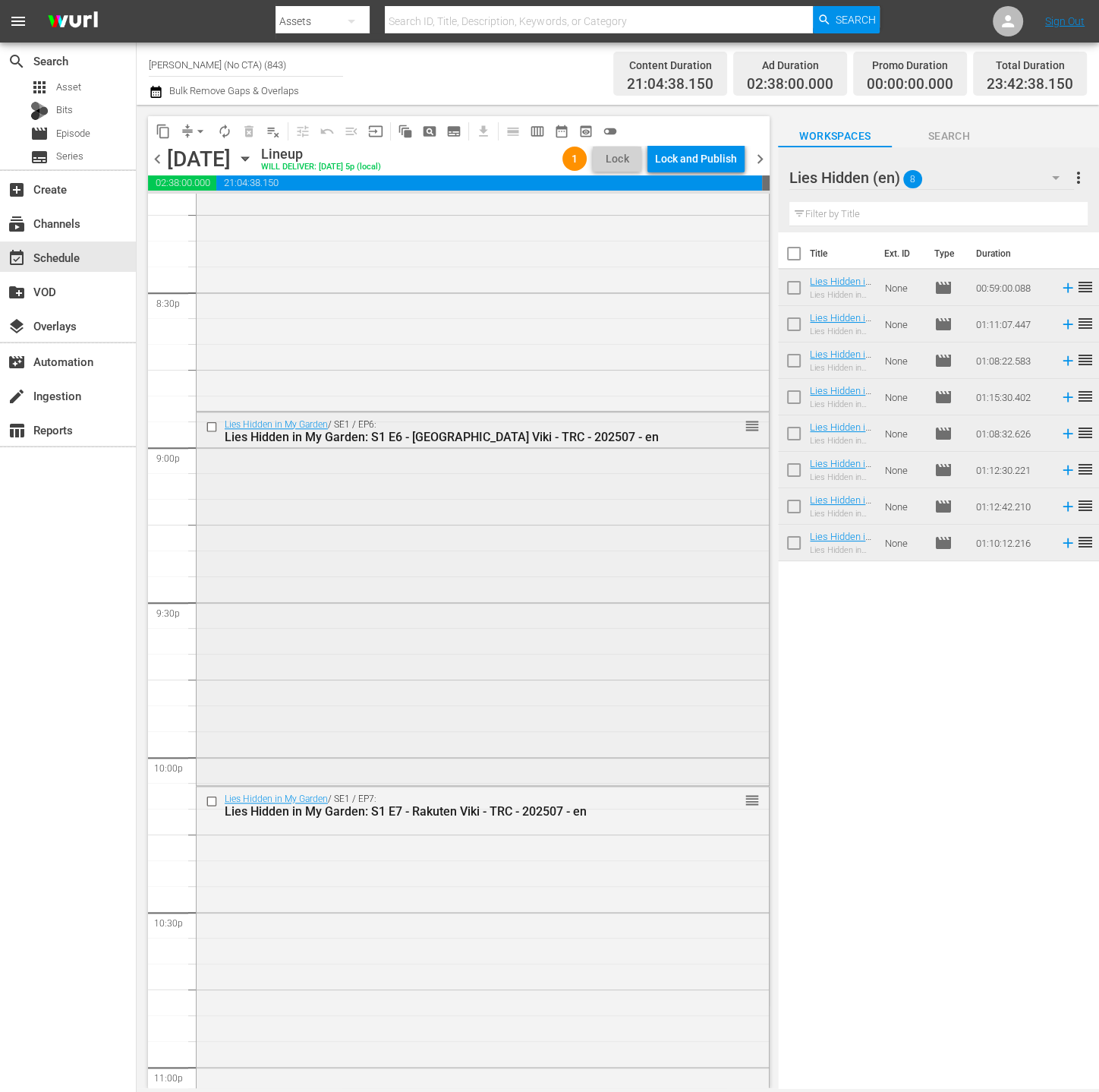
scroll to position [6686, 0]
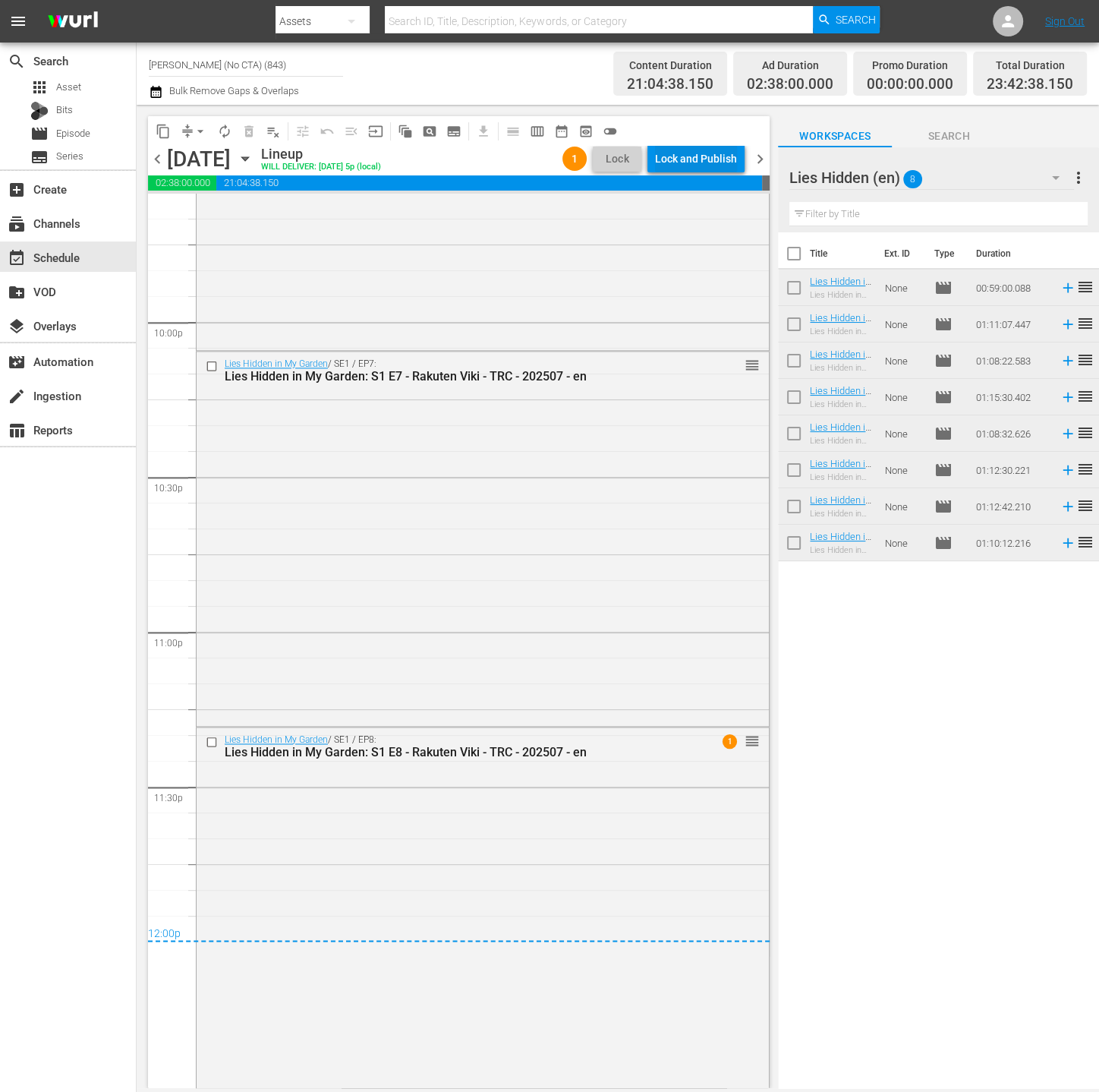
click at [722, 162] on div "Lock and Publish" at bounding box center [696, 158] width 82 height 27
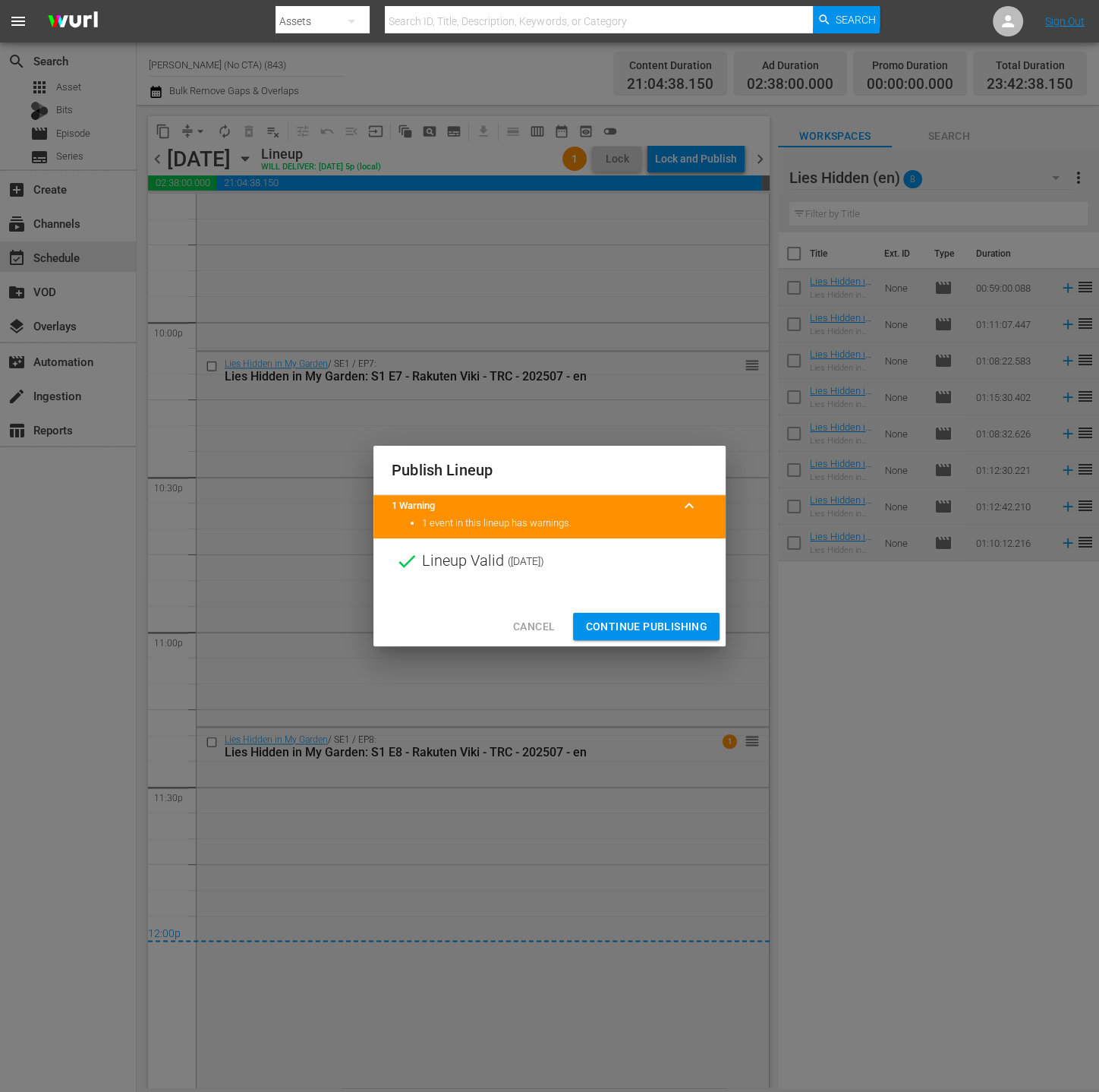
click at [697, 639] on button "Continue Publishing" at bounding box center [647, 626] width 147 height 28
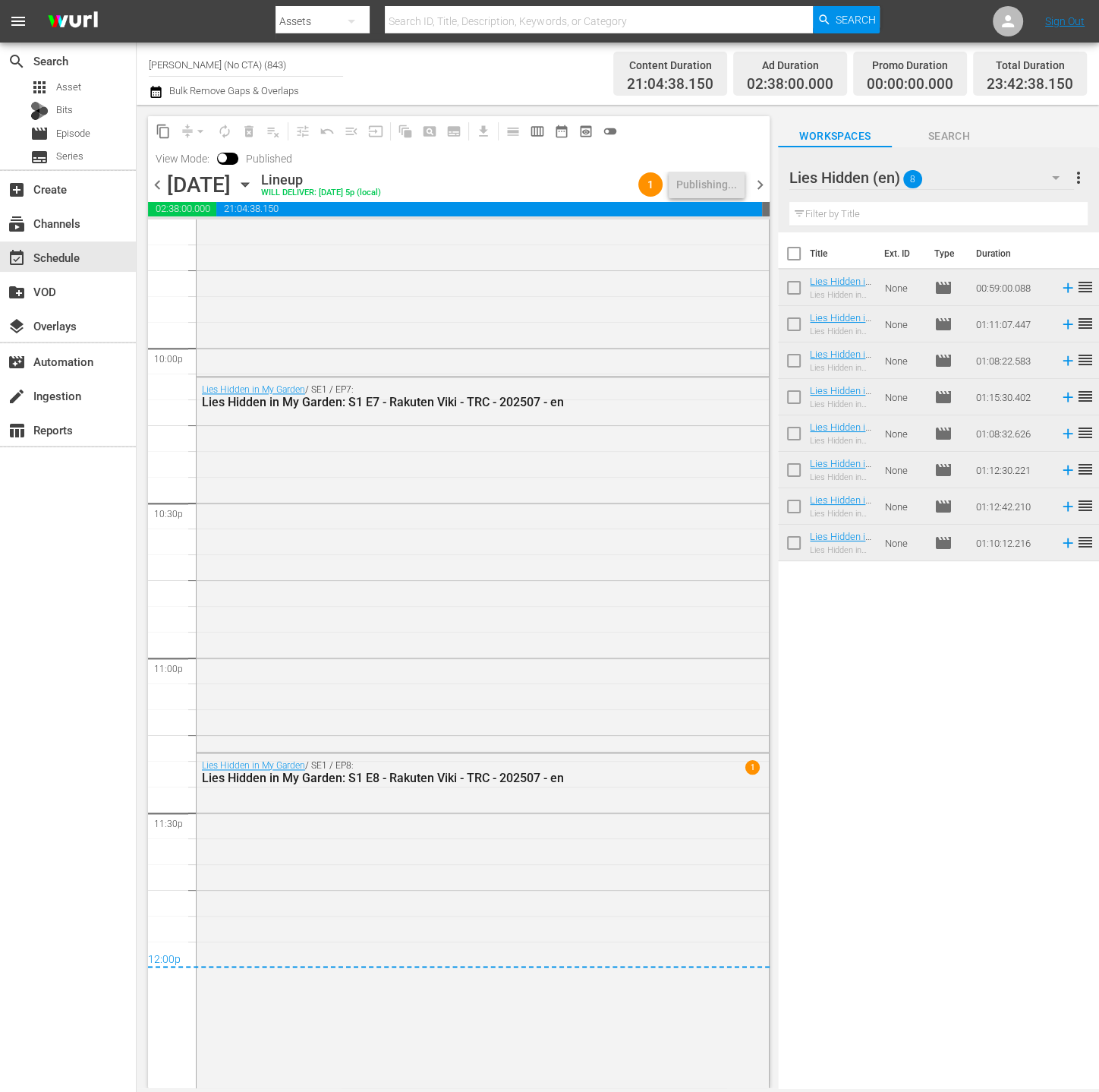
click at [152, 94] on icon "button" at bounding box center [156, 91] width 14 height 18
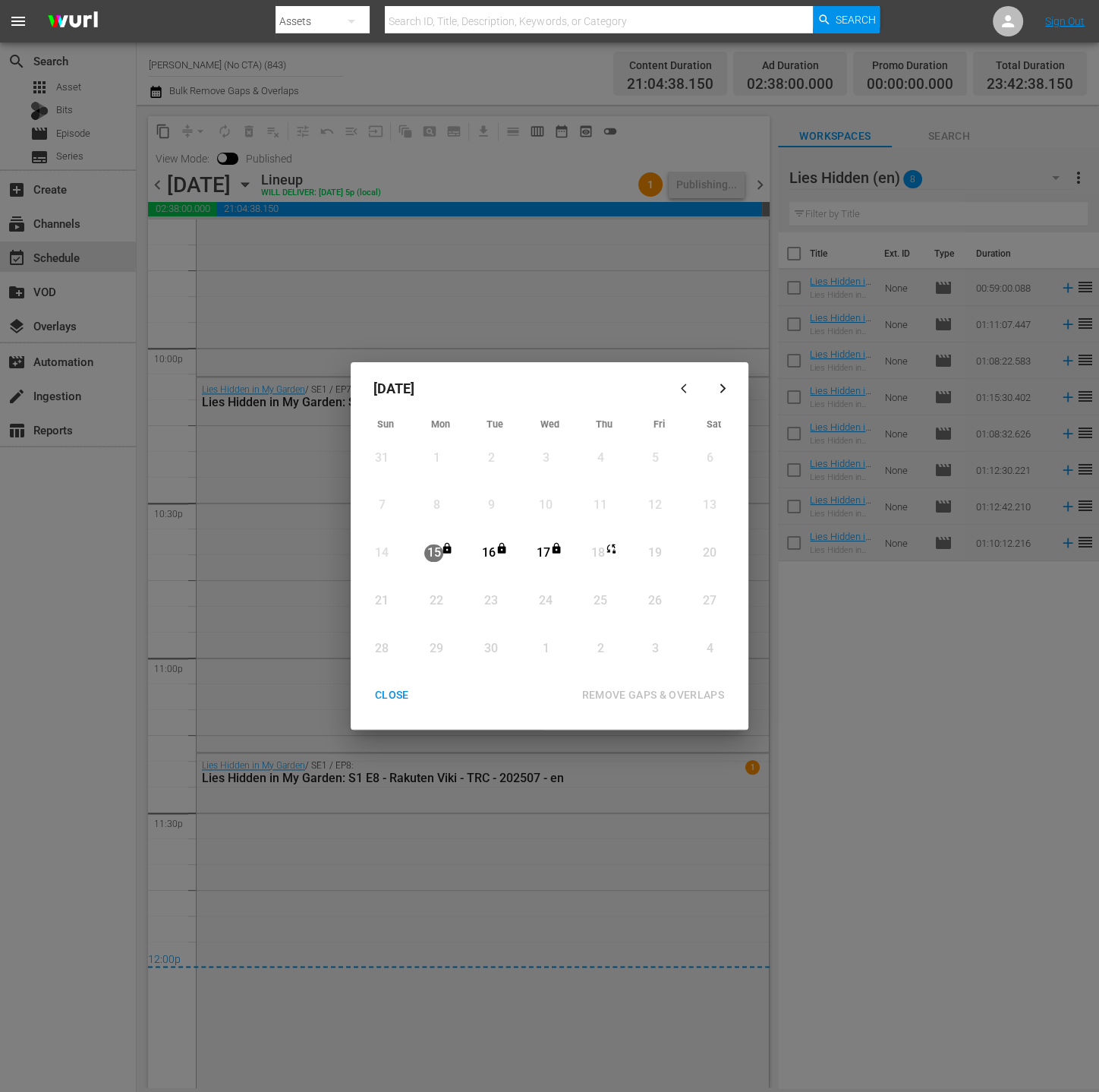
click at [391, 699] on div "CLOSE" at bounding box center [392, 695] width 59 height 19
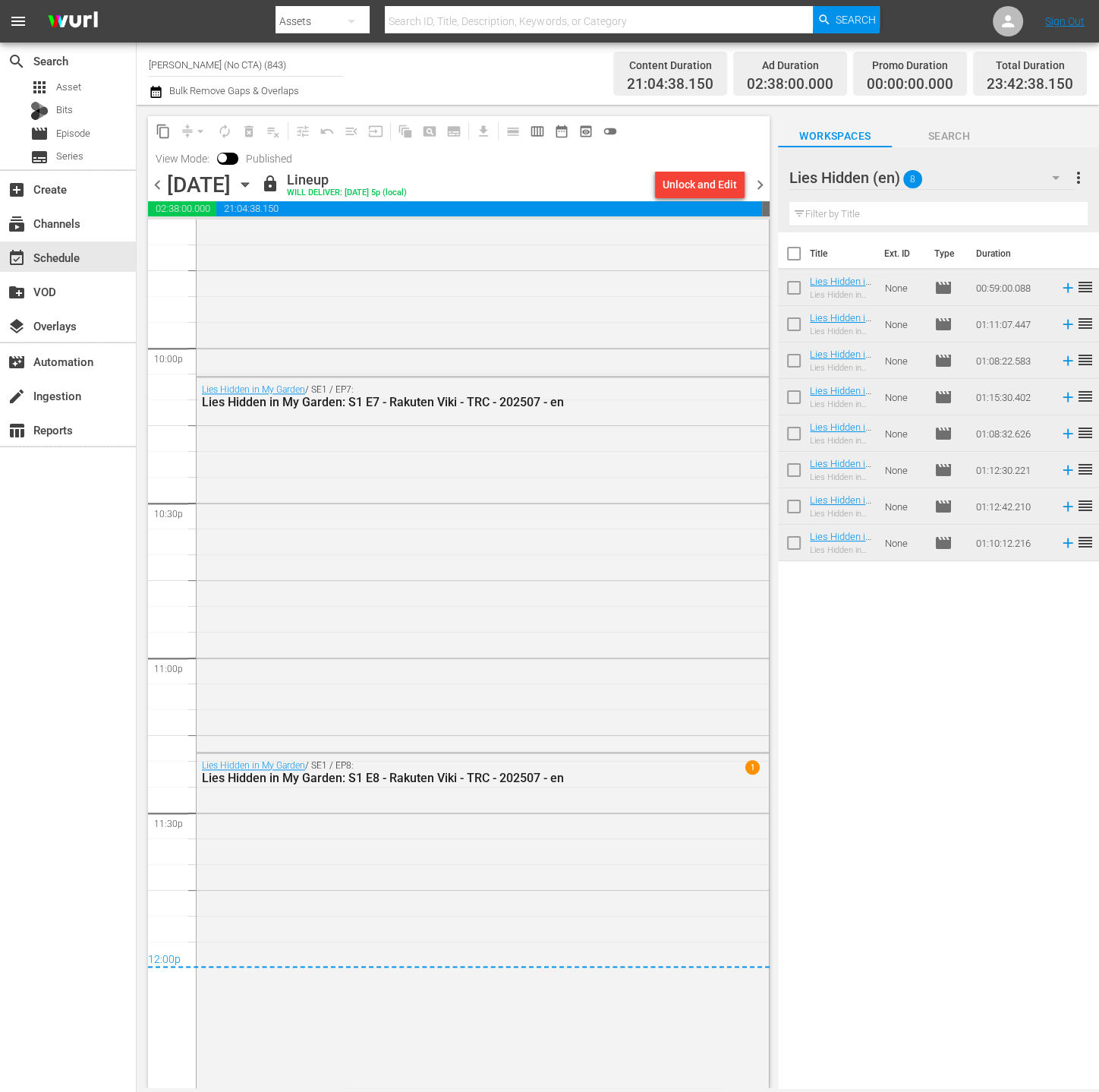
click at [826, 694] on div "Title Ext. ID Type Duration Lies Hidden in My Garden: S1 E1 - Rakuten Viki - TR…" at bounding box center [939, 661] width 321 height 858
